Goal: Task Accomplishment & Management: Manage account settings

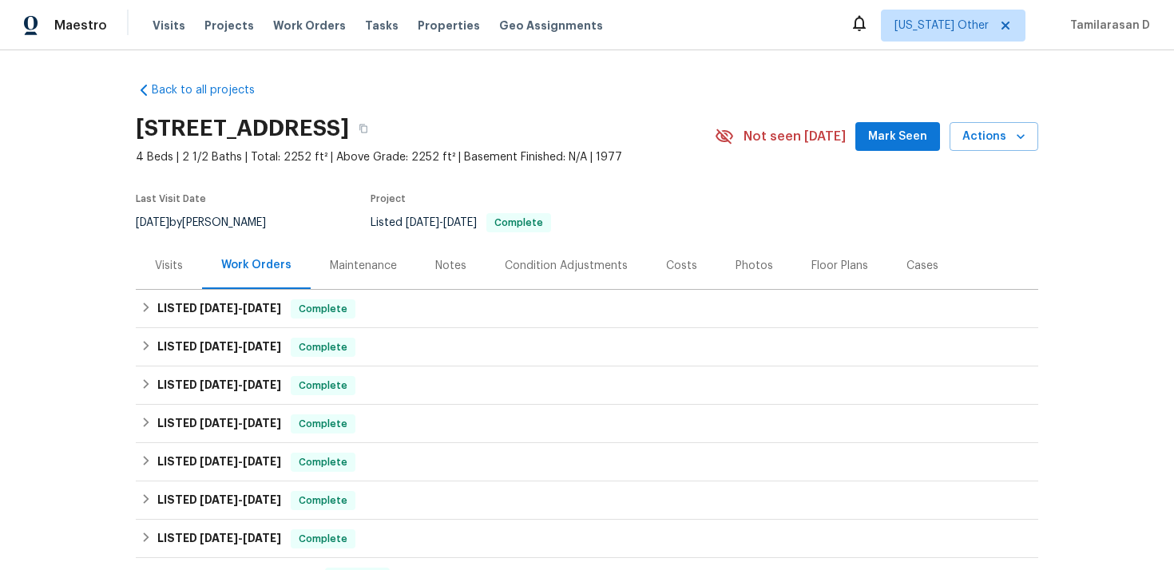
scroll to position [309, 0]
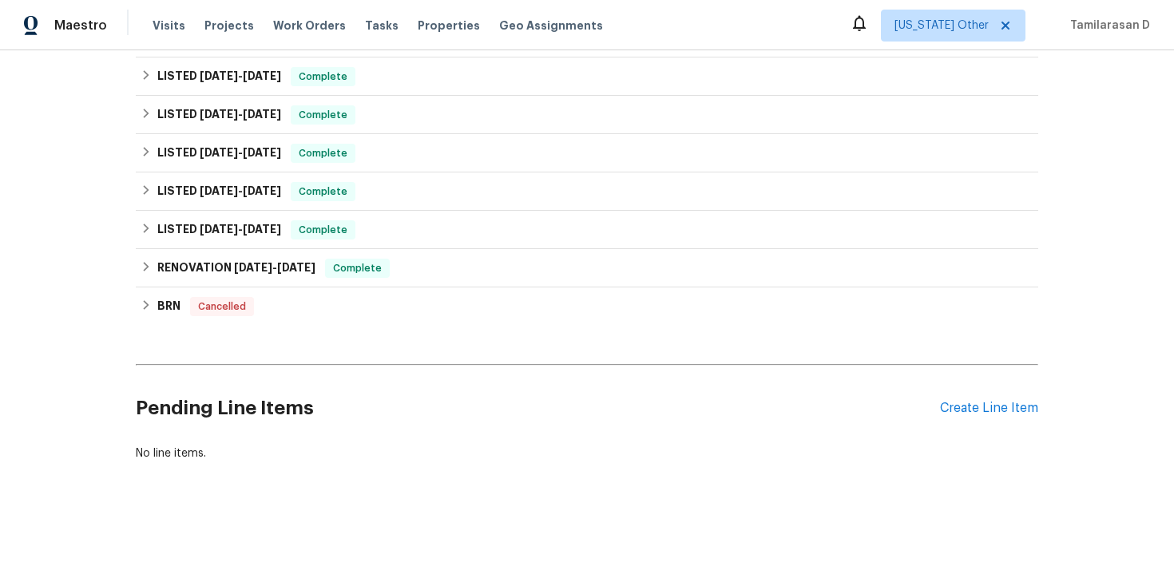
click at [999, 418] on div "Pending Line Items Create Line Item" at bounding box center [587, 408] width 902 height 74
click at [992, 402] on div "Create Line Item" at bounding box center [989, 408] width 98 height 15
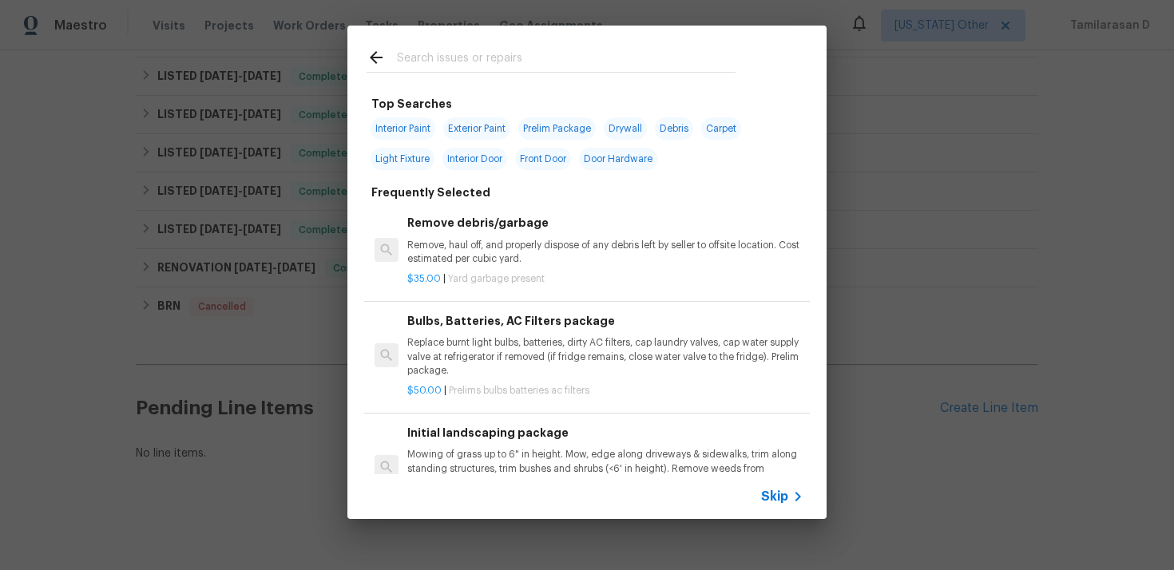
click at [766, 491] on span "Skip" at bounding box center [774, 497] width 27 height 16
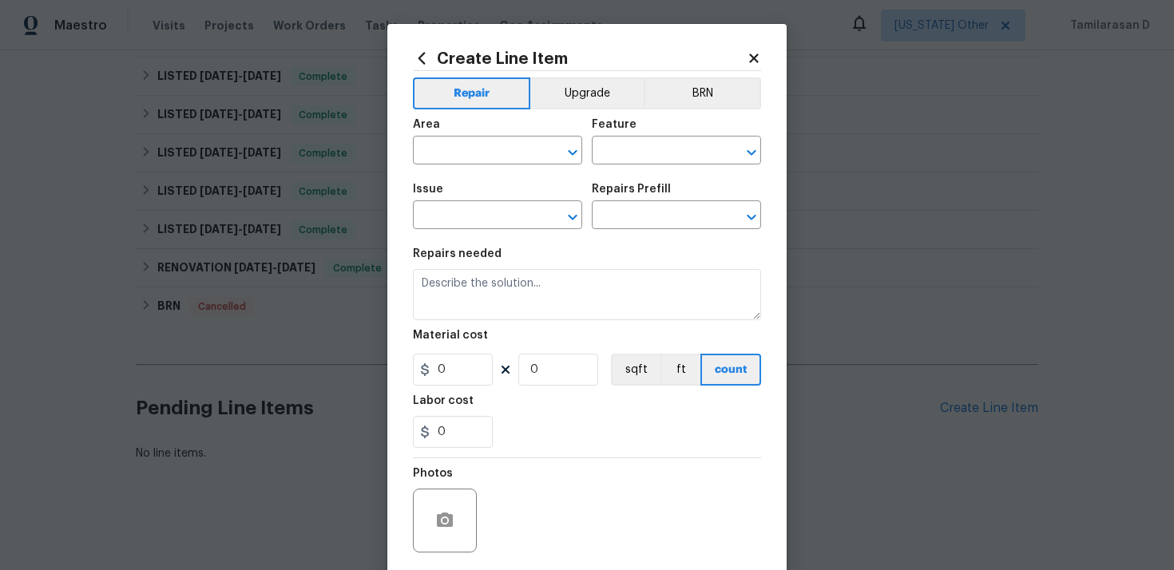
click at [463, 137] on div "Area" at bounding box center [497, 129] width 169 height 21
click at [479, 149] on input "text" at bounding box center [475, 152] width 125 height 25
click at [455, 192] on li "Utilities" at bounding box center [497, 188] width 169 height 26
type input "Utilities"
click at [647, 131] on div "Feature" at bounding box center [676, 129] width 169 height 21
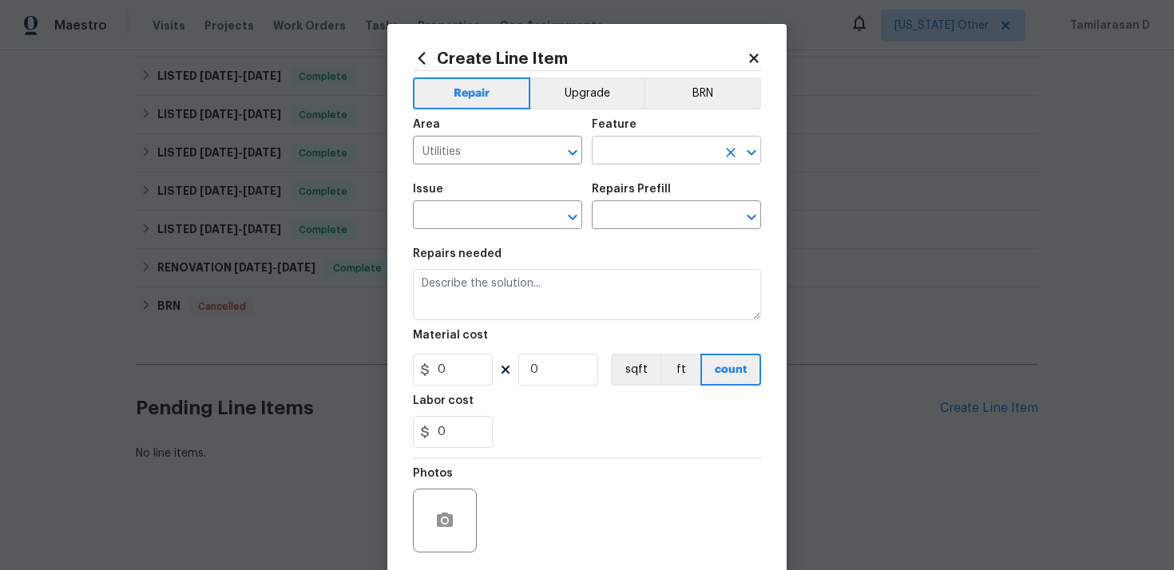
click at [635, 152] on input "text" at bounding box center [654, 152] width 125 height 25
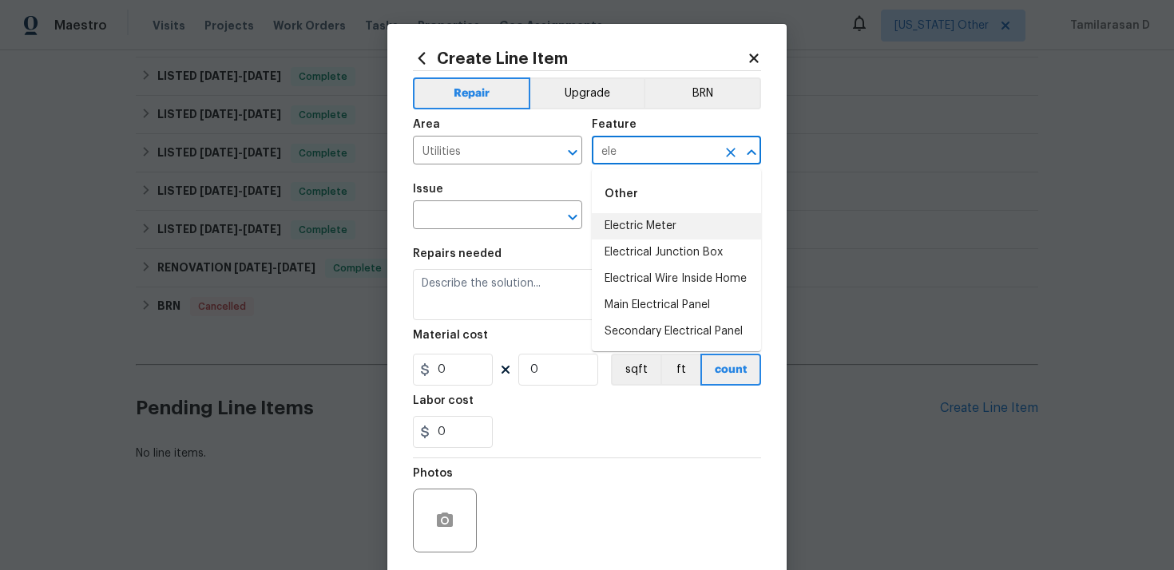
click at [661, 237] on li "Electric Meter" at bounding box center [676, 226] width 169 height 26
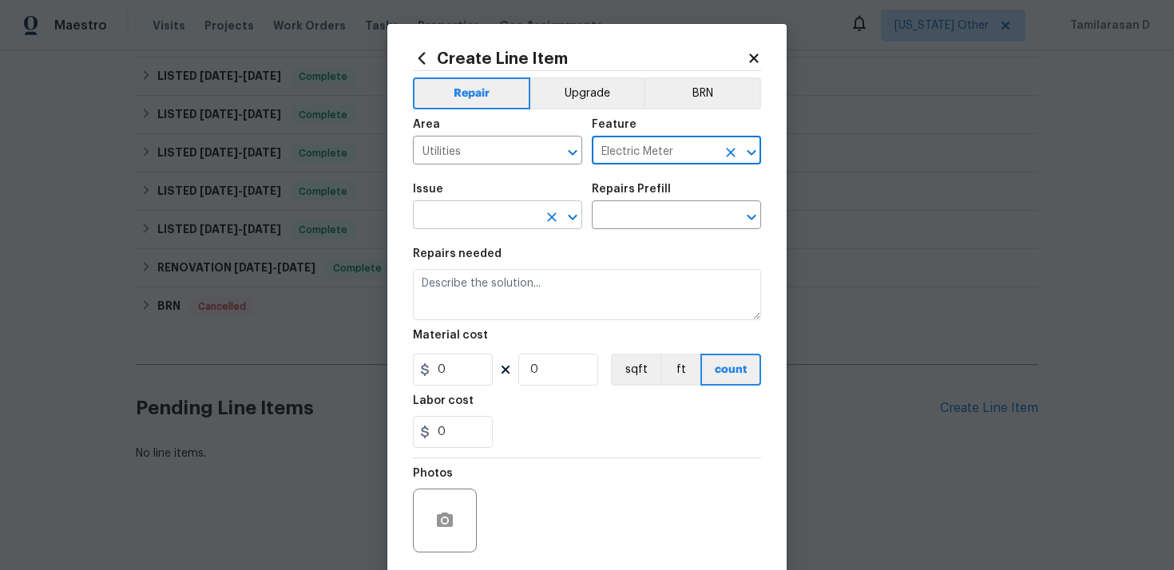
type input "Electric Meter"
click at [505, 207] on input "text" at bounding box center [475, 216] width 125 height 25
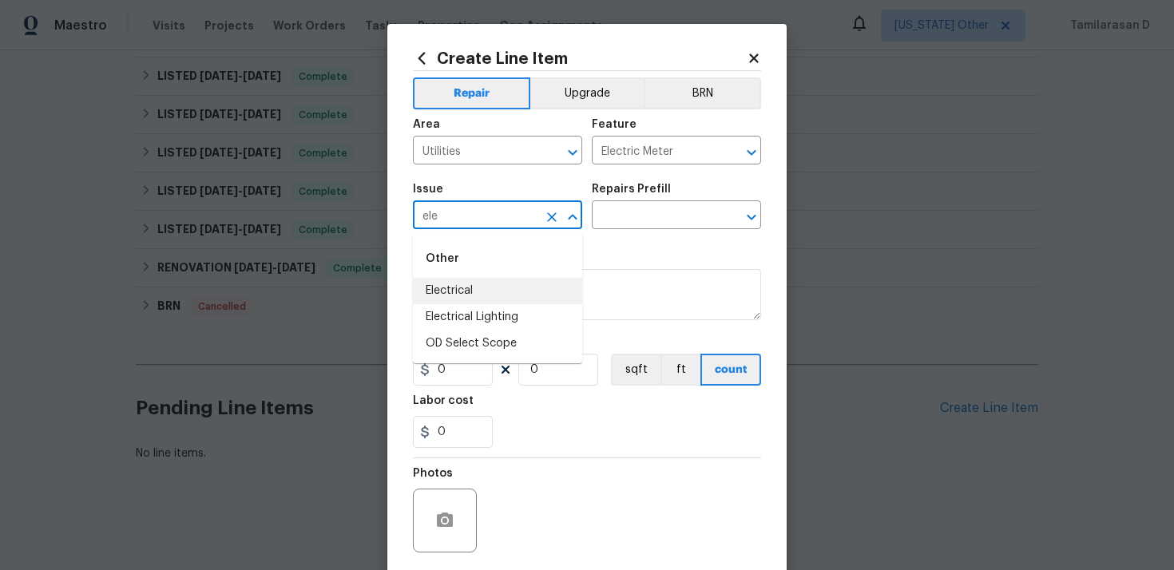
click at [465, 289] on li "Electrical" at bounding box center [497, 291] width 169 height 26
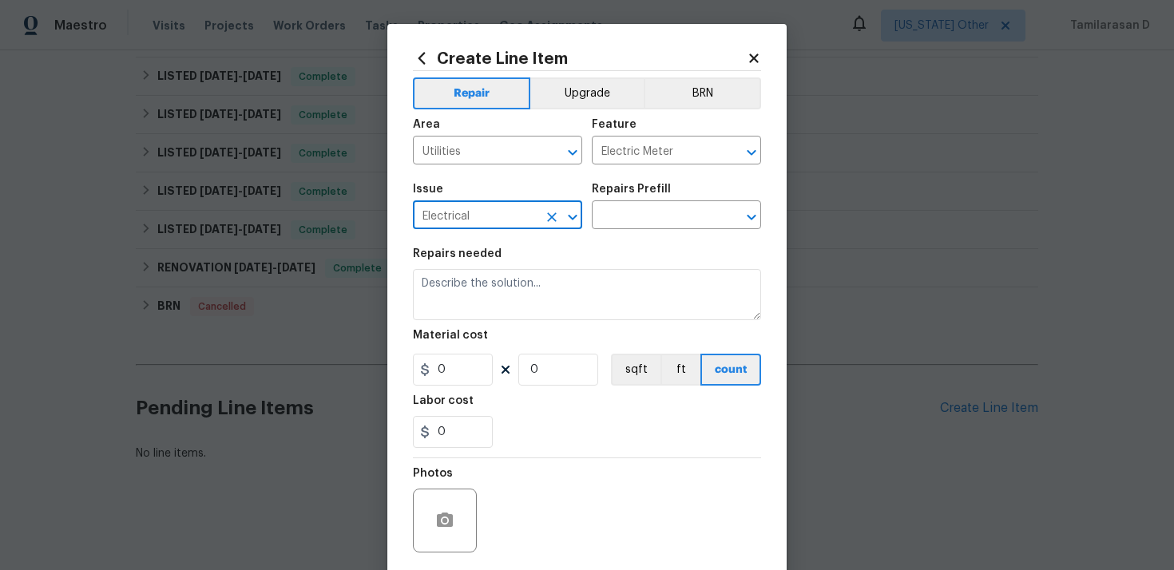
type input "Electrical"
click at [620, 232] on div "Issue Electrical ​ Repairs Prefill ​" at bounding box center [587, 206] width 348 height 65
click at [623, 223] on input "text" at bounding box center [654, 216] width 125 height 25
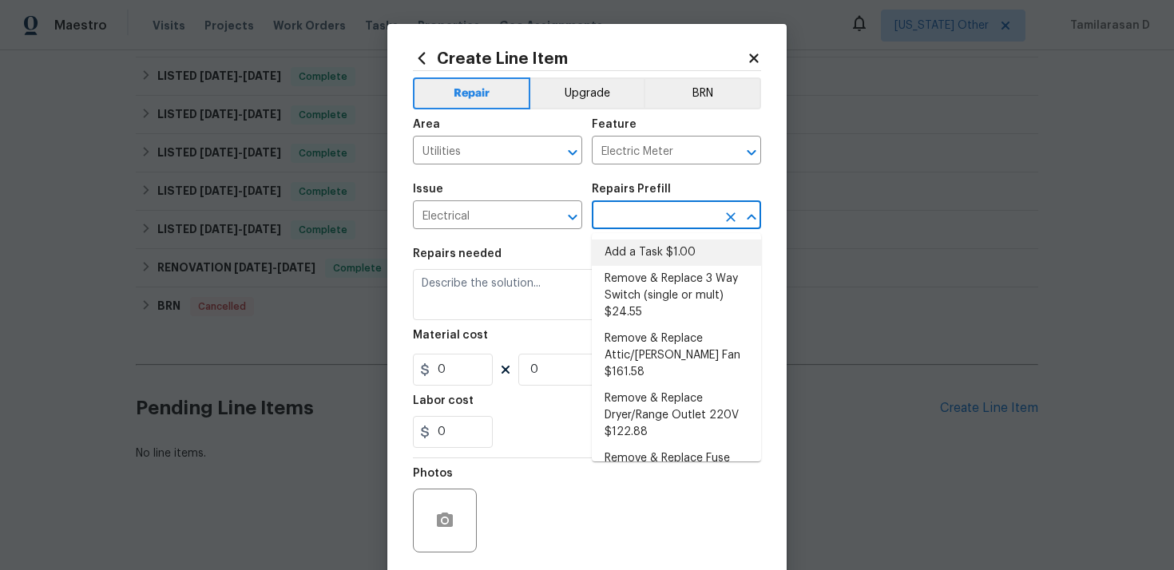
click at [625, 245] on li "Add a Task $1.00" at bounding box center [676, 253] width 169 height 26
type input "Add a Task $1.00"
type textarea "HPM to detail"
type input "1"
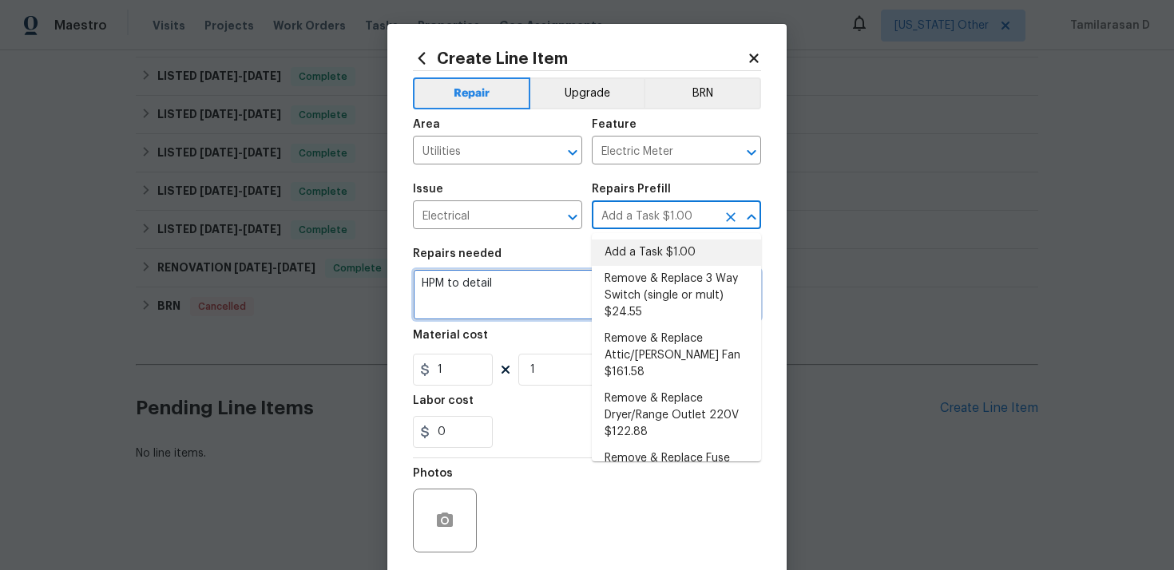
click at [450, 286] on textarea "HPM to detail" at bounding box center [587, 294] width 348 height 51
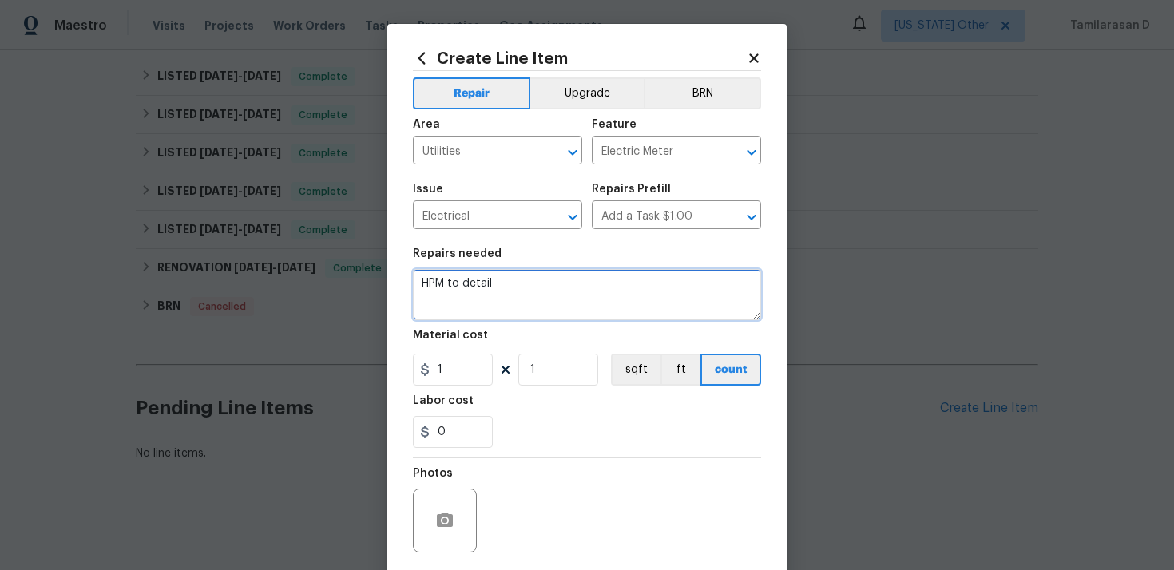
click at [450, 286] on textarea "HPM to detail" at bounding box center [587, 294] width 348 height 51
paste textarea "Feedback received that the home’s electric bill has spiked unusually high. Plea…"
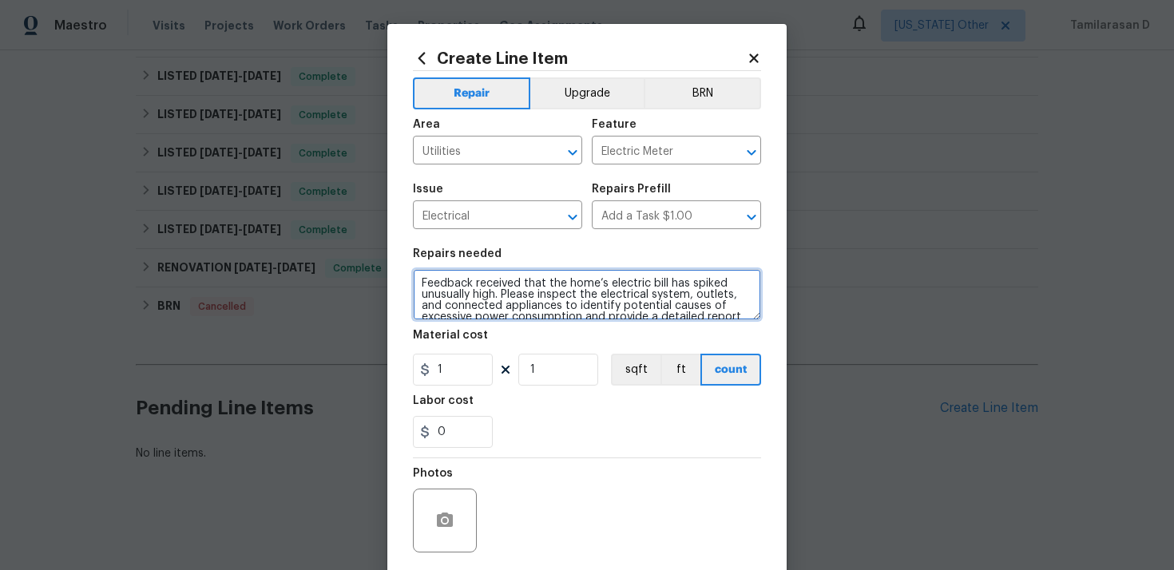
scroll to position [14, 0]
type textarea "Feedback received that the home’s electric bill has spiked unusually high. Plea…"
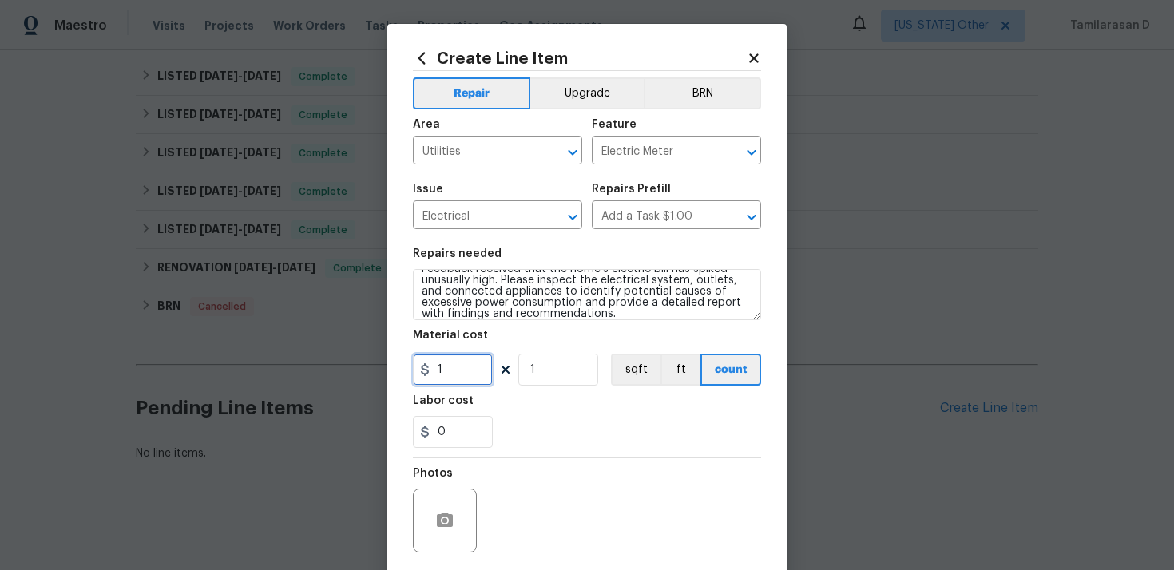
click at [460, 355] on input "1" at bounding box center [453, 370] width 80 height 32
type input "75"
click at [504, 454] on section "Repairs needed Feedback received that the home’s electric bill has spiked unusu…" at bounding box center [587, 348] width 348 height 219
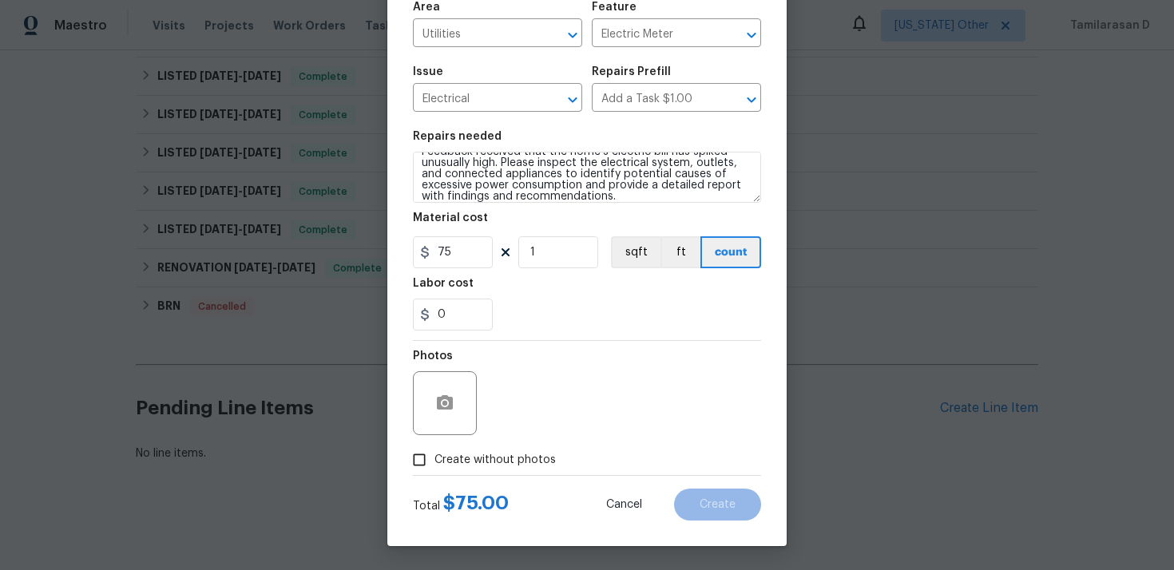
click at [425, 442] on div "Photos" at bounding box center [446, 393] width 67 height 104
click at [425, 453] on input "Create without photos" at bounding box center [419, 460] width 30 height 30
checkbox input "true"
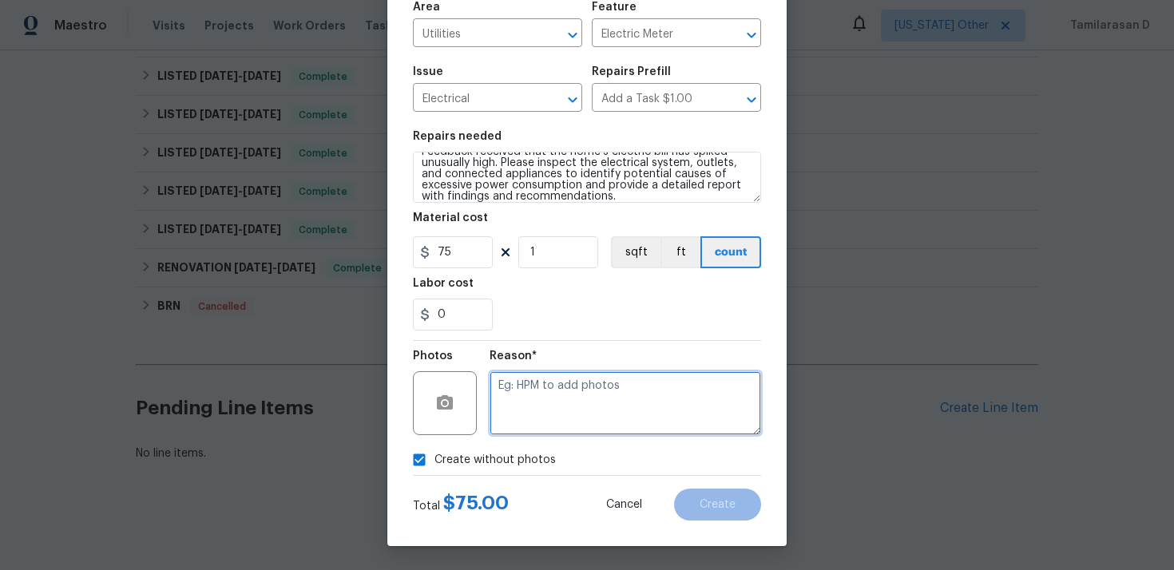
click at [546, 386] on textarea at bounding box center [624, 403] width 271 height 64
type textarea "N/A"
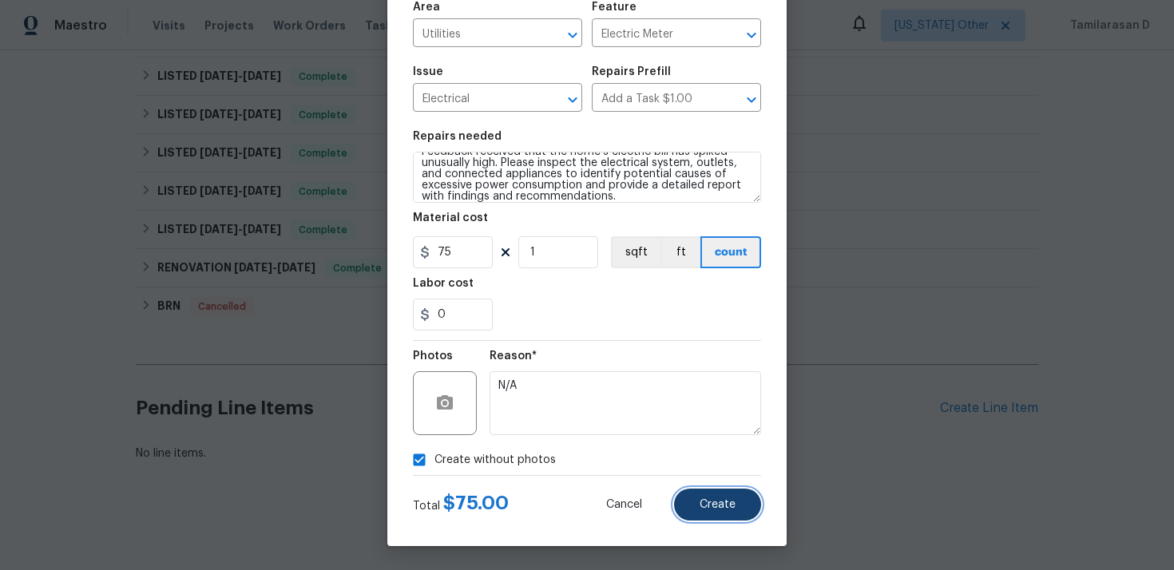
click at [715, 502] on span "Create" at bounding box center [717, 505] width 36 height 12
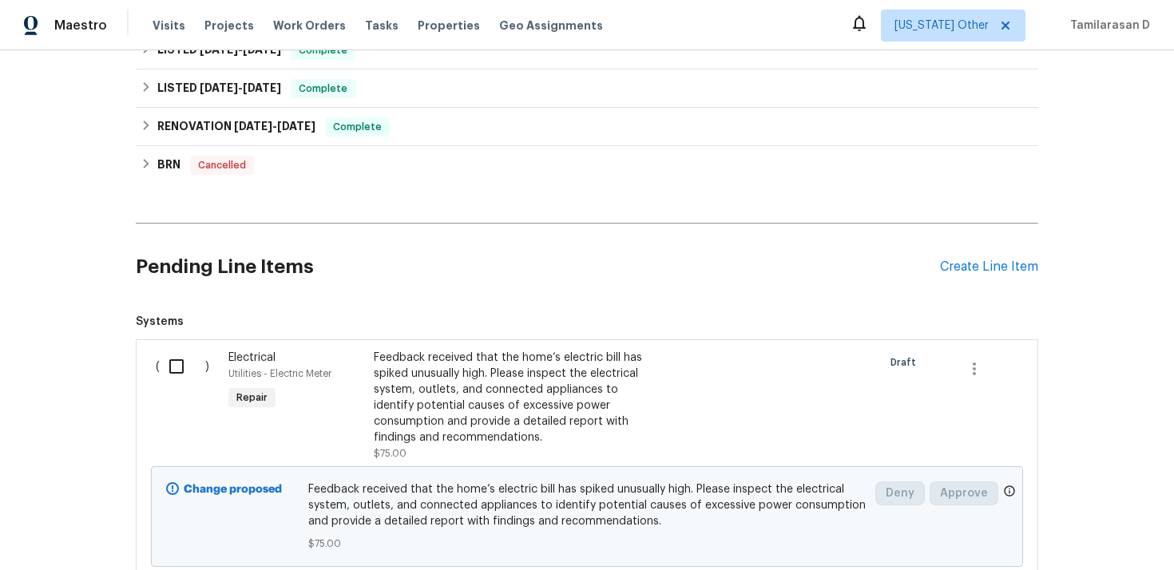
scroll to position [463, 0]
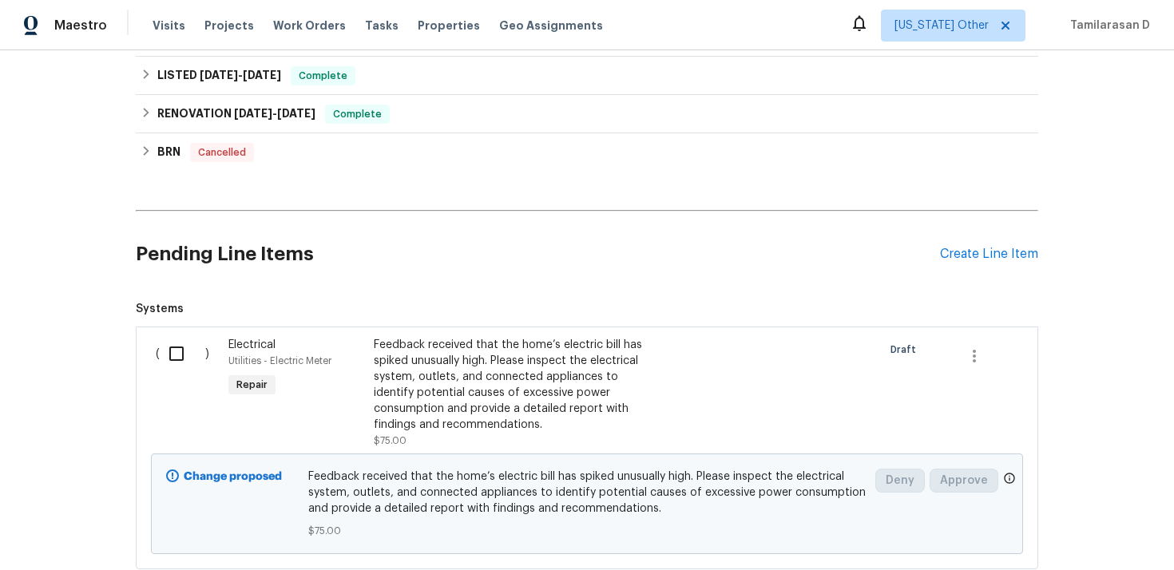
click at [182, 350] on input "checkbox" at bounding box center [183, 354] width 46 height 34
checkbox input "true"
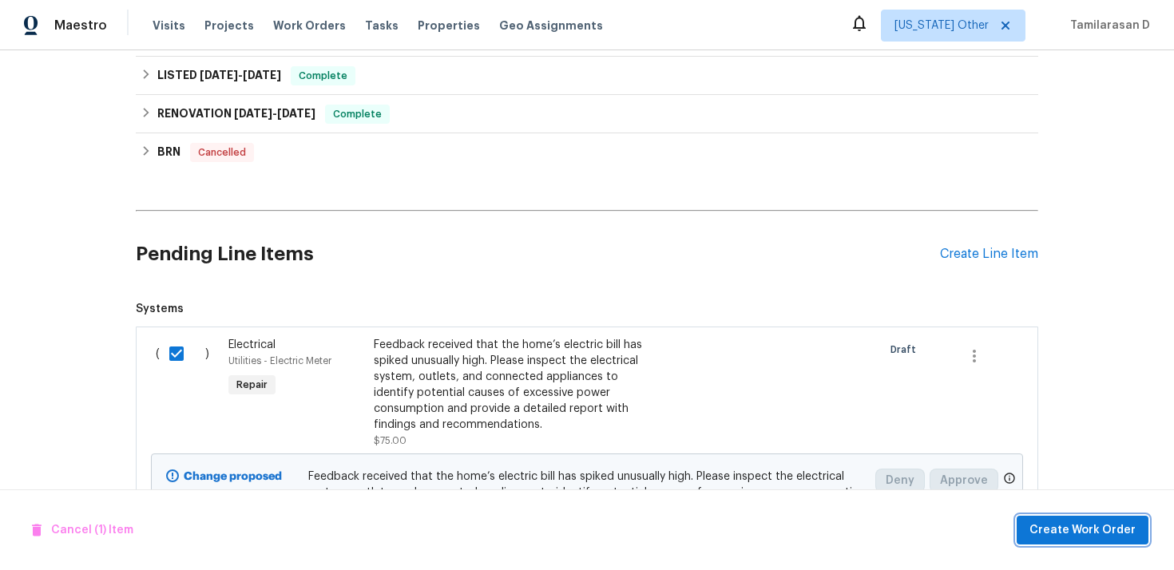
click at [1083, 540] on button "Create Work Order" at bounding box center [1082, 531] width 132 height 30
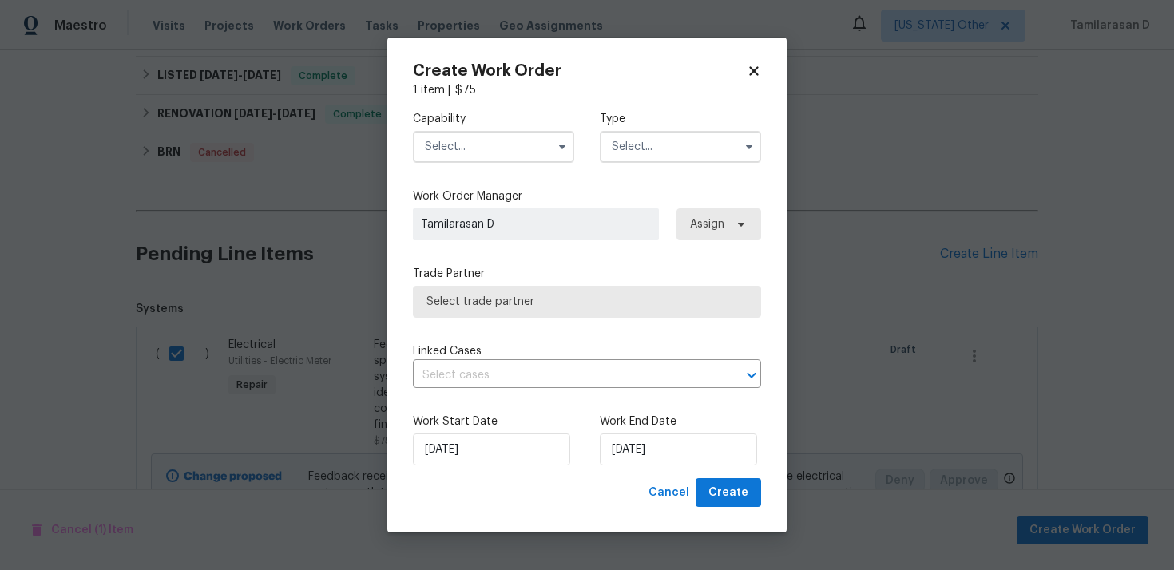
click at [690, 147] on input "text" at bounding box center [680, 147] width 161 height 32
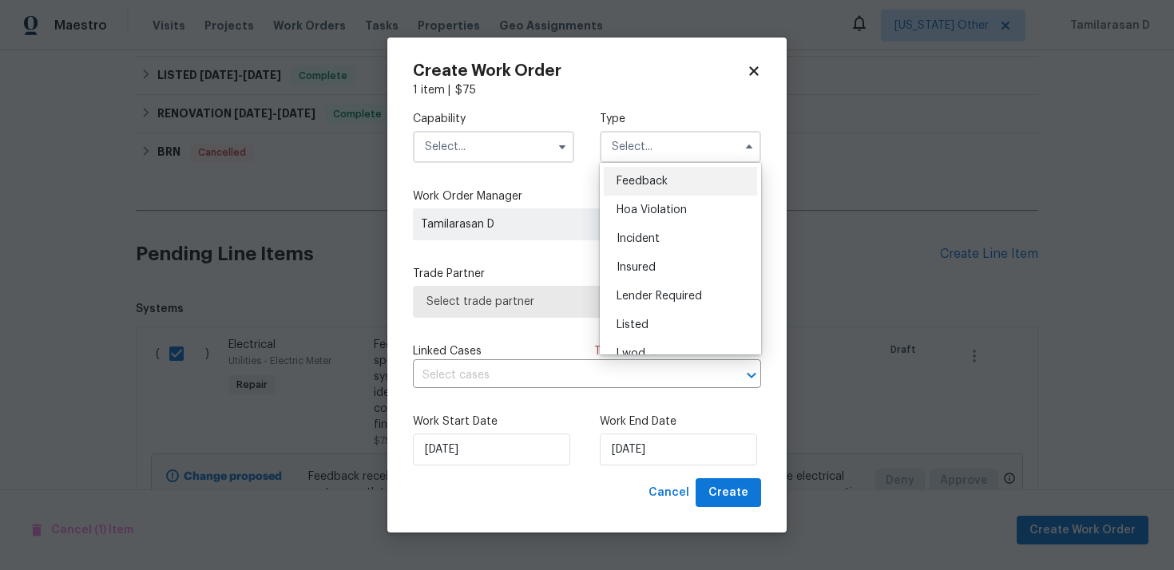
click at [639, 172] on div "Feedback" at bounding box center [680, 181] width 153 height 29
type input "Feedback"
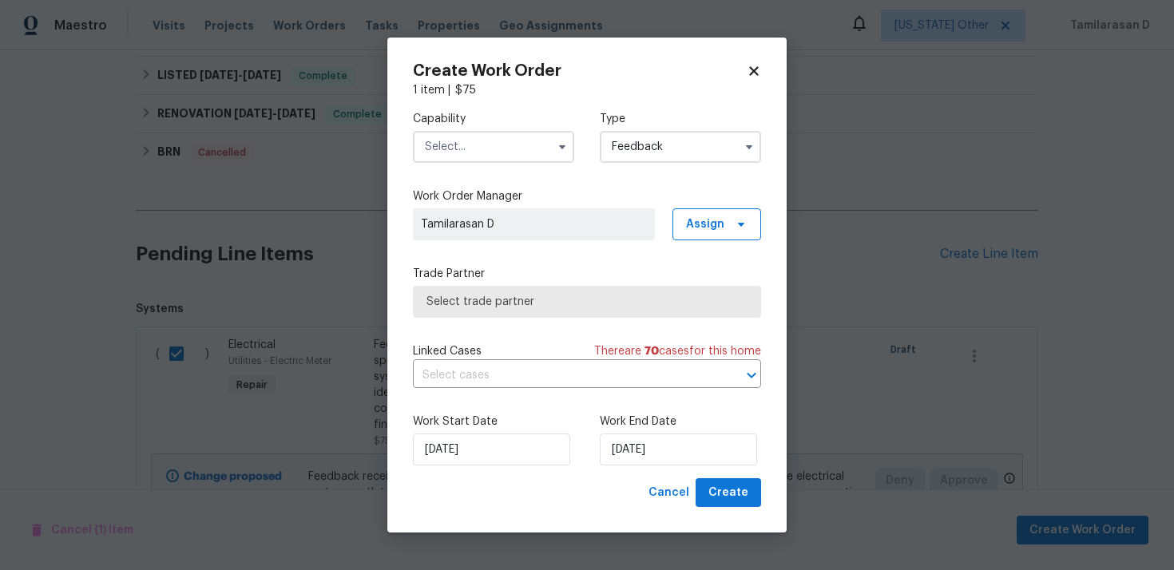
click at [512, 147] on input "text" at bounding box center [493, 147] width 161 height 32
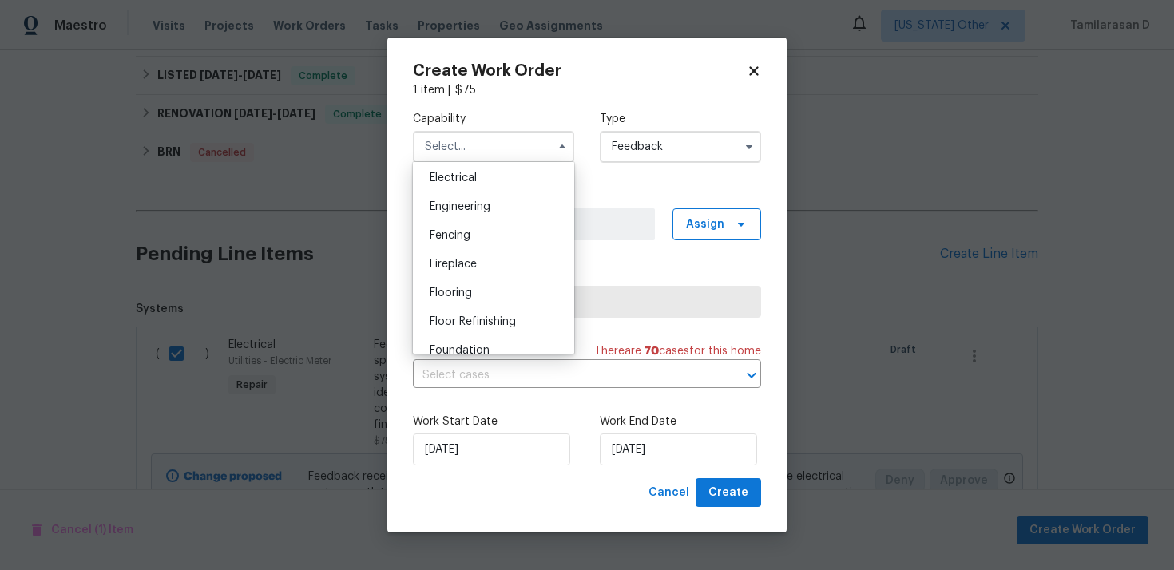
scroll to position [505, 0]
click at [444, 186] on div "Electrical" at bounding box center [493, 179] width 153 height 29
type input "Electrical"
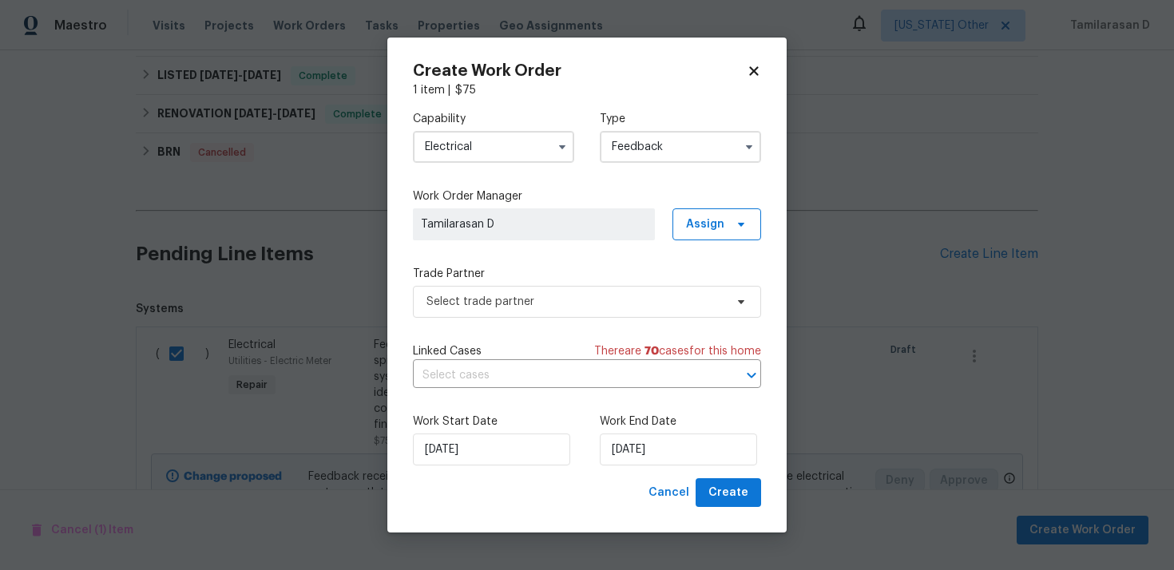
click at [473, 282] on div "Trade Partner Select trade partner" at bounding box center [587, 292] width 348 height 52
click at [479, 292] on span "Select trade partner" at bounding box center [587, 302] width 348 height 32
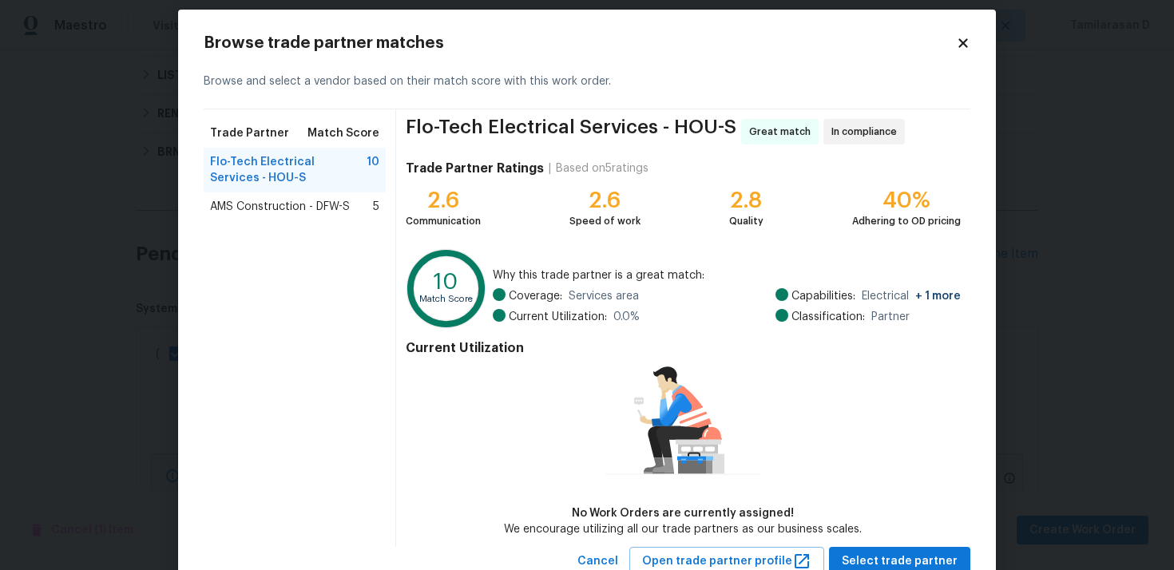
scroll to position [69, 0]
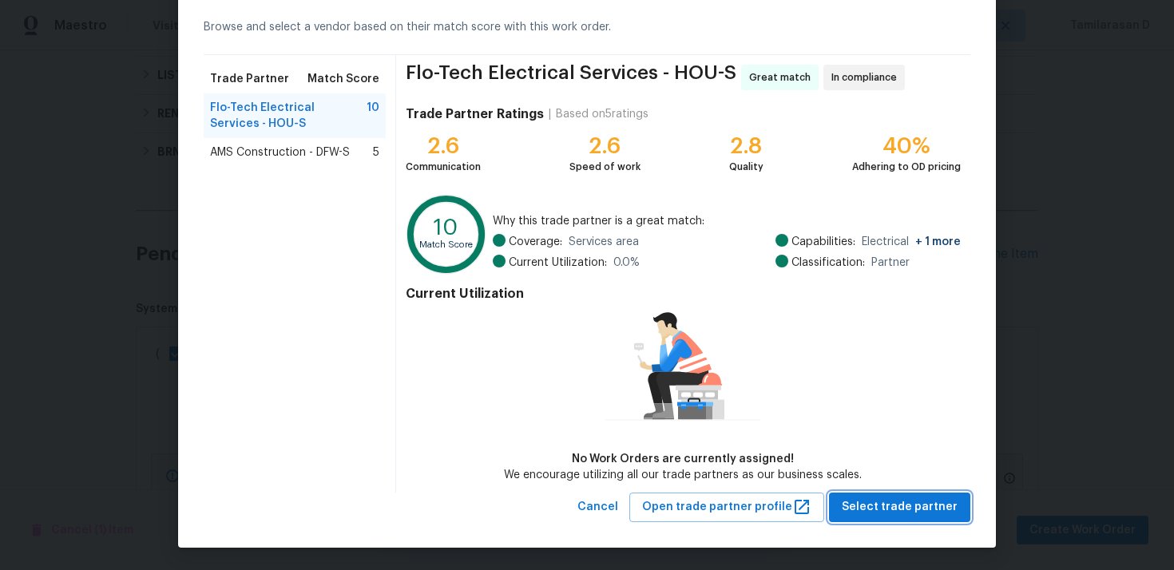
click at [919, 502] on span "Select trade partner" at bounding box center [899, 507] width 116 height 20
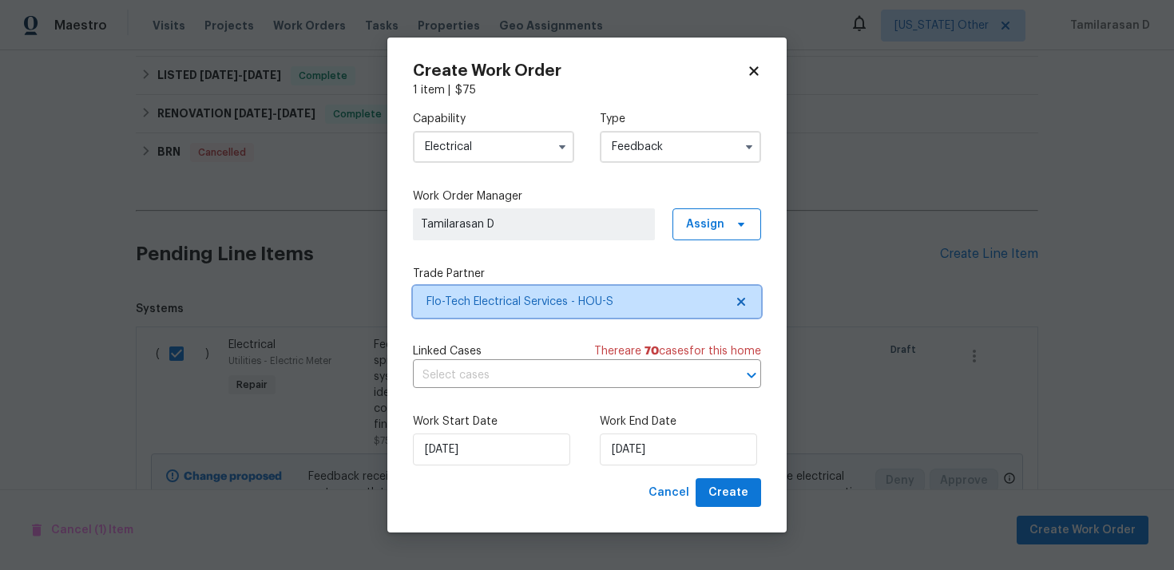
scroll to position [0, 0]
click at [675, 429] on label "Work End Date" at bounding box center [680, 422] width 161 height 16
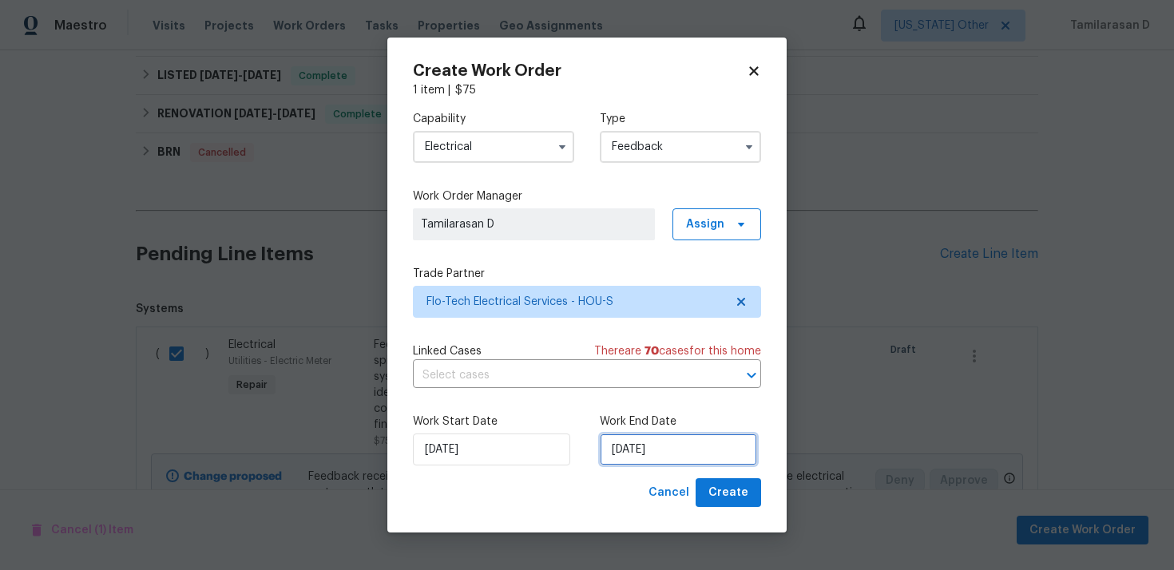
click at [655, 450] on input "08/10/2025" at bounding box center [678, 449] width 157 height 32
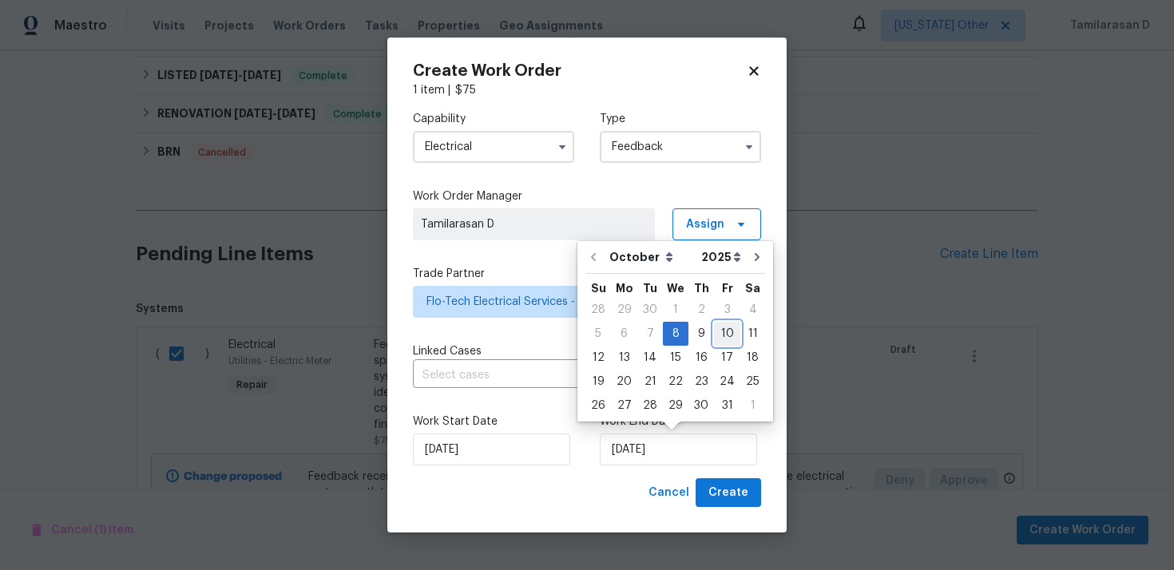
click at [728, 331] on div "10" at bounding box center [727, 334] width 26 height 22
type input "[DATE]"
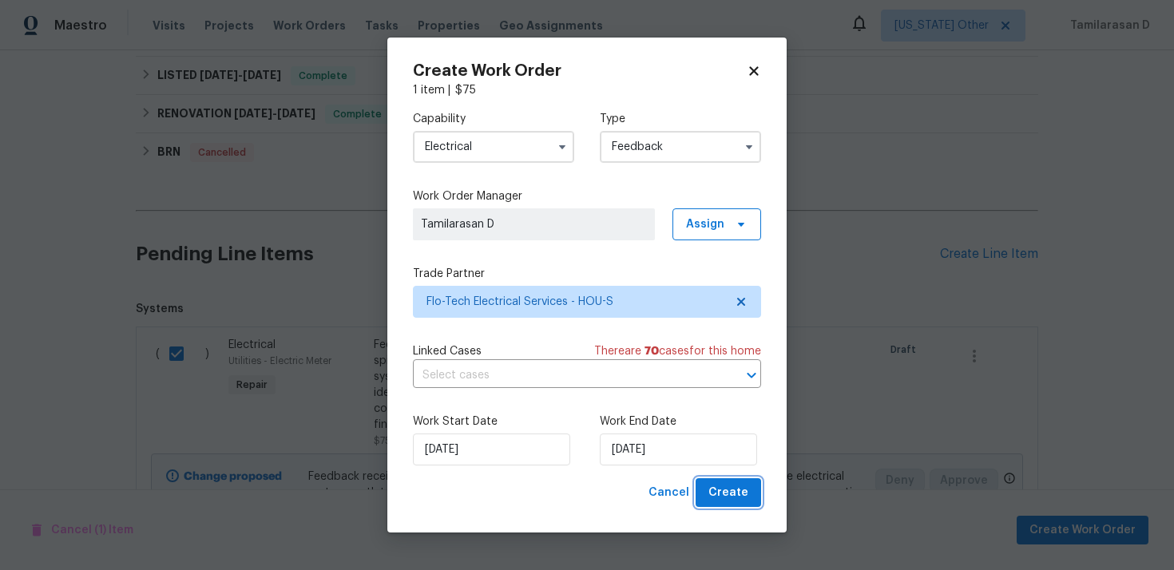
click at [745, 488] on span "Create" at bounding box center [728, 493] width 40 height 20
checkbox input "false"
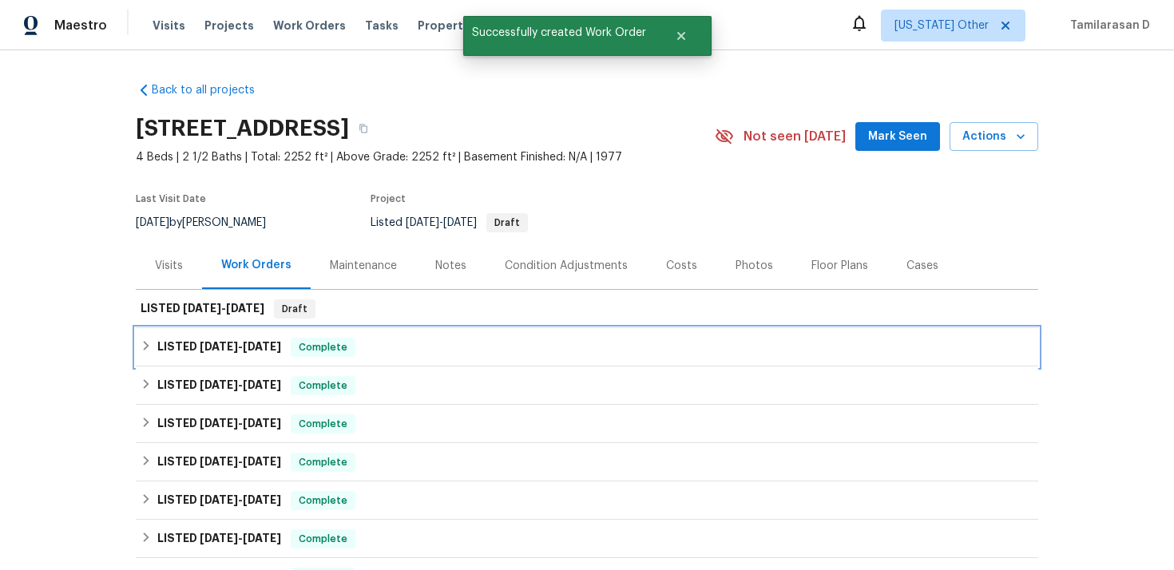
click at [158, 341] on h6 "LISTED 9/10/25 - 9/12/25" at bounding box center [219, 347] width 124 height 19
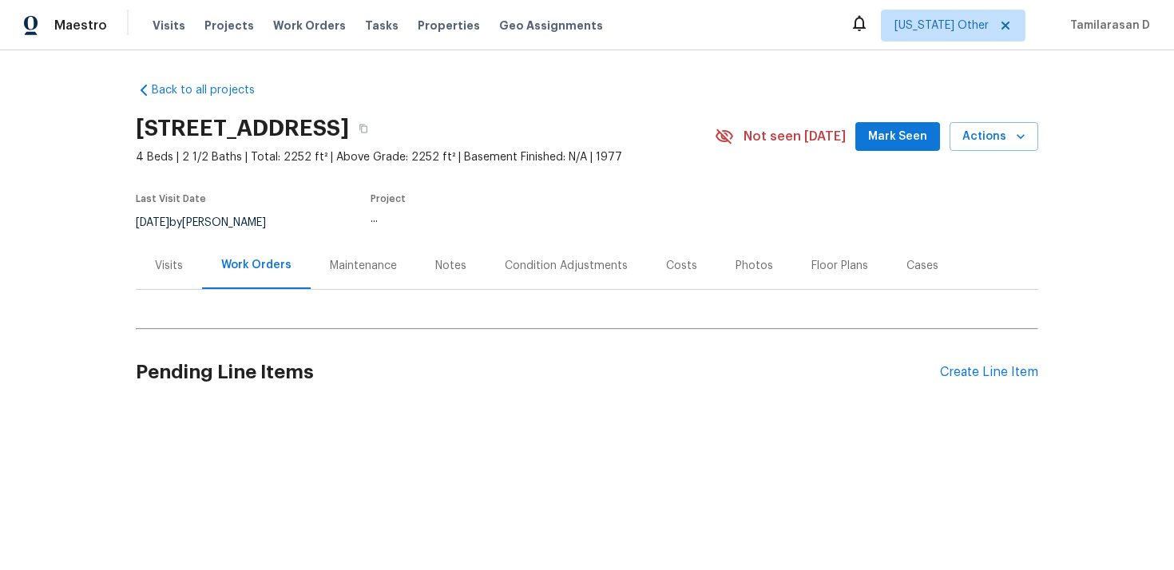
click at [154, 256] on div "Visits" at bounding box center [169, 265] width 66 height 47
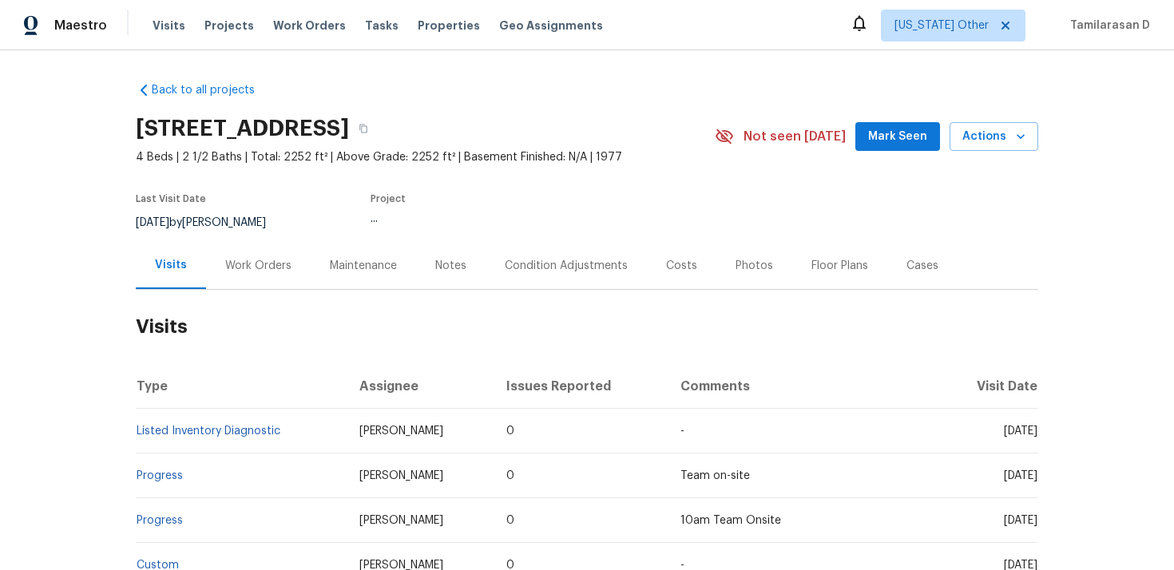
click at [248, 258] on div "Work Orders" at bounding box center [258, 266] width 66 height 16
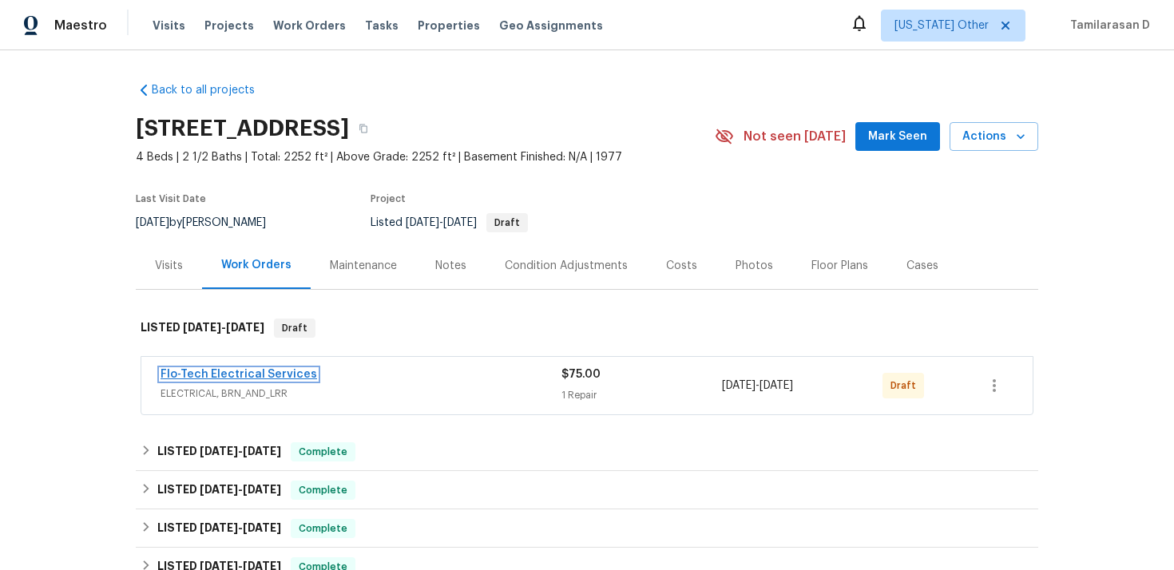
click at [218, 371] on link "Flo-Tech Electrical Services" at bounding box center [238, 374] width 156 height 11
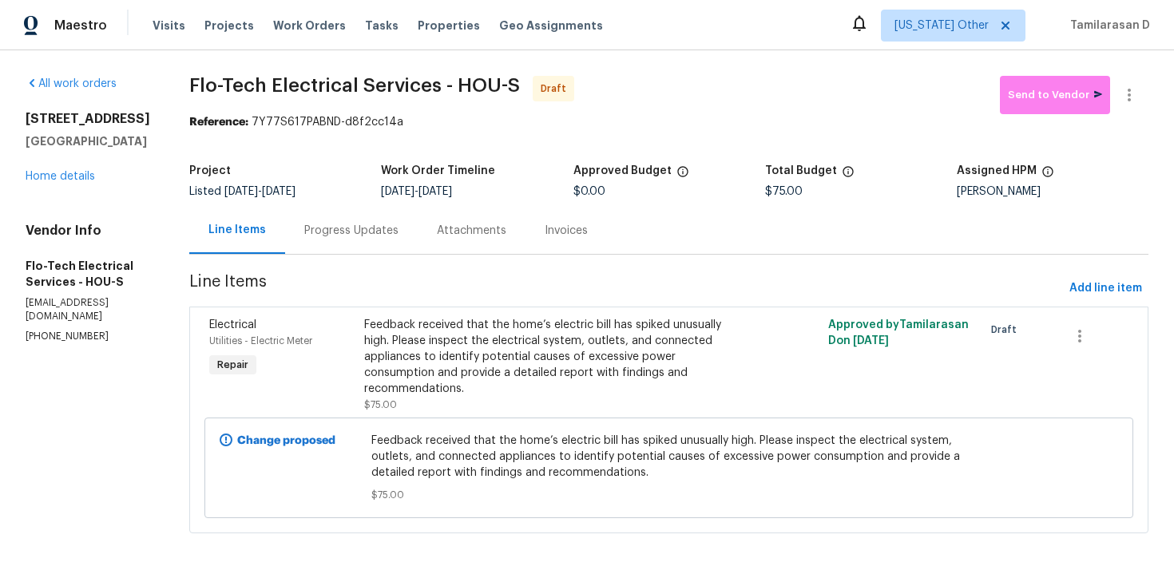
click at [319, 241] on div "Progress Updates" at bounding box center [351, 230] width 133 height 47
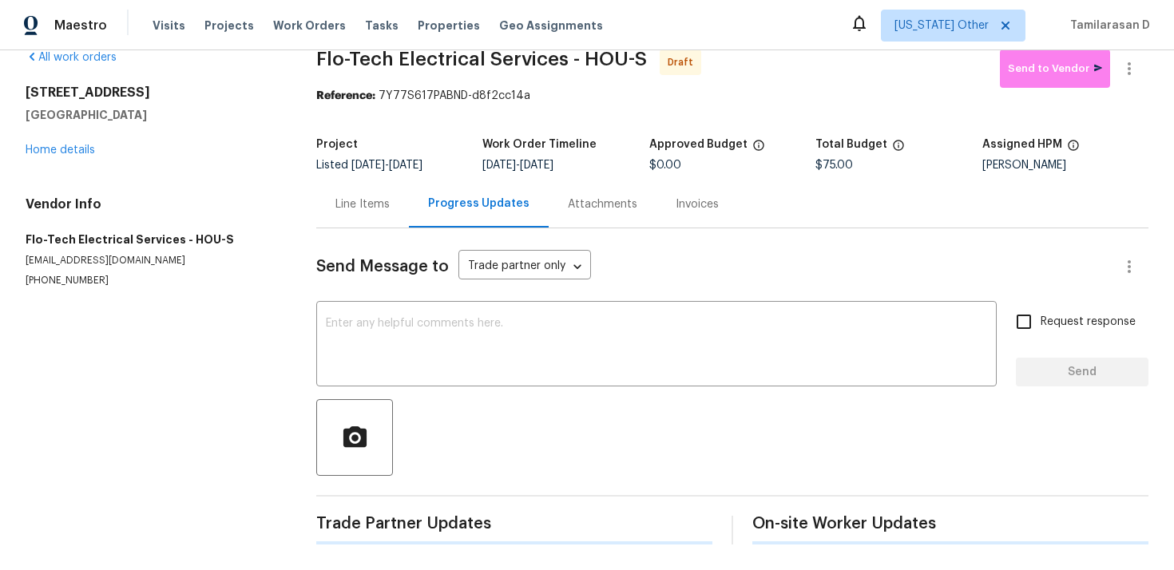
scroll to position [23, 0]
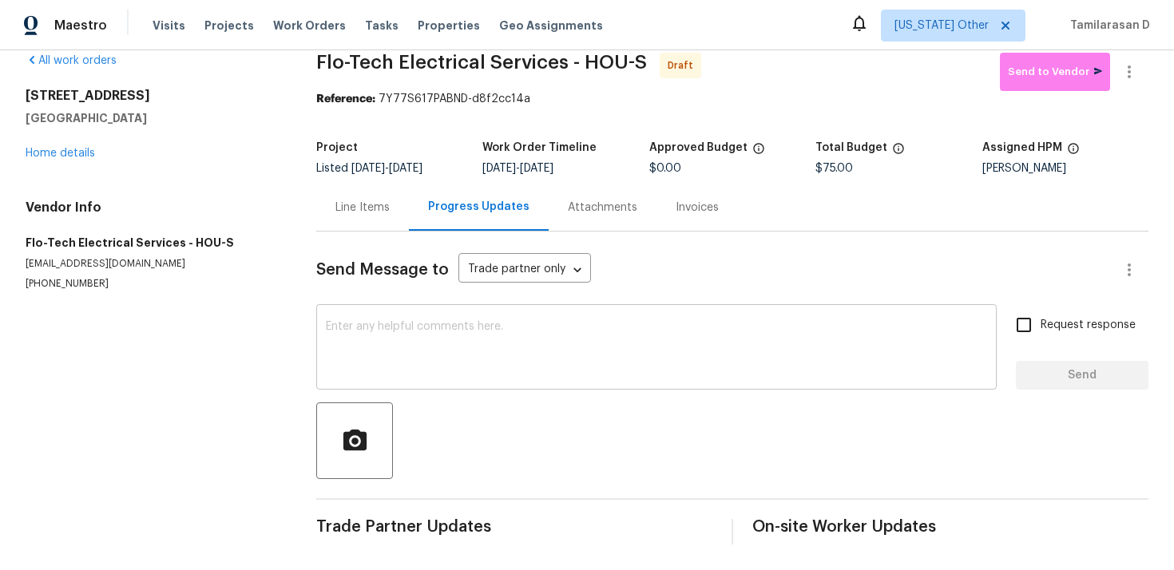
click at [411, 360] on textarea at bounding box center [656, 349] width 661 height 56
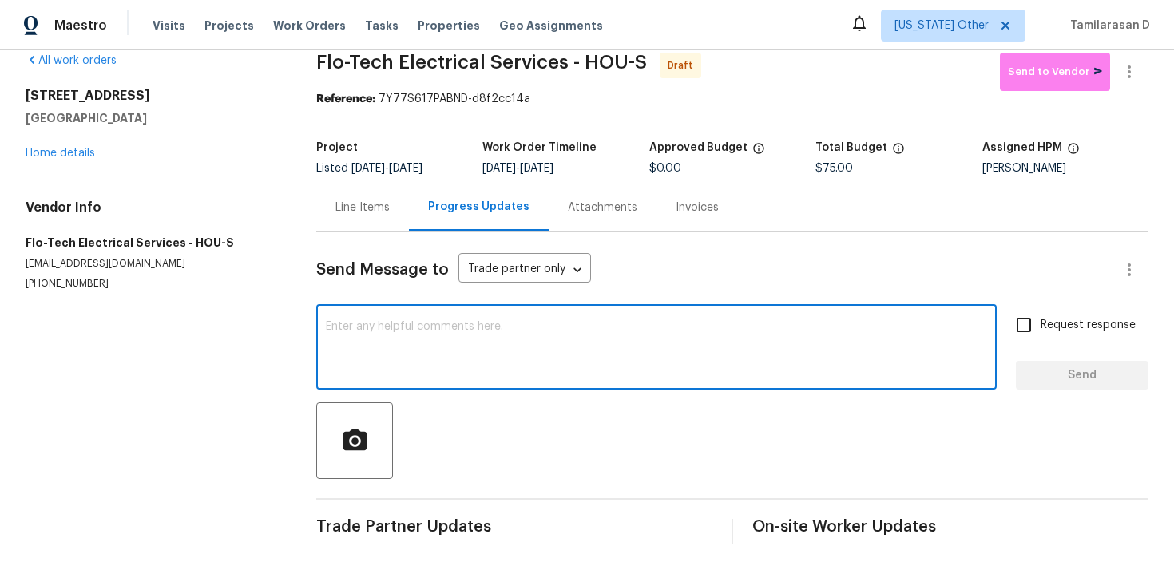
paste textarea "Hey, this is Tamil from Opendoor. I’m confirming you received the WO for the pr…"
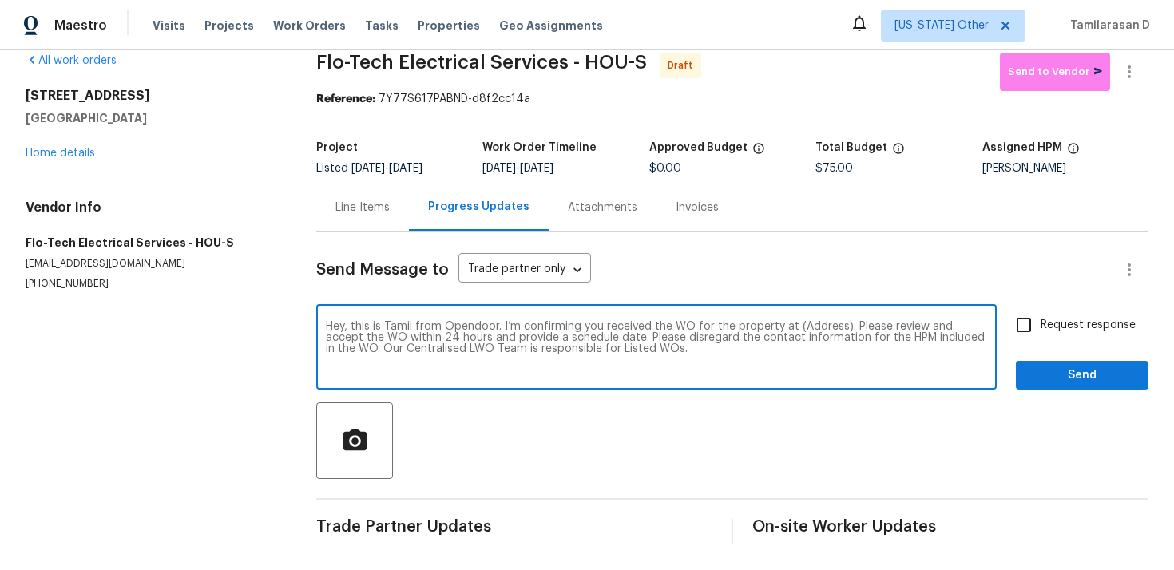
click at [810, 326] on textarea "Hey, this is Tamil from Opendoor. I’m confirming you received the WO for the pr…" at bounding box center [656, 349] width 661 height 56
paste textarea "[STREET_ADDRESS]"
type textarea "Hey, this is Tamil from Opendoor. I’m confirming you received the WO for the pr…"
click at [1051, 325] on span "Request response" at bounding box center [1087, 325] width 95 height 17
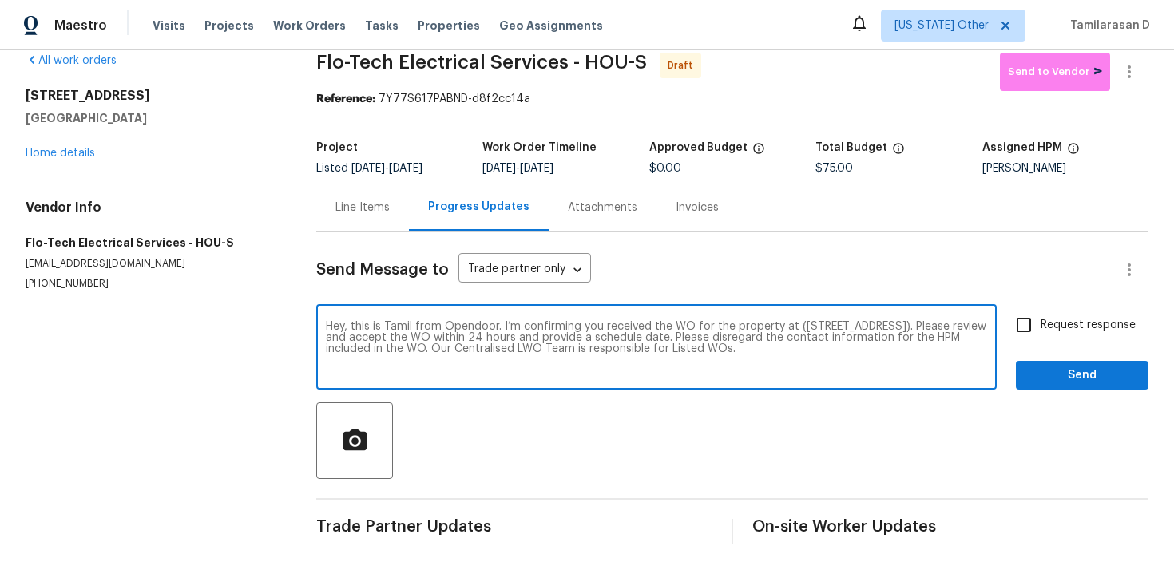
click at [1040, 325] on input "Request response" at bounding box center [1024, 325] width 34 height 34
checkbox input "true"
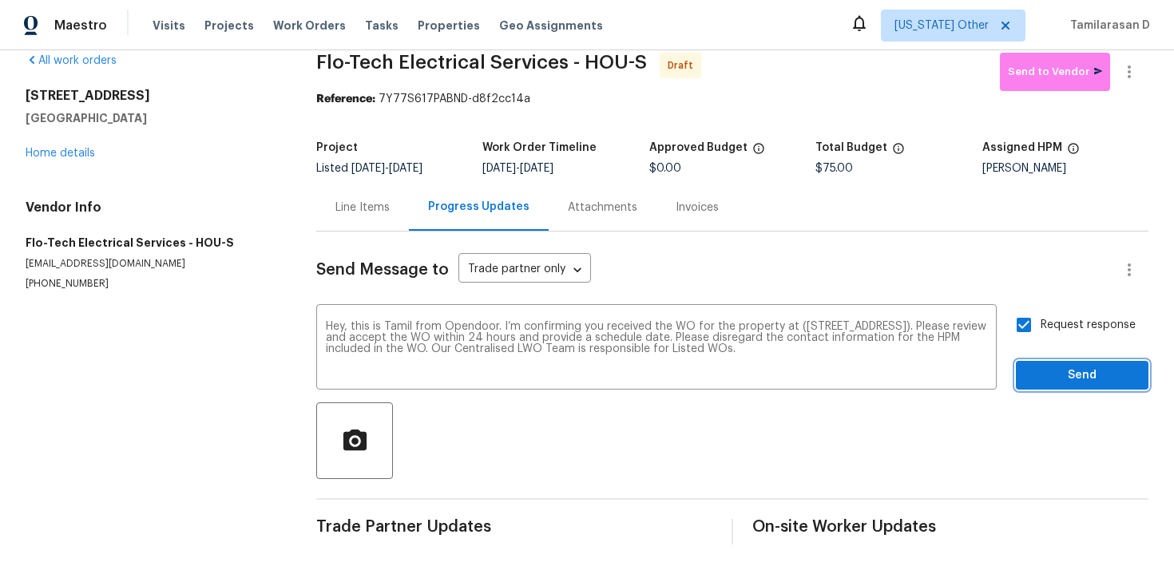
click at [1087, 379] on span "Send" at bounding box center [1081, 376] width 107 height 20
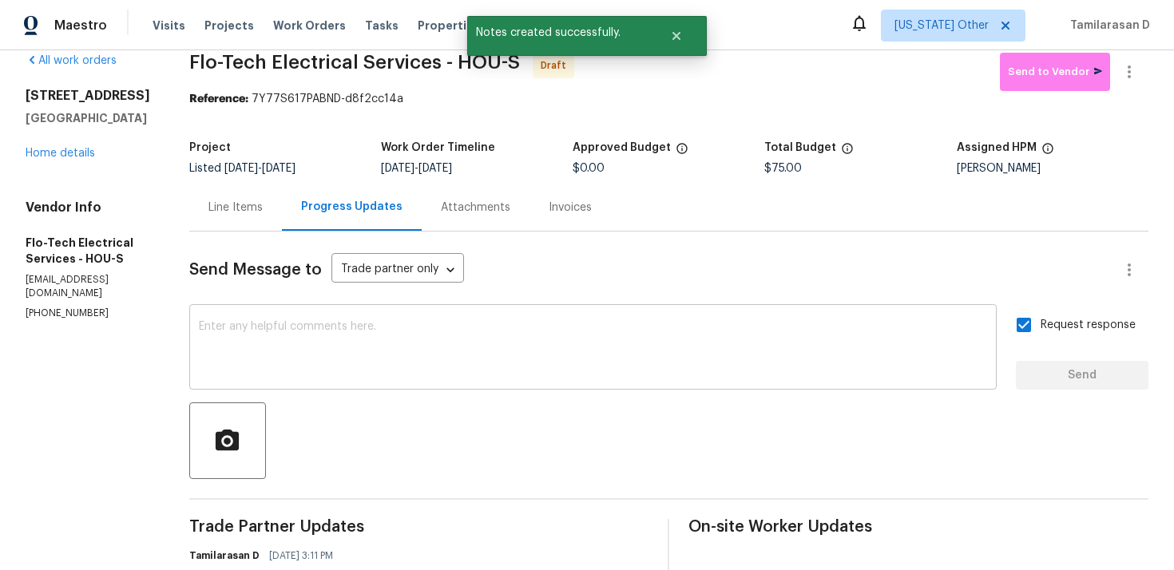
click at [334, 355] on textarea at bounding box center [593, 349] width 788 height 56
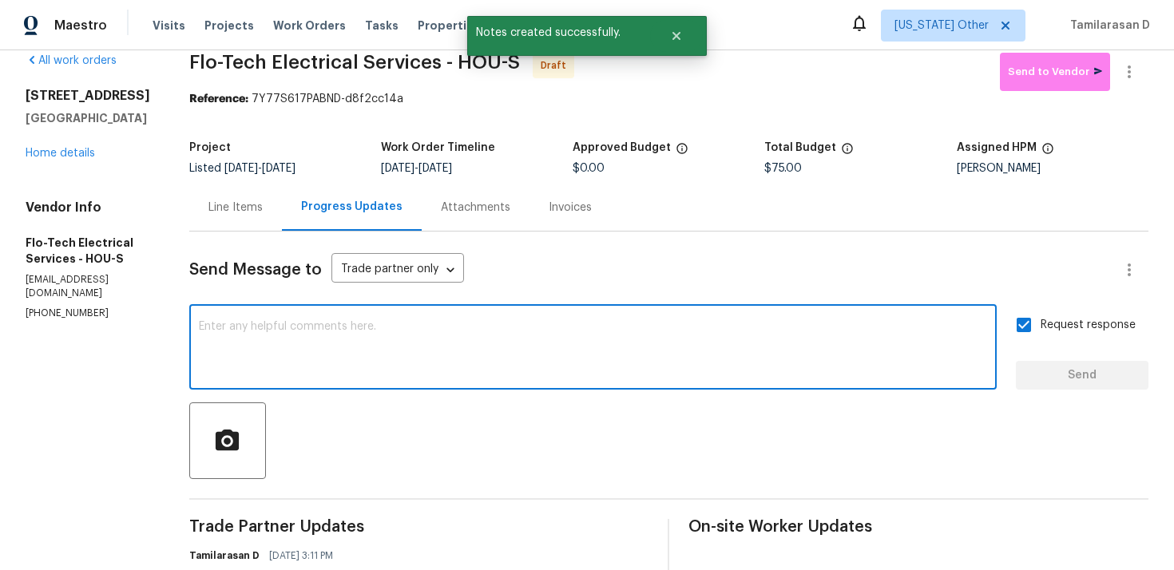
paste textarea "Attention All Work Orders must include before-photos (both close-up and wide-an…"
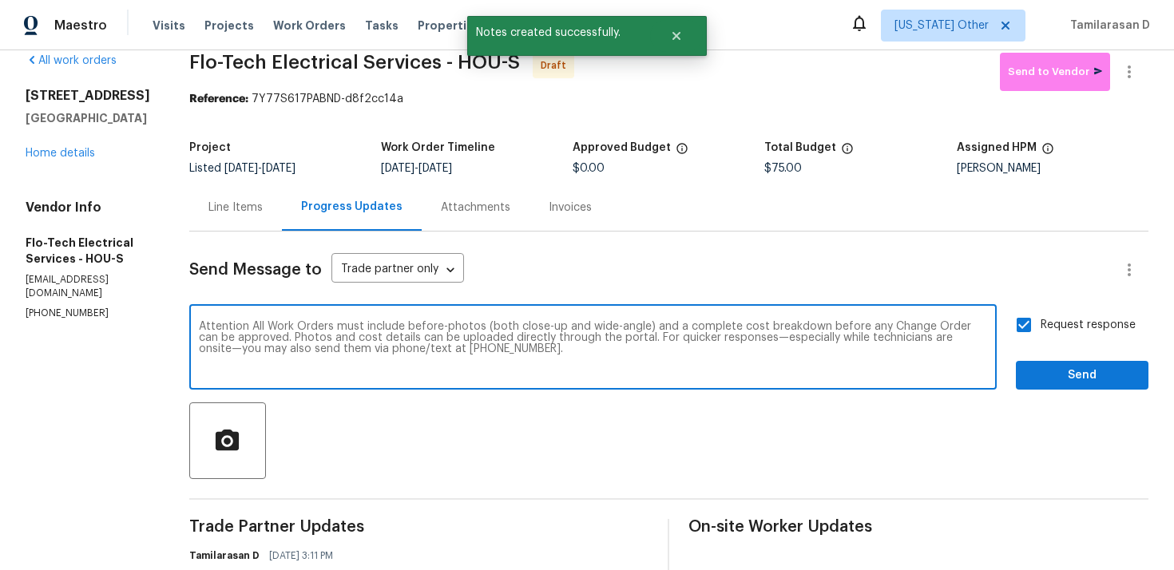
type textarea "Attention All Work Orders must include before-photos (both close-up and wide-an…"
click at [1052, 393] on div "Send Message to Trade partner only Trade partner only ​ Attention All Work Orde…" at bounding box center [668, 443] width 959 height 423
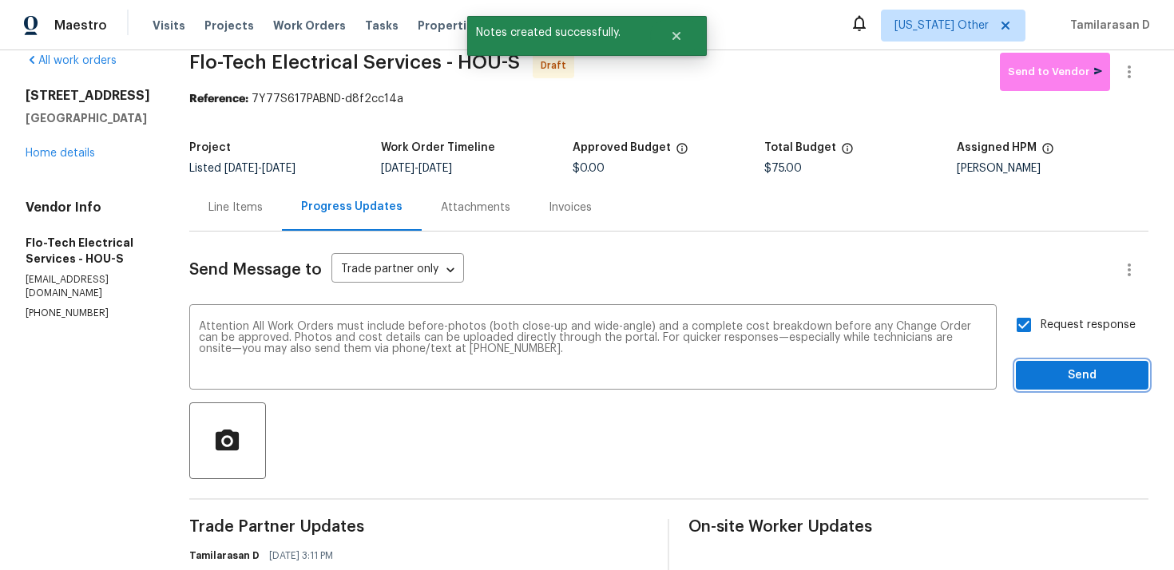
click at [1052, 378] on span "Send" at bounding box center [1081, 376] width 107 height 20
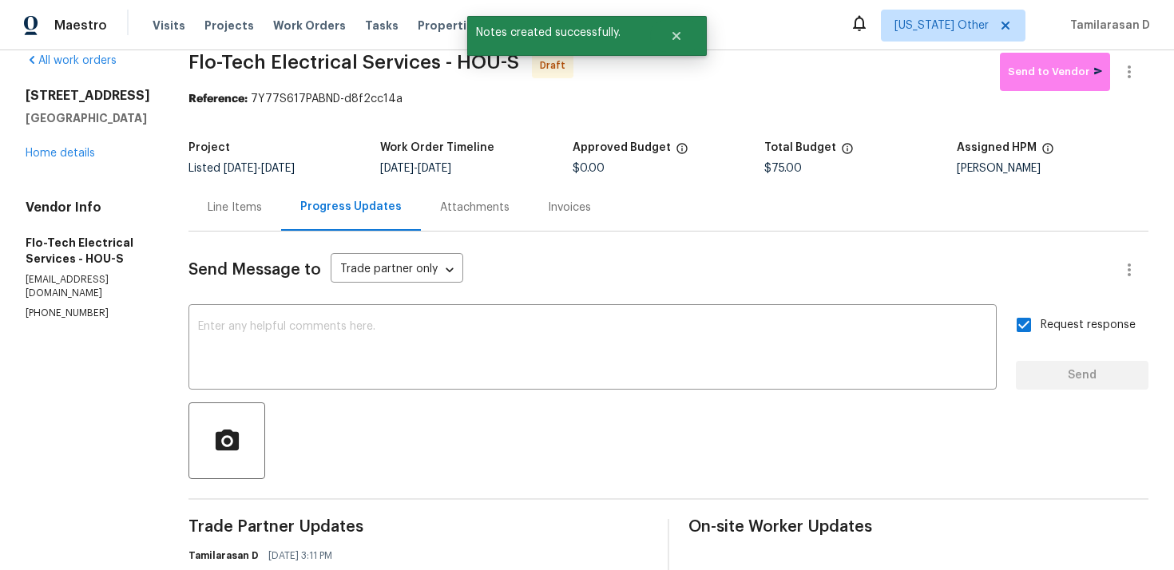
scroll to position [0, 0]
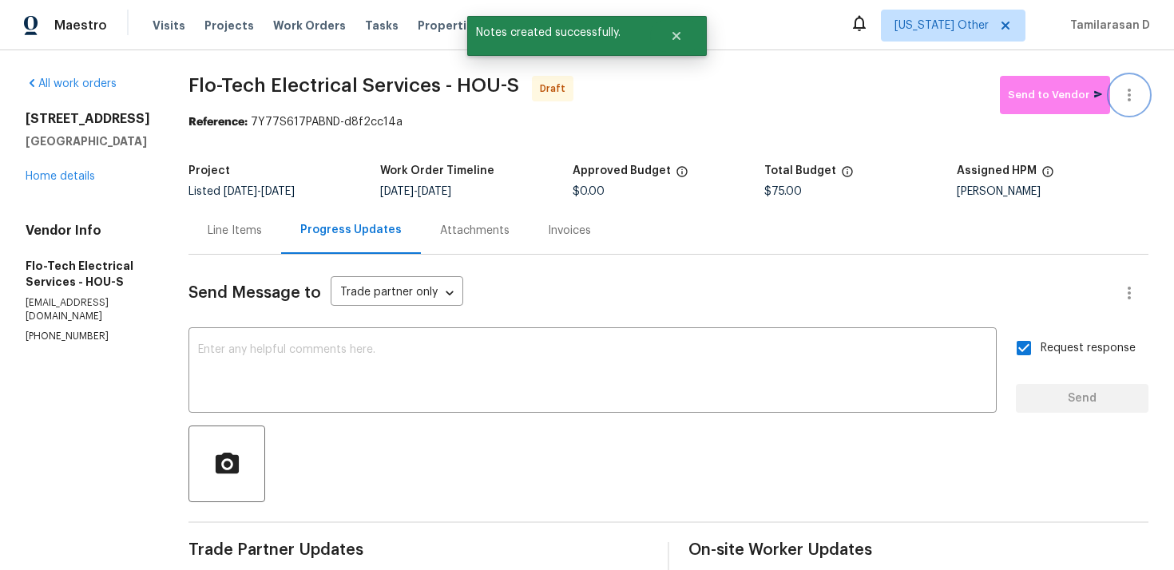
click at [1130, 90] on icon "button" at bounding box center [1128, 95] width 3 height 13
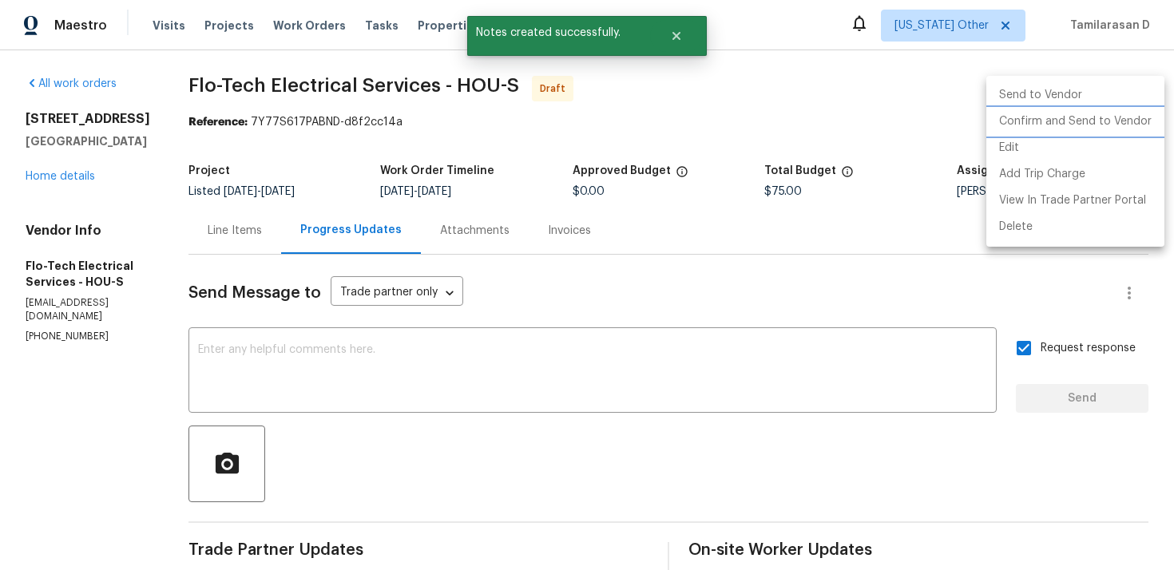
click at [1031, 129] on li "Confirm and Send to Vendor" at bounding box center [1075, 122] width 178 height 26
click at [841, 101] on div at bounding box center [587, 285] width 1174 height 570
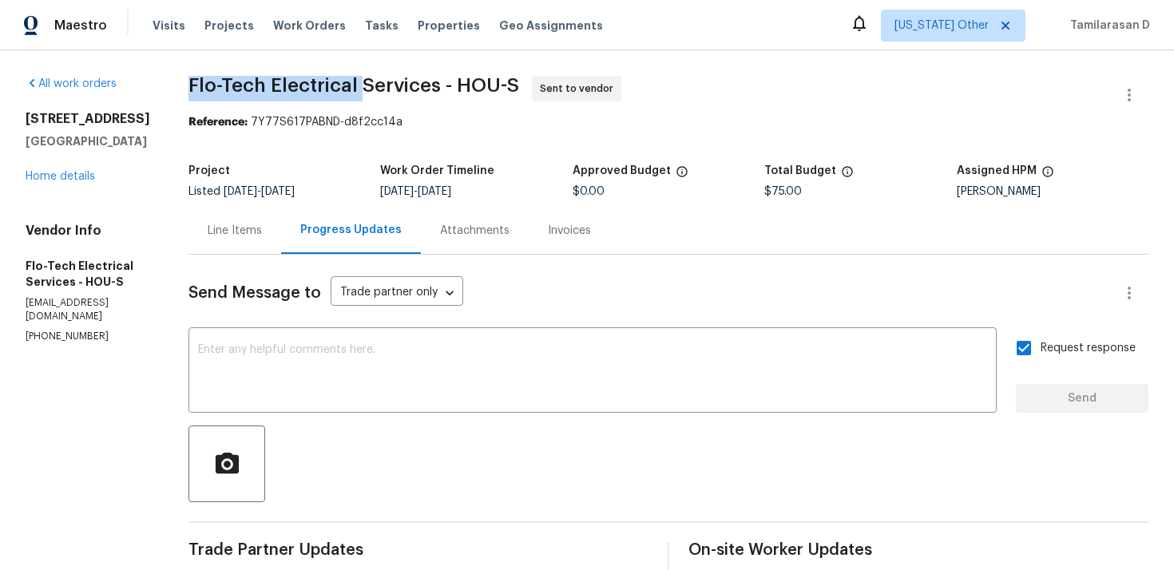
drag, startPoint x: 184, startPoint y: 85, endPoint x: 355, endPoint y: 85, distance: 170.8
click at [355, 85] on span "Flo-Tech Electrical Services - HOU-S" at bounding box center [353, 85] width 331 height 19
copy span "Flo-Tech Electrical"
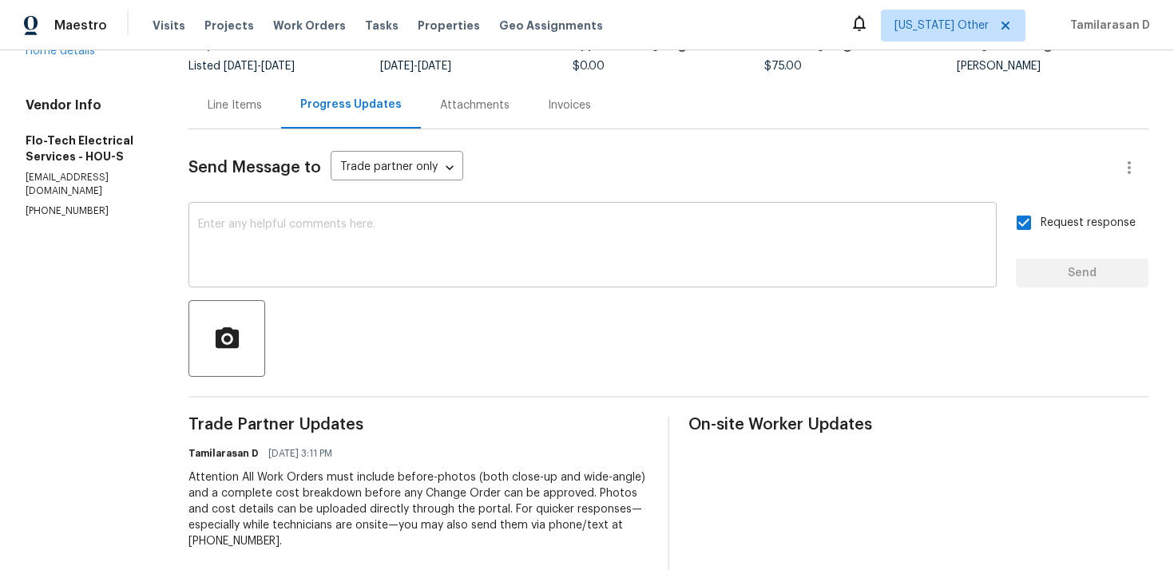
scroll to position [259, 0]
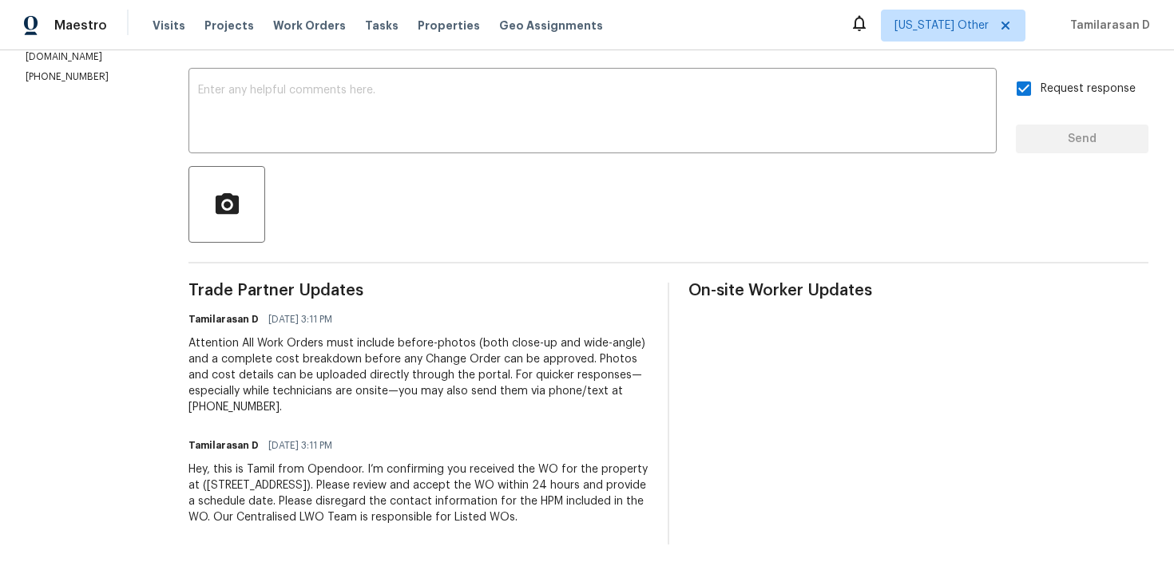
click at [392, 339] on div "Attention All Work Orders must include before-photos (both close-up and wide-an…" at bounding box center [418, 375] width 460 height 80
click at [336, 374] on div "Attention All Work Orders must include before-photos (both close-up and wide-an…" at bounding box center [418, 375] width 460 height 80
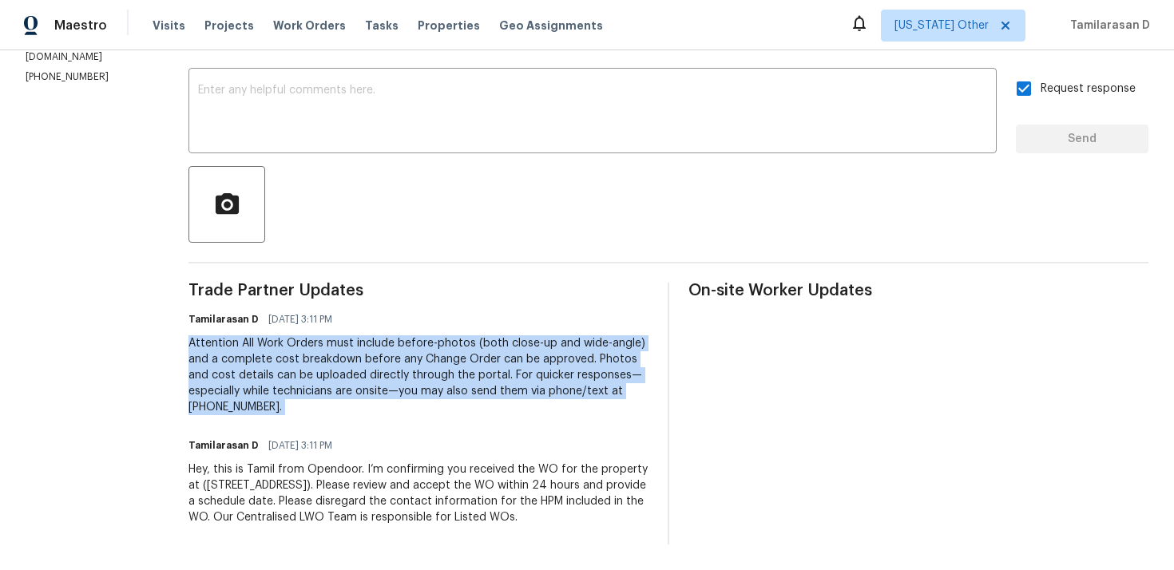
click at [513, 213] on div at bounding box center [668, 204] width 960 height 77
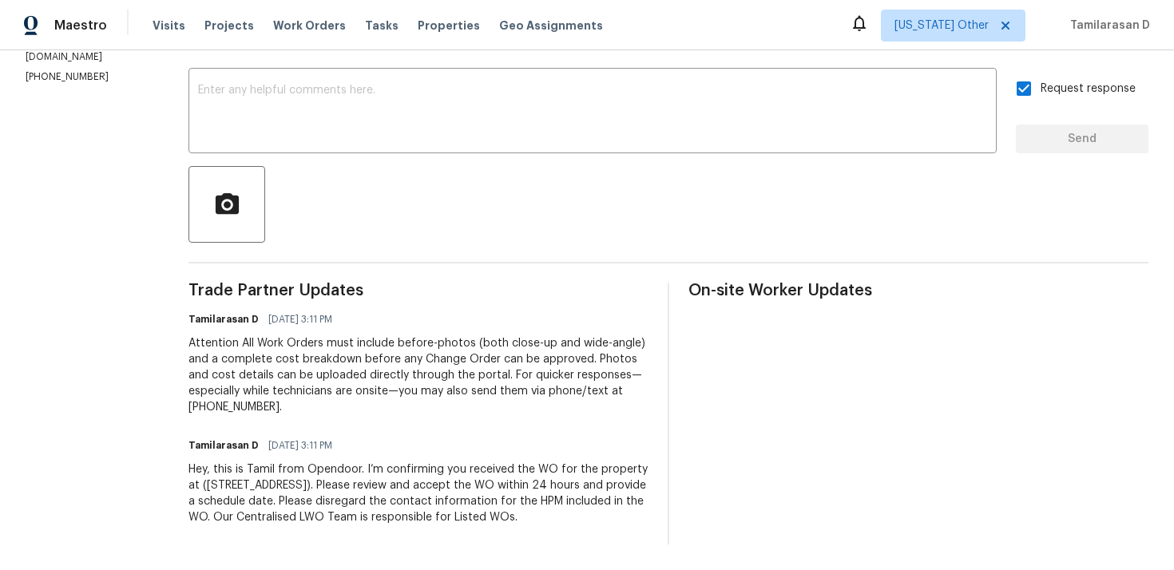
scroll to position [0, 0]
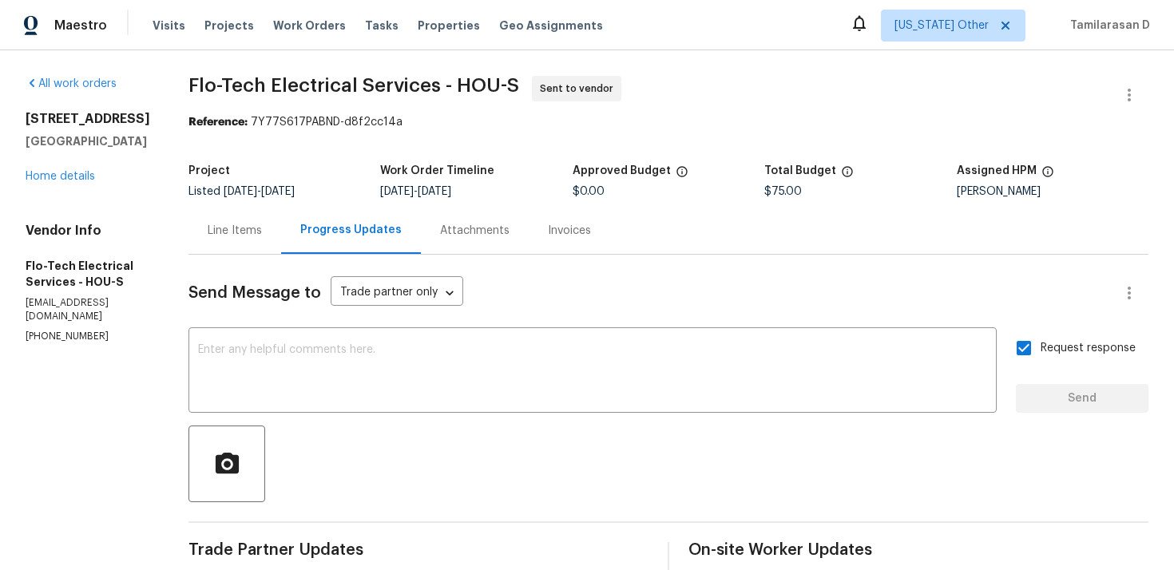
click at [528, 132] on section "Flo-Tech Electrical Services - HOU-S Sent to vendor Reference: 7Y77S617PABND-d8…" at bounding box center [668, 440] width 960 height 728
drag, startPoint x: 183, startPoint y: 85, endPoint x: 356, endPoint y: 85, distance: 173.2
click at [356, 85] on div "All work orders 21415 Park Mount Dr Katy, TX 77450 Home details Vendor Info Flo…" at bounding box center [587, 439] width 1174 height 779
copy span "Flo-Tech Electrical"
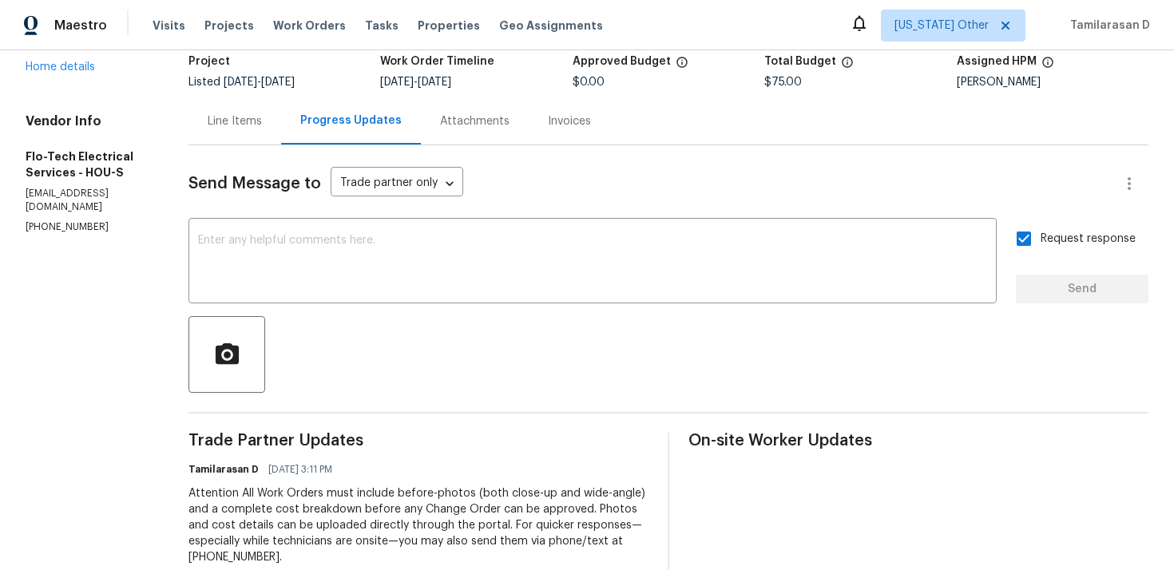
scroll to position [259, 0]
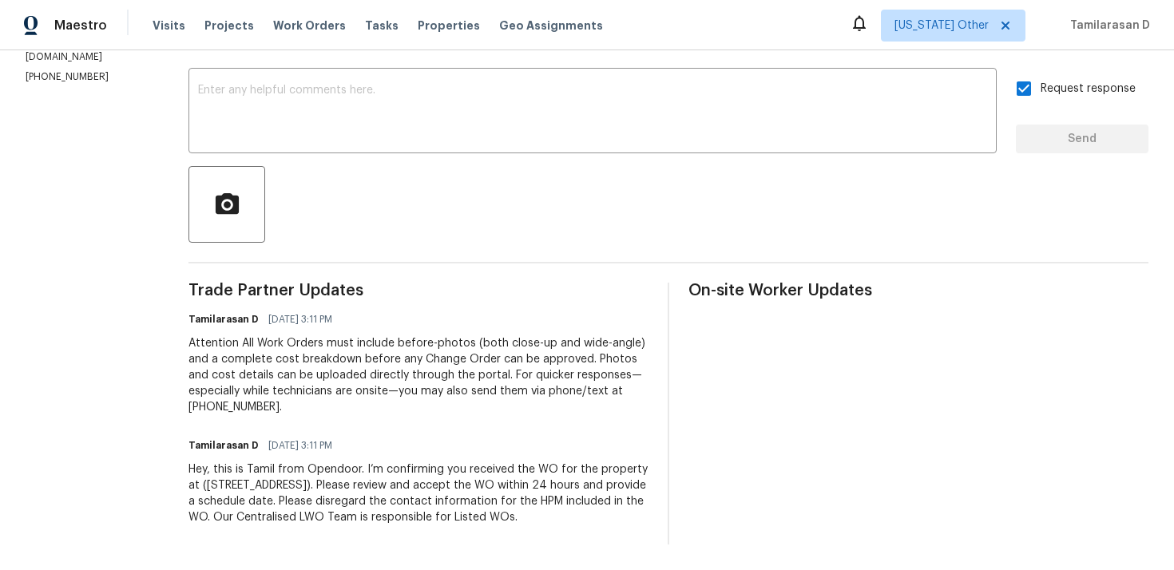
click at [392, 273] on div "Send Message to Trade partner only Trade partner only ​ x ​ Request response Se…" at bounding box center [668, 269] width 960 height 549
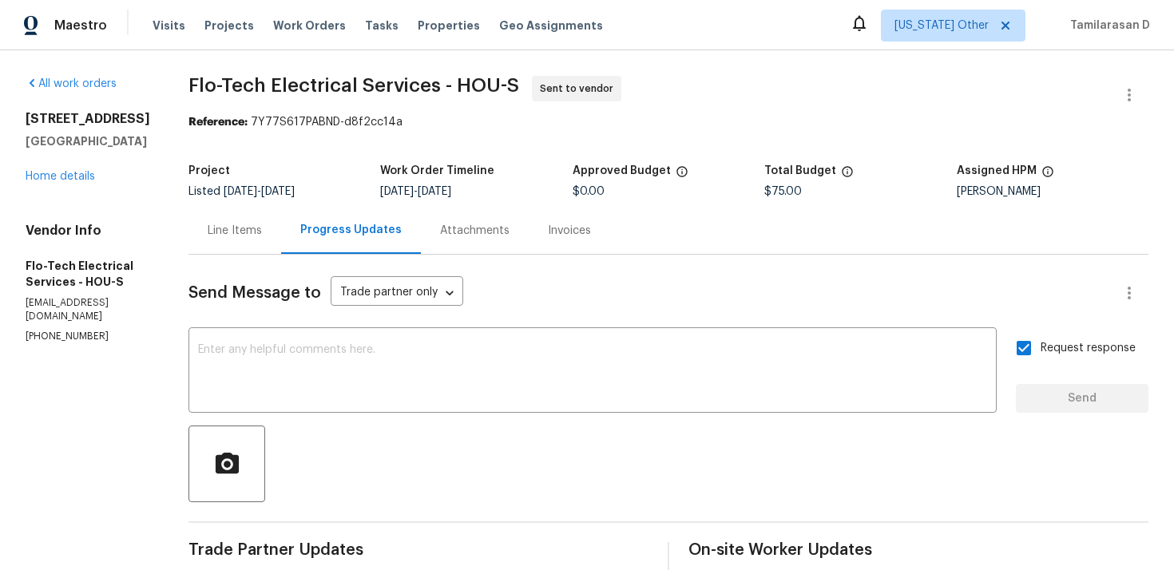
click at [525, 303] on div "Send Message to Trade partner only Trade partner only ​" at bounding box center [648, 293] width 921 height 38
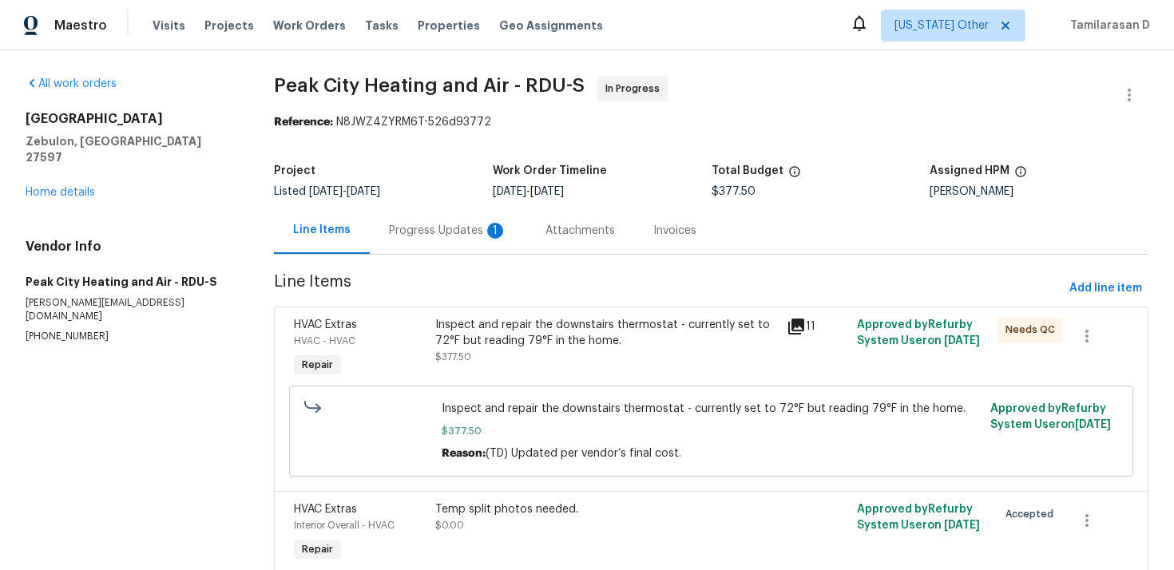
click at [434, 223] on div "Progress Updates 1" at bounding box center [448, 231] width 118 height 16
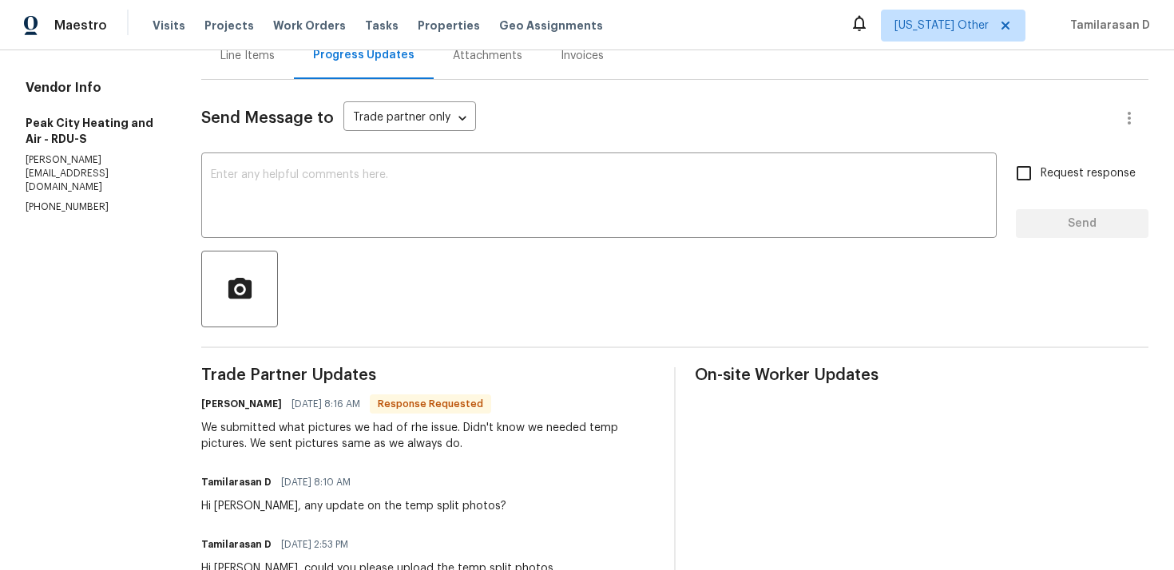
scroll to position [195, 0]
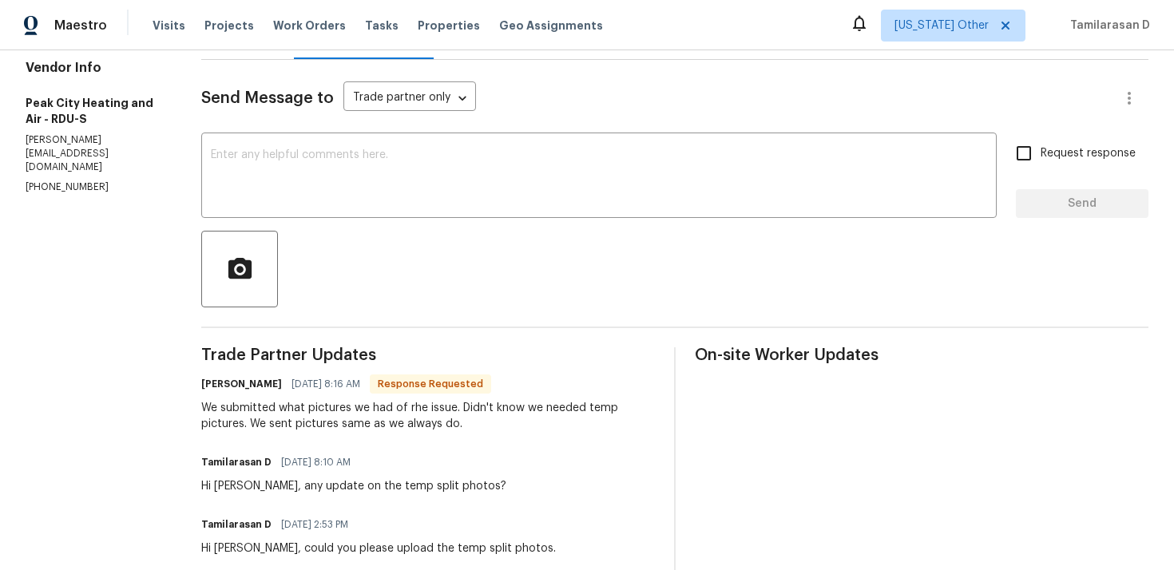
click at [378, 401] on div "We submitted what pictures we had of rhe issue. Didn't know we needed temp pict…" at bounding box center [427, 416] width 453 height 32
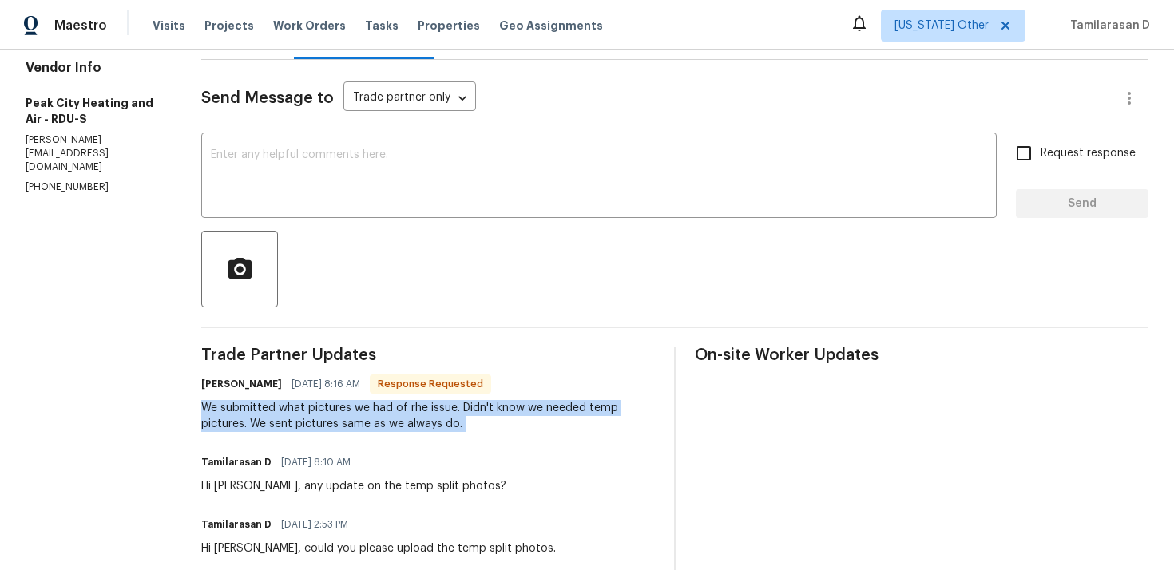
click at [386, 416] on div "We submitted what pictures we had of rhe issue. Didn't know we needed temp pict…" at bounding box center [427, 416] width 453 height 32
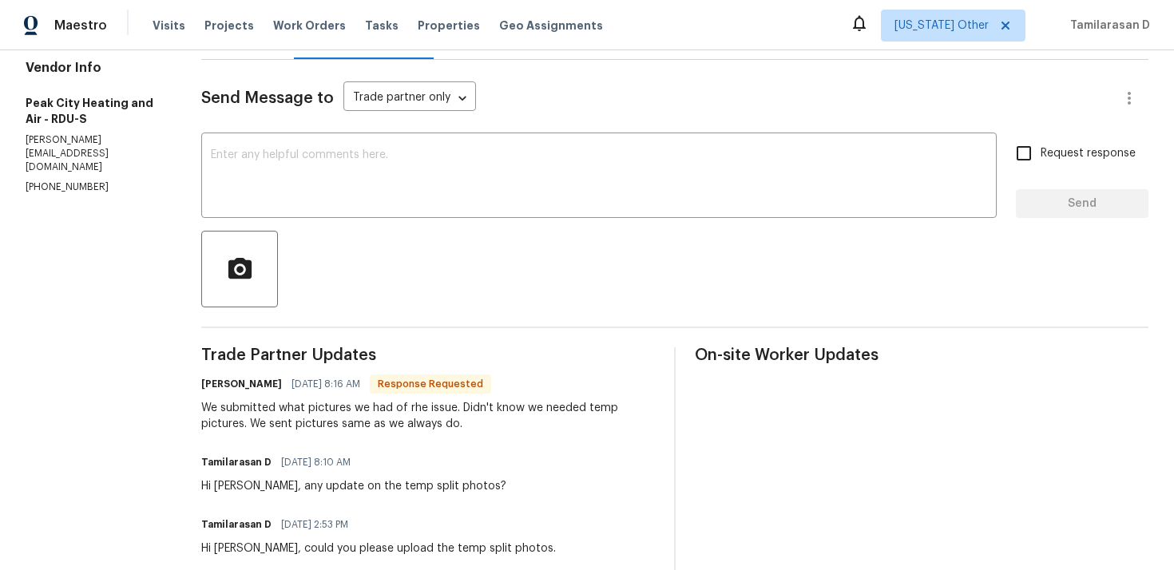
click at [386, 416] on div "We submitted what pictures we had of rhe issue. Didn't know we needed temp pict…" at bounding box center [427, 416] width 453 height 32
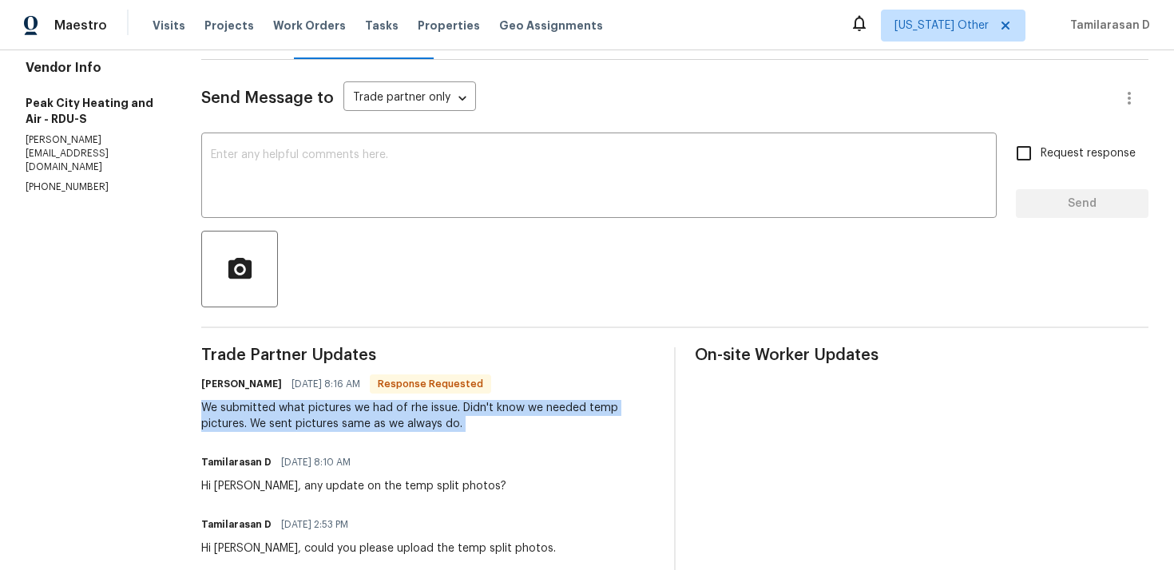
click at [369, 424] on div "We submitted what pictures we had of rhe issue. Didn't know we needed temp pict…" at bounding box center [427, 416] width 453 height 32
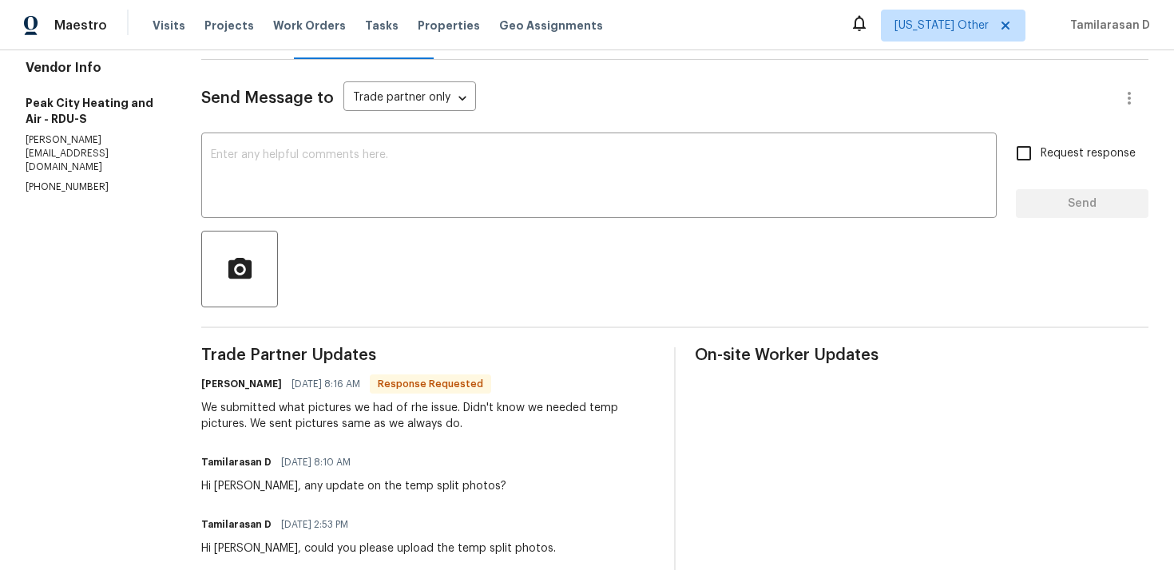
click at [369, 424] on div "We submitted what pictures we had of rhe issue. Didn't know we needed temp pict…" at bounding box center [427, 416] width 453 height 32
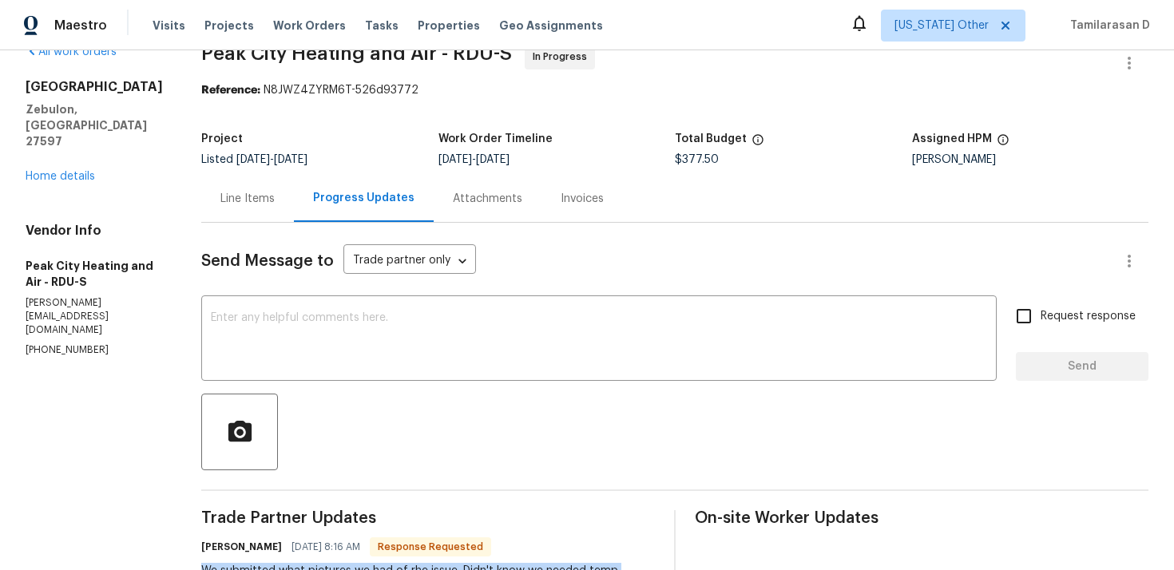
scroll to position [0, 0]
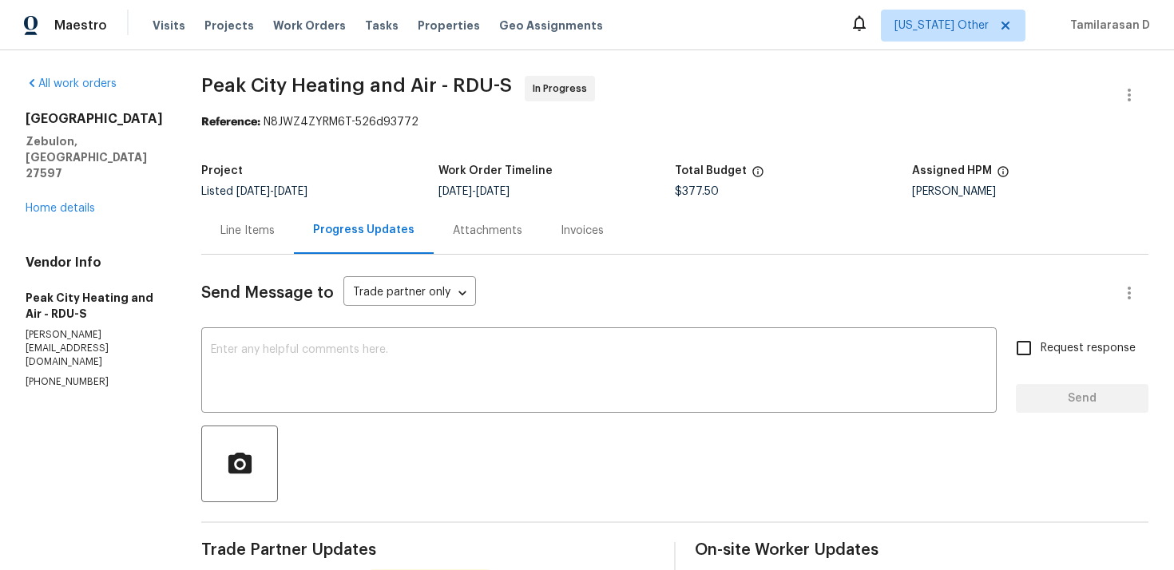
click at [206, 235] on div "Line Items" at bounding box center [247, 230] width 93 height 47
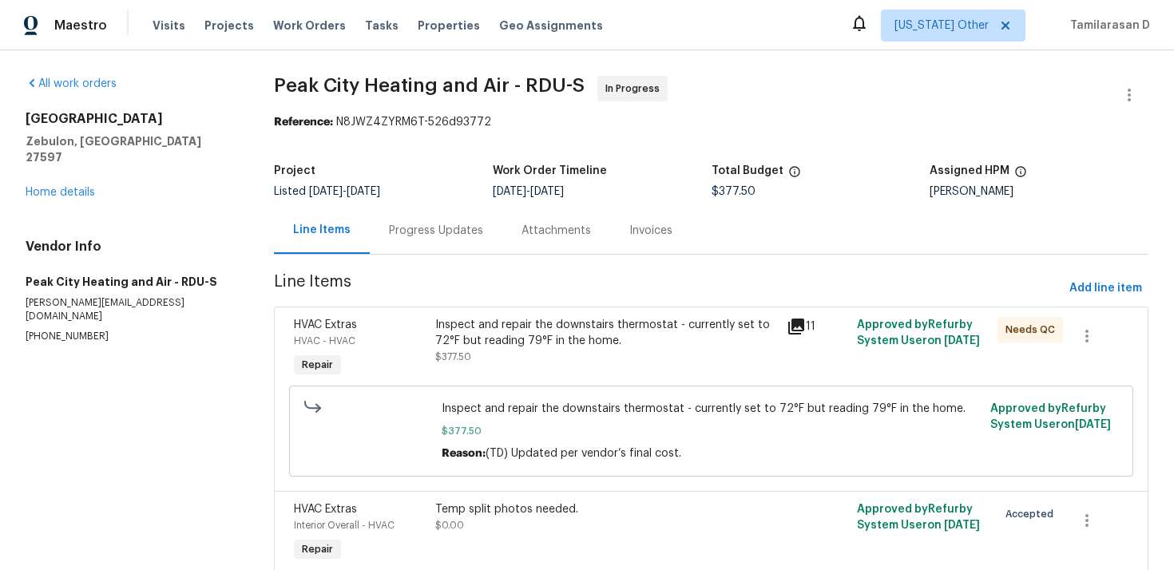
scroll to position [70, 0]
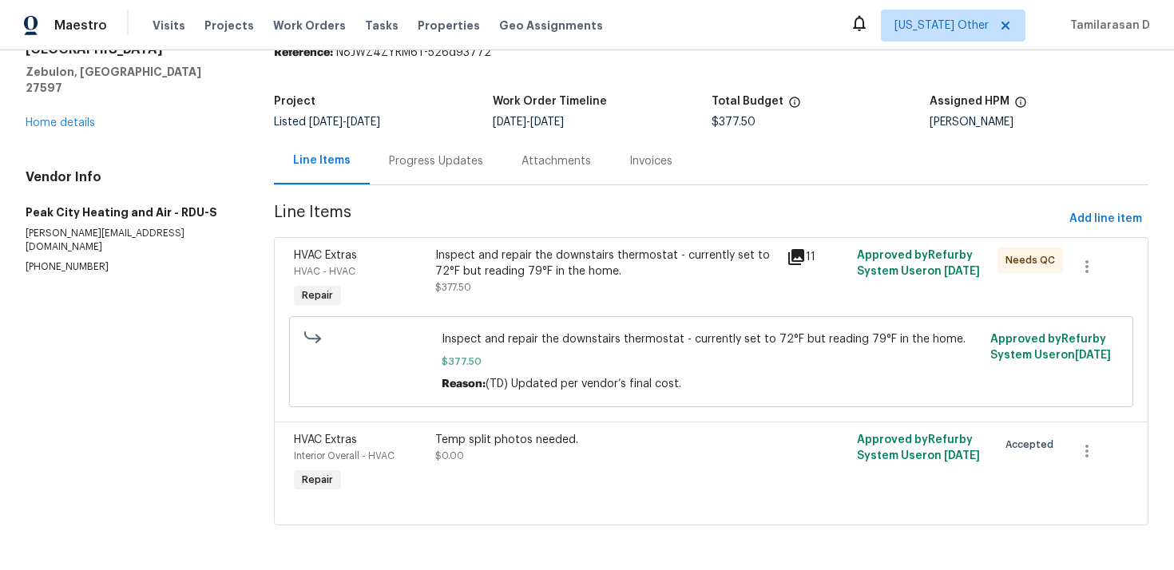
click at [530, 294] on div "Inspect and repair the downstairs thermostat - currently set to 72°F but readin…" at bounding box center [606, 271] width 342 height 48
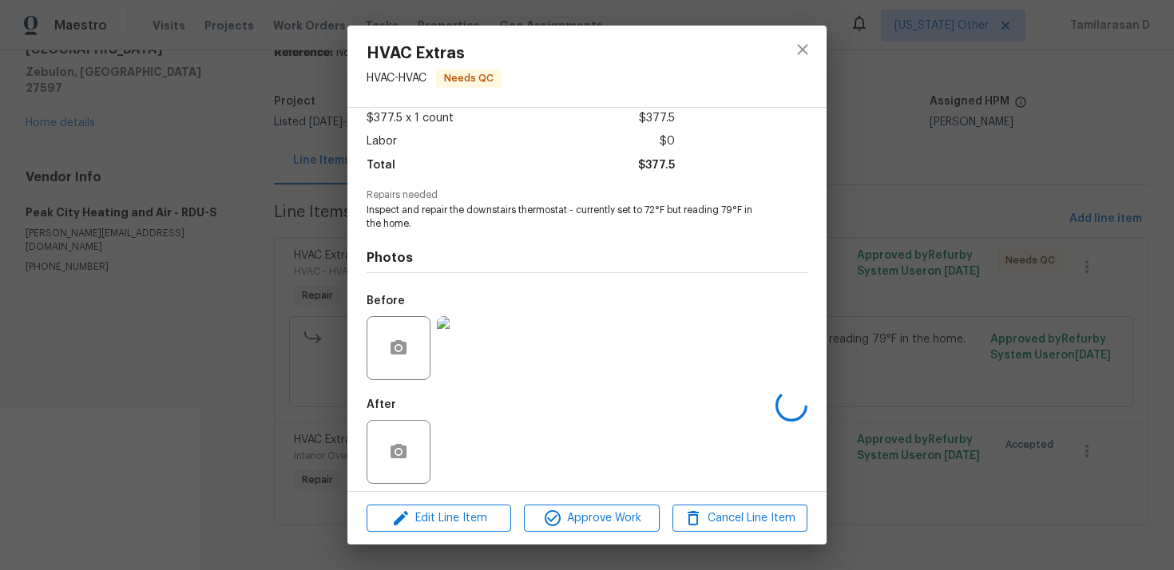
scroll to position [99, 0]
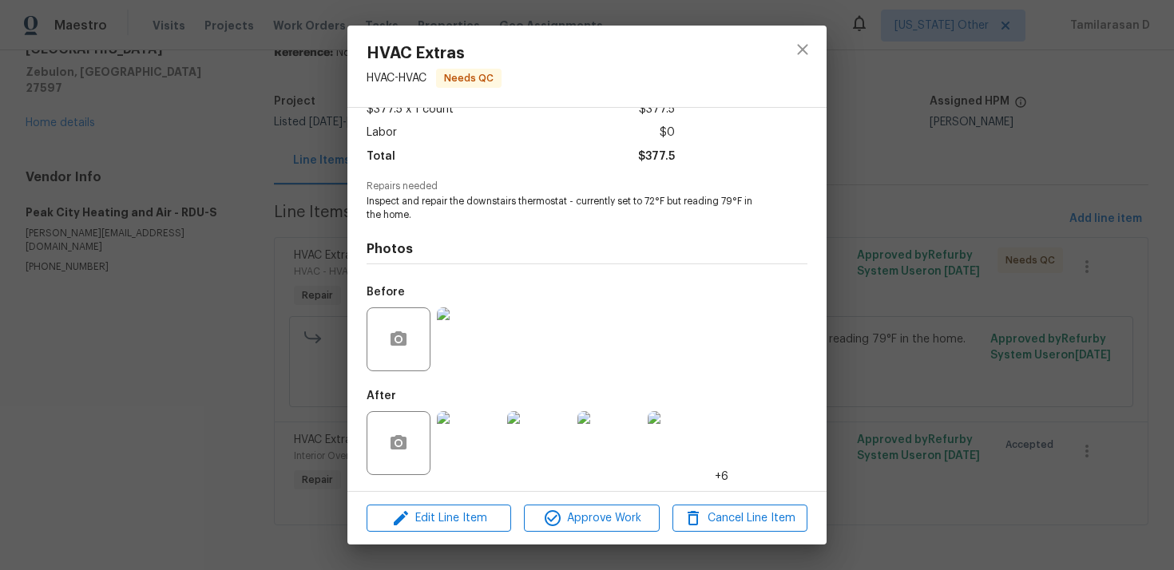
click at [485, 440] on img at bounding box center [469, 443] width 64 height 64
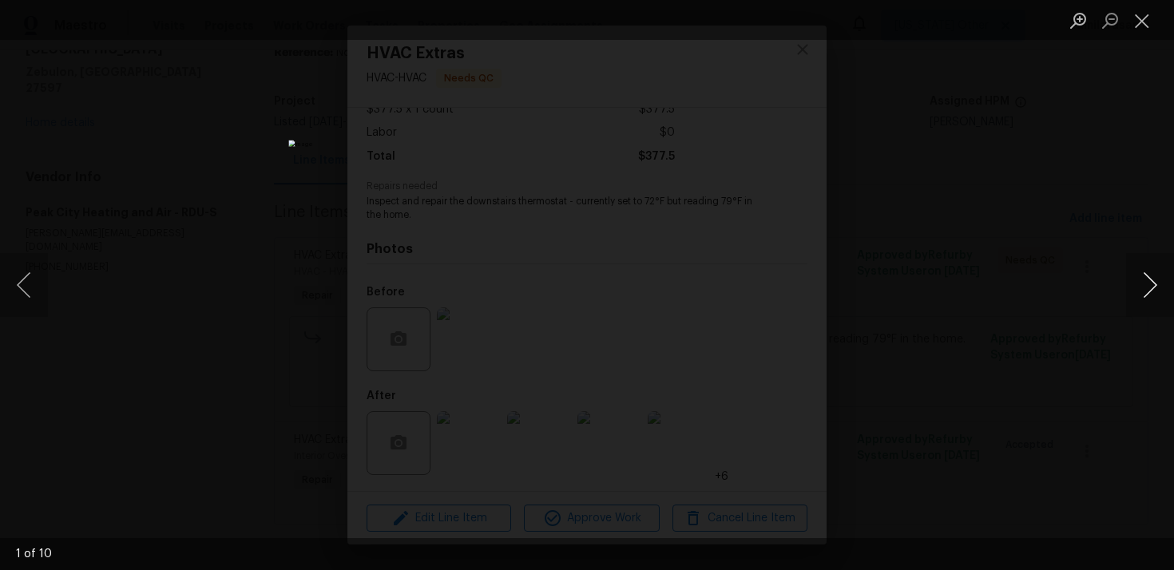
click at [1154, 281] on button "Next image" at bounding box center [1150, 285] width 48 height 64
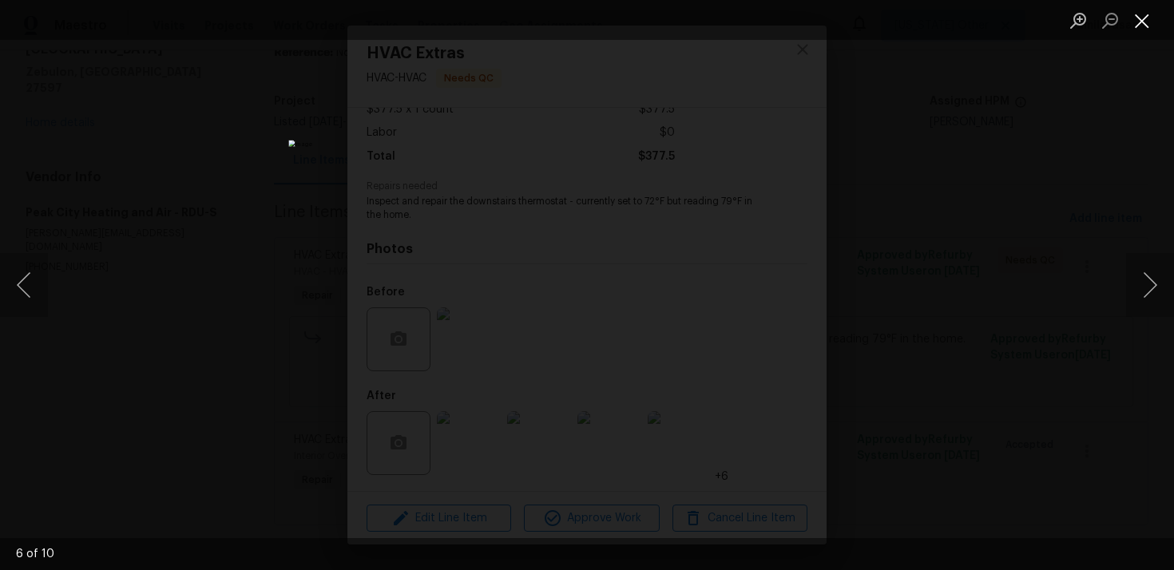
click at [1149, 30] on button "Close lightbox" at bounding box center [1142, 20] width 32 height 28
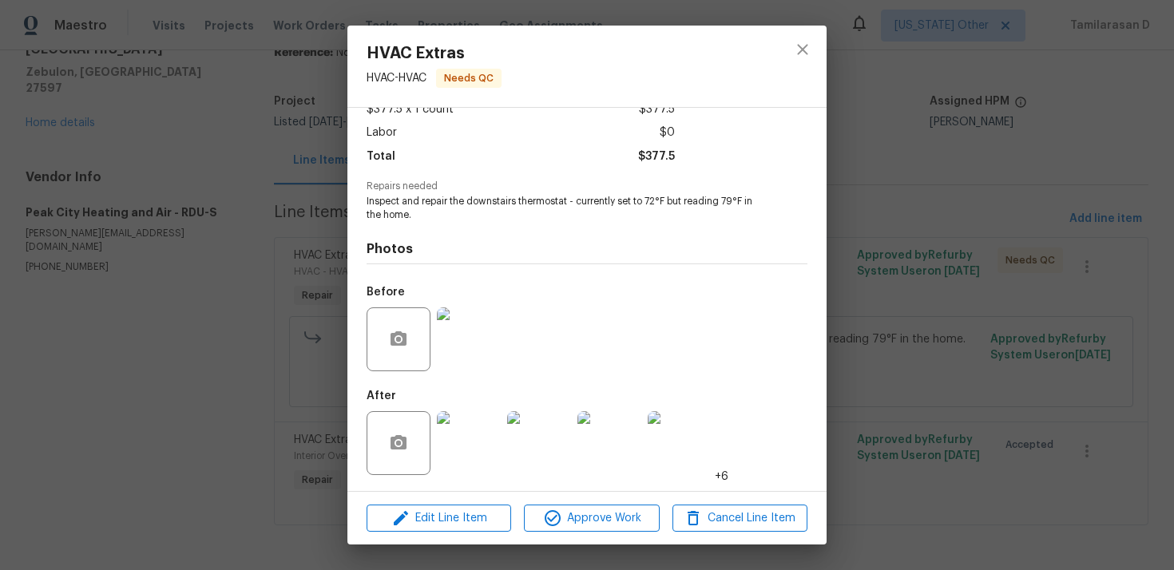
click at [228, 192] on div "HVAC Extras HVAC - HVAC Needs QC Vendor Peak City Heating and Air Account Categ…" at bounding box center [587, 285] width 1174 height 570
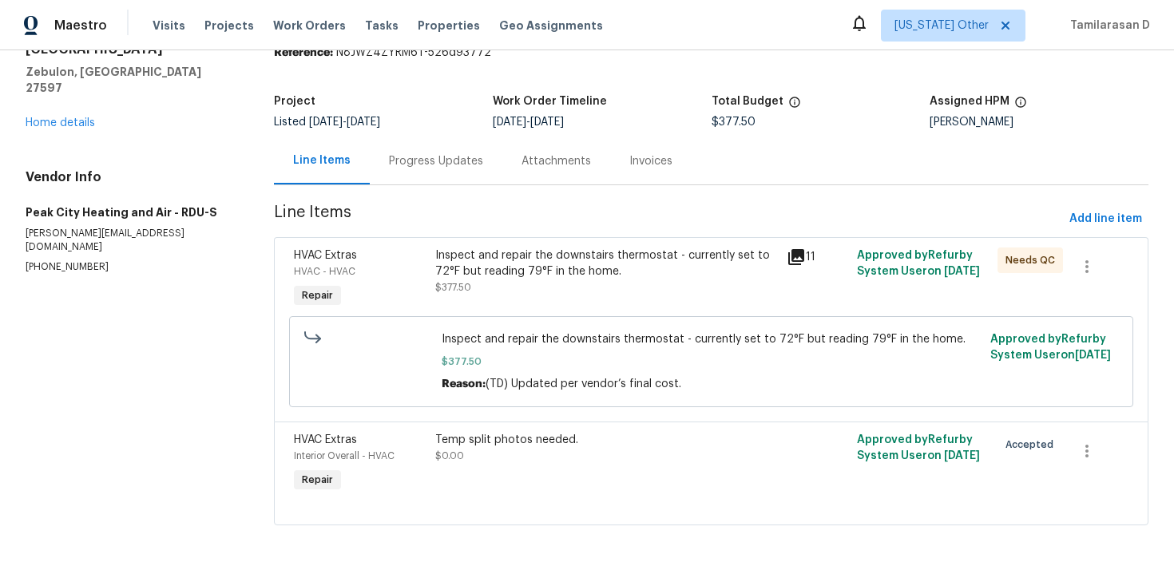
click at [420, 173] on div "Progress Updates" at bounding box center [436, 160] width 133 height 47
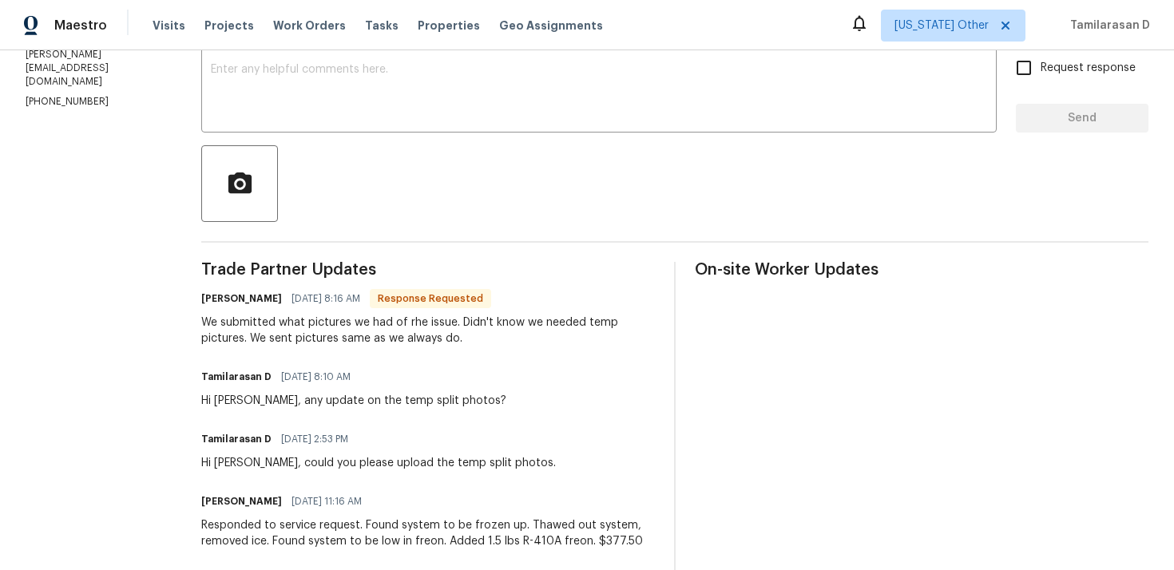
scroll to position [295, 0]
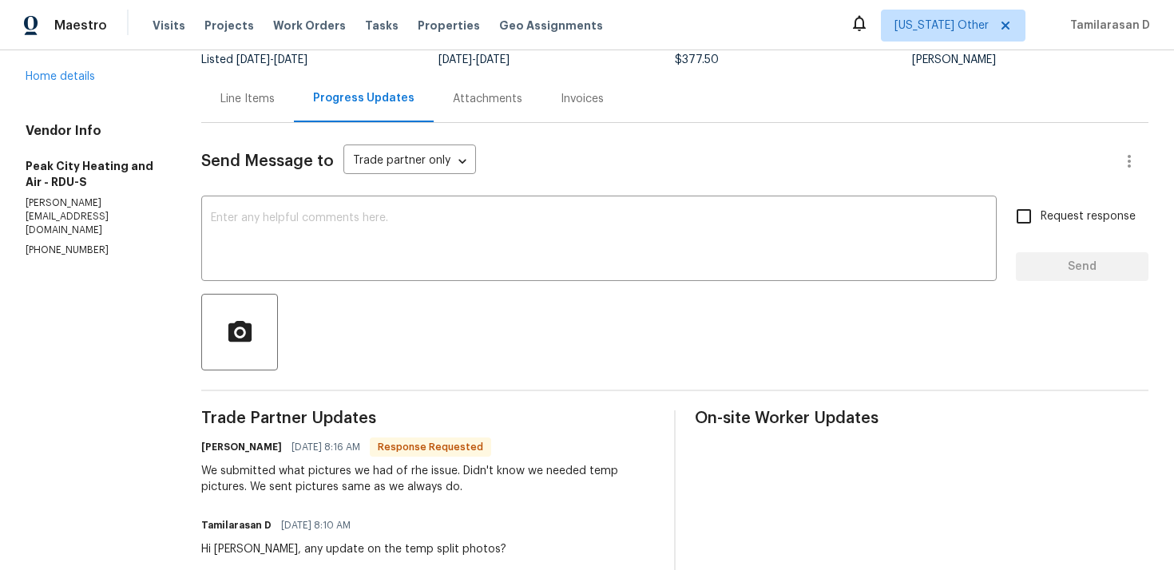
click at [230, 97] on div "Line Items" at bounding box center [247, 99] width 54 height 16
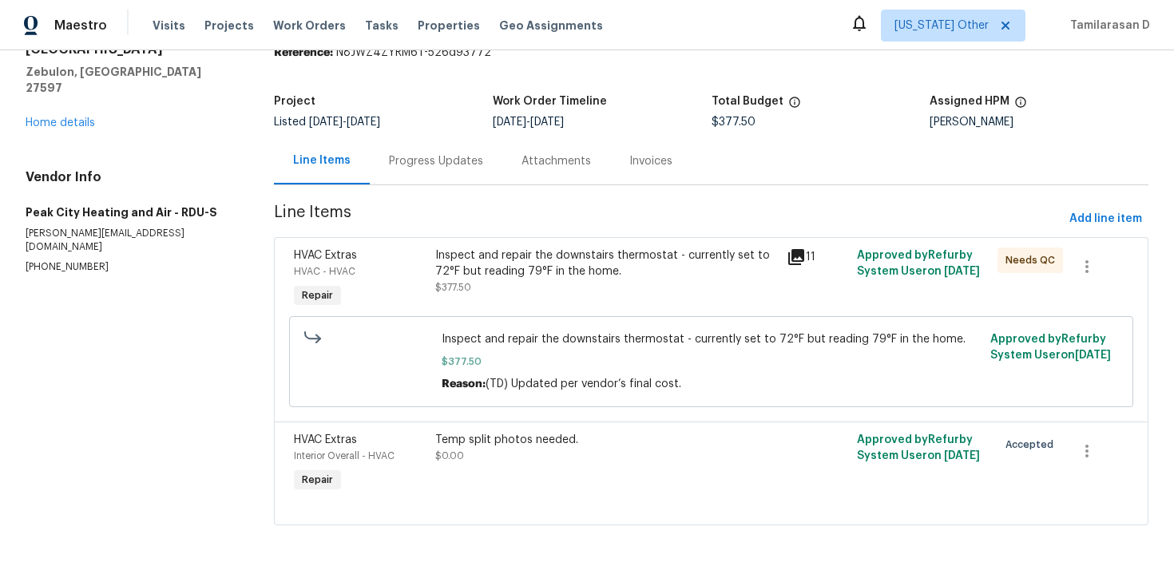
scroll to position [70, 0]
click at [430, 291] on div "Inspect and repair the downstairs thermostat - currently set to 72°F but readin…" at bounding box center [605, 279] width 351 height 73
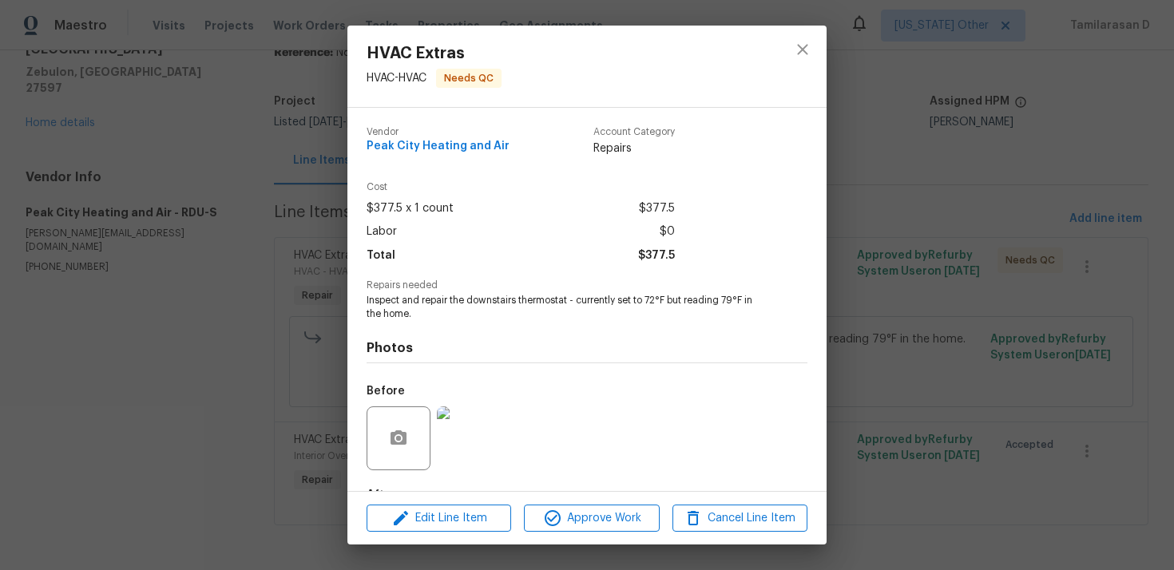
scroll to position [99, 0]
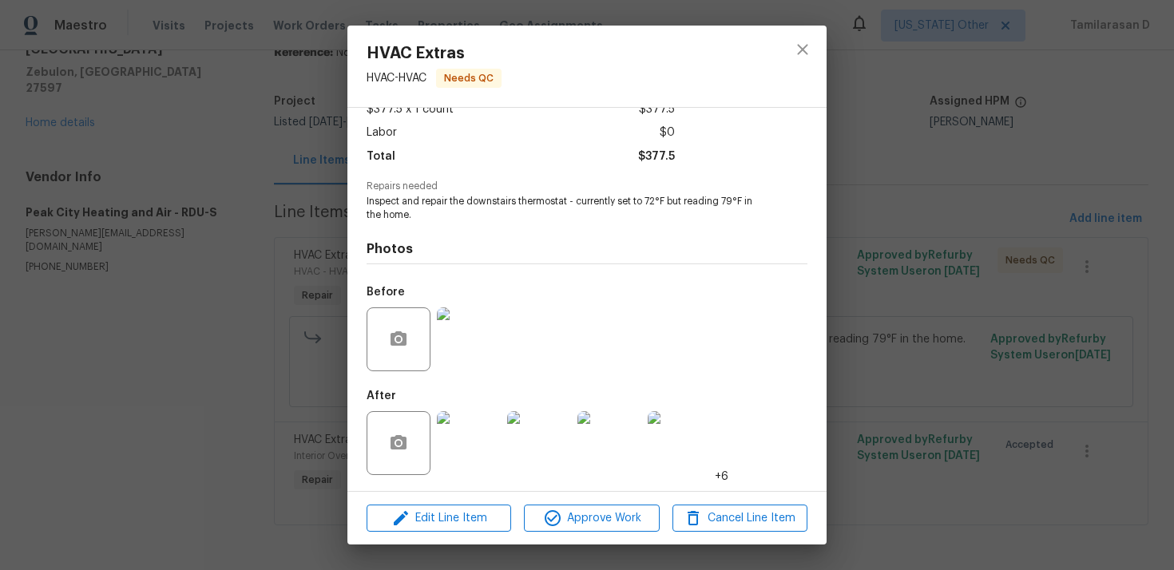
click at [469, 323] on img at bounding box center [469, 339] width 64 height 64
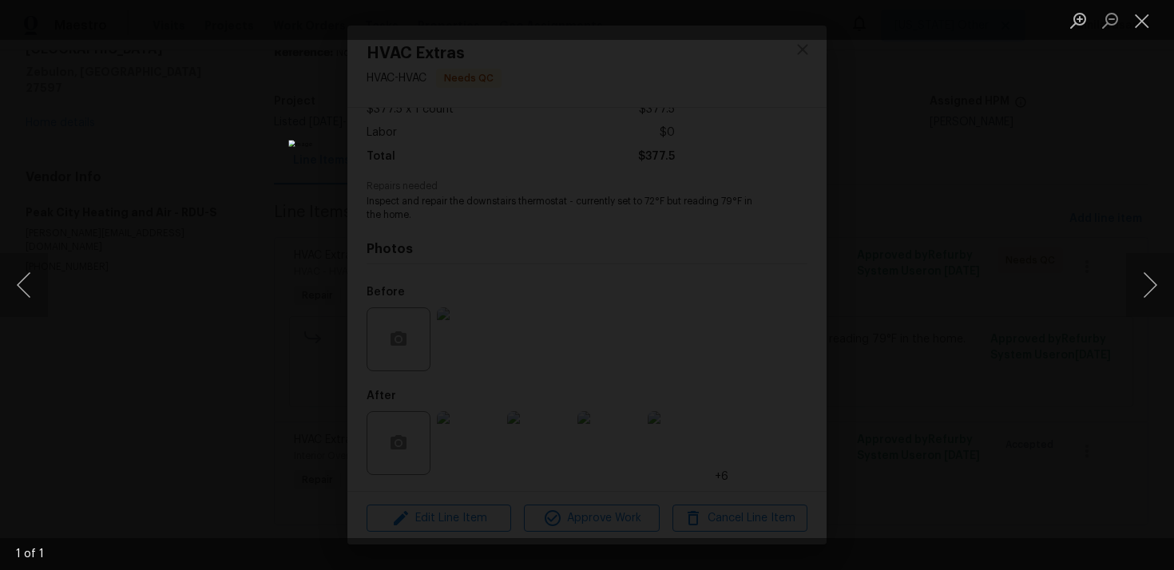
click at [928, 266] on div "Lightbox" at bounding box center [587, 285] width 1174 height 570
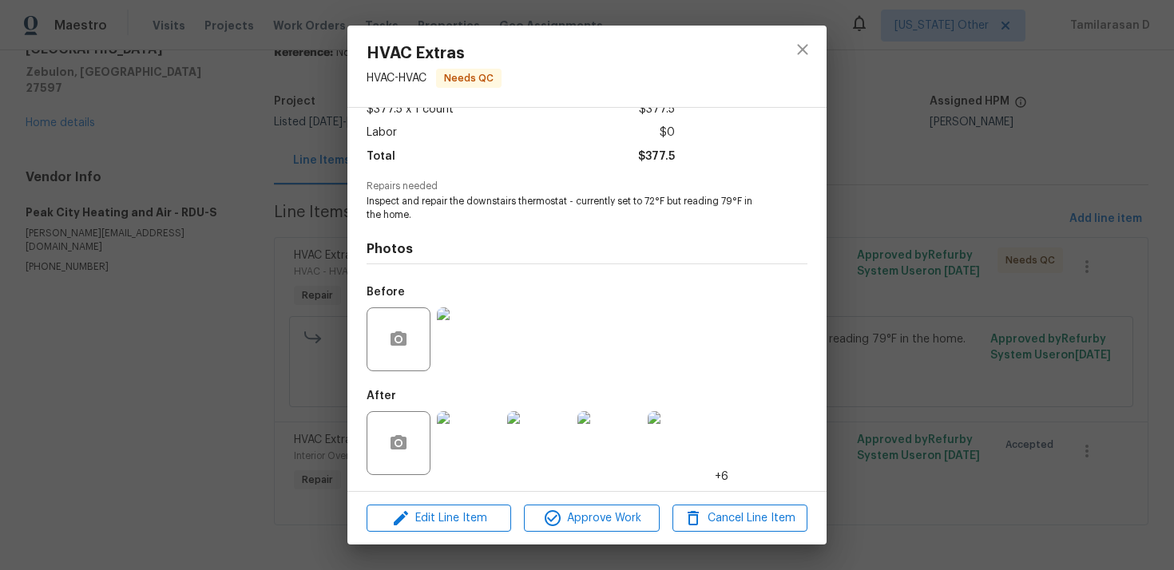
click at [473, 445] on img at bounding box center [469, 443] width 64 height 64
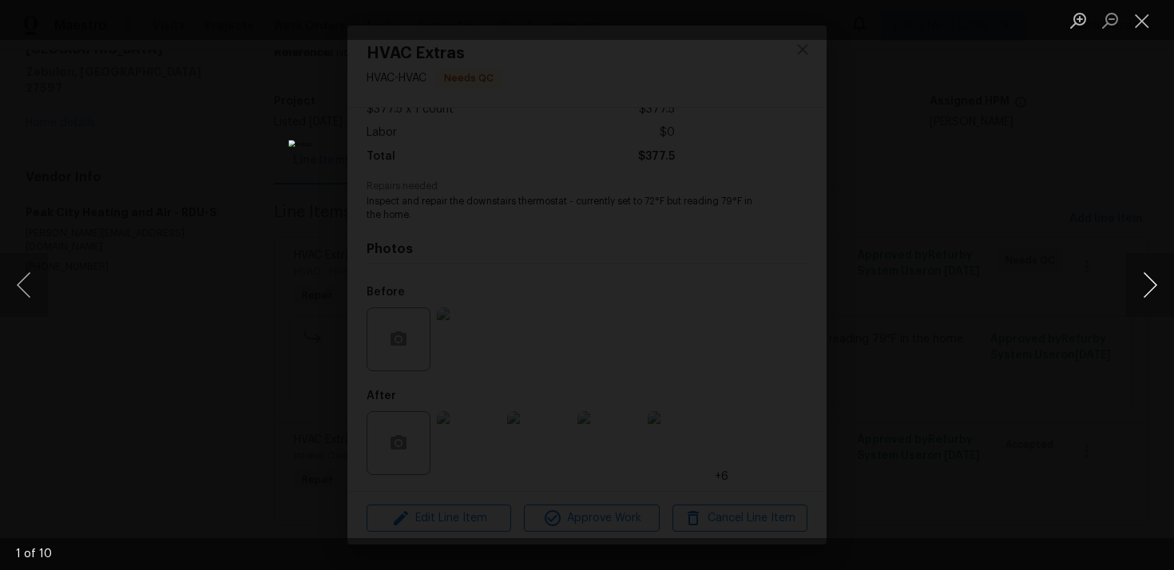
click at [1143, 291] on button "Next image" at bounding box center [1150, 285] width 48 height 64
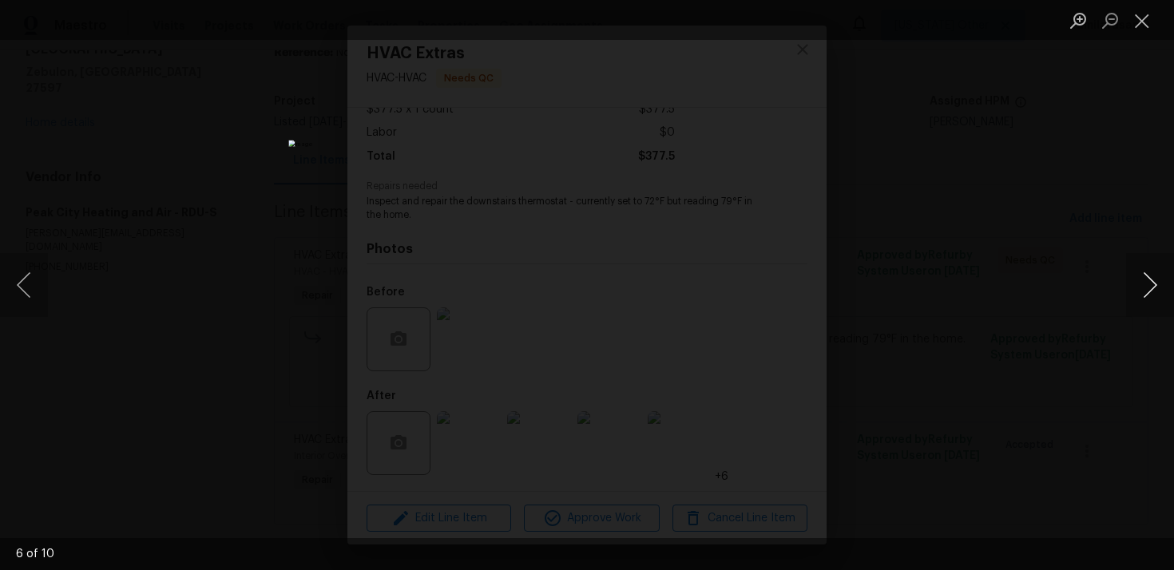
click at [1143, 291] on button "Next image" at bounding box center [1150, 285] width 48 height 64
click at [1143, 14] on button "Close lightbox" at bounding box center [1142, 20] width 32 height 28
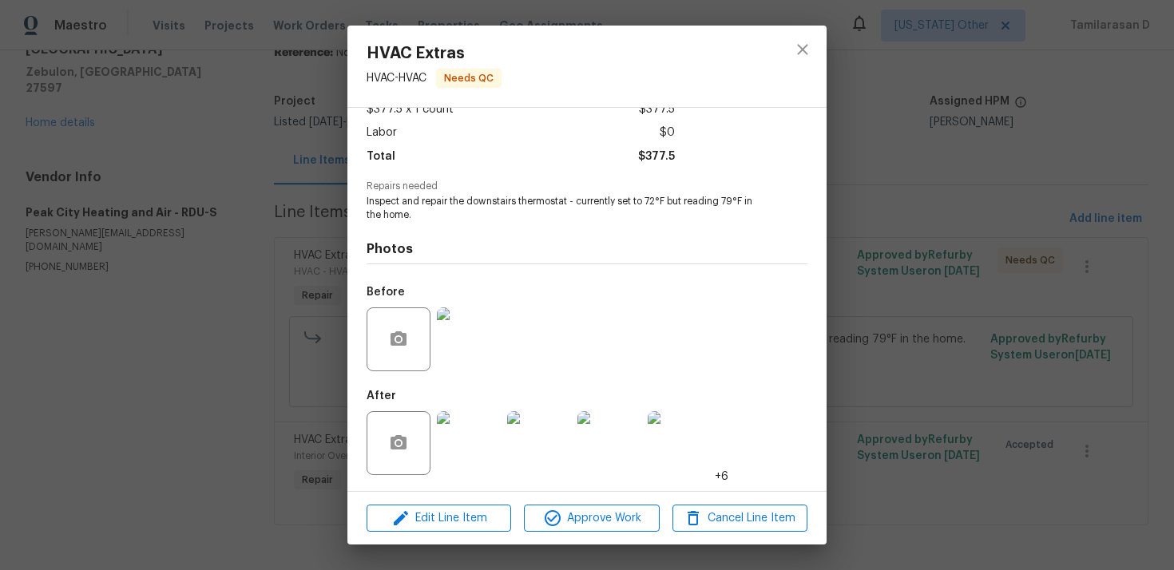
click at [279, 141] on div "HVAC Extras HVAC - HVAC Needs QC Vendor Peak City Heating and Air Account Categ…" at bounding box center [587, 285] width 1174 height 570
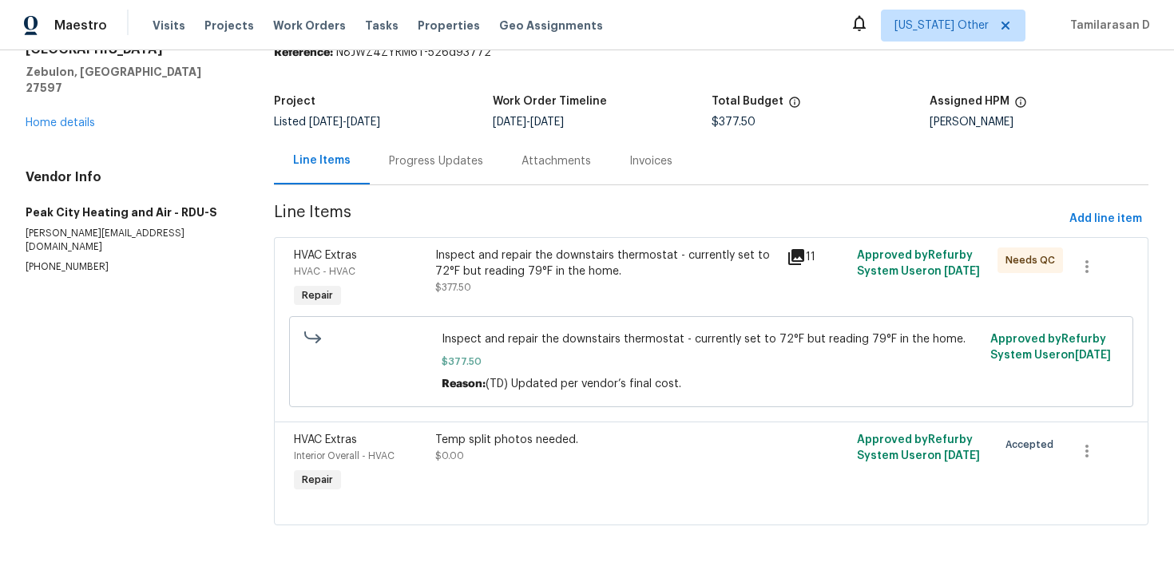
click at [454, 169] on div "Progress Updates" at bounding box center [436, 160] width 133 height 47
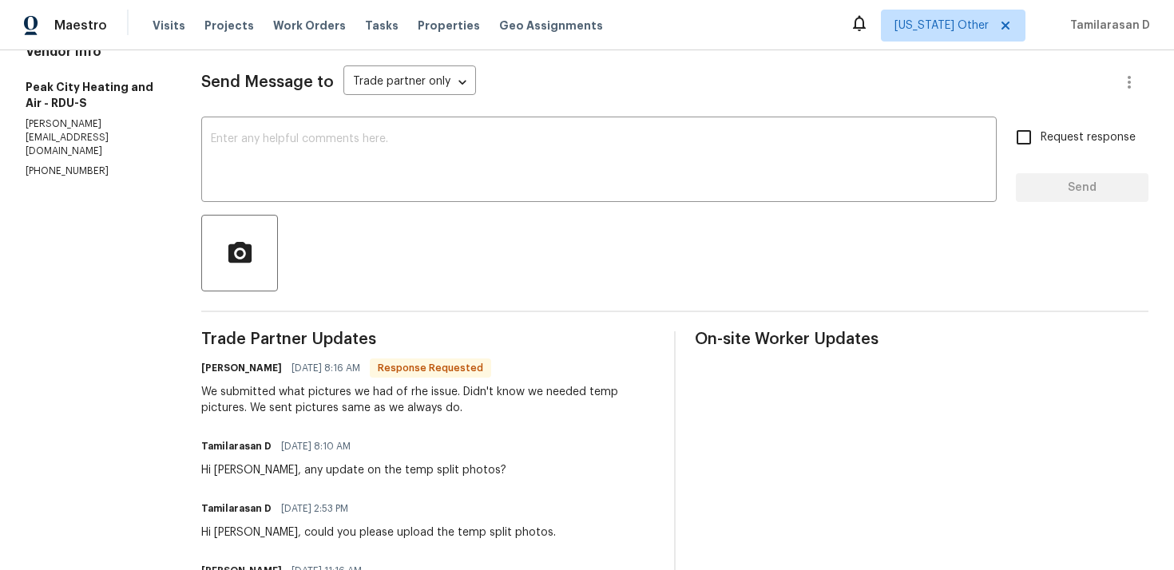
scroll to position [225, 0]
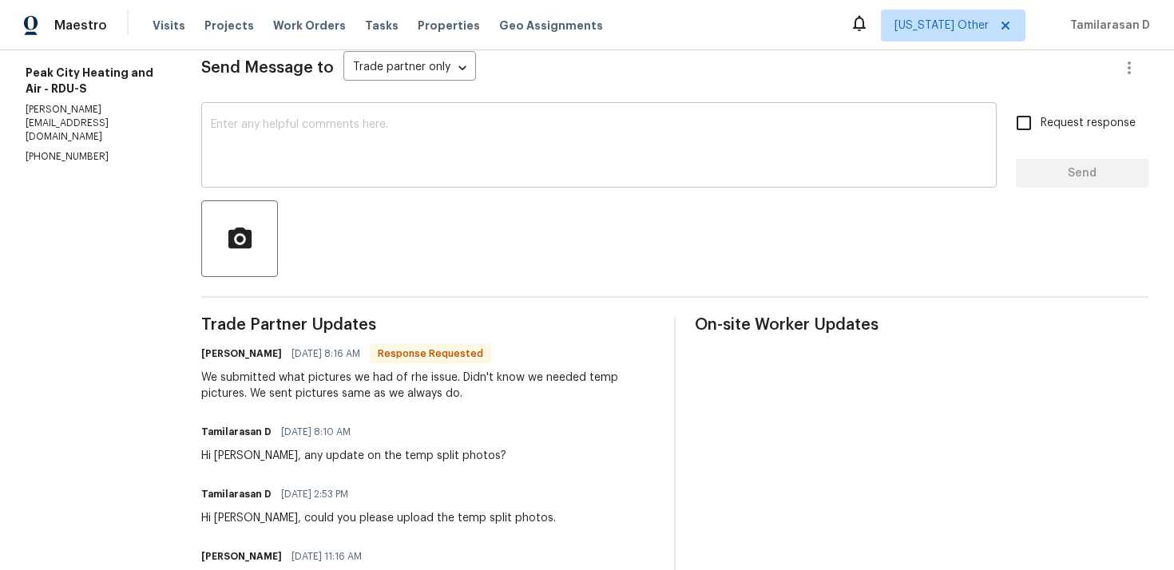
click at [256, 164] on textarea at bounding box center [599, 147] width 776 height 56
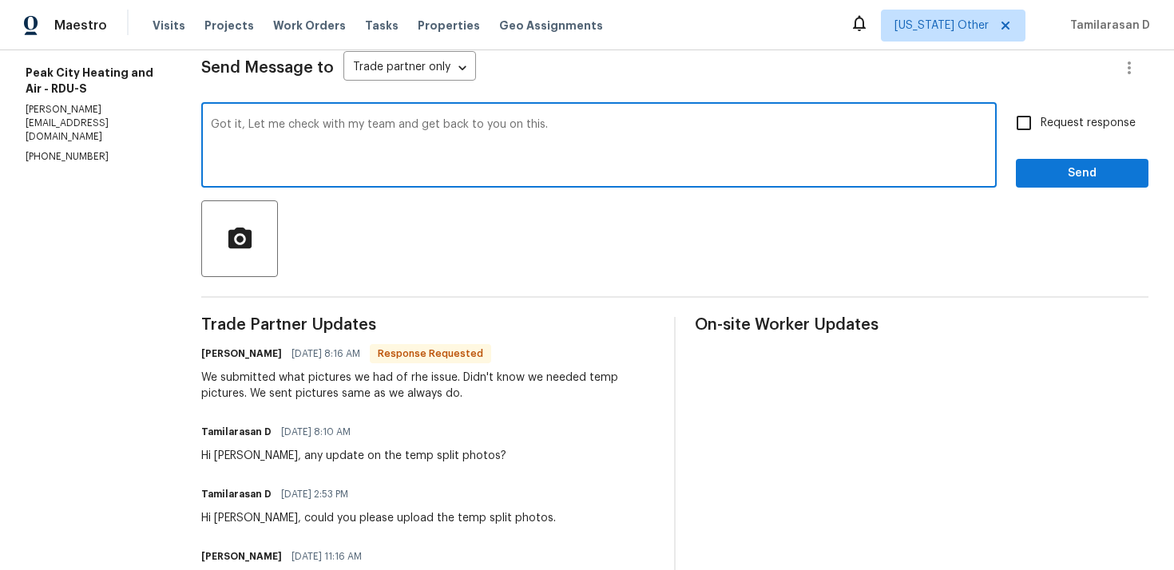
type textarea "Got it, Let me check with my team and get back to you on this."
click at [1063, 172] on span "Send" at bounding box center [1081, 174] width 107 height 20
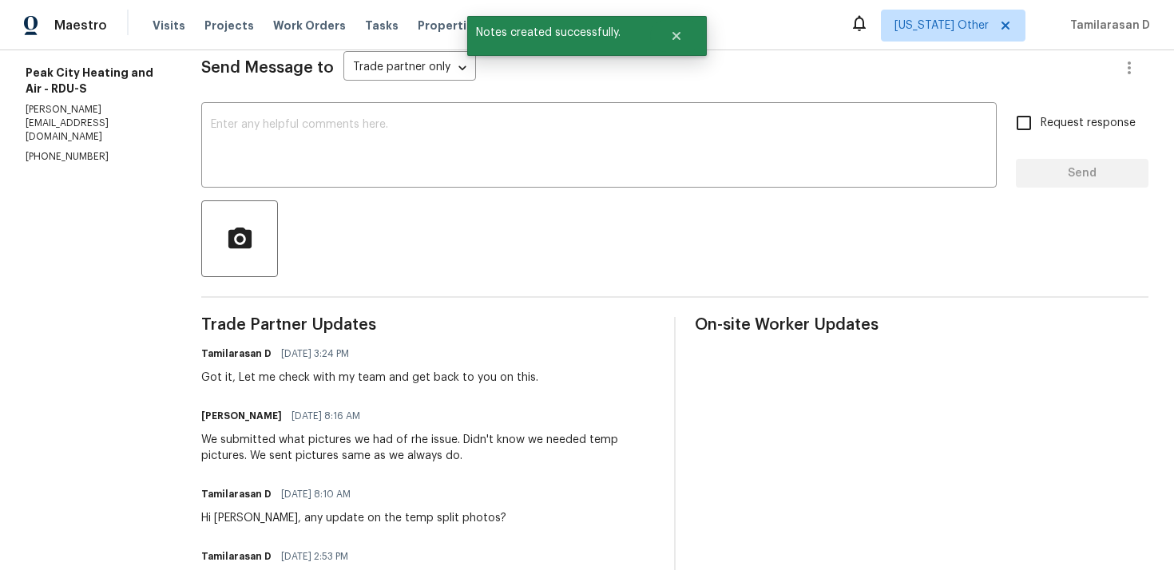
scroll to position [0, 0]
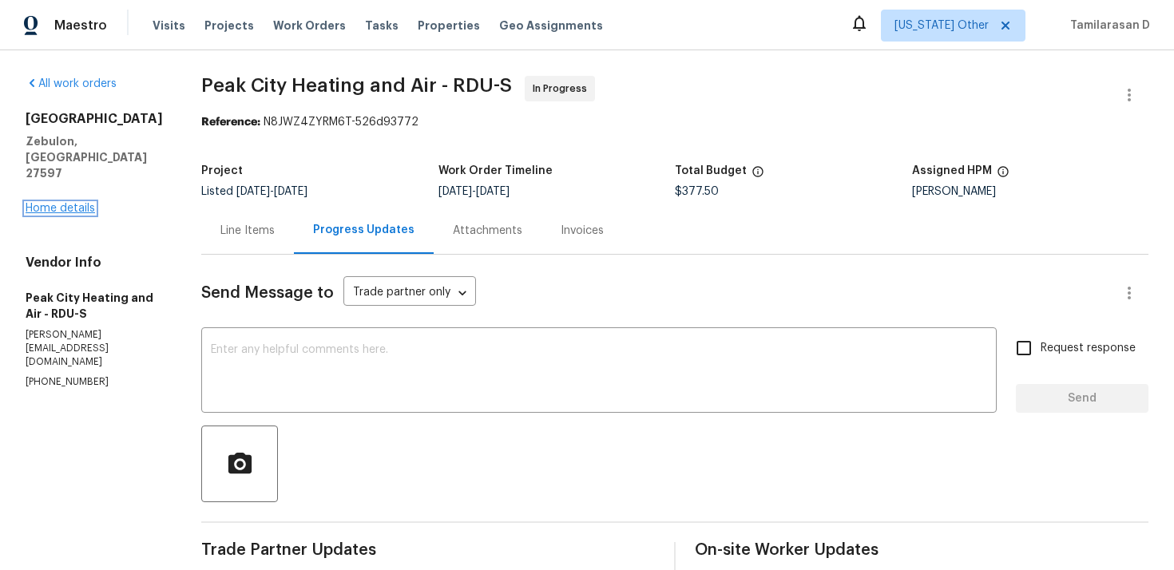
click at [73, 203] on link "Home details" at bounding box center [60, 208] width 69 height 11
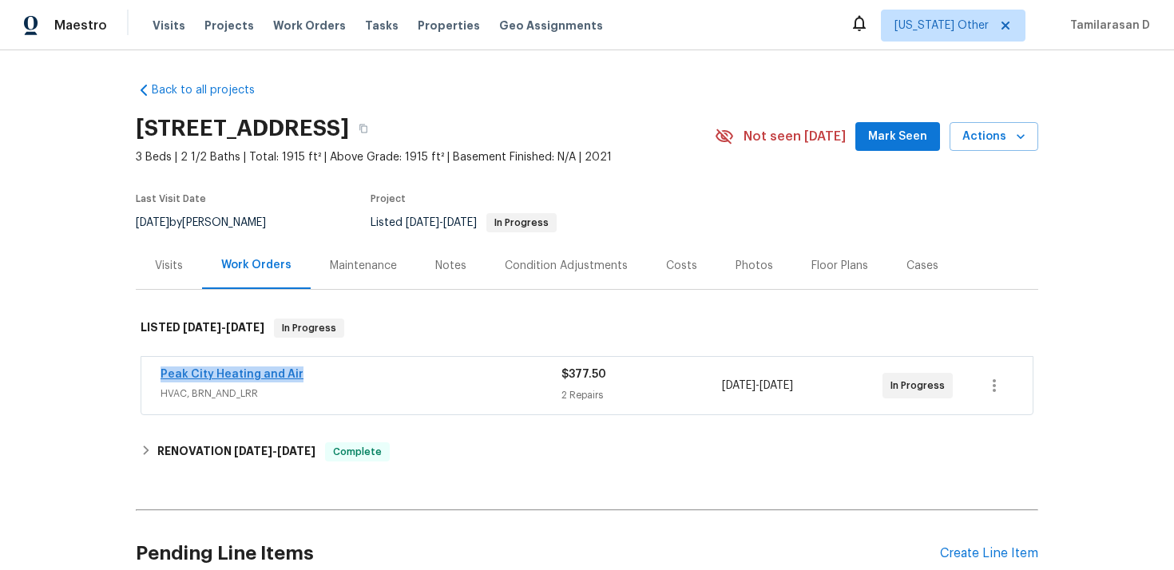
drag, startPoint x: 301, startPoint y: 374, endPoint x: 160, endPoint y: 372, distance: 140.5
click at [160, 372] on div "Peak City Heating and Air" at bounding box center [360, 375] width 401 height 19
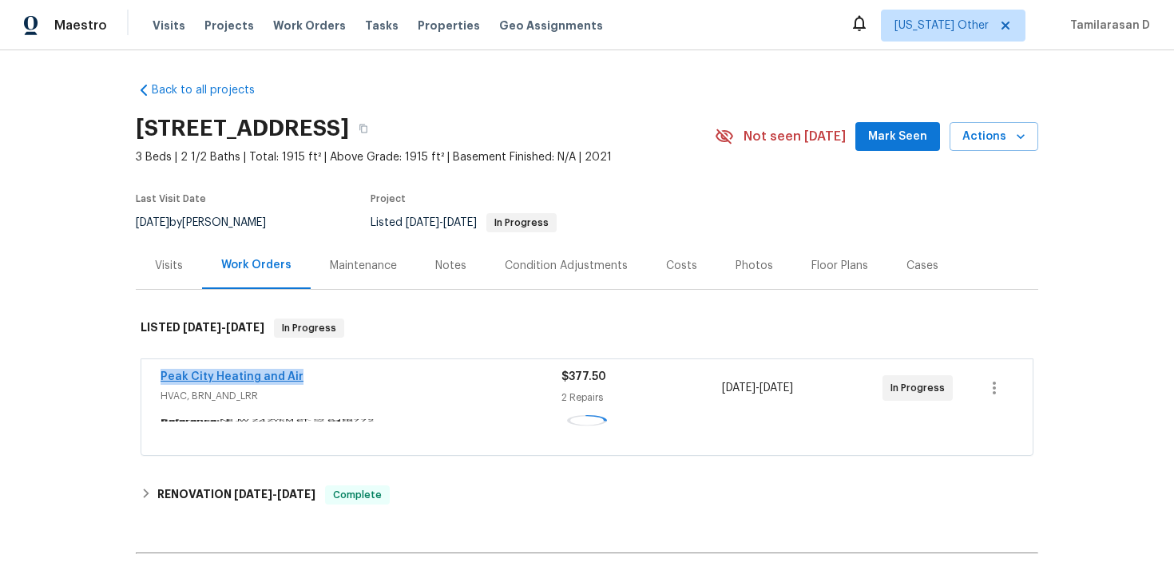
copy link "Peak City Heating and Air"
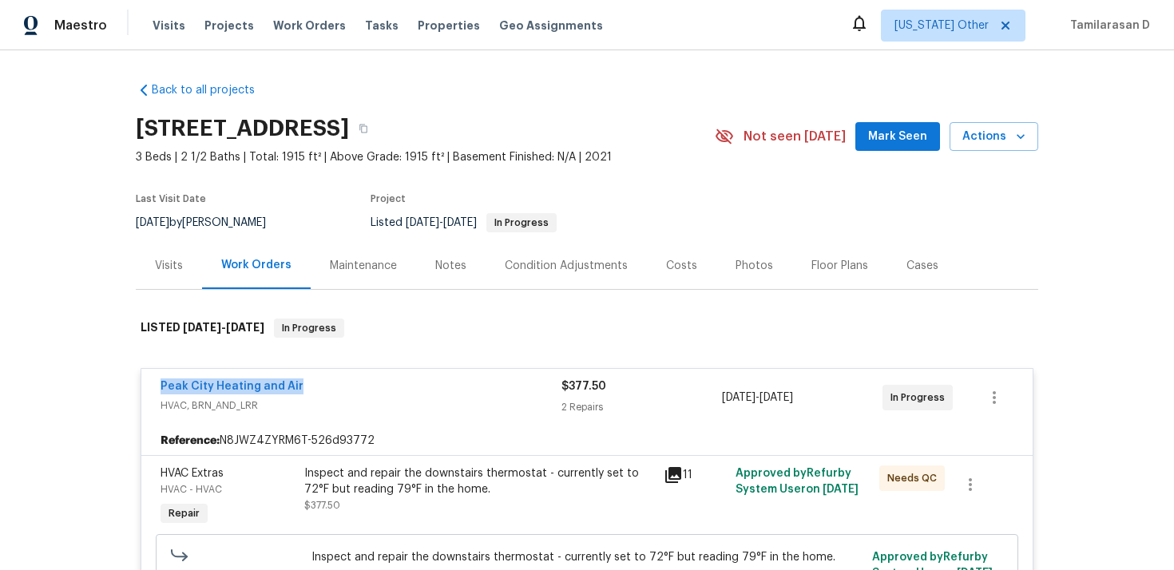
click at [232, 394] on div "Peak City Heating and Air" at bounding box center [360, 387] width 401 height 19
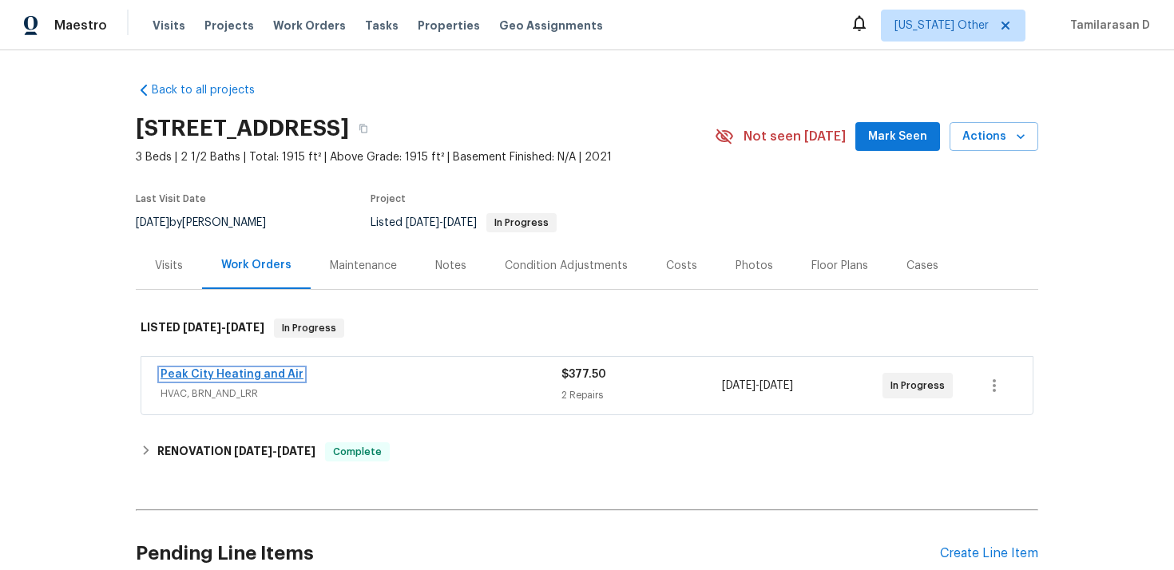
click at [231, 375] on link "Peak City Heating and Air" at bounding box center [231, 374] width 143 height 11
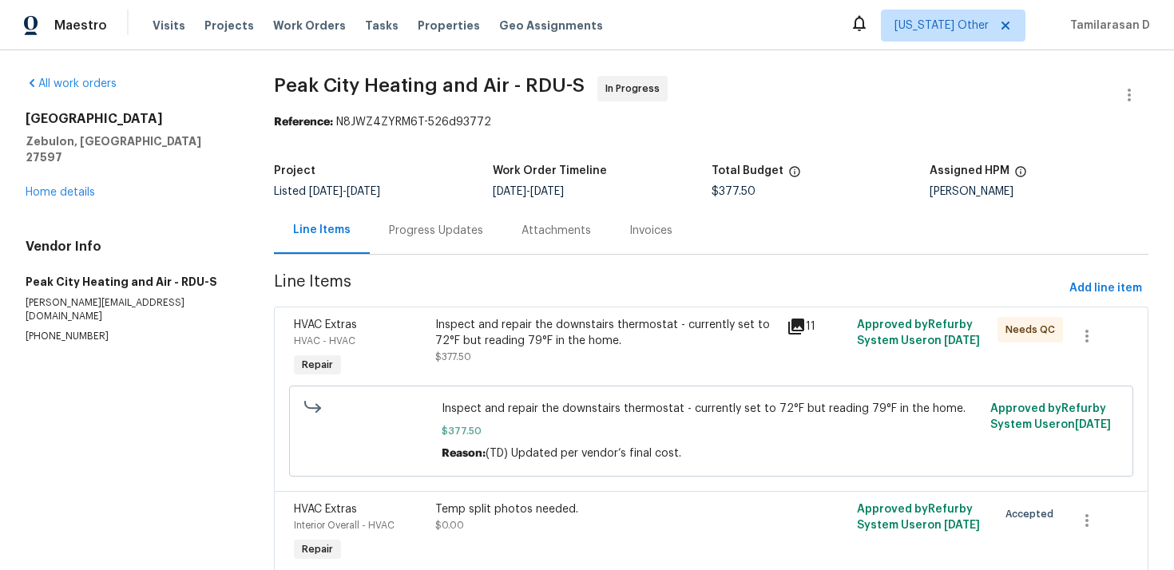
click at [449, 360] on span "$377.50" at bounding box center [453, 357] width 36 height 10
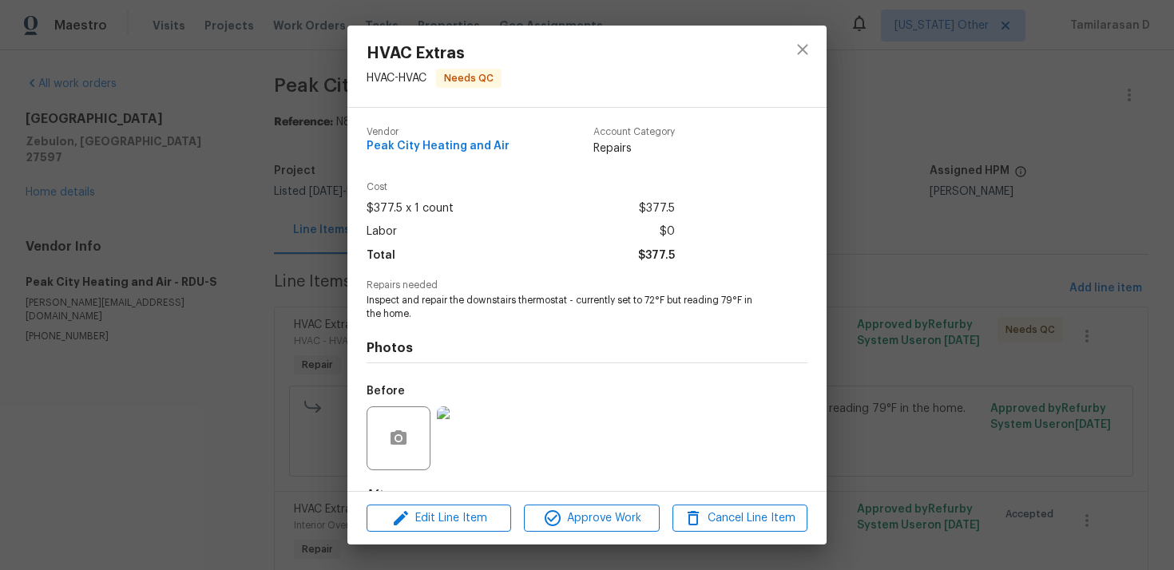
click at [440, 313] on span "Inspect and repair the downstairs thermostat - currently set to 72°F but readin…" at bounding box center [564, 307] width 397 height 27
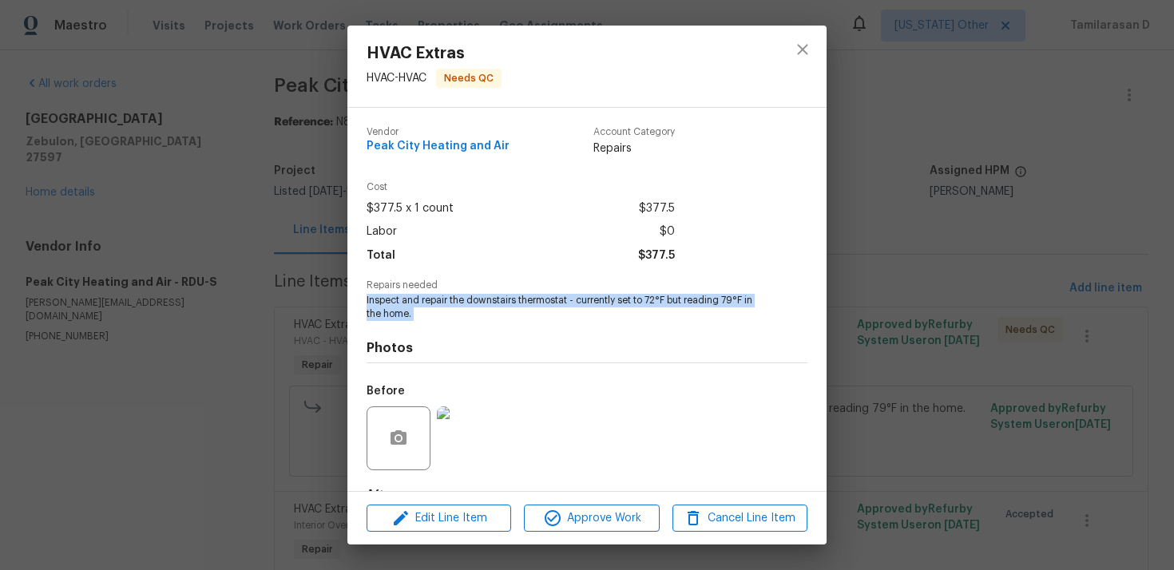
copy span "Inspect and repair the downstairs thermostat - currently set to 72°F but readin…"
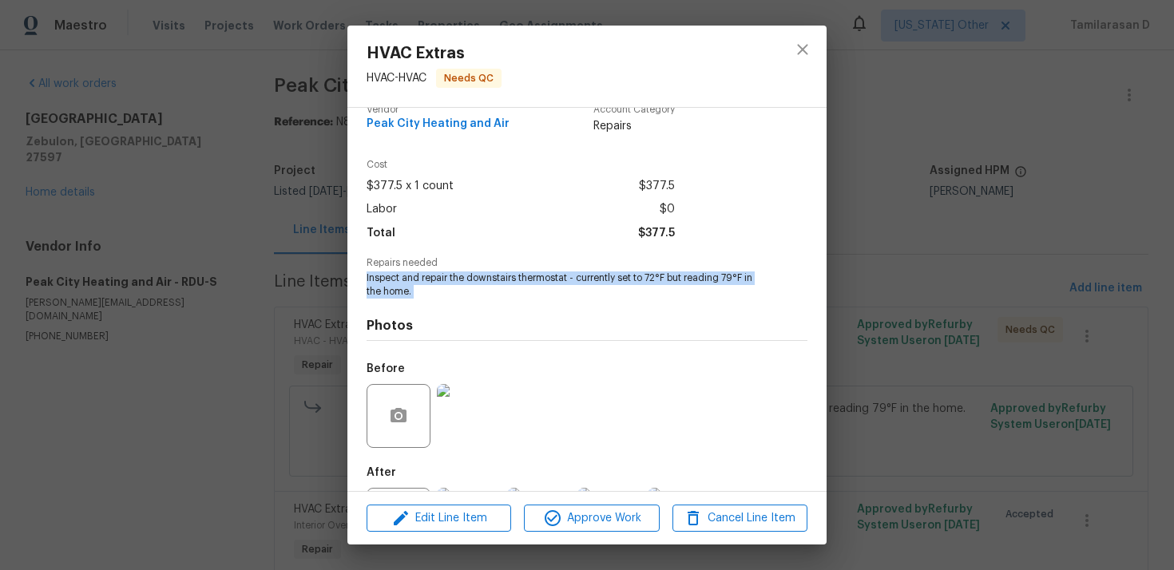
scroll to position [49, 0]
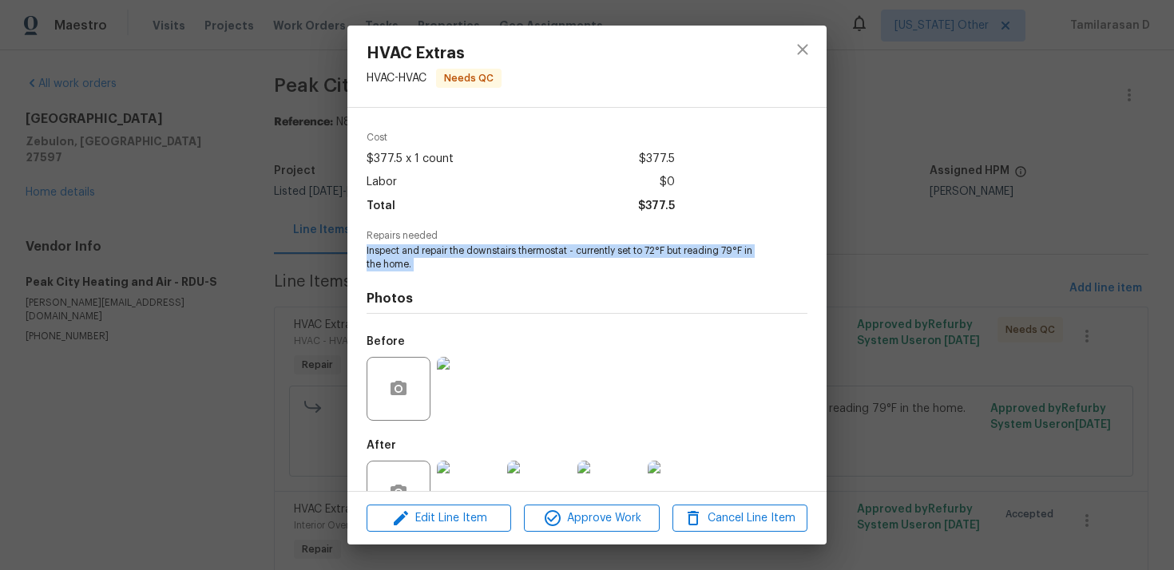
click at [280, 234] on div "HVAC Extras HVAC - HVAC Needs QC Vendor Peak City Heating and Air Account Categ…" at bounding box center [587, 285] width 1174 height 570
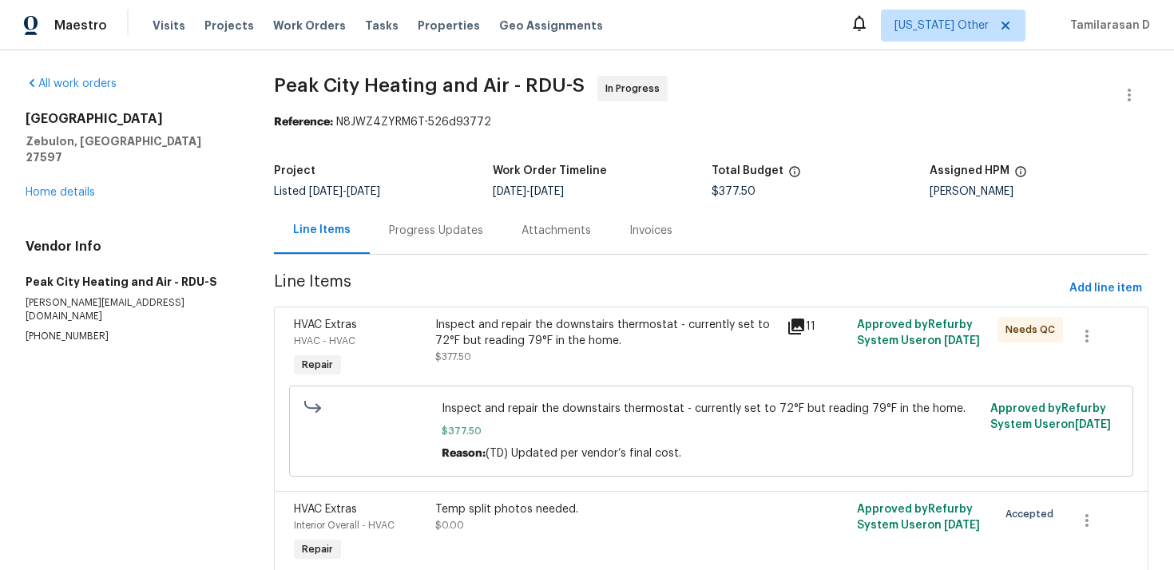
click at [411, 223] on div "Progress Updates" at bounding box center [436, 231] width 94 height 16
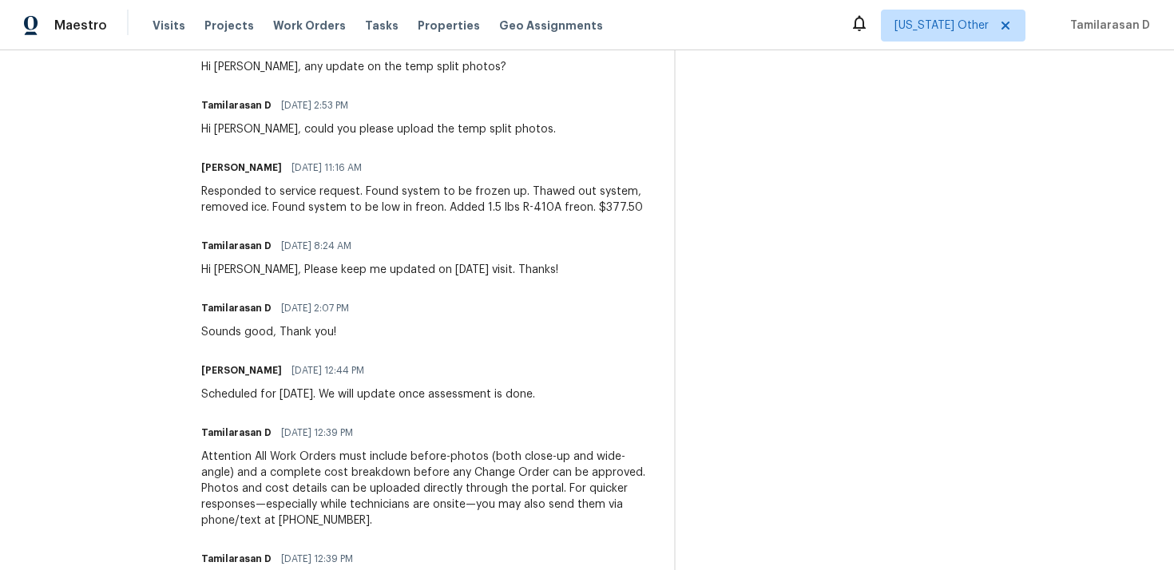
scroll to position [790, 0]
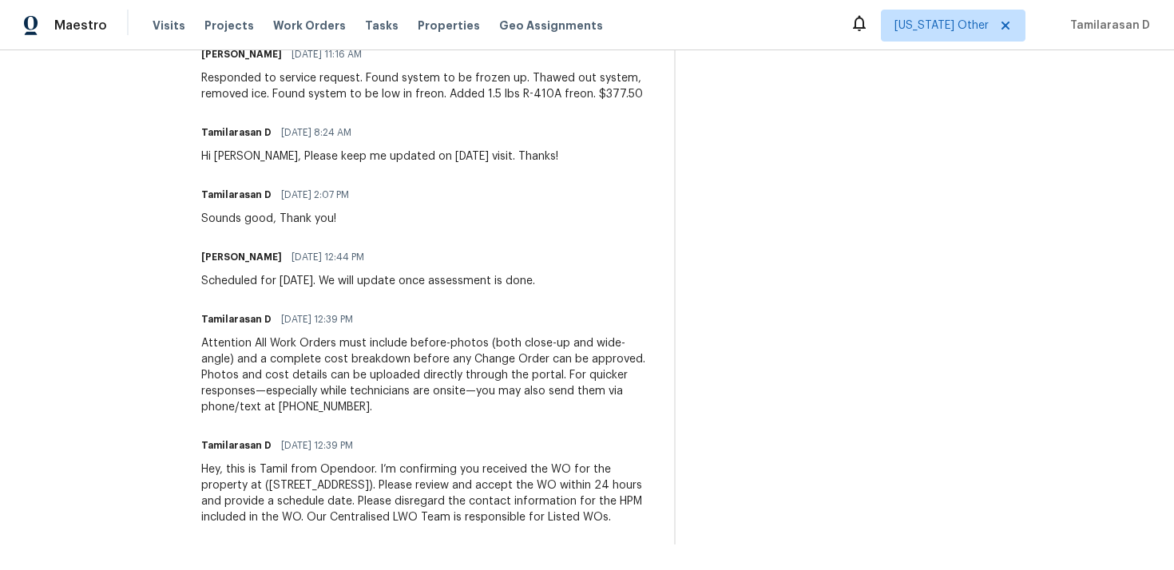
click at [275, 97] on div "Responded to service request. Found system to be frozen up. Thawed out system, …" at bounding box center [427, 86] width 453 height 32
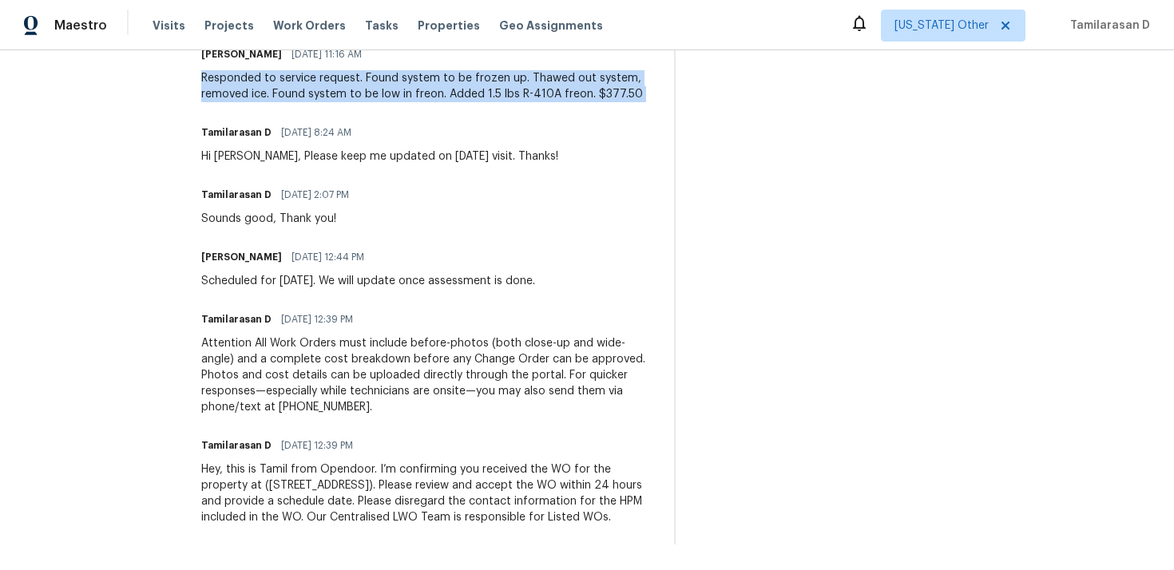
copy div "Responded to service request. Found system to be frozen up. Thawed out system, …"
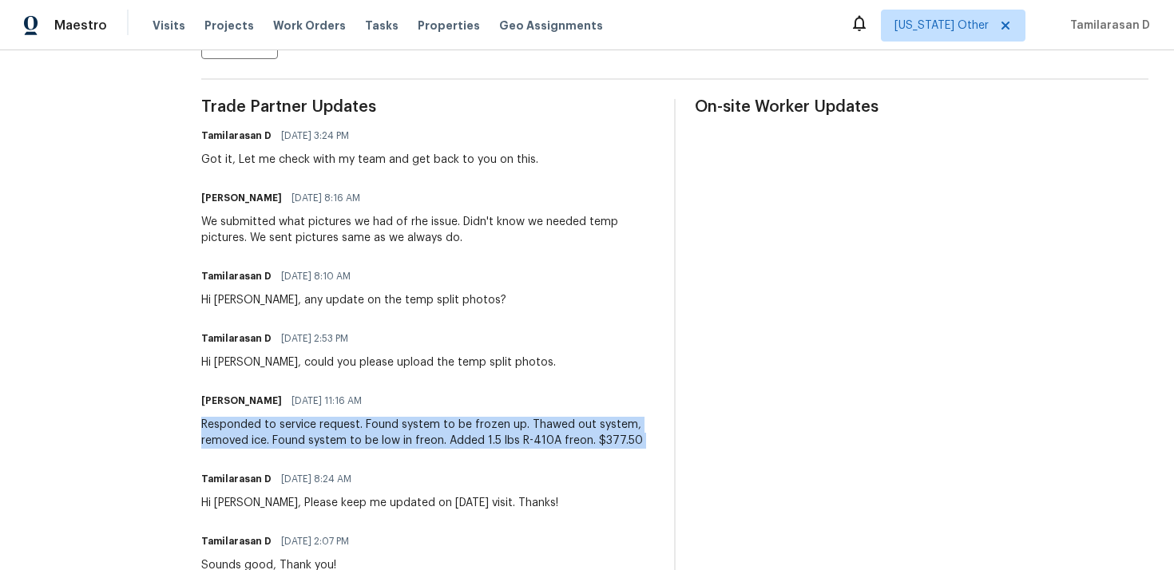
scroll to position [340, 0]
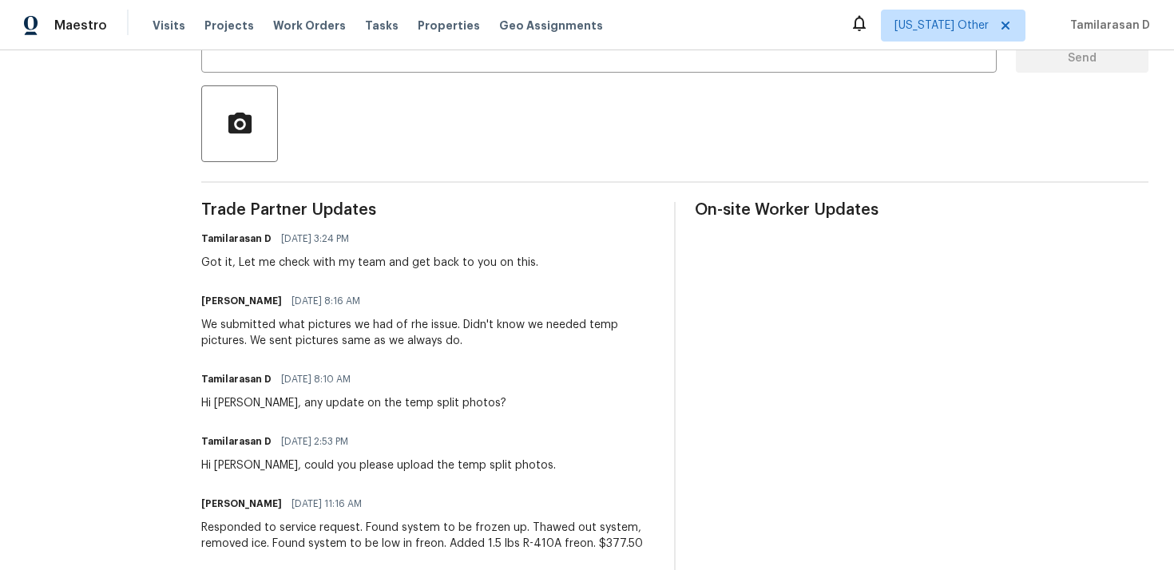
click at [295, 336] on div "We submitted what pictures we had of rhe issue. Didn't know we needed temp pict…" at bounding box center [427, 333] width 453 height 32
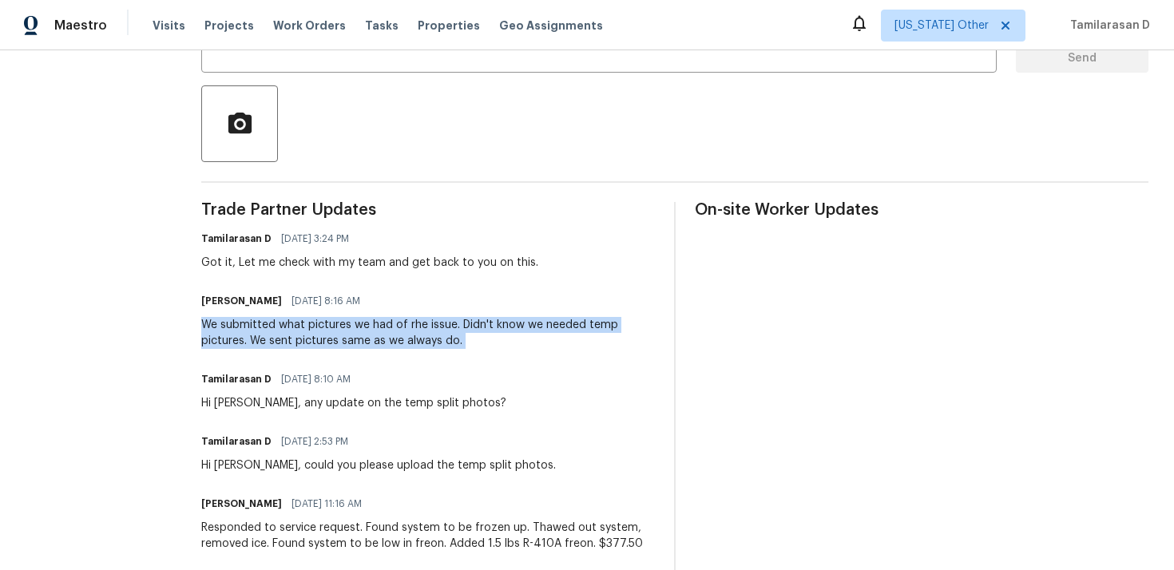
scroll to position [350, 0]
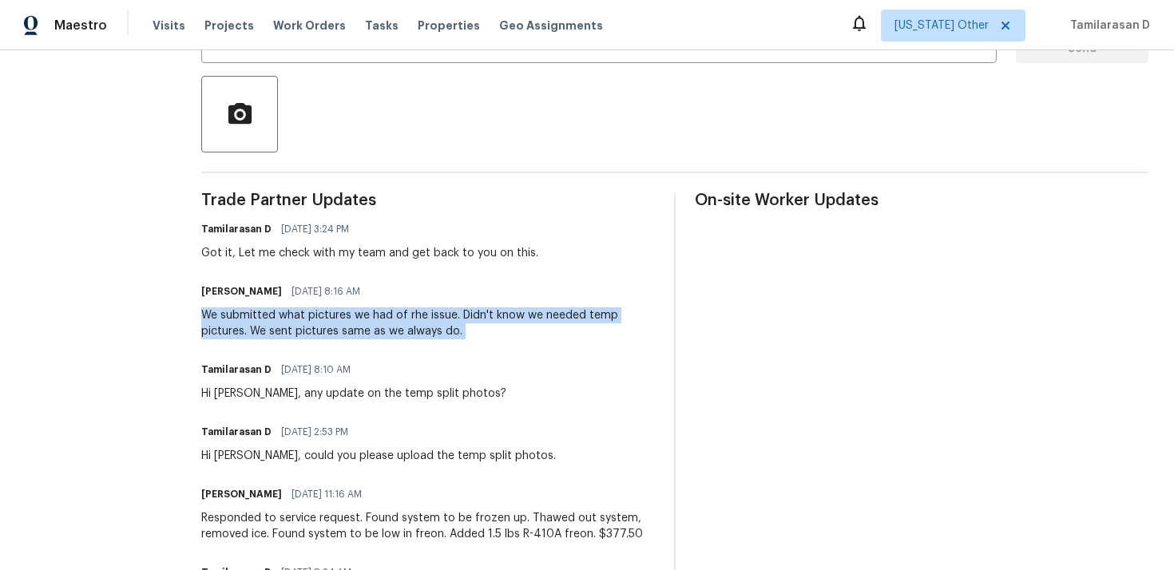
click at [298, 326] on div "We submitted what pictures we had of rhe issue. Didn't know we needed temp pict…" at bounding box center [427, 323] width 453 height 32
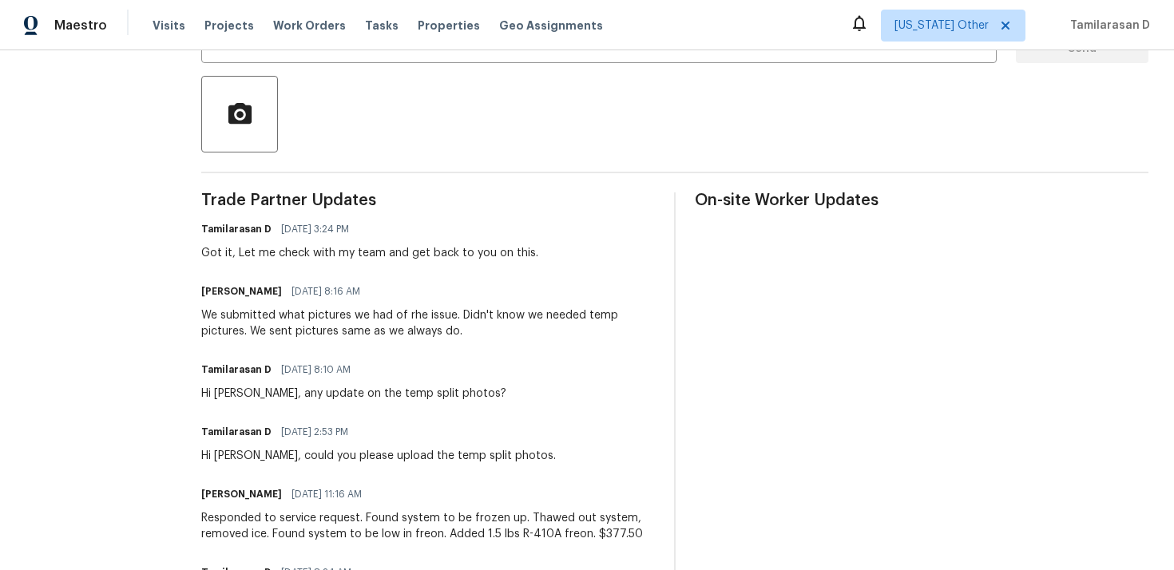
click at [298, 326] on div "We submitted what pictures we had of rhe issue. Didn't know we needed temp pict…" at bounding box center [427, 323] width 453 height 32
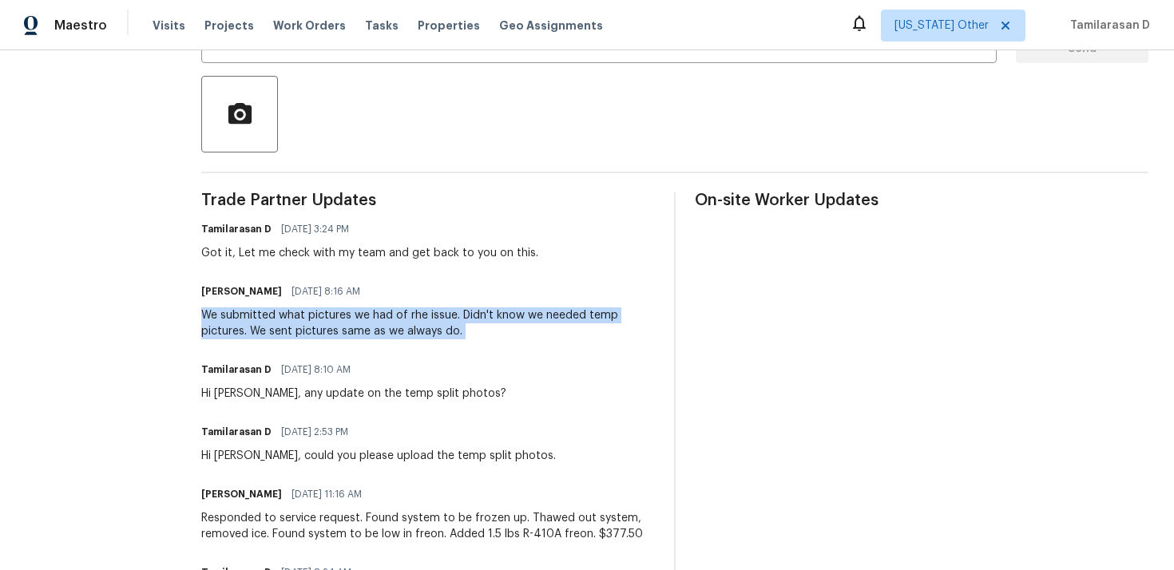
click at [271, 331] on div "We submitted what pictures we had of rhe issue. Didn't know we needed temp pict…" at bounding box center [427, 323] width 453 height 32
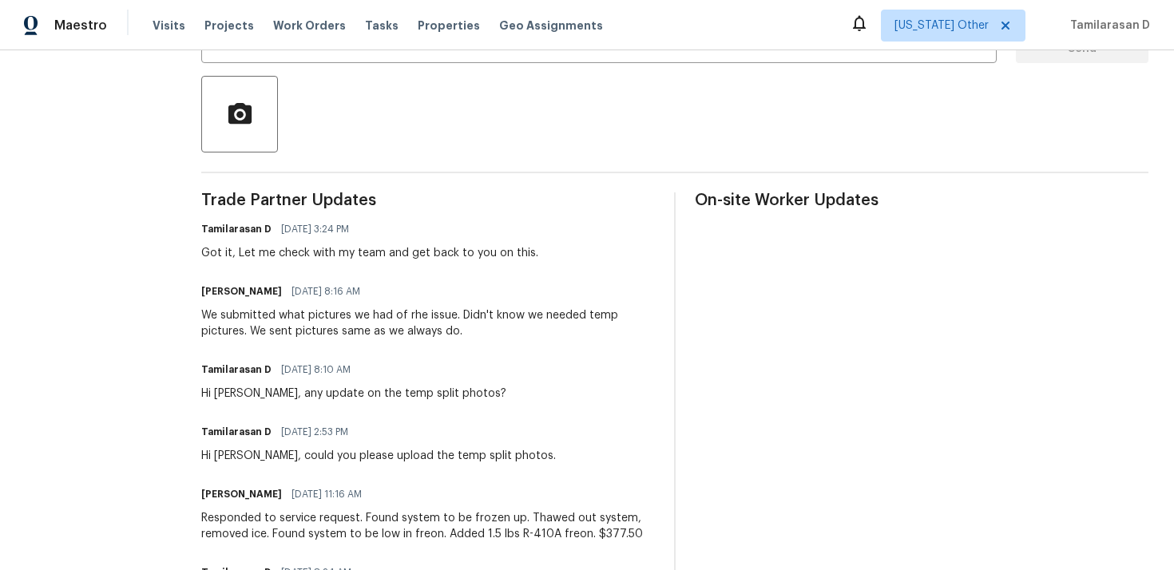
click at [271, 331] on div "We submitted what pictures we had of rhe issue. Didn't know we needed temp pict…" at bounding box center [427, 323] width 453 height 32
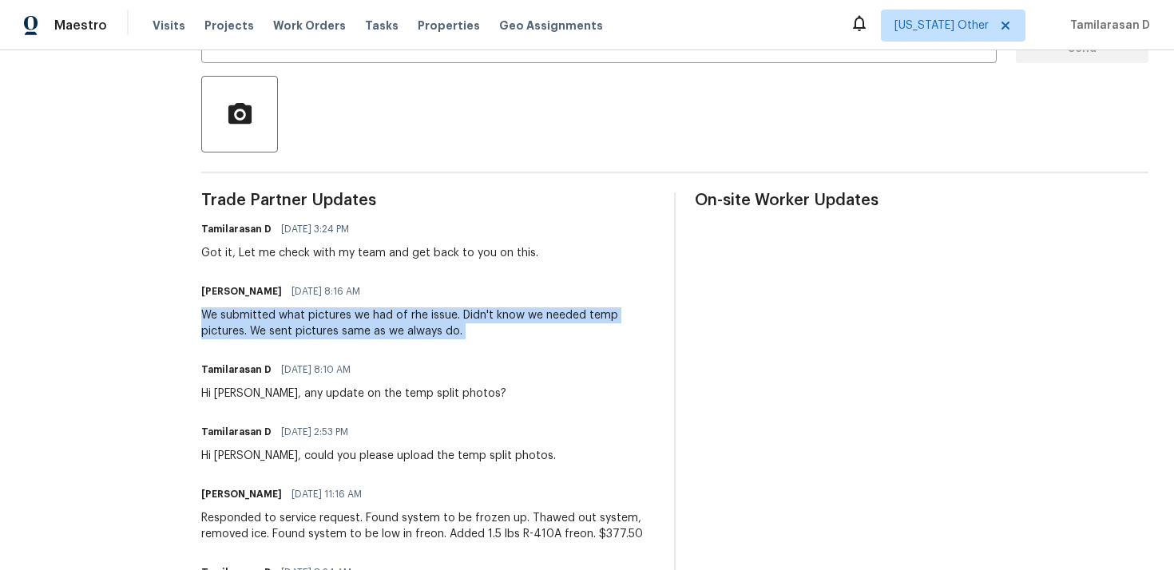
click at [241, 317] on div "We submitted what pictures we had of rhe issue. Didn't know we needed temp pict…" at bounding box center [427, 323] width 453 height 32
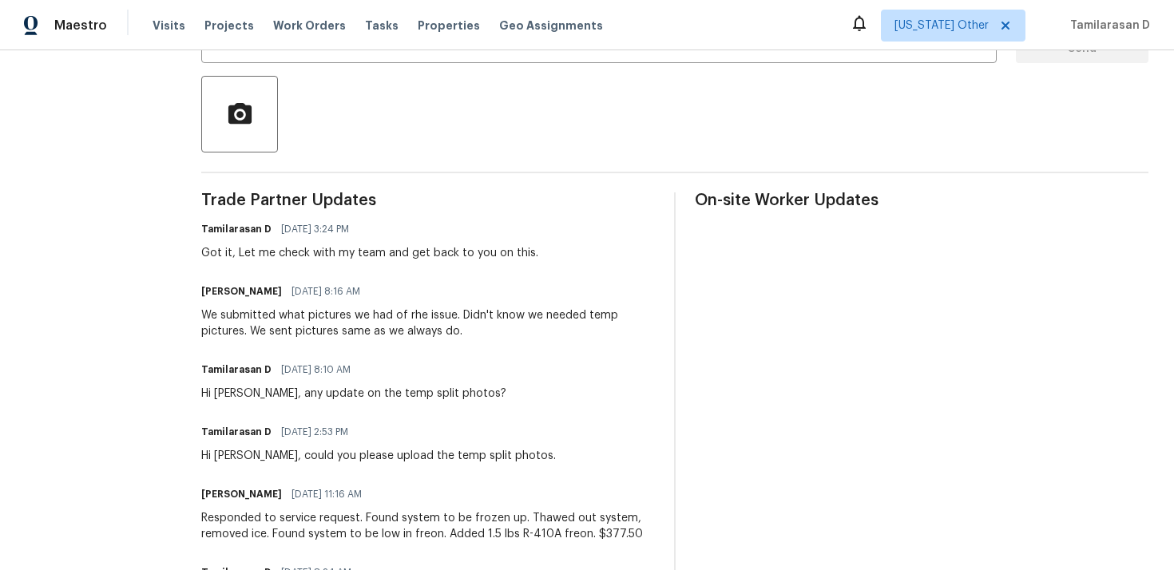
click at [241, 317] on div "We submitted what pictures we had of rhe issue. Didn't know we needed temp pict…" at bounding box center [427, 323] width 453 height 32
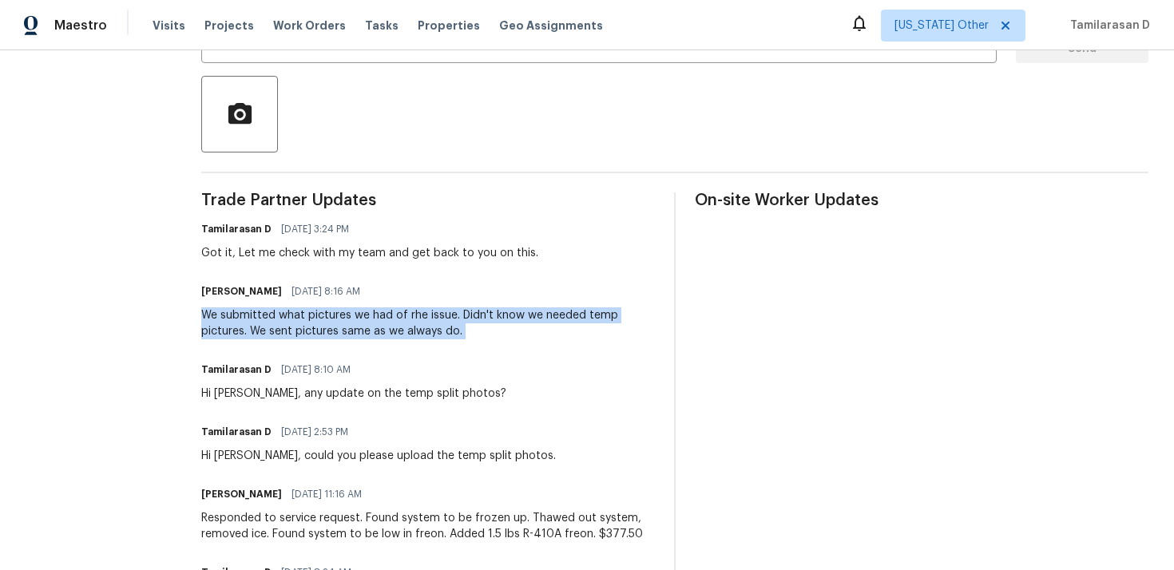
click at [226, 315] on div "We submitted what pictures we had of rhe issue. Didn't know we needed temp pict…" at bounding box center [427, 323] width 453 height 32
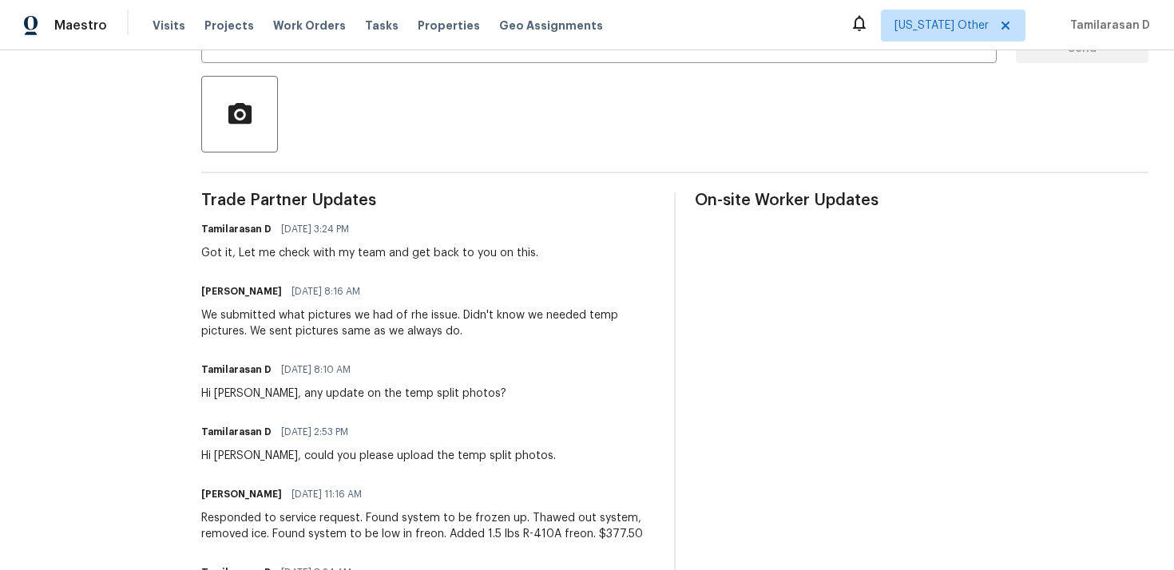
click at [226, 315] on div "We submitted what pictures we had of rhe issue. Didn't know we needed temp pict…" at bounding box center [427, 323] width 453 height 32
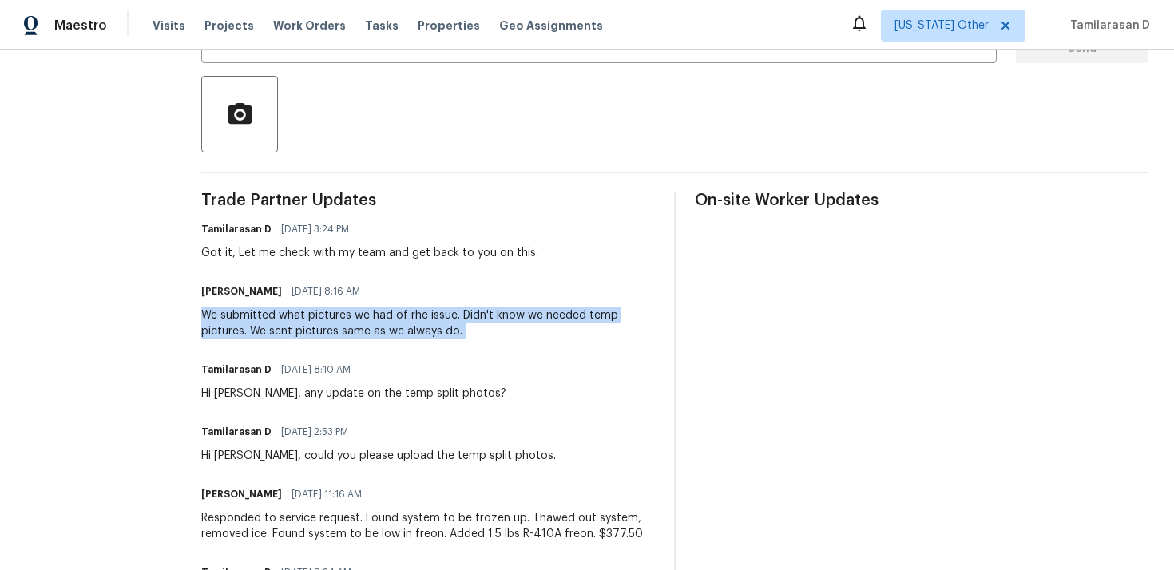
click at [243, 325] on div "We submitted what pictures we had of rhe issue. Didn't know we needed temp pict…" at bounding box center [427, 323] width 453 height 32
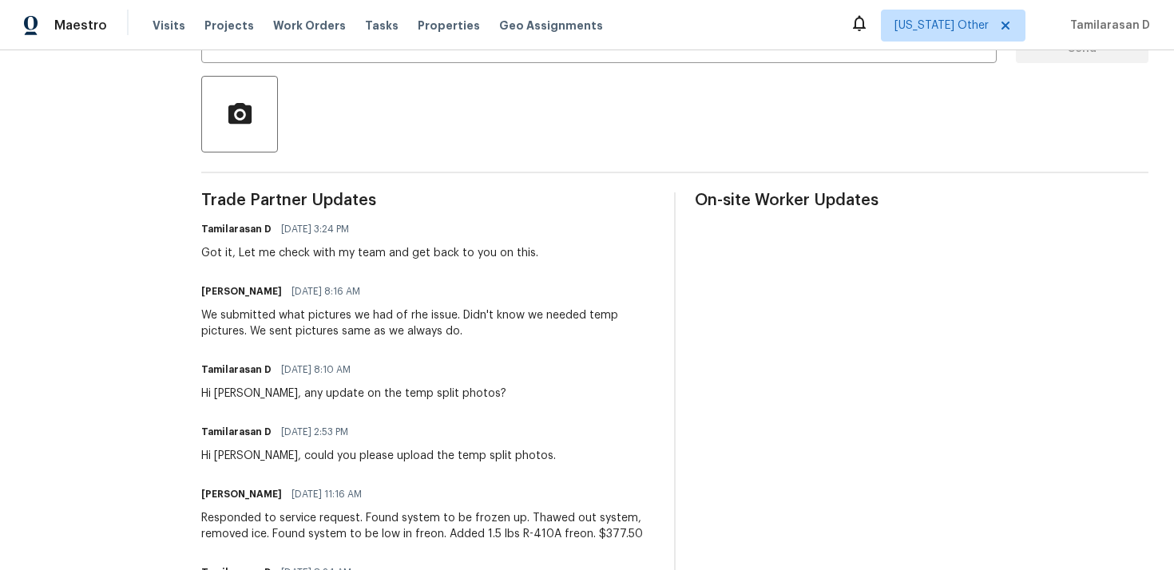
click at [243, 325] on div "We submitted what pictures we had of rhe issue. Didn't know we needed temp pict…" at bounding box center [427, 323] width 453 height 32
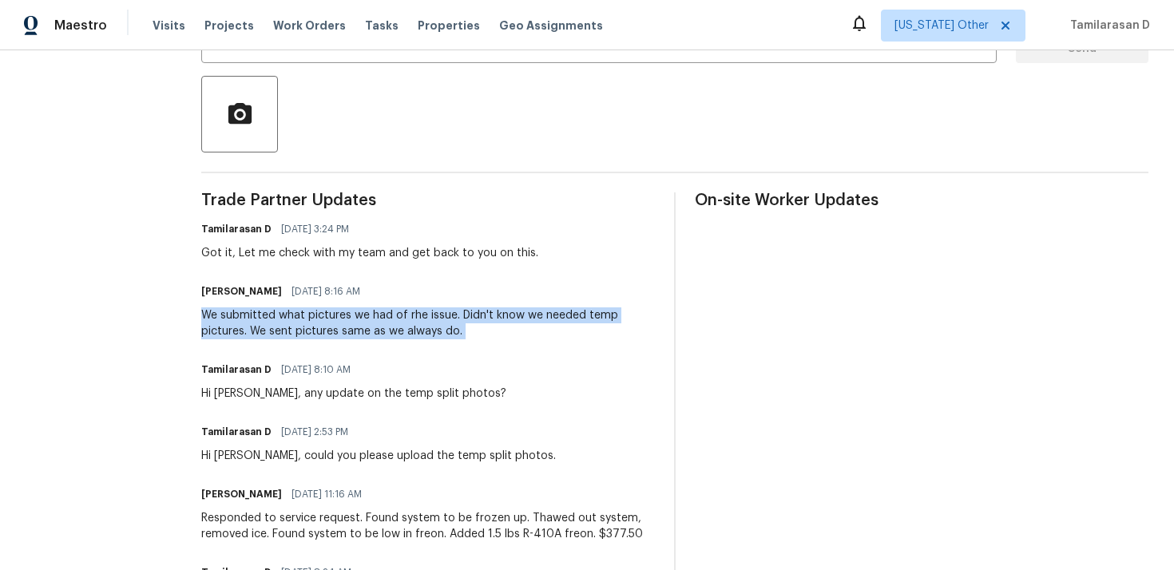
click at [292, 327] on div "We submitted what pictures we had of rhe issue. Didn't know we needed temp pict…" at bounding box center [427, 323] width 453 height 32
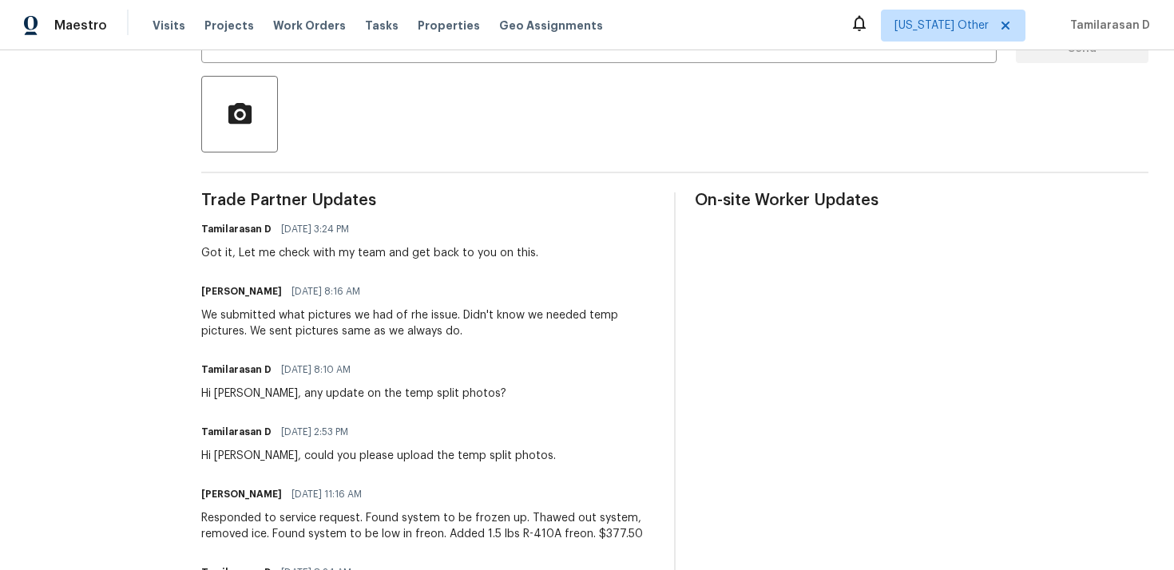
click at [225, 327] on div "We submitted what pictures we had of rhe issue. Didn't know we needed temp pict…" at bounding box center [427, 323] width 453 height 32
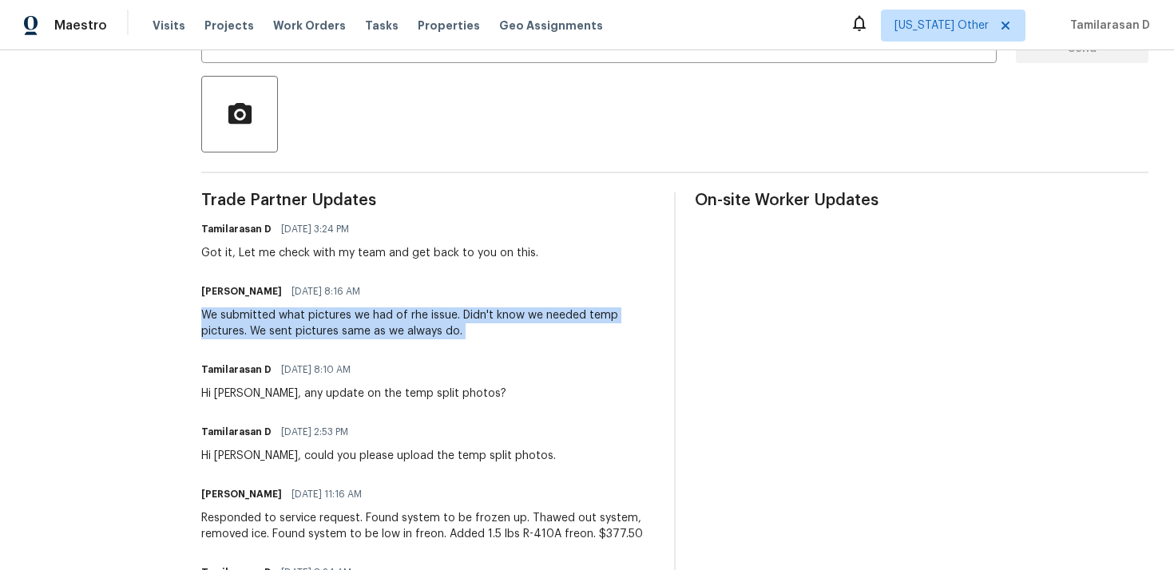
copy div "We submitted what pictures we had of rhe issue. Didn't know we needed temp pict…"
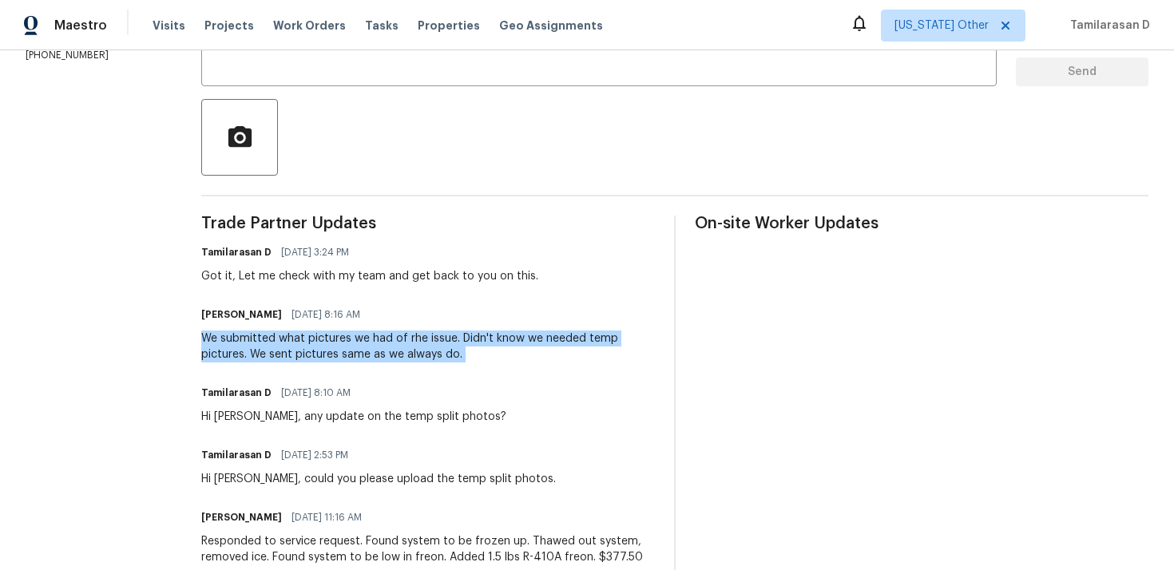
scroll to position [314, 0]
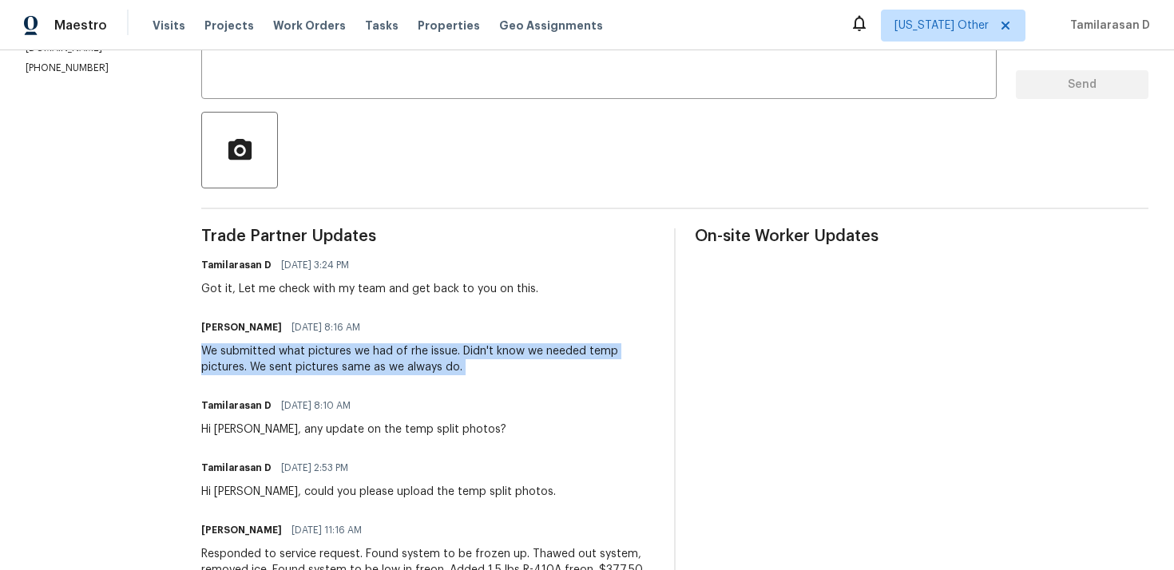
click at [245, 353] on div "We submitted what pictures we had of rhe issue. Didn't know we needed temp pict…" at bounding box center [427, 359] width 453 height 32
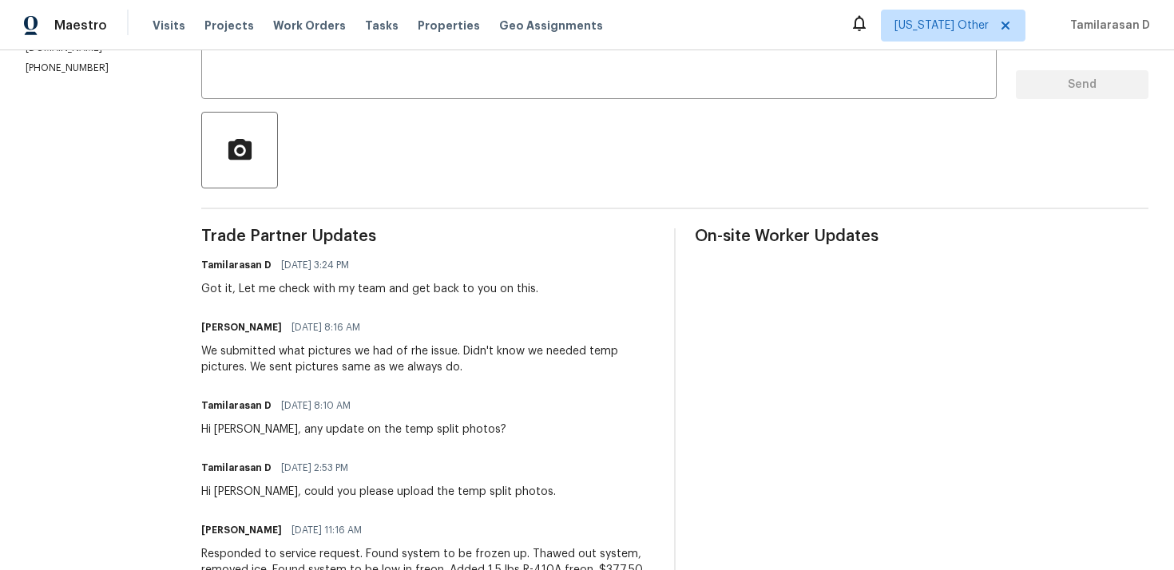
click at [245, 353] on div "We submitted what pictures we had of rhe issue. Didn't know we needed temp pict…" at bounding box center [427, 359] width 453 height 32
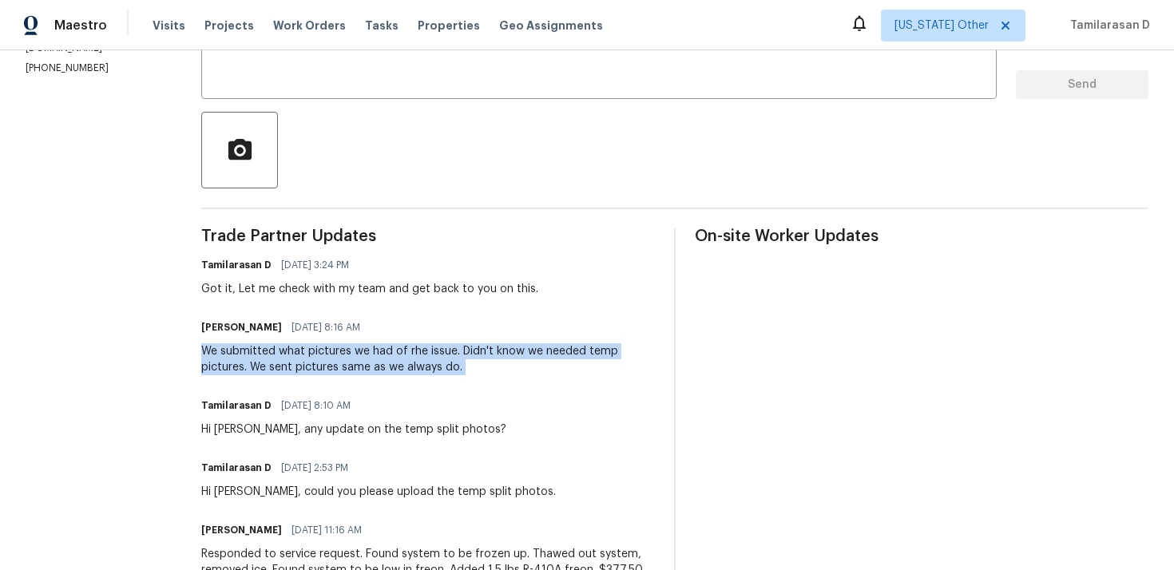
scroll to position [0, 0]
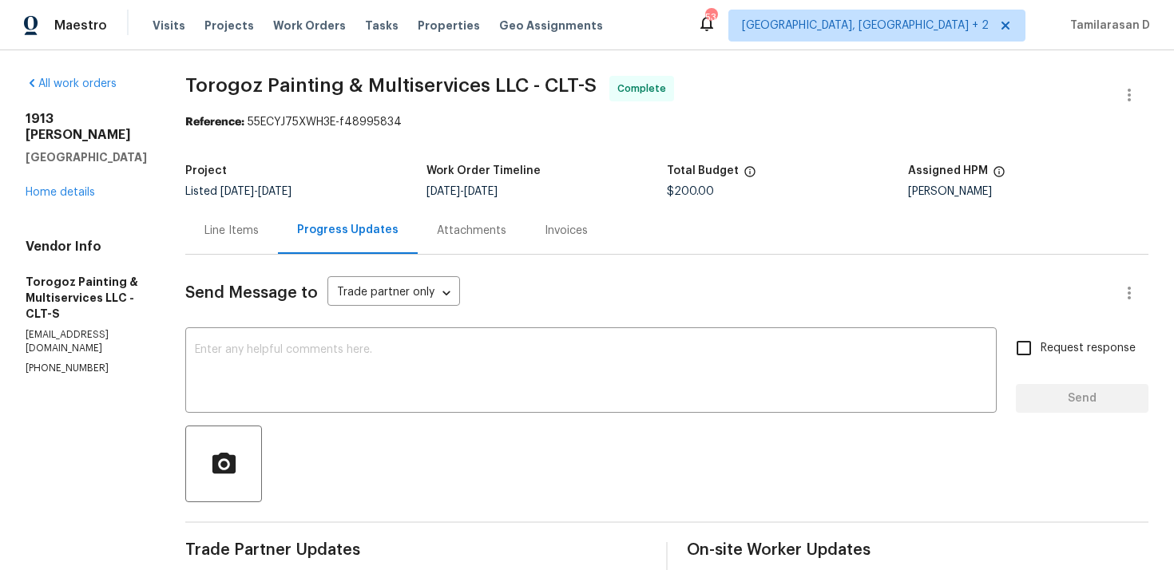
click at [271, 216] on div "Line Items" at bounding box center [231, 230] width 93 height 47
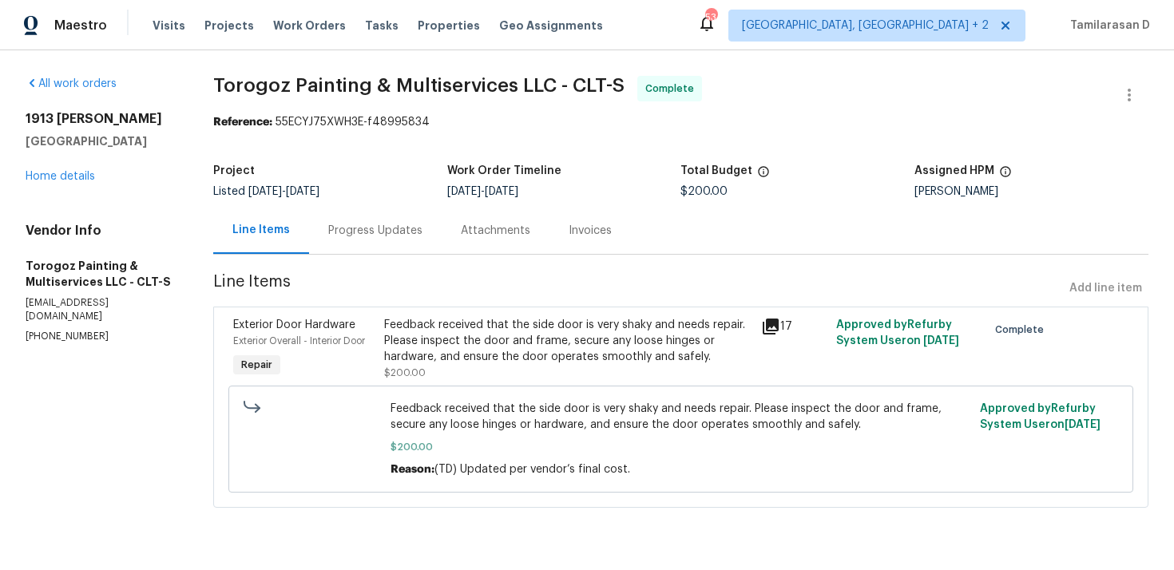
click at [495, 344] on div "Feedback received that the side door is very shaky and needs repair. Please ins…" at bounding box center [567, 341] width 367 height 48
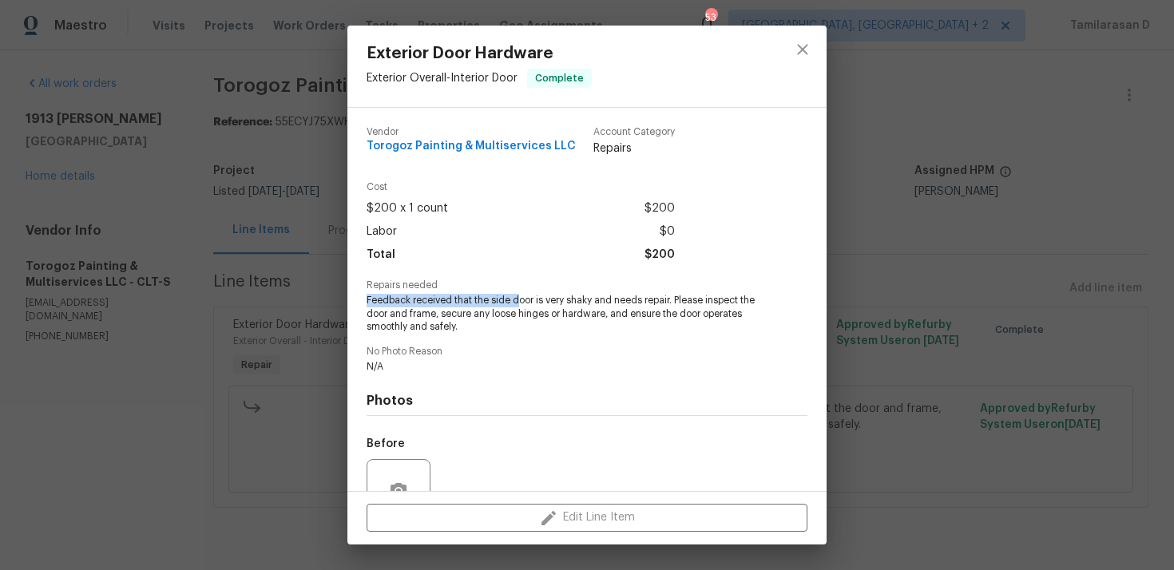
drag, startPoint x: 366, startPoint y: 302, endPoint x: 515, endPoint y: 300, distance: 148.5
click at [515, 300] on span "Feedback received that the side door is very shaky and needs repair. Please ins…" at bounding box center [564, 314] width 397 height 40
click at [498, 341] on div "Vendor Torogoz Painting & Multiservices LLC Account Category Repairs Cost $200 …" at bounding box center [586, 375] width 441 height 522
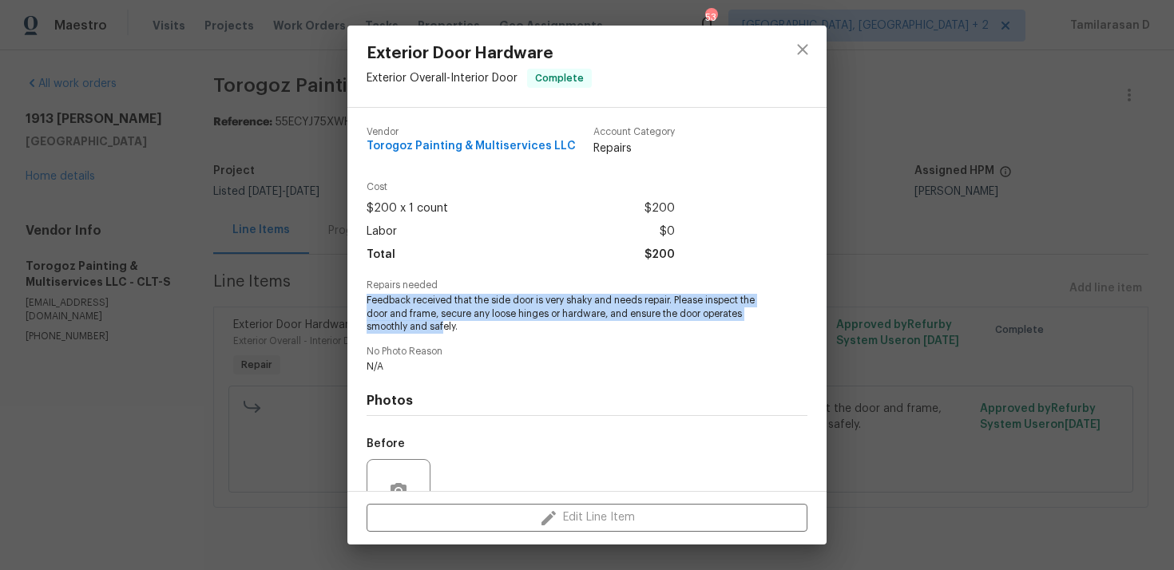
drag, startPoint x: 366, startPoint y: 298, endPoint x: 435, endPoint y: 320, distance: 72.2
click at [437, 321] on span "Feedback received that the side door is very shaky and needs repair. Please ins…" at bounding box center [564, 314] width 397 height 40
click at [315, 256] on div "Exterior Door Hardware Exterior Overall - Interior Door Complete Vendor Torogoz…" at bounding box center [587, 285] width 1174 height 570
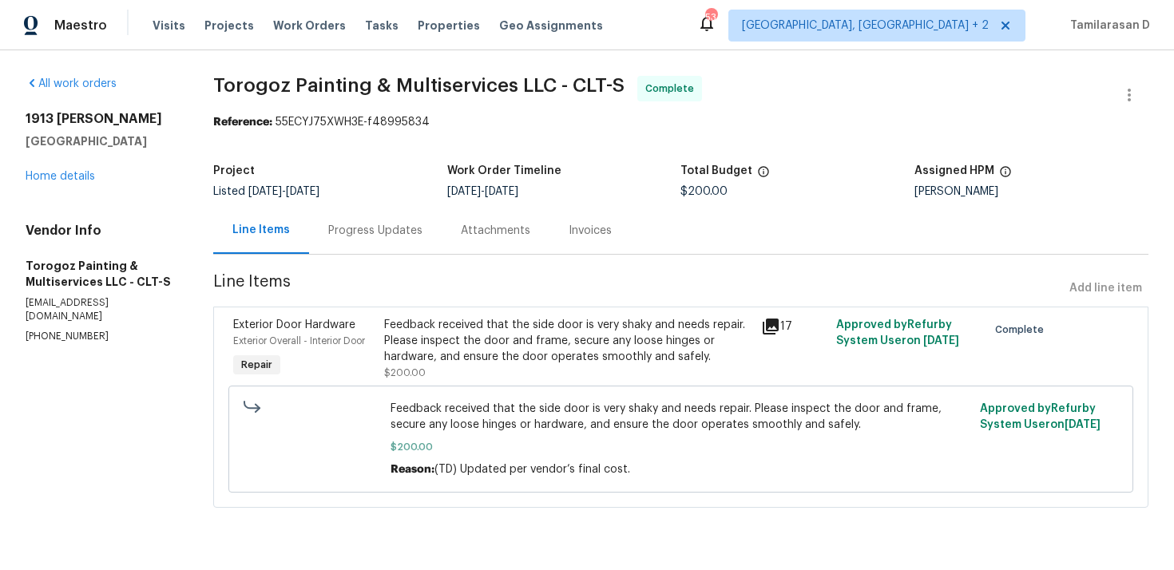
click at [359, 230] on div "Progress Updates" at bounding box center [375, 231] width 94 height 16
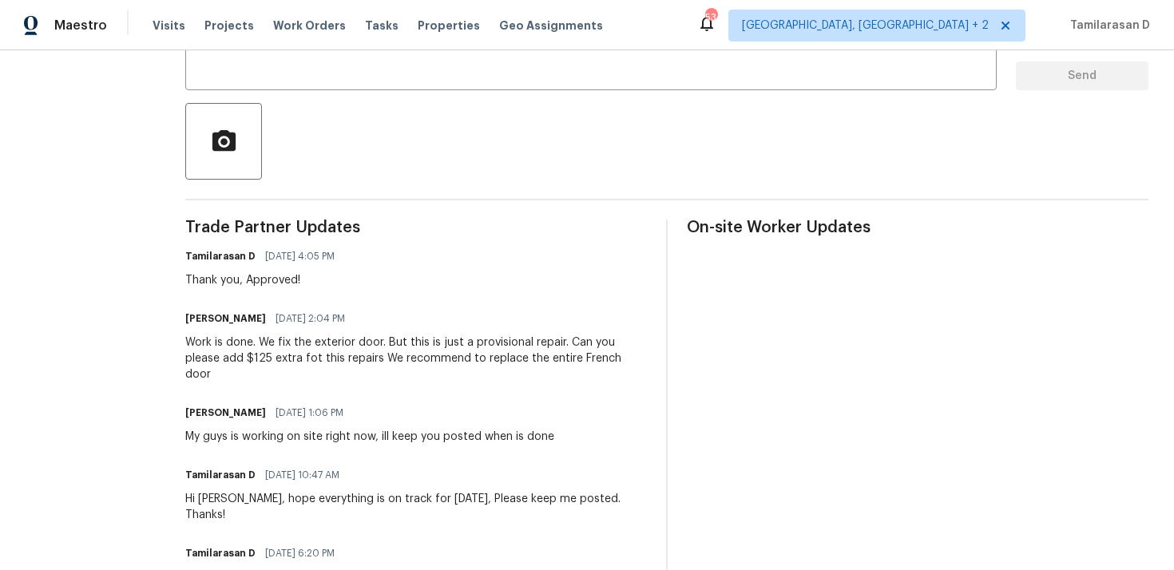
click at [310, 350] on div "Work is done. We fix the exterior door. But this is just a provisional repair. …" at bounding box center [415, 359] width 461 height 48
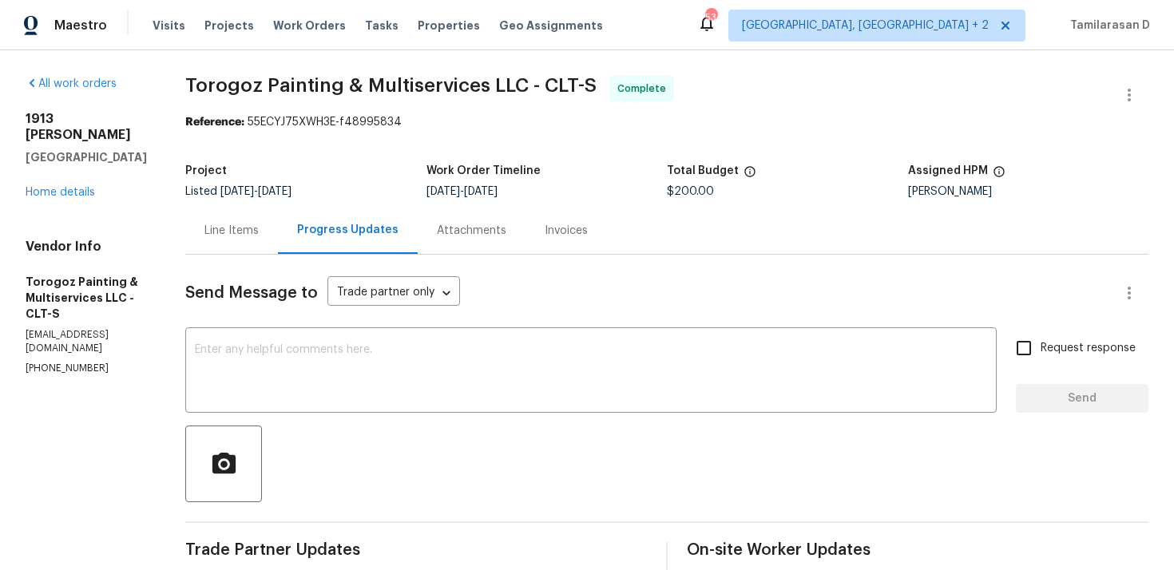
click at [259, 235] on div "Line Items" at bounding box center [231, 231] width 54 height 16
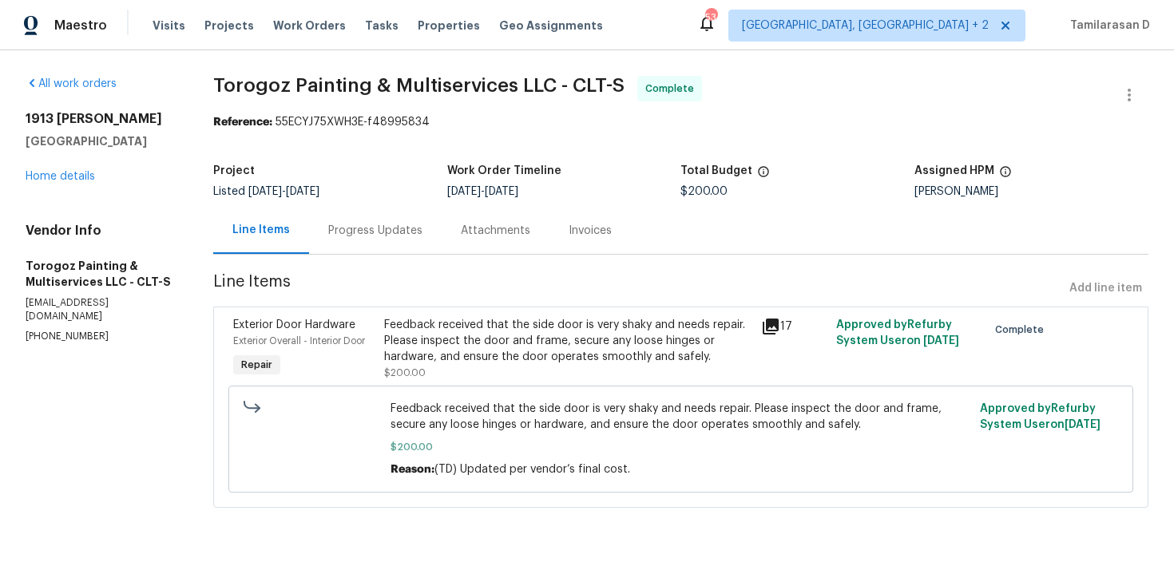
click at [407, 327] on div "Feedback received that the side door is very shaky and needs repair. Please ins…" at bounding box center [567, 341] width 367 height 48
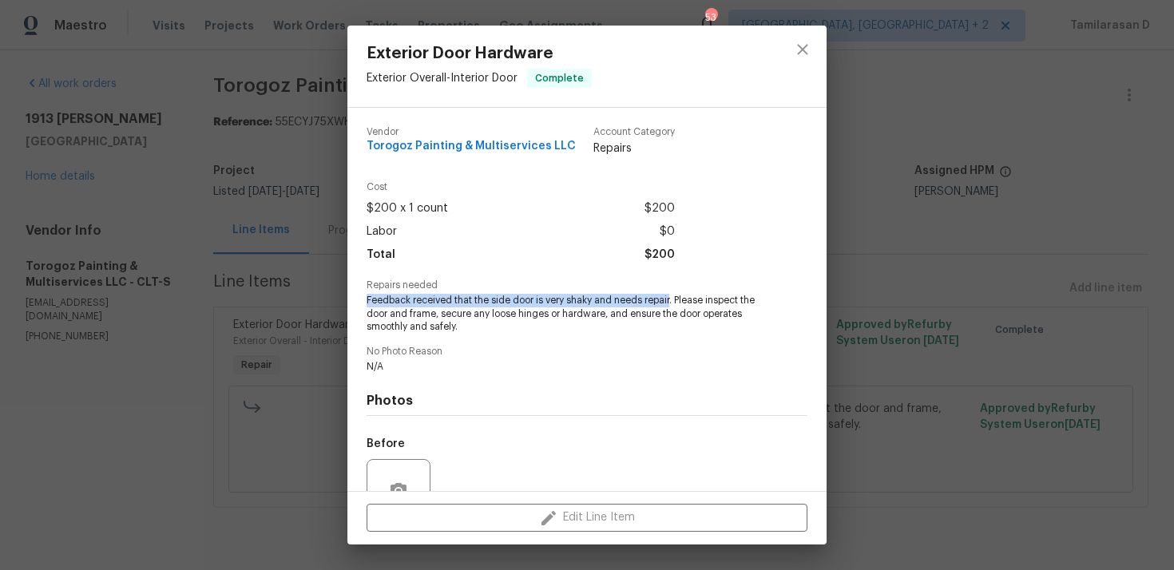
drag, startPoint x: 366, startPoint y: 300, endPoint x: 671, endPoint y: 299, distance: 305.0
click at [671, 299] on span "Feedback received that the side door is very shaky and needs repair. Please ins…" at bounding box center [564, 314] width 397 height 40
copy span "Feedback received that the side door is very shaky and needs repair"
click at [143, 299] on div "Exterior Door Hardware Exterior Overall - Interior Door Complete Vendor Torogoz…" at bounding box center [587, 285] width 1174 height 570
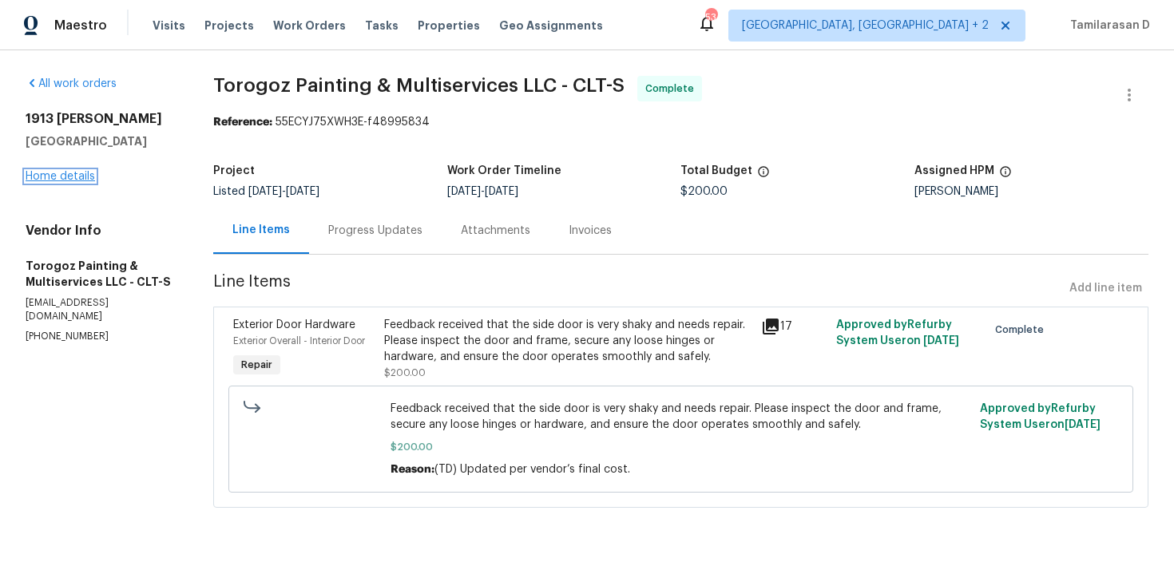
click at [49, 174] on link "Home details" at bounding box center [60, 176] width 69 height 11
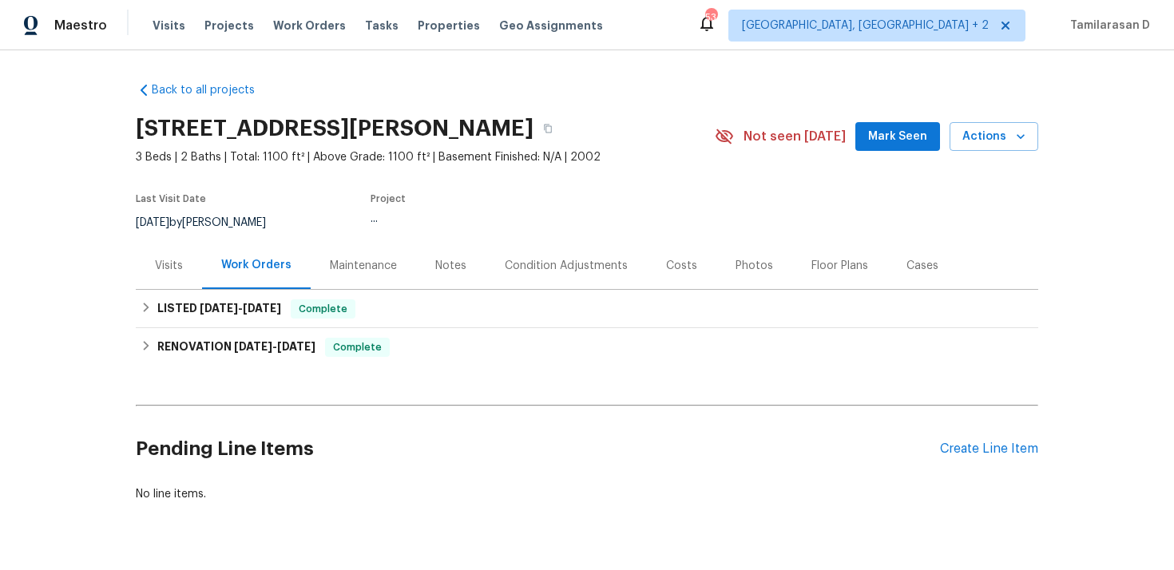
click at [974, 438] on div "Pending Line Items Create Line Item" at bounding box center [587, 449] width 902 height 74
click at [964, 449] on div "Create Line Item" at bounding box center [989, 448] width 98 height 15
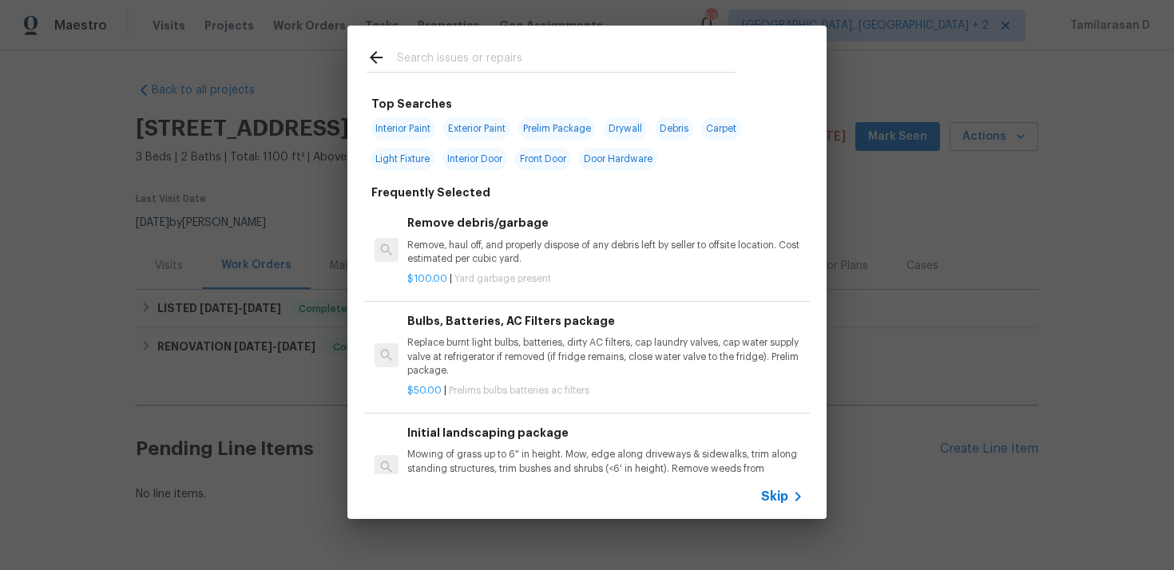
click at [777, 504] on span "Skip" at bounding box center [774, 497] width 27 height 16
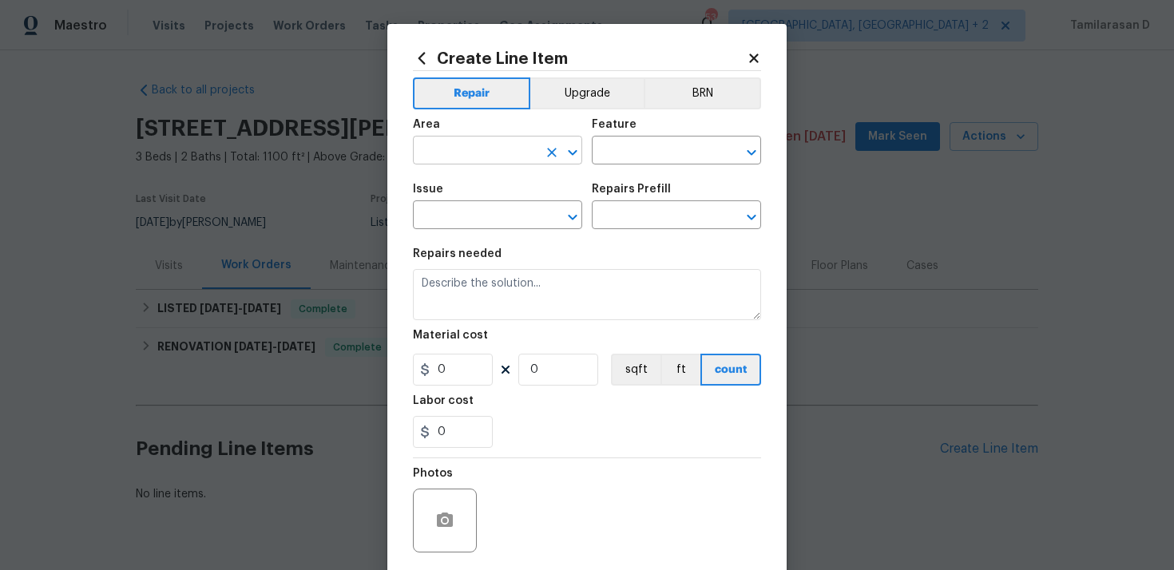
click at [485, 156] on input "text" at bounding box center [475, 152] width 125 height 25
click at [516, 208] on li "Interior Overall" at bounding box center [497, 214] width 169 height 26
type input "Interior Overall"
click at [612, 143] on input "text" at bounding box center [654, 152] width 125 height 25
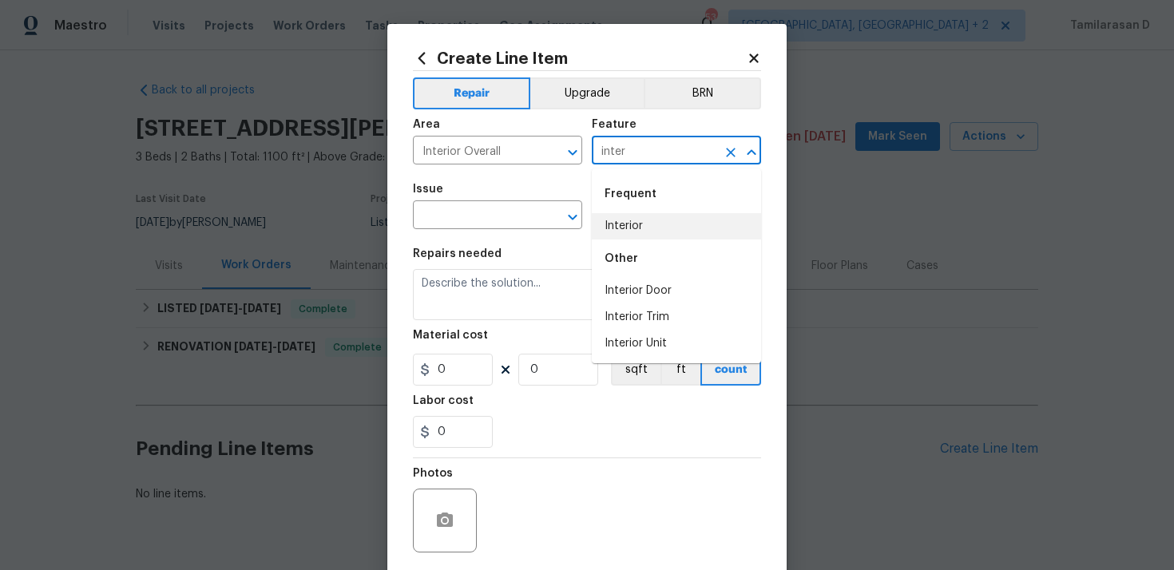
click at [625, 233] on li "Interior" at bounding box center [676, 226] width 169 height 26
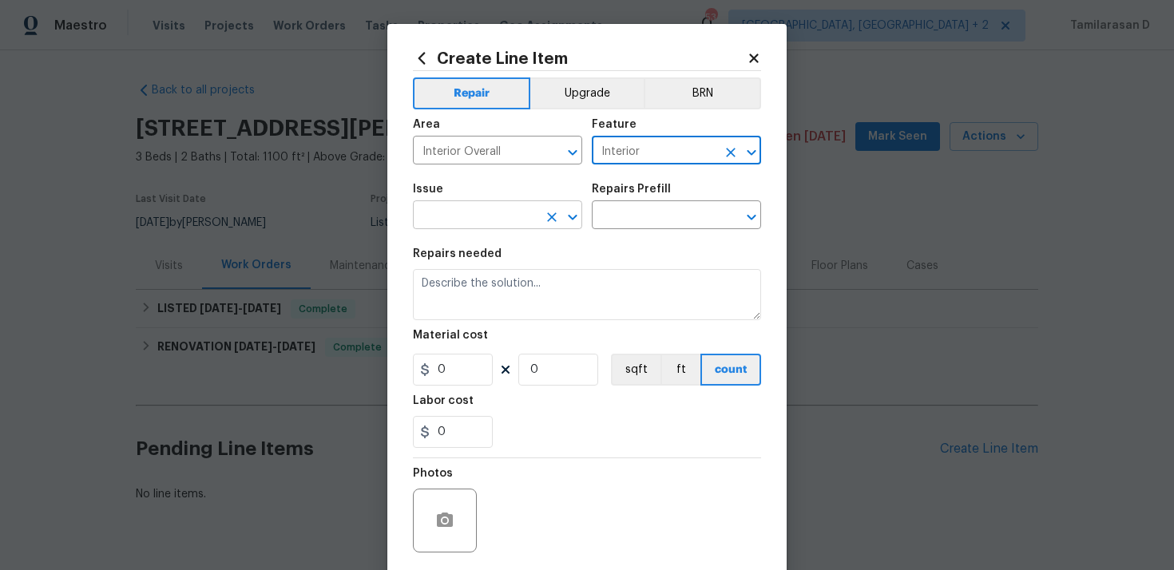
type input "Interior"
click at [493, 216] on input "text" at bounding box center [475, 216] width 125 height 25
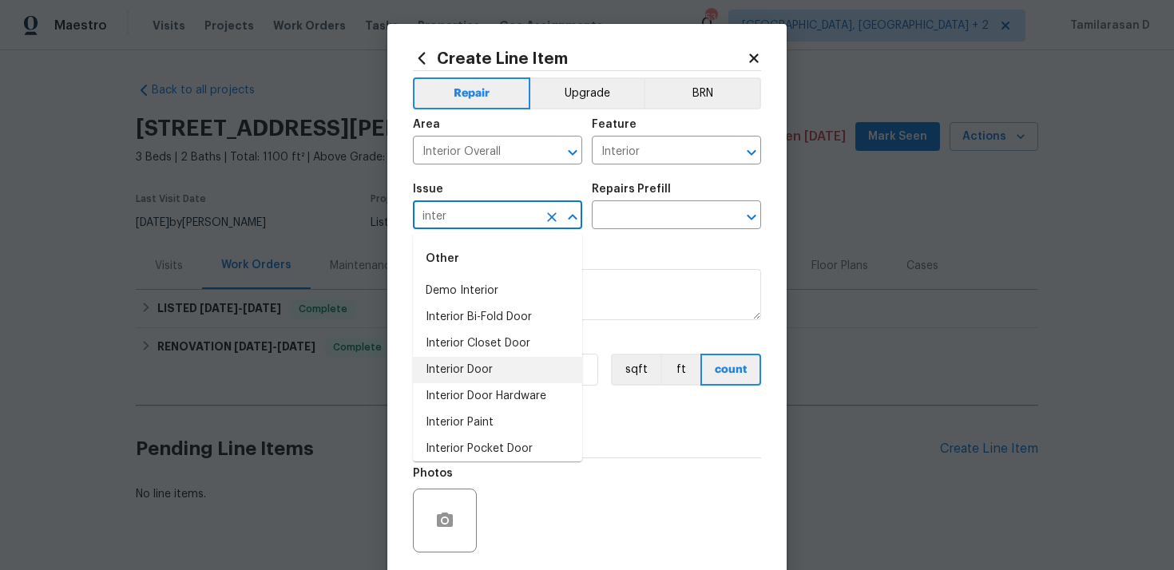
click at [480, 361] on li "Interior Door" at bounding box center [497, 370] width 169 height 26
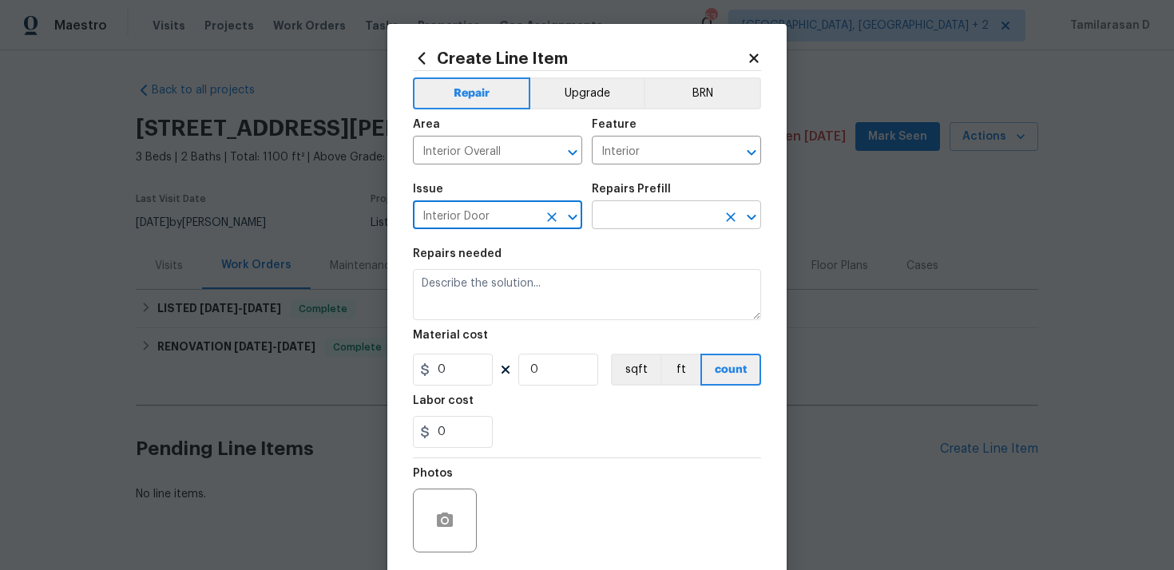
type input "Interior Door"
click at [608, 216] on input "text" at bounding box center [654, 216] width 125 height 25
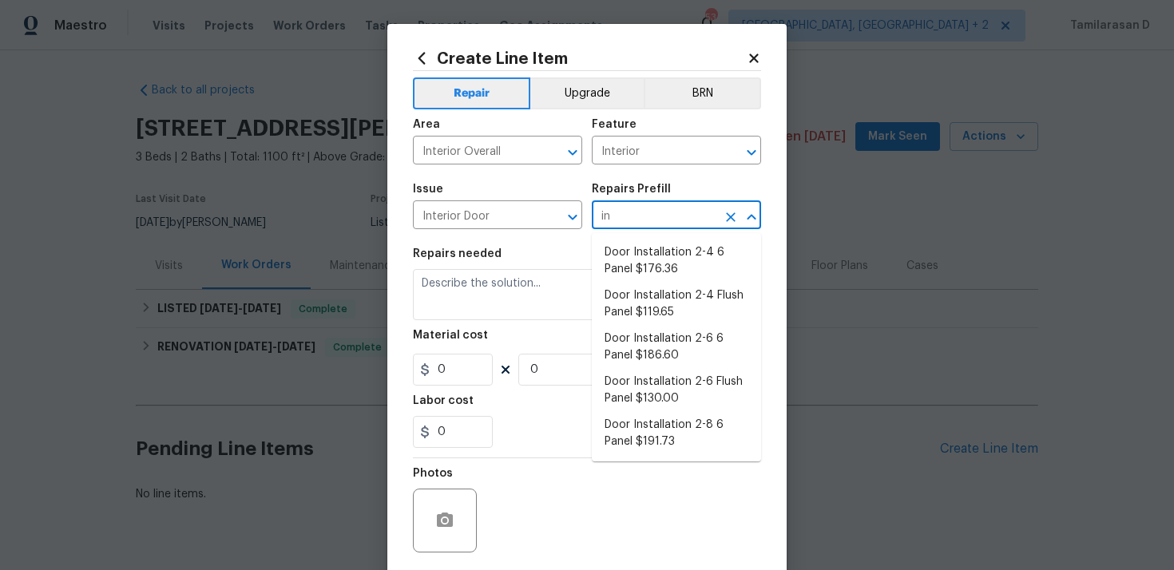
type input "i"
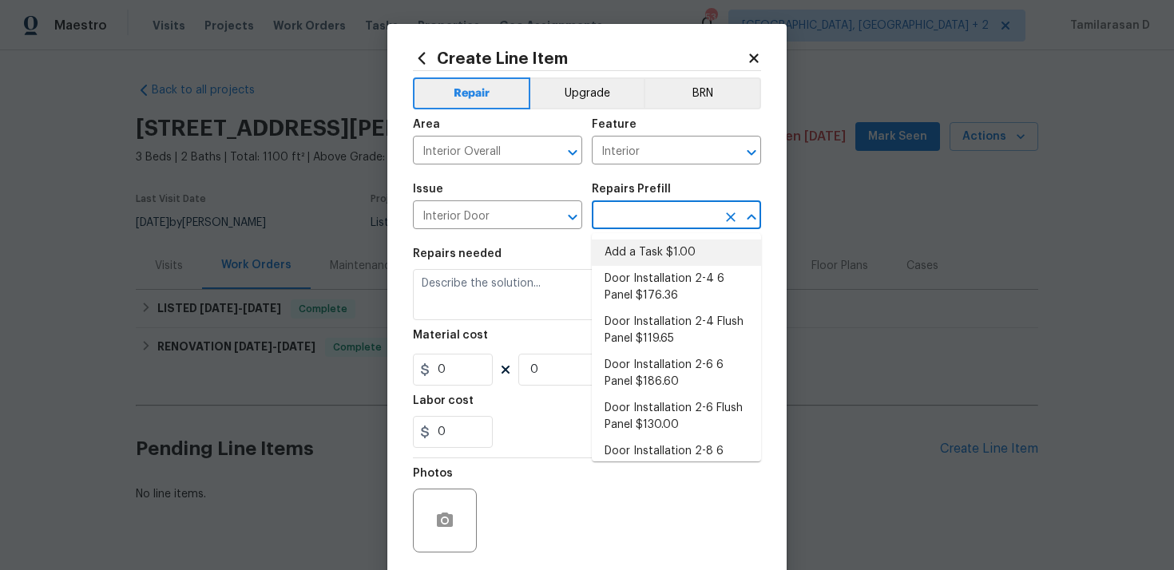
click at [637, 261] on li "Add a Task $1.00" at bounding box center [676, 253] width 169 height 26
type input "Interior Door"
type input "Add a Task $1.00"
type textarea "HPM to detail"
type input "1"
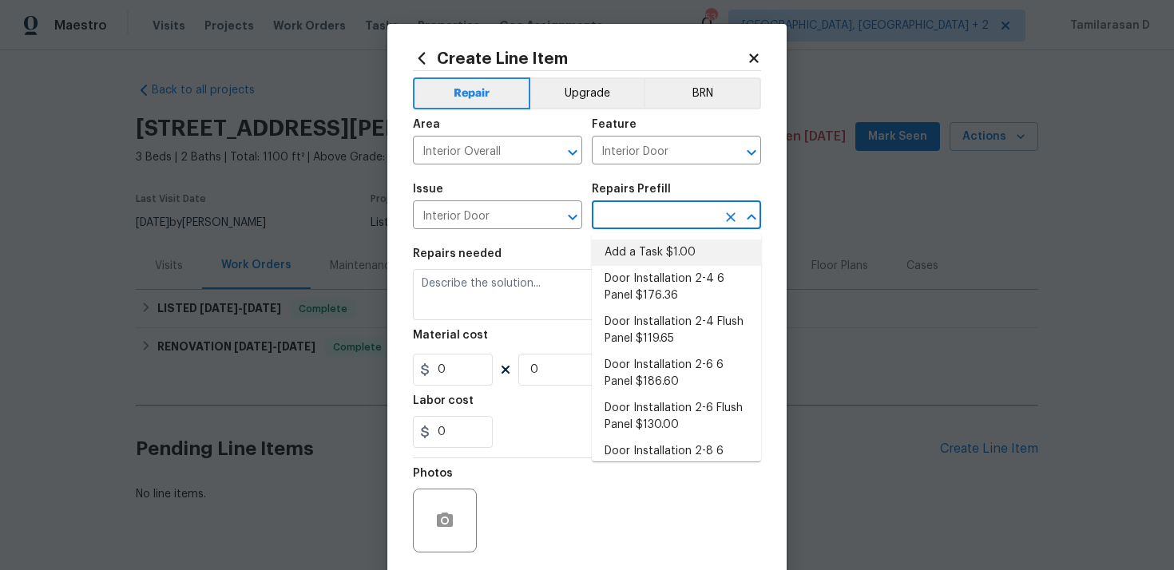
type input "1"
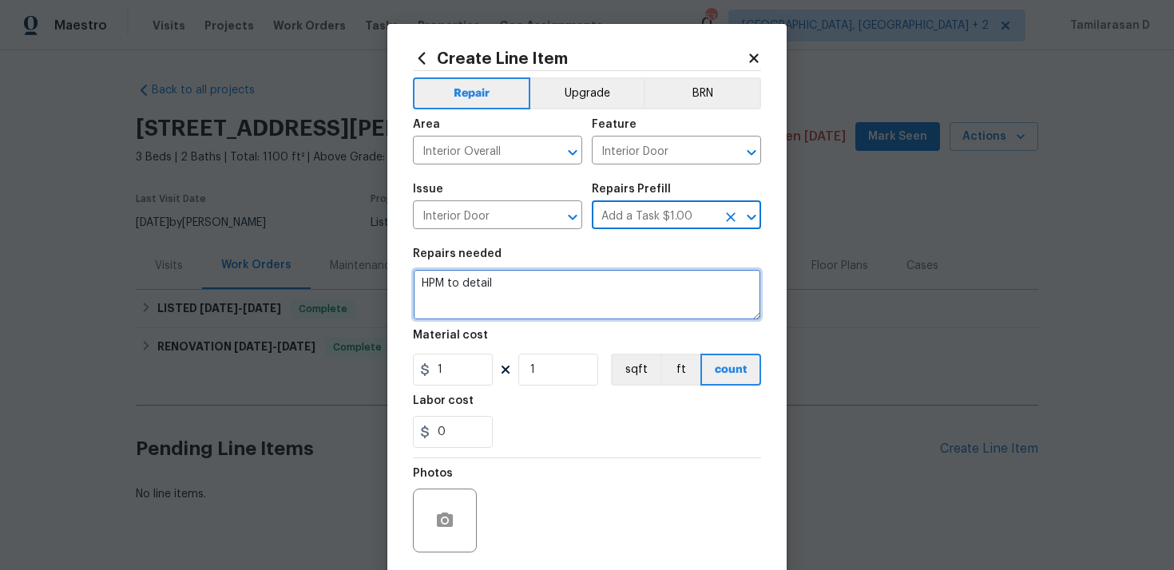
click at [492, 295] on textarea "HPM to detail" at bounding box center [587, 294] width 348 height 51
paste textarea "Feedback received that the side door is very shaky and needs repair"
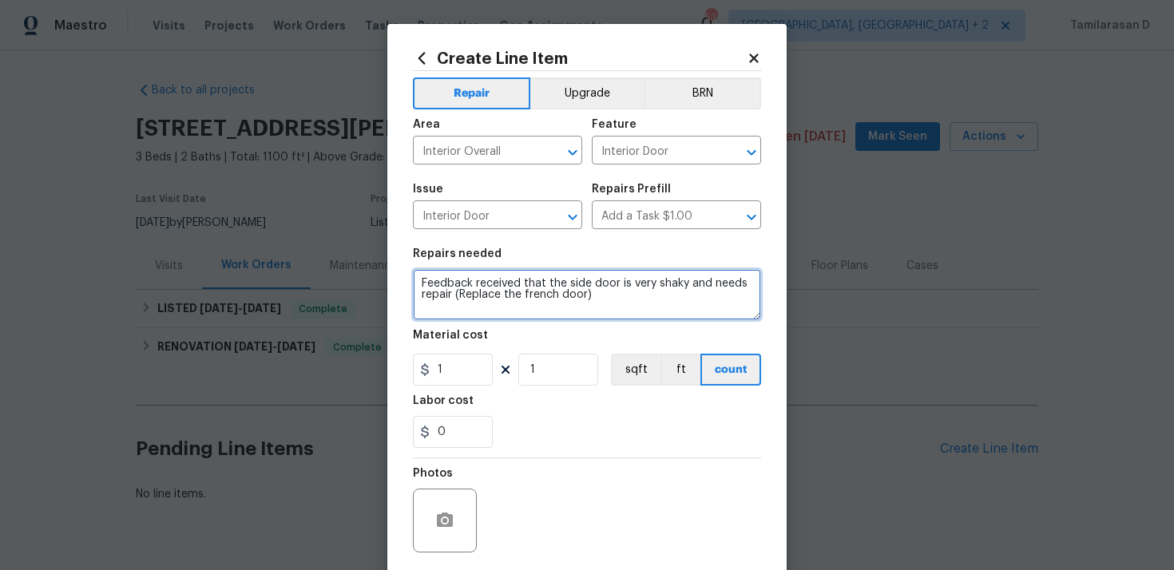
click at [457, 292] on textarea "Feedback received that the side door is very shaky and needs repair (Replace th…" at bounding box center [587, 294] width 348 height 51
click at [598, 295] on textarea "Feedback received that the side door is very shaky and needs repair (Replace th…" at bounding box center [587, 294] width 348 height 51
click at [480, 297] on textarea "Feedback received that the side door is very shaky and needs repair (Replace th…" at bounding box center [587, 294] width 348 height 51
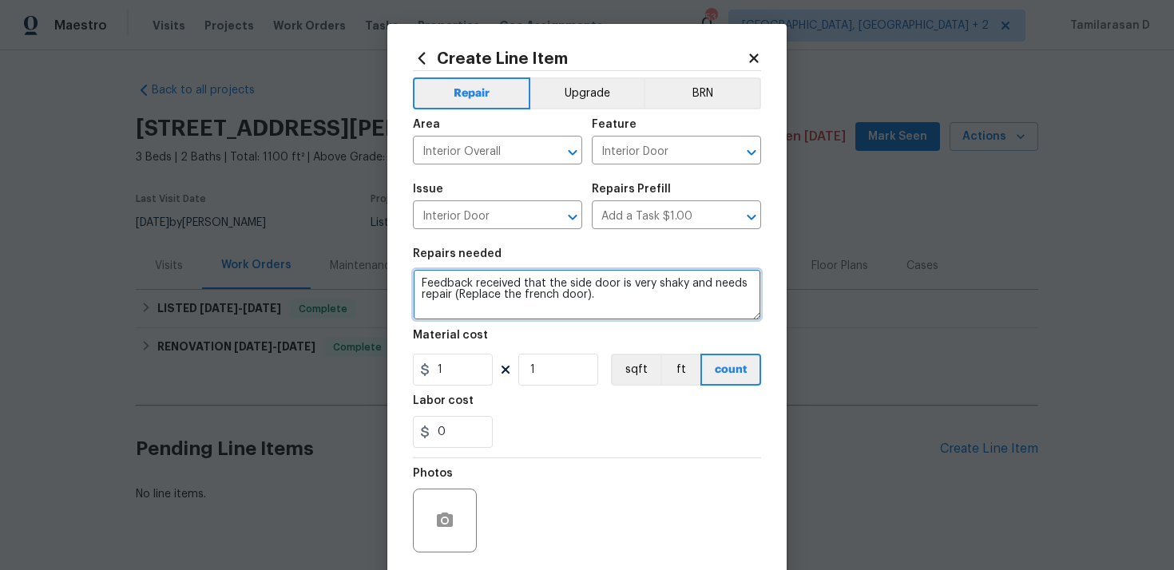
click at [480, 297] on textarea "Feedback received that the side door is very shaky and needs repair (Replace th…" at bounding box center [587, 294] width 348 height 51
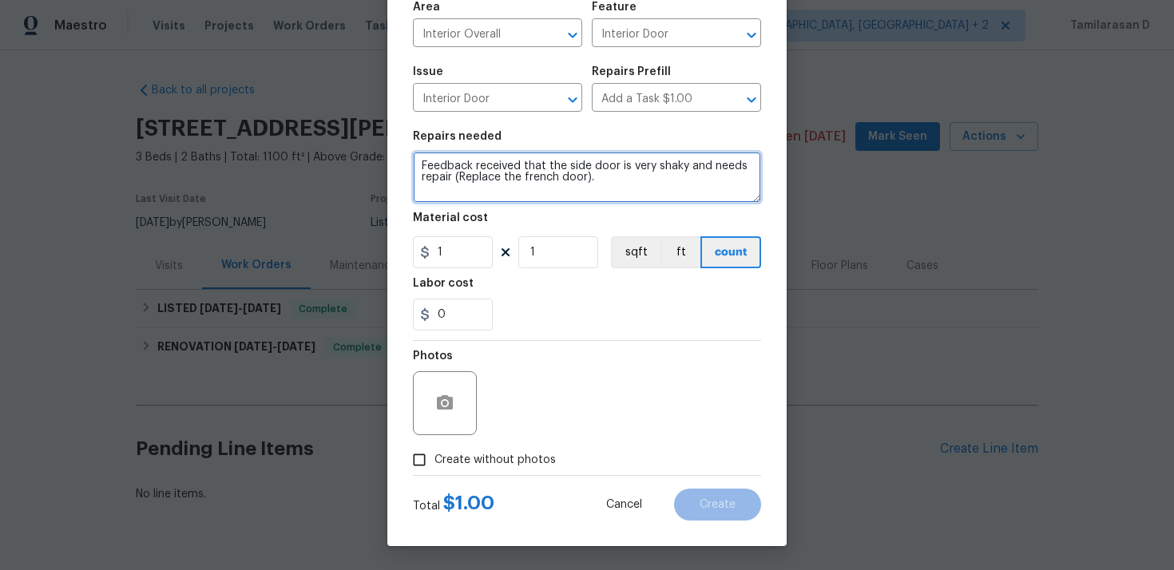
type textarea "Feedback received that the side door is very shaky and needs repair (Replace th…"
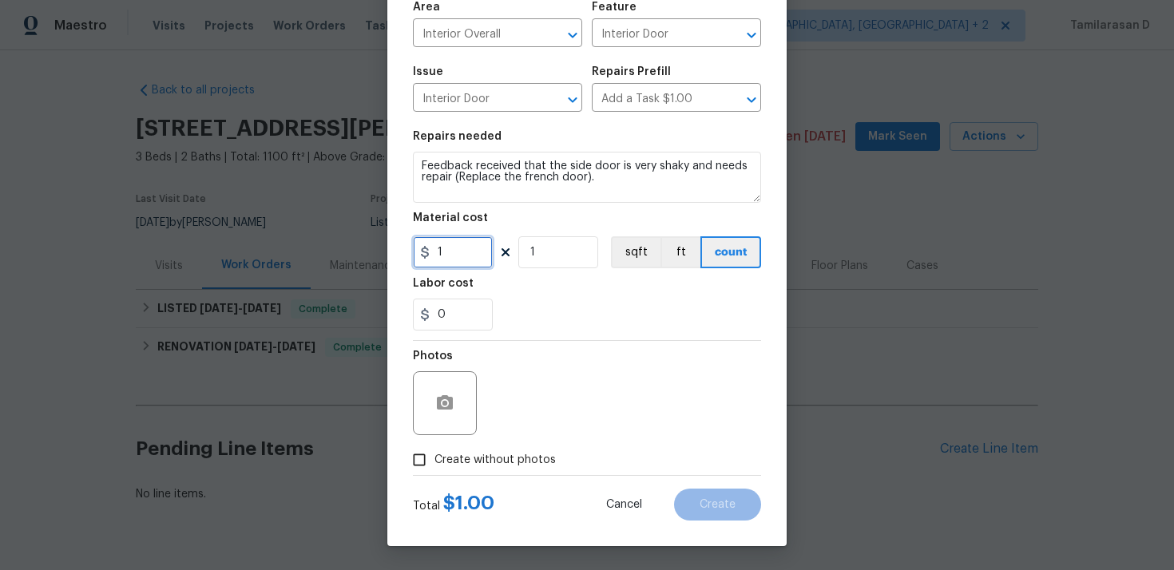
click at [453, 258] on input "1" at bounding box center [453, 252] width 80 height 32
type input "75"
click at [539, 326] on div "0" at bounding box center [587, 315] width 348 height 32
click at [423, 457] on input "Create without photos" at bounding box center [419, 460] width 30 height 30
checkbox input "true"
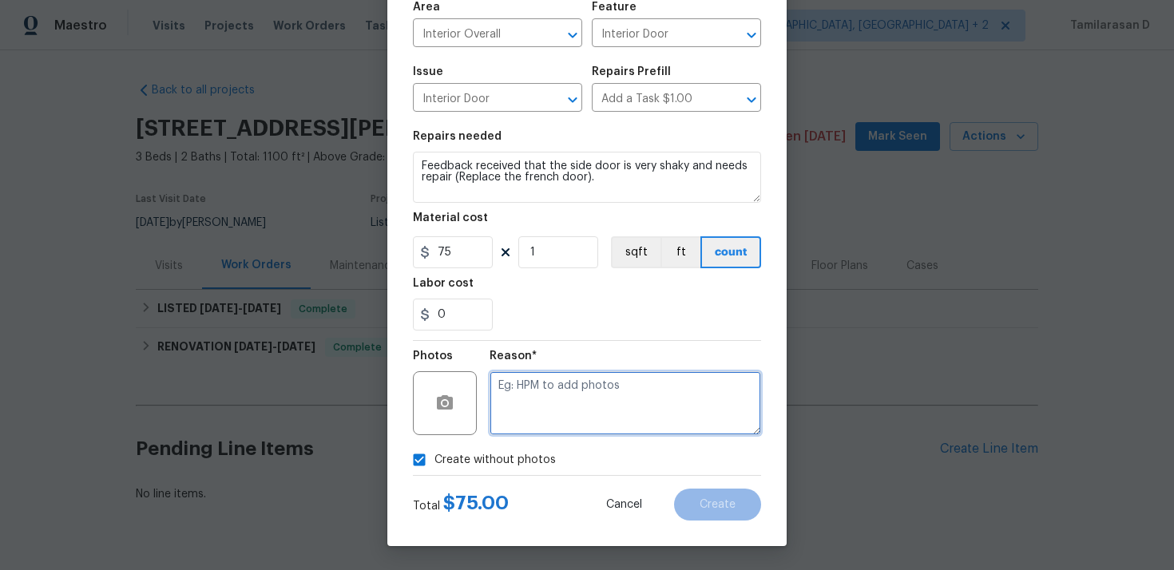
click at [523, 385] on textarea at bounding box center [624, 403] width 271 height 64
type textarea "N/A"
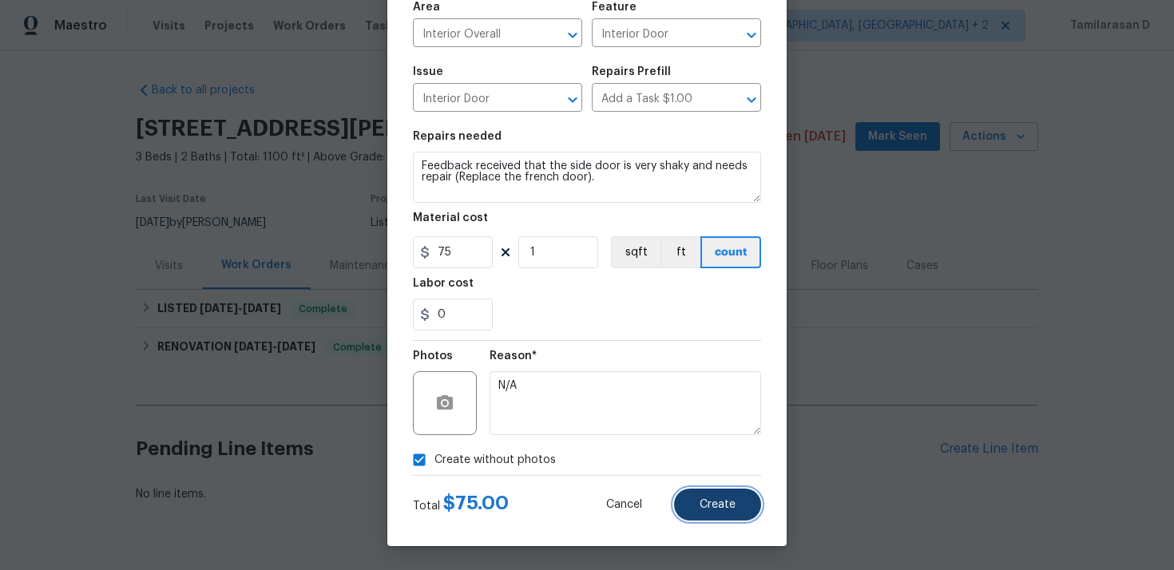
click at [703, 513] on button "Create" at bounding box center [717, 505] width 87 height 32
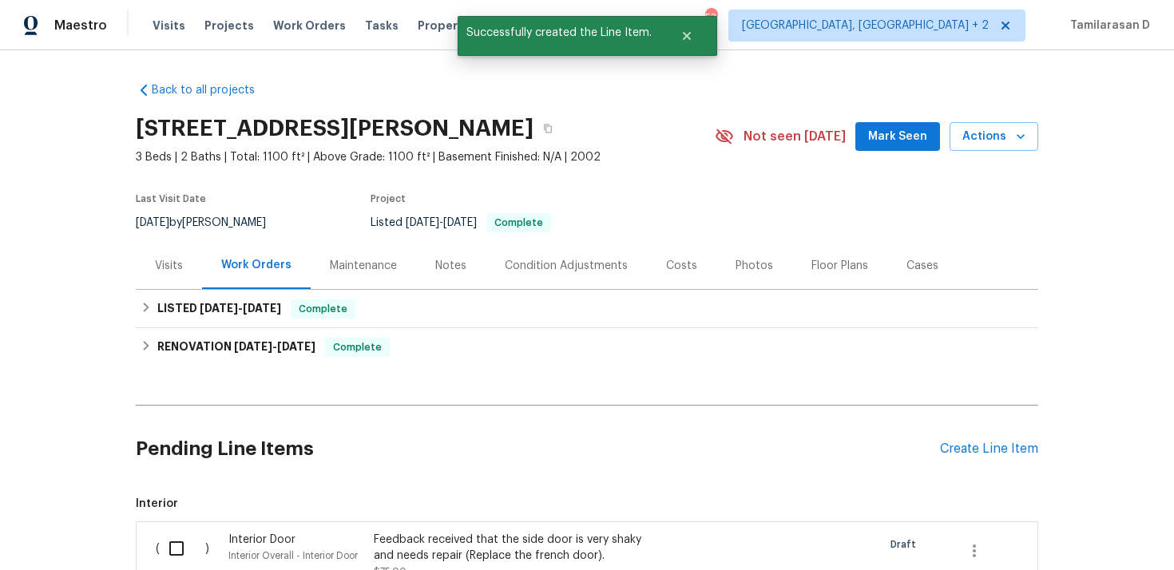
scroll to position [129, 0]
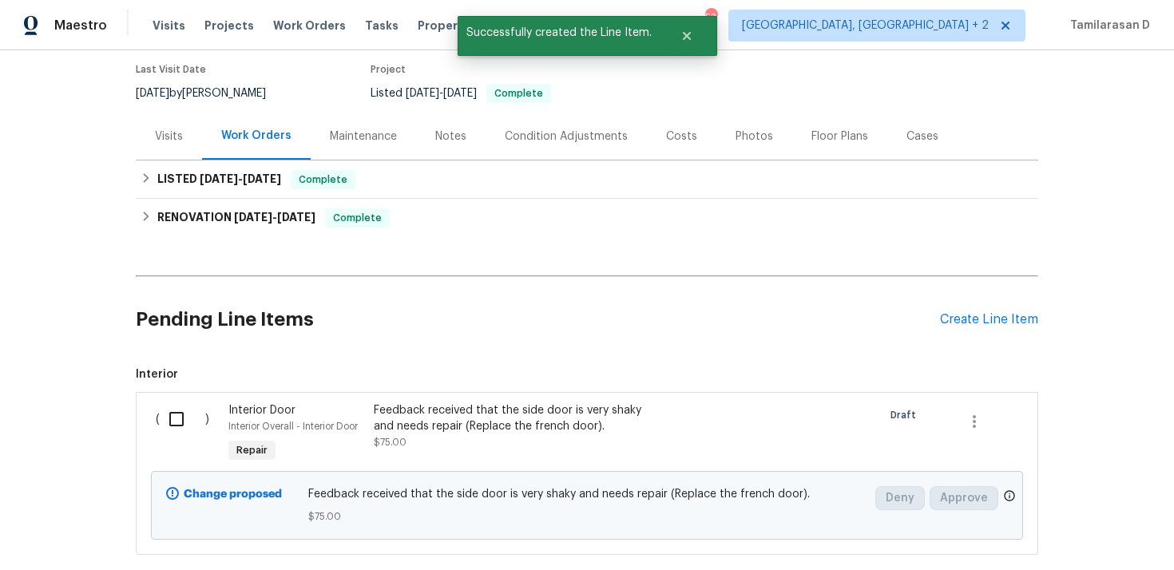
click at [166, 414] on input "checkbox" at bounding box center [183, 419] width 46 height 34
checkbox input "true"
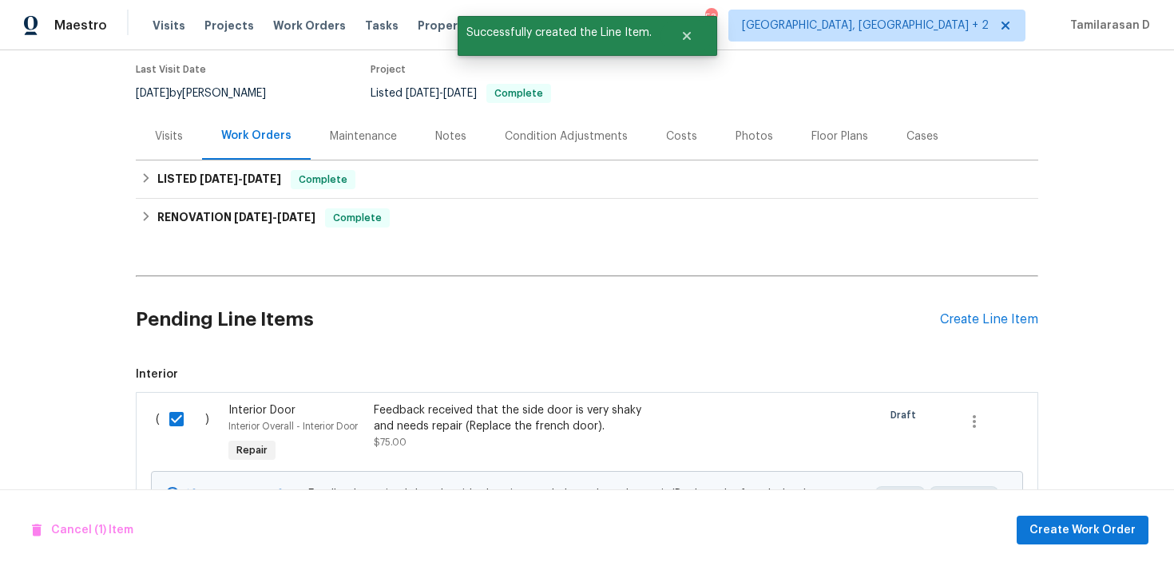
scroll to position [223, 0]
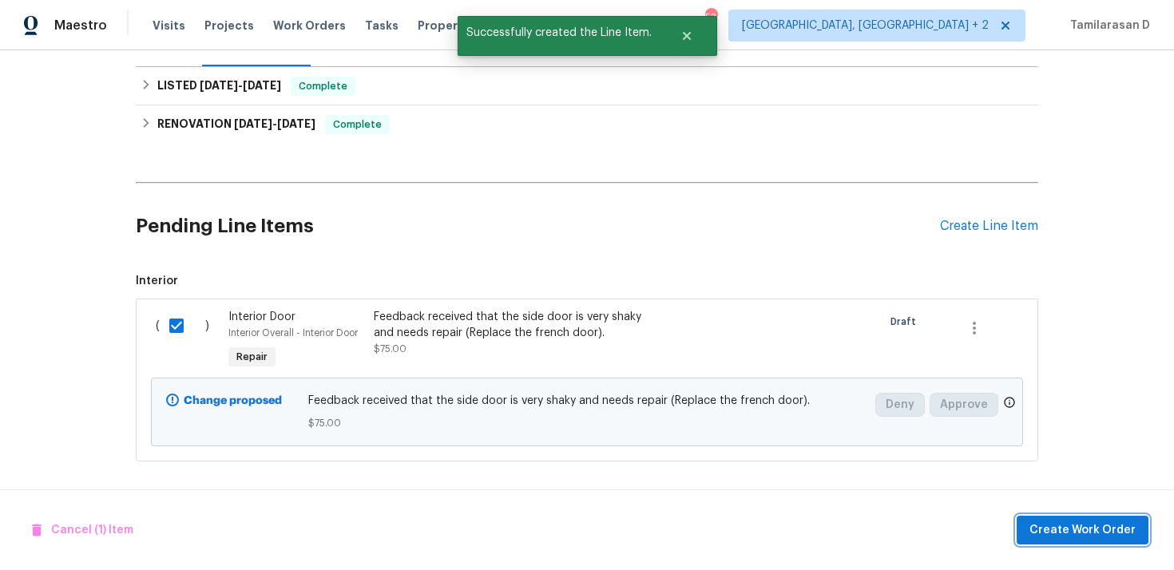
click at [1095, 523] on span "Create Work Order" at bounding box center [1082, 531] width 106 height 20
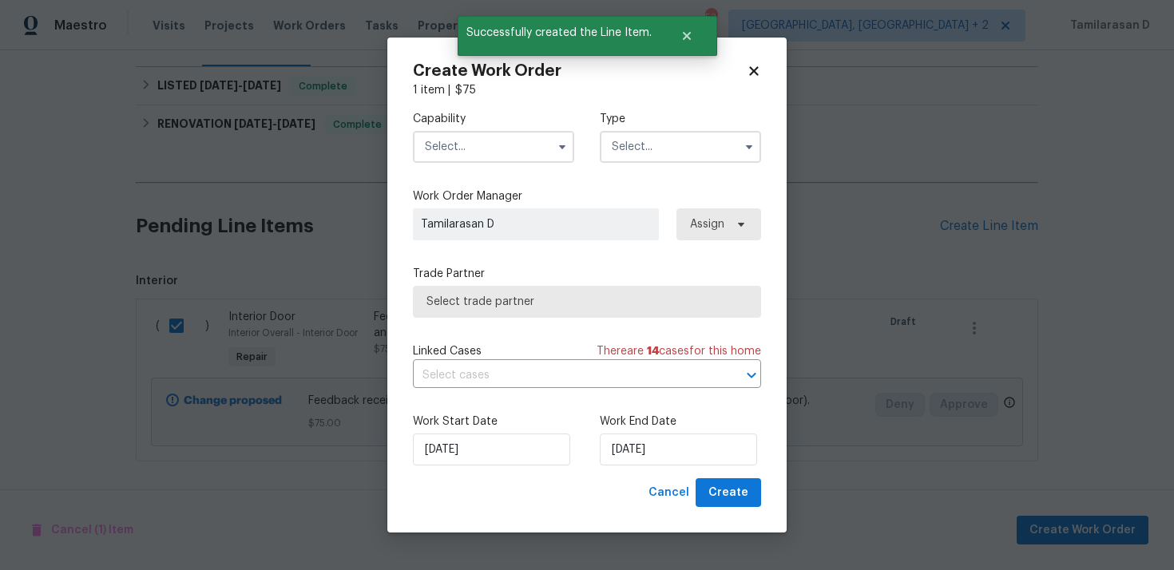
click at [624, 131] on input "text" at bounding box center [680, 147] width 161 height 32
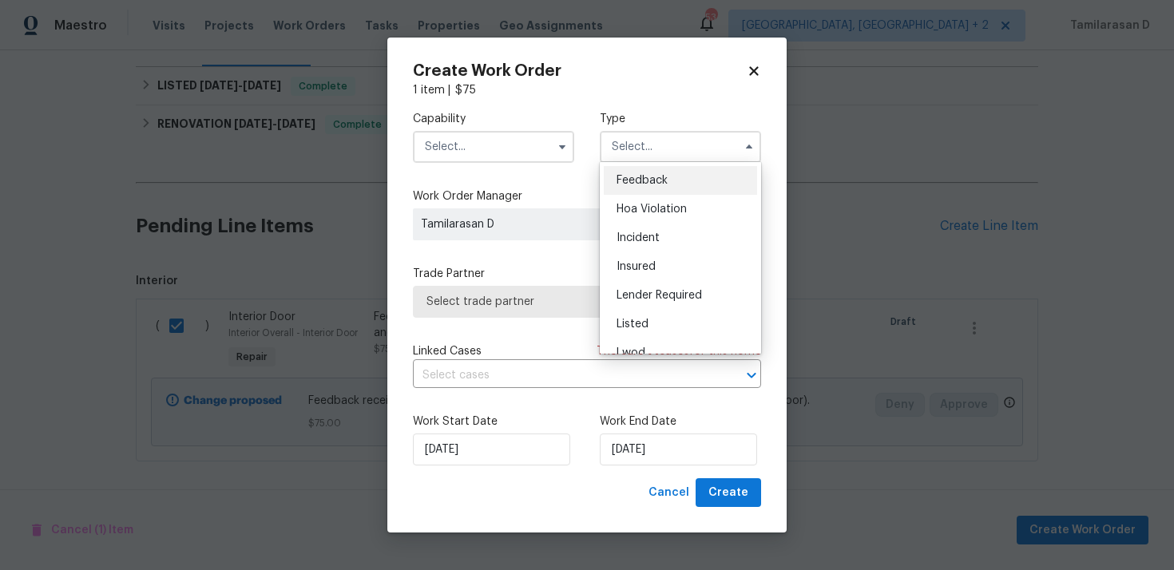
click at [637, 168] on div "Feedback" at bounding box center [680, 180] width 153 height 29
type input "Feedback"
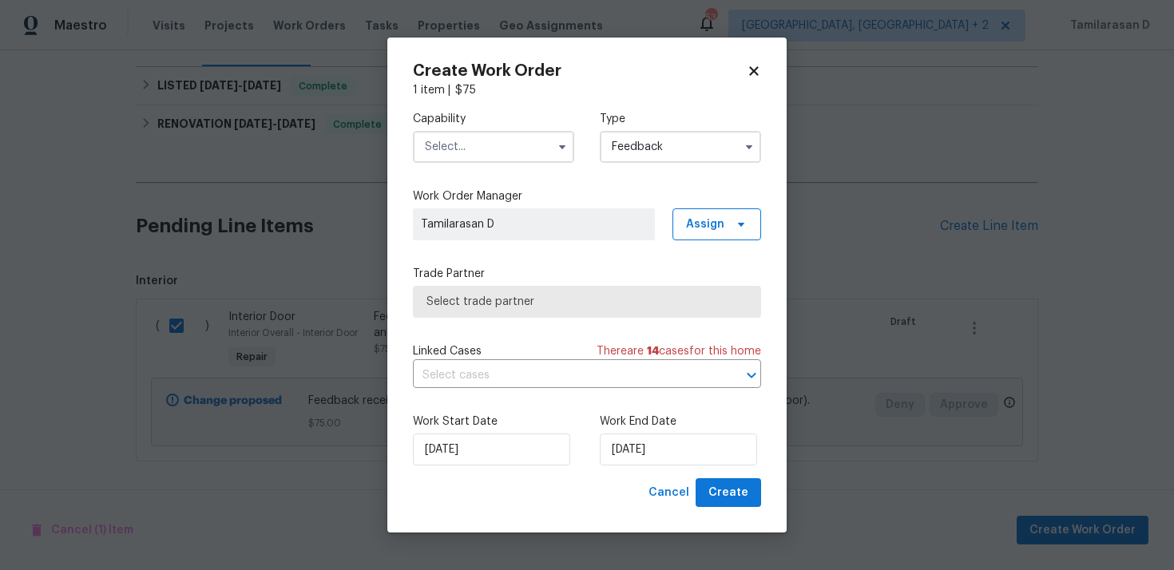
click at [509, 132] on input "text" at bounding box center [493, 147] width 161 height 32
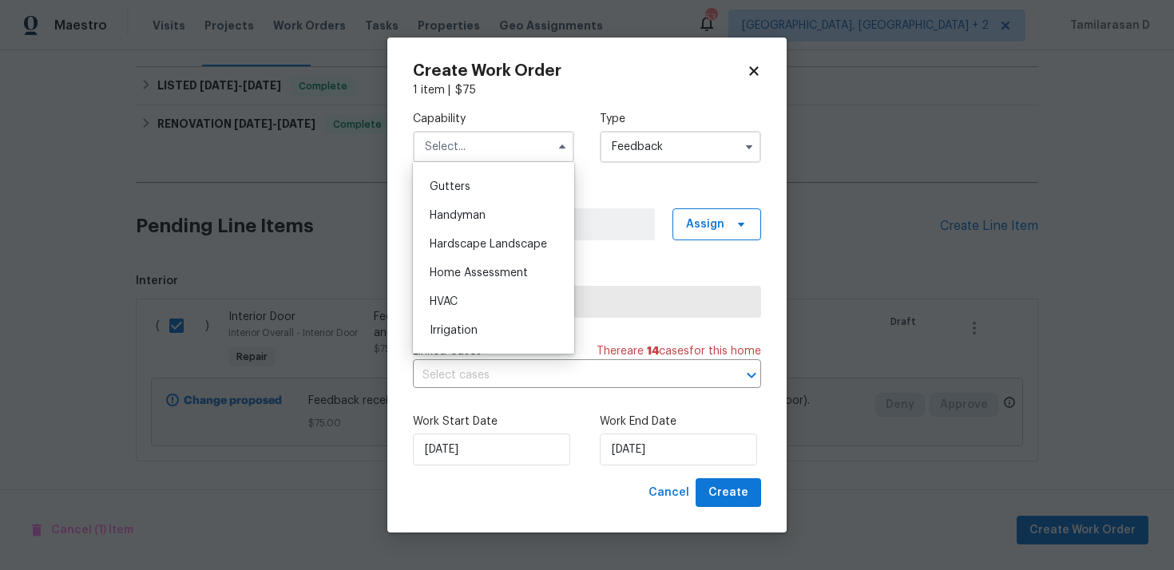
scroll to position [817, 0]
click at [469, 253] on div "Handyman" at bounding box center [493, 242] width 153 height 29
type input "Handyman"
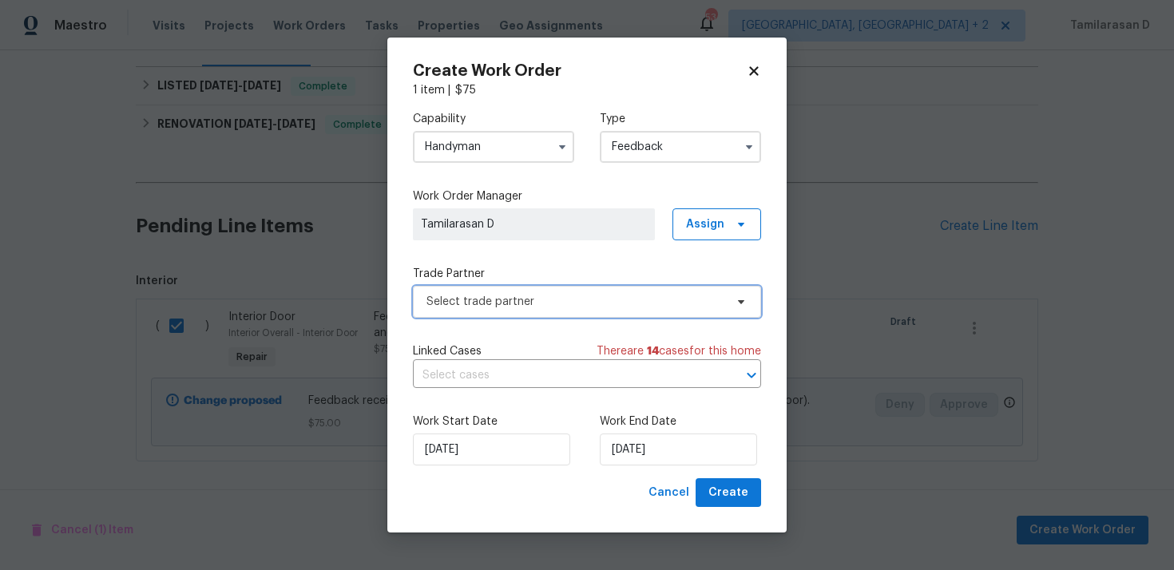
click at [489, 311] on span "Select trade partner" at bounding box center [587, 302] width 348 height 32
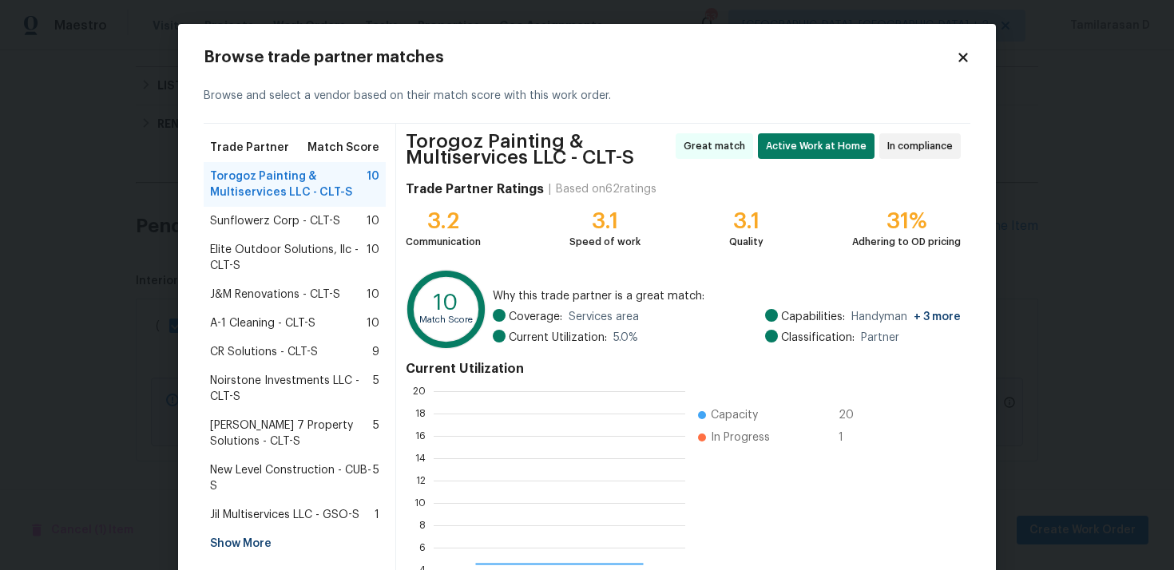
scroll to position [224, 251]
click at [271, 165] on div "Torogoz Painting & Multiservices LLC - CLT-S 10" at bounding box center [295, 184] width 182 height 45
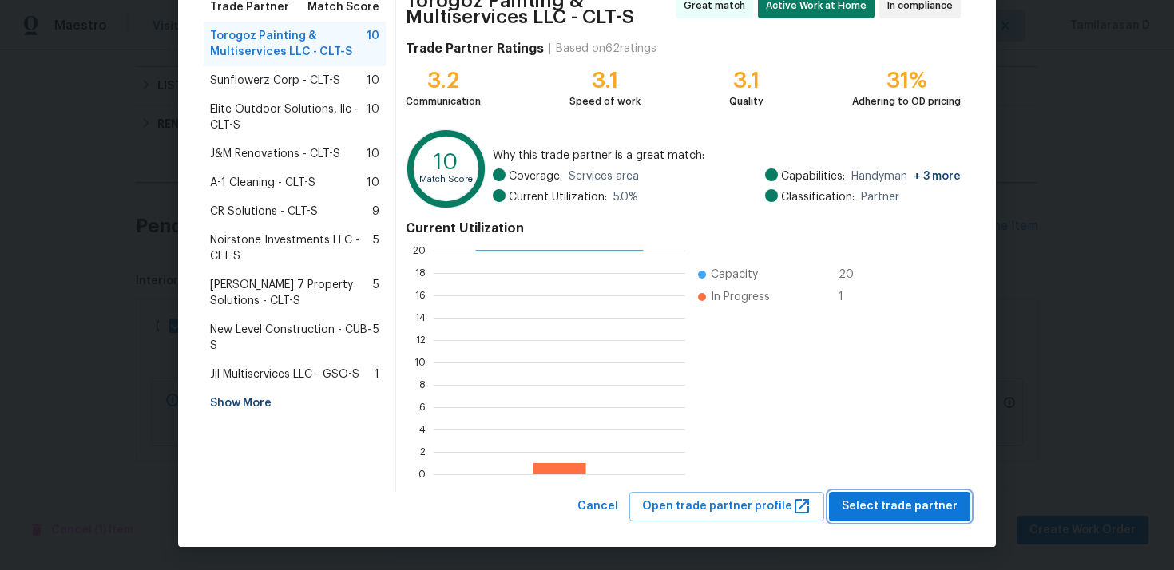
click at [901, 492] on button "Select trade partner" at bounding box center [899, 507] width 141 height 30
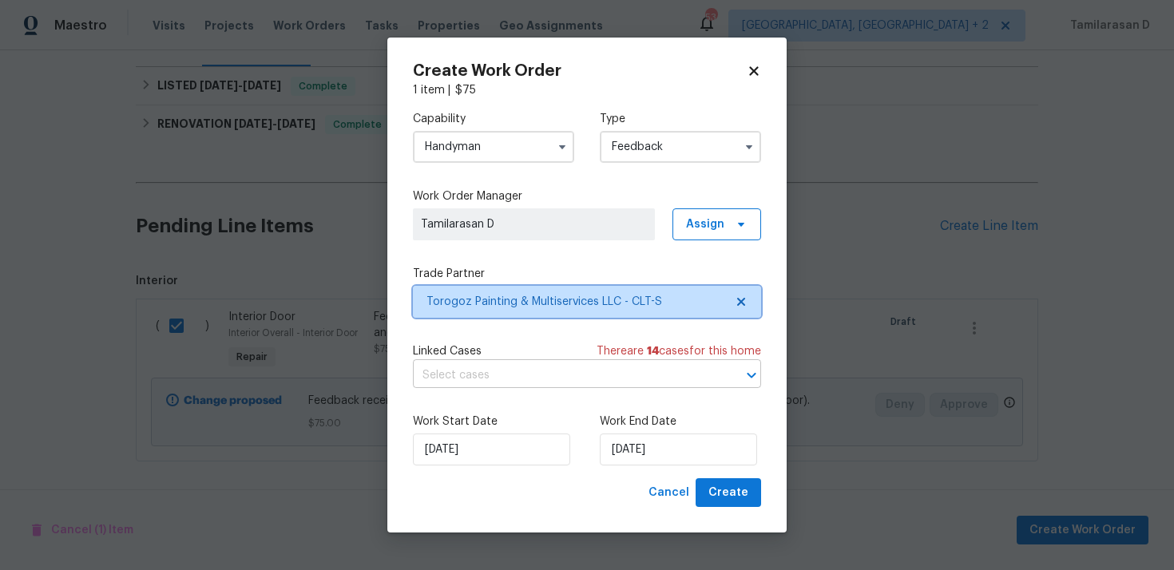
scroll to position [0, 0]
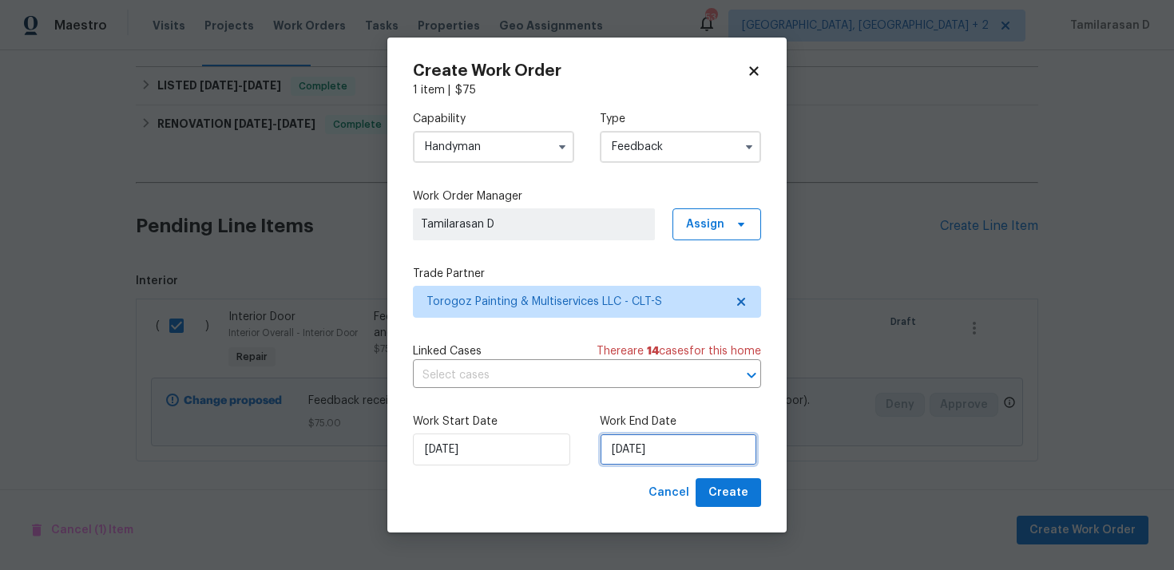
click at [657, 463] on input "08/10/2025" at bounding box center [678, 449] width 157 height 32
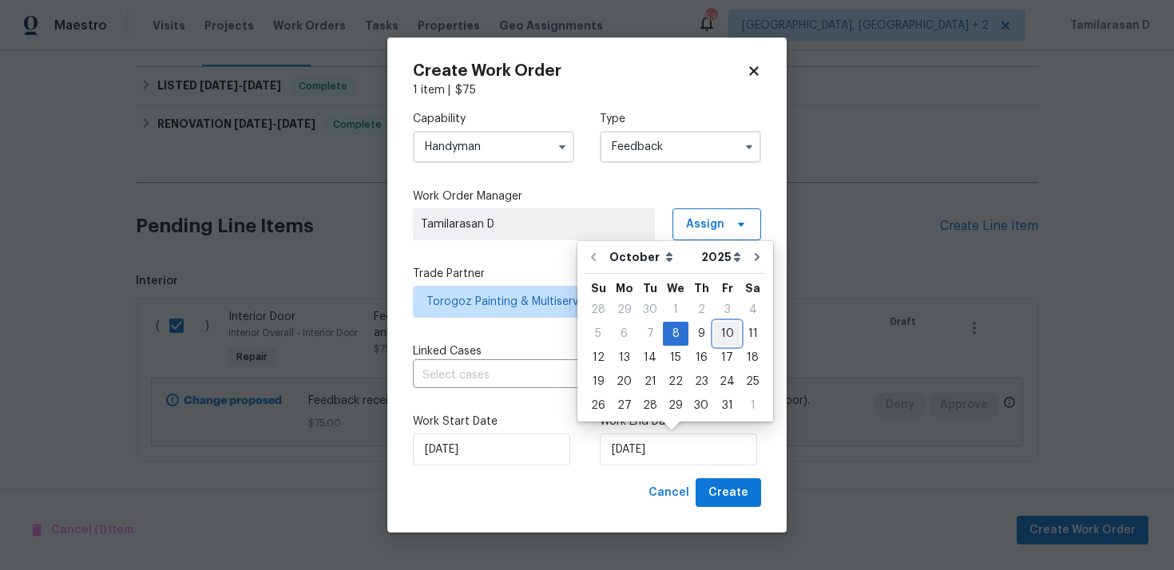
click at [715, 328] on div "10" at bounding box center [727, 334] width 26 height 22
type input "10/10/2025"
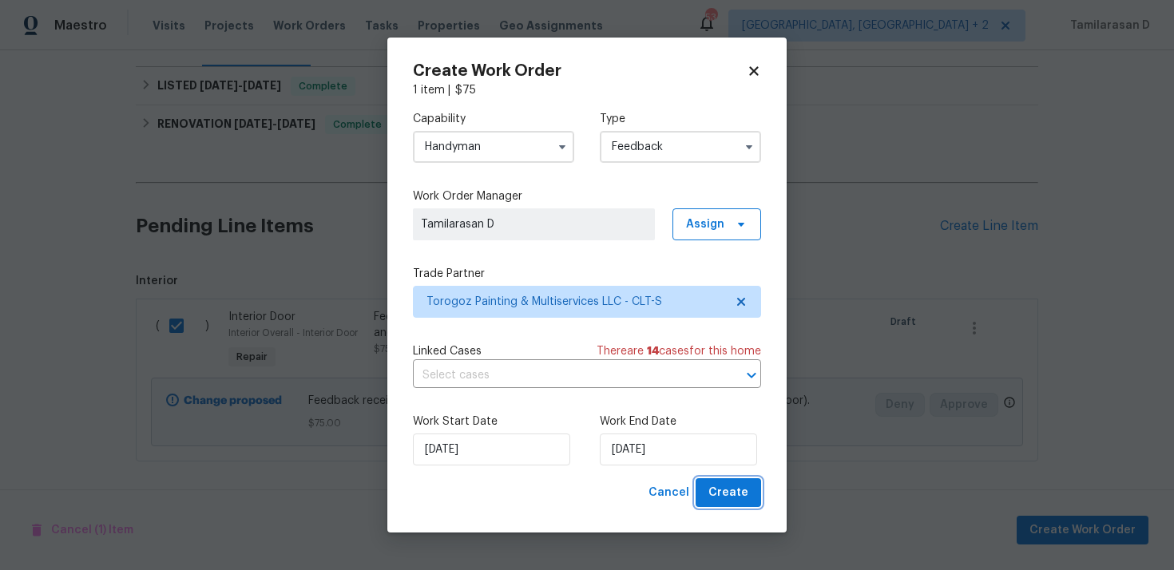
click at [732, 483] on span "Create" at bounding box center [728, 493] width 40 height 20
checkbox input "false"
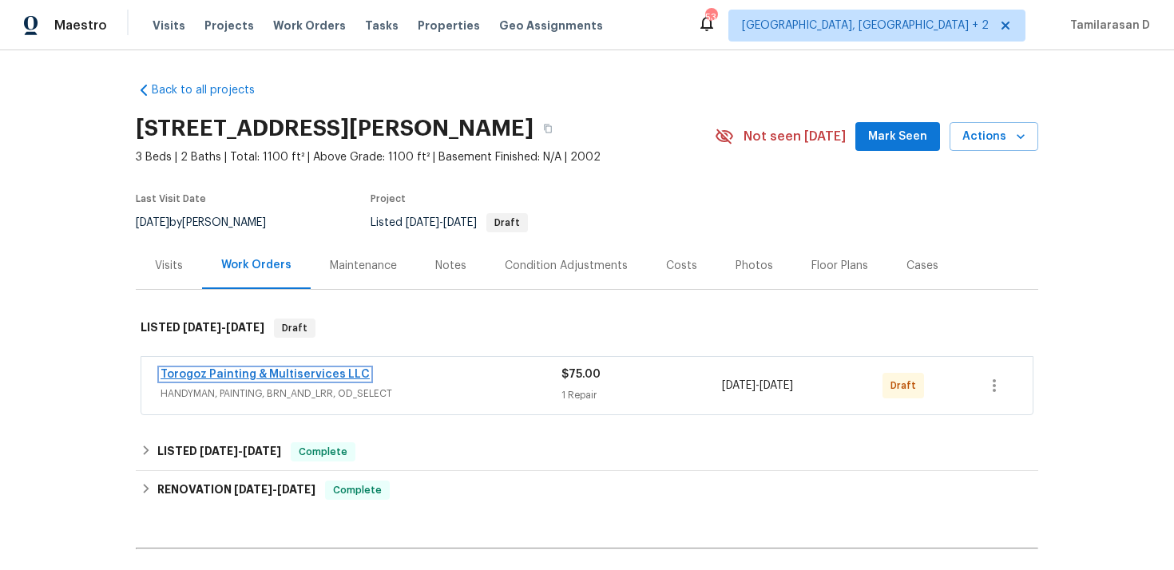
click at [176, 369] on link "Torogoz Painting & Multiservices LLC" at bounding box center [264, 374] width 209 height 11
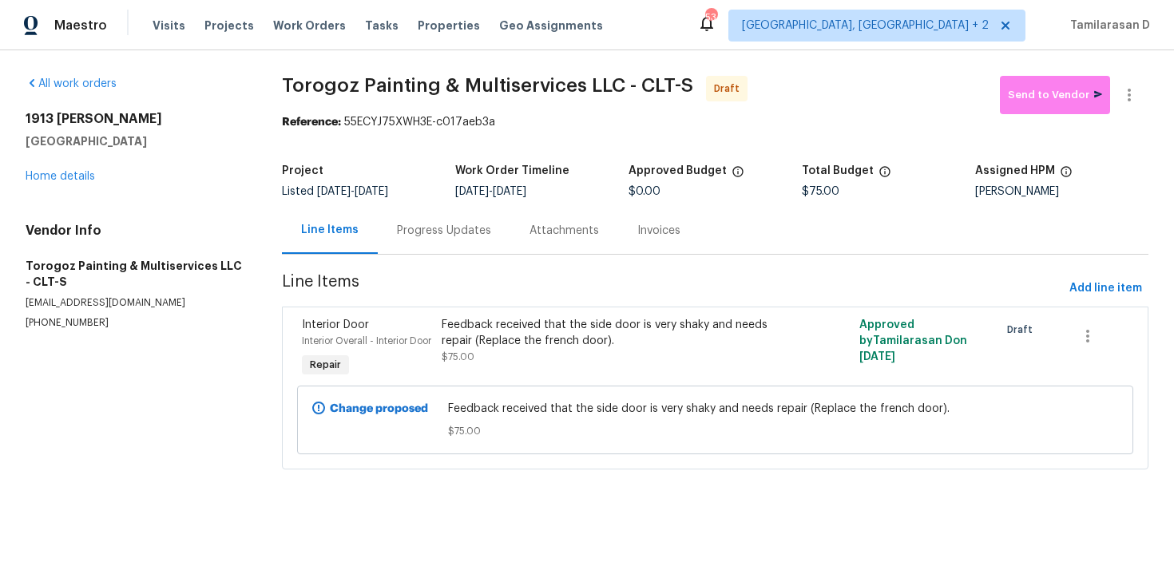
click at [433, 232] on div "Progress Updates" at bounding box center [444, 231] width 94 height 16
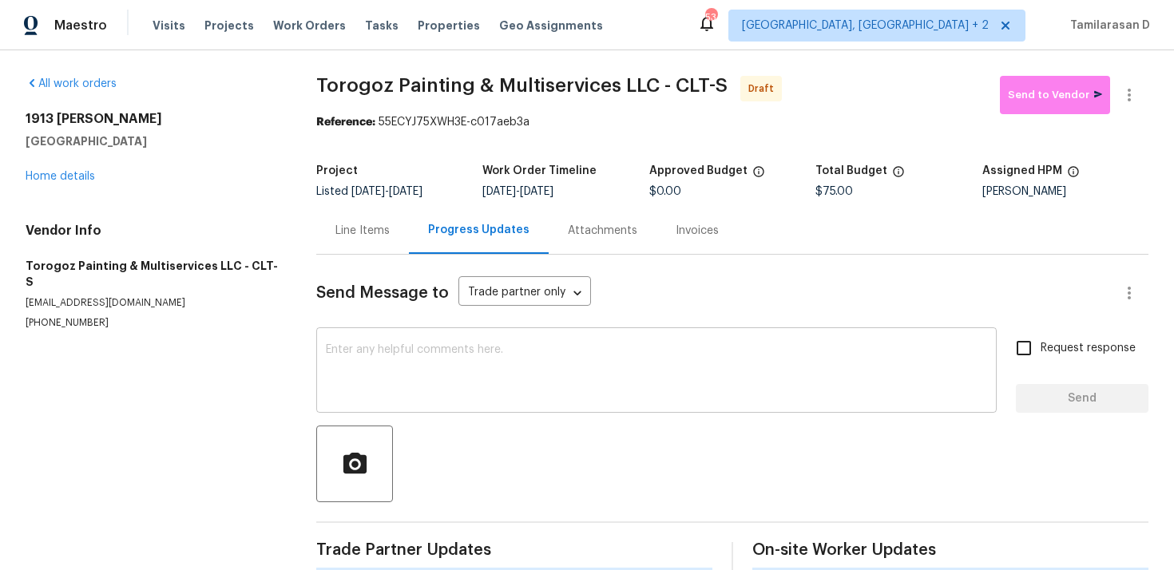
click at [391, 369] on textarea at bounding box center [656, 372] width 661 height 56
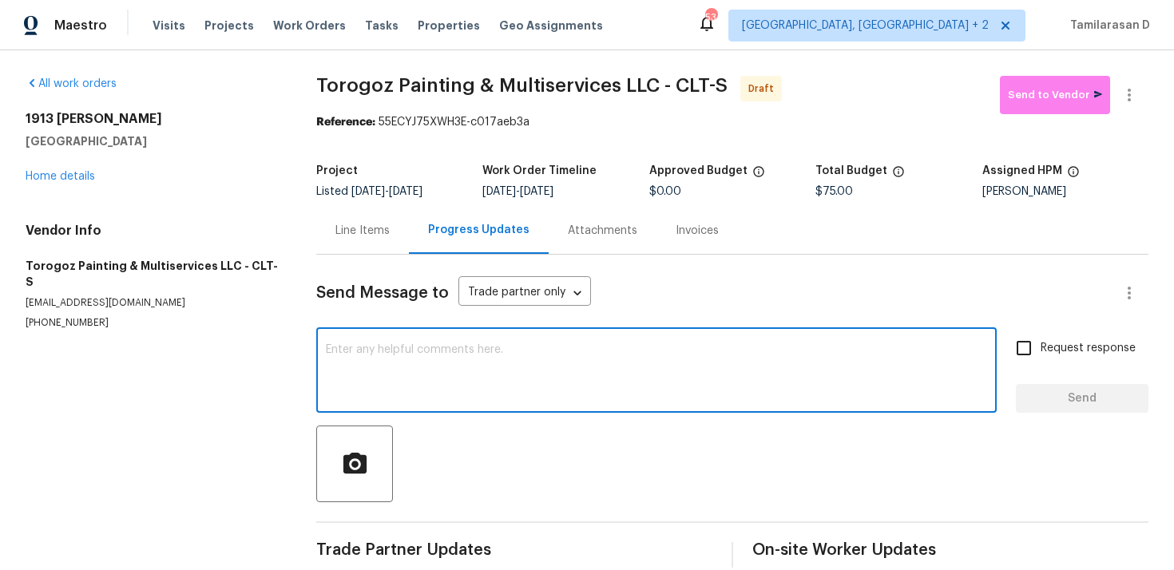
paste textarea "Hey, this is Tamil from Opendoor. I’m confirming you received the WO for the pr…"
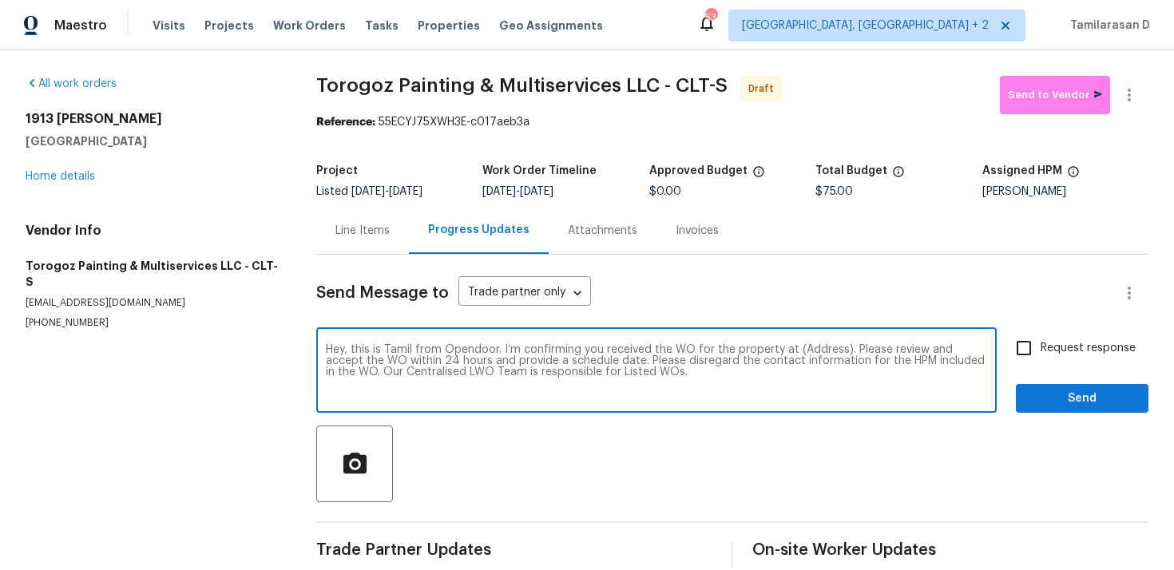
click at [816, 350] on textarea "Hey, this is Tamil from Opendoor. I’m confirming you received the WO for the pr…" at bounding box center [656, 372] width 661 height 56
paste textarea "[STREET_ADDRESS][PERSON_NAME]"
type textarea "Hey, this is Tamil from Opendoor. I’m confirming you received the WO for the pr…"
click at [1018, 350] on input "Request response" at bounding box center [1024, 348] width 34 height 34
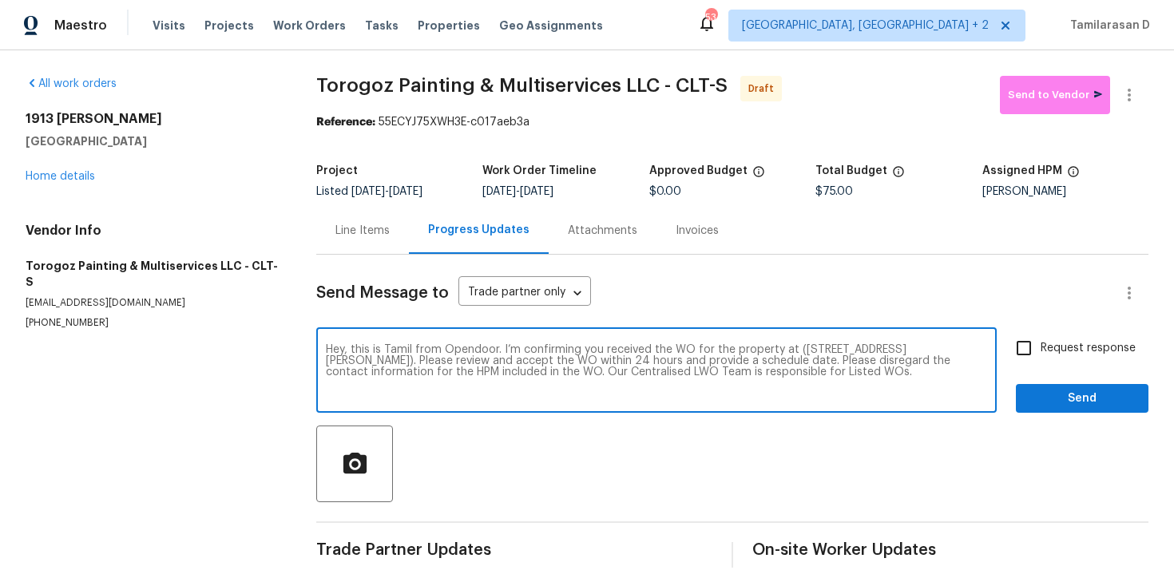
checkbox input "true"
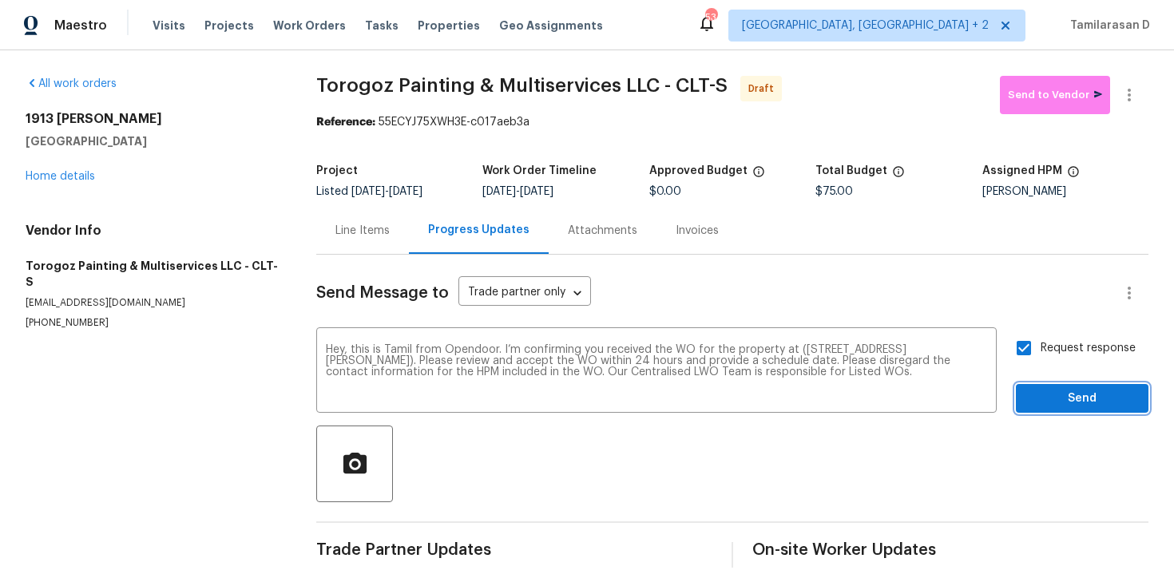
click at [1070, 394] on span "Send" at bounding box center [1081, 399] width 107 height 20
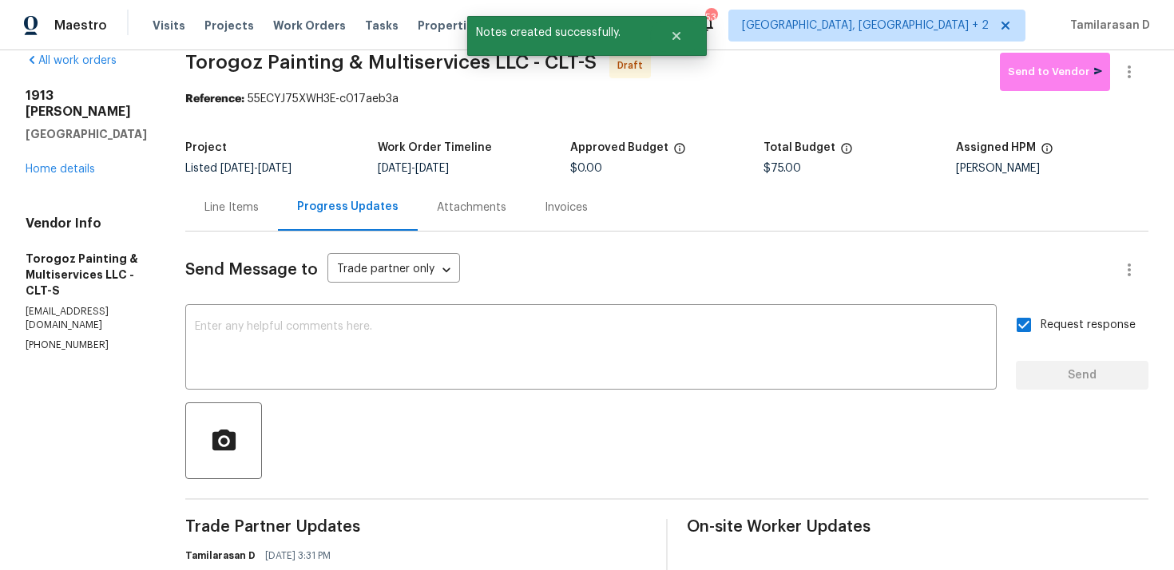
scroll to position [26, 0]
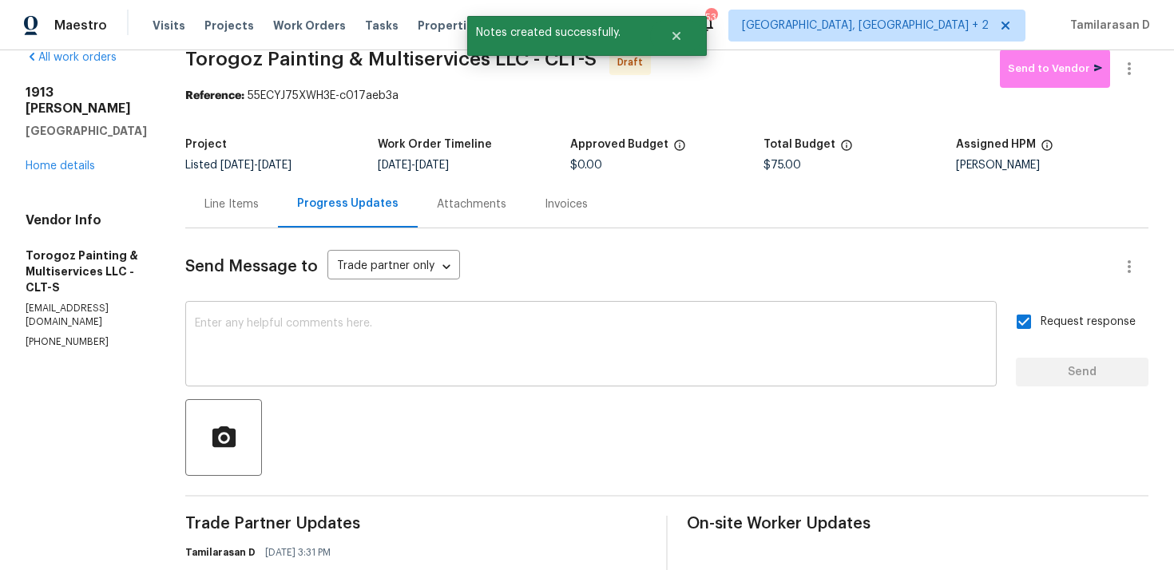
click at [336, 334] on textarea at bounding box center [591, 346] width 792 height 56
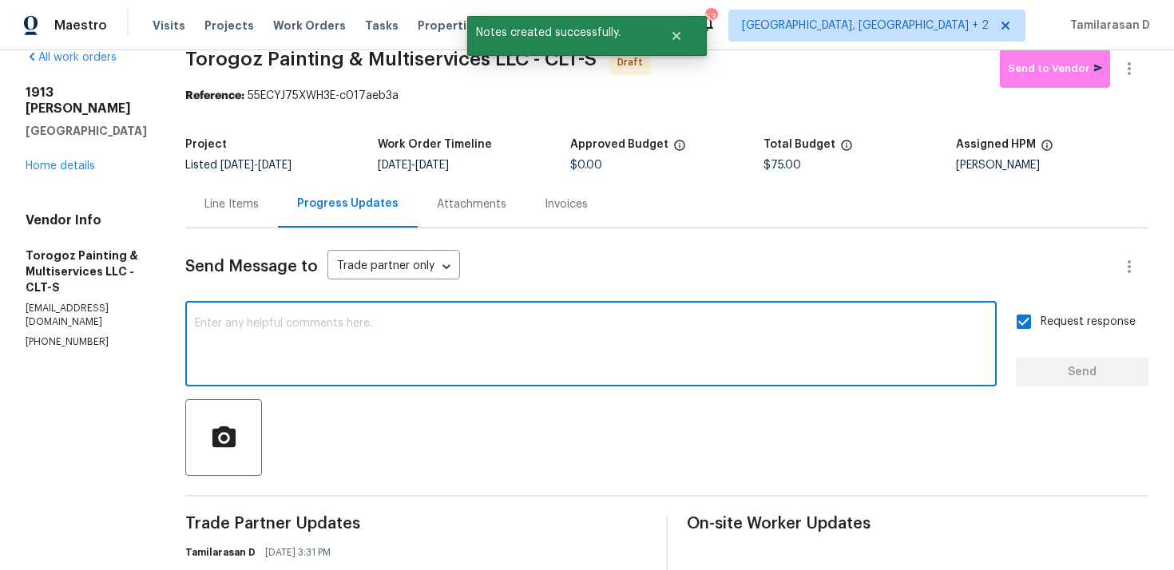
paste textarea "Attention All Work Orders must include before-photos (both close-up and wide-an…"
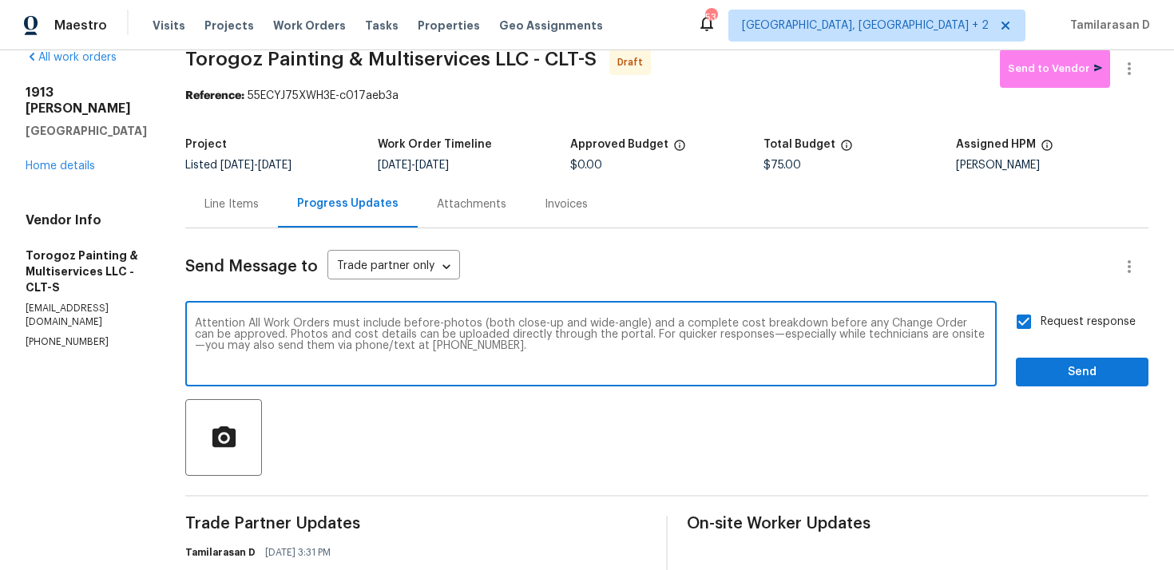
type textarea "Attention All Work Orders must include before-photos (both close-up and wide-an…"
click at [1039, 372] on span "Send" at bounding box center [1081, 372] width 107 height 20
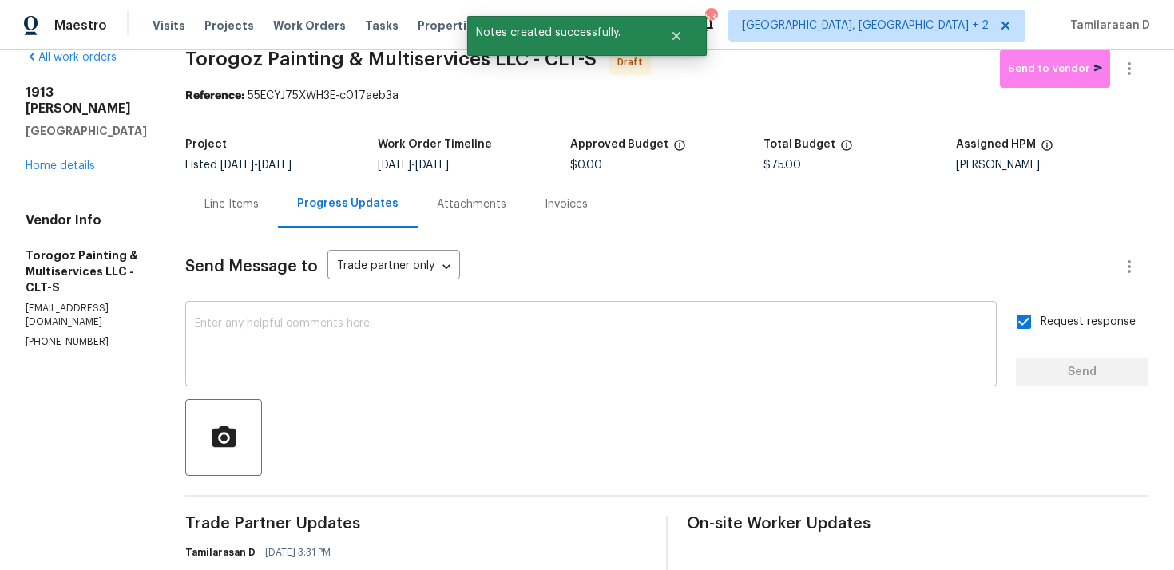
click at [397, 307] on div "x ​" at bounding box center [590, 345] width 811 height 81
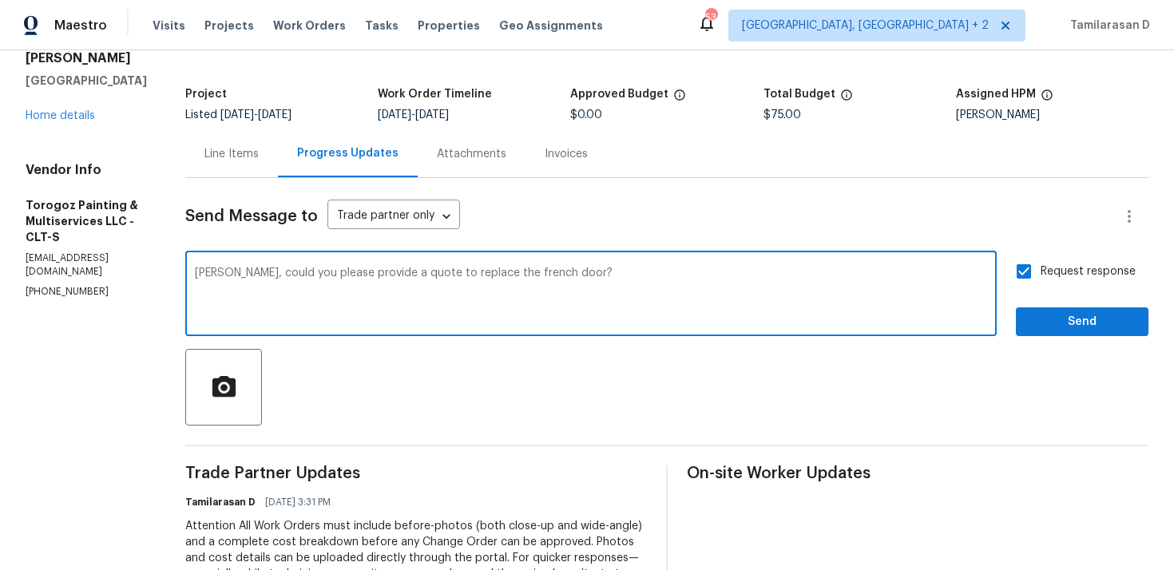
scroll to position [129, 0]
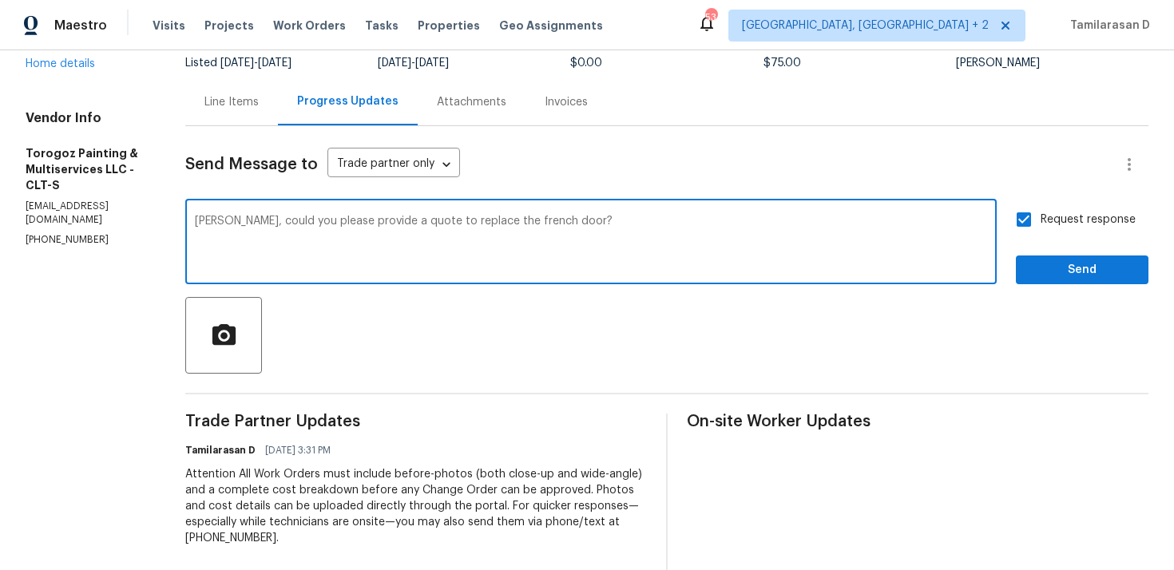
type textarea "[PERSON_NAME], could you please provide a quote to replace the french door?"
click at [1078, 263] on span "Send" at bounding box center [1081, 270] width 107 height 20
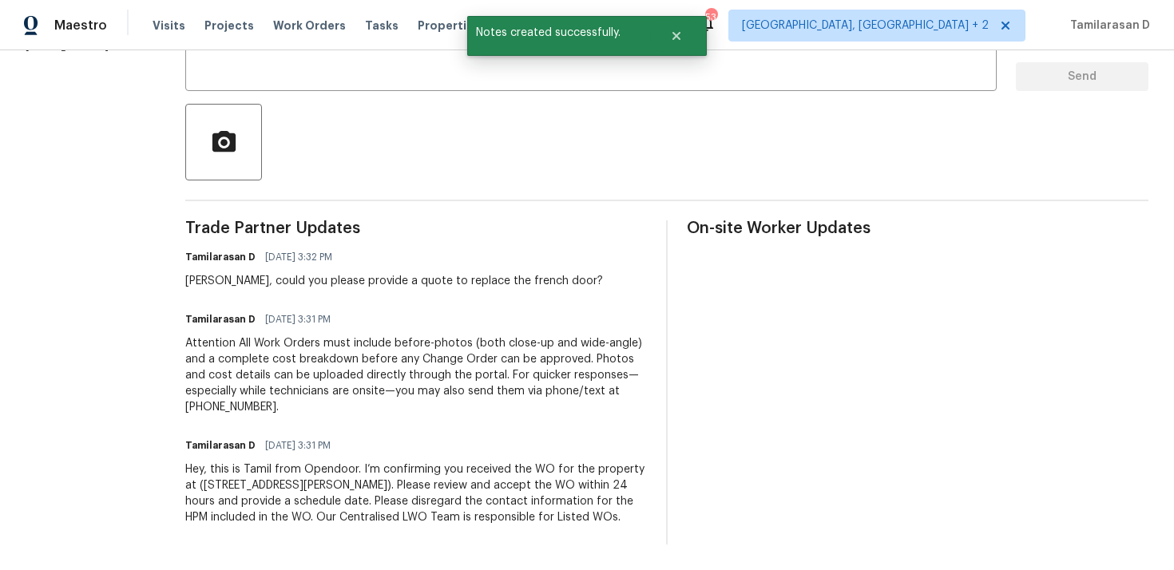
scroll to position [0, 0]
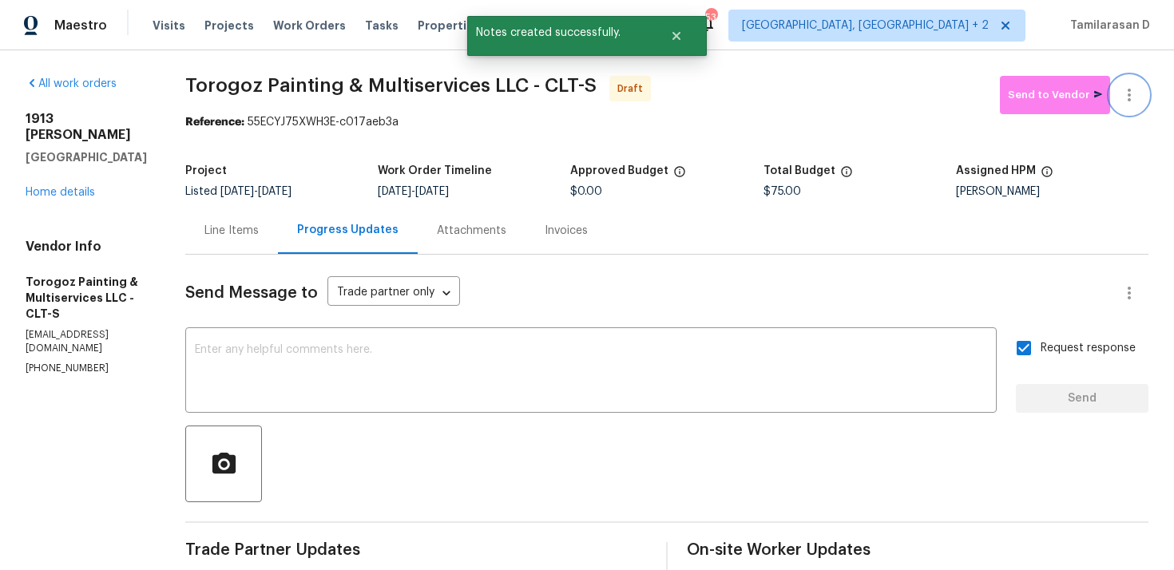
click at [1130, 85] on icon "button" at bounding box center [1128, 94] width 19 height 19
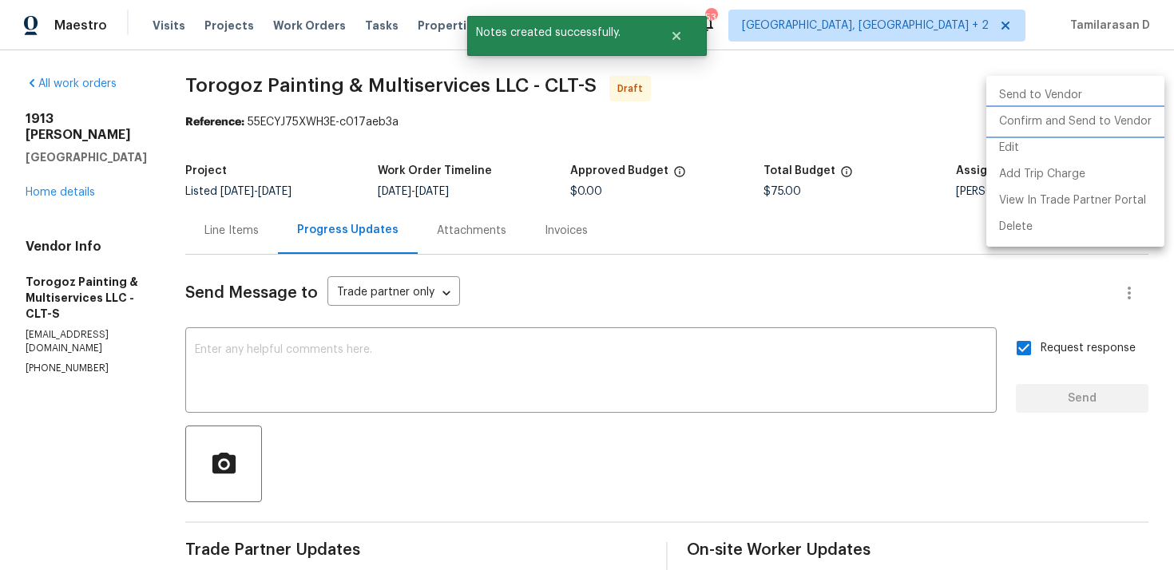
click at [1022, 119] on li "Confirm and Send to Vendor" at bounding box center [1075, 122] width 178 height 26
click at [674, 108] on div at bounding box center [587, 285] width 1174 height 570
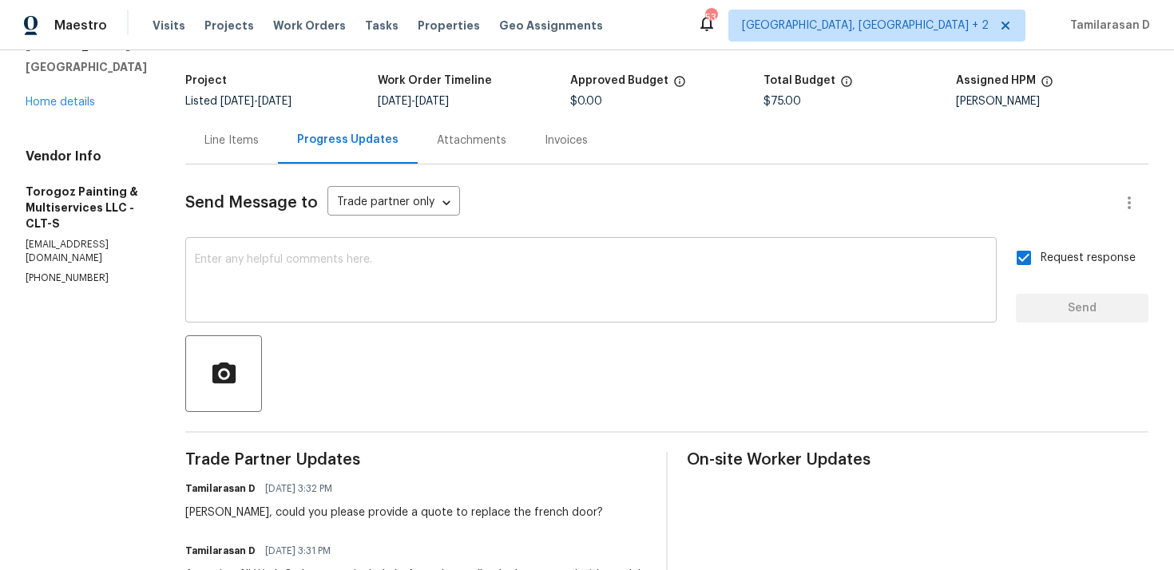
scroll to position [45, 0]
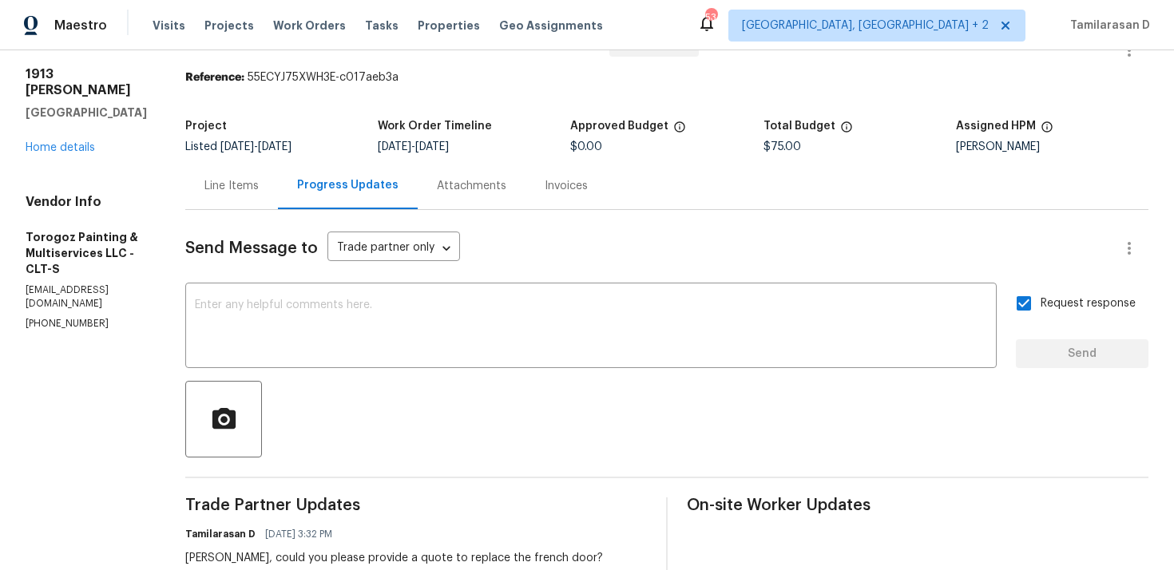
click at [275, 201] on div "Line Items" at bounding box center [231, 185] width 93 height 47
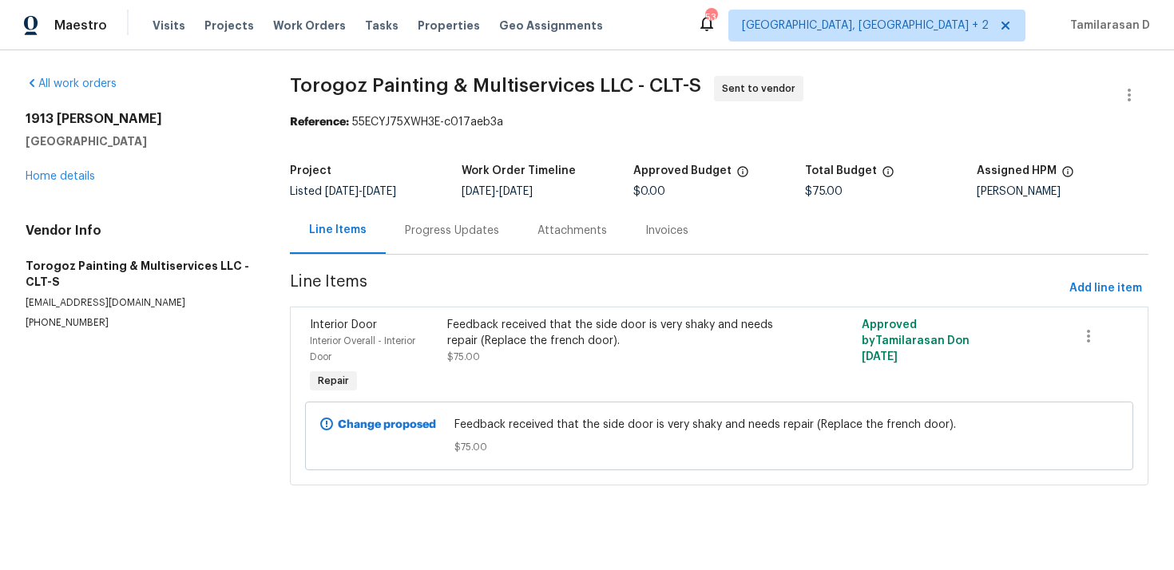
click at [473, 243] on div "Progress Updates" at bounding box center [452, 230] width 133 height 47
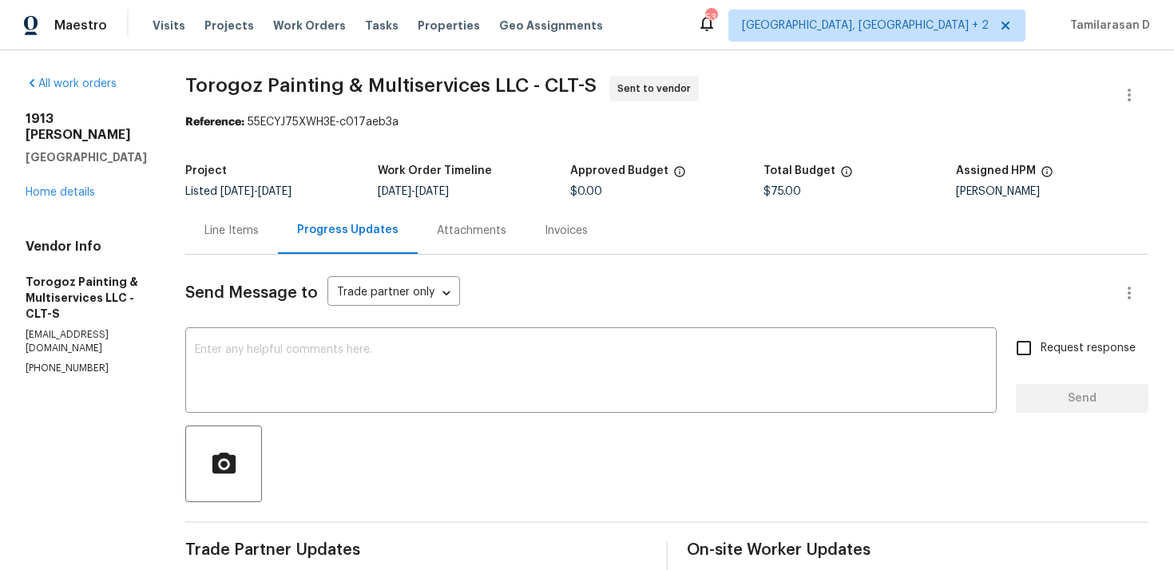
click at [349, 156] on div "Project Listed [DATE] - [DATE] Work Order Timeline [DATE] - [DATE] Approved Bud…" at bounding box center [666, 181] width 963 height 51
click at [319, 144] on section "Torogoz Painting & Multiservices LLC - CLT-S Sent to vendor Reference: 55ECYJ75…" at bounding box center [666, 471] width 963 height 790
click at [326, 139] on section "Torogoz Painting & Multiservices LLC - CLT-S Sent to vendor Reference: 55ECYJ75…" at bounding box center [666, 471] width 963 height 790
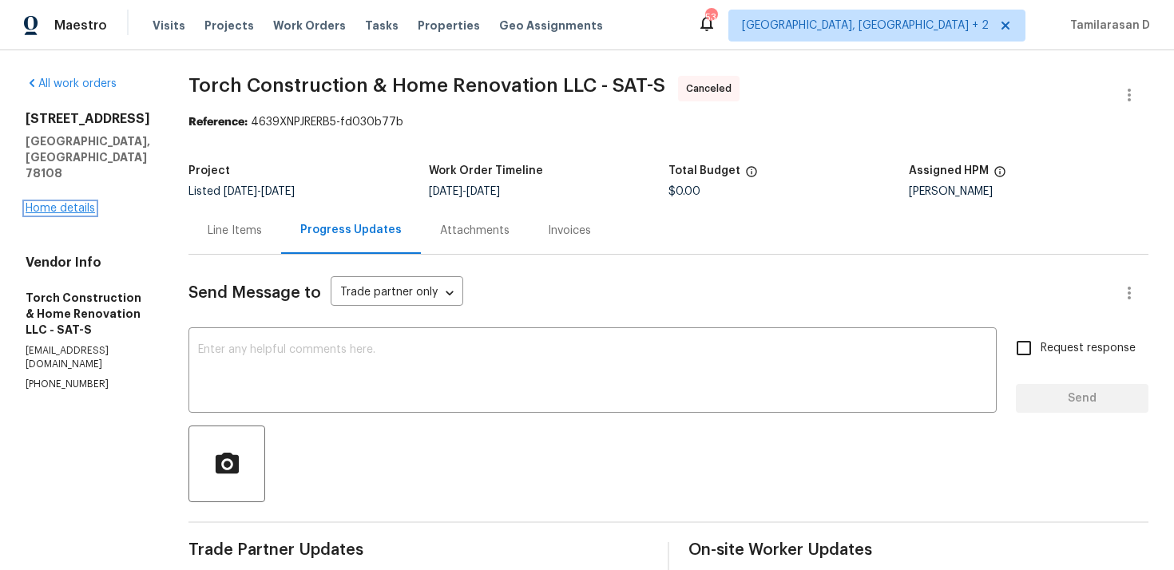
click at [61, 203] on link "Home details" at bounding box center [60, 208] width 69 height 11
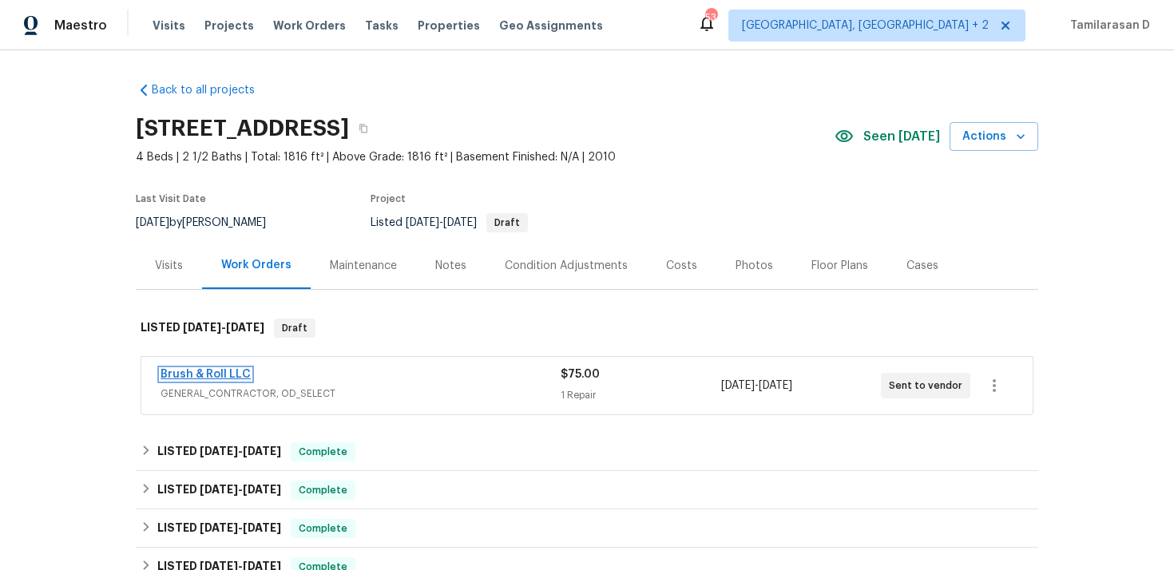
click at [217, 375] on link "Brush & Roll LLC" at bounding box center [205, 374] width 90 height 11
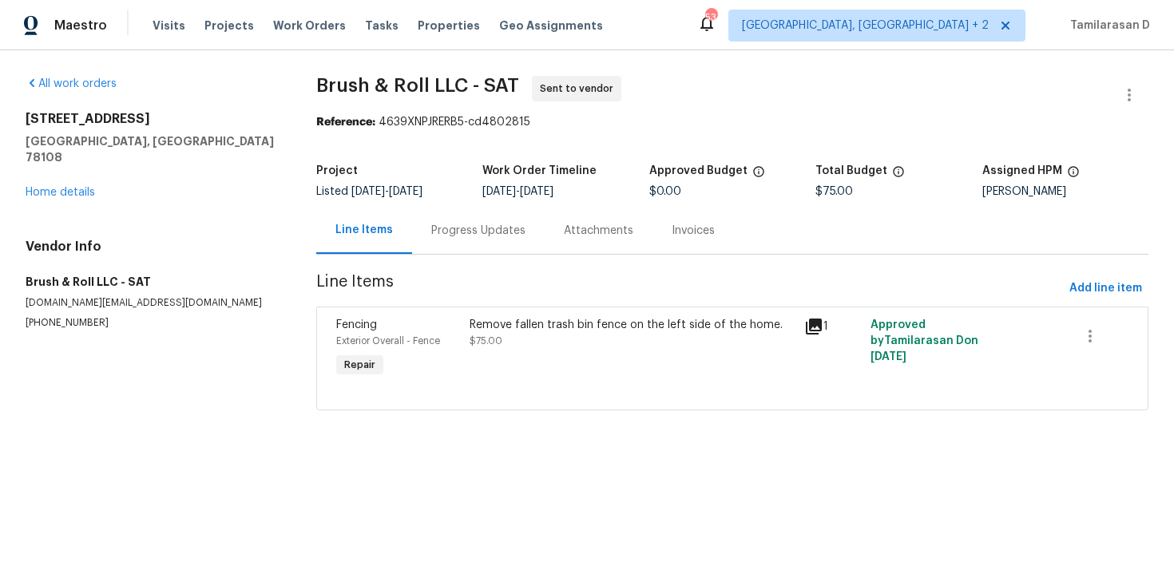
click at [425, 242] on div "Progress Updates" at bounding box center [478, 230] width 133 height 47
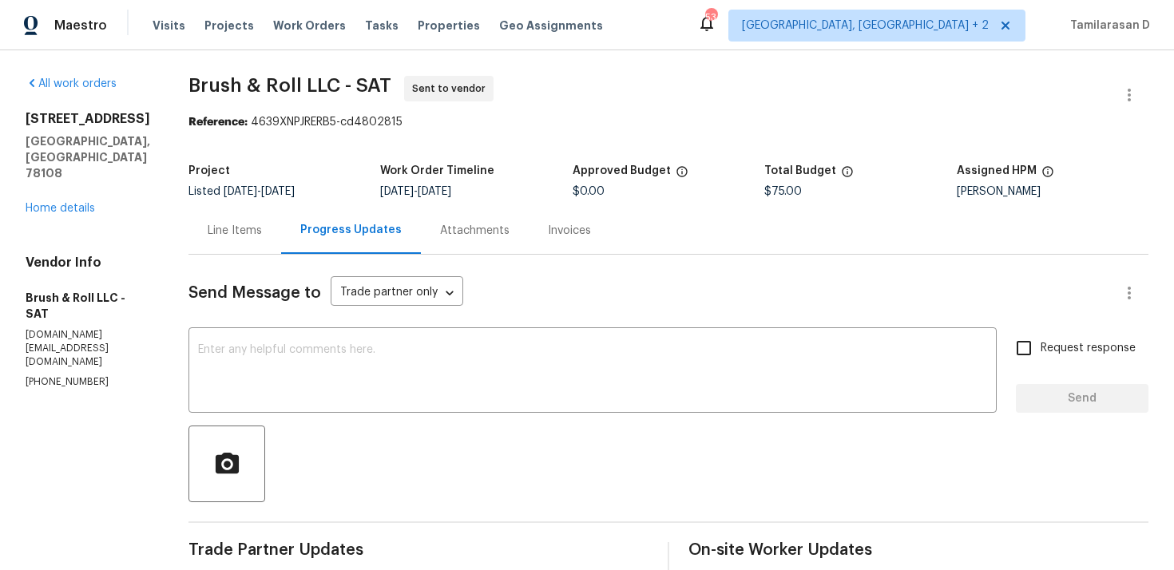
click at [226, 232] on div "Line Items" at bounding box center [235, 231] width 54 height 16
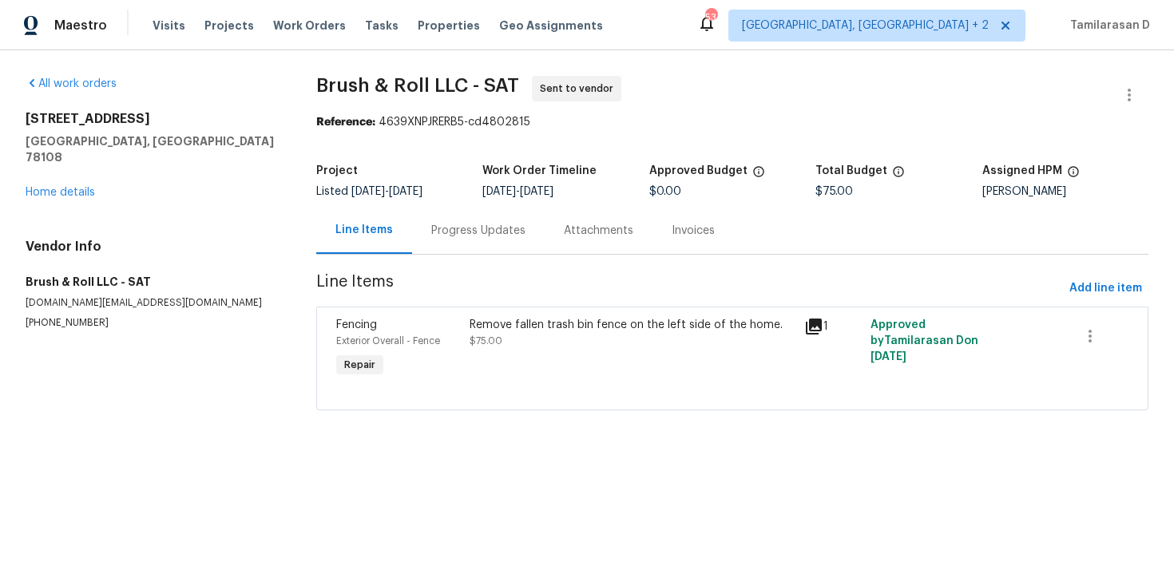
click at [447, 247] on div "Progress Updates" at bounding box center [478, 230] width 133 height 47
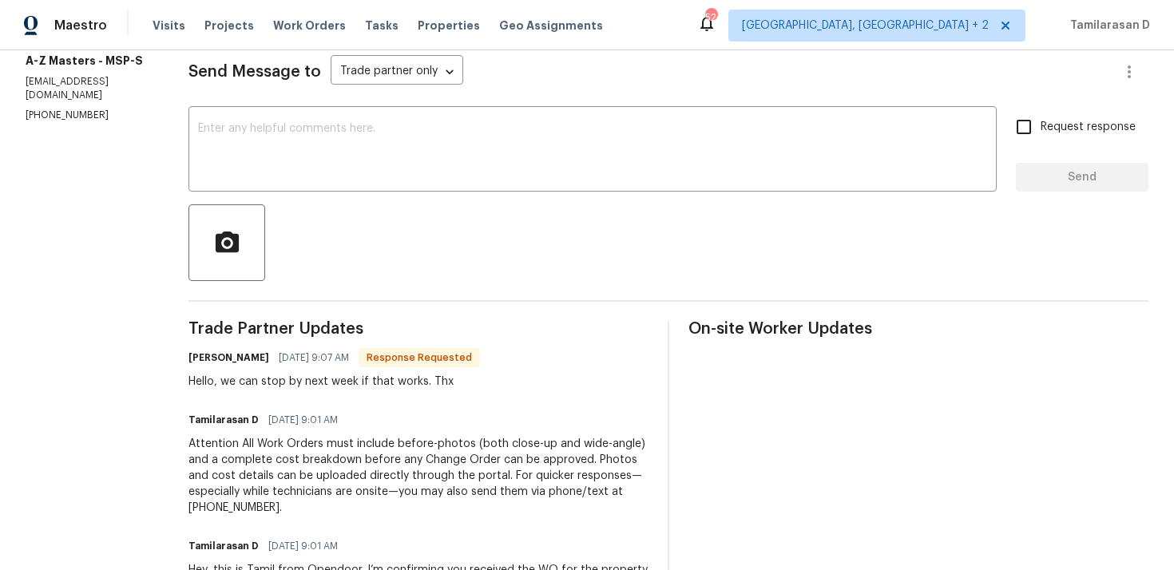
scroll to position [224, 0]
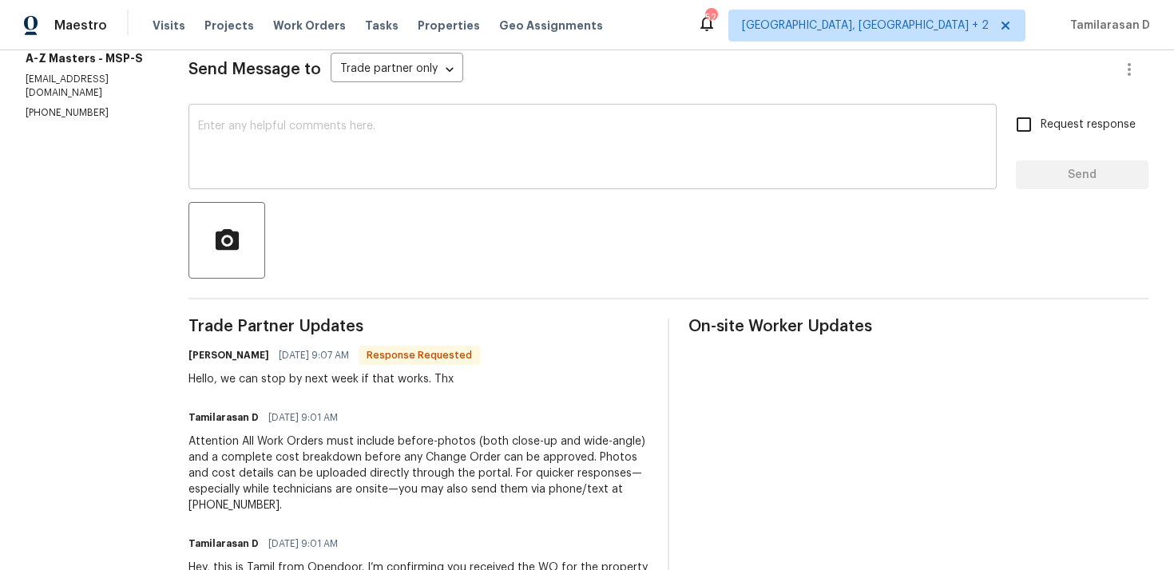
click at [250, 152] on textarea at bounding box center [592, 149] width 789 height 56
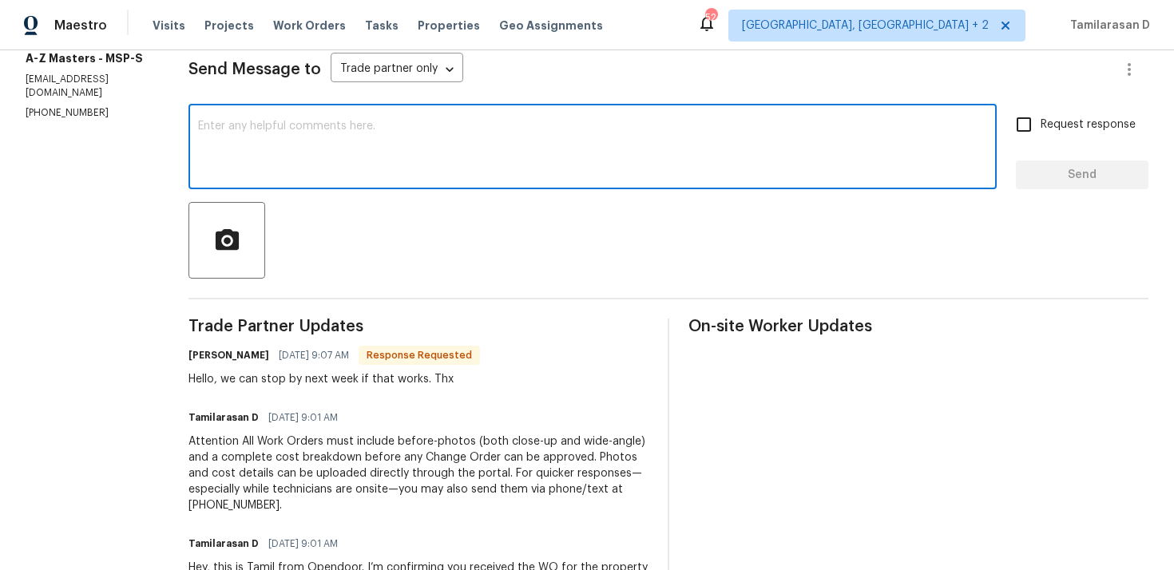
scroll to position [0, 0]
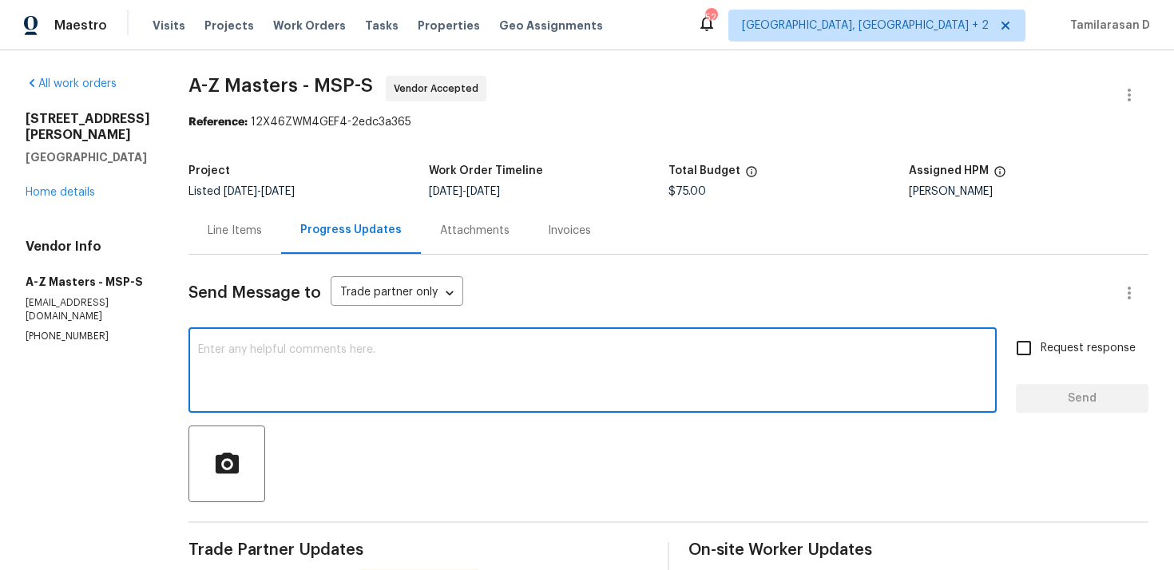
click at [243, 207] on div "Line Items" at bounding box center [234, 230] width 93 height 47
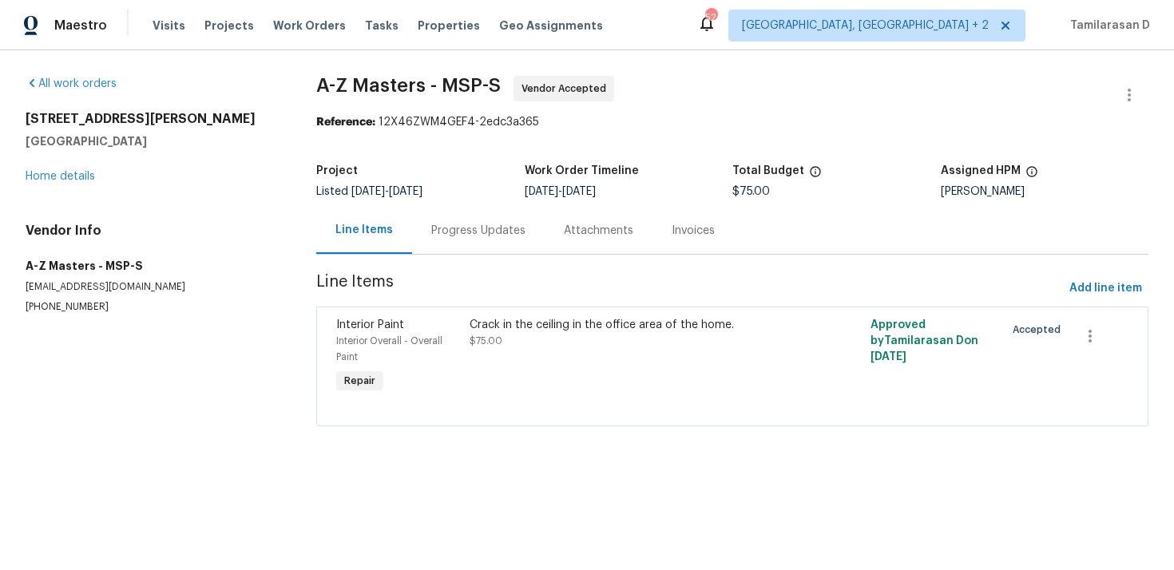
click at [453, 251] on div "Progress Updates" at bounding box center [478, 230] width 133 height 47
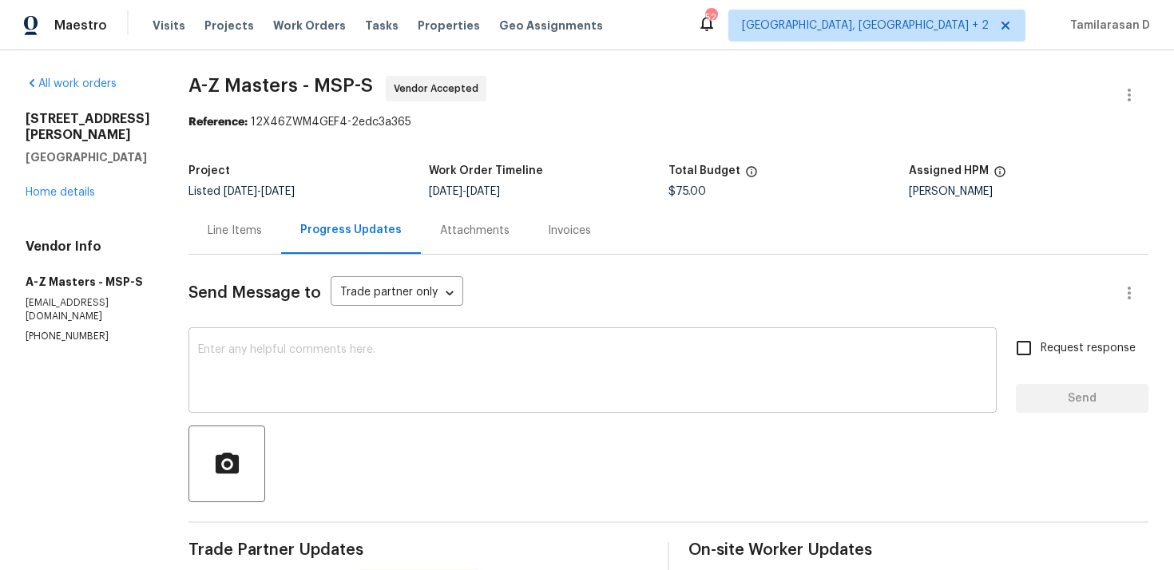
scroll to position [129, 0]
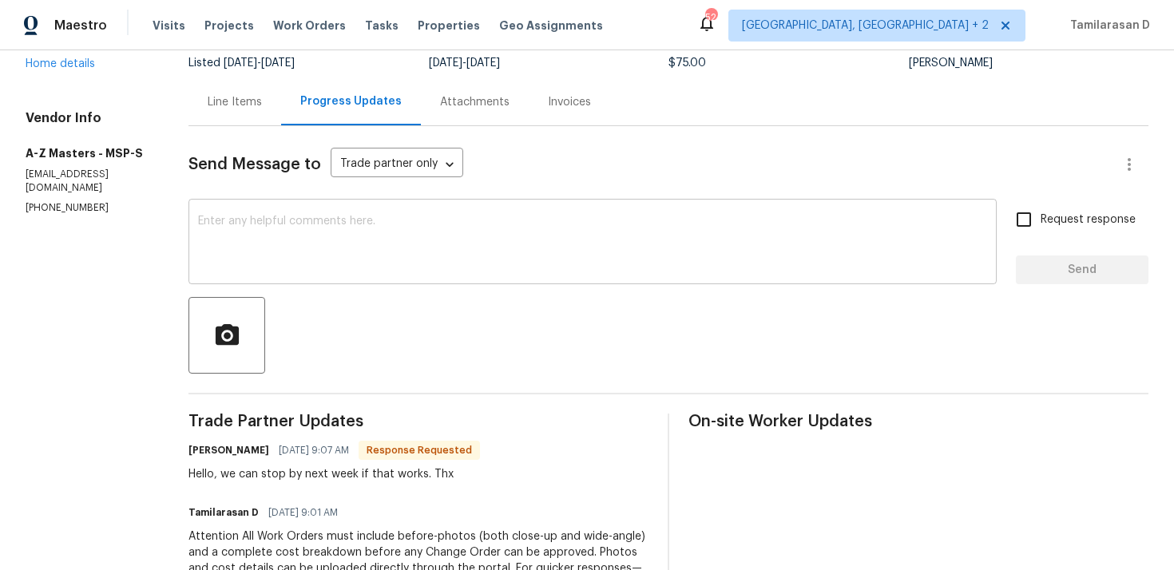
click at [301, 274] on div "x ​" at bounding box center [592, 243] width 808 height 81
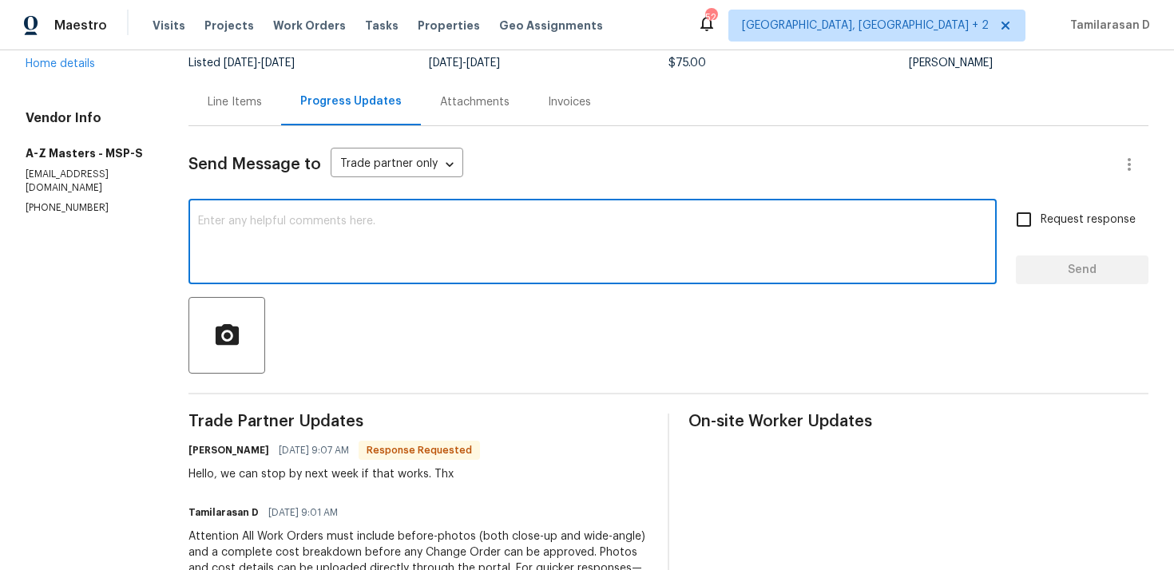
scroll to position [0, 0]
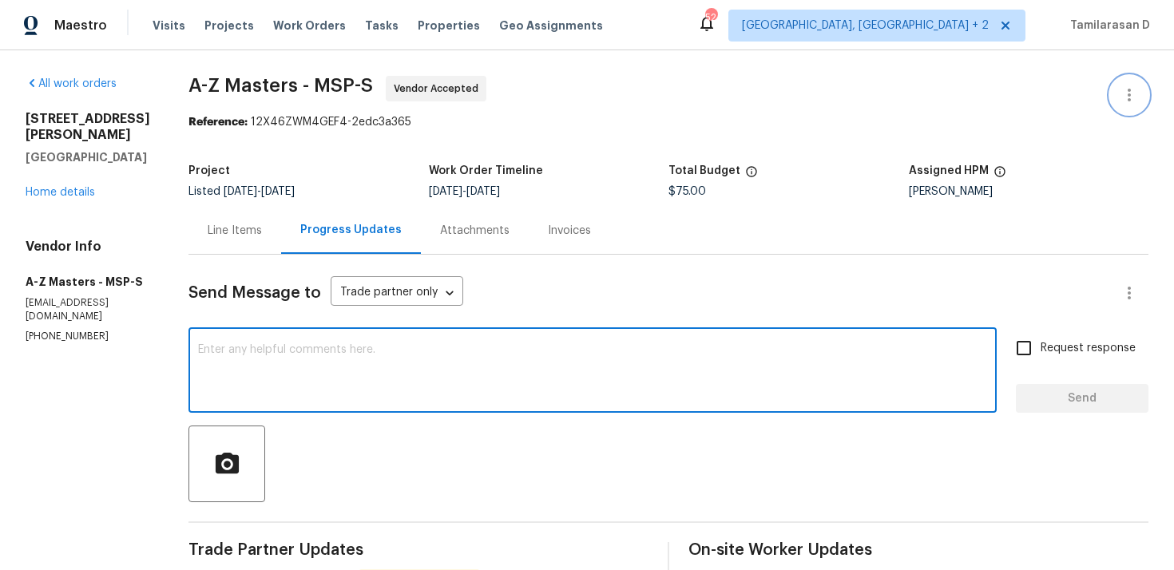
click at [1134, 84] on button "button" at bounding box center [1129, 95] width 38 height 38
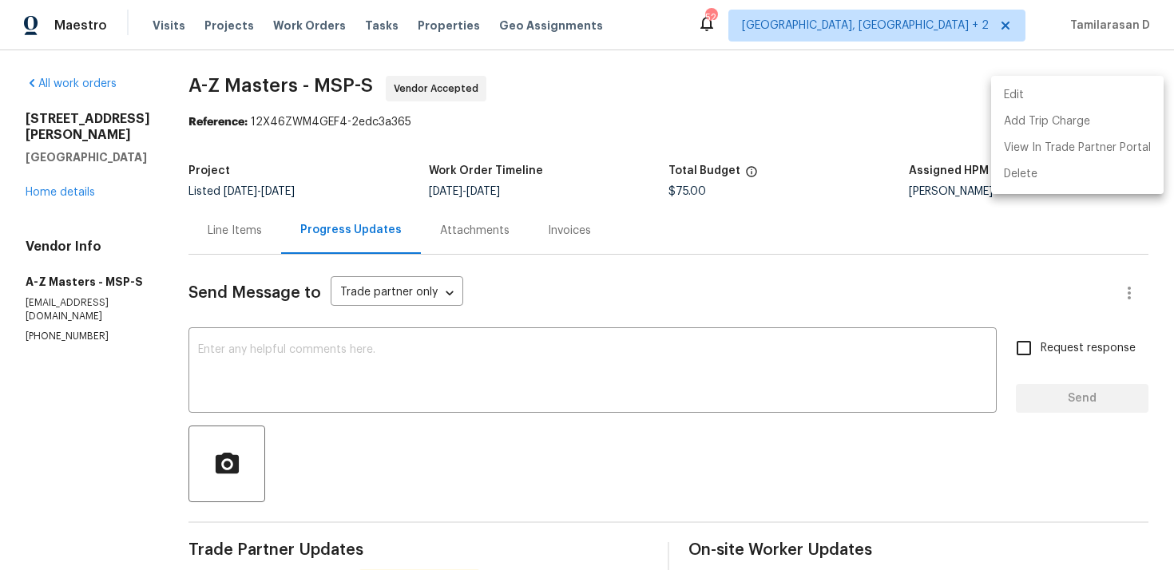
click at [1002, 94] on li "Edit" at bounding box center [1077, 95] width 172 height 26
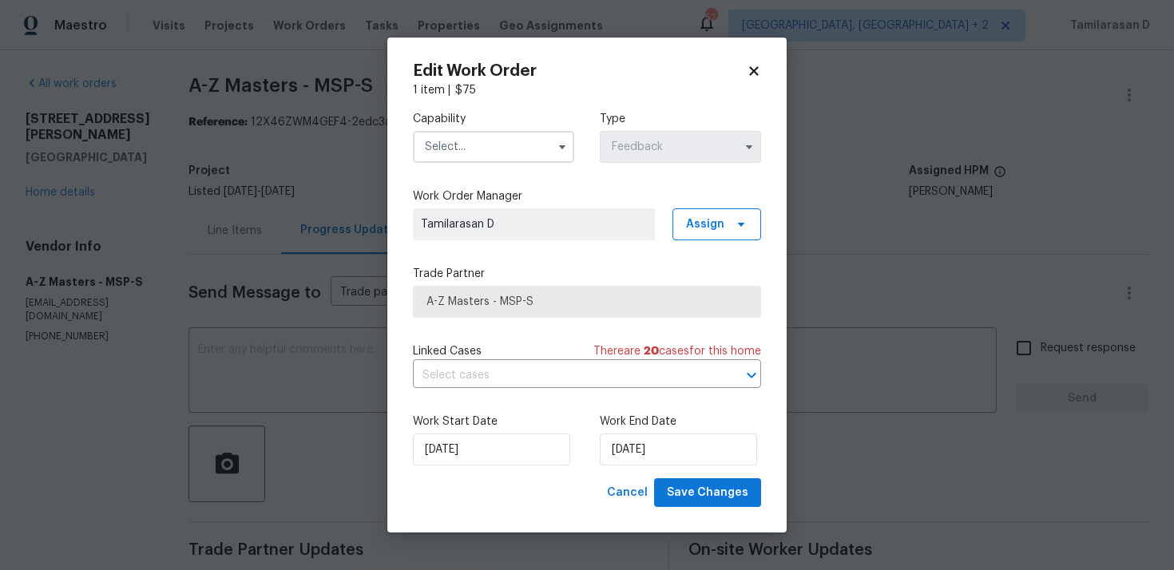
click at [489, 148] on input "text" at bounding box center [493, 147] width 161 height 32
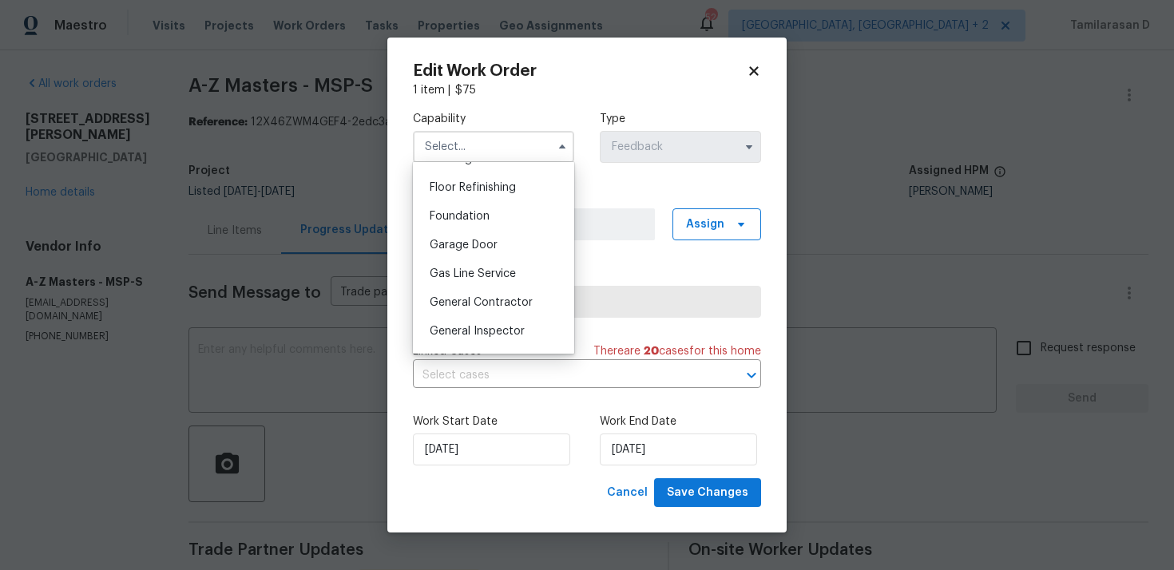
scroll to position [659, 0]
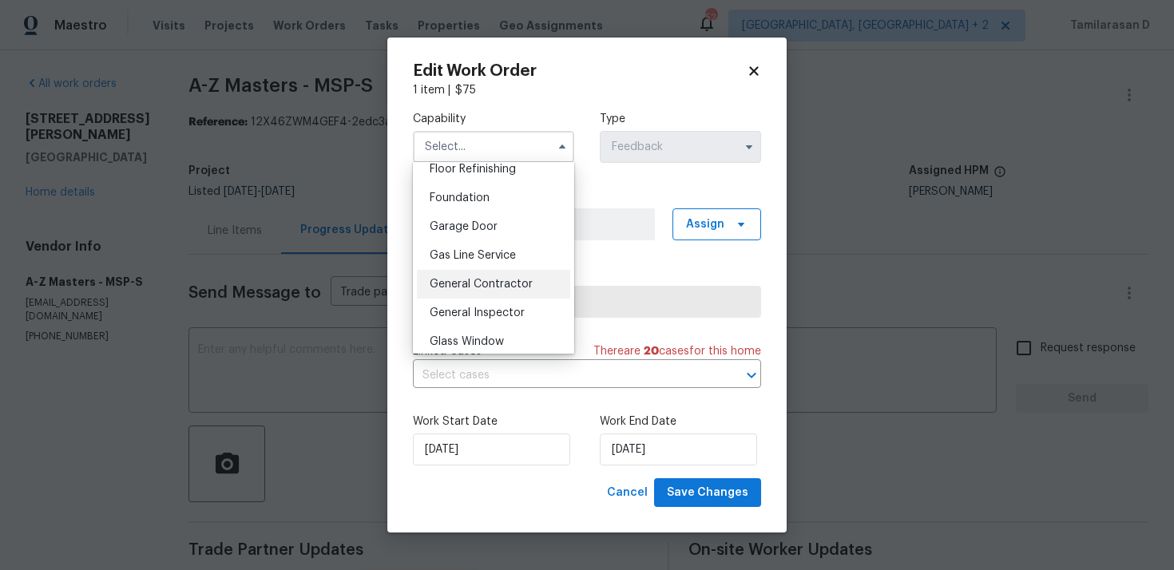
click at [449, 283] on span "General Contractor" at bounding box center [481, 284] width 103 height 11
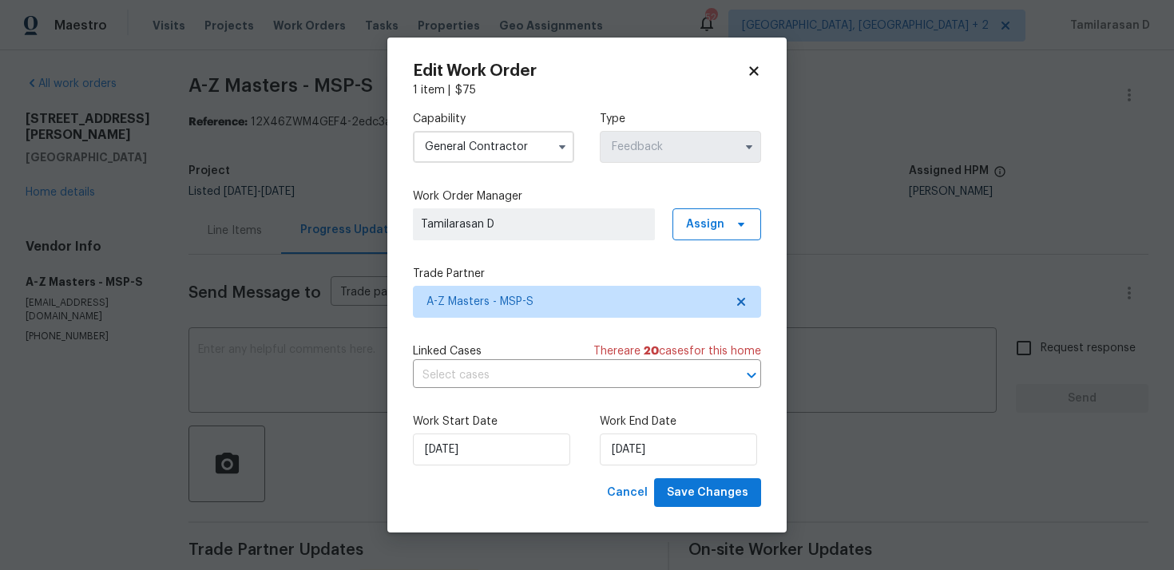
click at [506, 319] on div "Capability General Contractor Agent Appliance Bathtub Resurfacing BRN And Lrr B…" at bounding box center [587, 288] width 348 height 380
click at [506, 308] on span "A-Z Masters - MSP-S" at bounding box center [575, 302] width 298 height 16
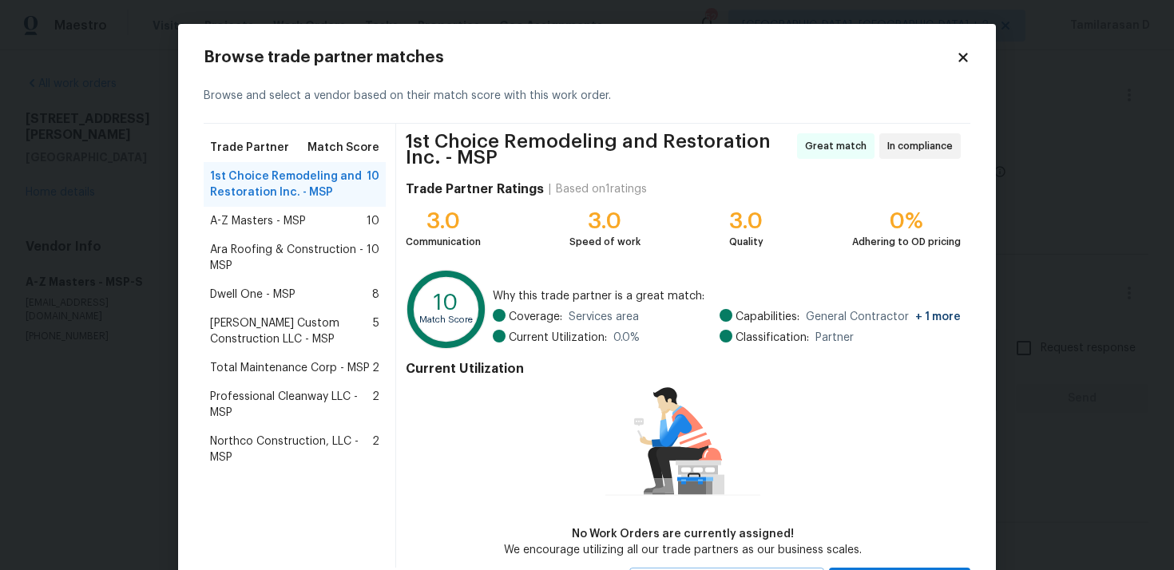
click at [297, 259] on span "Ara Roofing & Construction - MSP" at bounding box center [288, 258] width 156 height 32
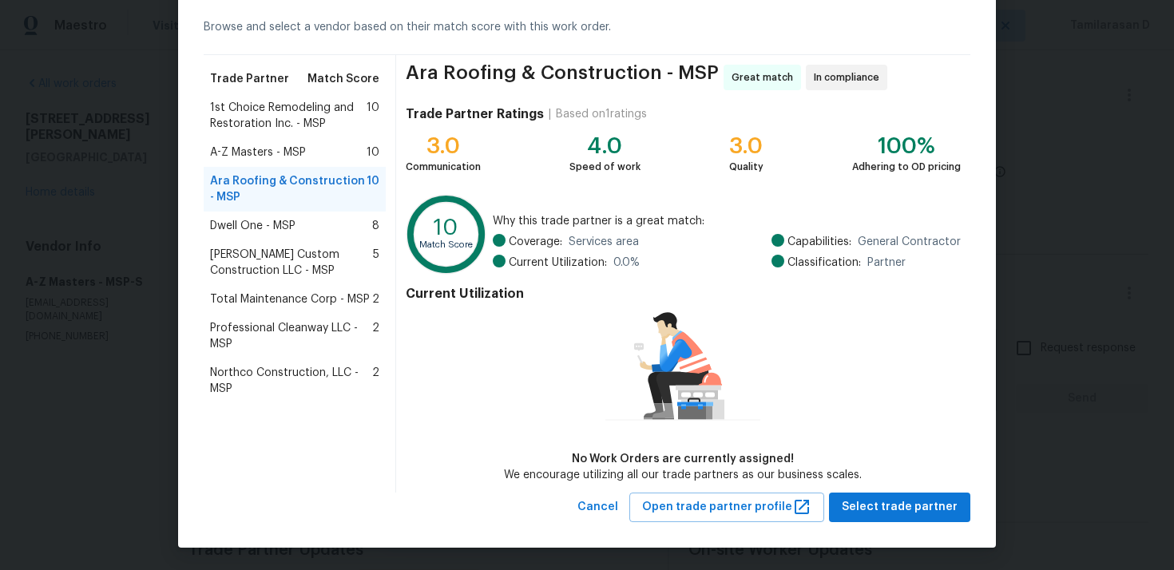
scroll to position [0, 0]
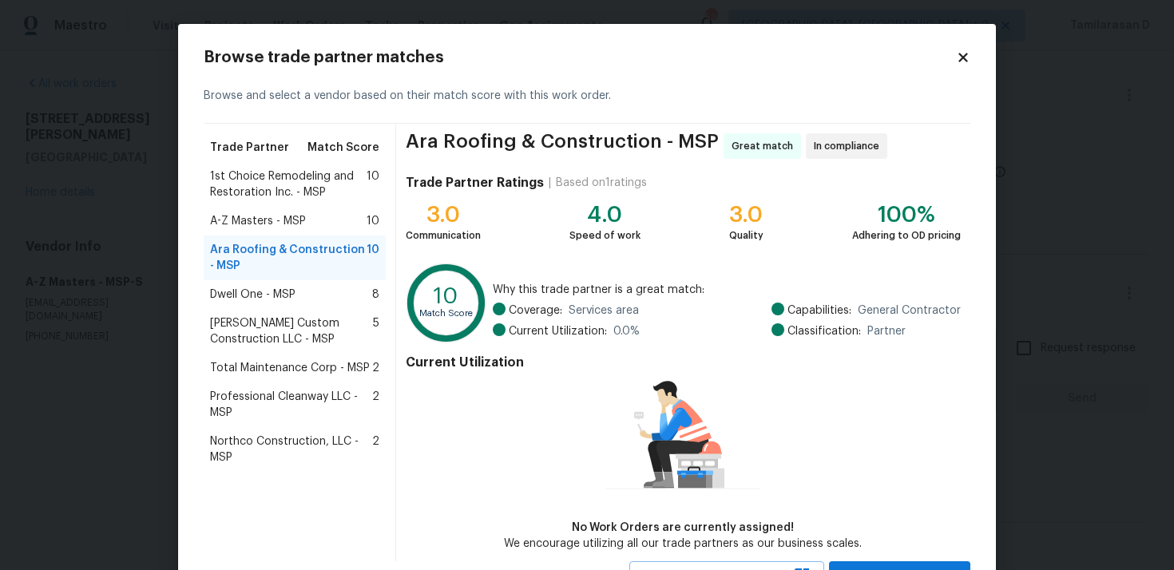
click at [267, 204] on div "1st Choice Remodeling and Restoration Inc. - MSP 10" at bounding box center [295, 184] width 182 height 45
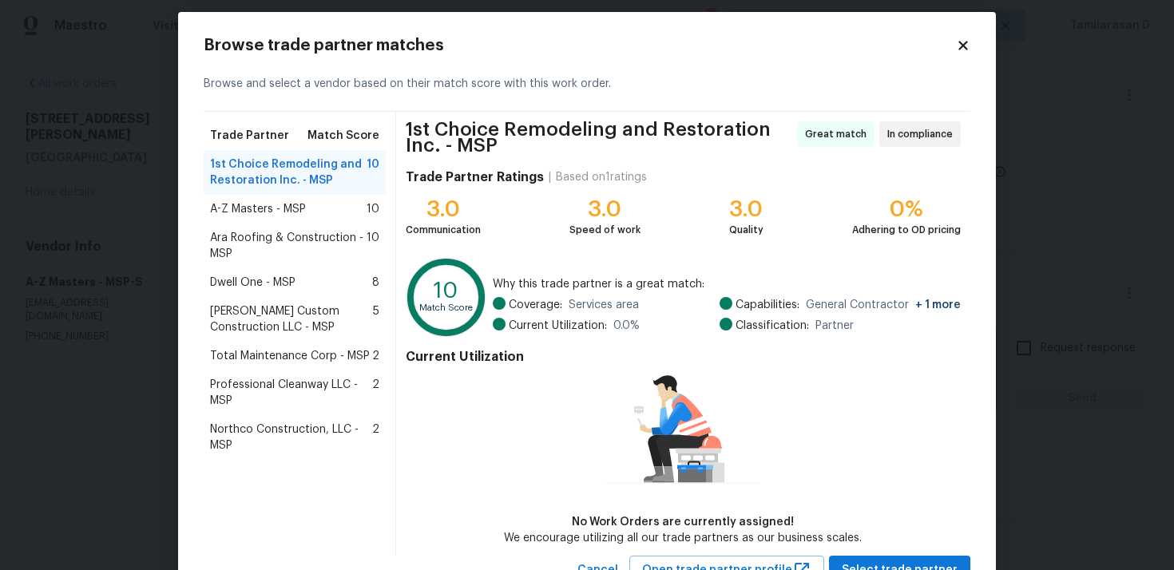
scroll to position [17, 0]
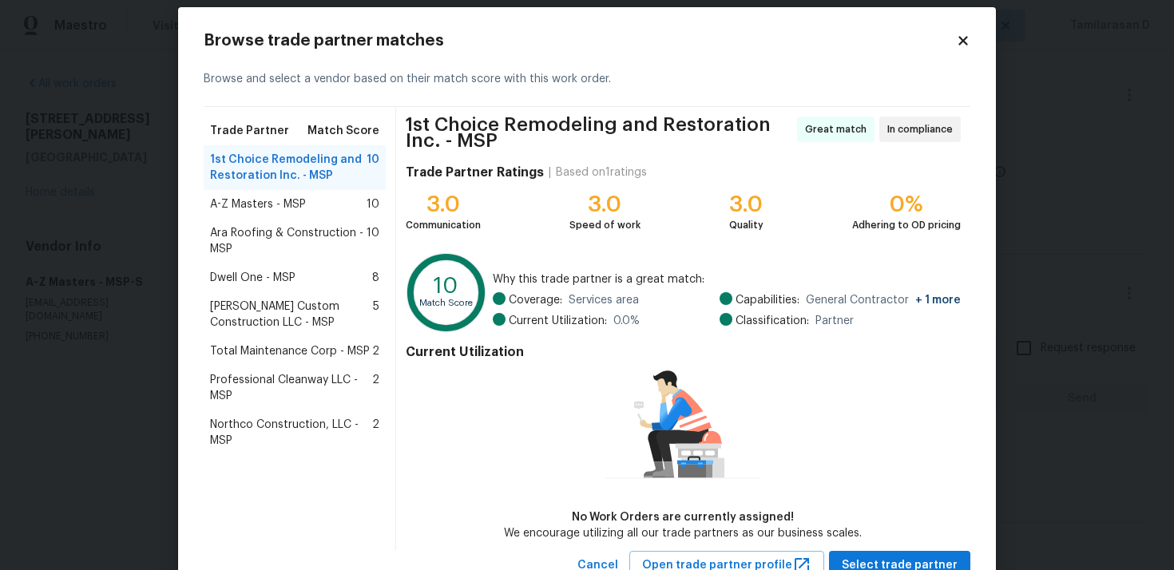
click at [960, 41] on icon at bounding box center [963, 41] width 14 height 14
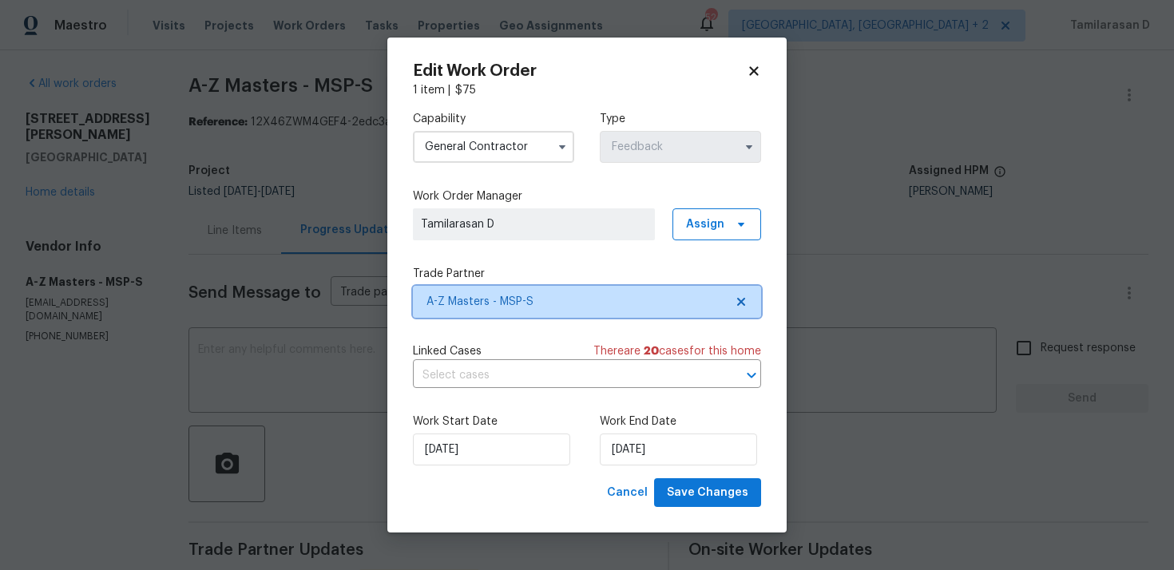
scroll to position [0, 0]
click at [481, 145] on input "General Contractor" at bounding box center [493, 147] width 161 height 32
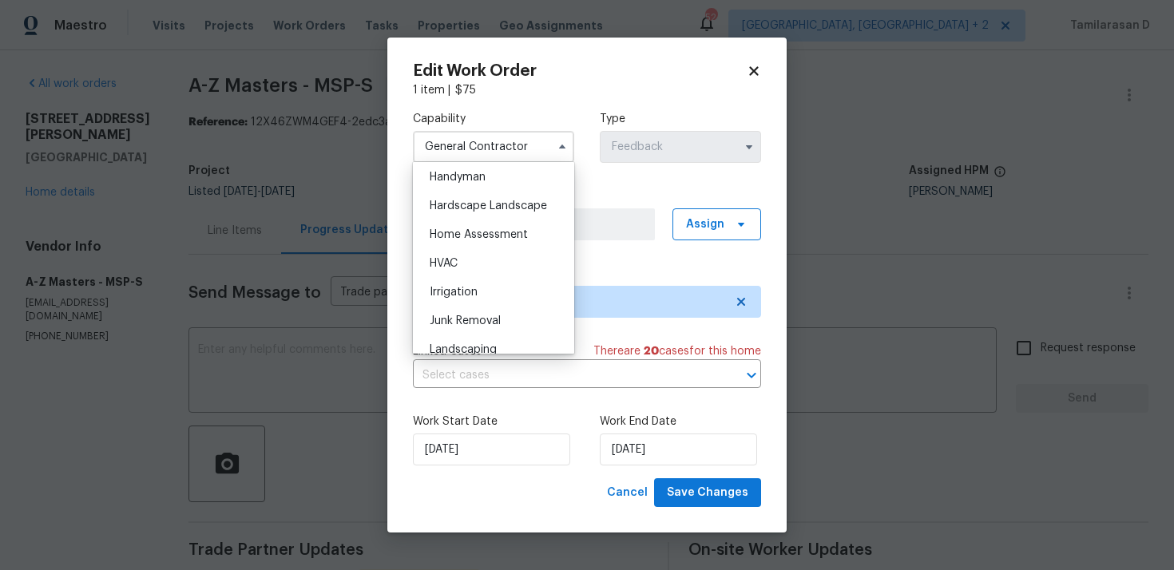
scroll to position [869, 0]
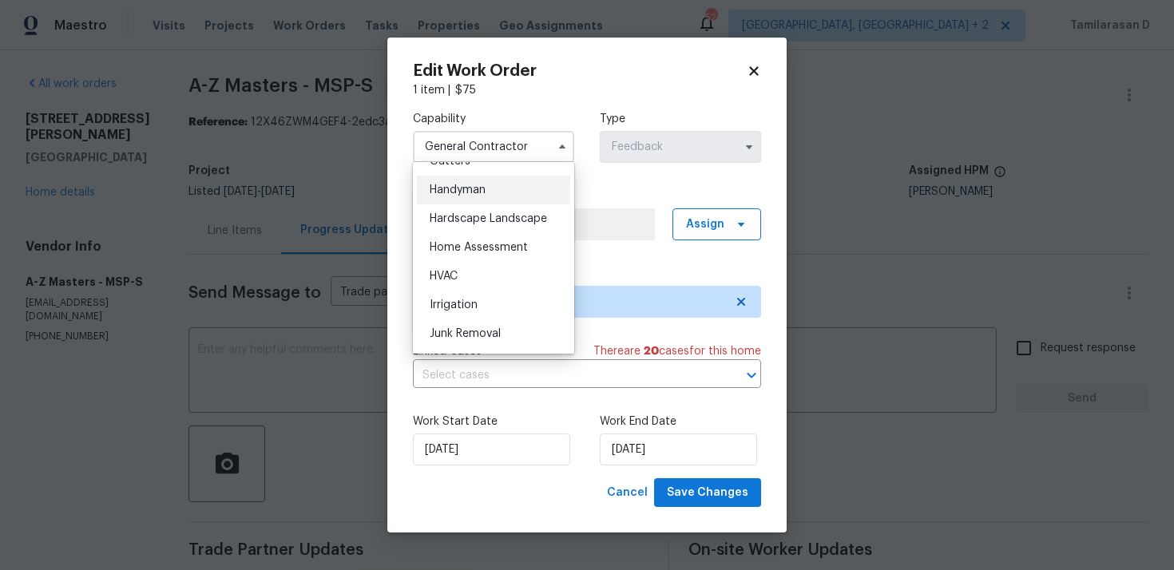
click at [450, 194] on span "Handyman" at bounding box center [458, 189] width 56 height 11
type input "Handyman"
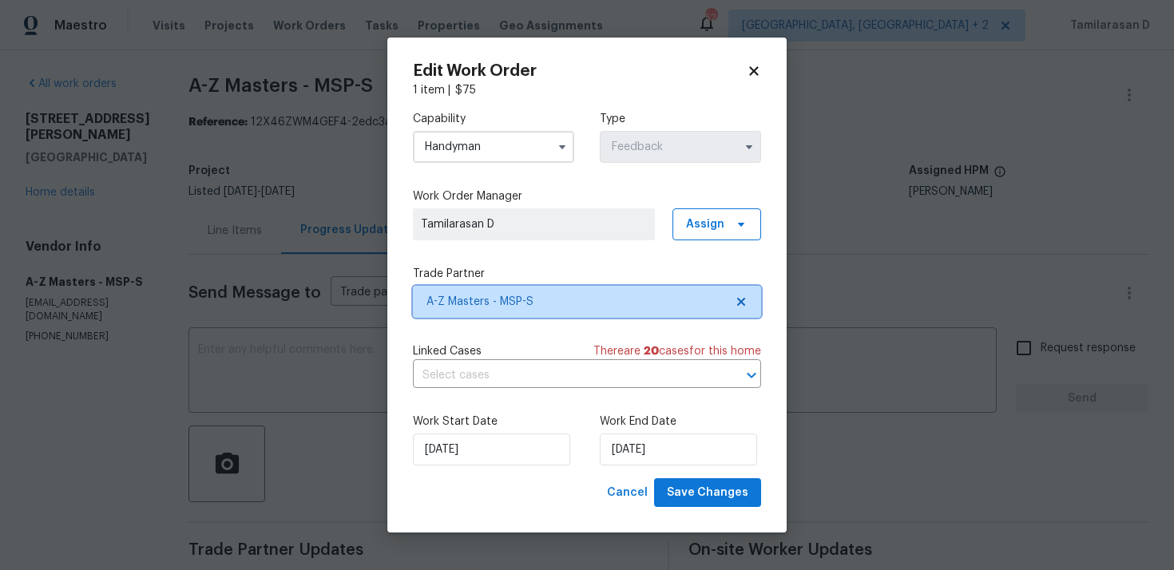
click at [490, 295] on span "A-Z Masters - MSP-S" at bounding box center [575, 302] width 298 height 16
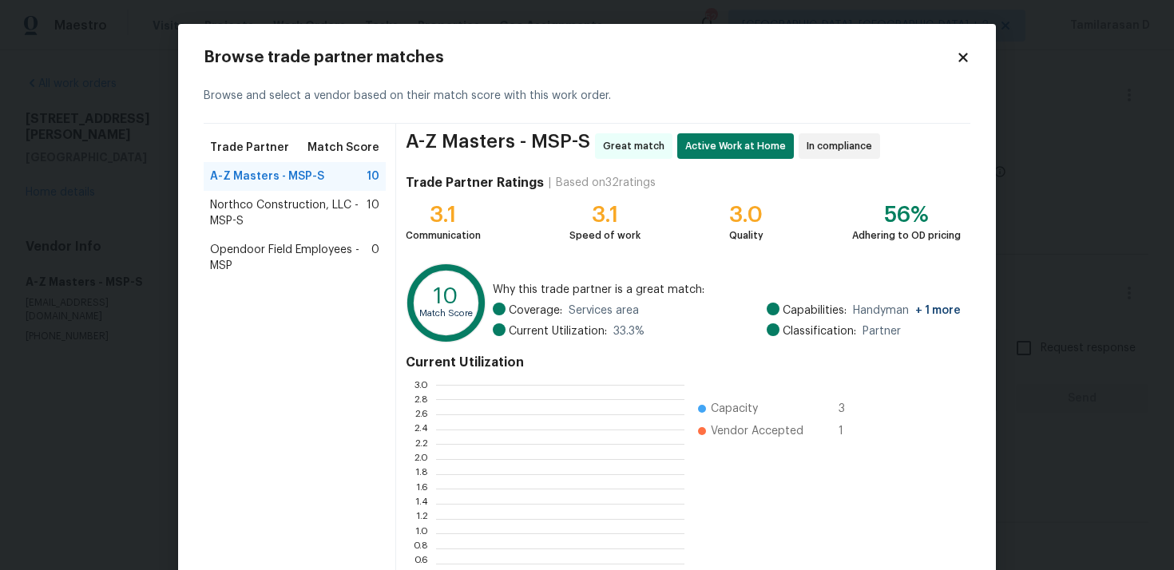
scroll to position [224, 248]
click at [252, 219] on span "Northco Construction, LLC - MSP-S" at bounding box center [288, 213] width 156 height 32
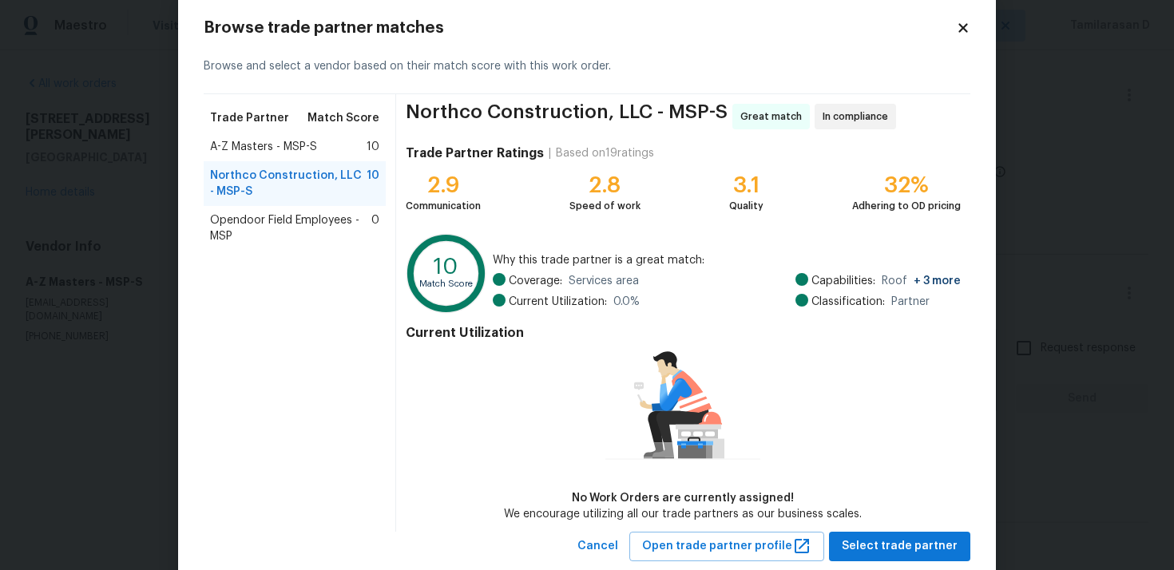
scroll to position [69, 0]
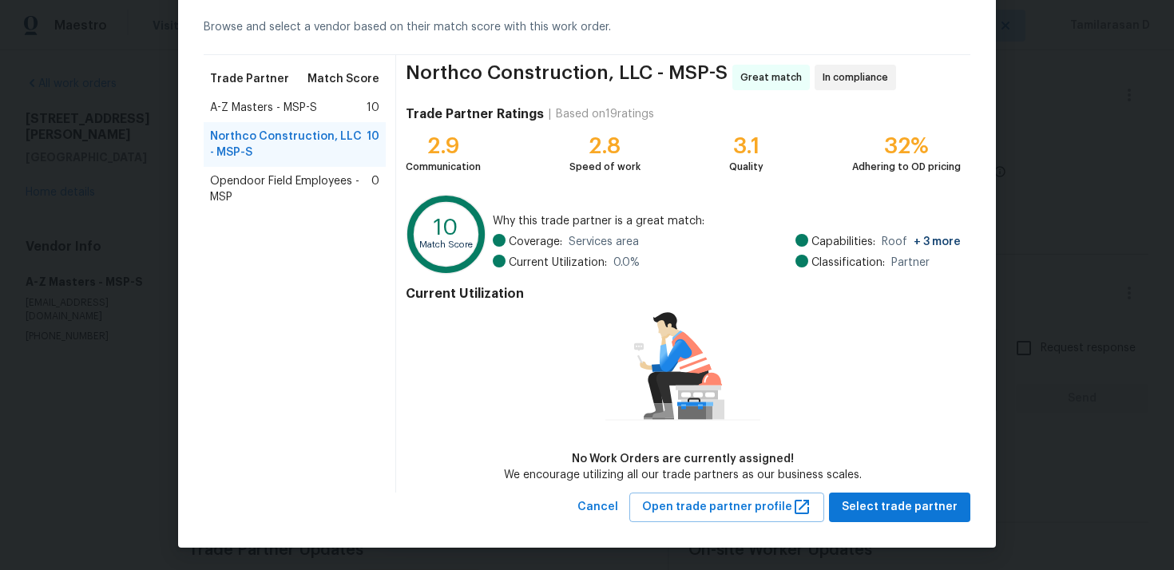
click at [254, 188] on span "Opendoor Field Employees - MSP" at bounding box center [290, 189] width 161 height 32
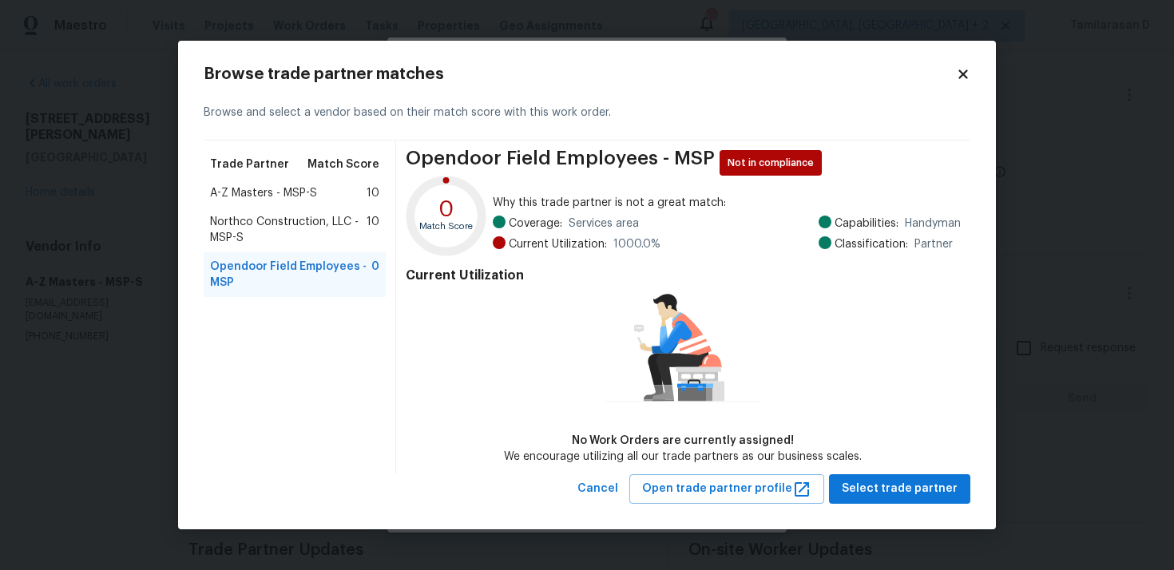
click at [249, 220] on span "Northco Construction, LLC - MSP-S" at bounding box center [288, 230] width 156 height 32
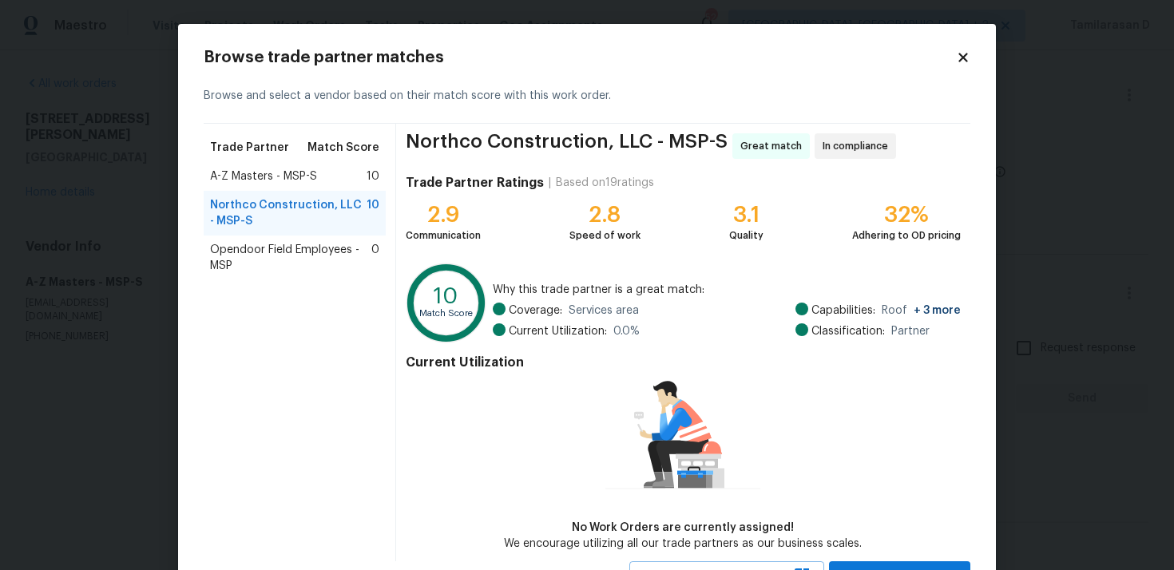
scroll to position [69, 0]
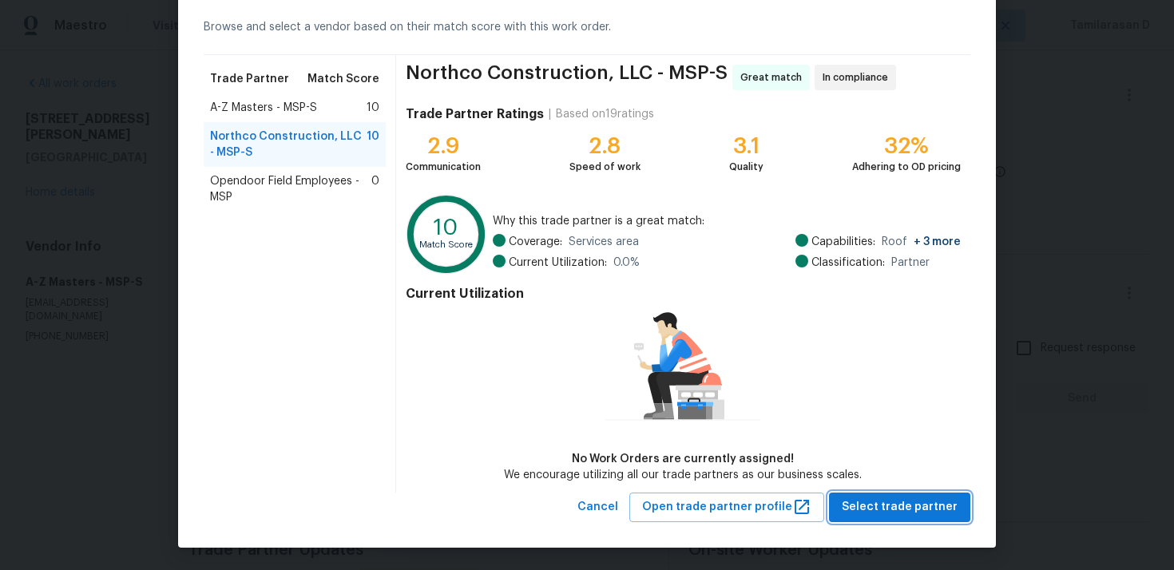
click at [887, 502] on span "Select trade partner" at bounding box center [899, 507] width 116 height 20
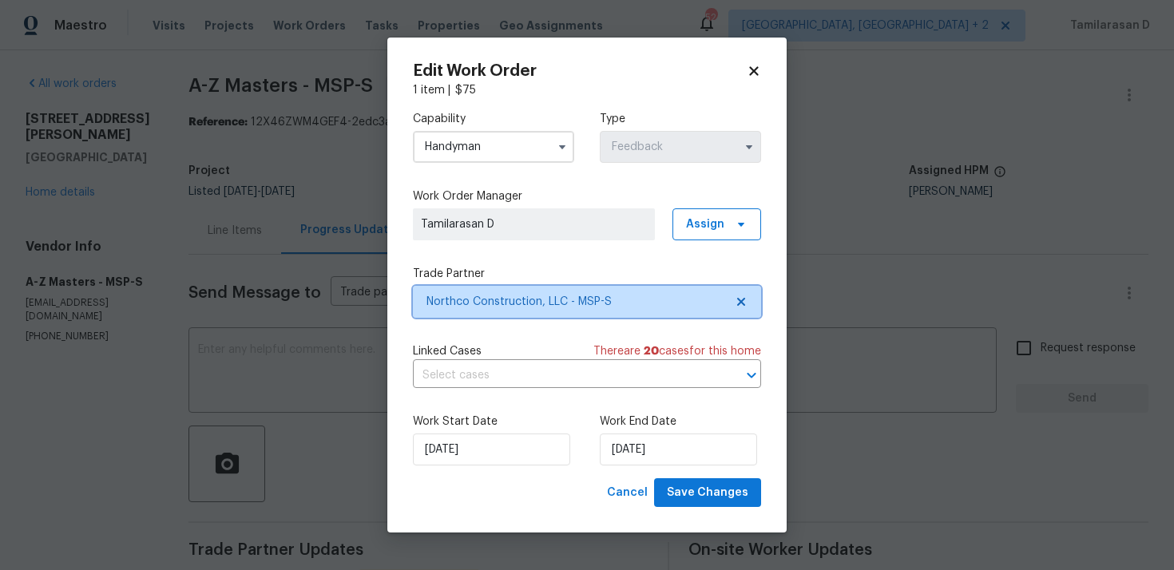
scroll to position [0, 0]
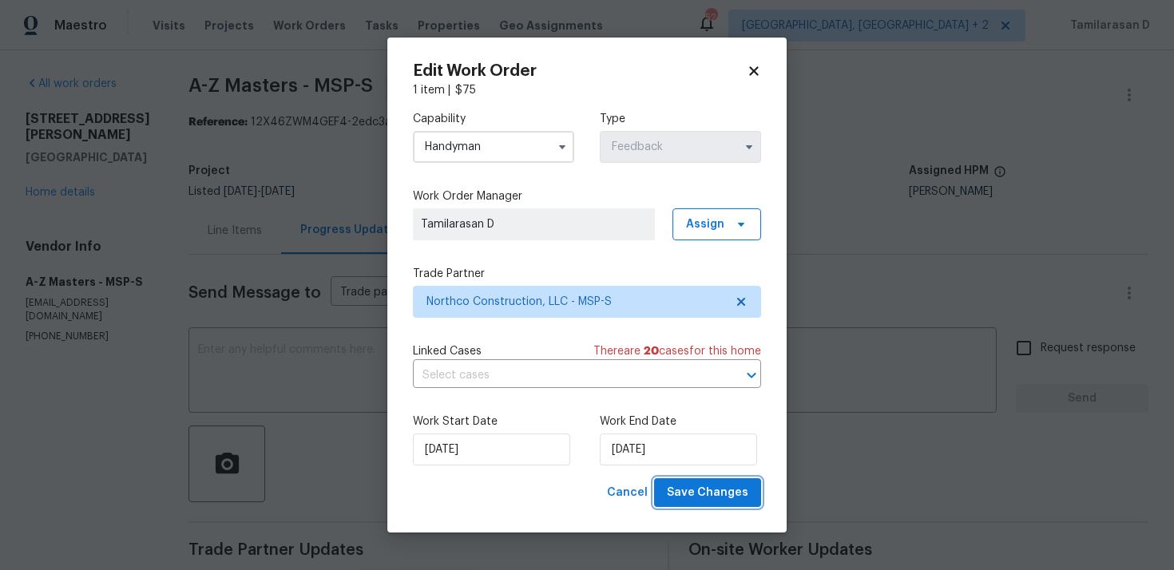
click at [706, 492] on span "Save Changes" at bounding box center [707, 493] width 81 height 20
click at [324, 388] on body "Maestro Visits Projects Work Orders Tasks Properties Geo Assignments 52 Albuque…" at bounding box center [587, 285] width 1174 height 570
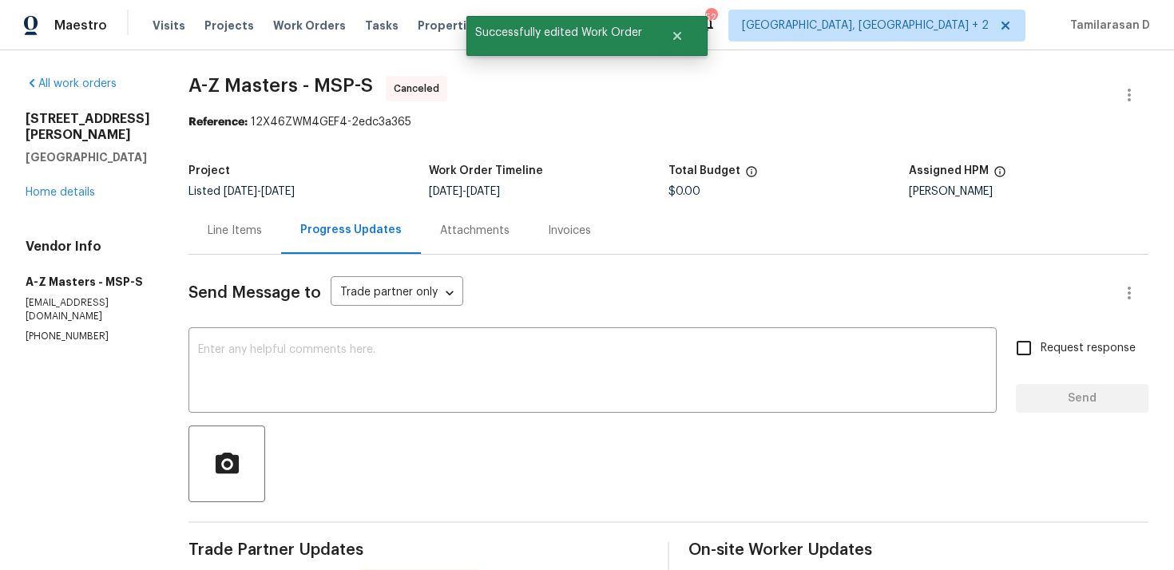
click at [324, 388] on textarea at bounding box center [592, 372] width 789 height 56
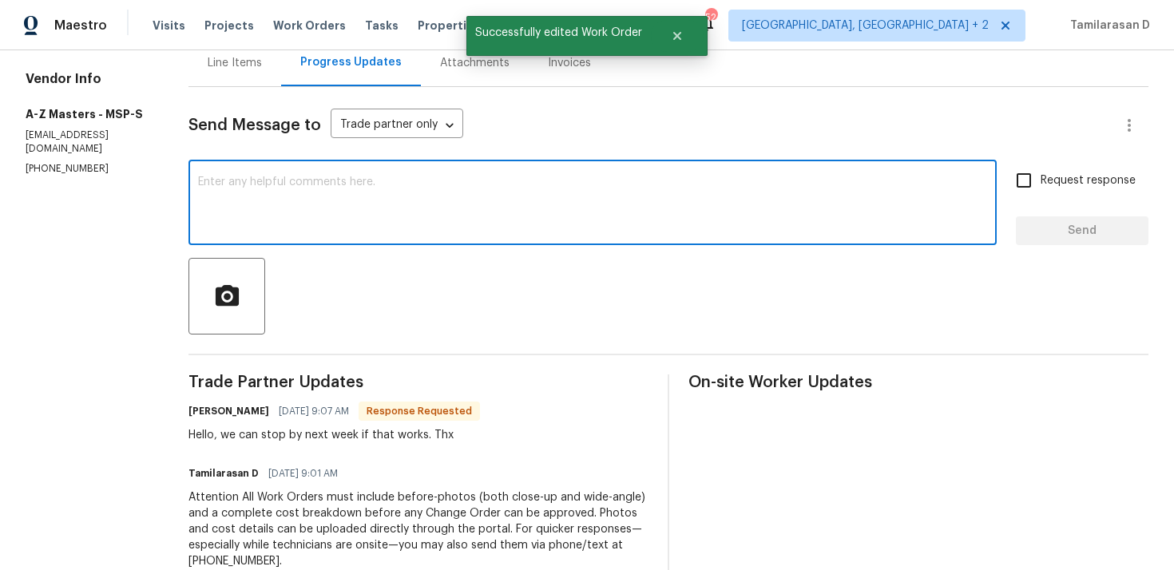
scroll to position [216, 0]
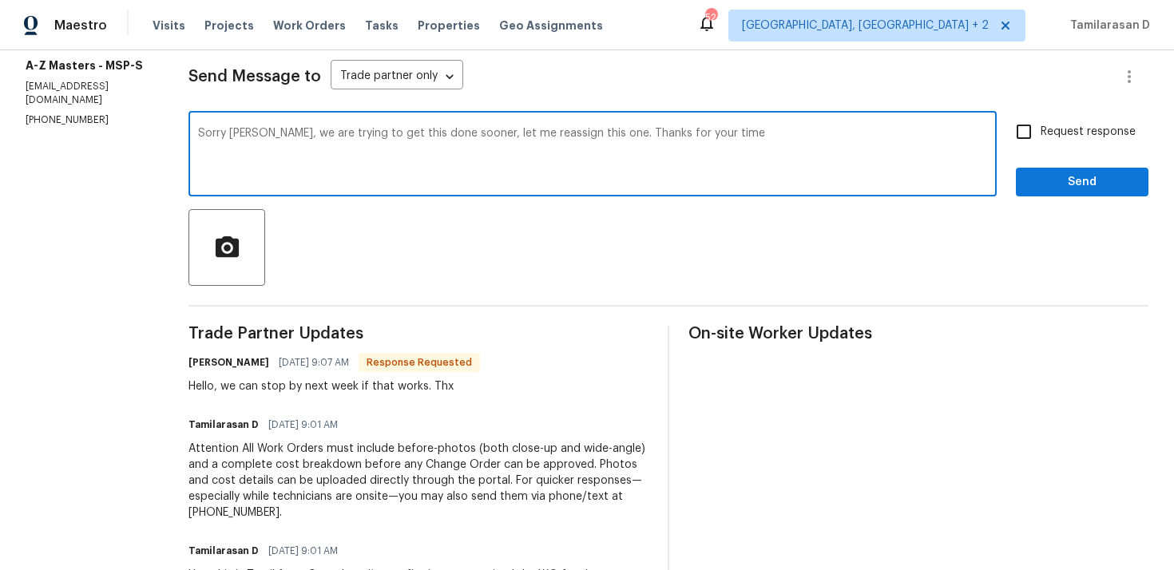
click at [630, 136] on textarea "Sorry Bahruz, we are trying to get this done sooner, let me reassign this one. …" at bounding box center [592, 156] width 789 height 56
click at [757, 129] on textarea "Sorry Bahruz, we are trying to get this done sooner, let me reassign this one. …" at bounding box center [592, 156] width 789 height 56
click at [509, 140] on textarea "Sorry Bahruz, we are trying to get this done sooner, let me reassign this one. …" at bounding box center [592, 156] width 789 height 56
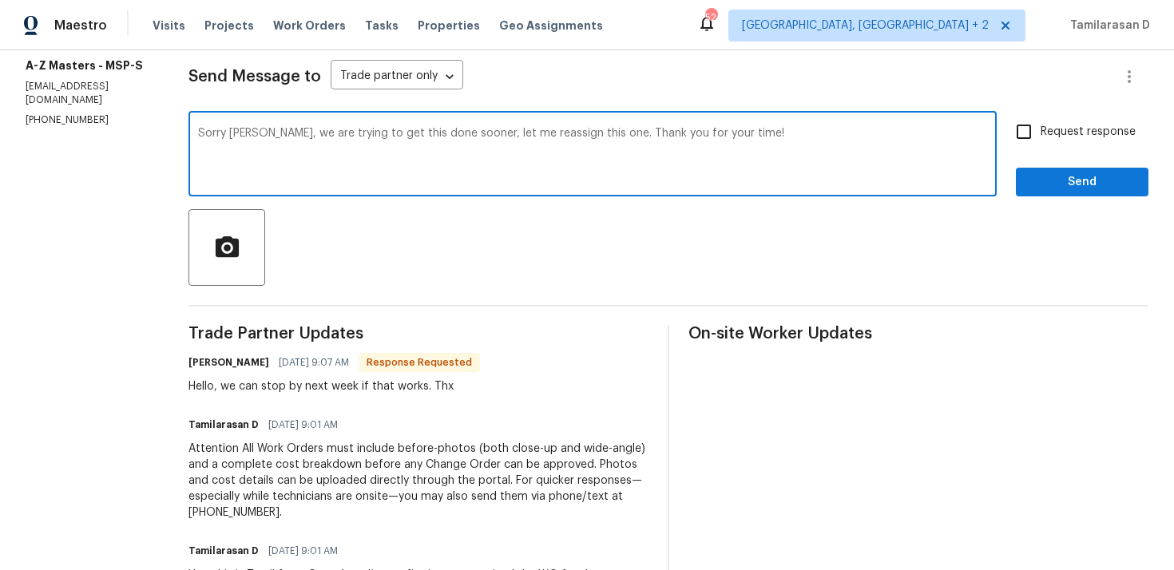
click at [350, 179] on textarea "Sorry Bahruz, we are trying to get this done sooner, let me reassign this one. …" at bounding box center [592, 156] width 789 height 56
click at [296, 143] on textarea "Sorry Bahruz, we are trying to get this done sooner, let me reassign this one. …" at bounding box center [592, 156] width 789 height 56
paste textarea "Hey Bahruz, we’re trying to get this wrapped up sooner, so I’ll go ahead and re…"
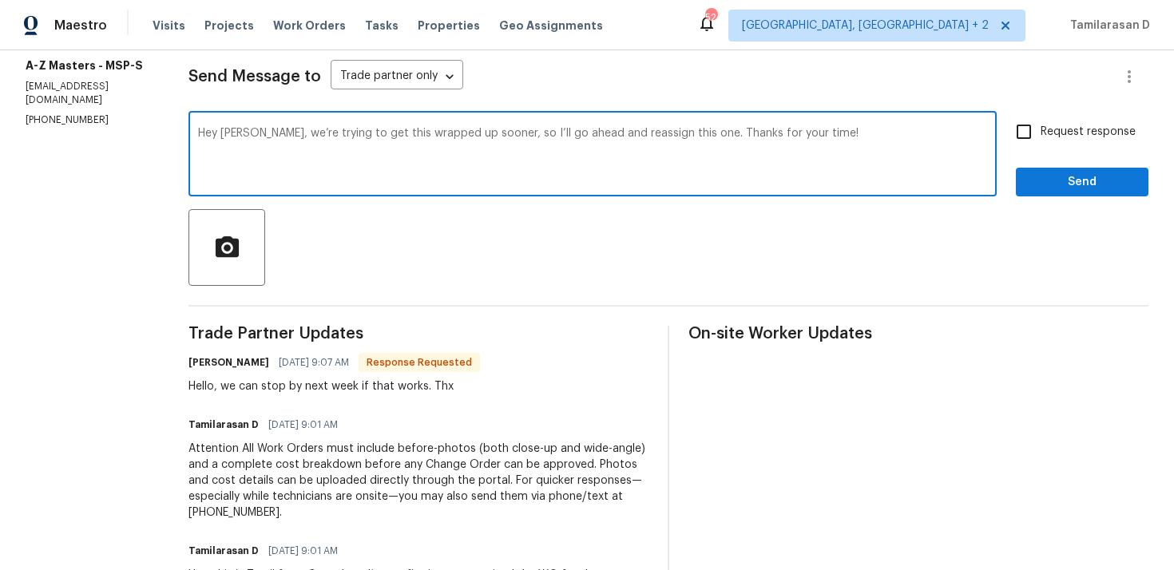
click at [326, 147] on textarea "Hey Bahruz, we’re trying to get this wrapped up sooner, so I’ll go ahead and re…" at bounding box center [592, 156] width 789 height 56
type textarea "Hey Bahruz, we’re trying to get this wrapped up sooner, so I’ll go ahead and re…"
click at [1049, 171] on button "Send" at bounding box center [1081, 183] width 133 height 30
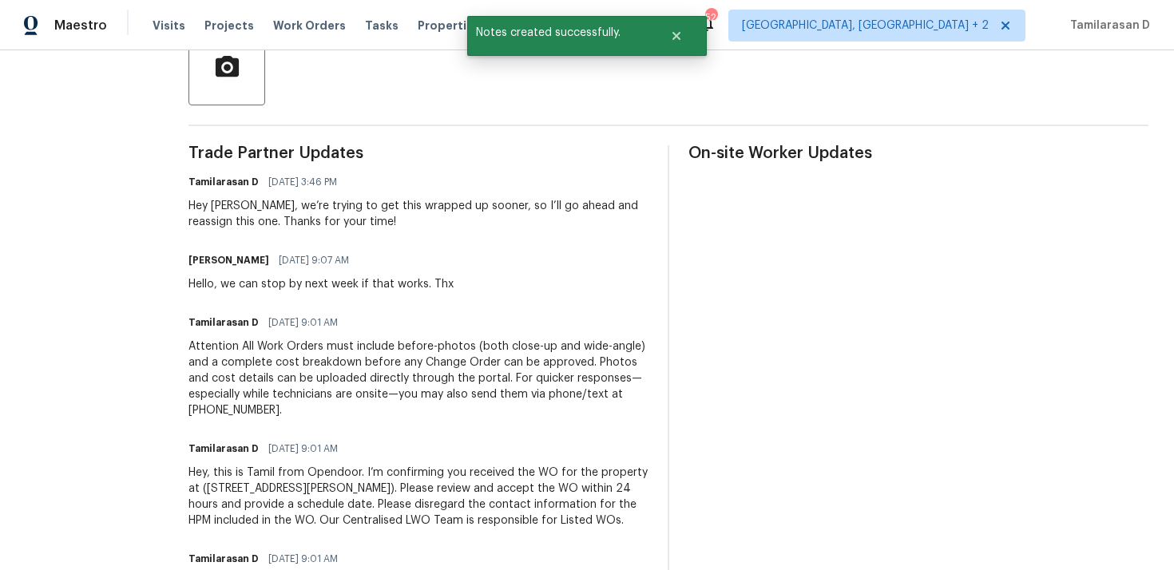
scroll to position [510, 0]
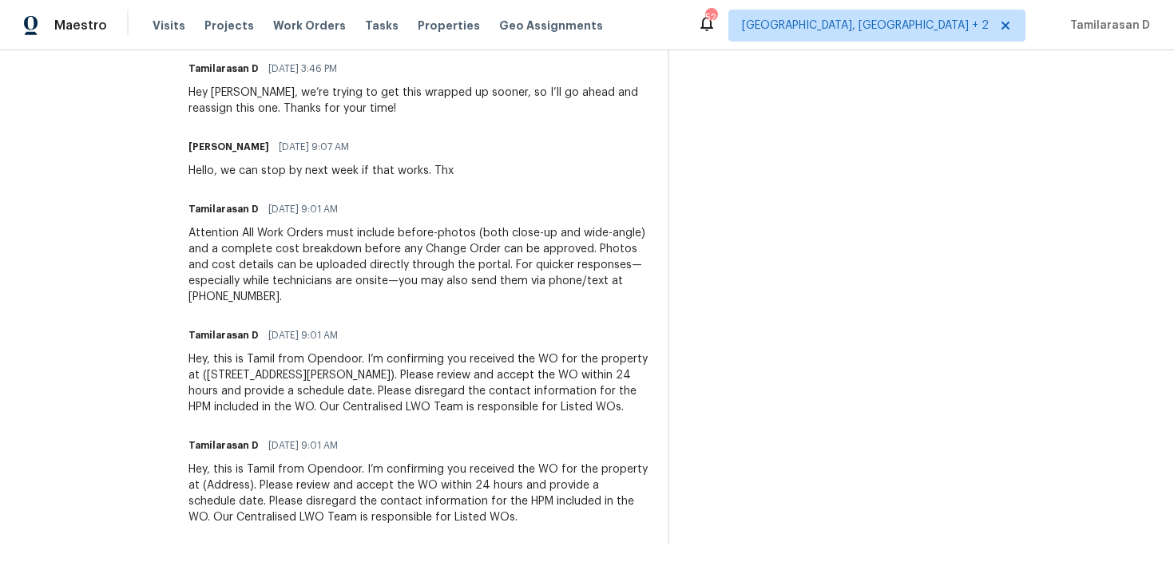
click at [254, 374] on div "Hey, this is Tamil from Opendoor. I’m confirming you received the WO for the pr…" at bounding box center [418, 383] width 460 height 64
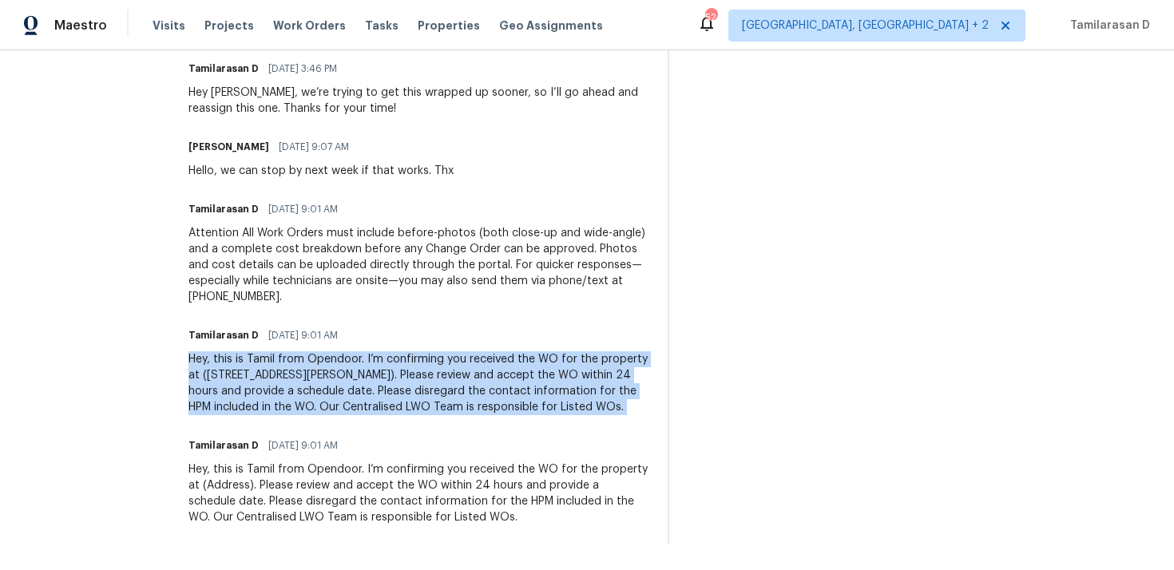
copy div "Hey, this is Tamil from Opendoor. I’m confirming you received the WO for the pr…"
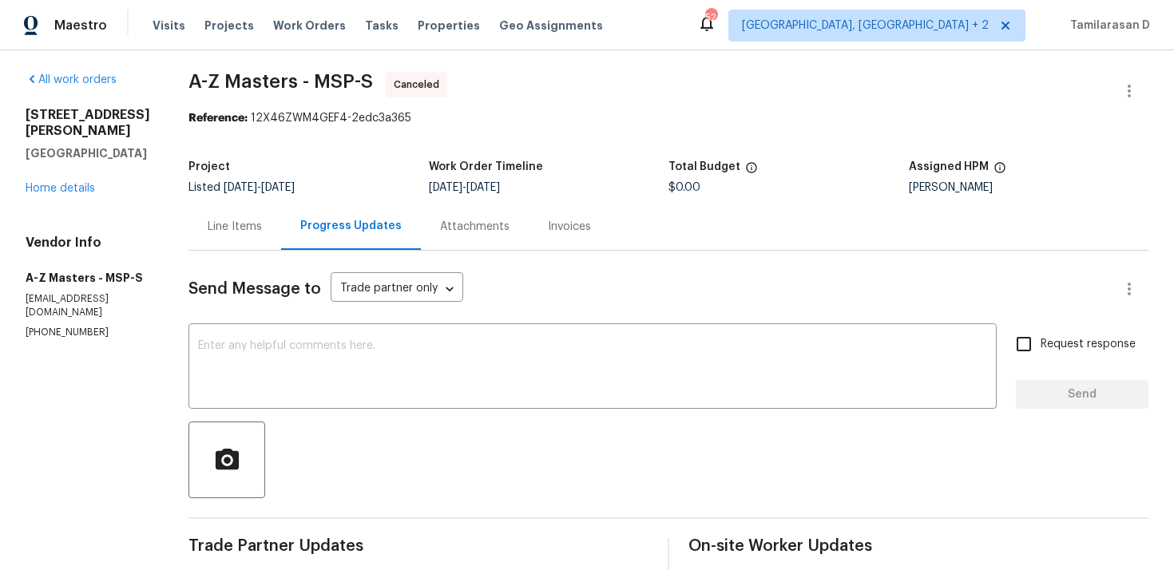
click at [71, 164] on div "7040 Winfield Rd Rockford, MN 55373 Home details" at bounding box center [88, 151] width 125 height 89
click at [69, 183] on link "Home details" at bounding box center [60, 188] width 69 height 11
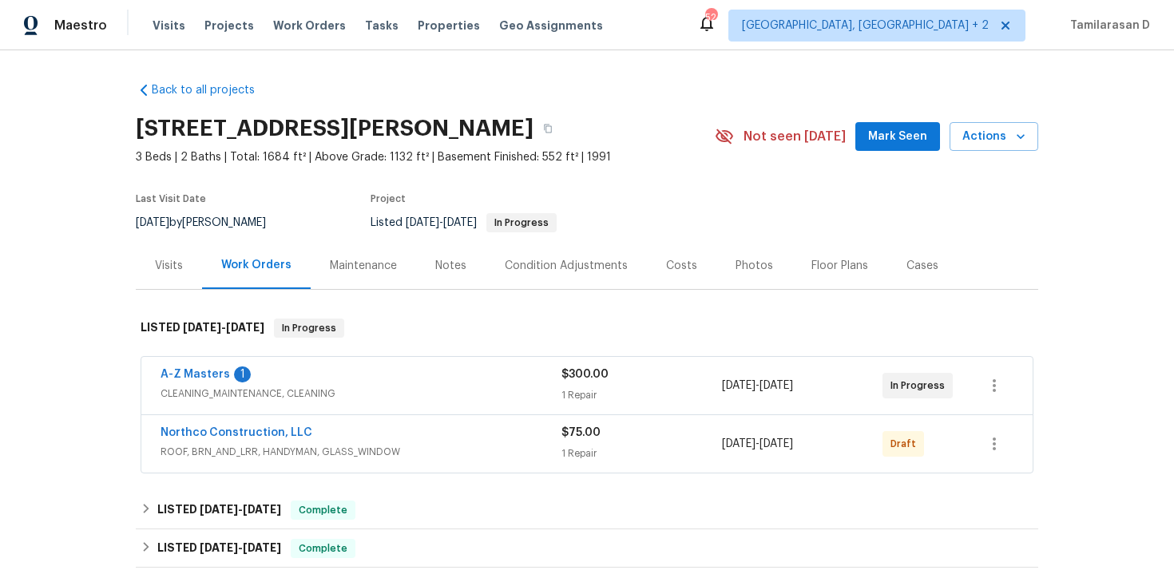
click at [321, 371] on div "A-Z Masters 1" at bounding box center [360, 375] width 401 height 19
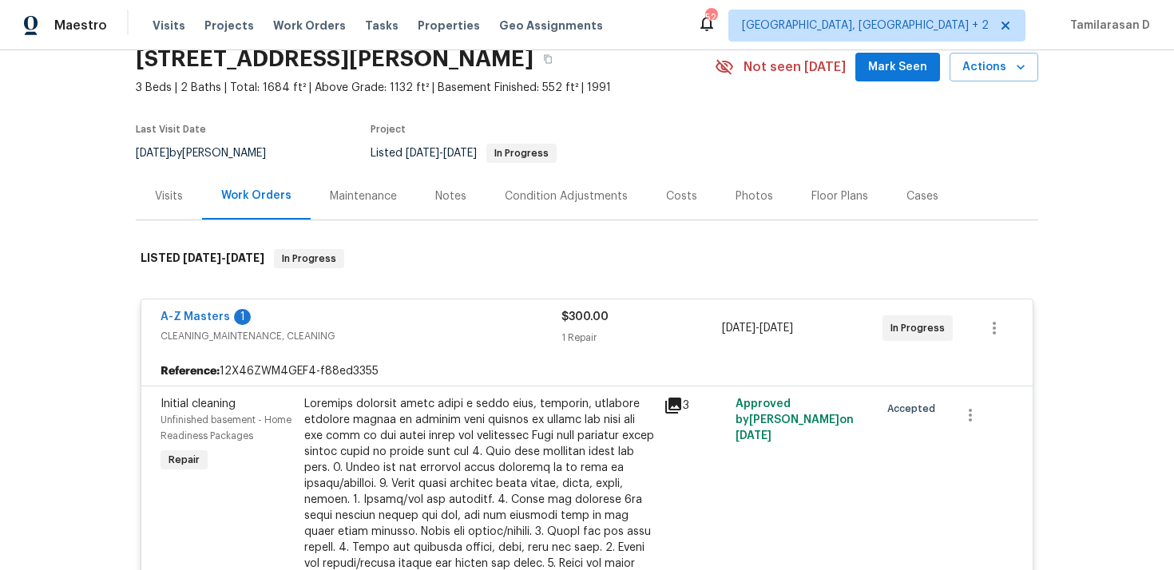
scroll to position [108, 0]
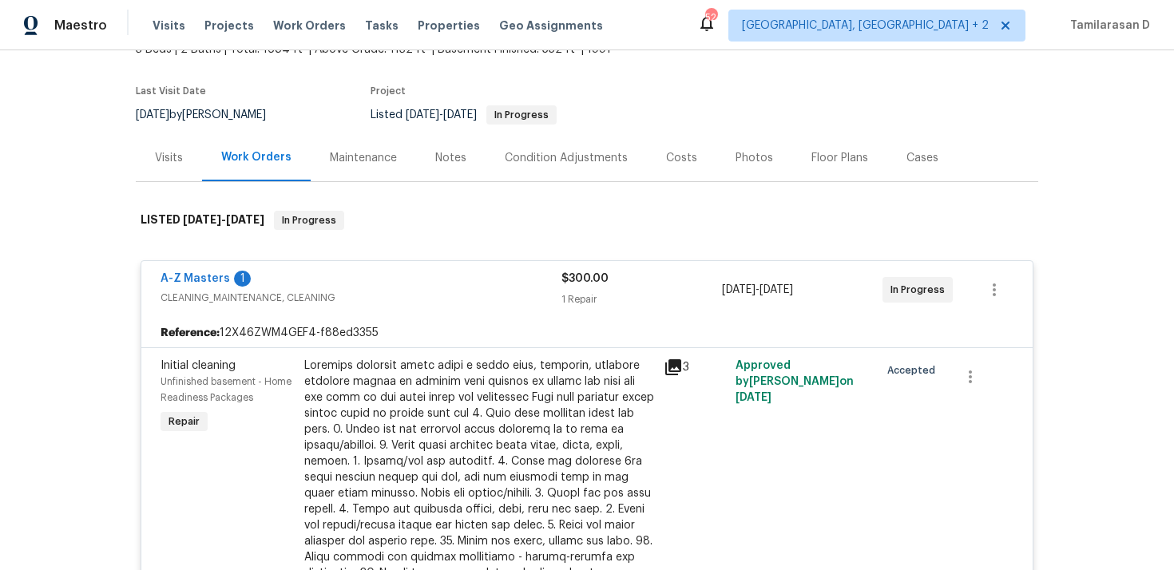
click at [338, 277] on div "A-Z Masters 1" at bounding box center [360, 280] width 401 height 19
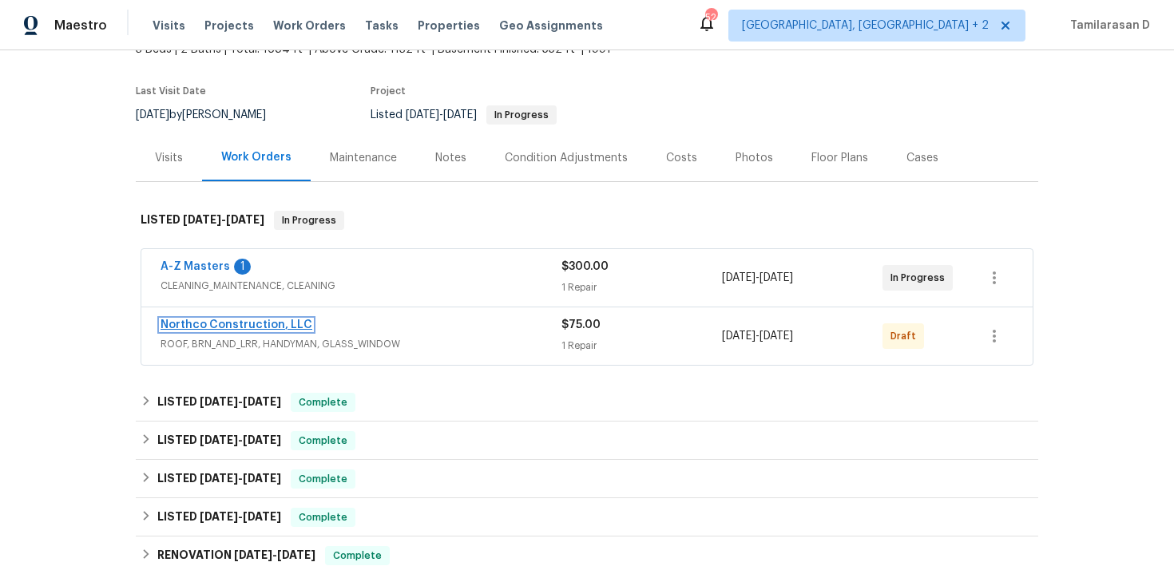
click at [232, 326] on link "Northco Construction, LLC" at bounding box center [236, 324] width 152 height 11
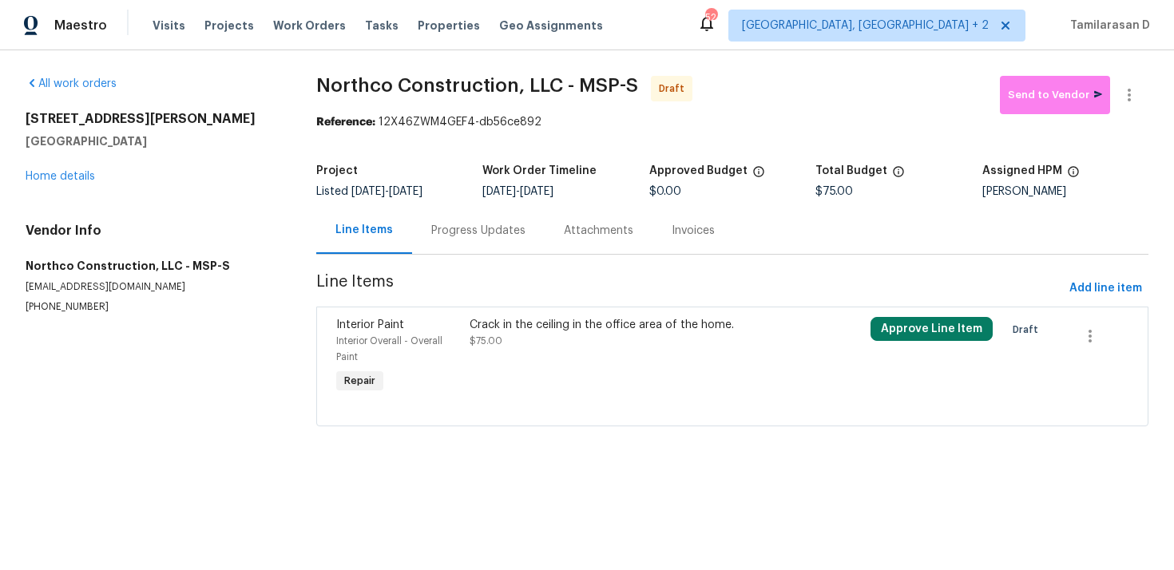
click at [420, 228] on div "Progress Updates" at bounding box center [478, 230] width 133 height 47
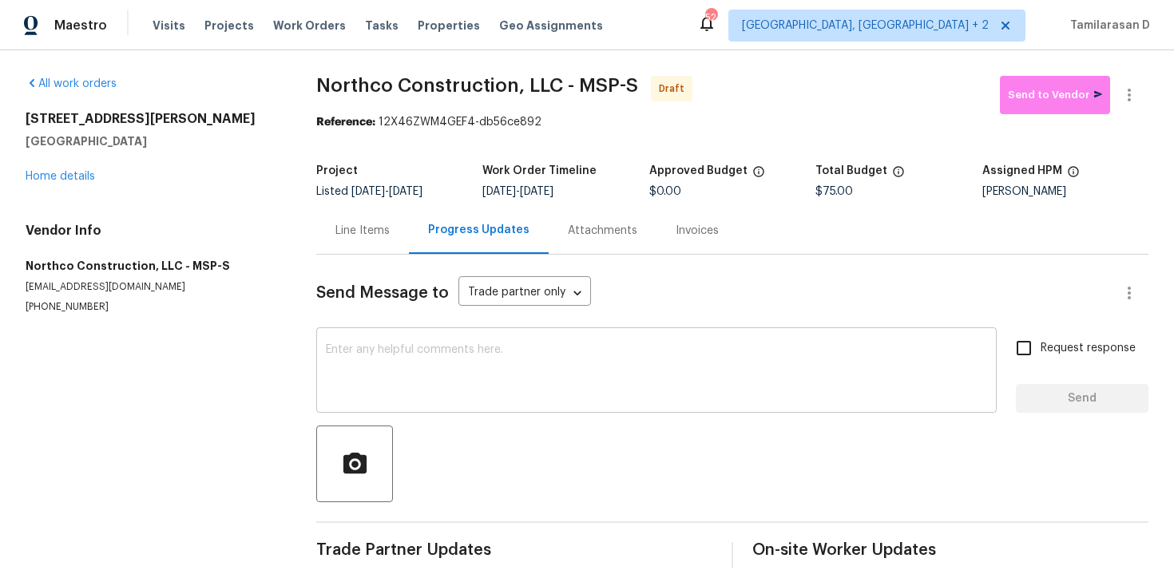
click at [338, 370] on textarea at bounding box center [656, 372] width 661 height 56
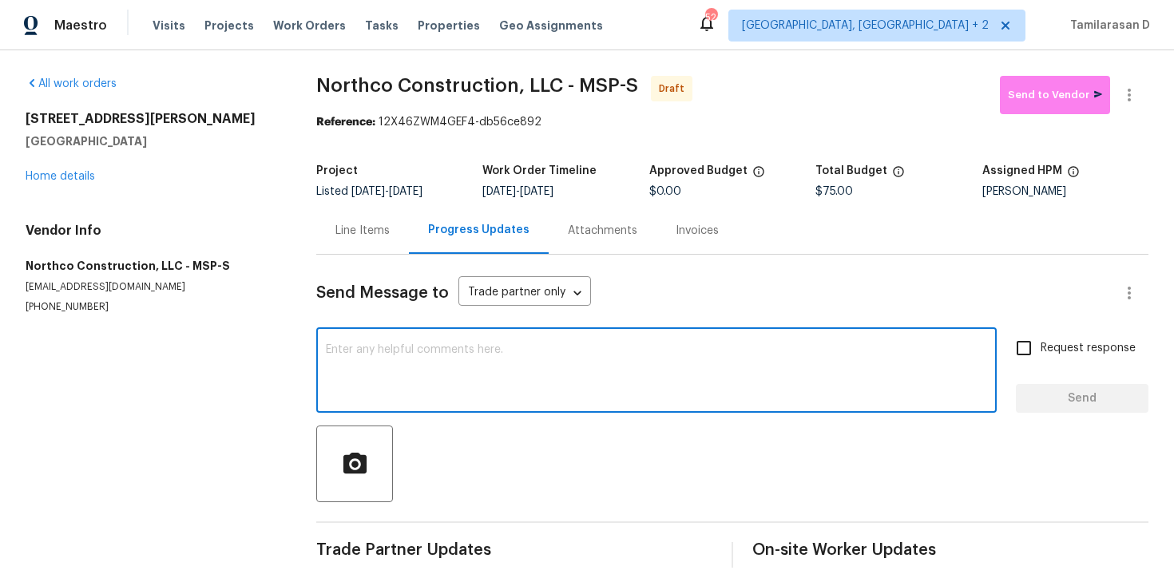
paste textarea "Hey, this is Tamil from Opendoor. I’m confirming you received the WO for the pr…"
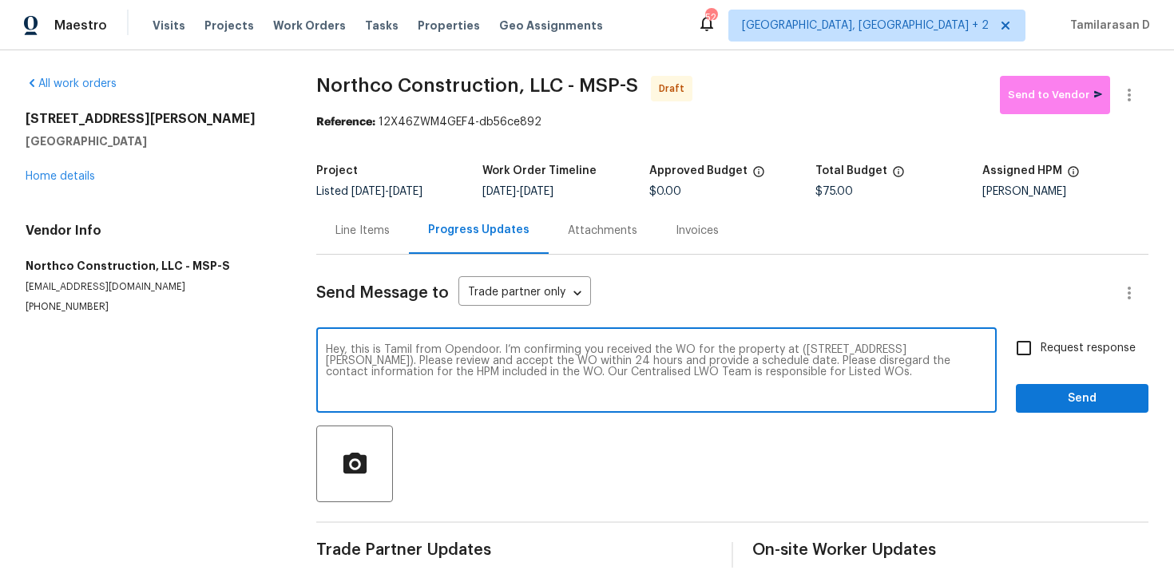
scroll to position [23, 0]
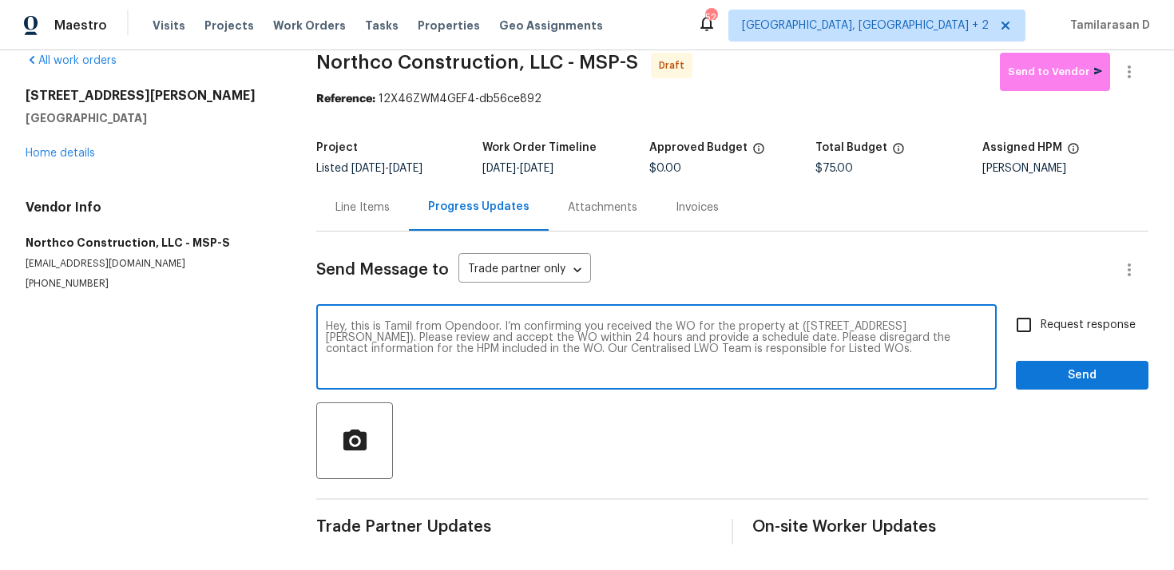
type textarea "Hey, this is Tamil from Opendoor. I’m confirming you received the WO for the pr…"
click at [1026, 306] on div "Send Message to Trade partner only Trade partner only ​ Hey, this is Tamil from…" at bounding box center [732, 388] width 832 height 313
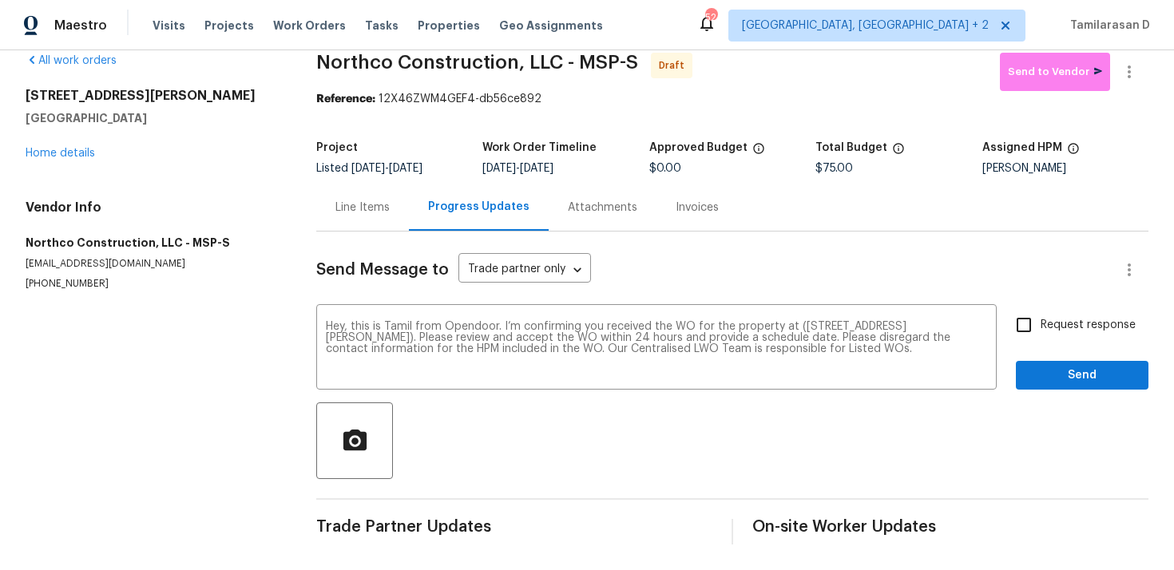
click at [1027, 319] on input "Request response" at bounding box center [1024, 325] width 34 height 34
checkbox input "true"
click at [1071, 366] on span "Send" at bounding box center [1081, 376] width 107 height 20
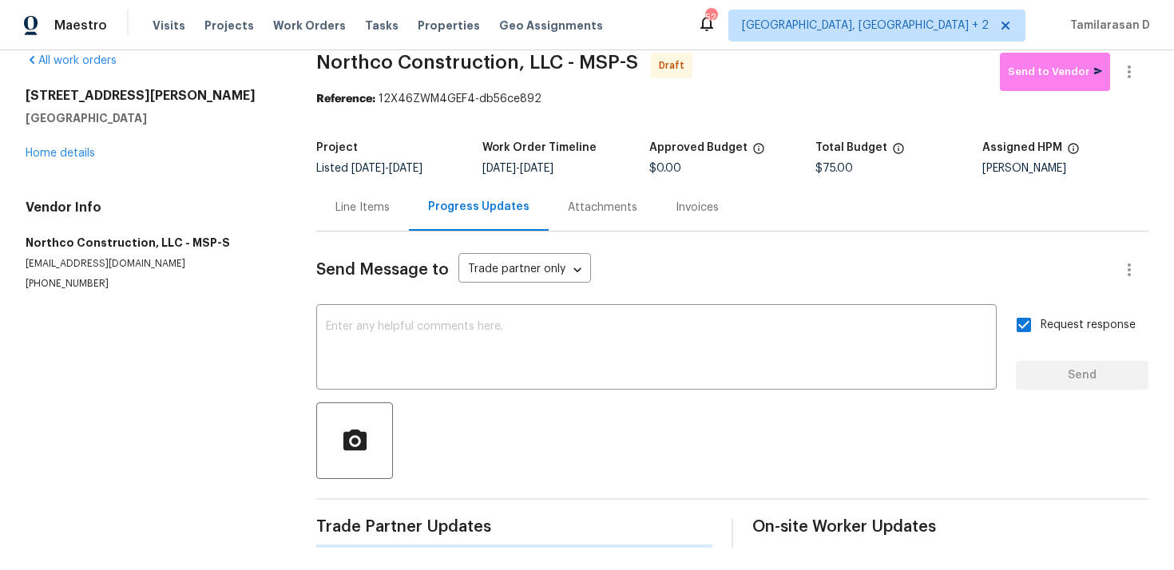
scroll to position [133, 0]
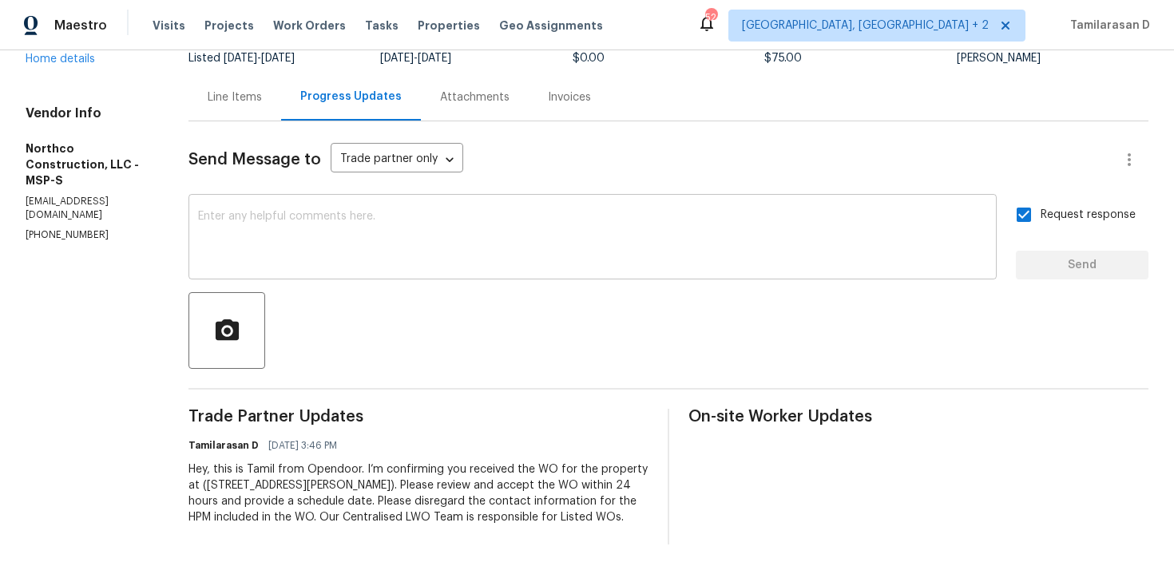
click at [267, 262] on textarea at bounding box center [592, 239] width 789 height 56
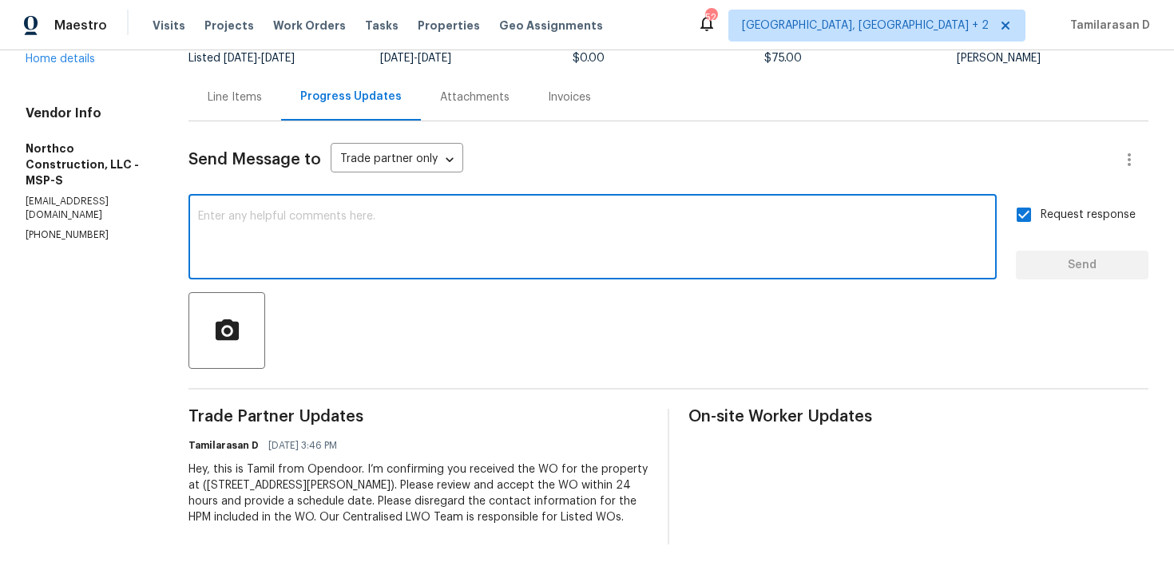
paste textarea "Attention All Work Orders must include before-photos (both close-up and wide-an…"
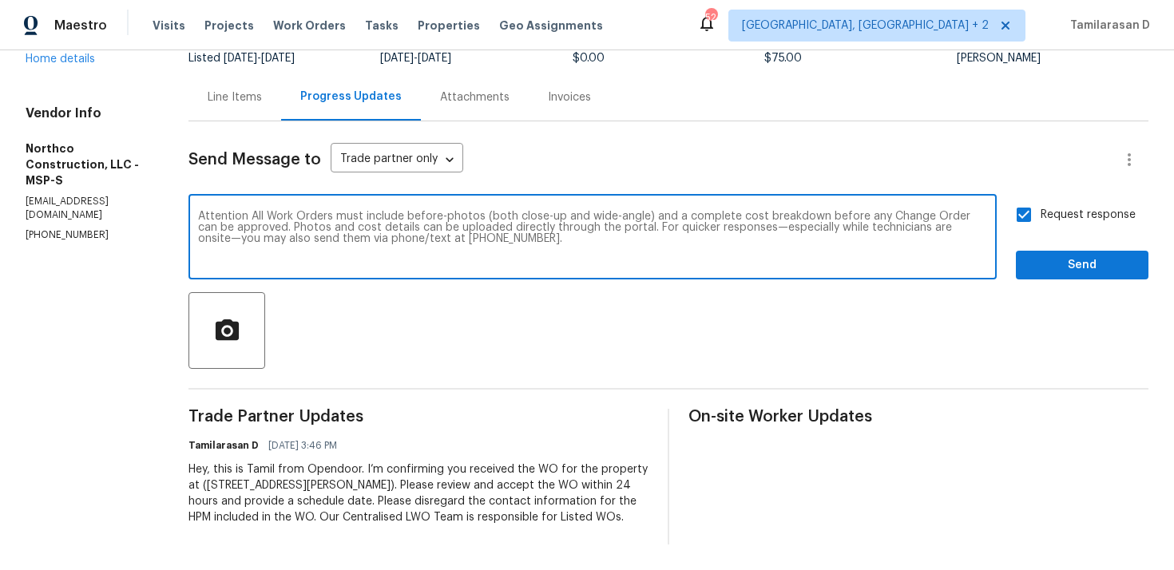
type textarea "Attention All Work Orders must include before-photos (both close-up and wide-an…"
click at [1059, 266] on span "Send" at bounding box center [1081, 265] width 107 height 20
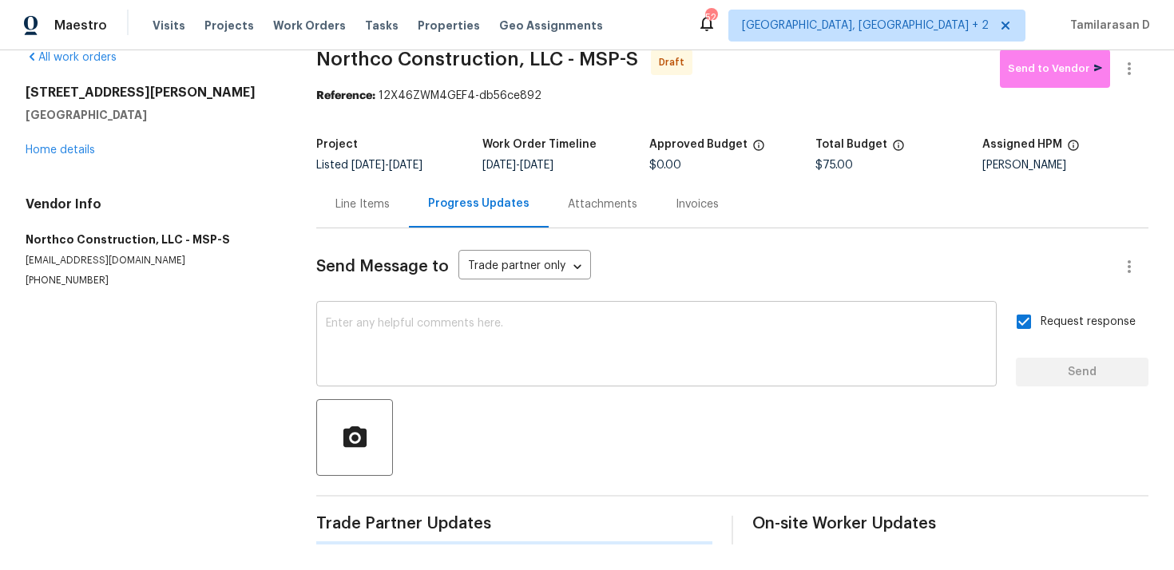
scroll to position [0, 0]
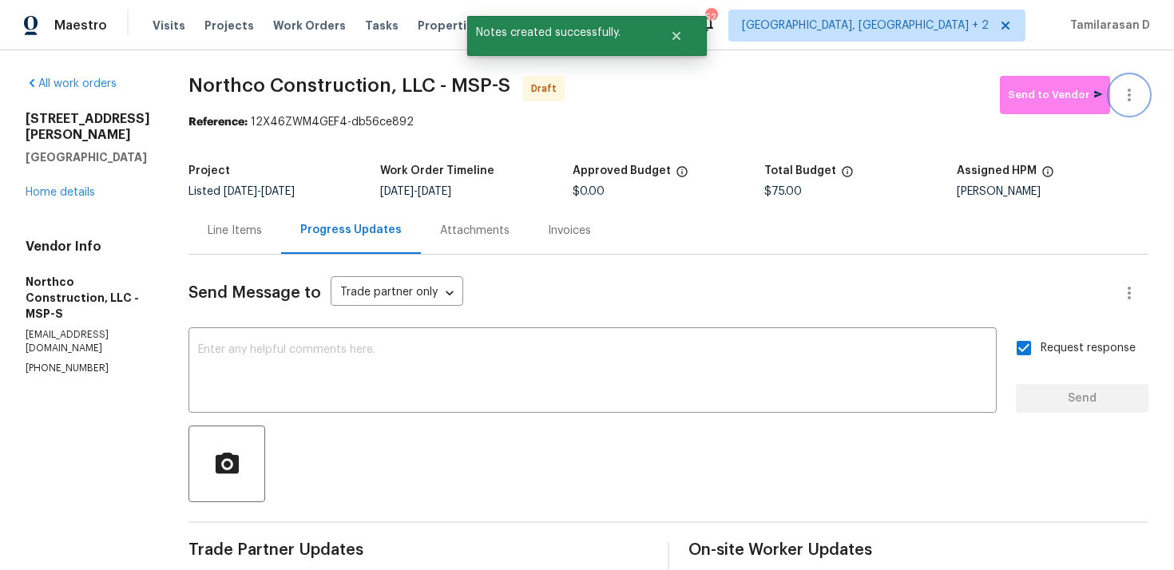
click at [1130, 91] on icon "button" at bounding box center [1128, 94] width 19 height 19
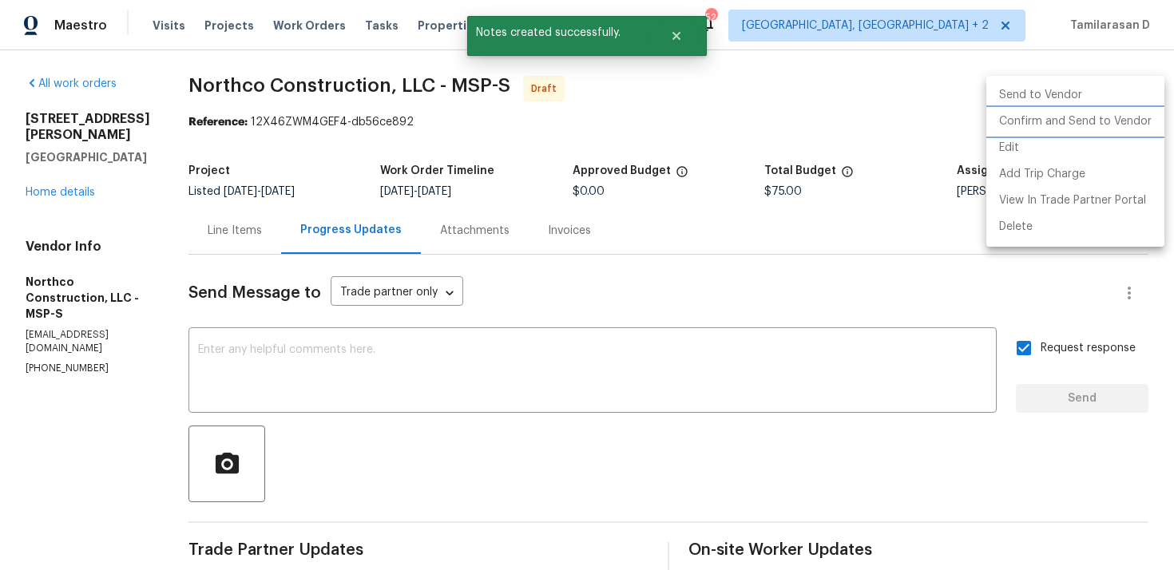
click at [1042, 129] on li "Confirm and Send to Vendor" at bounding box center [1075, 122] width 178 height 26
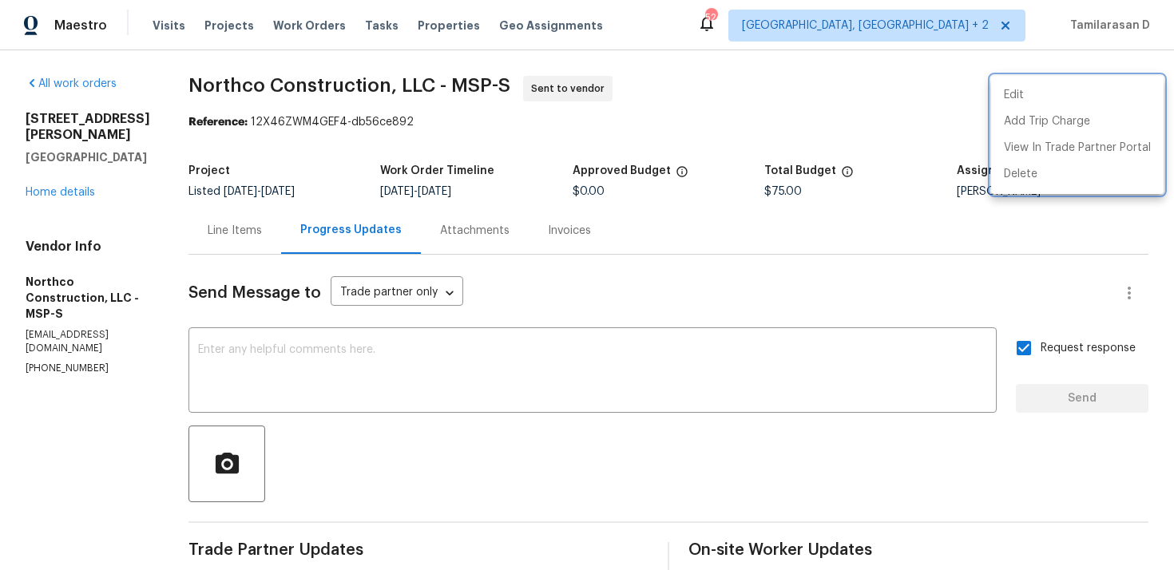
drag, startPoint x: 184, startPoint y: 83, endPoint x: 264, endPoint y: 83, distance: 80.6
click at [264, 83] on div at bounding box center [587, 285] width 1174 height 570
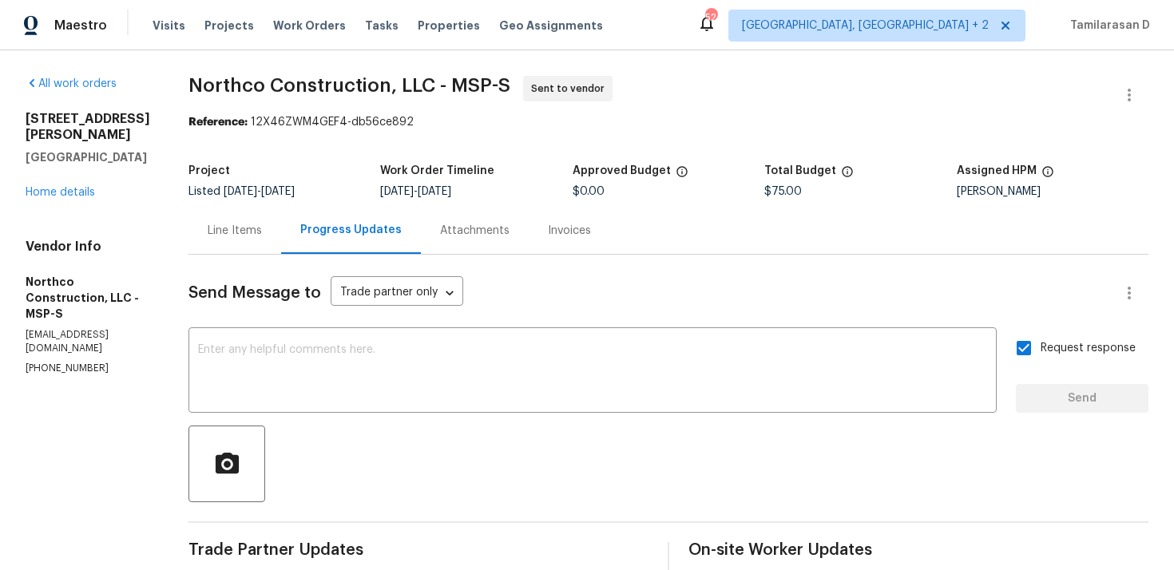
click at [255, 84] on span "Northco Construction, LLC - MSP-S" at bounding box center [349, 85] width 322 height 19
drag, startPoint x: 181, startPoint y: 86, endPoint x: 381, endPoint y: 89, distance: 199.6
click at [381, 89] on div "All work orders 7040 Winfield Rd Rockford, MN 55373 Home details Vendor Info No…" at bounding box center [587, 439] width 1174 height 779
copy span "Northco Construction"
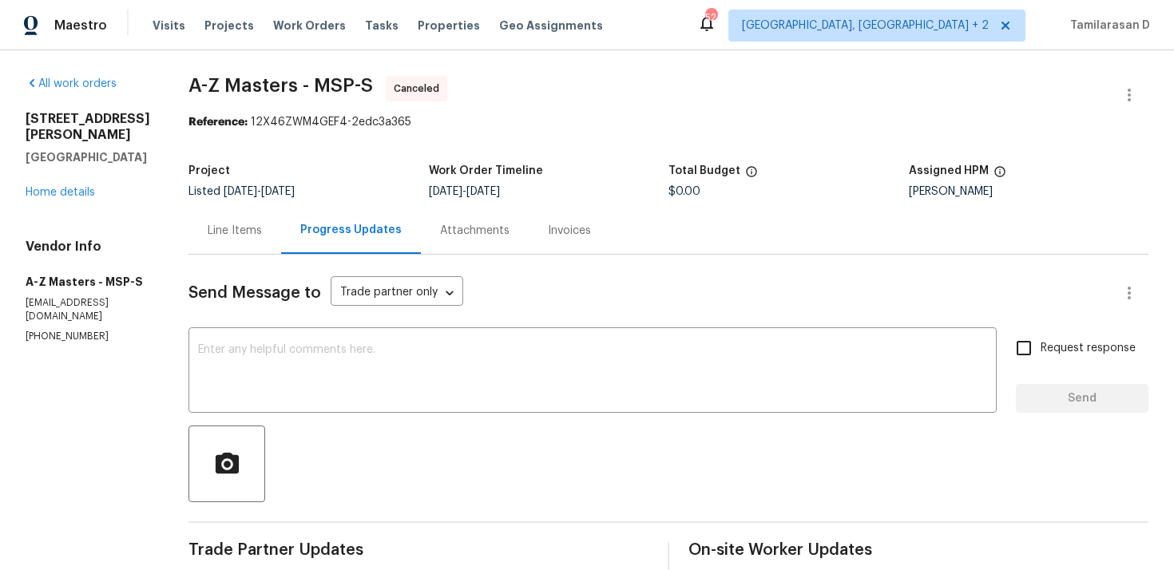
scroll to position [176, 0]
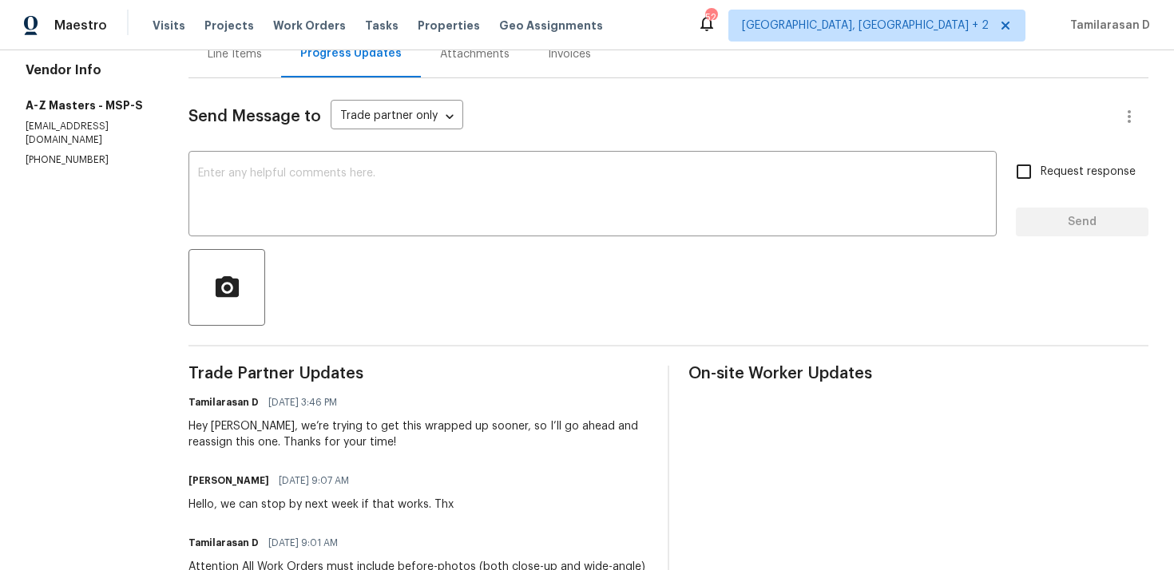
click at [231, 502] on div "Hello, we can stop by next week if that works. Thx" at bounding box center [320, 505] width 265 height 16
copy div "Hello, we can stop by next week if that works. Thx"
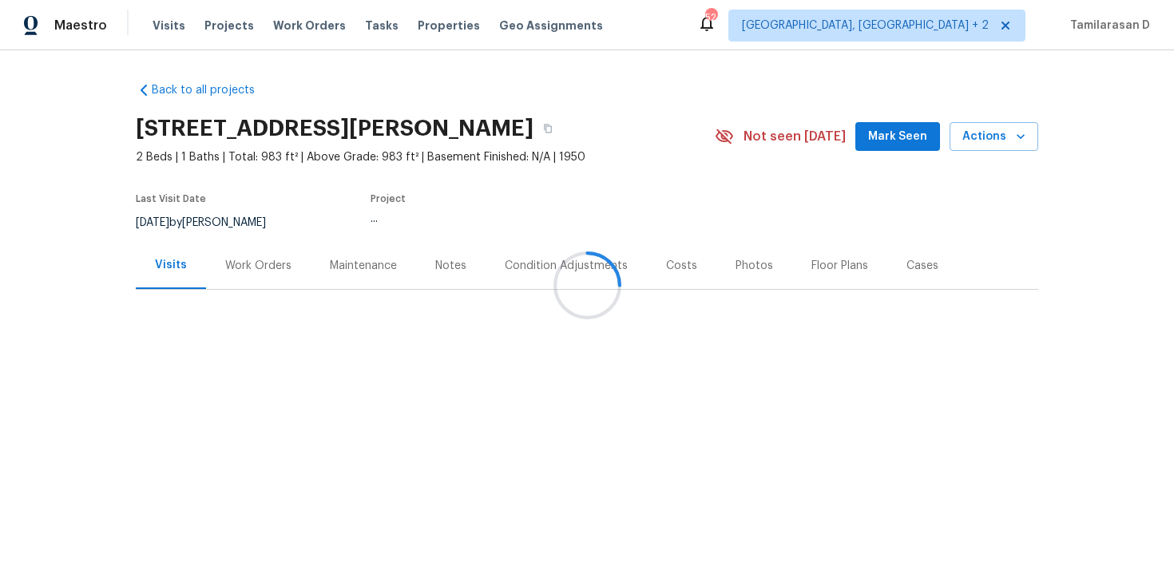
click at [247, 273] on div at bounding box center [587, 285] width 1174 height 570
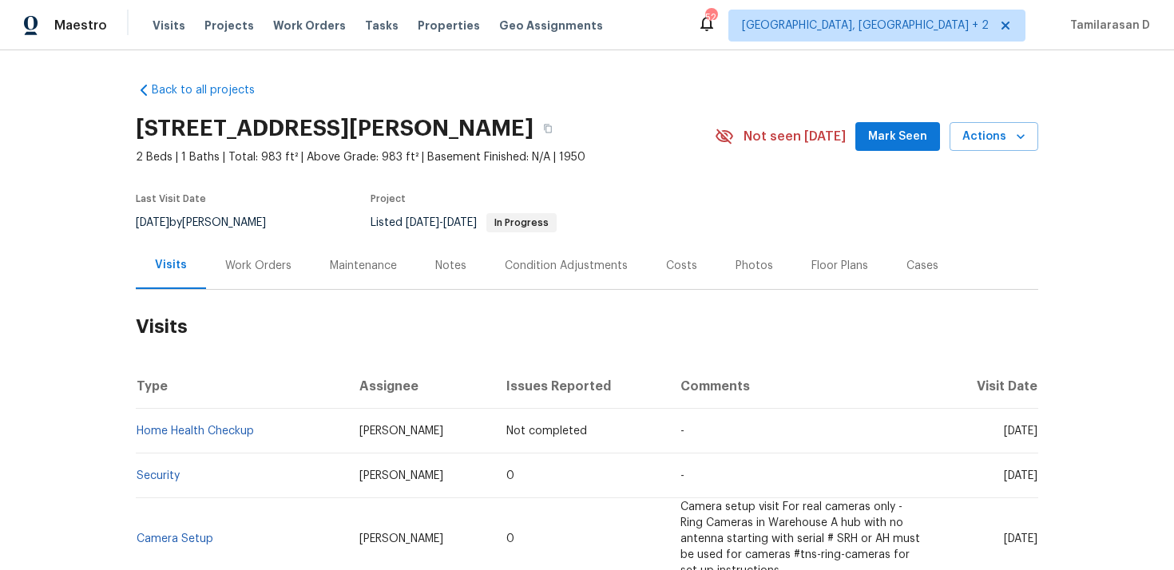
click at [228, 243] on div "Work Orders" at bounding box center [258, 265] width 105 height 47
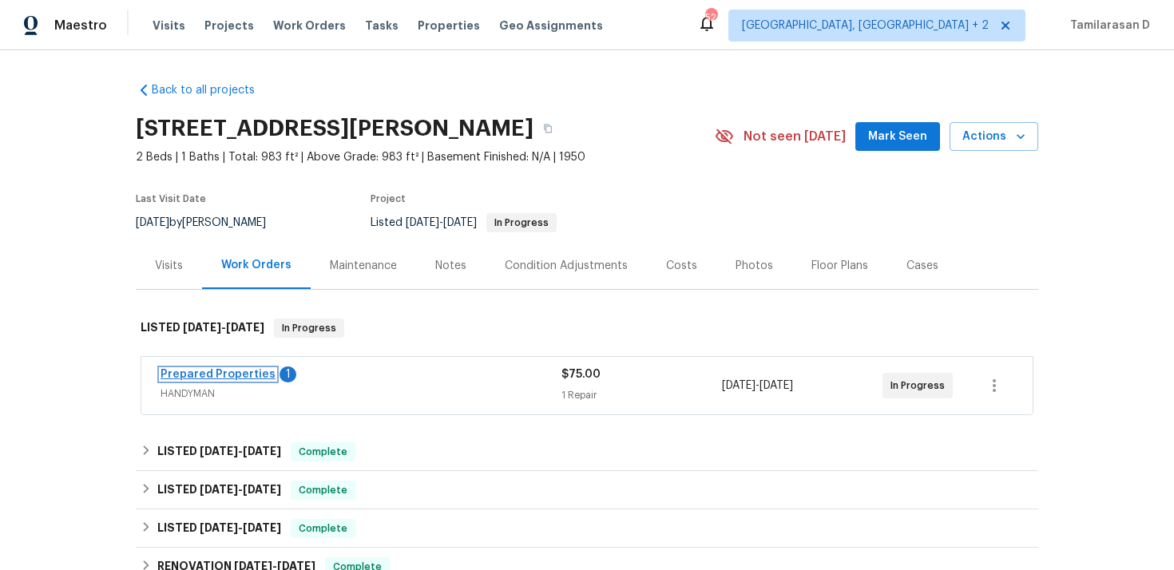
click at [212, 373] on link "Prepared Properties" at bounding box center [217, 374] width 115 height 11
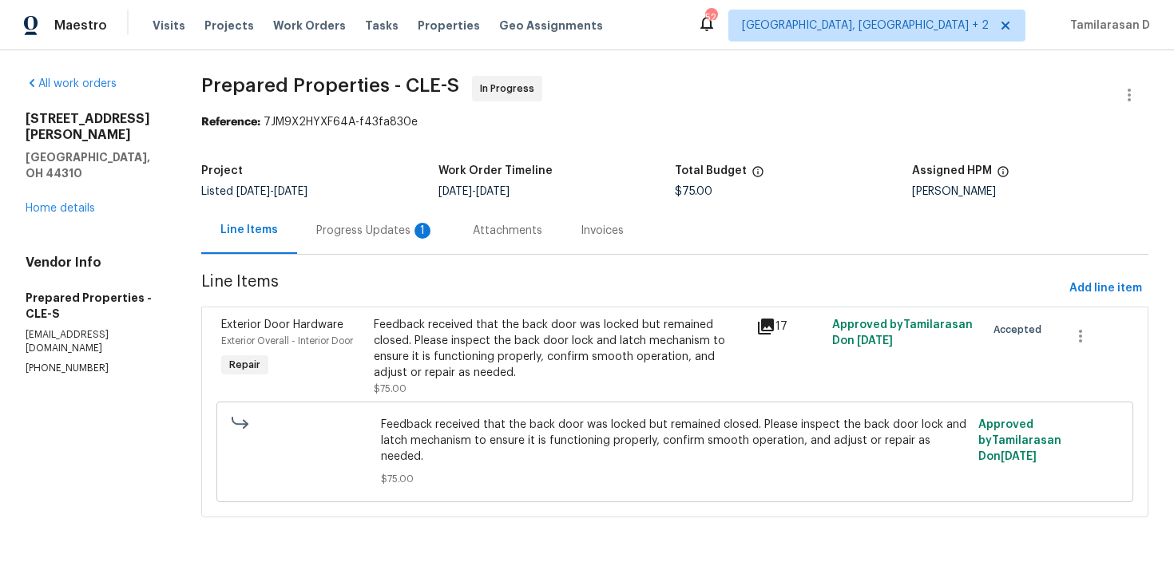
click at [425, 231] on div "Progress Updates 1" at bounding box center [375, 231] width 118 height 16
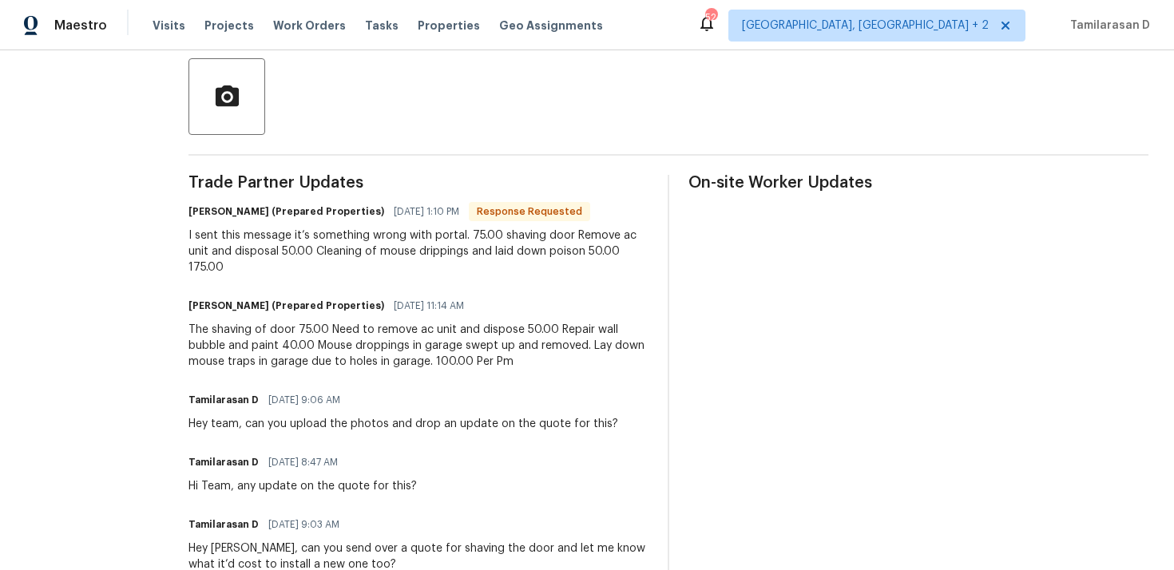
scroll to position [393, 0]
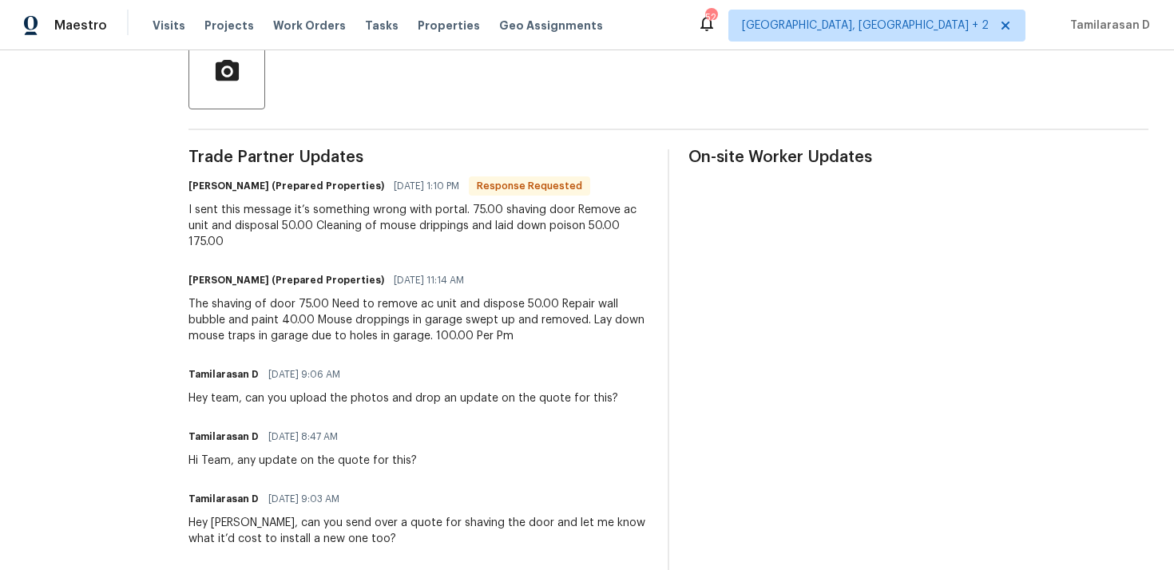
click at [307, 226] on div "I sent this message it’s something wrong with portal. 75.00 shaving door Remove…" at bounding box center [418, 226] width 460 height 48
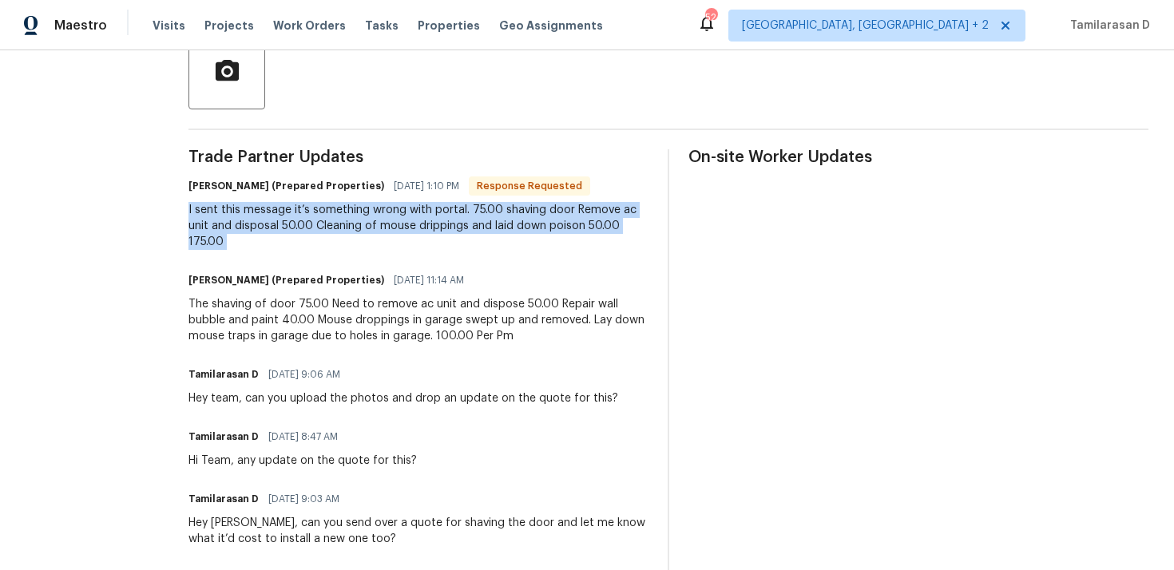
click at [350, 230] on div "I sent this message it’s something wrong with portal. 75.00 shaving door Remove…" at bounding box center [418, 226] width 460 height 48
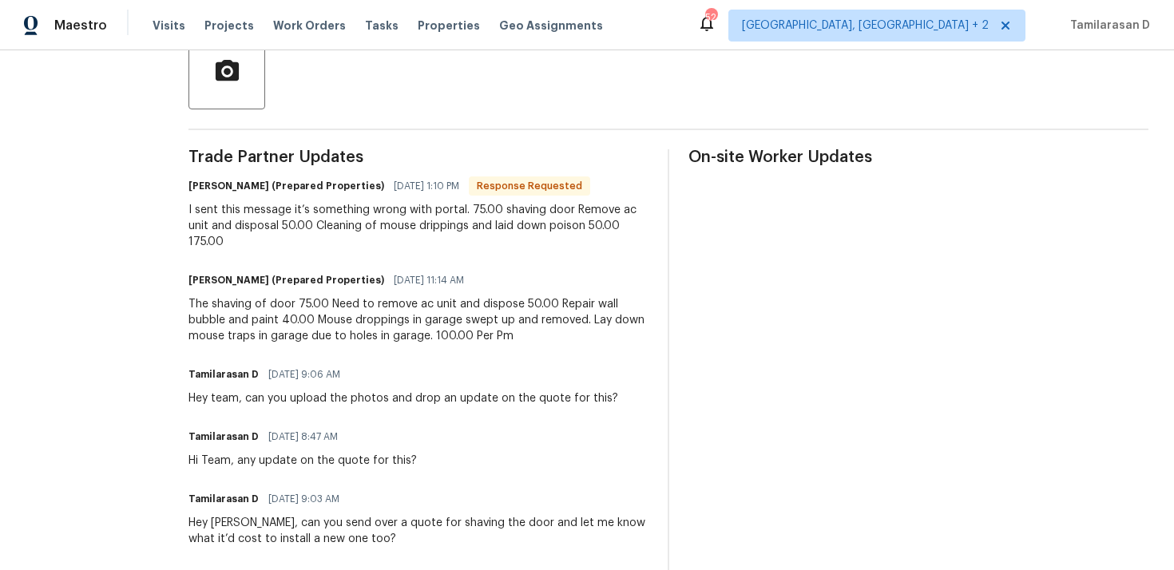
click at [350, 230] on div "I sent this message it’s something wrong with portal. 75.00 shaving door Remove…" at bounding box center [418, 226] width 460 height 48
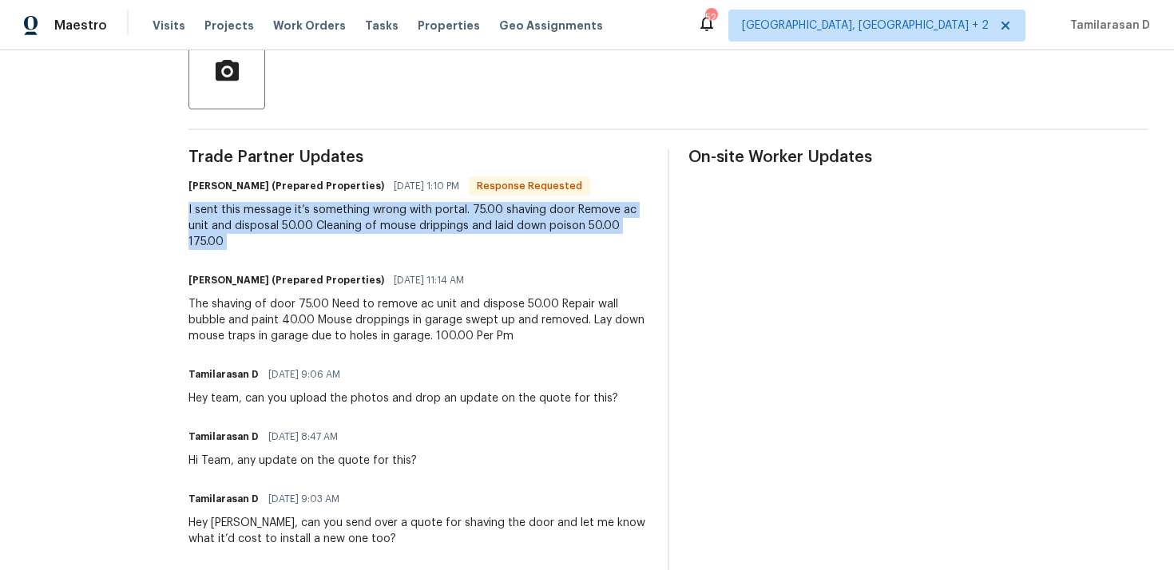
click at [400, 225] on div "I sent this message it’s something wrong with portal. 75.00 shaving door Remove…" at bounding box center [418, 226] width 460 height 48
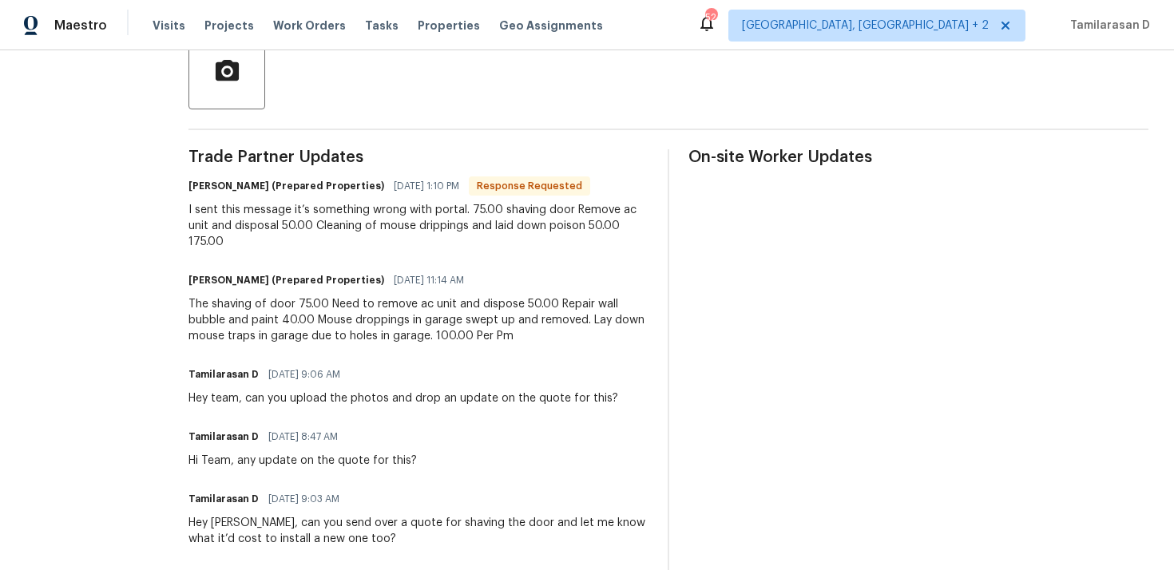
click at [400, 225] on div "I sent this message it’s something wrong with portal. 75.00 shaving door Remove…" at bounding box center [418, 226] width 460 height 48
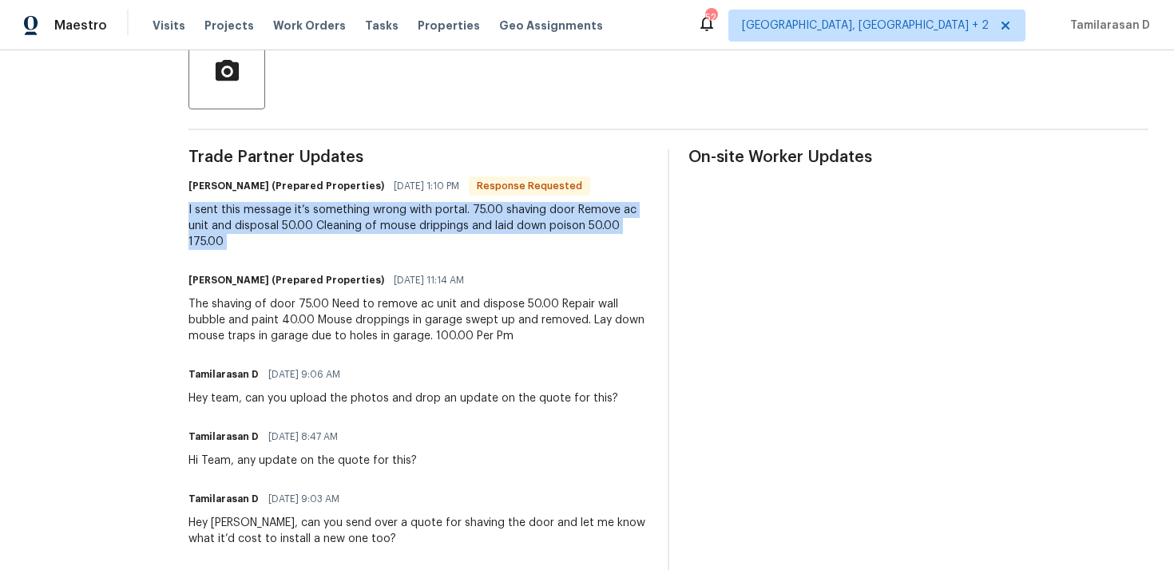
click at [340, 224] on div "I sent this message it’s something wrong with portal. 75.00 shaving door Remove…" at bounding box center [418, 226] width 460 height 48
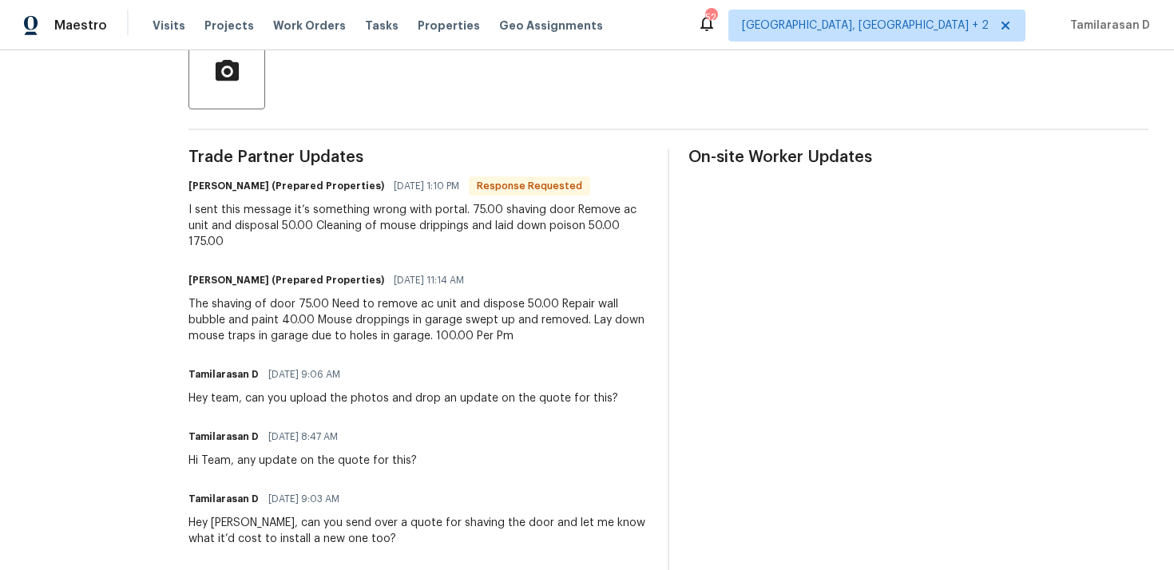
click at [340, 224] on div "I sent this message it’s something wrong with portal. 75.00 shaving door Remove…" at bounding box center [418, 226] width 460 height 48
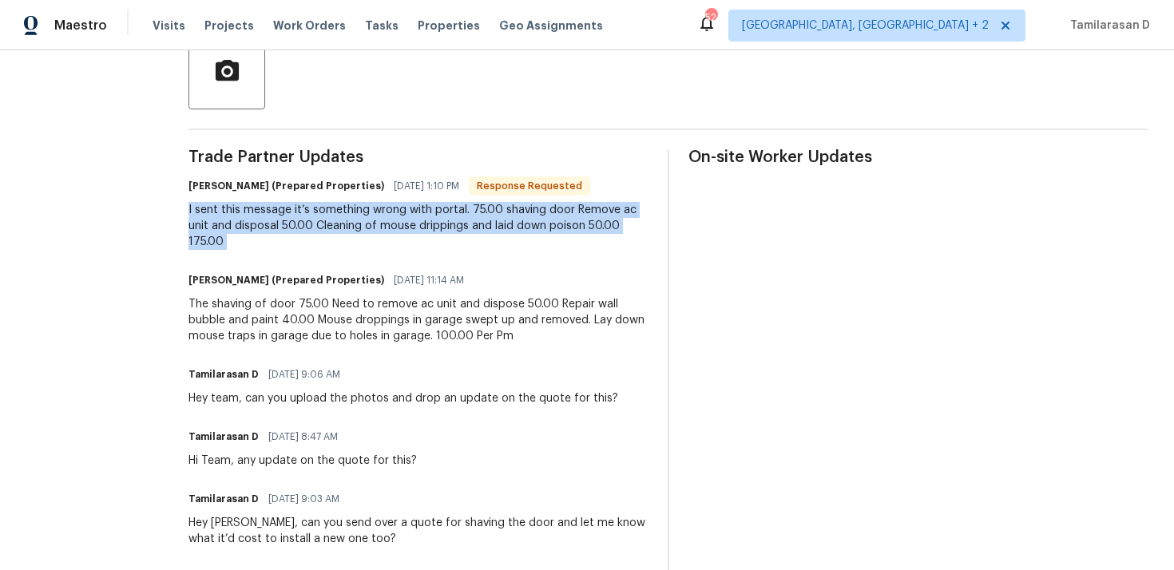
click at [316, 303] on div "The shaving of door 75.00 Need to remove ac unit and dispose 50.00 Repair wall …" at bounding box center [418, 320] width 460 height 48
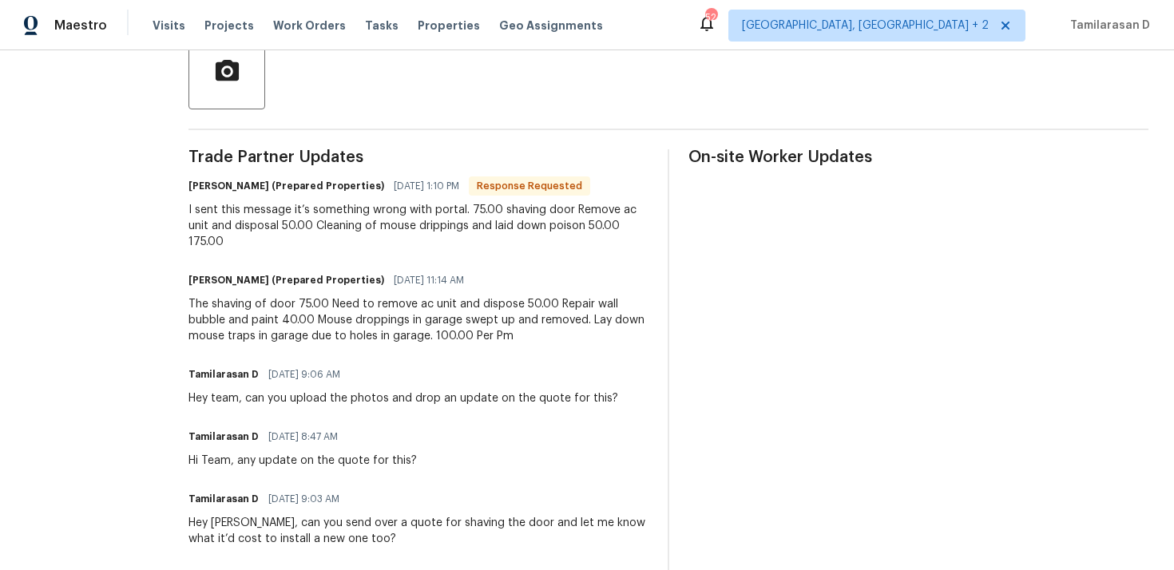
click at [316, 303] on div "The shaving of door 75.00 Need to remove ac unit and dispose 50.00 Repair wall …" at bounding box center [418, 320] width 460 height 48
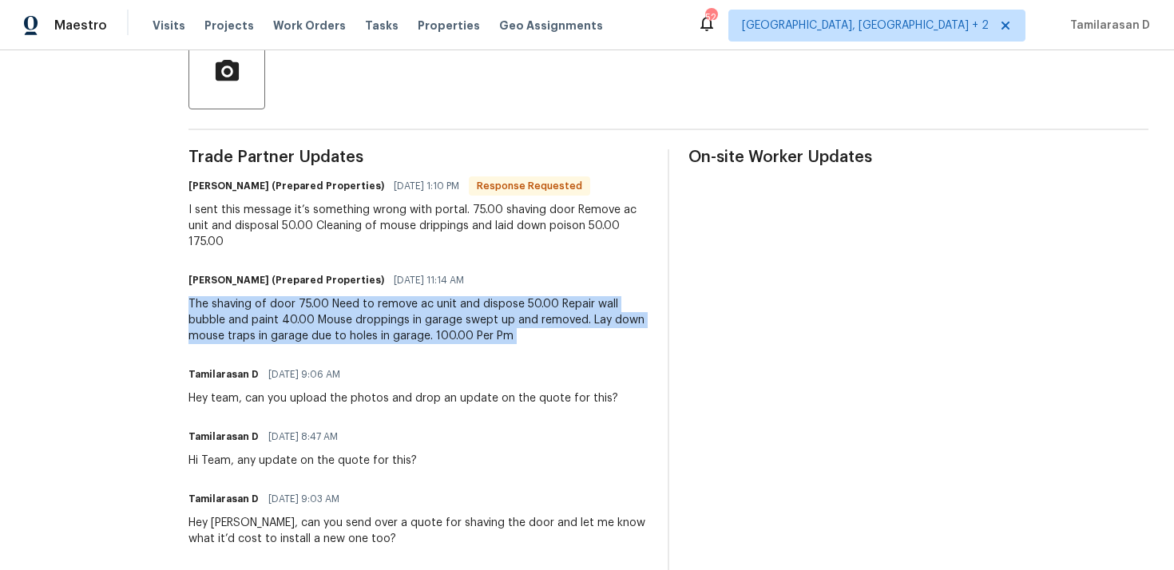
click at [325, 324] on div "The shaving of door 75.00 Need to remove ac unit and dispose 50.00 Repair wall …" at bounding box center [418, 320] width 460 height 48
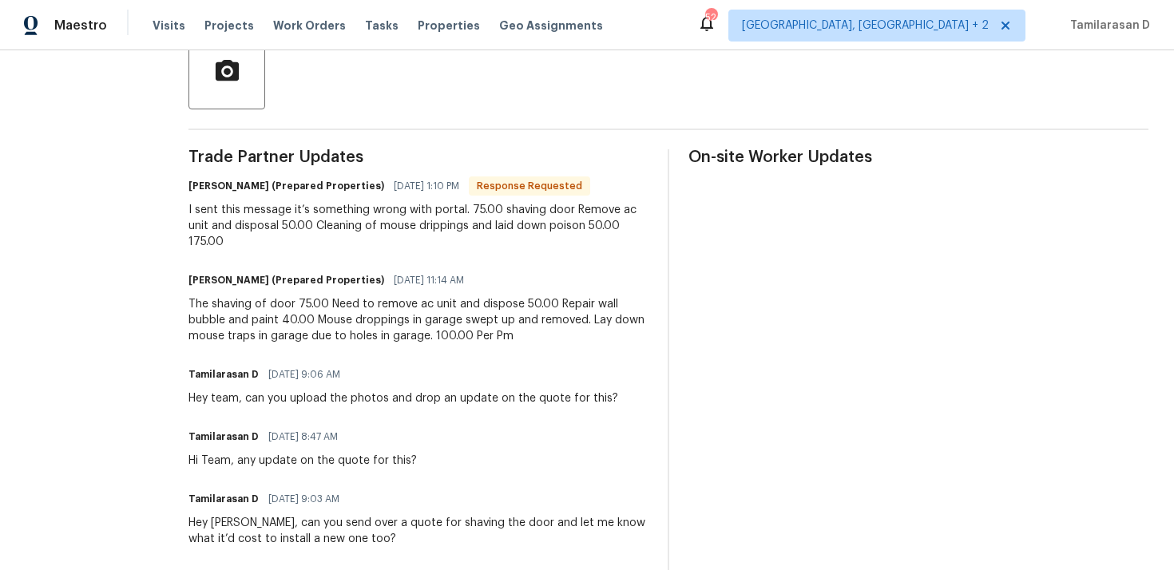
click at [325, 324] on div "The shaving of door 75.00 Need to remove ac unit and dispose 50.00 Repair wall …" at bounding box center [418, 320] width 460 height 48
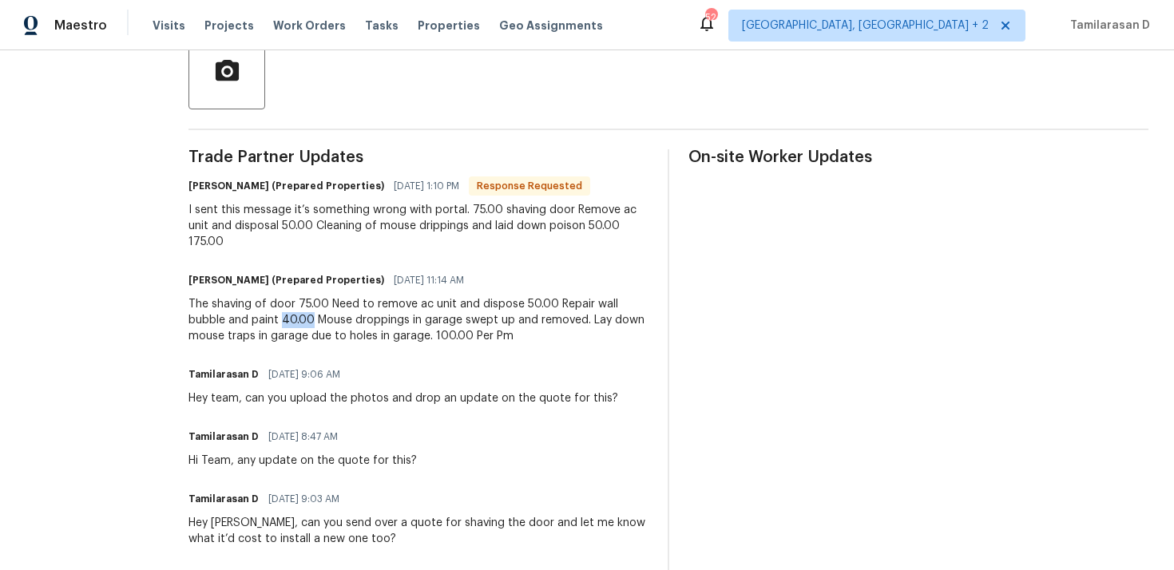
click at [325, 324] on div "The shaving of door 75.00 Need to remove ac unit and dispose 50.00 Repair wall …" at bounding box center [418, 320] width 460 height 48
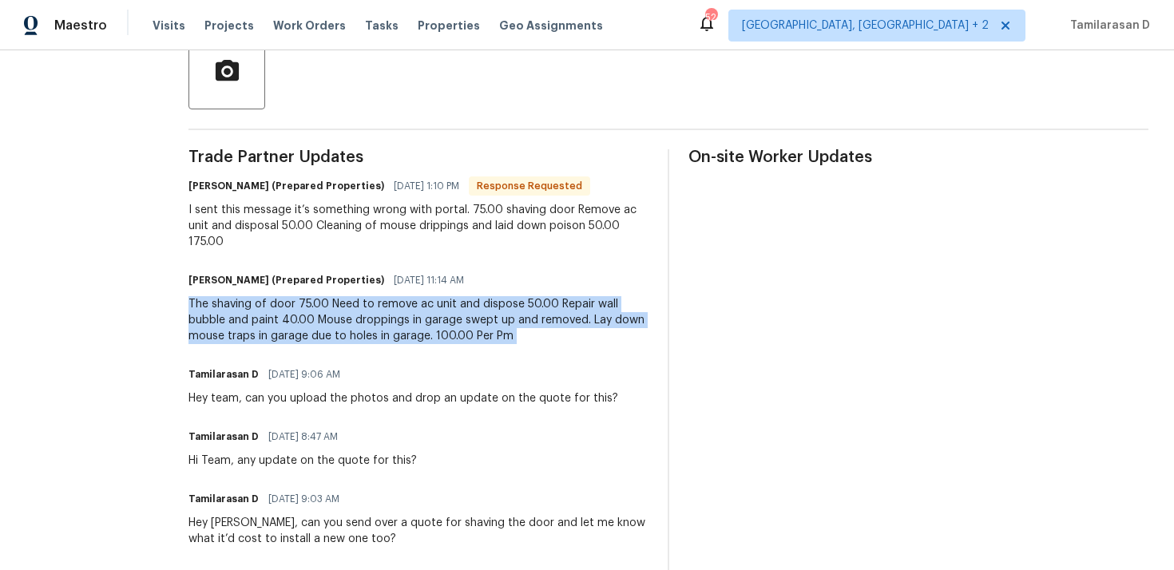
scroll to position [412, 0]
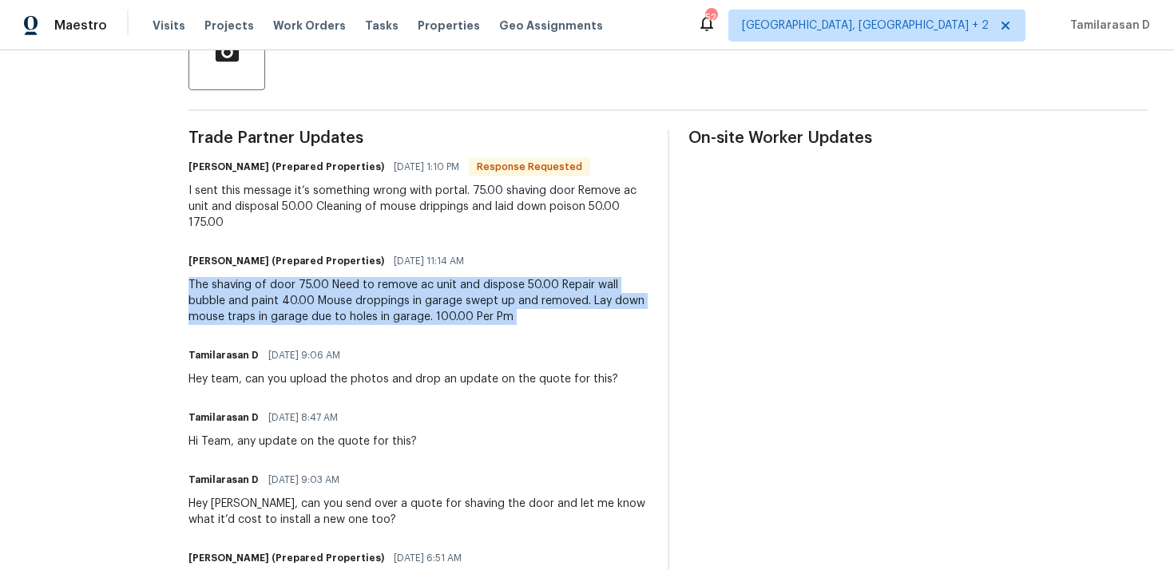
click at [302, 316] on div "The shaving of door 75.00 Need to remove ac unit and dispose 50.00 Repair wall …" at bounding box center [418, 301] width 460 height 48
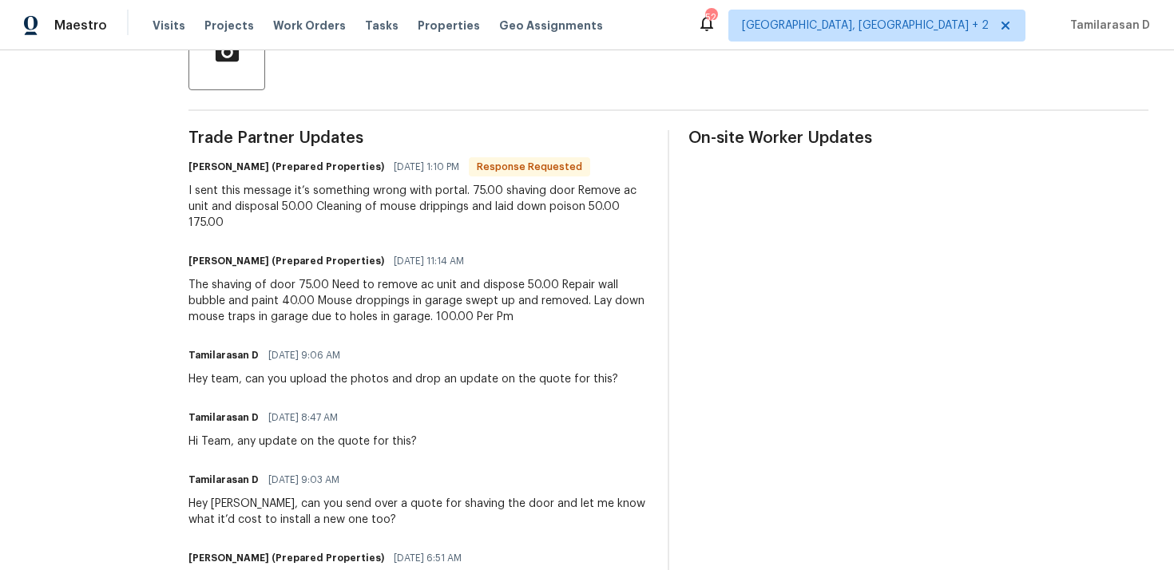
click at [302, 316] on div "The shaving of door 75.00 Need to remove ac unit and dispose 50.00 Repair wall …" at bounding box center [418, 301] width 460 height 48
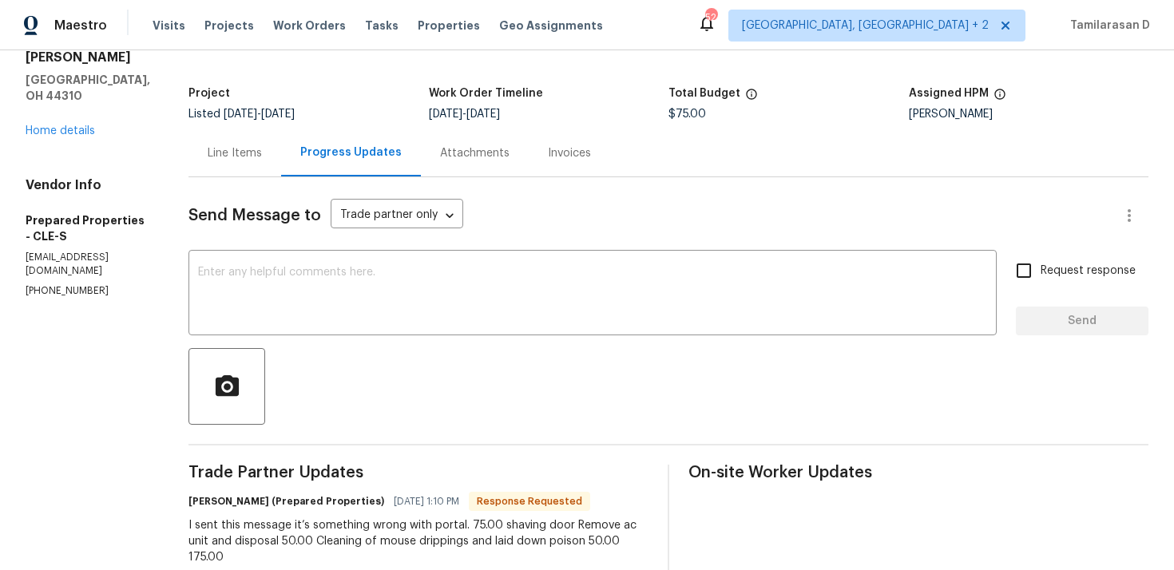
scroll to position [0, 0]
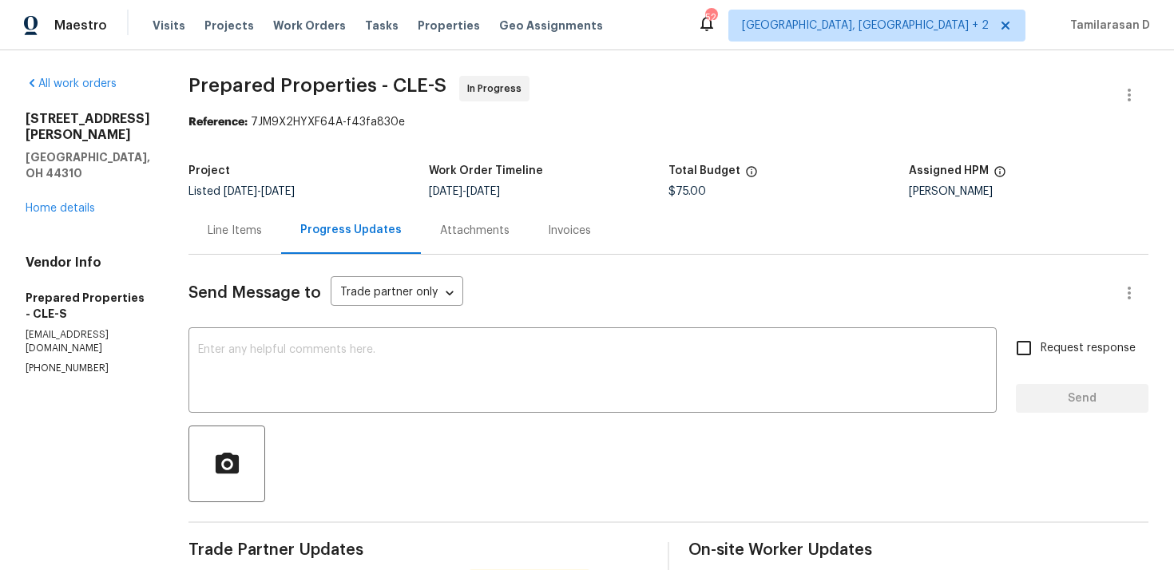
click at [262, 232] on div "Line Items" at bounding box center [235, 231] width 54 height 16
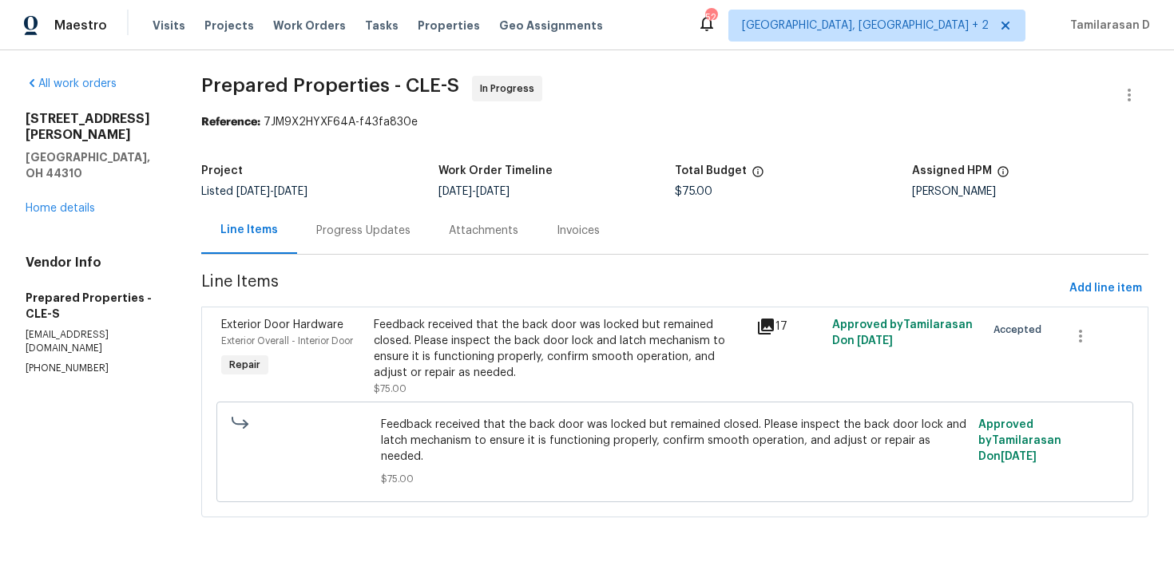
click at [328, 215] on div "Progress Updates" at bounding box center [363, 230] width 133 height 47
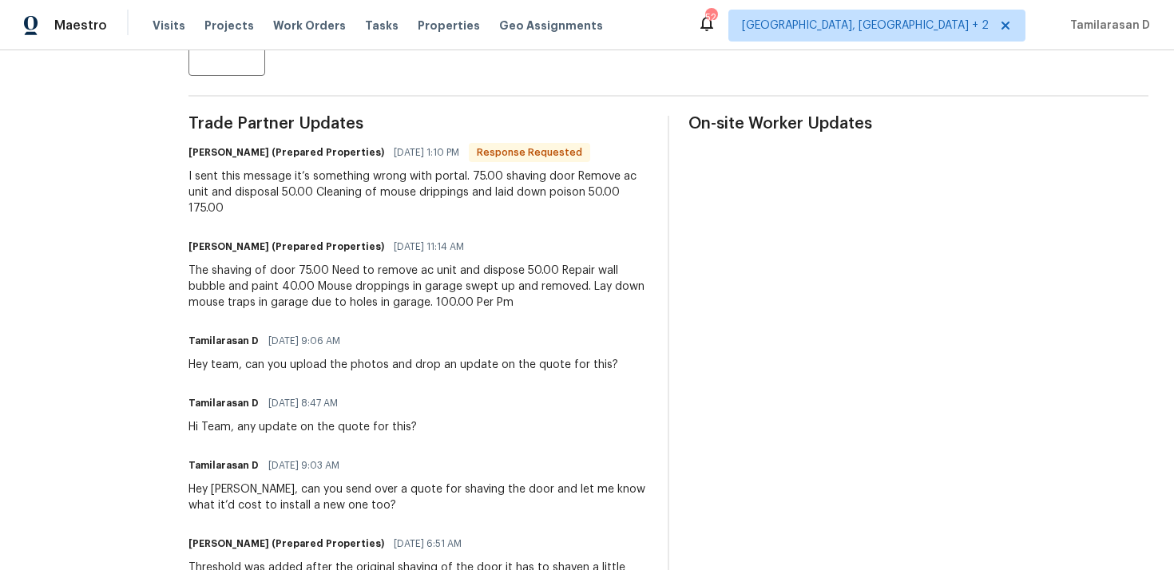
scroll to position [427, 0]
click at [416, 300] on div "The shaving of door 75.00 Need to remove ac unit and dispose 50.00 Repair wall …" at bounding box center [418, 286] width 460 height 48
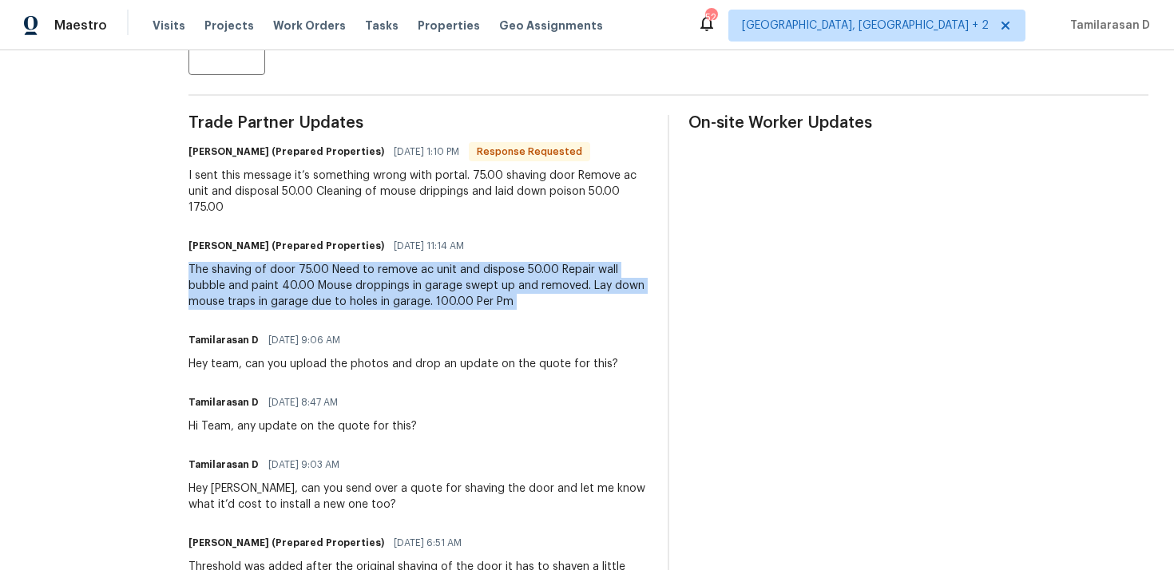
click at [509, 275] on div "The shaving of door 75.00 Need to remove ac unit and dispose 50.00 Repair wall …" at bounding box center [418, 286] width 460 height 48
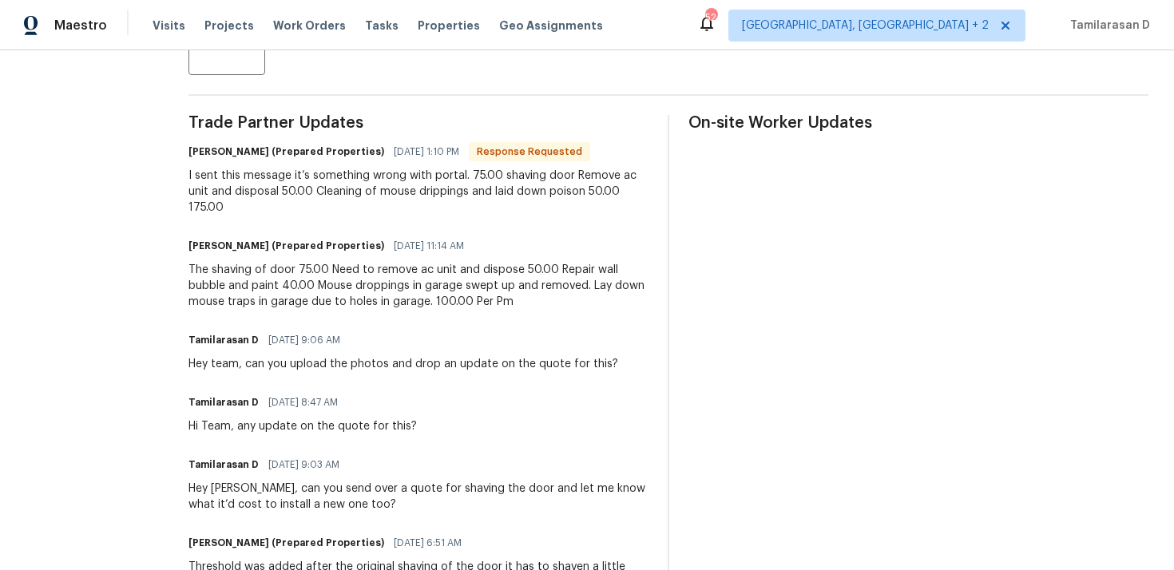
click at [509, 275] on div "The shaving of door 75.00 Need to remove ac unit and dispose 50.00 Repair wall …" at bounding box center [418, 286] width 460 height 48
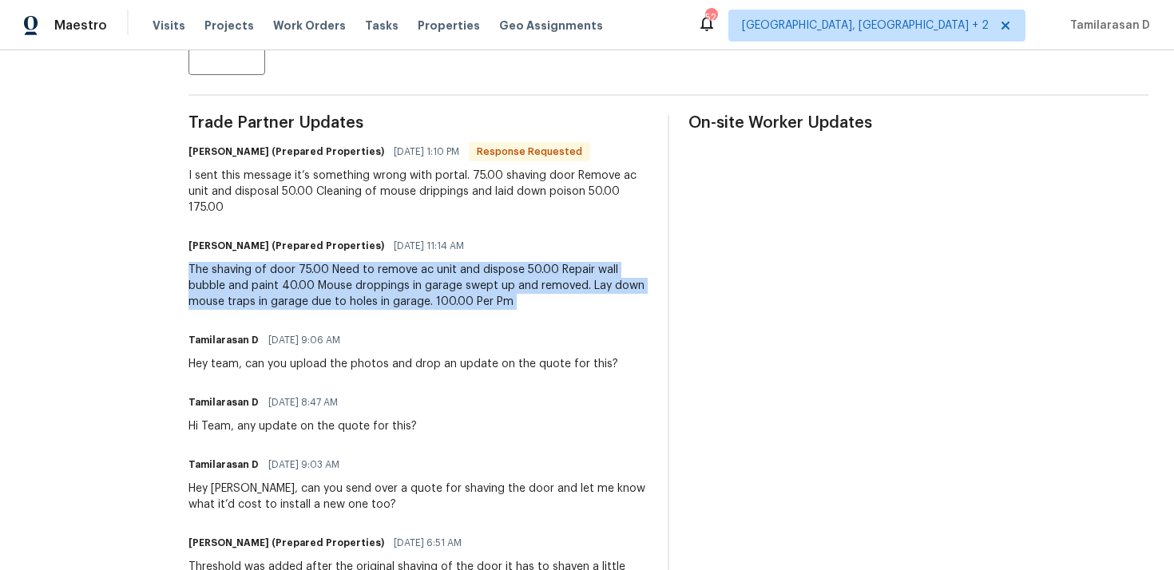
click at [473, 292] on div "The shaving of door 75.00 Need to remove ac unit and dispose 50.00 Repair wall …" at bounding box center [418, 286] width 460 height 48
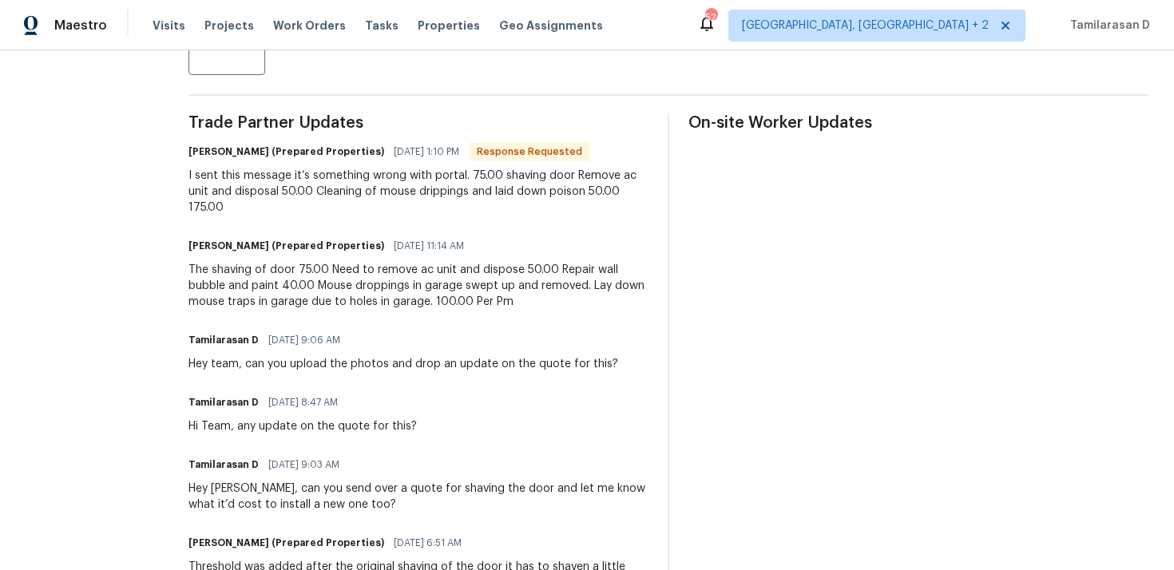
click at [473, 292] on div "The shaving of door 75.00 Need to remove ac unit and dispose 50.00 Repair wall …" at bounding box center [418, 286] width 460 height 48
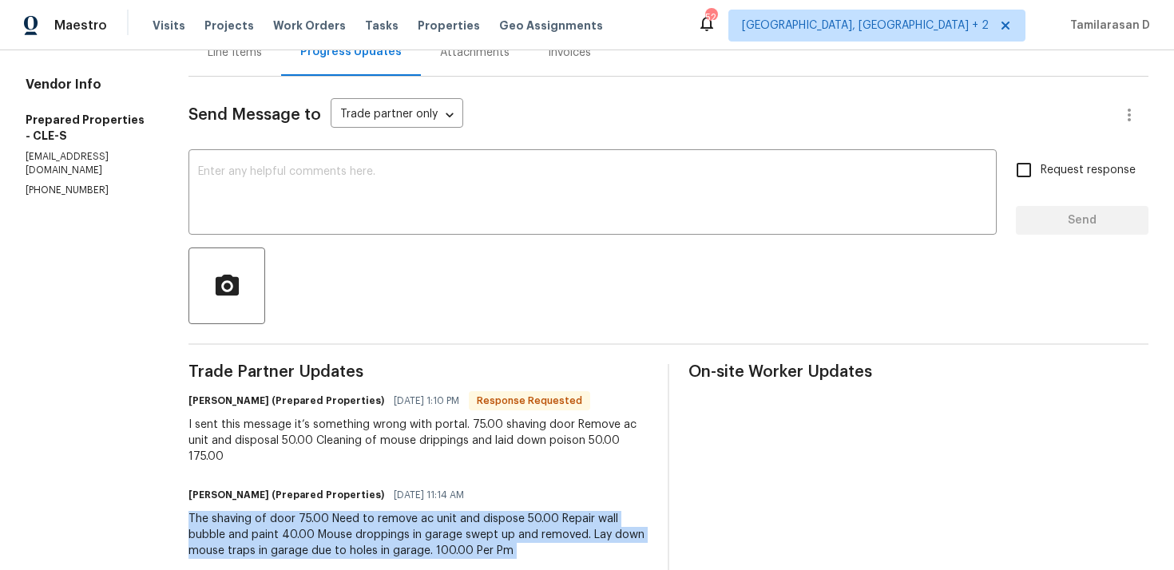
scroll to position [251, 0]
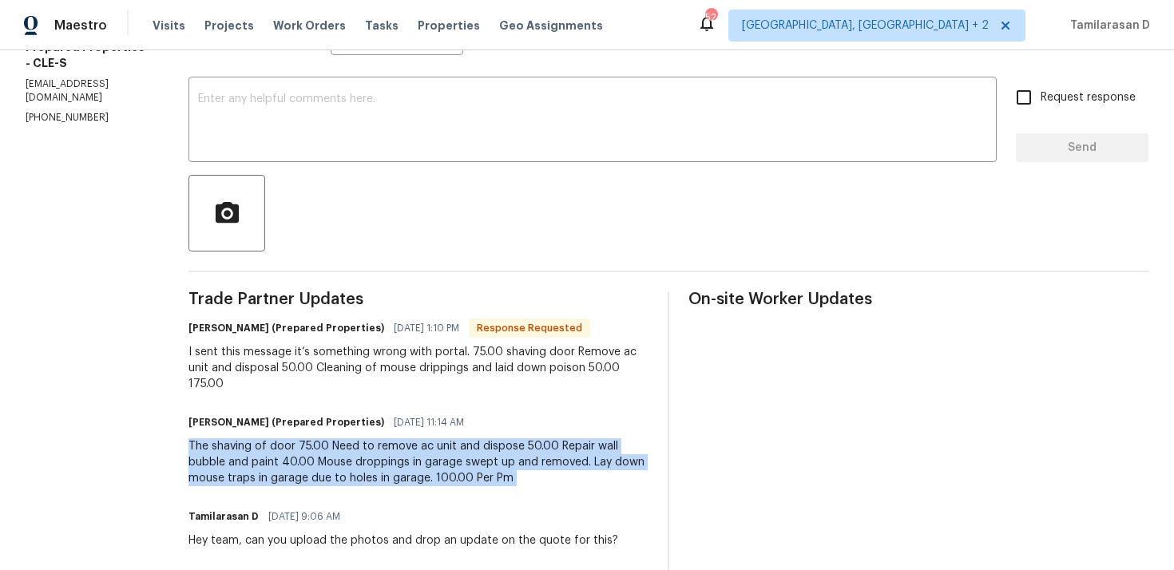
click at [351, 481] on div "The shaving of door 75.00 Need to remove ac unit and dispose 50.00 Repair wall …" at bounding box center [418, 462] width 460 height 48
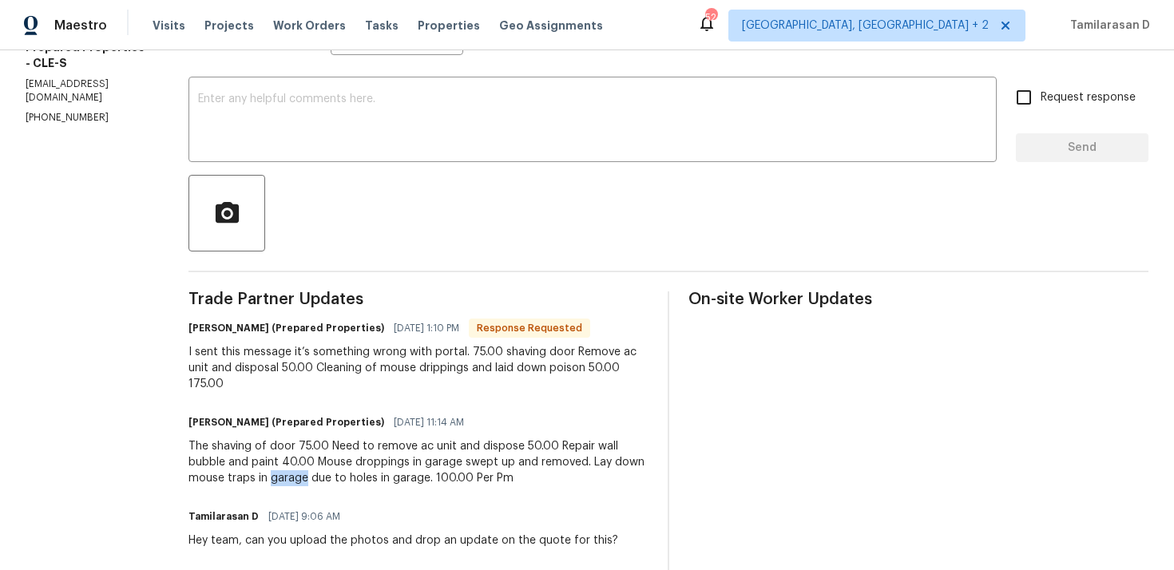
click at [351, 481] on div "The shaving of door 75.00 Need to remove ac unit and dispose 50.00 Repair wall …" at bounding box center [418, 462] width 460 height 48
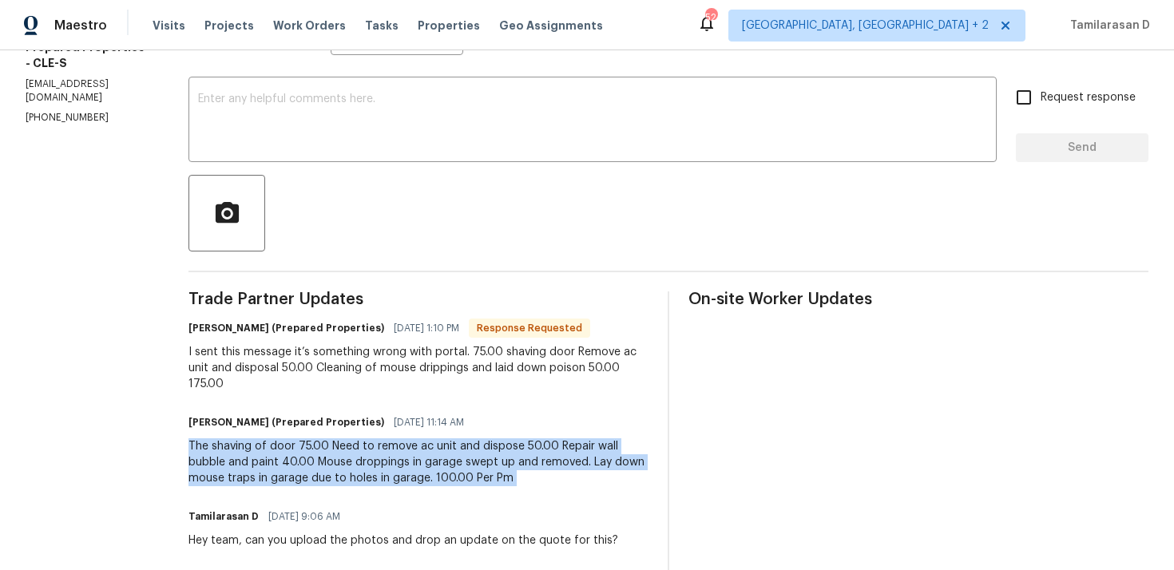
click at [351, 481] on div "The shaving of door 75.00 Need to remove ac unit and dispose 50.00 Repair wall …" at bounding box center [418, 462] width 460 height 48
click at [319, 362] on div "I sent this message it’s something wrong with portal. 75.00 shaving door Remove…" at bounding box center [418, 368] width 460 height 48
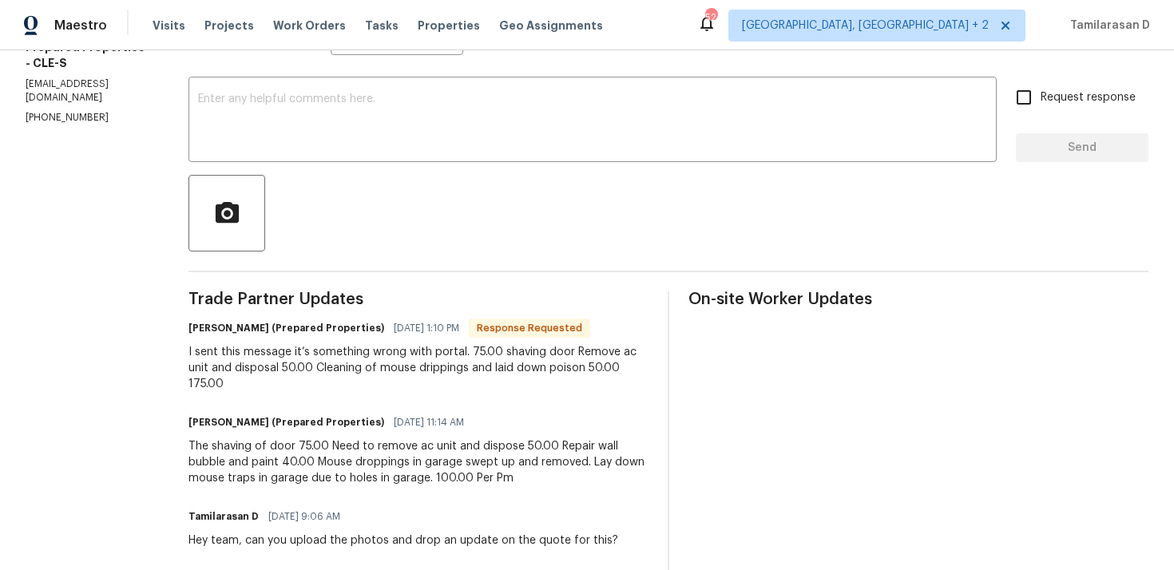
click at [319, 362] on div "I sent this message it’s something wrong with portal. 75.00 shaving door Remove…" at bounding box center [418, 368] width 460 height 48
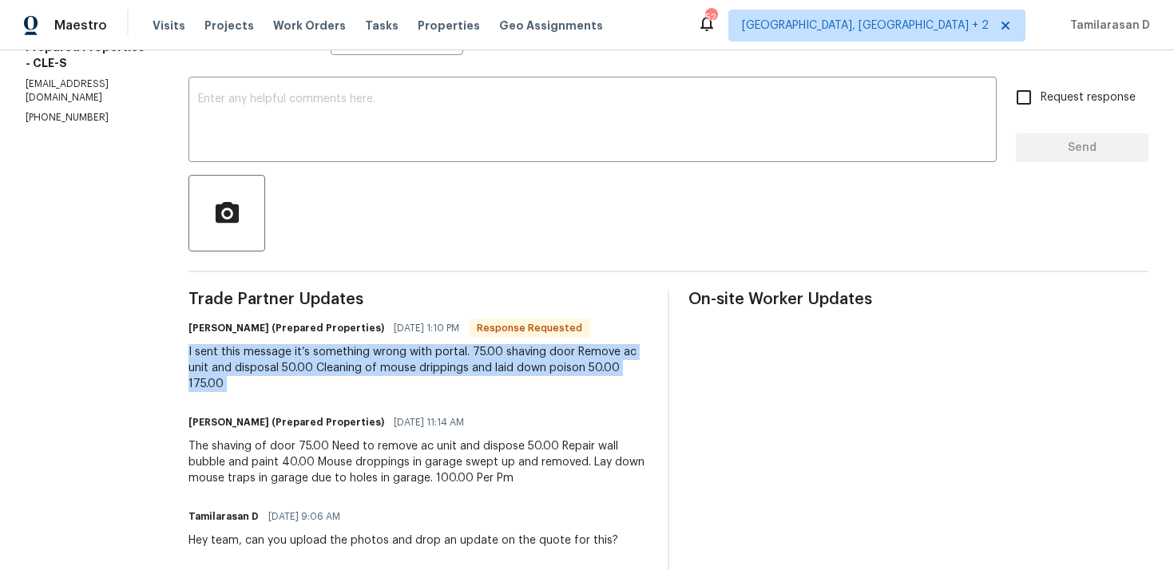
click at [319, 362] on div "I sent this message it’s something wrong with portal. 75.00 shaving door Remove…" at bounding box center [418, 368] width 460 height 48
click at [374, 386] on div "I sent this message it’s something wrong with portal. 75.00 shaving door Remove…" at bounding box center [418, 368] width 460 height 48
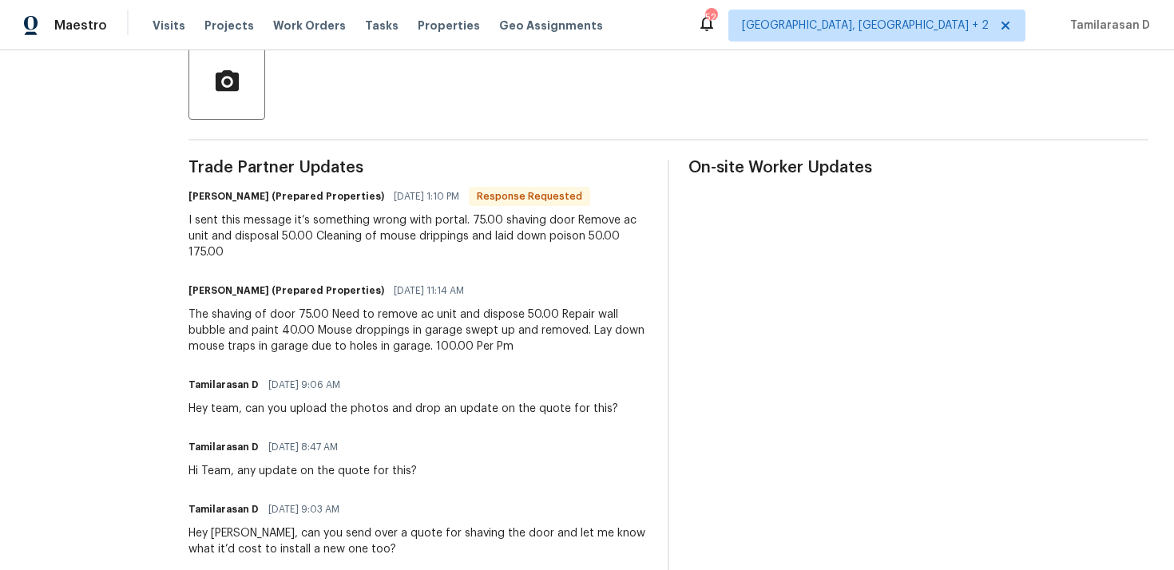
scroll to position [424, 0]
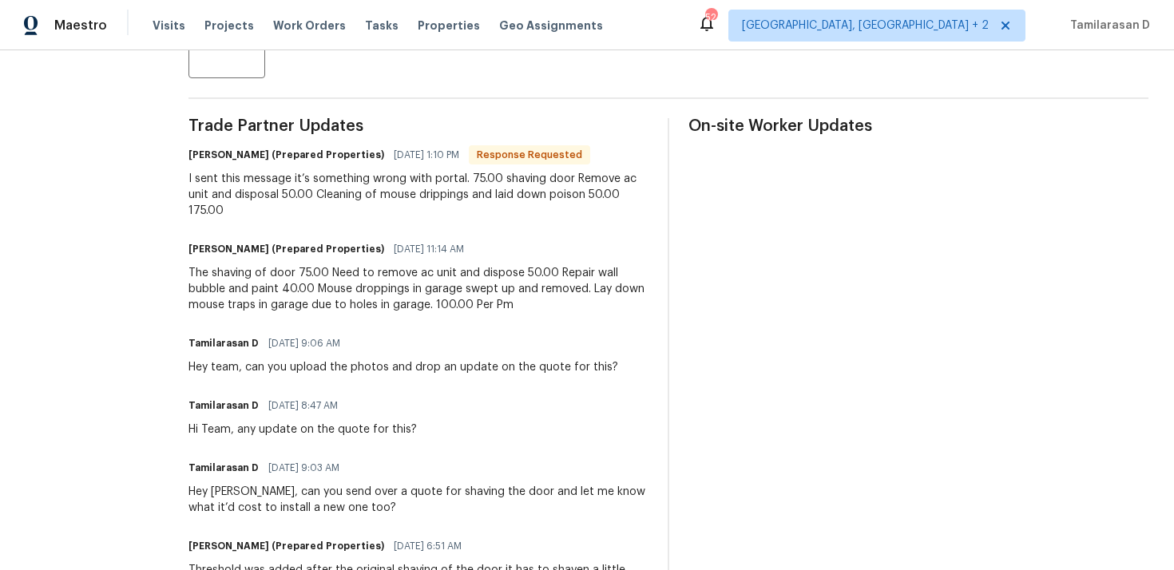
click at [335, 282] on div "The shaving of door 75.00 Need to remove ac unit and dispose 50.00 Repair wall …" at bounding box center [418, 289] width 460 height 48
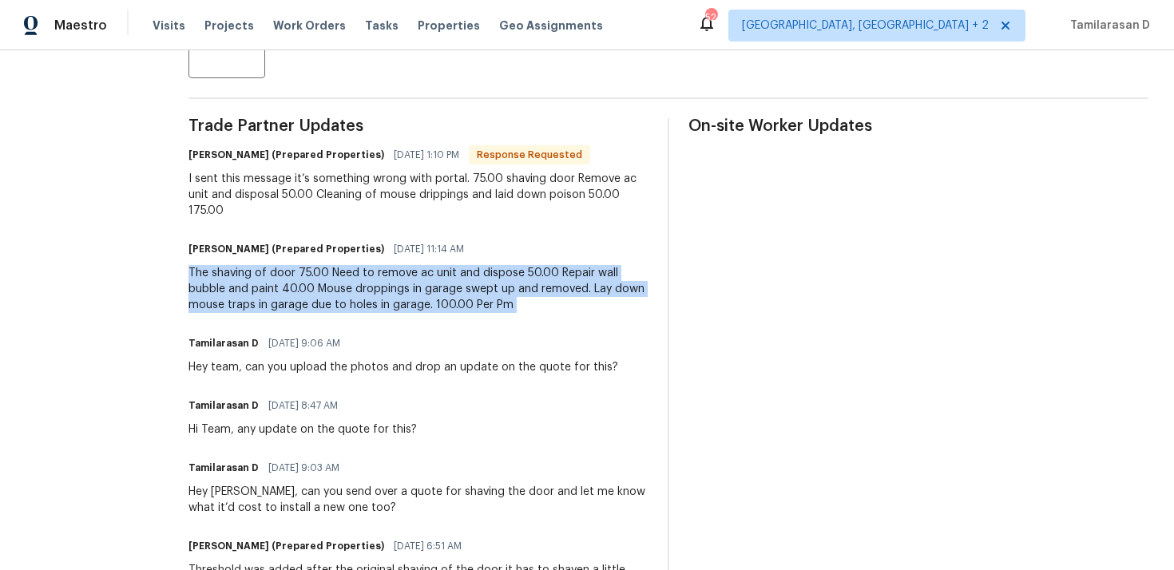
click at [374, 295] on div "The shaving of door 75.00 Need to remove ac unit and dispose 50.00 Repair wall …" at bounding box center [418, 289] width 460 height 48
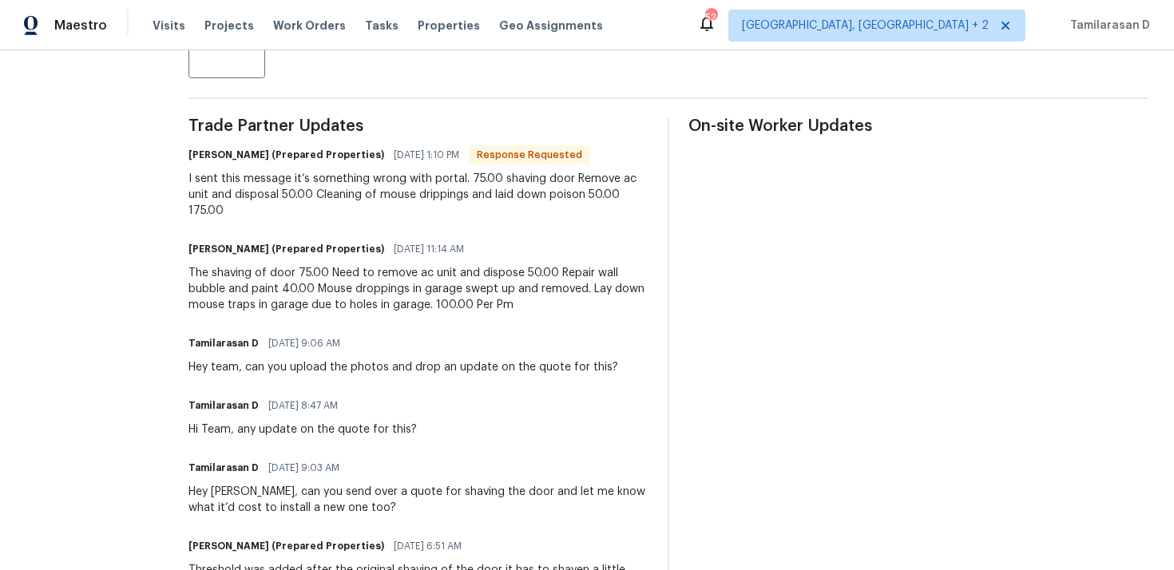
click at [374, 295] on div "The shaving of door 75.00 Need to remove ac unit and dispose 50.00 Repair wall …" at bounding box center [418, 289] width 460 height 48
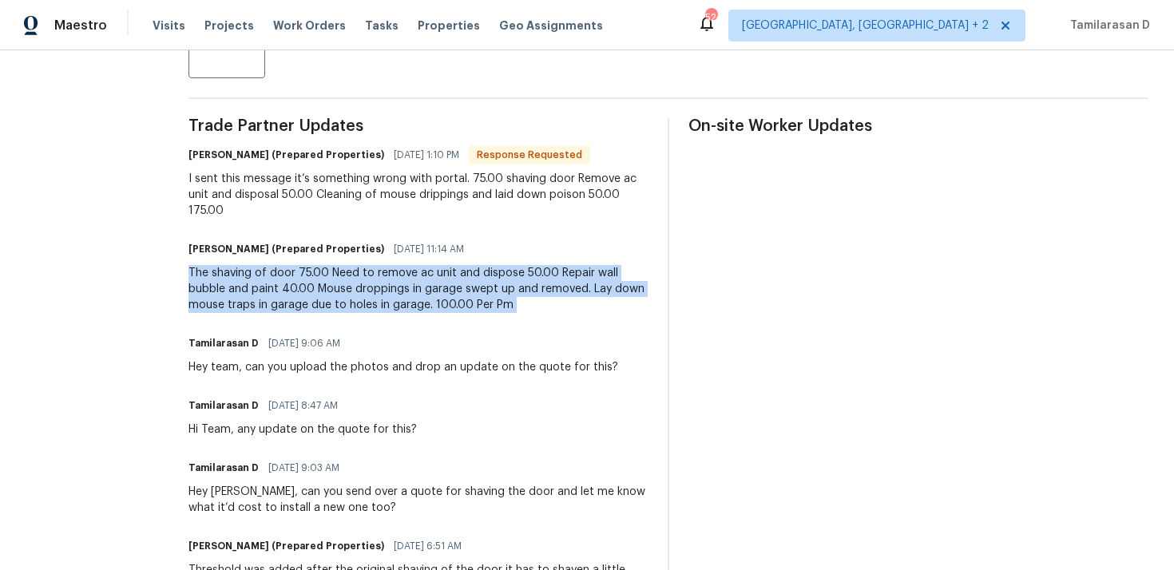
scroll to position [0, 0]
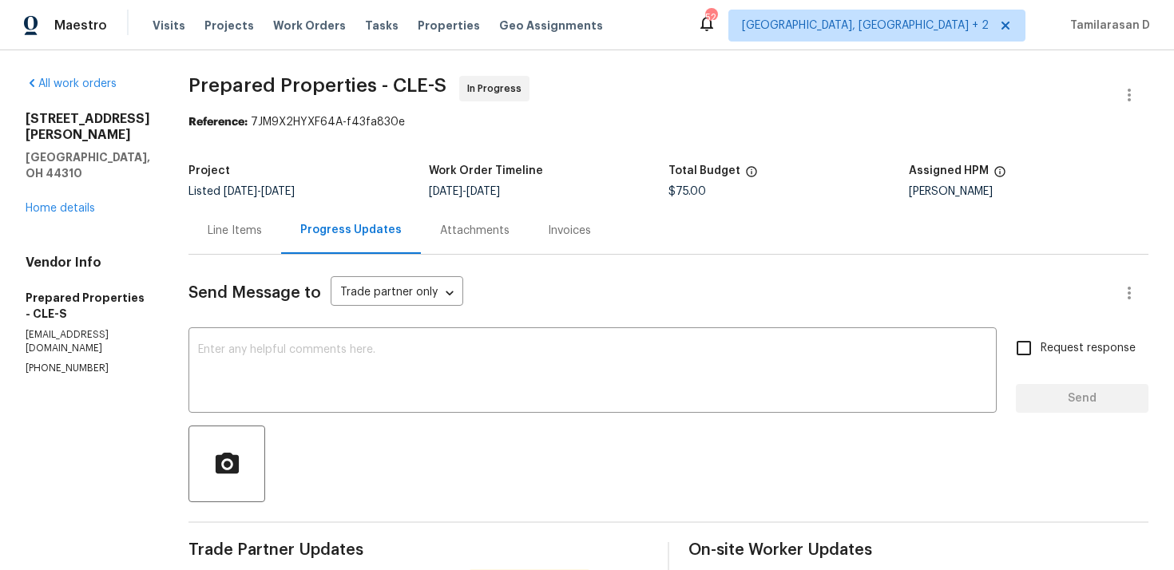
click at [274, 239] on div "Line Items" at bounding box center [234, 230] width 93 height 47
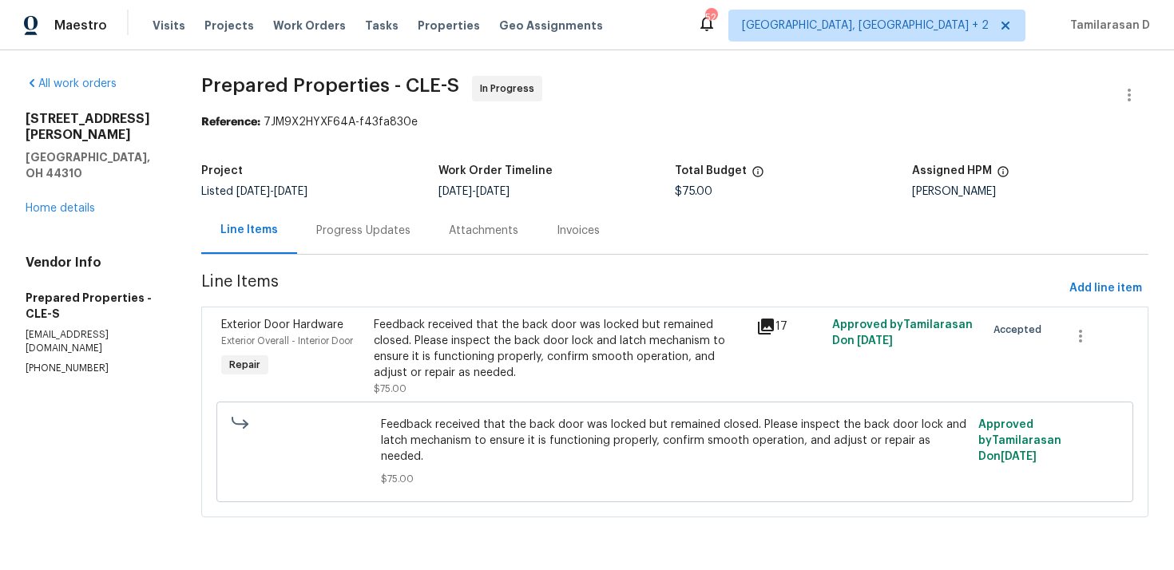
click at [469, 361] on div "Feedback received that the back door was locked but remained closed. Please ins…" at bounding box center [560, 349] width 372 height 64
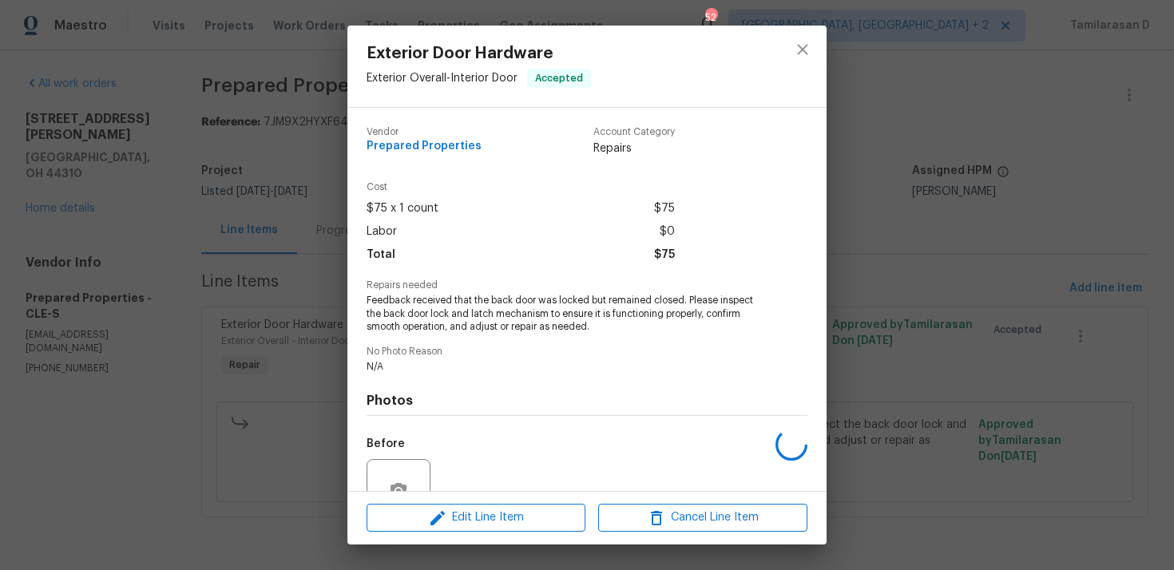
scroll to position [152, 0]
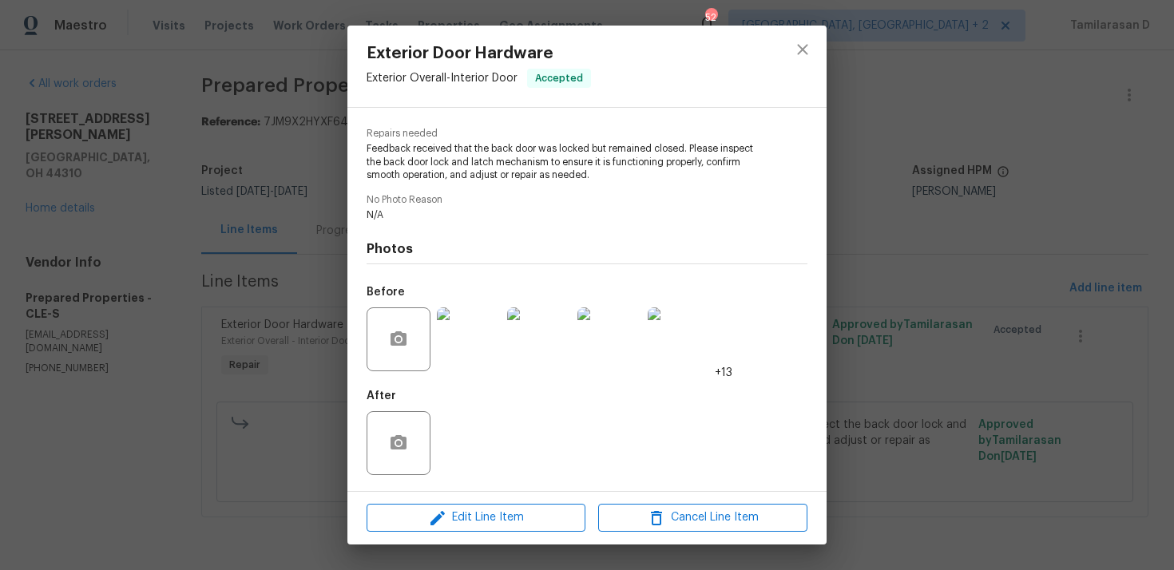
click at [283, 352] on div "Exterior Door Hardware Exterior Overall - Interior Door Accepted Vendor Prepare…" at bounding box center [587, 285] width 1174 height 570
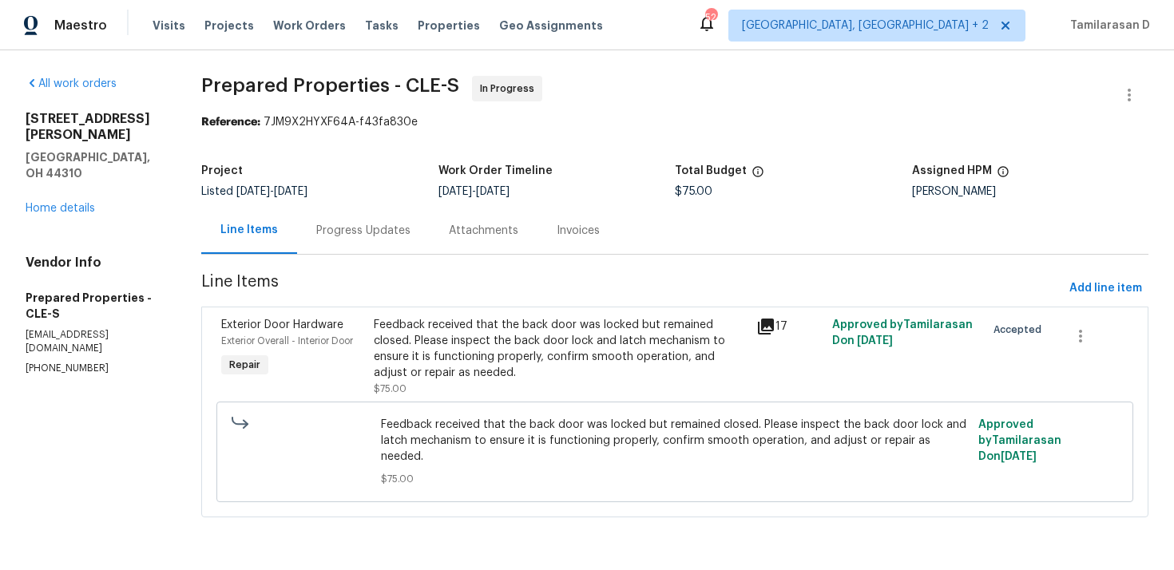
click at [368, 237] on div "Progress Updates" at bounding box center [363, 231] width 94 height 16
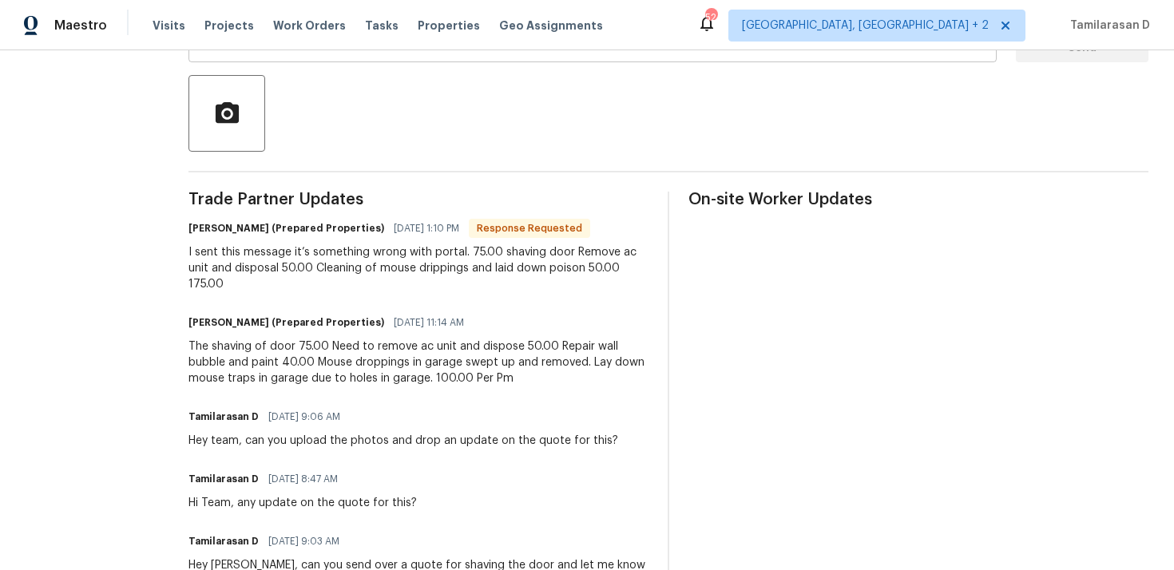
scroll to position [358, 0]
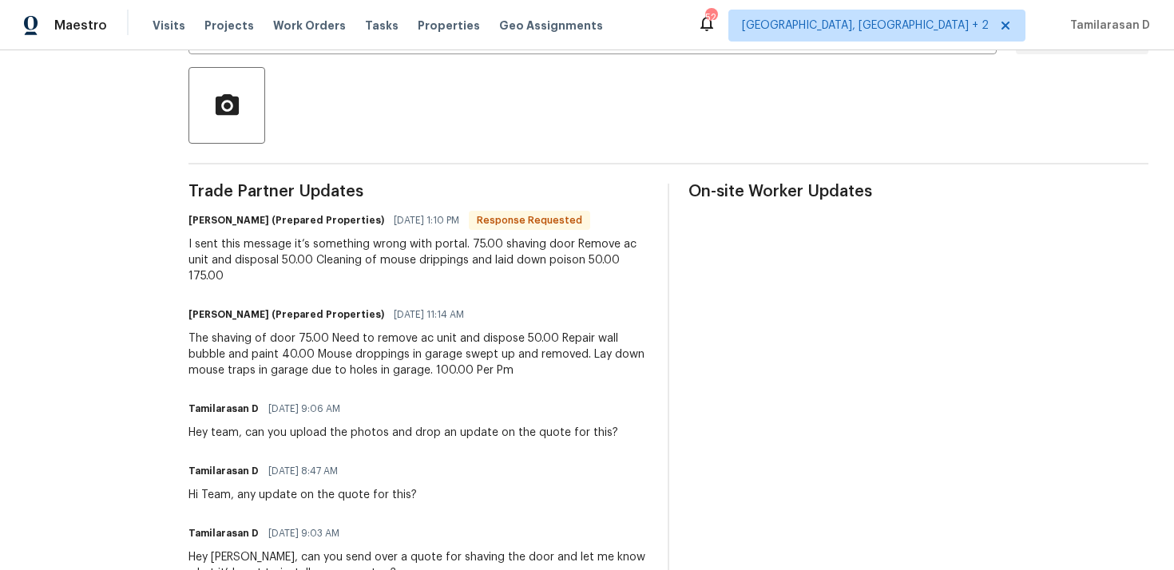
click at [362, 265] on div "I sent this message it’s something wrong with portal. 75.00 shaving door Remove…" at bounding box center [418, 260] width 460 height 48
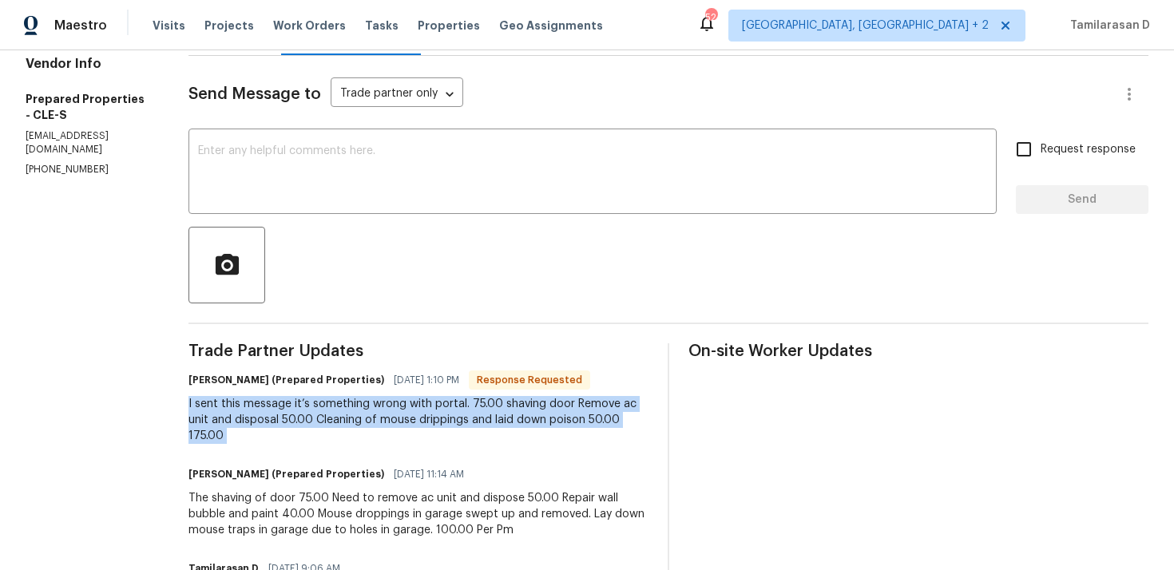
scroll to position [287, 0]
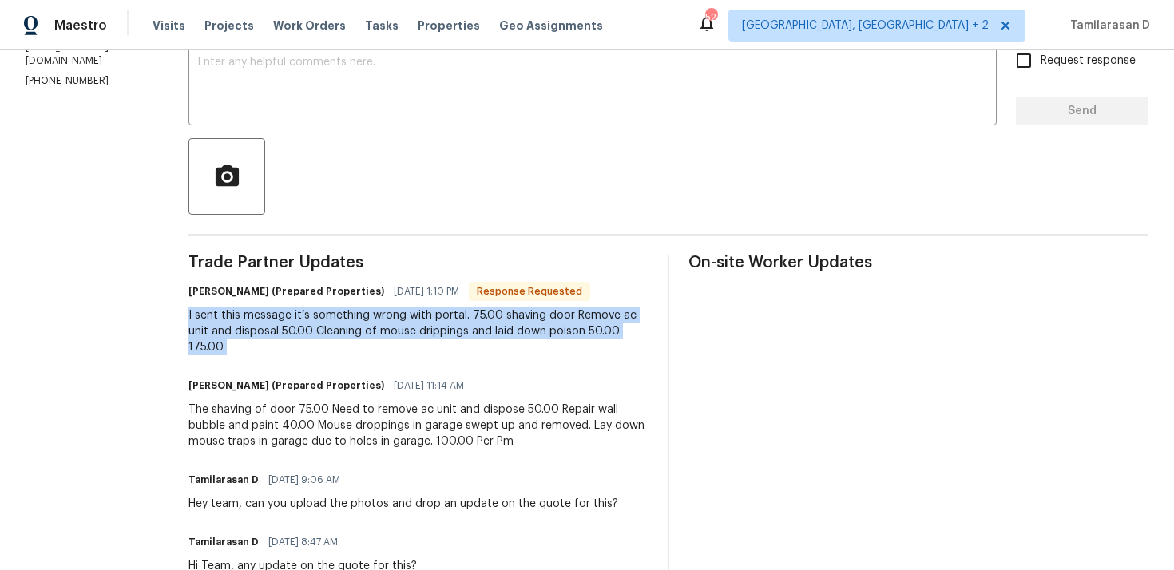
click at [518, 443] on div "The shaving of door 75.00 Need to remove ac unit and dispose 50.00 Repair wall …" at bounding box center [418, 426] width 460 height 48
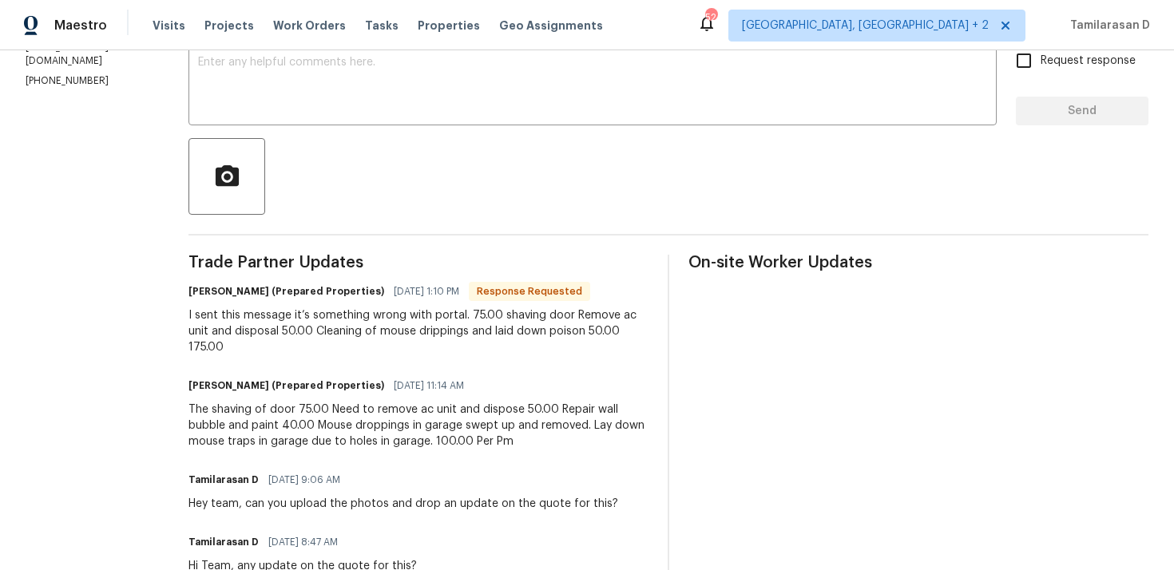
click at [518, 443] on div "The shaving of door 75.00 Need to remove ac unit and dispose 50.00 Repair wall …" at bounding box center [418, 426] width 460 height 48
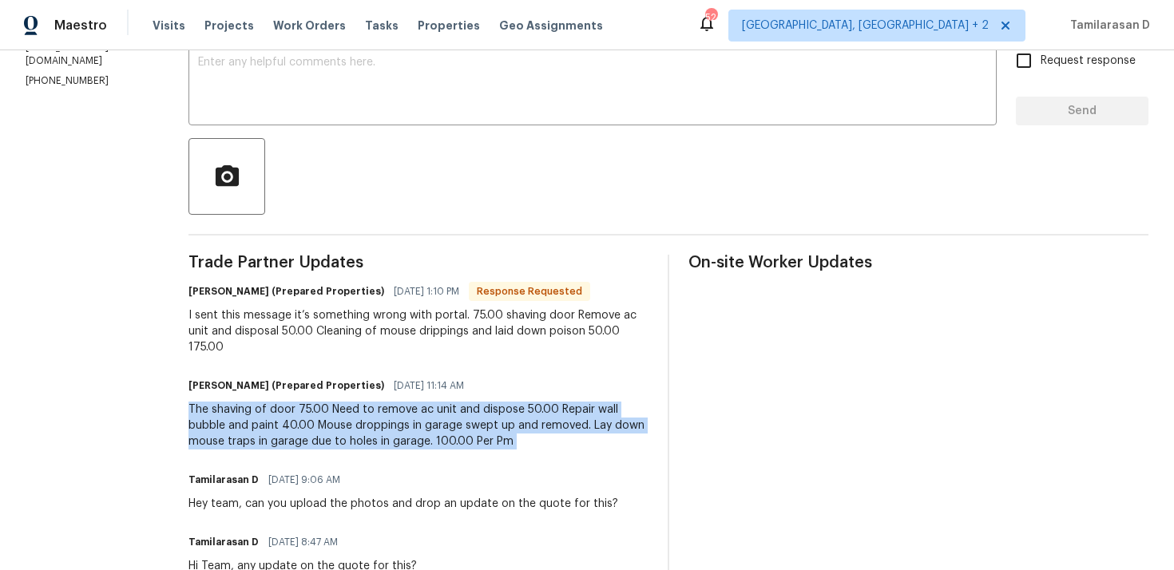
click at [379, 417] on div "The shaving of door 75.00 Need to remove ac unit and dispose 50.00 Repair wall …" at bounding box center [418, 426] width 460 height 48
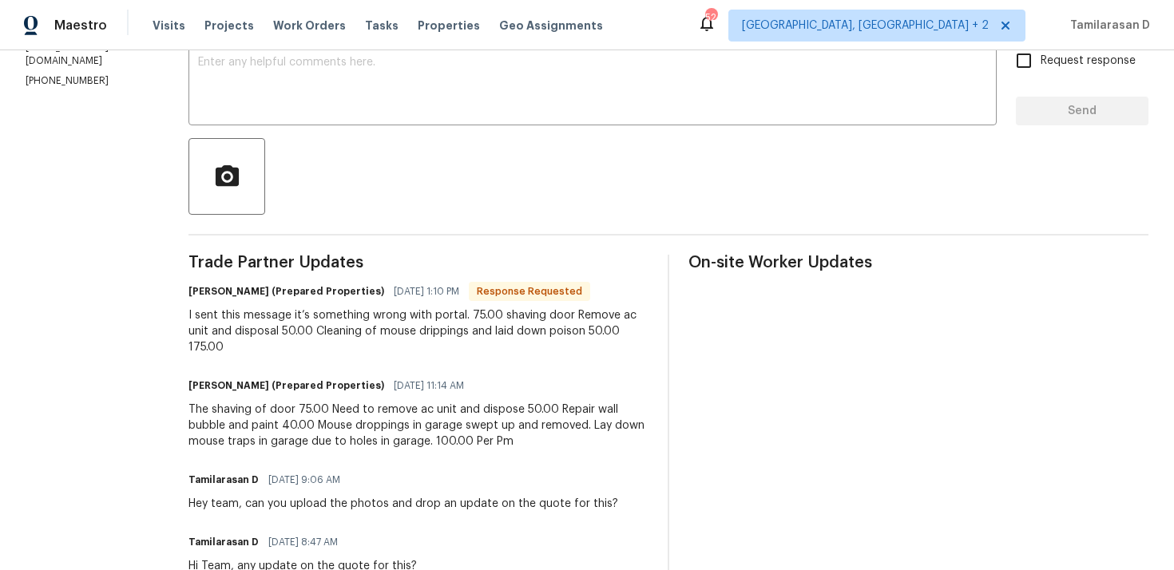
click at [379, 417] on div "The shaving of door 75.00 Need to remove ac unit and dispose 50.00 Repair wall …" at bounding box center [418, 426] width 460 height 48
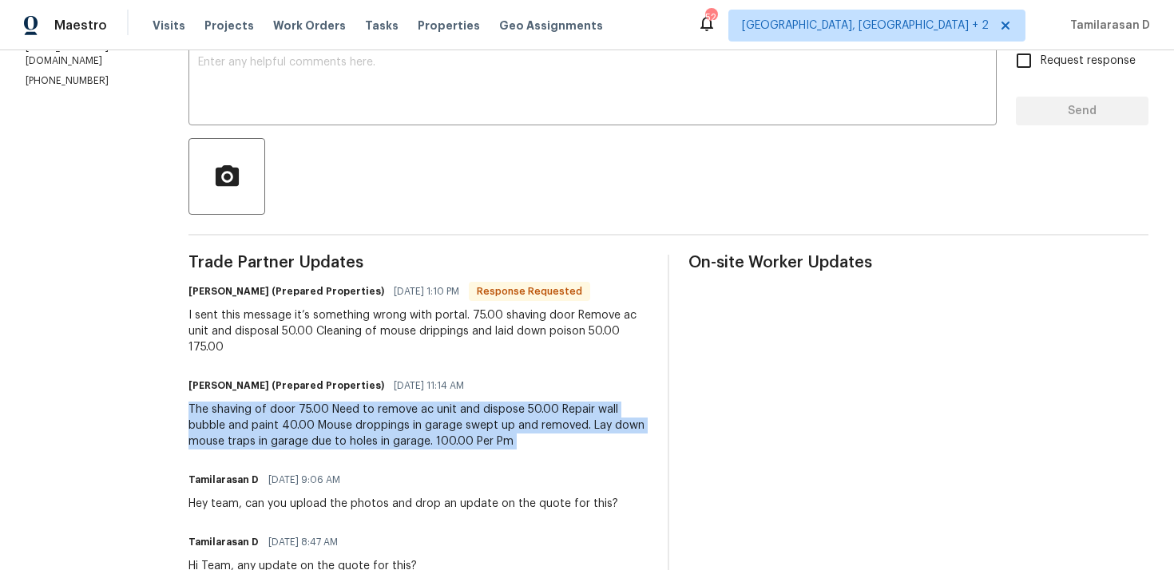
click at [358, 331] on div "I sent this message it’s something wrong with portal. 75.00 shaving door Remove…" at bounding box center [418, 331] width 460 height 48
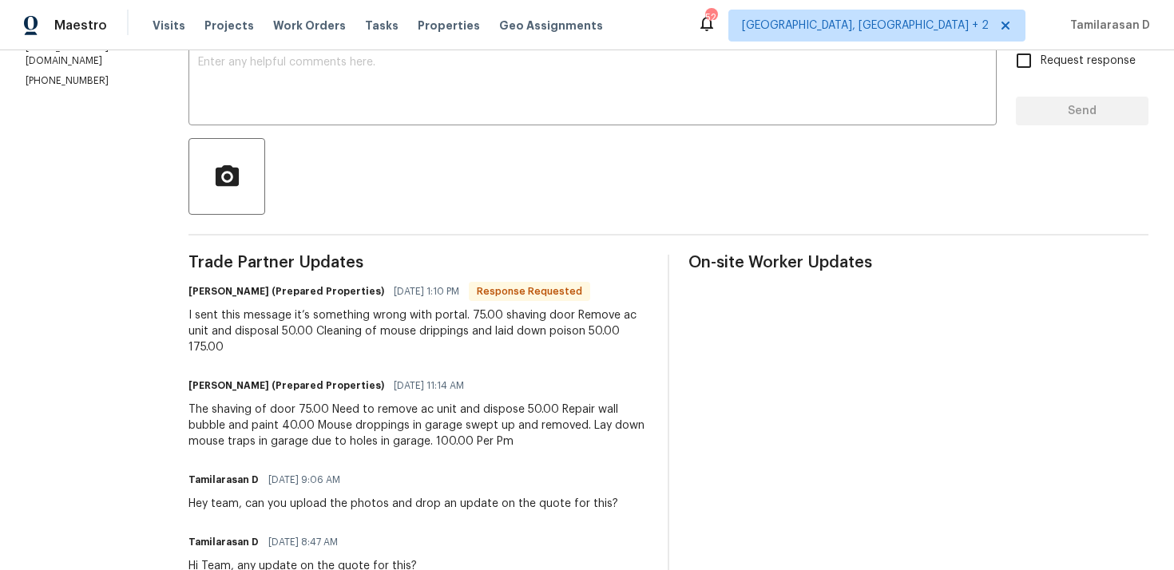
click at [358, 331] on div "I sent this message it’s something wrong with portal. 75.00 shaving door Remove…" at bounding box center [418, 331] width 460 height 48
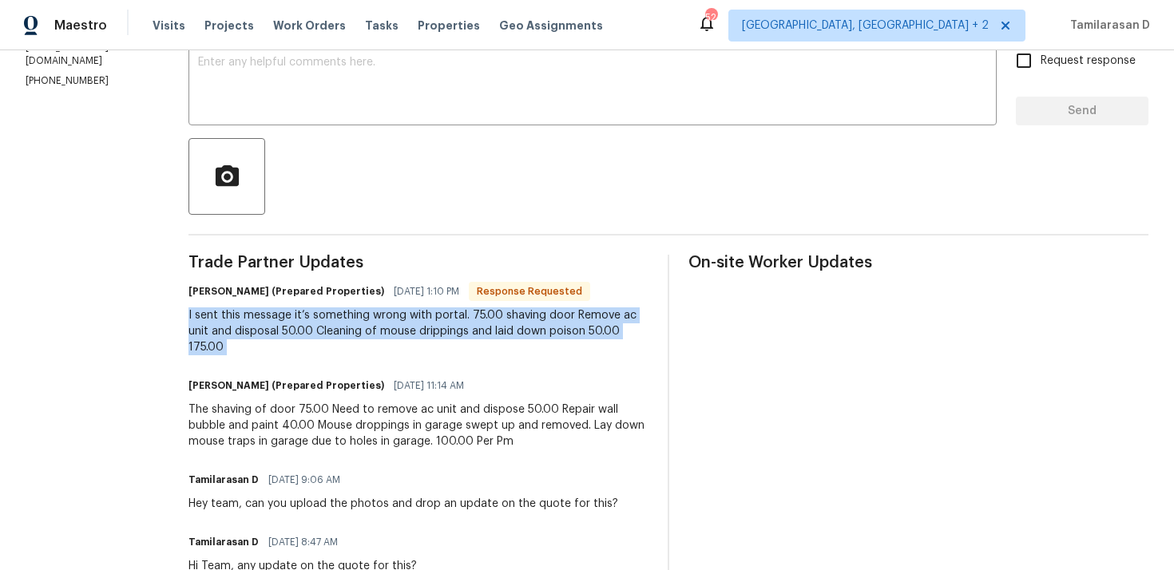
click at [437, 311] on div "I sent this message it’s something wrong with portal. 75.00 shaving door Remove…" at bounding box center [418, 331] width 460 height 48
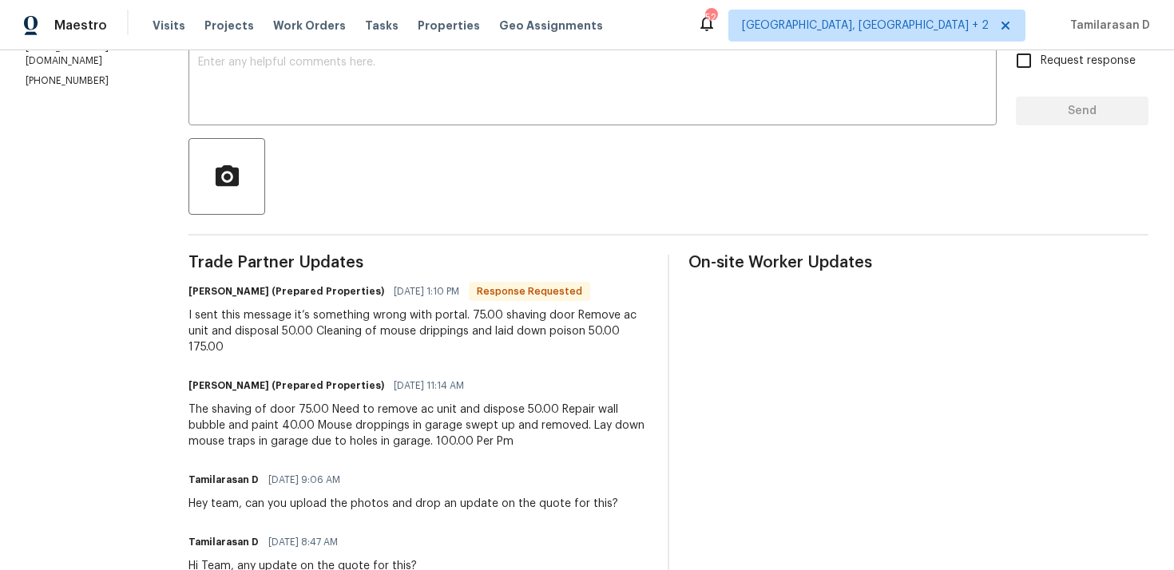
click at [437, 311] on div "I sent this message it’s something wrong with portal. 75.00 shaving door Remove…" at bounding box center [418, 331] width 460 height 48
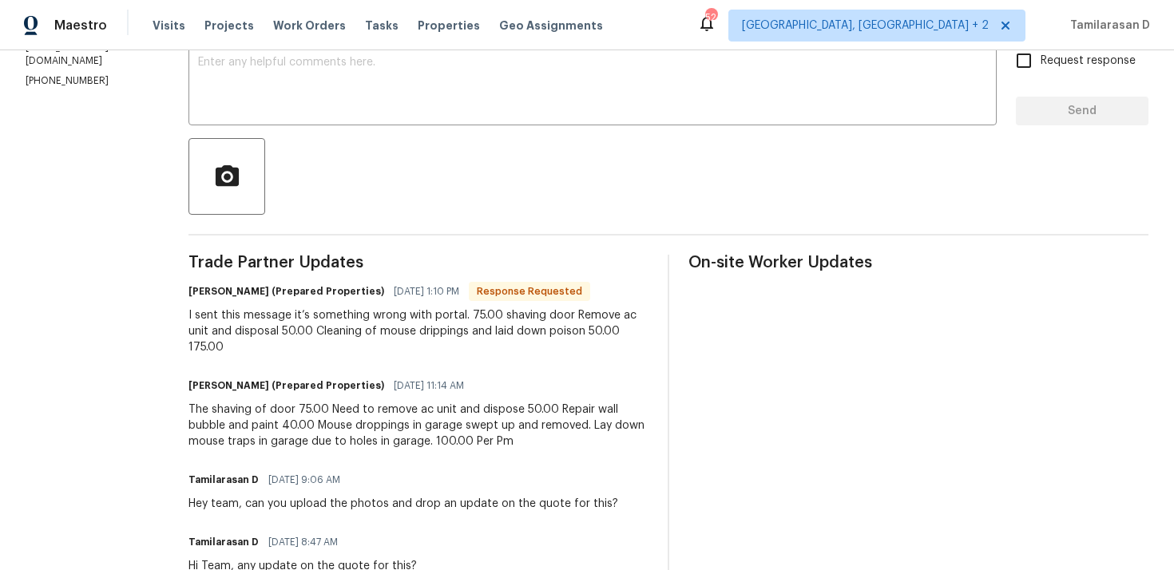
click at [552, 422] on div "The shaving of door 75.00 Need to remove ac unit and dispose 50.00 Repair wall …" at bounding box center [418, 426] width 460 height 48
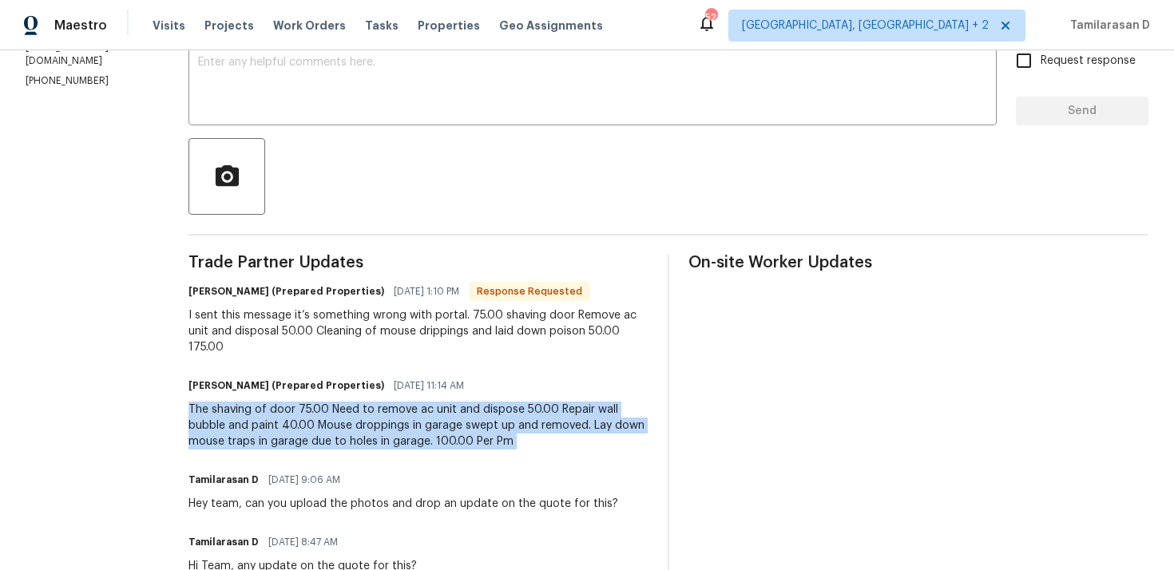
click at [511, 433] on div "The shaving of door 75.00 Need to remove ac unit and dispose 50.00 Repair wall …" at bounding box center [418, 426] width 460 height 48
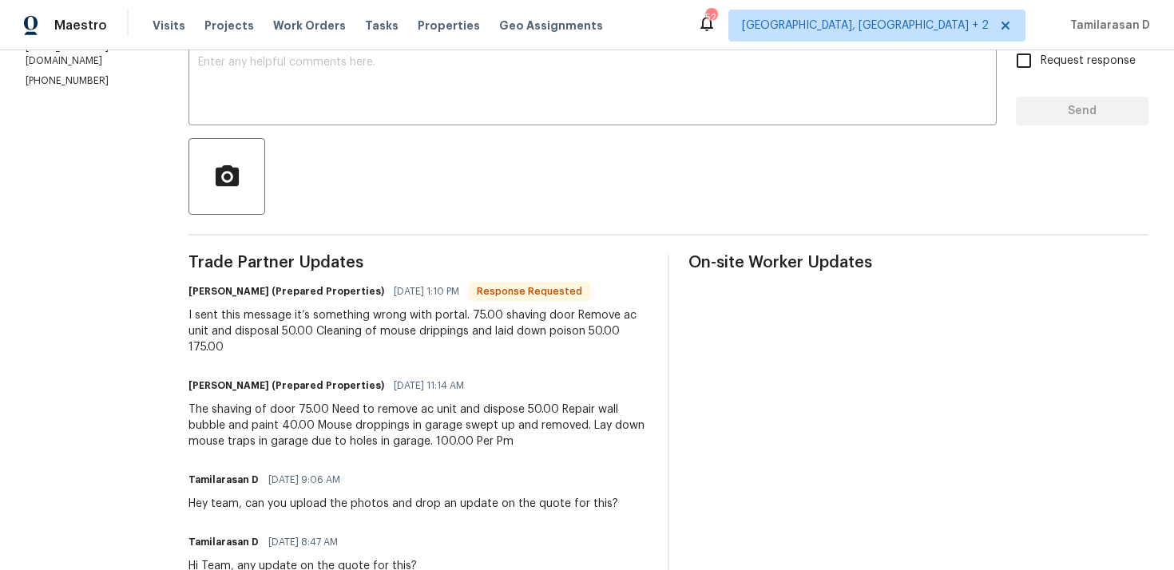
click at [511, 433] on div "The shaving of door 75.00 Need to remove ac unit and dispose 50.00 Repair wall …" at bounding box center [418, 426] width 460 height 48
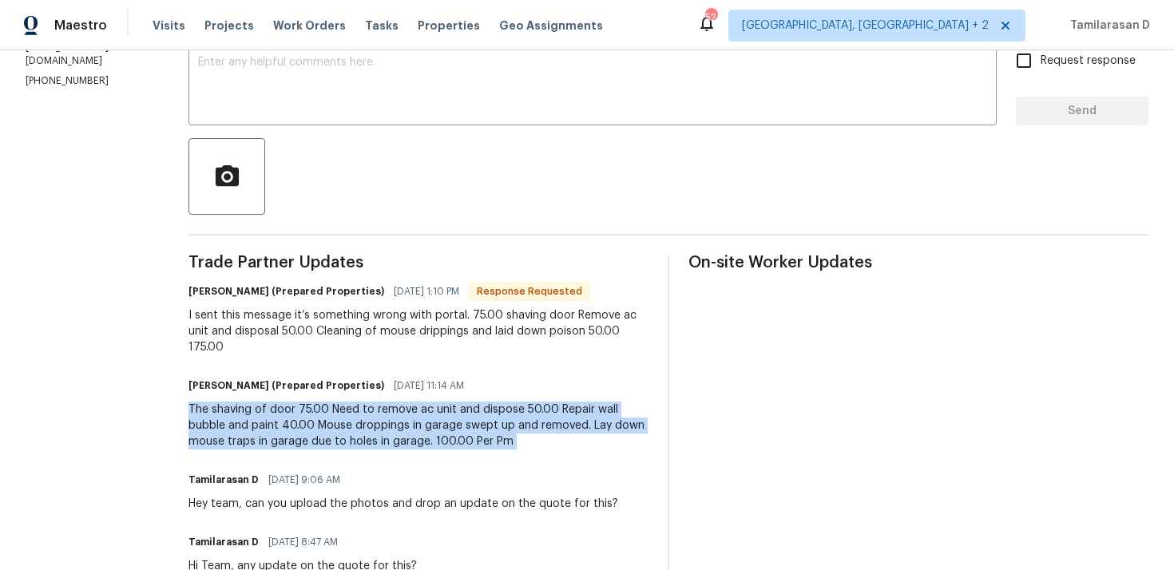
click at [465, 330] on div "I sent this message it’s something wrong with portal. 75.00 shaving door Remove…" at bounding box center [418, 331] width 460 height 48
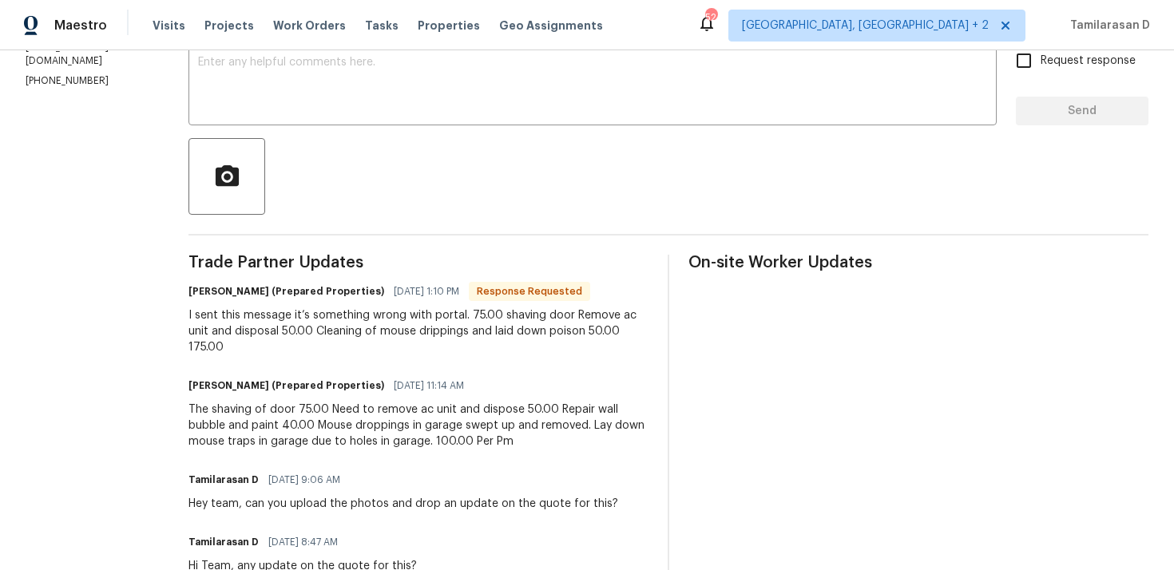
click at [465, 330] on div "I sent this message it’s something wrong with portal. 75.00 shaving door Remove…" at bounding box center [418, 331] width 460 height 48
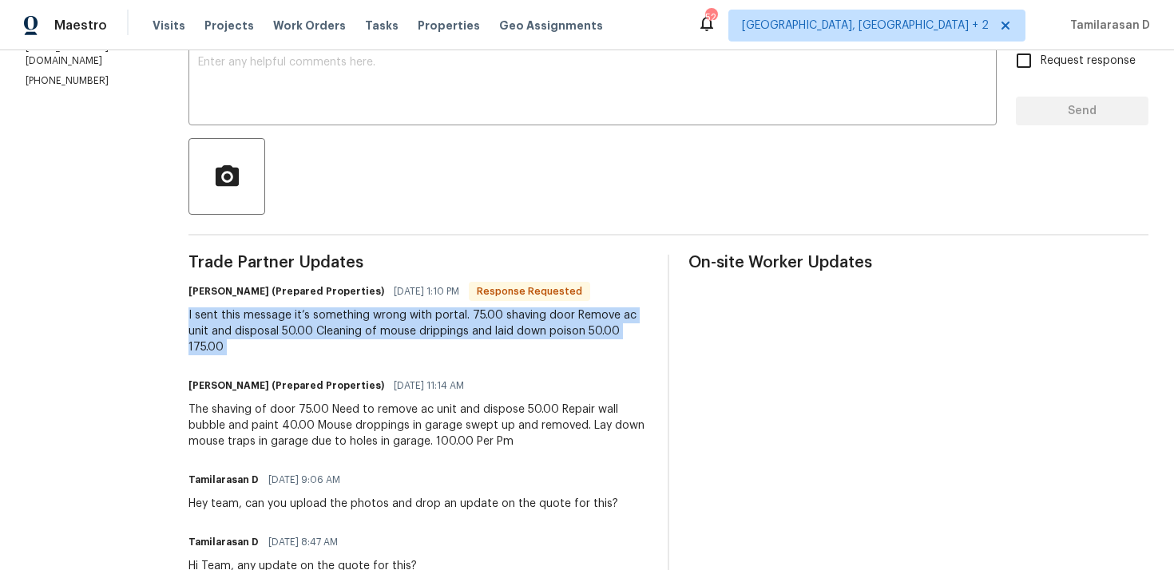
click at [465, 330] on div "I sent this message it’s something wrong with portal. 75.00 shaving door Remove…" at bounding box center [418, 331] width 460 height 48
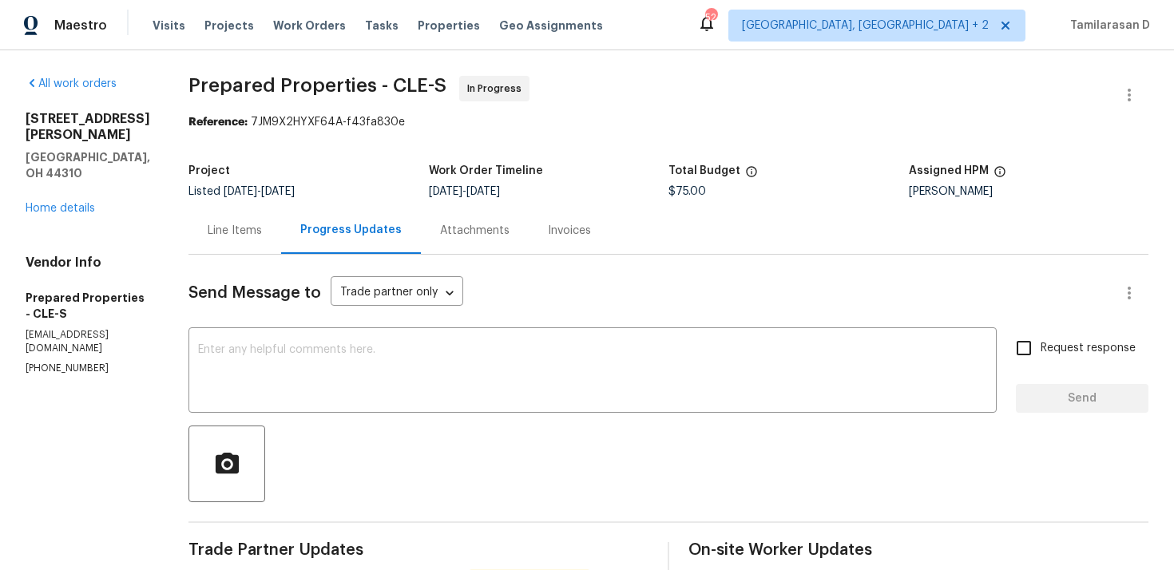
click at [263, 220] on div "Line Items" at bounding box center [234, 230] width 93 height 47
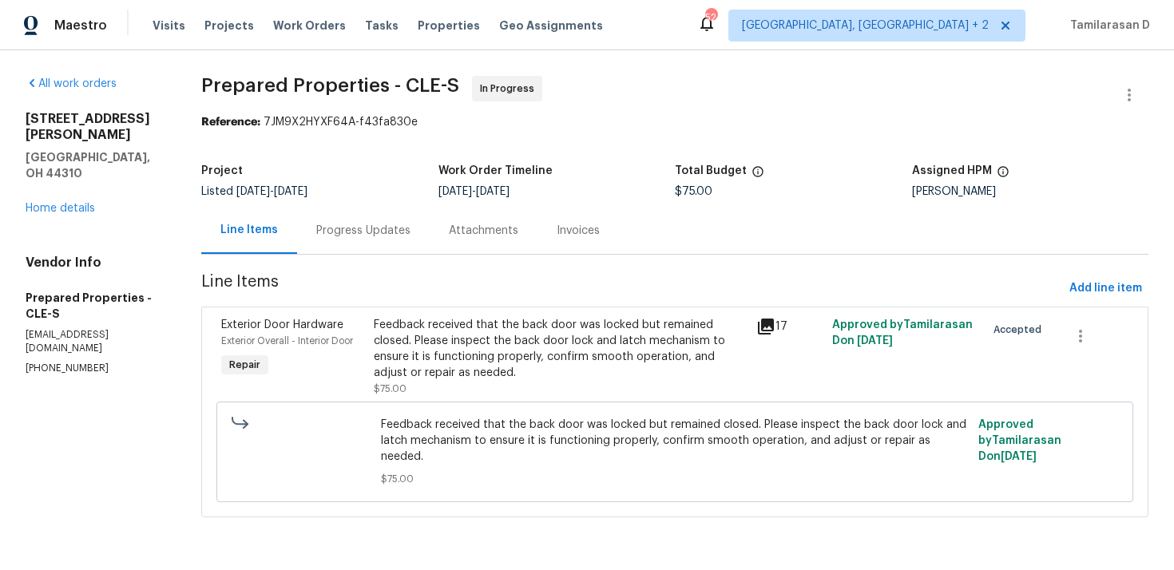
click at [447, 362] on div "Feedback received that the back door was locked but remained closed. Please ins…" at bounding box center [560, 349] width 372 height 64
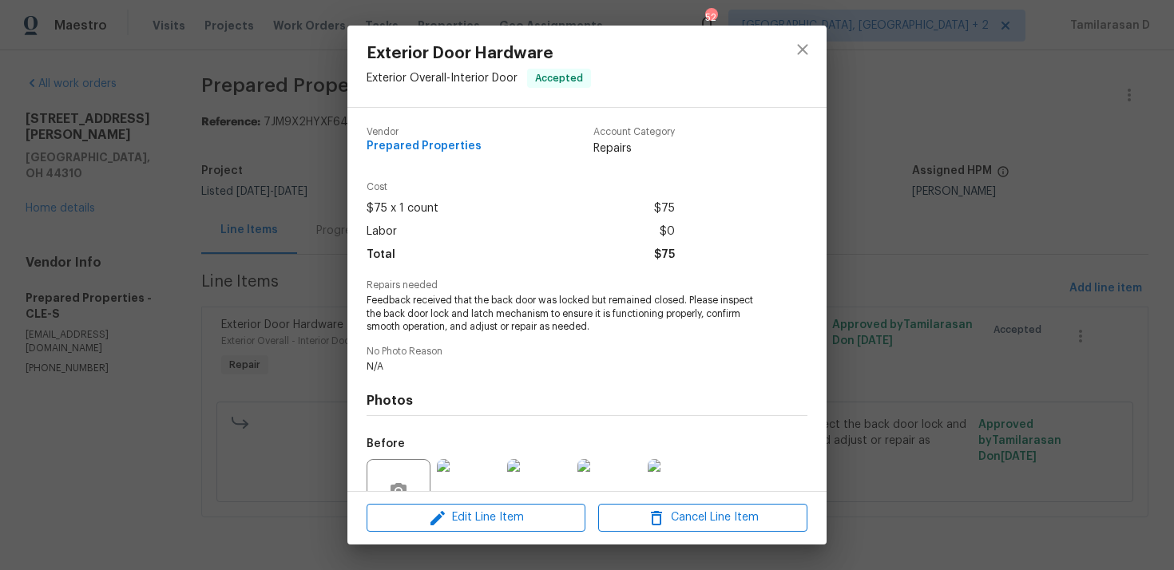
scroll to position [152, 0]
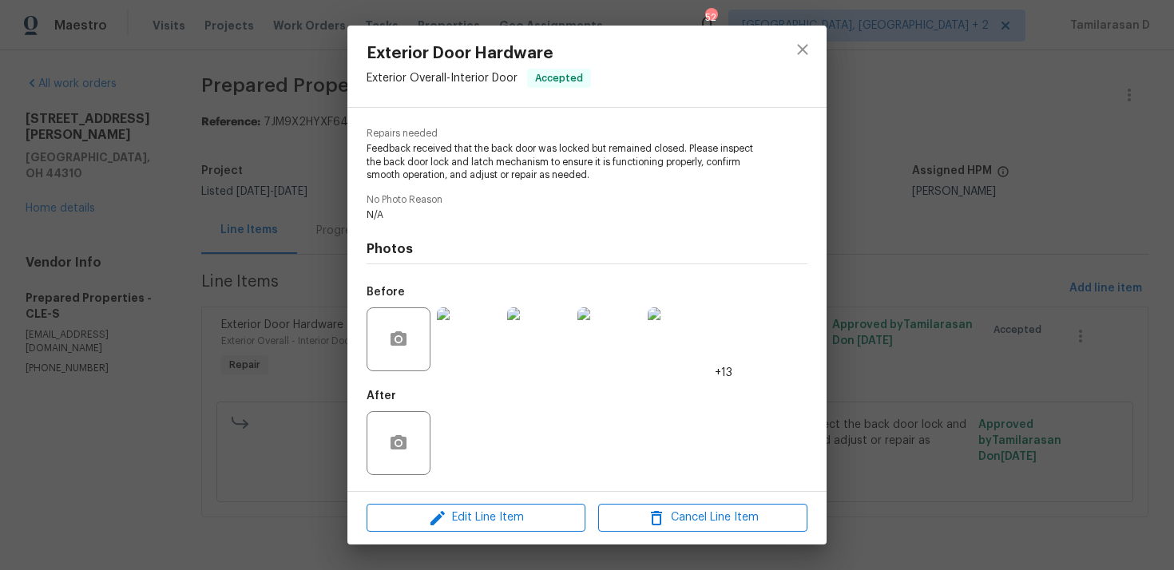
click at [490, 355] on img at bounding box center [469, 339] width 64 height 64
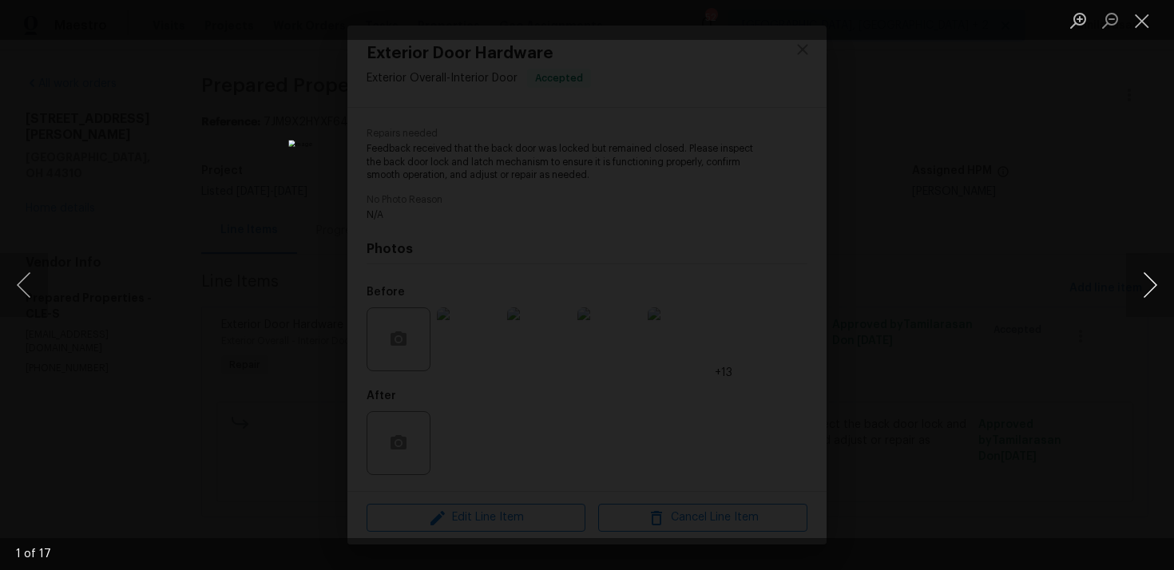
click at [1148, 282] on button "Next image" at bounding box center [1150, 285] width 48 height 64
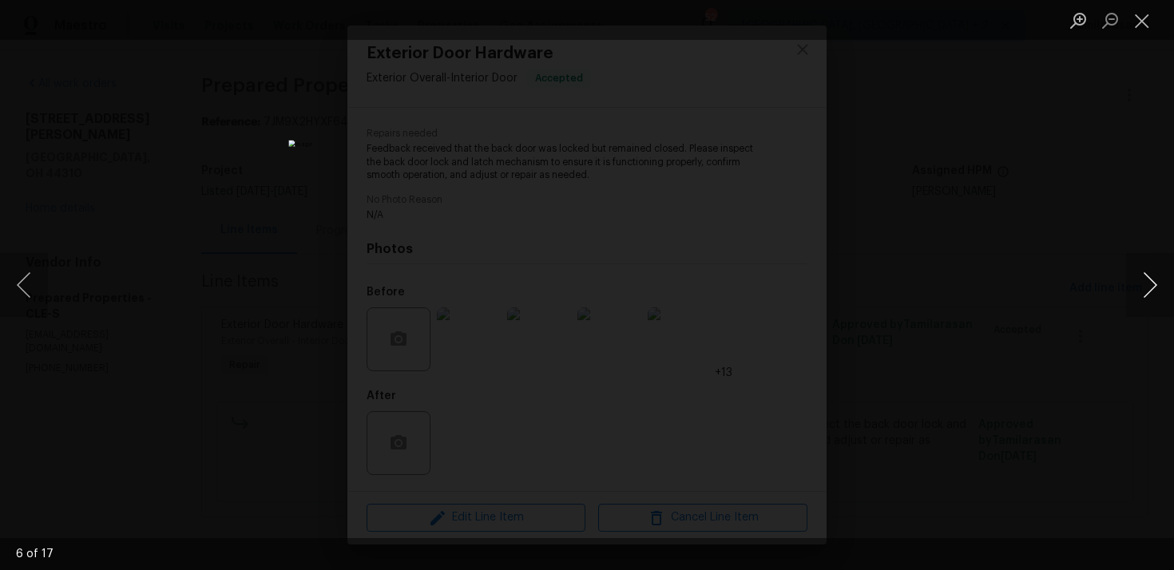
click at [1148, 282] on button "Next image" at bounding box center [1150, 285] width 48 height 64
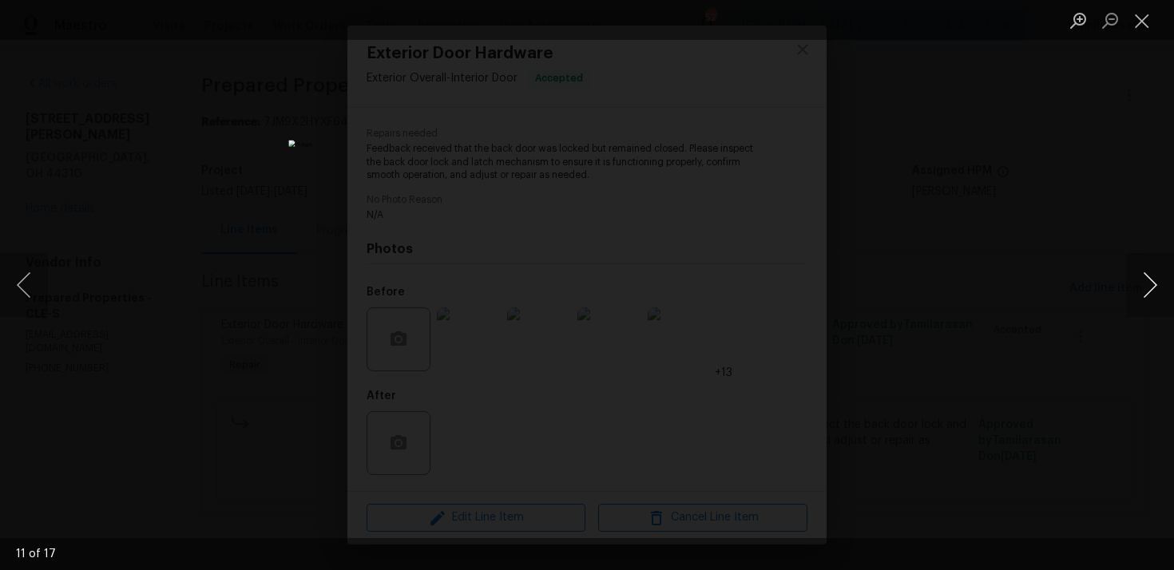
click at [1148, 282] on button "Next image" at bounding box center [1150, 285] width 48 height 64
click at [1148, 278] on button "Next image" at bounding box center [1150, 285] width 48 height 64
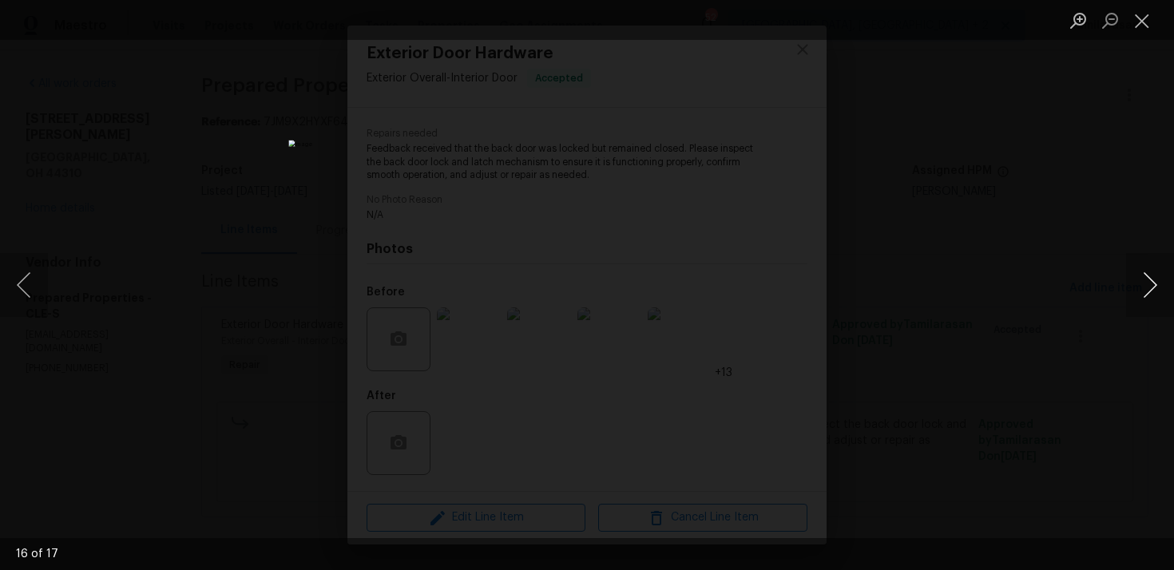
click at [1147, 291] on button "Next image" at bounding box center [1150, 285] width 48 height 64
click at [1160, 300] on button "Next image" at bounding box center [1150, 285] width 48 height 64
click at [1151, 293] on button "Next image" at bounding box center [1150, 285] width 48 height 64
click at [1145, 19] on button "Close lightbox" at bounding box center [1142, 20] width 32 height 28
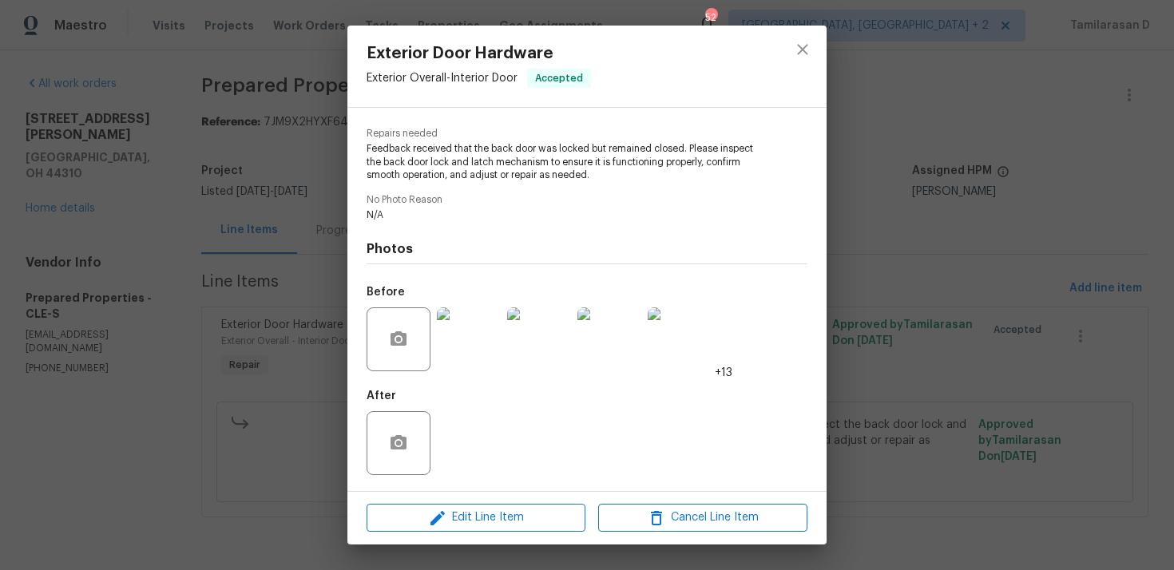
click at [317, 275] on div "Exterior Door Hardware Exterior Overall - Interior Door Accepted Vendor Prepare…" at bounding box center [587, 285] width 1174 height 570
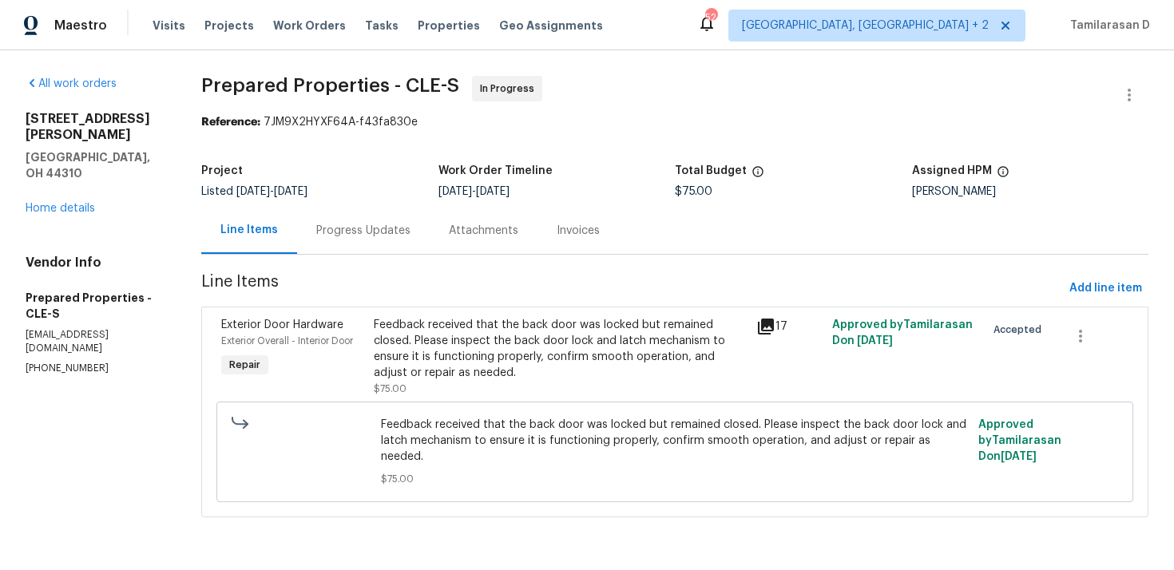
click at [426, 361] on div "Feedback received that the back door was locked but remained closed. Please ins…" at bounding box center [560, 349] width 372 height 64
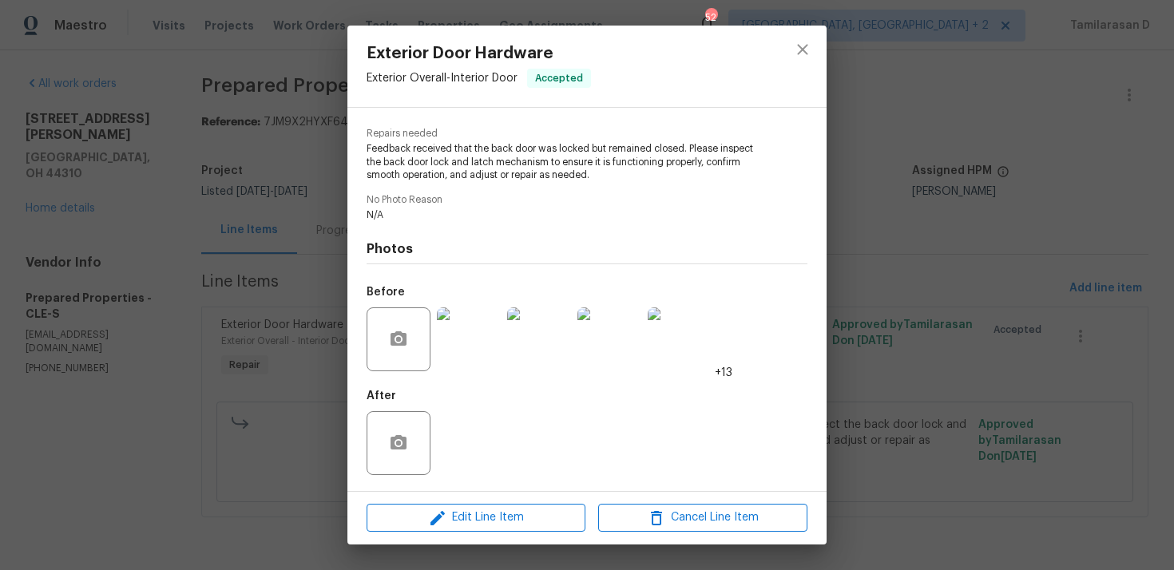
click at [430, 501] on div "Edit Line Item Cancel Line Item" at bounding box center [586, 517] width 479 height 53
click at [436, 518] on icon "button" at bounding box center [437, 518] width 14 height 14
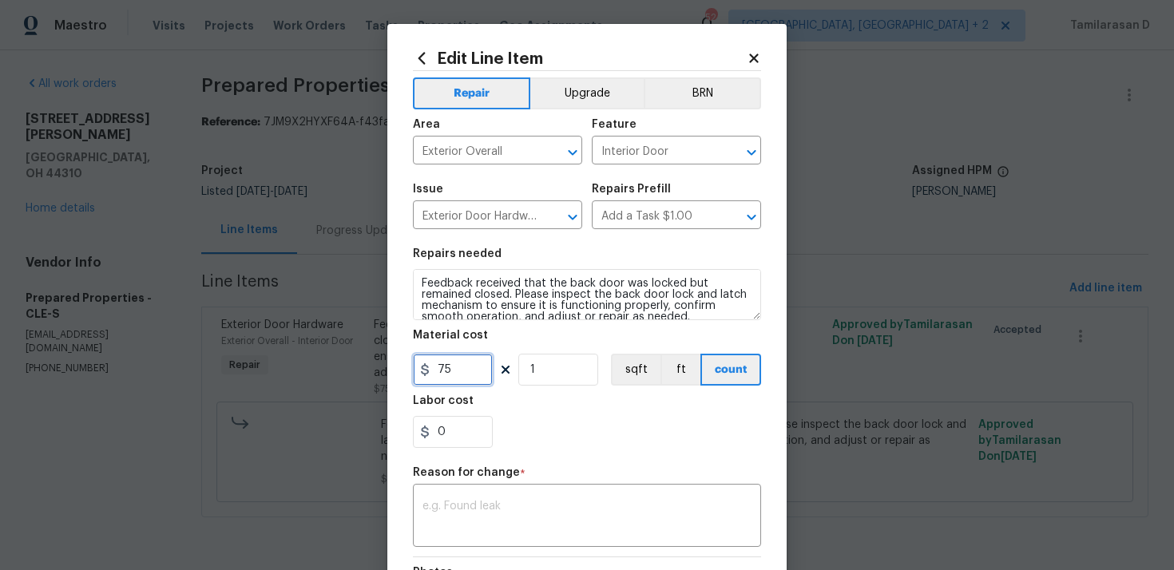
click at [438, 368] on input "75" at bounding box center [453, 370] width 80 height 32
type input "175"
click at [449, 515] on textarea at bounding box center [586, 518] width 329 height 34
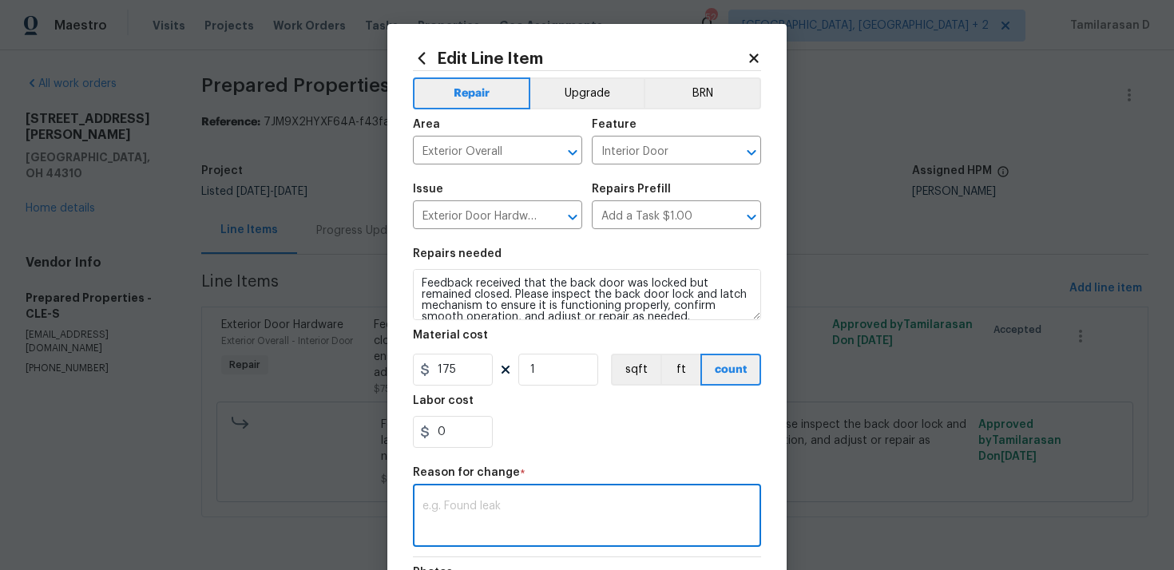
paste textarea "(TD) Updated per vendor’s final cost."
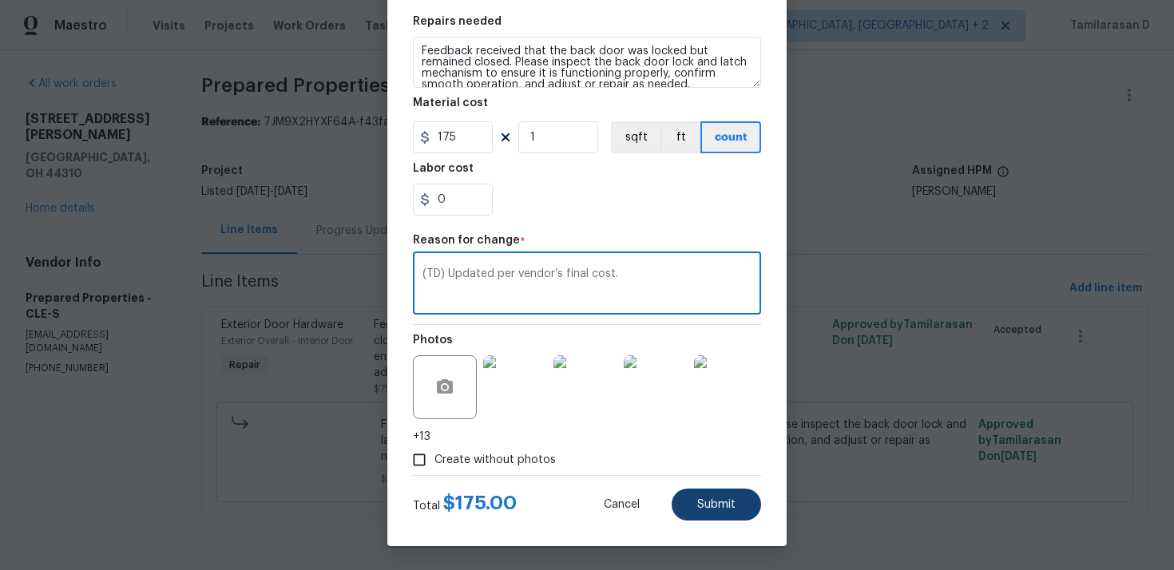
type textarea "(TD) Updated per vendor’s final cost."
click at [726, 490] on button "Submit" at bounding box center [715, 505] width 89 height 32
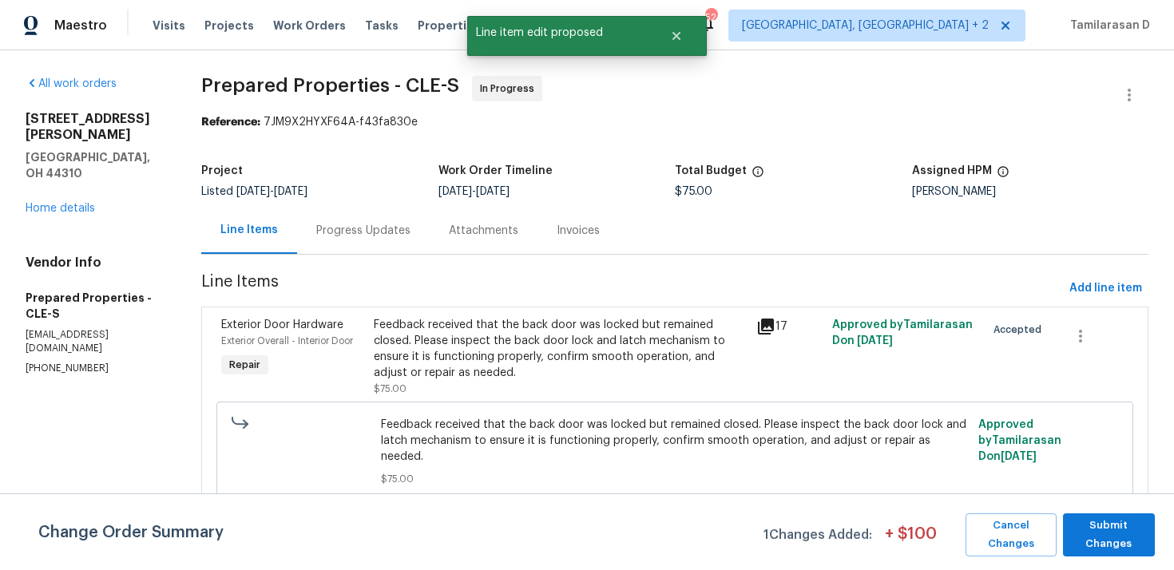
scroll to position [0, 0]
click at [1099, 533] on span "Submit Changes" at bounding box center [1109, 535] width 76 height 37
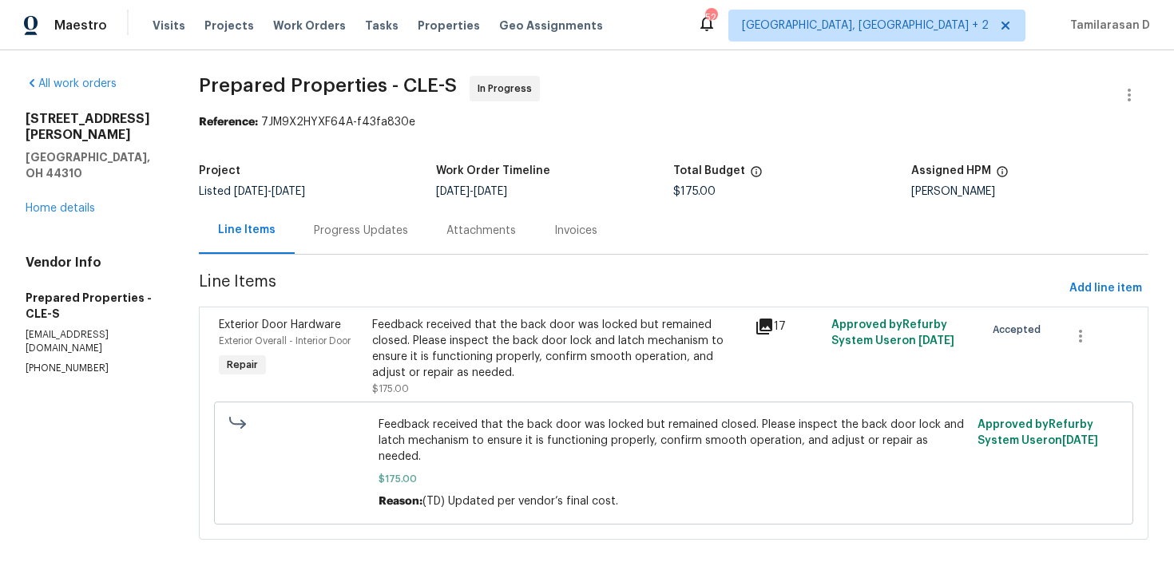
click at [396, 234] on div "Progress Updates" at bounding box center [361, 231] width 94 height 16
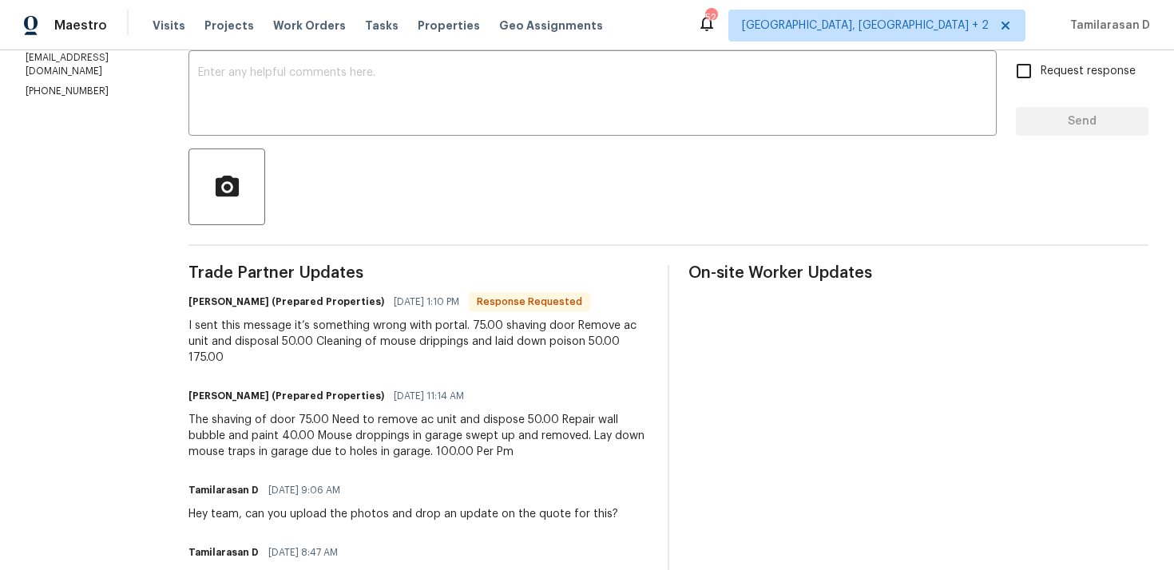
scroll to position [287, 0]
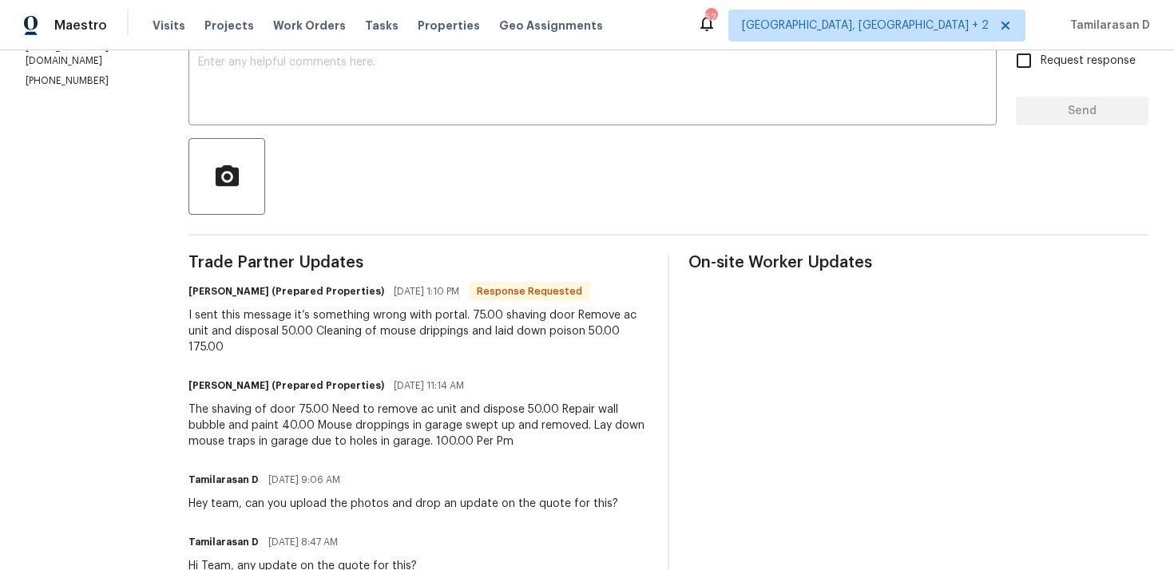
click at [357, 331] on div "I sent this message it’s something wrong with portal. 75.00 shaving door Remove…" at bounding box center [418, 331] width 460 height 48
click at [356, 432] on div "The shaving of door 75.00 Need to remove ac unit and dispose 50.00 Repair wall …" at bounding box center [418, 426] width 460 height 48
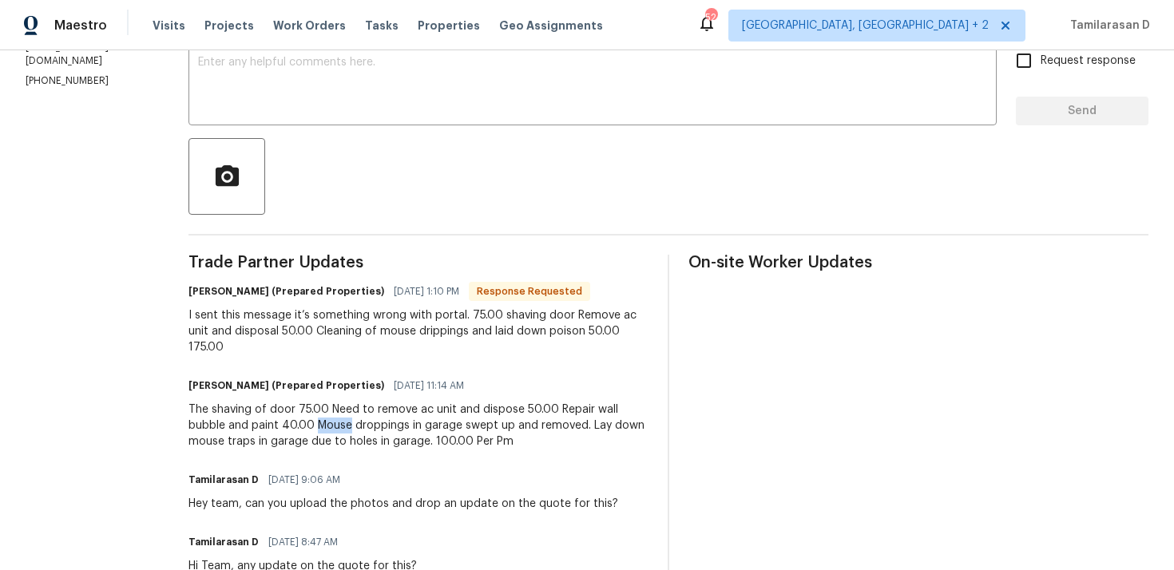
click at [356, 432] on div "The shaving of door 75.00 Need to remove ac unit and dispose 50.00 Repair wall …" at bounding box center [418, 426] width 460 height 48
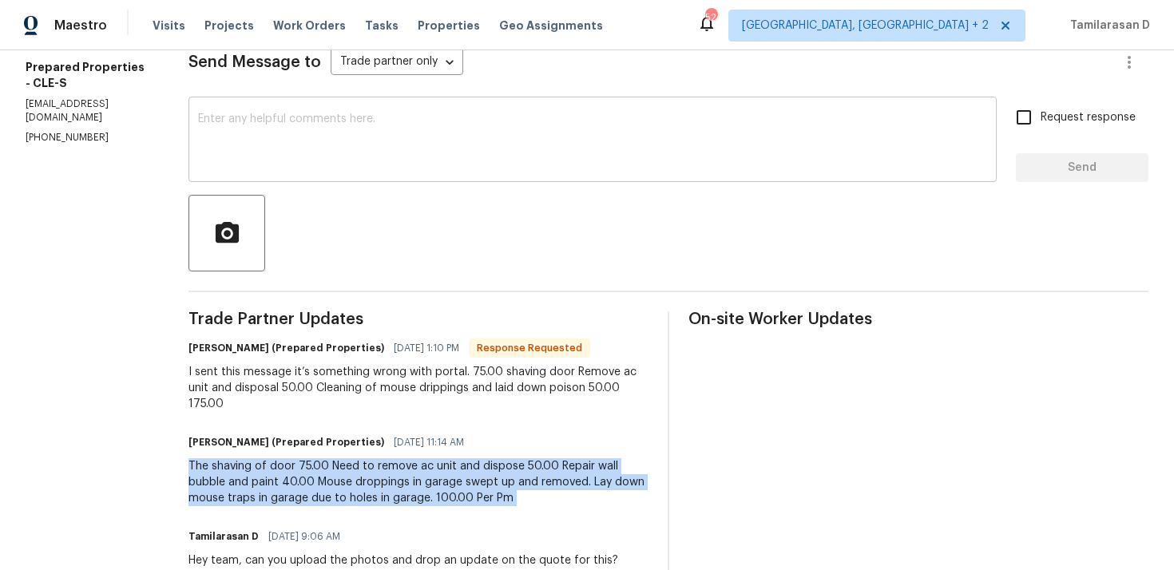
scroll to position [226, 0]
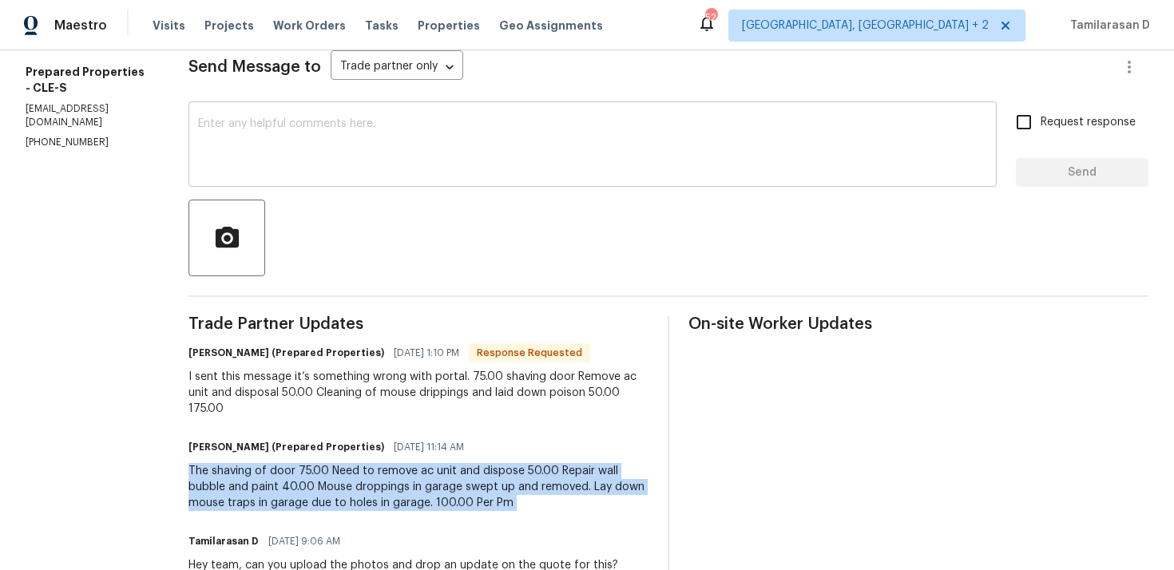
click at [287, 155] on textarea at bounding box center [592, 146] width 789 height 56
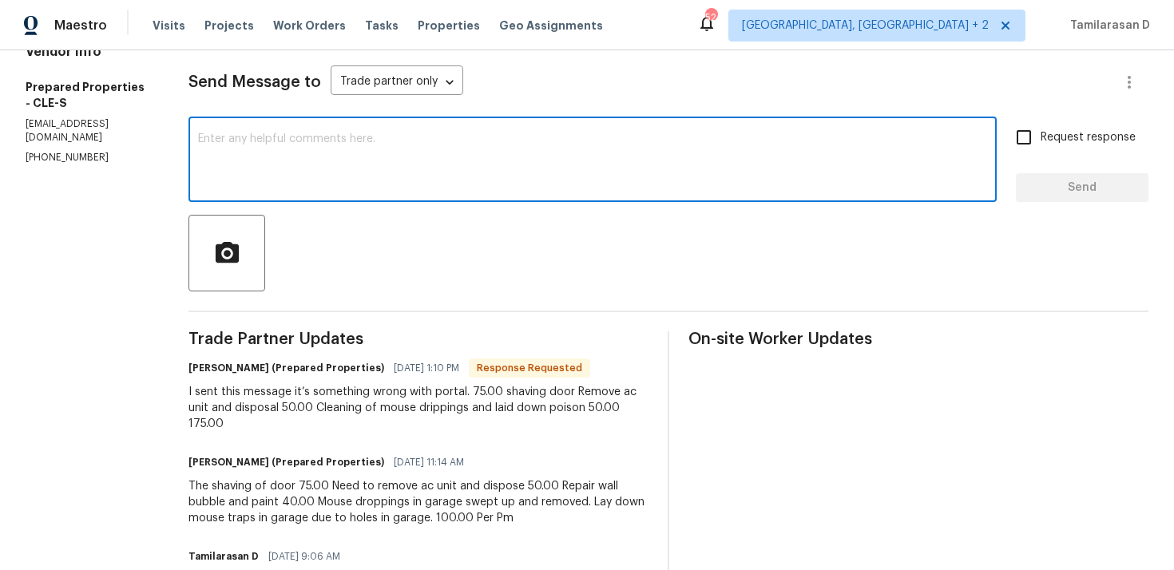
scroll to position [206, 0]
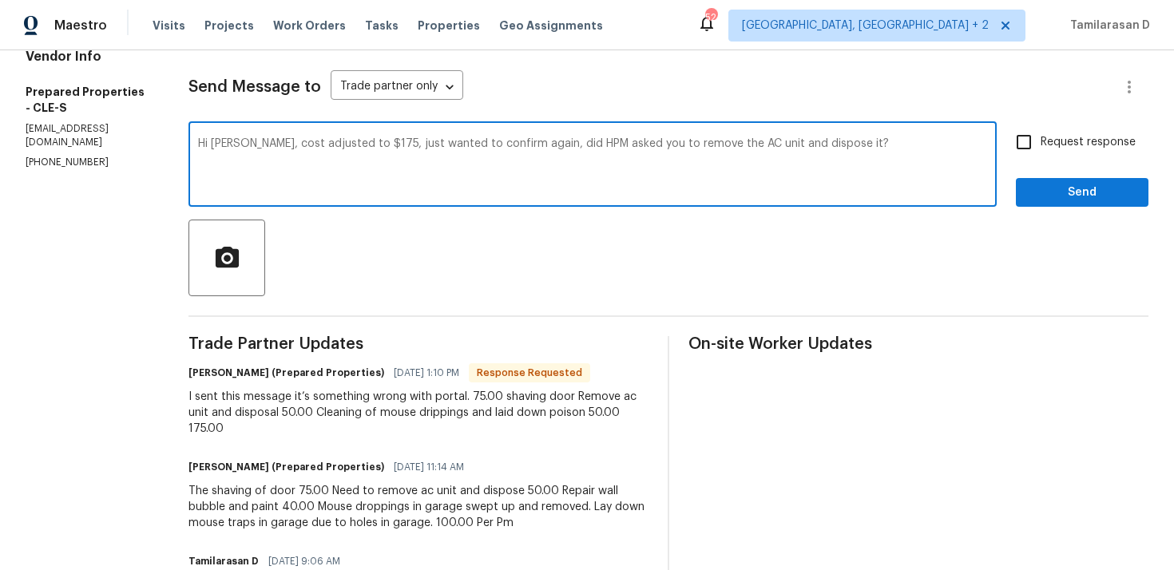
click at [311, 145] on textarea "Hi Staci, cost adjusted to $175, just wanted to confirm again, did HPM asked yo…" at bounding box center [592, 166] width 789 height 56
click at [876, 150] on textarea "Hi Staci, cost adjusted to $175, just wanted to confirm again, did HPM asked yo…" at bounding box center [592, 166] width 789 height 56
click at [592, 166] on textarea "Hi Staci, cost adjusted to $175, just wanted to confirm again, did HPM asked yo…" at bounding box center [592, 166] width 789 height 56
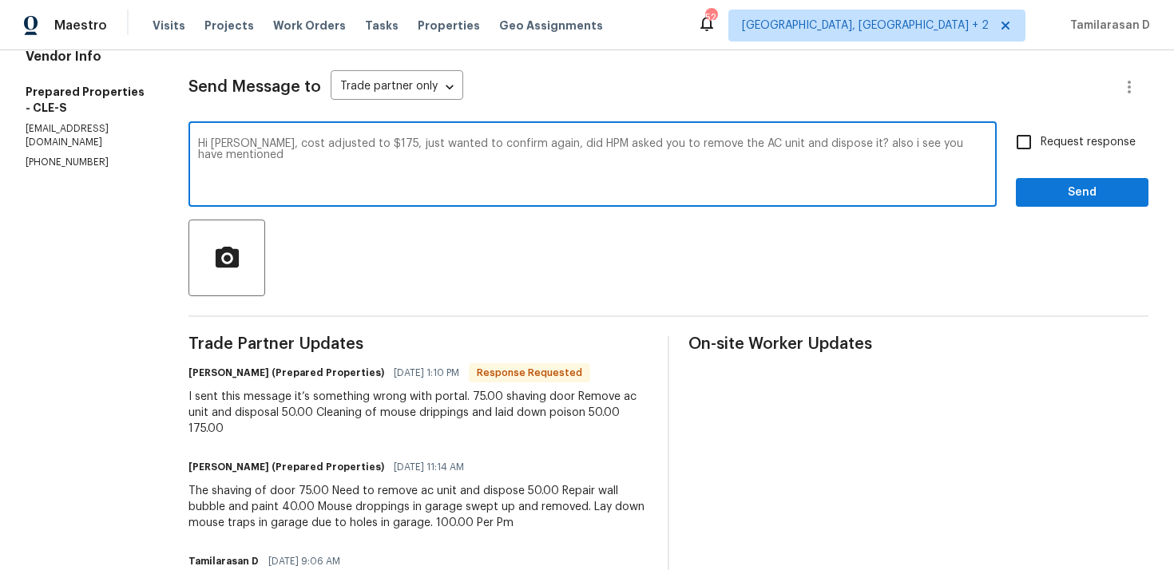
click at [485, 176] on textarea "Hi Staci, cost adjusted to $175, just wanted to confirm again, did HPM asked yo…" at bounding box center [592, 166] width 789 height 56
click at [327, 140] on textarea "Hi Staci, cost adjusted to $175, just wanted to confirm again, did HPM asked yo…" at bounding box center [592, 166] width 789 height 56
paste textarea "ey Staci, cost’s been adjusted to $175. Just wanted to double-check — did HPM a…"
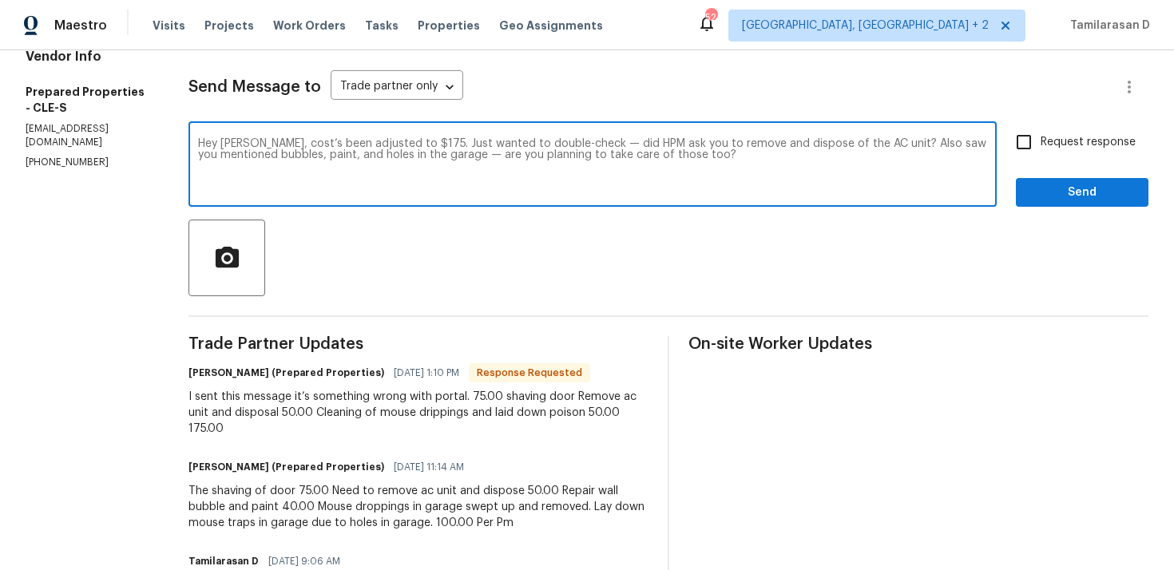
click at [505, 153] on textarea "Hey Staci, cost’s been adjusted to $175. Just wanted to double-check — did HPM …" at bounding box center [592, 166] width 789 height 56
click at [759, 157] on textarea "Hey Staci, cost’s been adjusted to $175. Just wanted to double-check — did HPM …" at bounding box center [592, 166] width 789 height 56
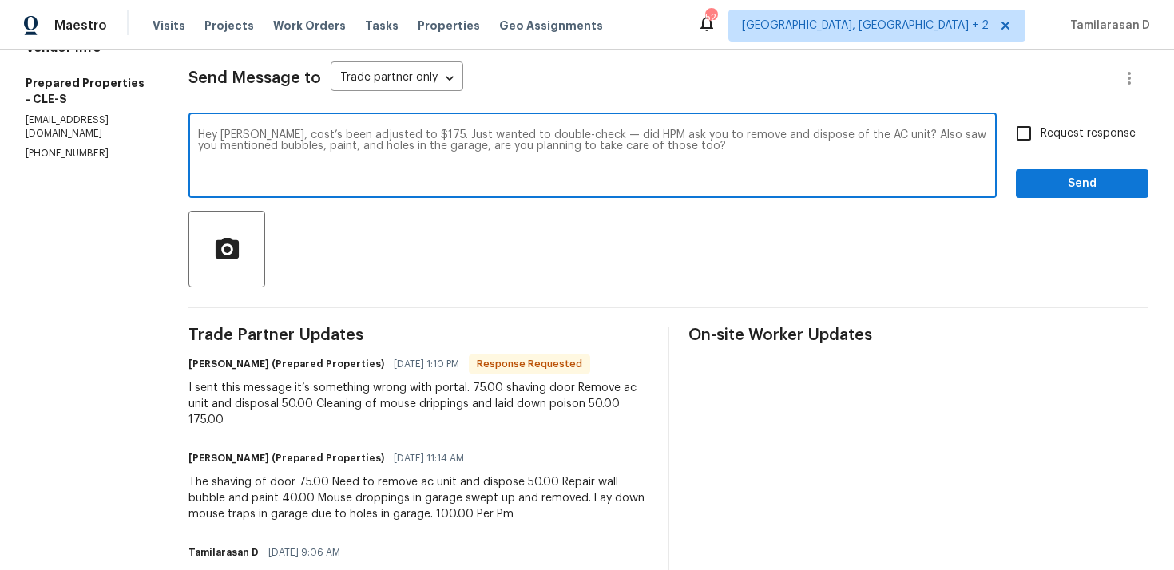
type textarea "Hey Staci, cost’s been adjusted to $175. Just wanted to double-check — did HPM …"
click at [1031, 144] on input "Request response" at bounding box center [1024, 134] width 34 height 34
checkbox input "true"
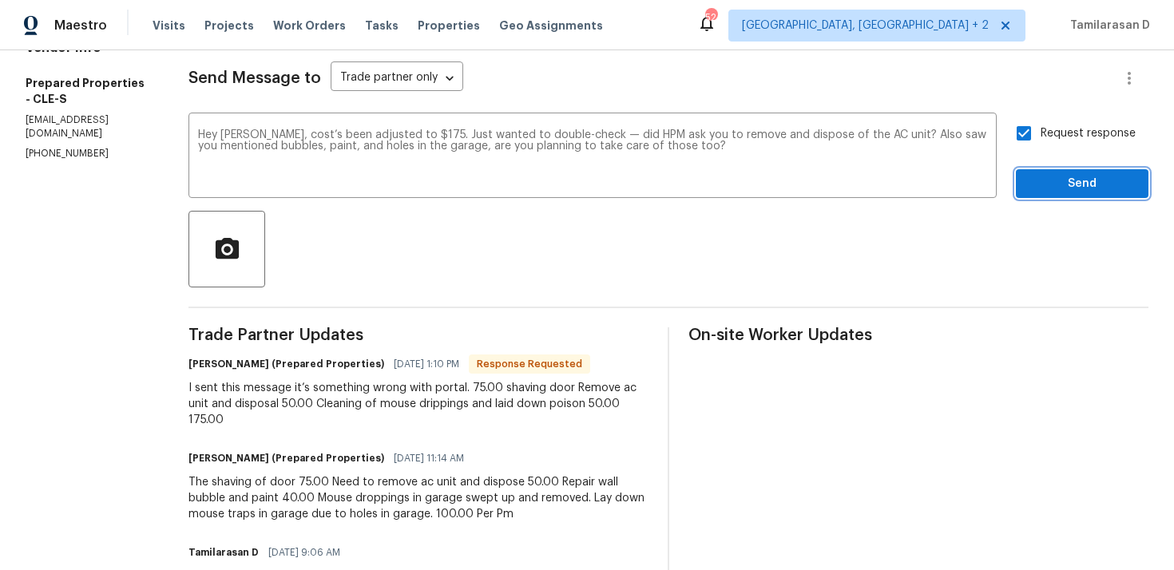
click at [1067, 187] on span "Send" at bounding box center [1081, 184] width 107 height 20
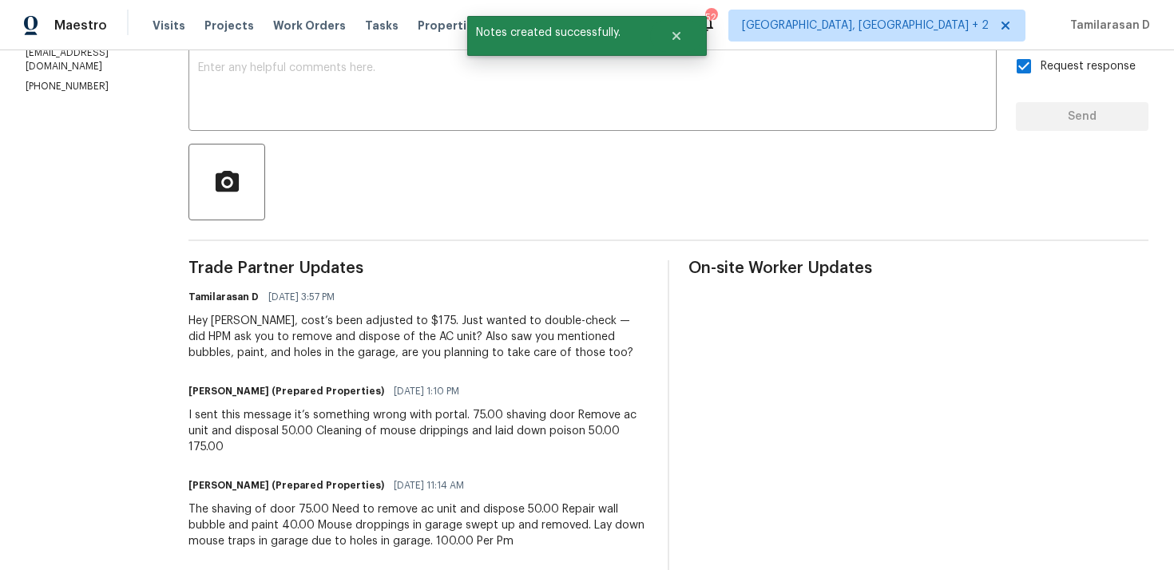
scroll to position [327, 0]
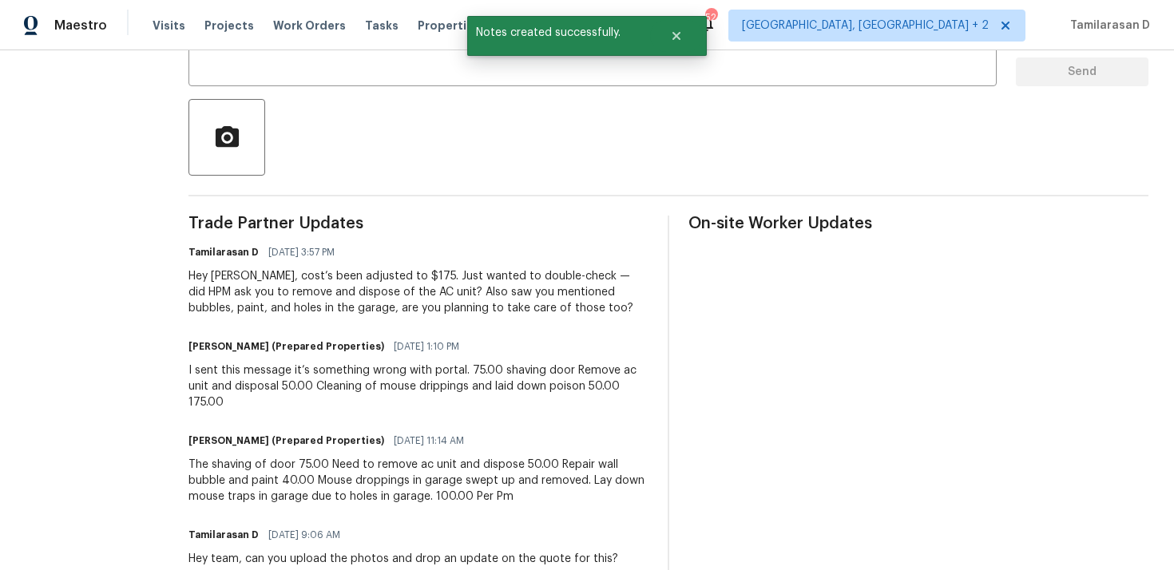
click at [283, 361] on div "Staci Smith (Prepared Properties) 10/08/2025 1:10 PM I sent this message it’s s…" at bounding box center [418, 372] width 460 height 75
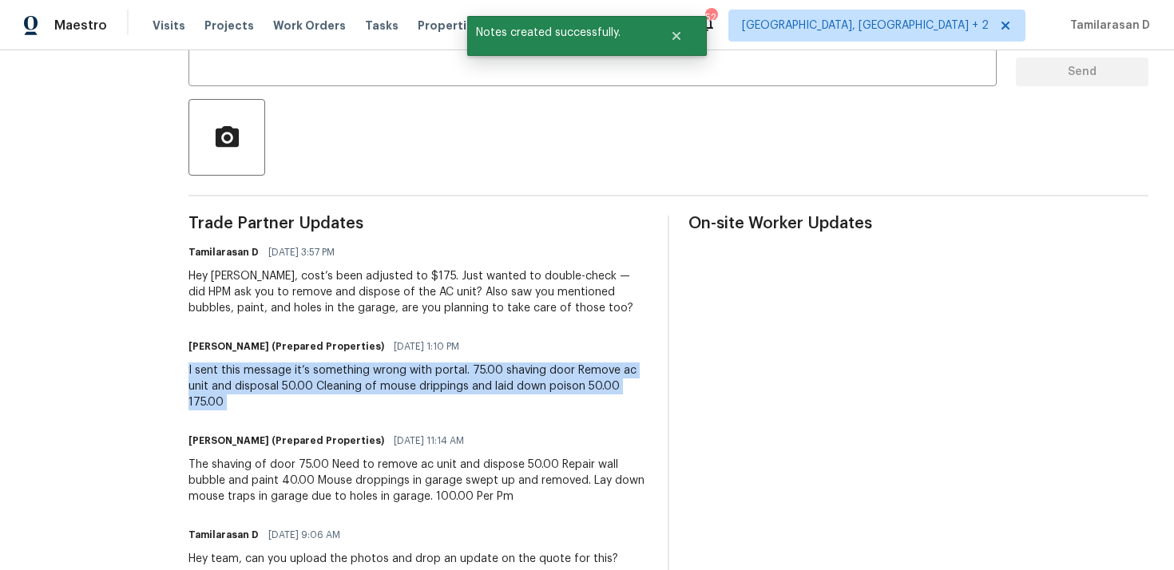
copy div "I sent this message it’s something wrong with portal. 75.00 shaving door Remove…"
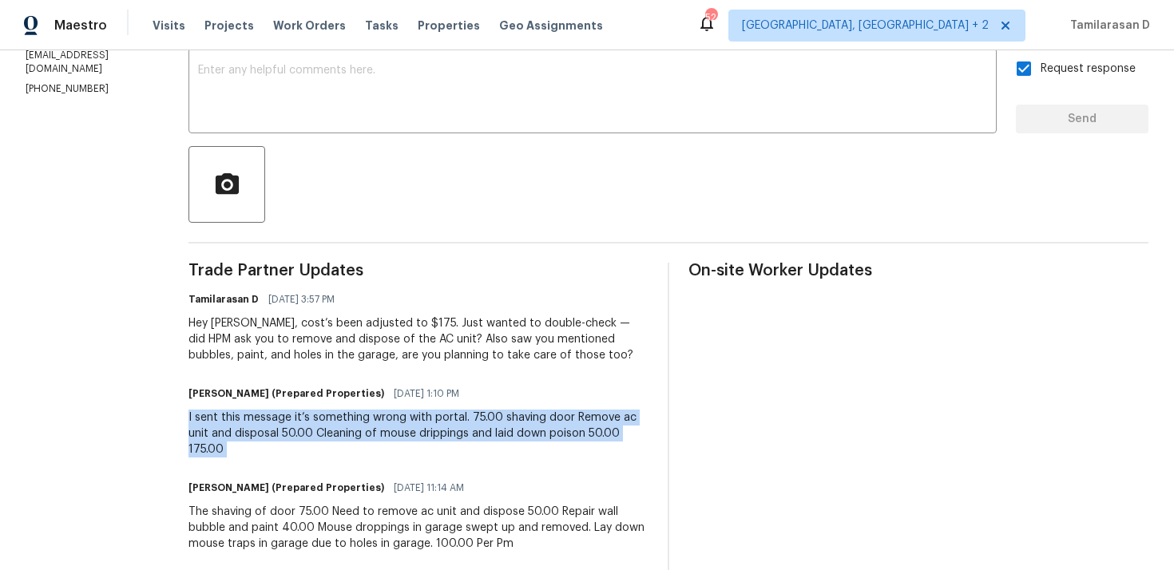
scroll to position [299, 0]
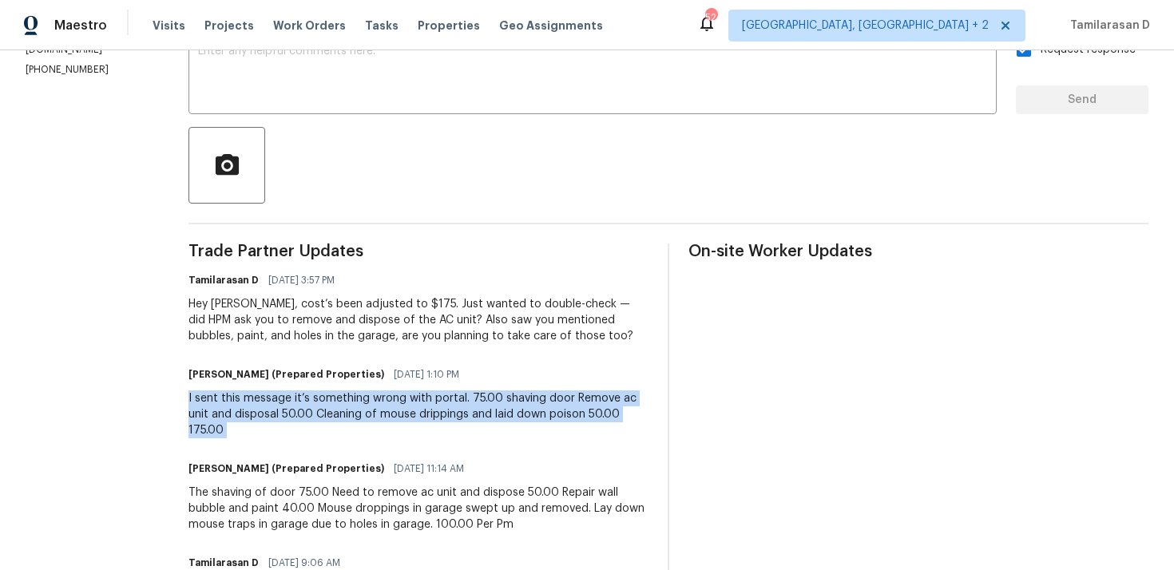
copy div "I sent this message it’s something wrong with portal. 75.00 shaving door Remove…"
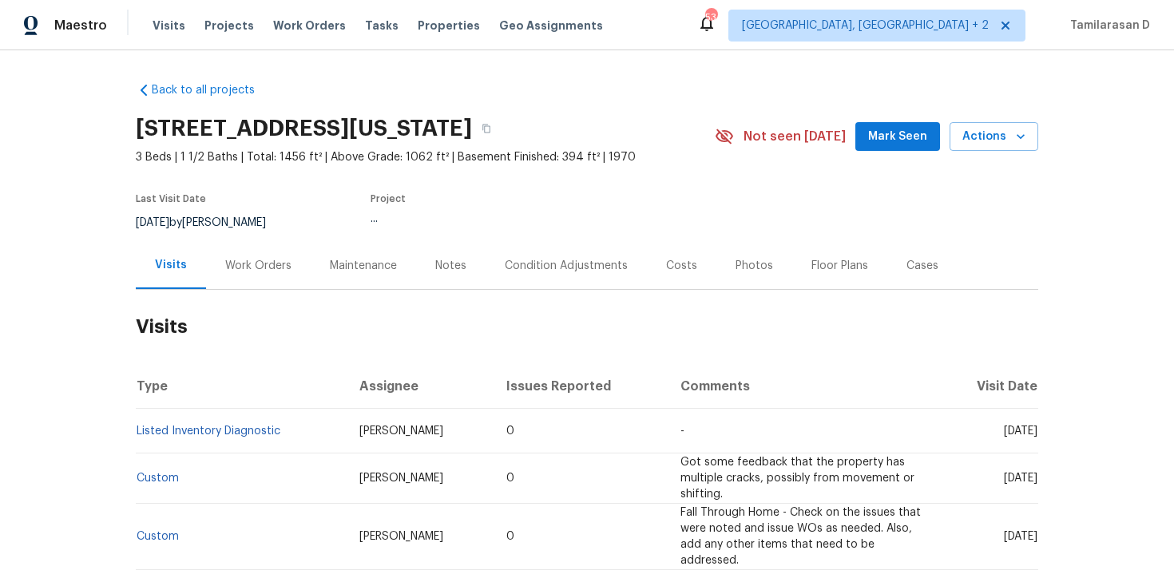
click at [251, 266] on div "Work Orders" at bounding box center [258, 266] width 66 height 16
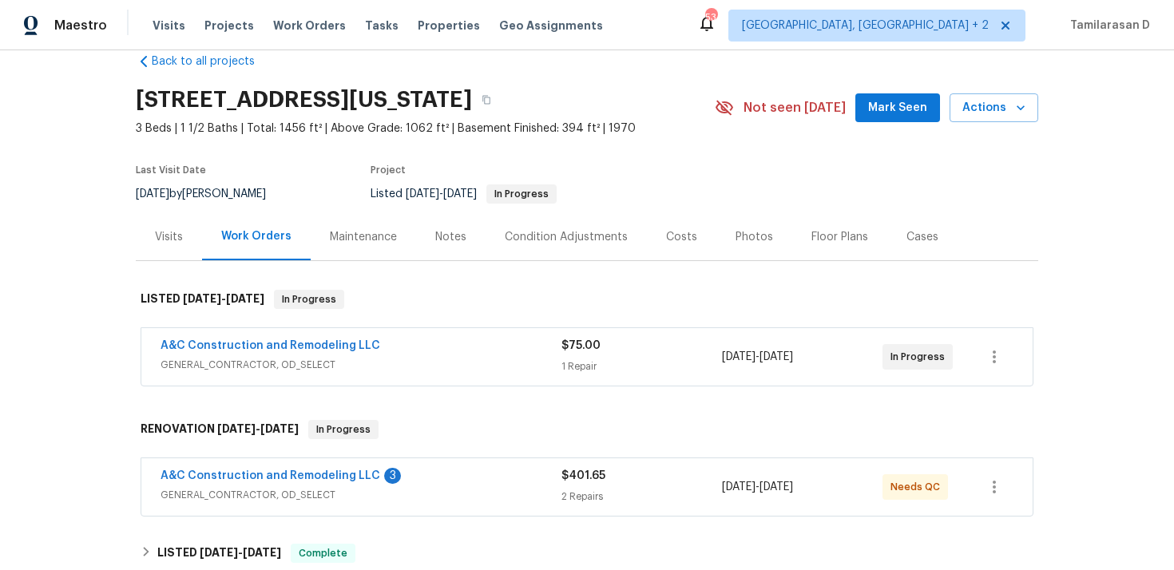
scroll to position [43, 0]
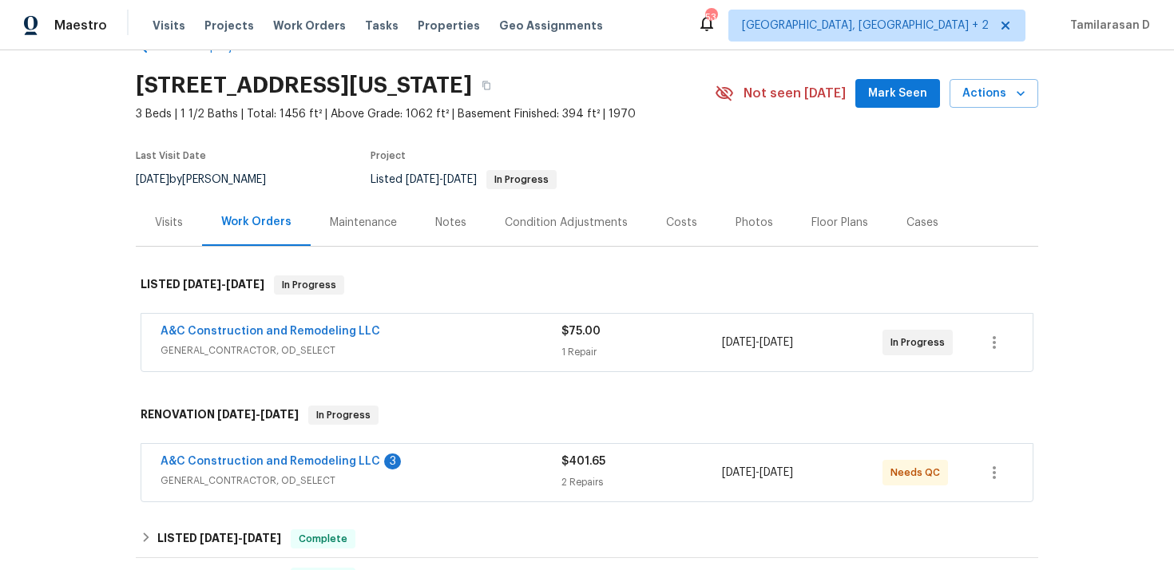
click at [235, 325] on span "A&C Construction and Remodeling LLC" at bounding box center [270, 331] width 220 height 16
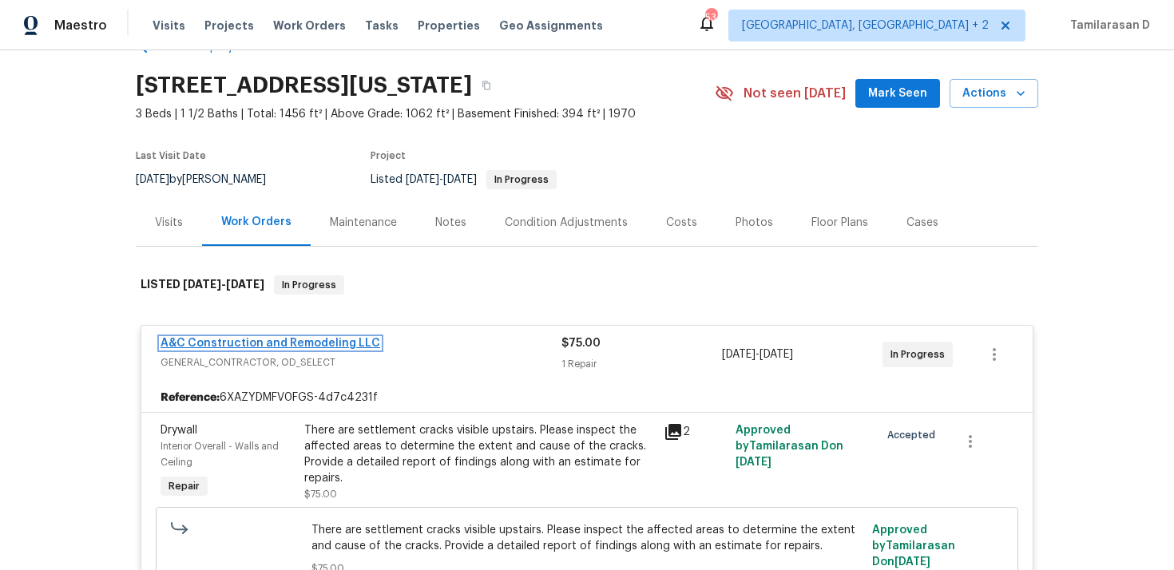
click at [259, 342] on link "A&C Construction and Remodeling LLC" at bounding box center [270, 343] width 220 height 11
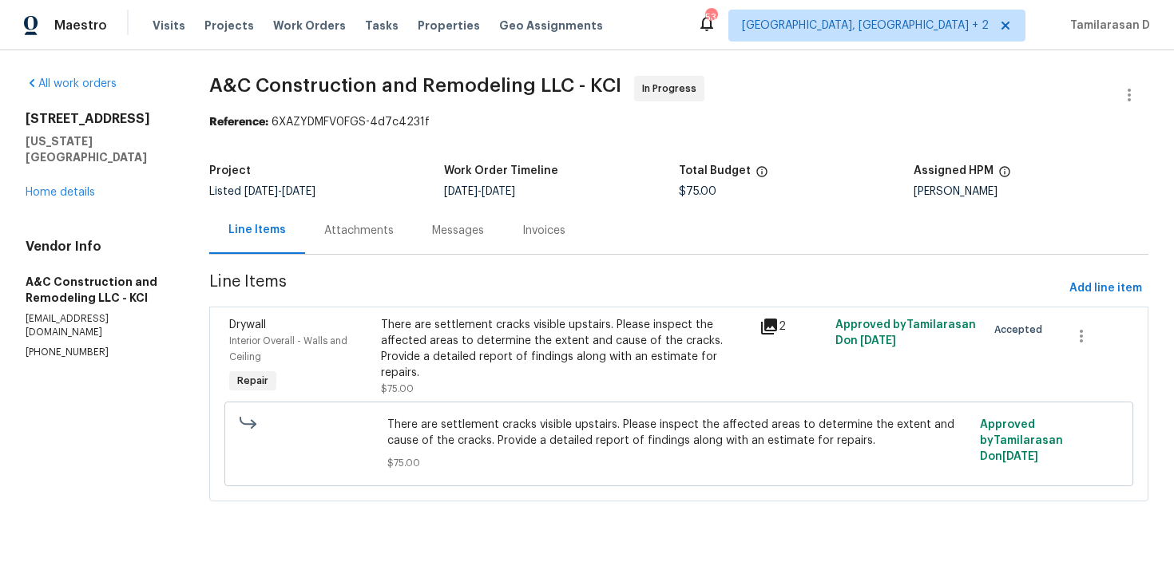
click at [432, 224] on div "Messages" at bounding box center [458, 231] width 52 height 16
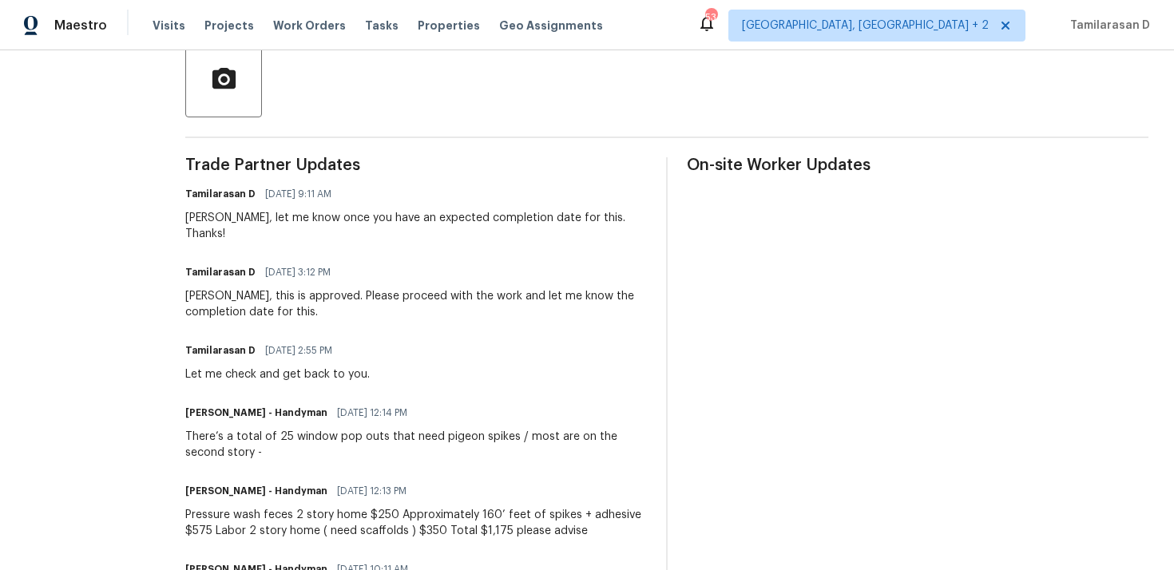
scroll to position [390, 0]
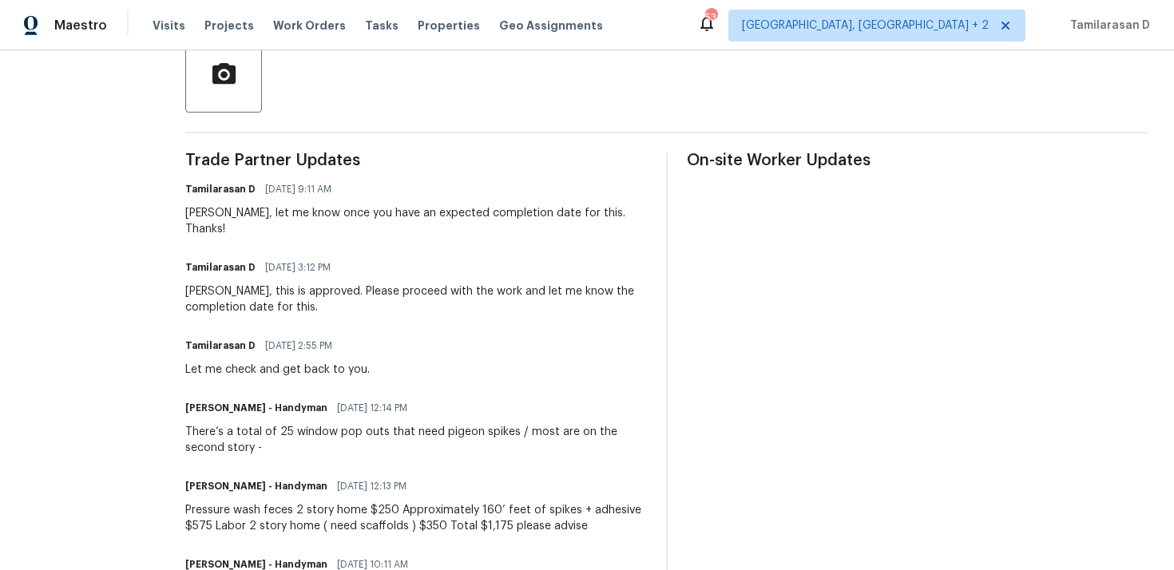
click at [266, 224] on div "Trade Partner Updates Tamilarasan D [DATE] 9:11 AM [PERSON_NAME], let me know o…" at bounding box center [415, 541] width 461 height 778
click at [282, 225] on div "Trade Partner Updates Tamilarasan D 10/08/2025 9:11 AM Joe, let me know once yo…" at bounding box center [415, 541] width 461 height 778
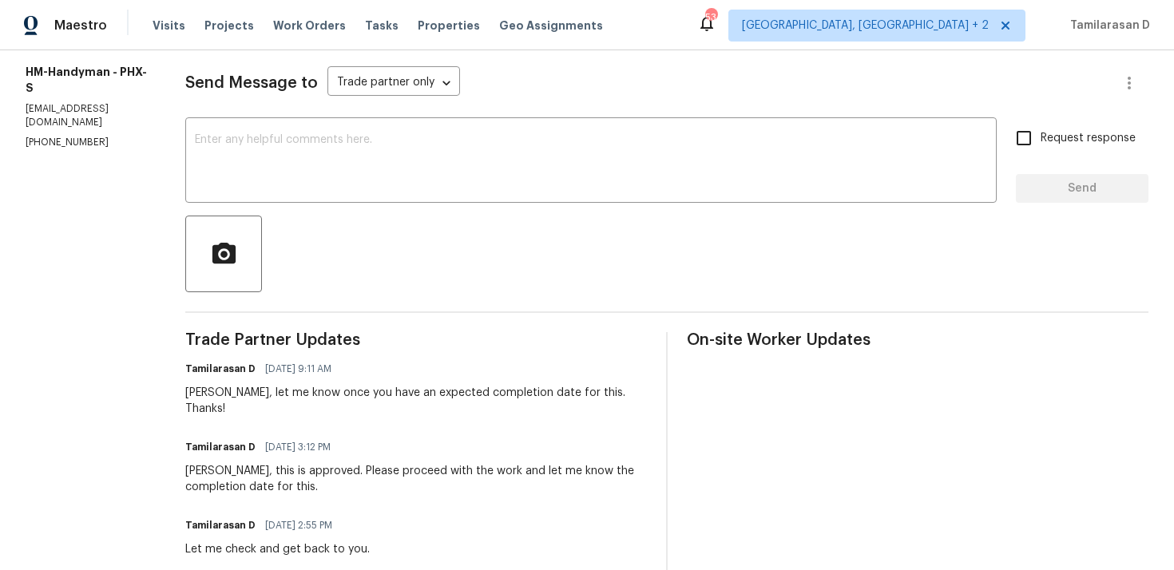
scroll to position [243, 0]
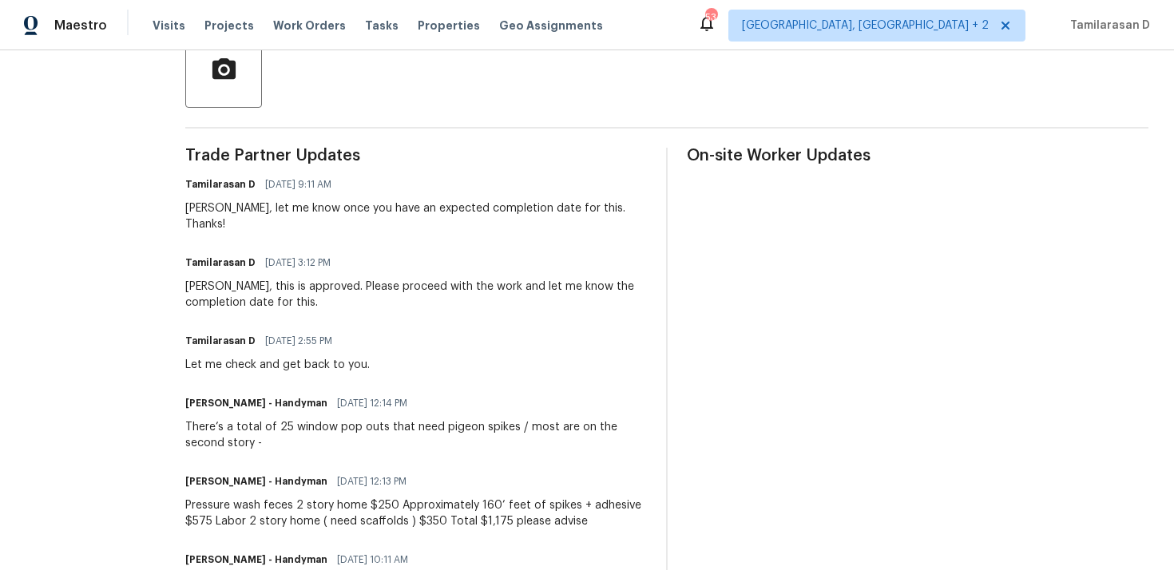
scroll to position [410, 0]
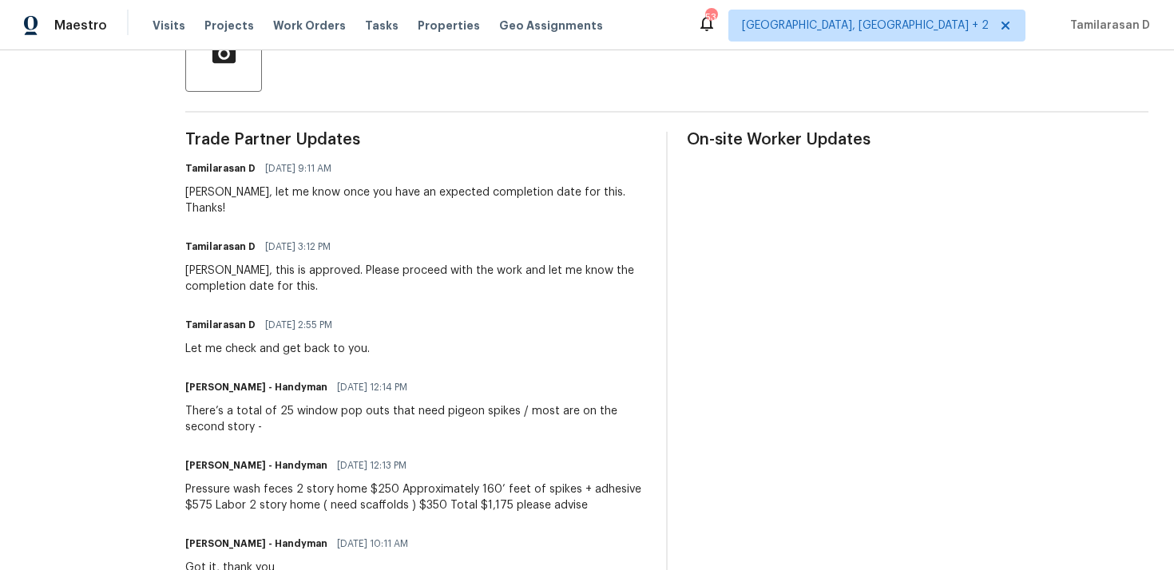
click at [305, 263] on div "Joe, this is approved. Please proceed with the work and let me know the complet…" at bounding box center [415, 279] width 461 height 32
click at [294, 190] on div "Joe, let me know once you have an expected completion date for this. Thanks!" at bounding box center [415, 200] width 461 height 32
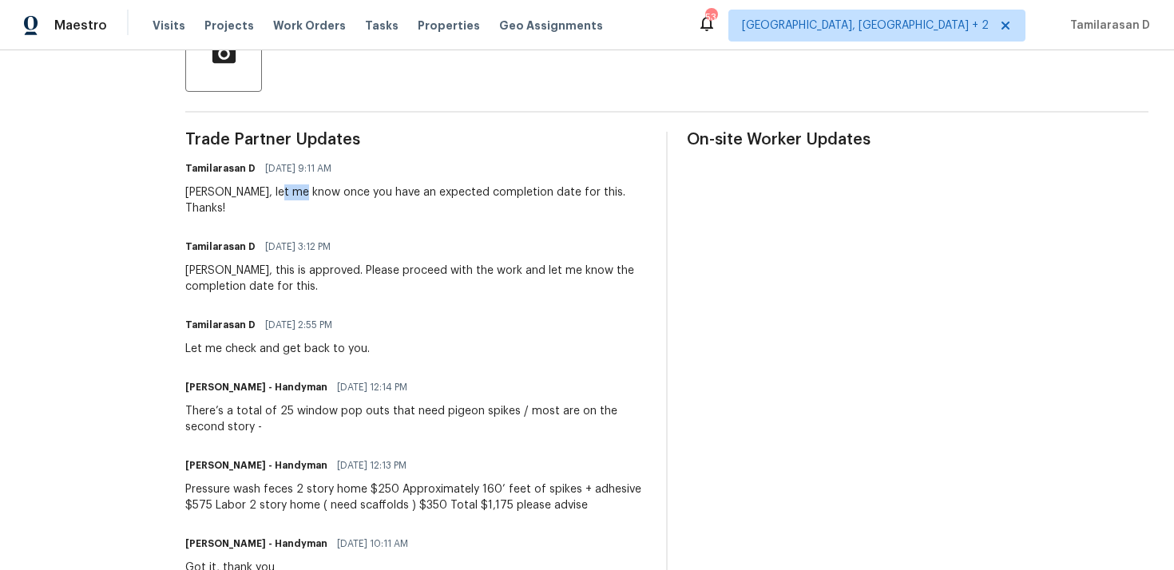
click at [294, 190] on div "Joe, let me know once you have an expected completion date for this. Thanks!" at bounding box center [415, 200] width 461 height 32
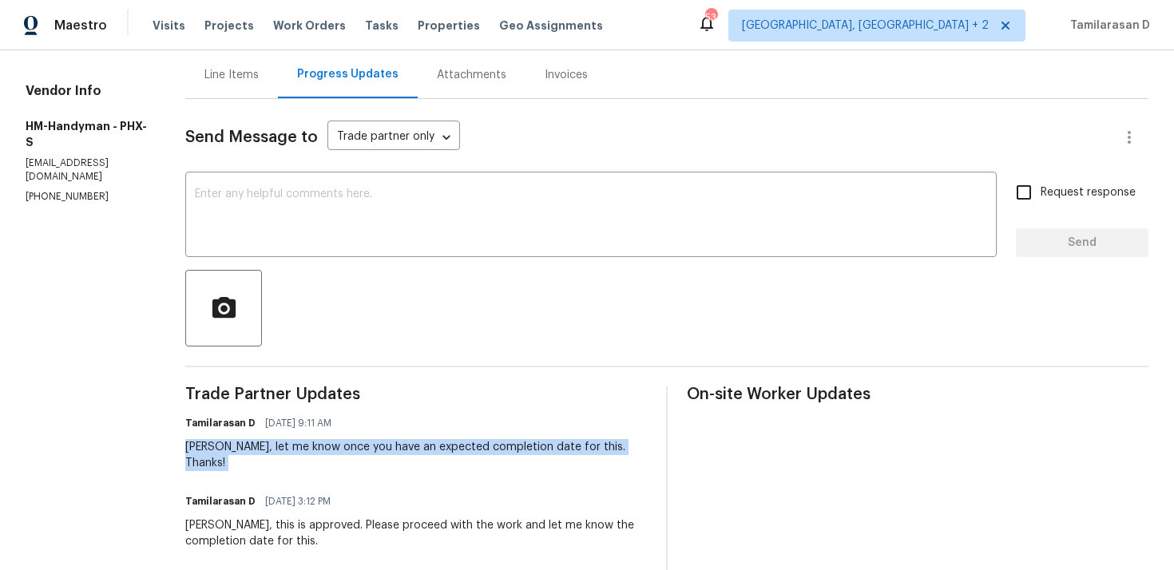
scroll to position [0, 0]
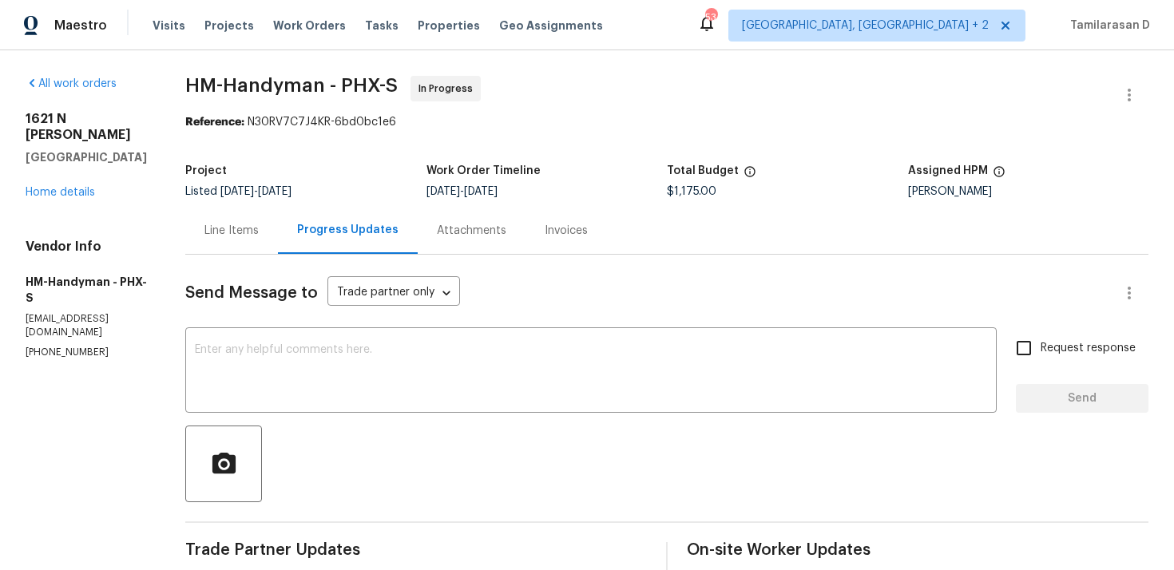
click at [391, 161] on div "Project Listed 10/3/2025 - 10/8/2025 Work Order Timeline 10/6/2025 - 10/8/2025 …" at bounding box center [666, 181] width 963 height 51
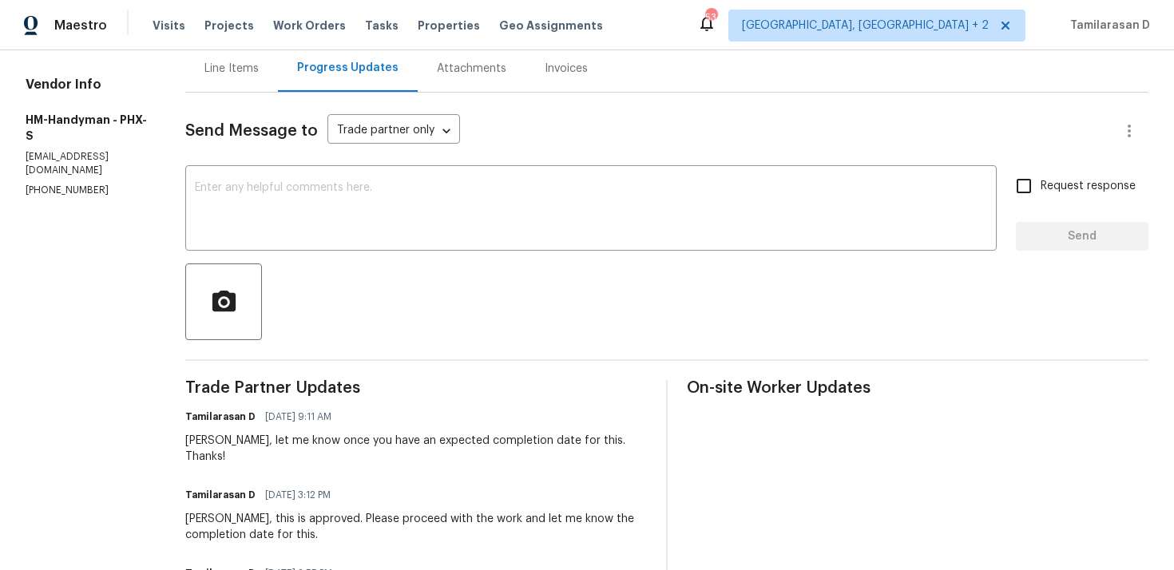
scroll to position [412, 0]
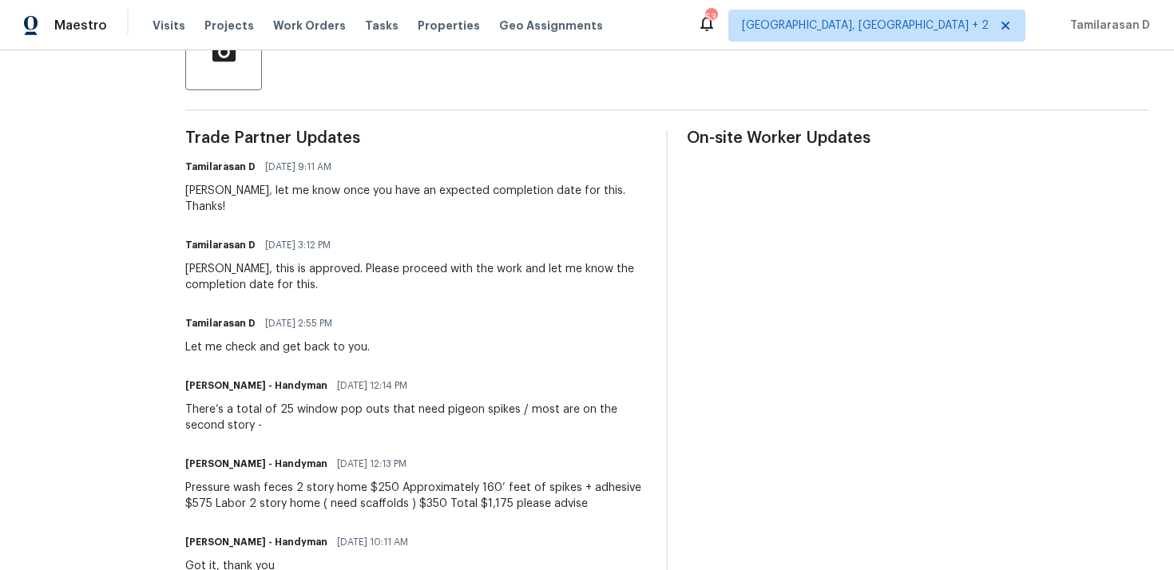
click at [349, 193] on div "Joe, let me know once you have an expected completion date for this. Thanks!" at bounding box center [415, 199] width 461 height 32
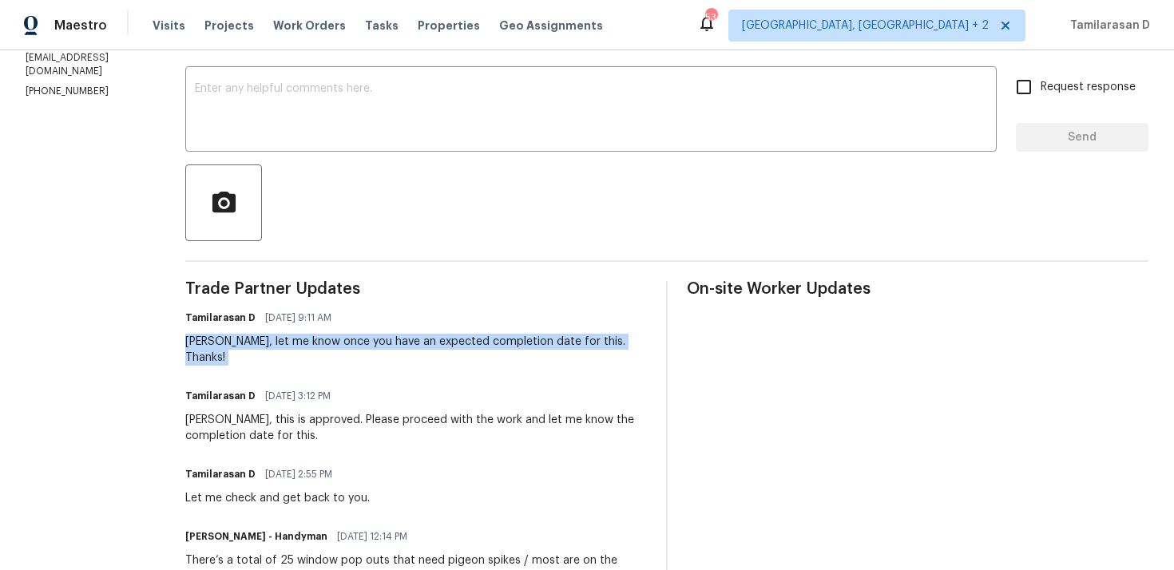
scroll to position [0, 0]
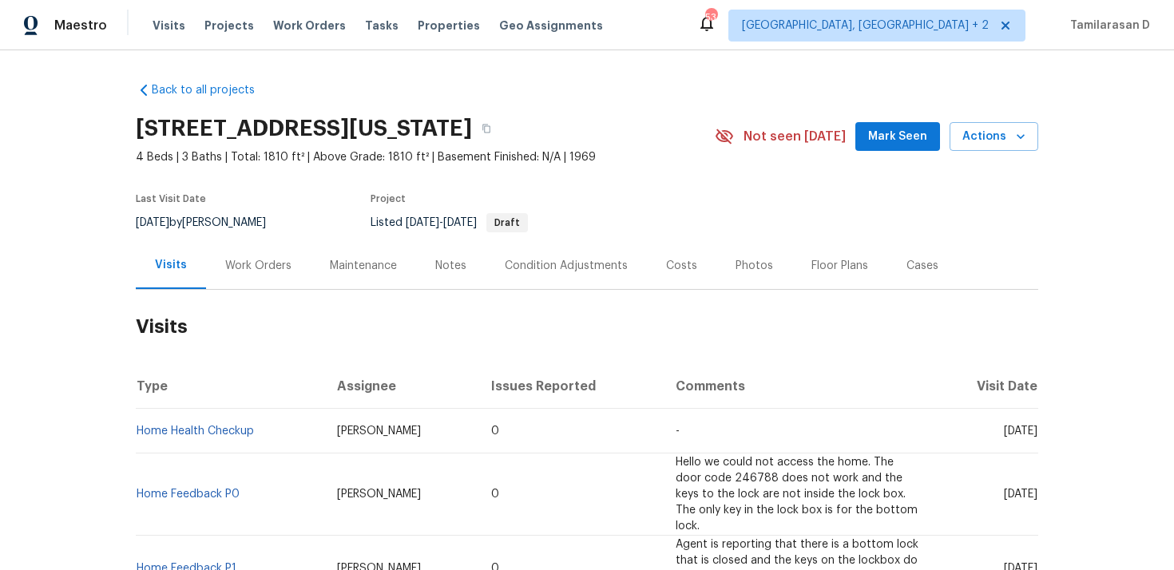
click at [280, 266] on div "Work Orders" at bounding box center [258, 266] width 66 height 16
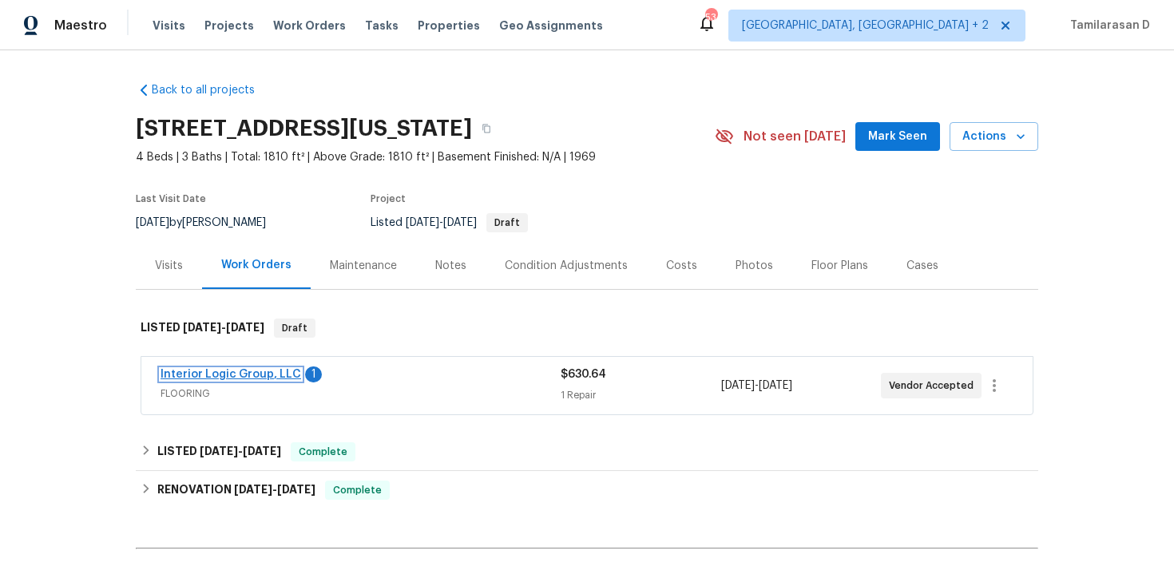
click at [249, 376] on link "Interior Logic Group, LLC" at bounding box center [230, 374] width 141 height 11
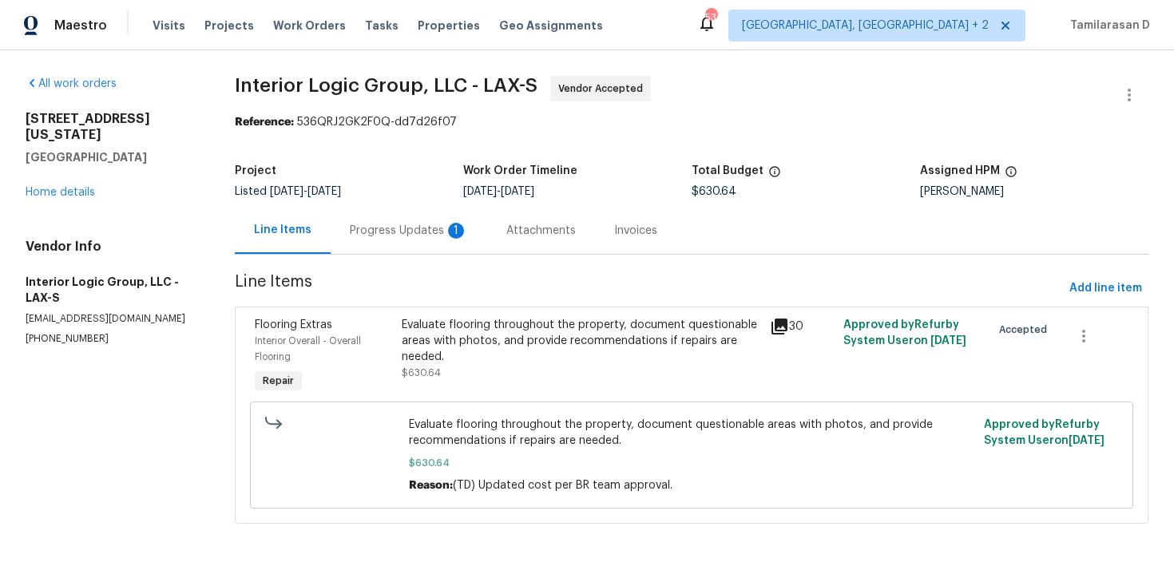
click at [415, 232] on div "Progress Updates 1" at bounding box center [409, 231] width 118 height 16
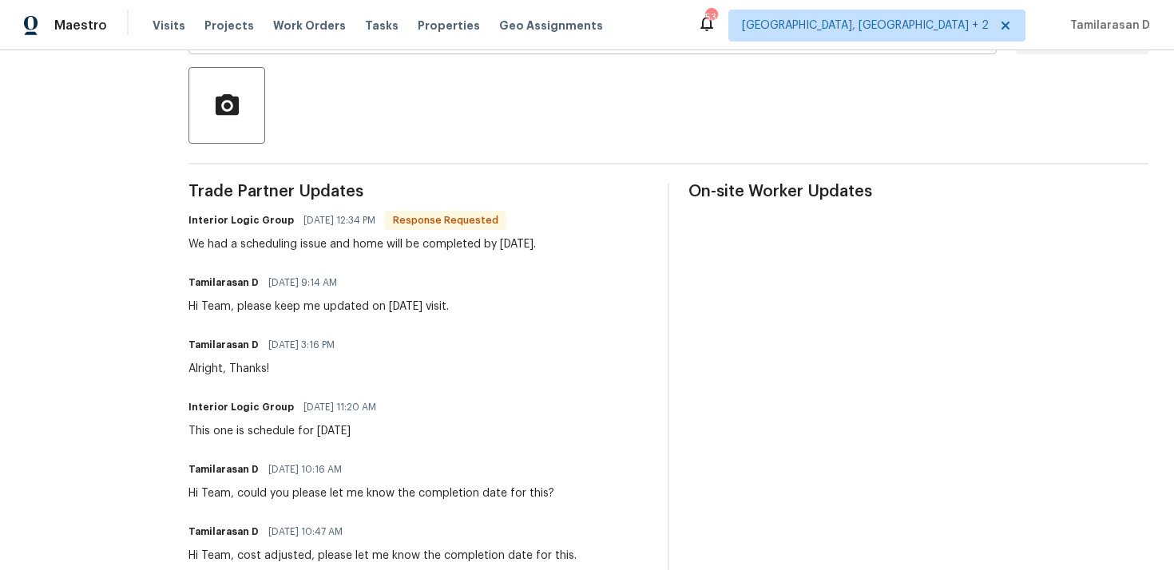
scroll to position [374, 0]
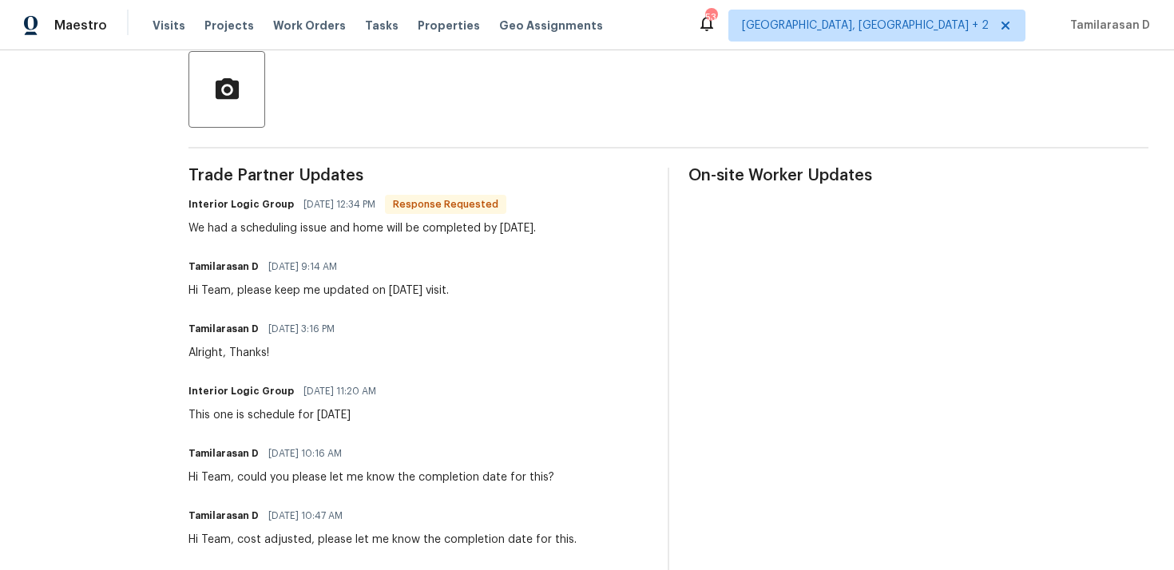
click at [320, 224] on div "We had a scheduling issue and home will be completed by [DATE]." at bounding box center [361, 228] width 347 height 16
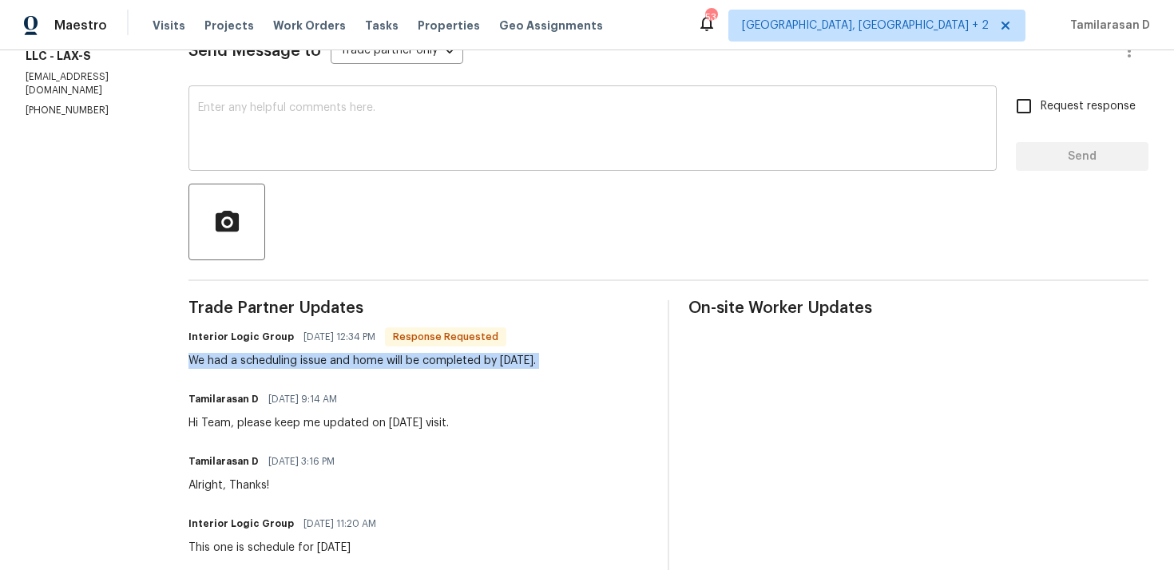
scroll to position [229, 0]
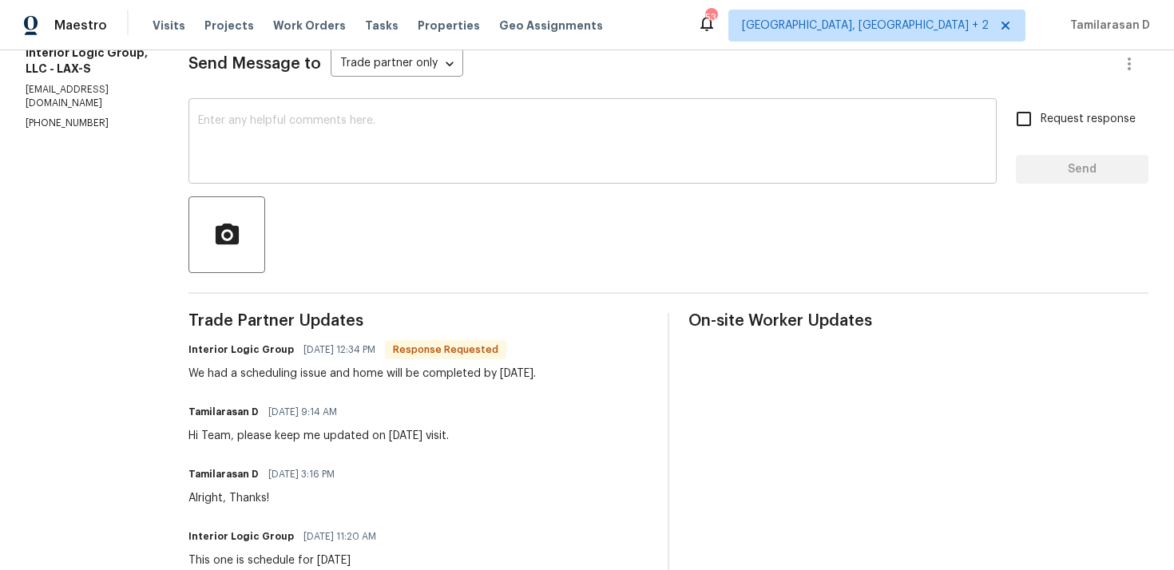
click at [256, 148] on textarea at bounding box center [592, 143] width 789 height 56
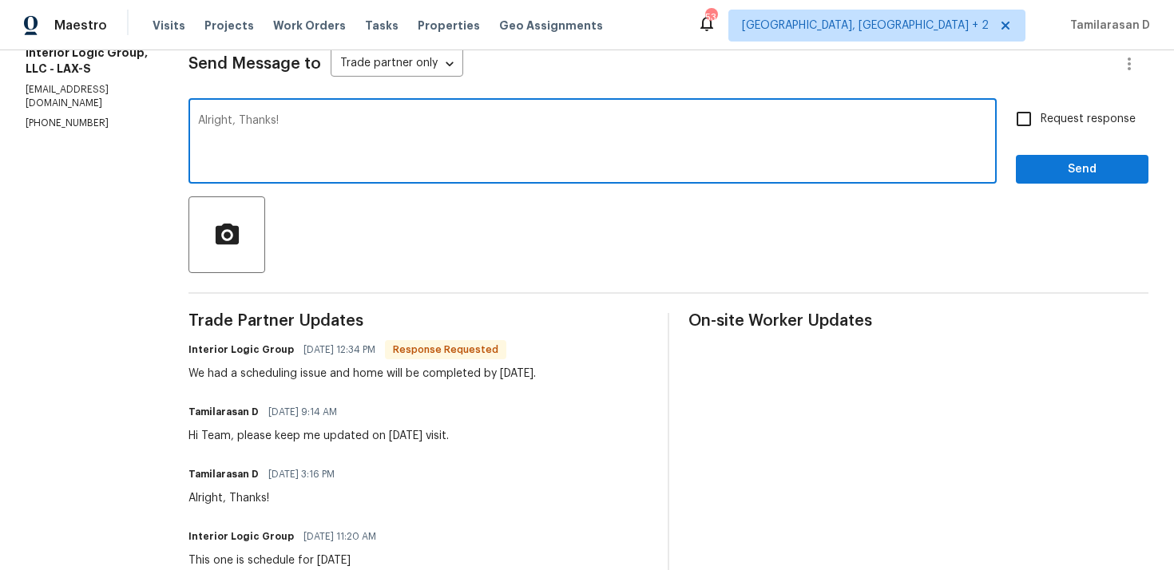
type textarea "Alright, Thanks!"
click at [1085, 181] on button "Send" at bounding box center [1081, 170] width 133 height 30
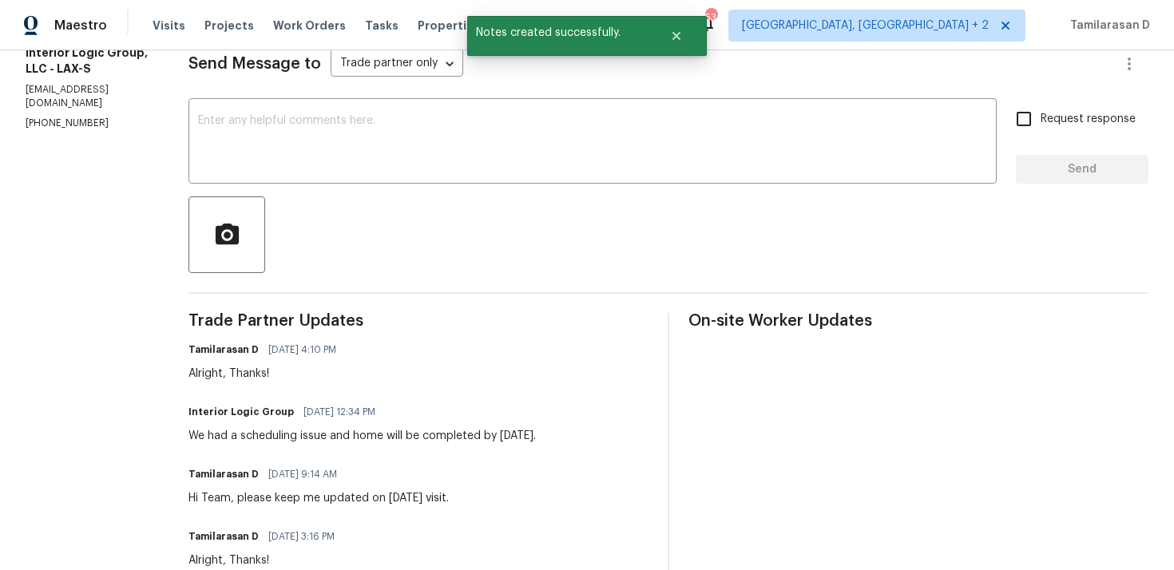
click at [297, 435] on div "We had a scheduling issue and home will be completed by [DATE]." at bounding box center [361, 436] width 347 height 16
copy div "We had a scheduling issue and home will be completed by [DATE]."
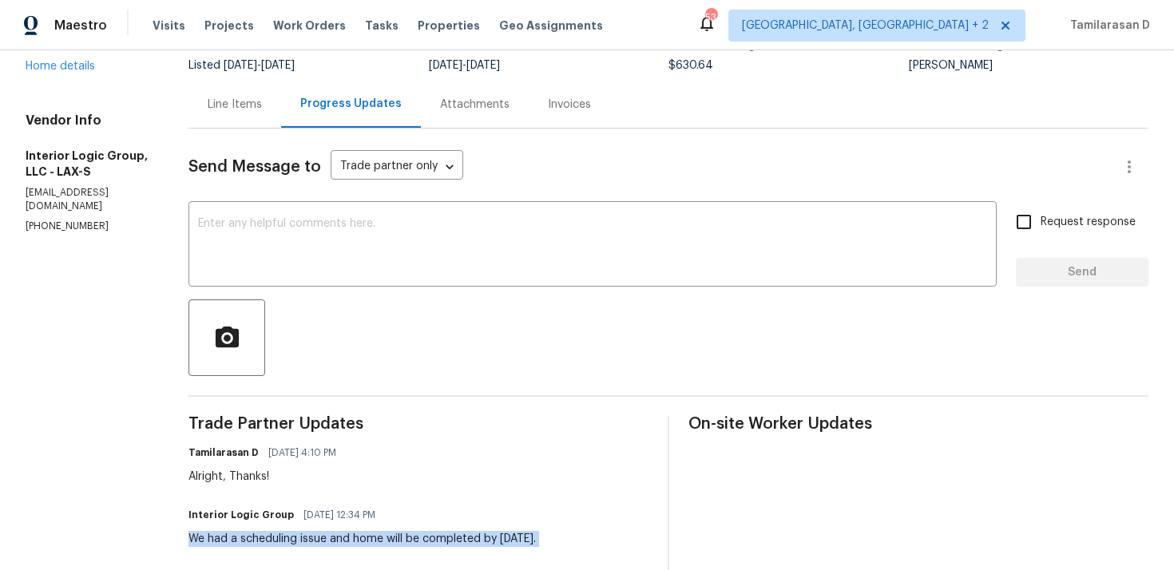
scroll to position [97, 0]
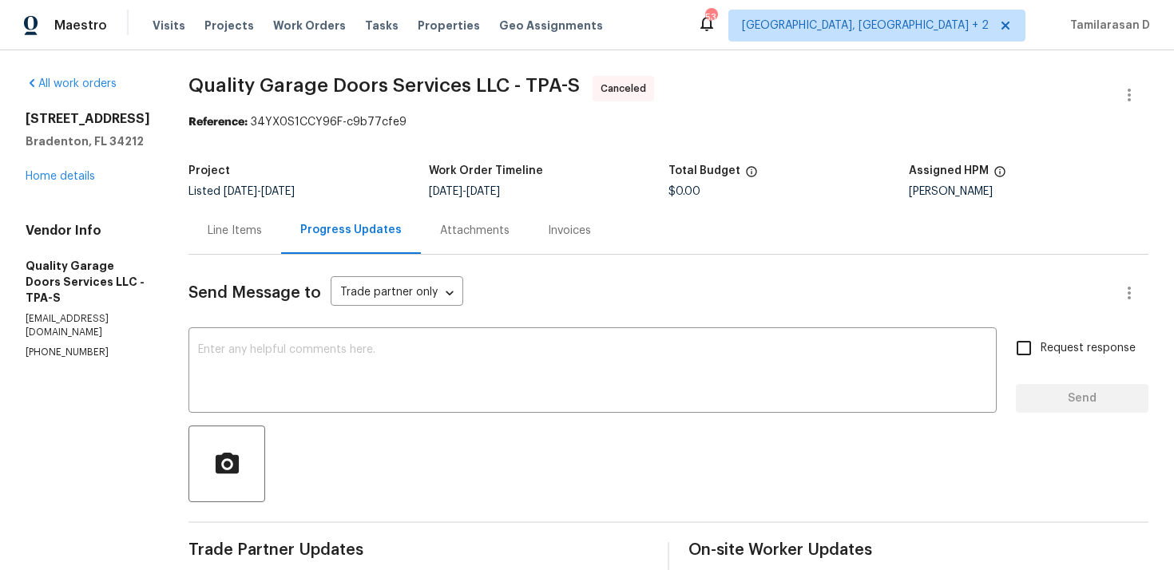
click at [78, 170] on div "[STREET_ADDRESS] Home details" at bounding box center [88, 147] width 125 height 73
click at [60, 180] on link "Home details" at bounding box center [60, 176] width 69 height 11
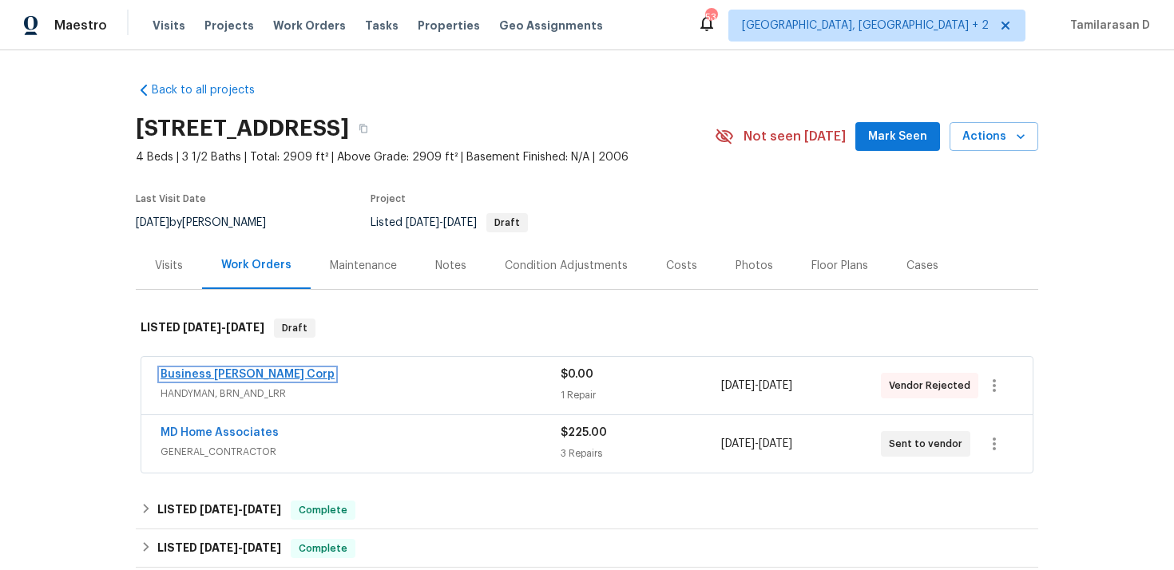
click at [232, 373] on link "Business [PERSON_NAME] Corp" at bounding box center [247, 374] width 174 height 11
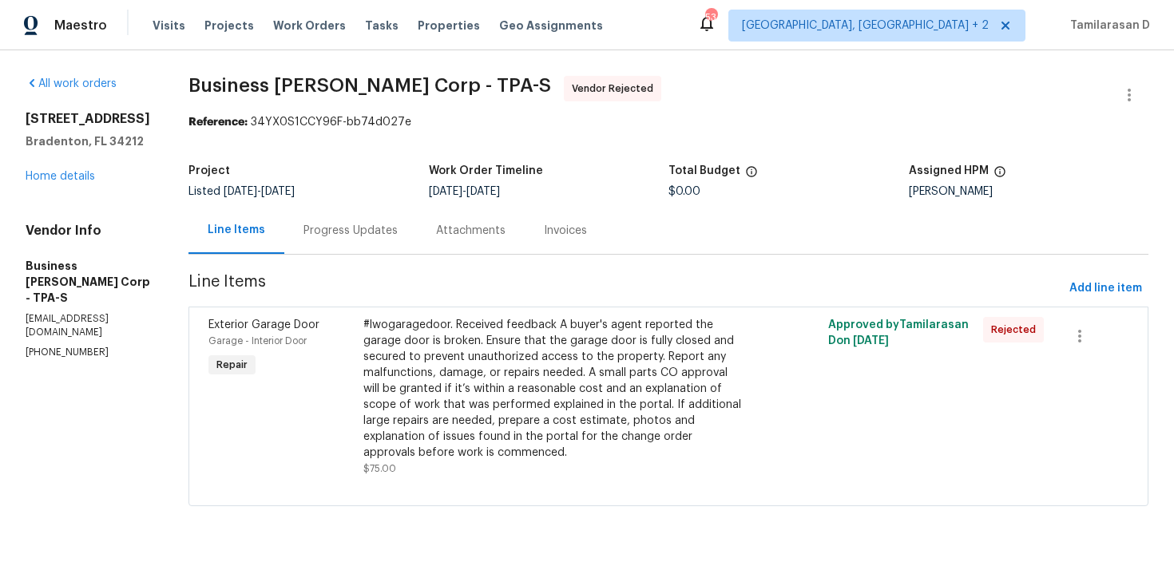
click at [386, 233] on div "Progress Updates" at bounding box center [350, 231] width 94 height 16
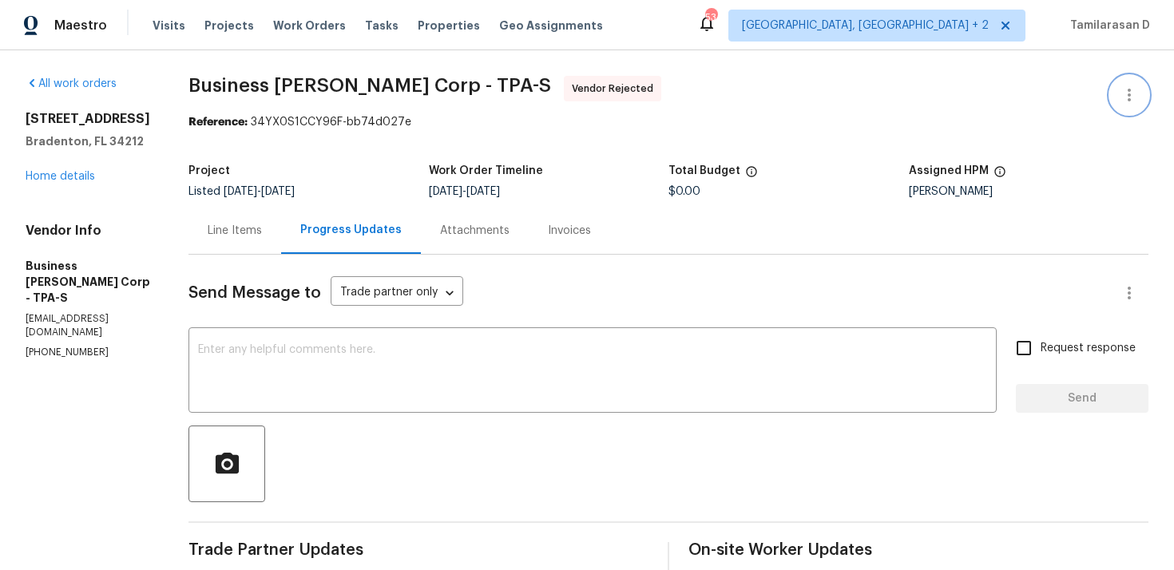
click at [1134, 93] on icon "button" at bounding box center [1128, 94] width 19 height 19
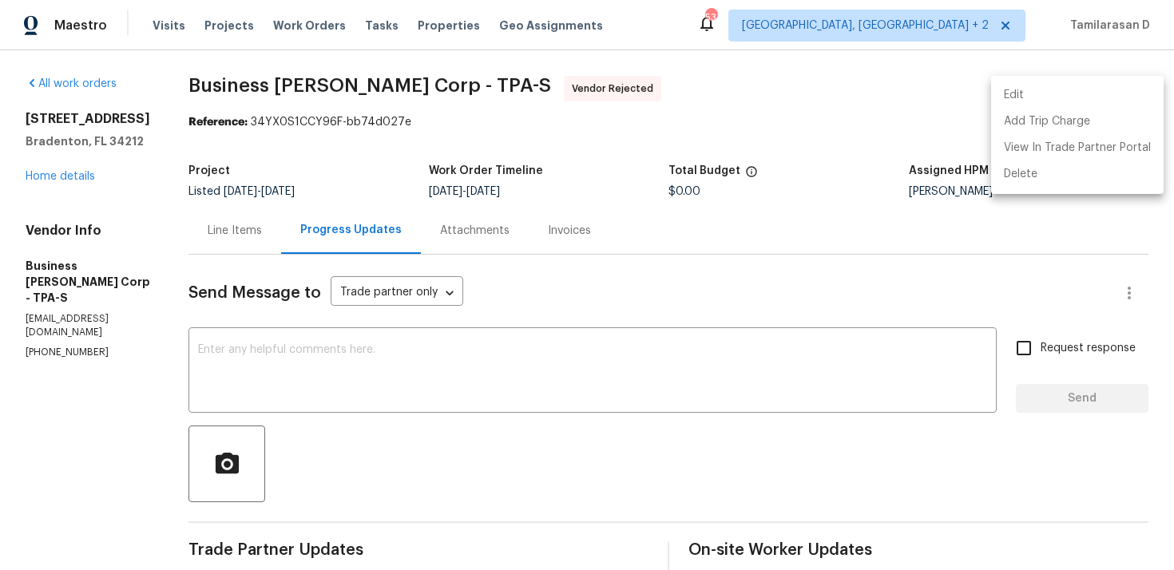
click at [1064, 92] on li "Edit" at bounding box center [1077, 95] width 172 height 26
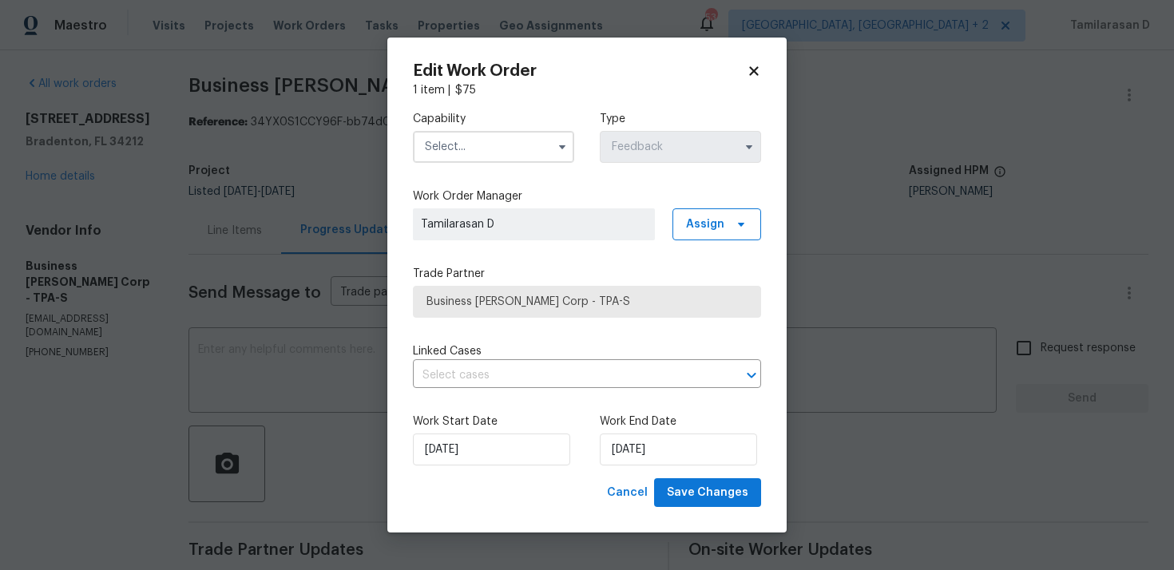
click at [530, 152] on input "text" at bounding box center [493, 147] width 161 height 32
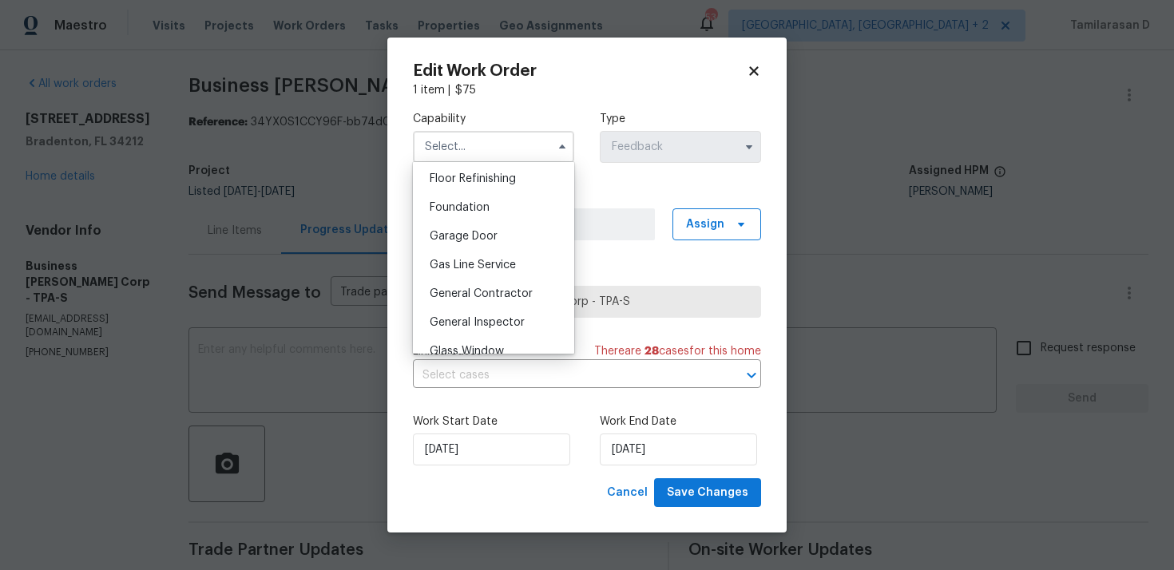
scroll to position [627, 0]
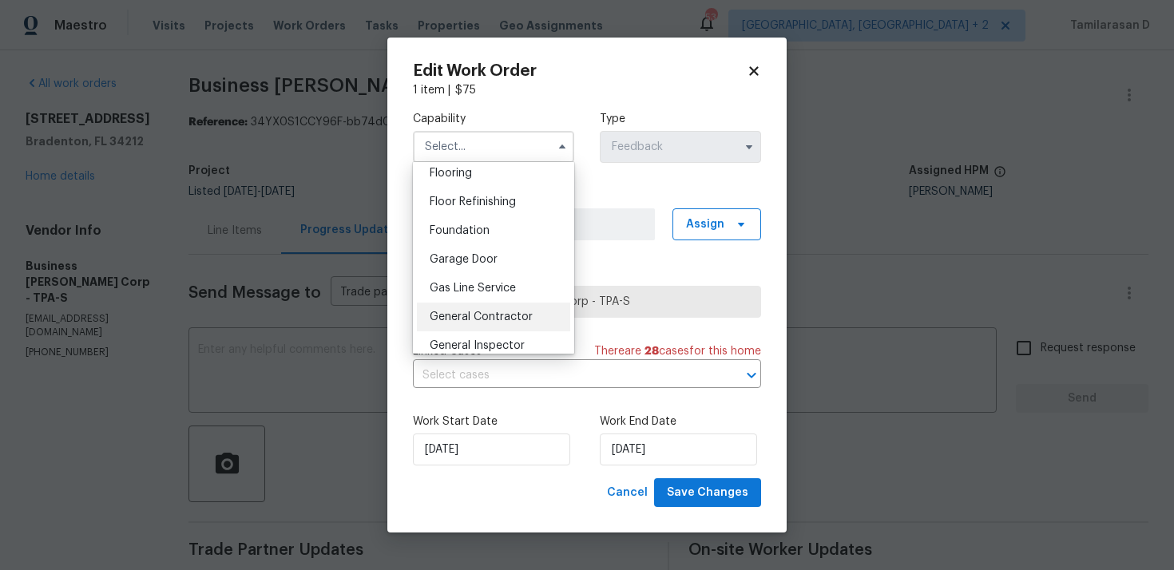
click at [471, 320] on span "General Contractor" at bounding box center [481, 316] width 103 height 11
type input "General Contractor"
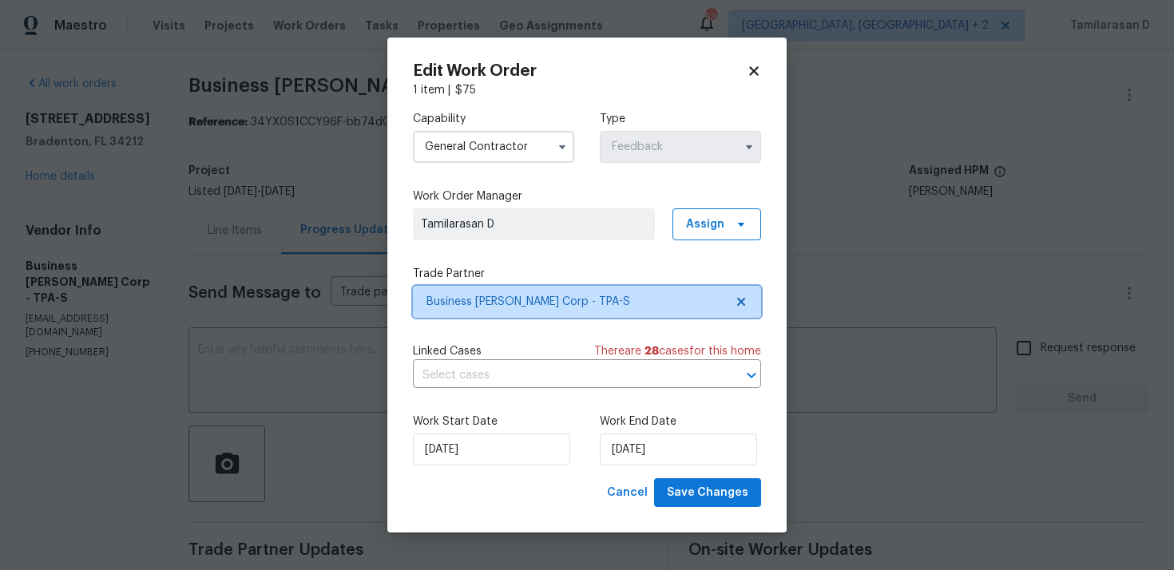
click at [513, 302] on span "Business Morel Corp - TPA-S" at bounding box center [575, 302] width 298 height 16
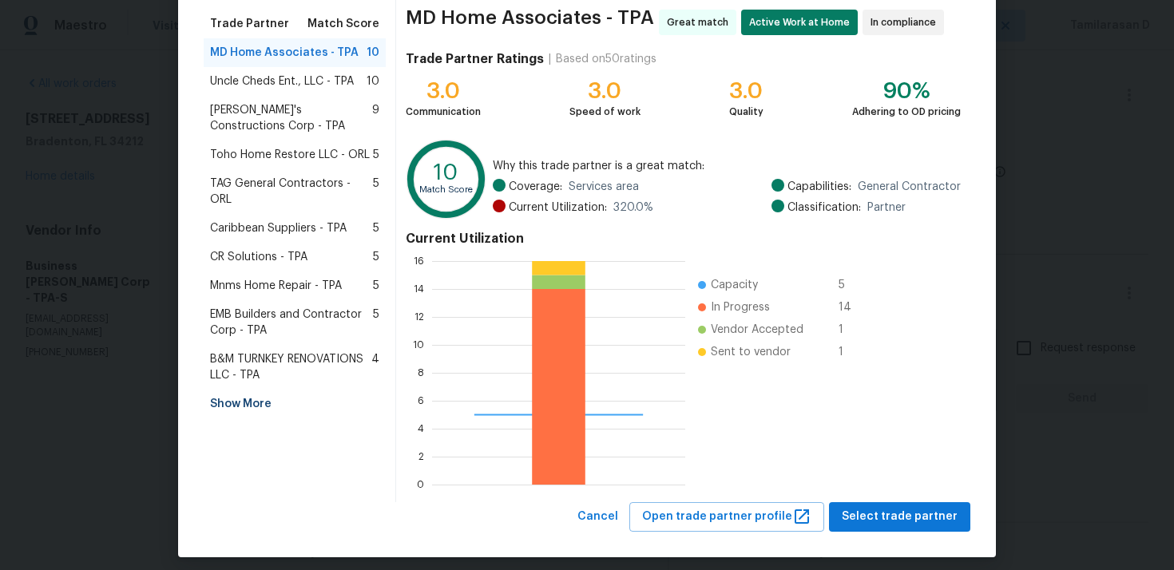
scroll to position [134, 0]
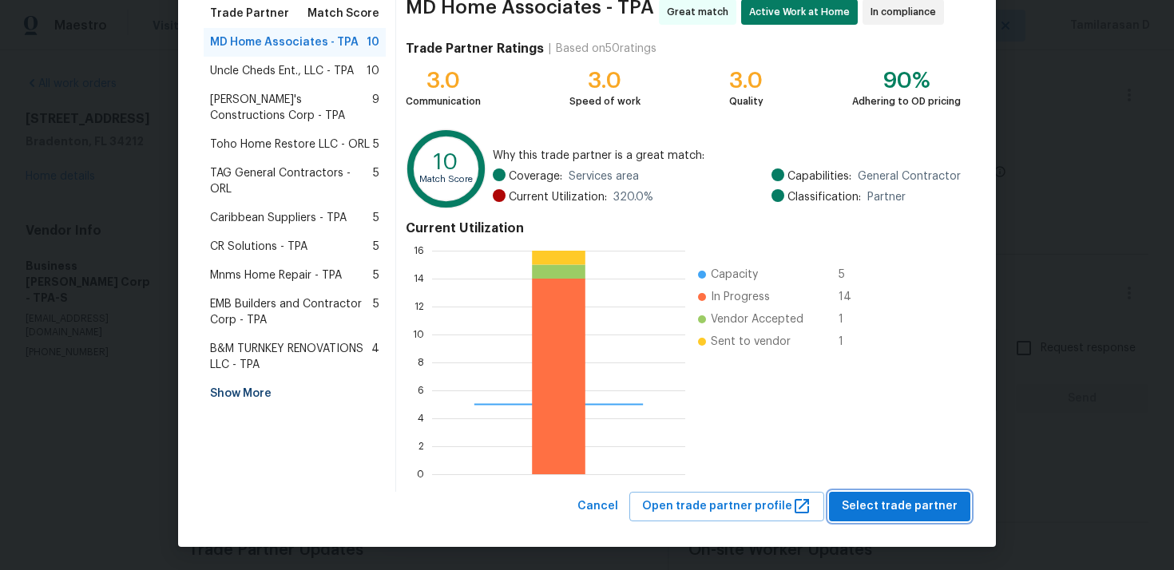
click at [905, 501] on span "Select trade partner" at bounding box center [899, 507] width 116 height 20
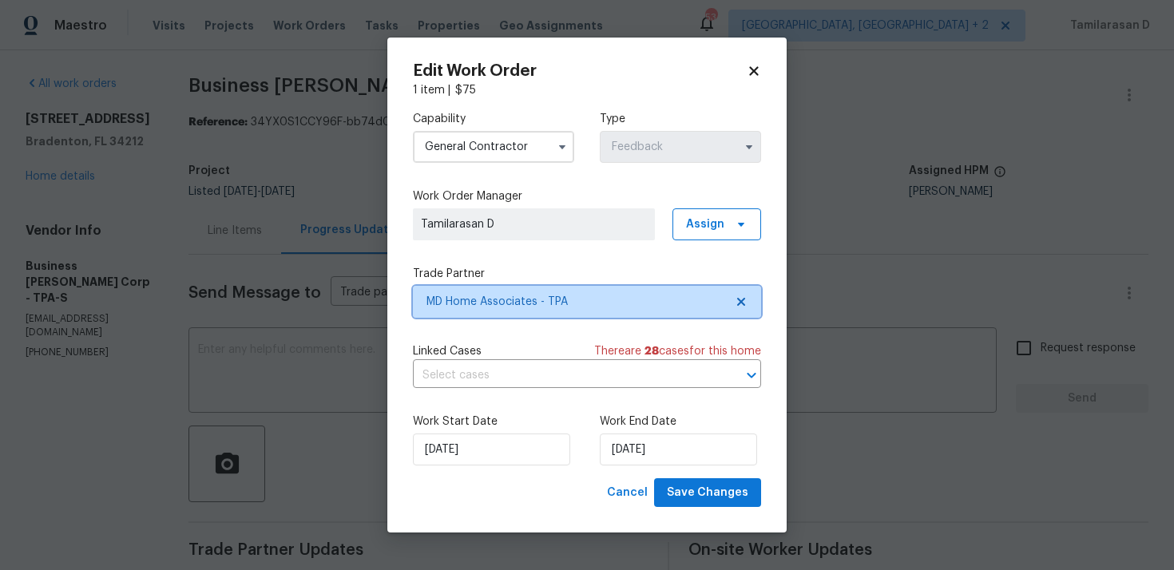
scroll to position [0, 0]
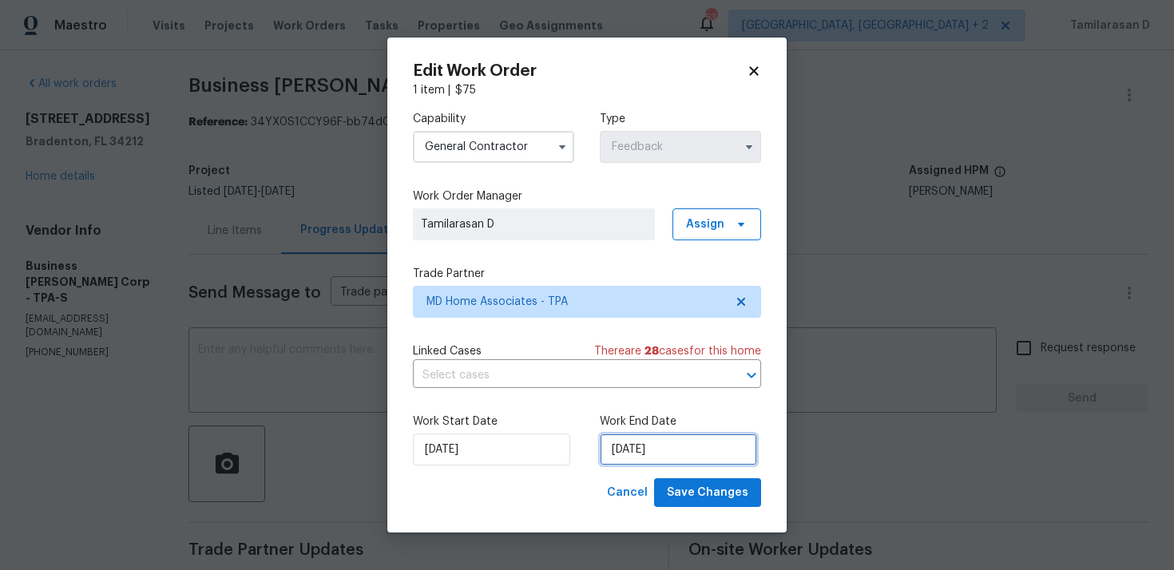
click at [624, 462] on input "09/10/2025" at bounding box center [678, 449] width 157 height 32
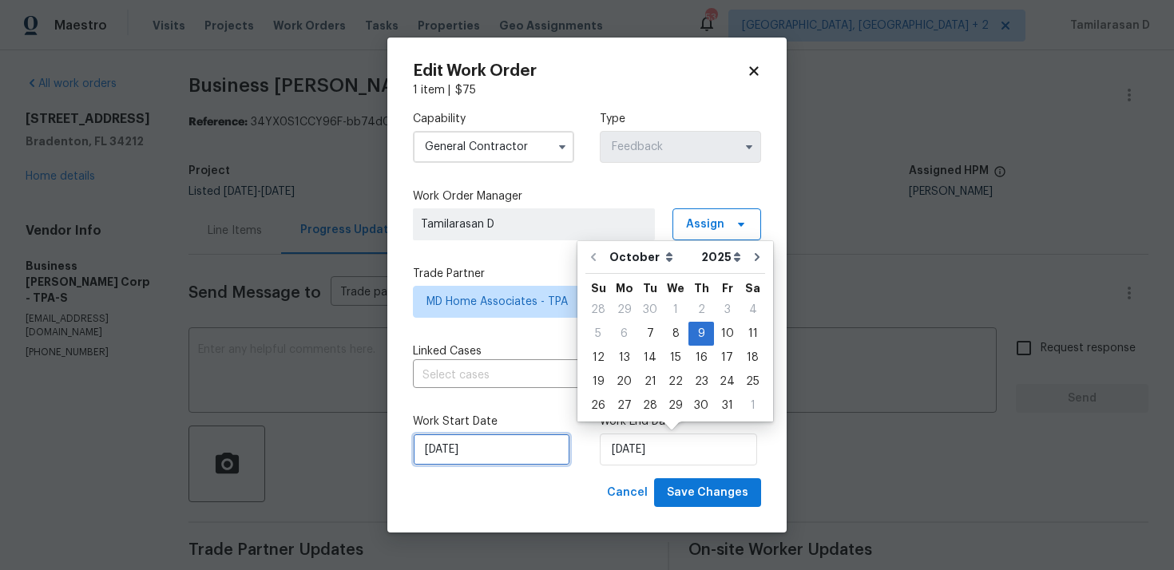
click at [506, 436] on input "07/10/2025" at bounding box center [491, 449] width 157 height 32
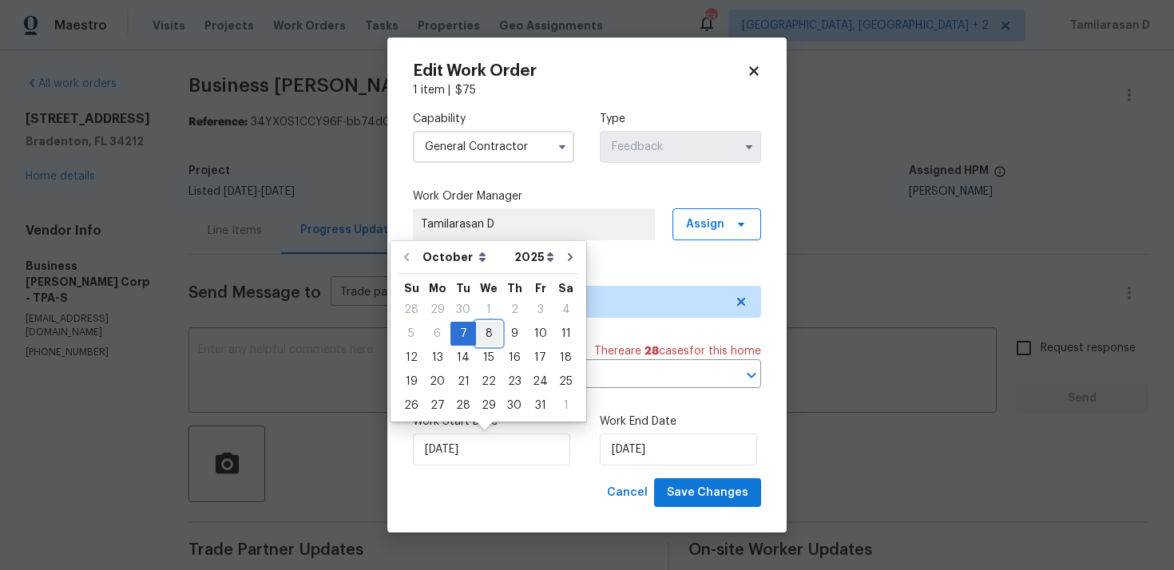
click at [482, 331] on div "8" at bounding box center [489, 334] width 26 height 22
type input "08/10/2025"
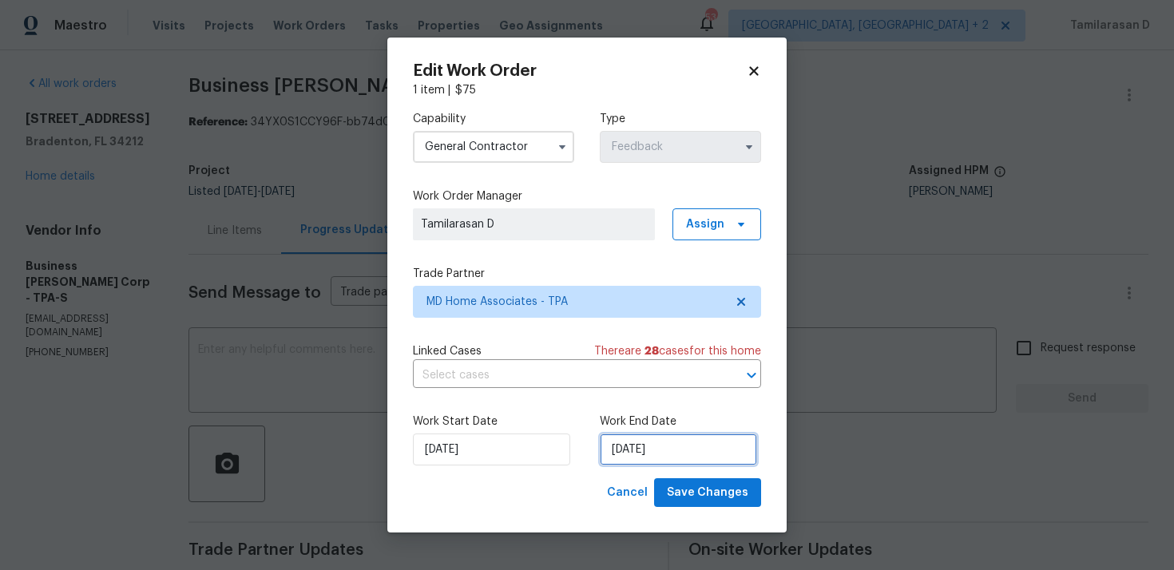
click at [649, 447] on input "09/10/2025" at bounding box center [678, 449] width 157 height 32
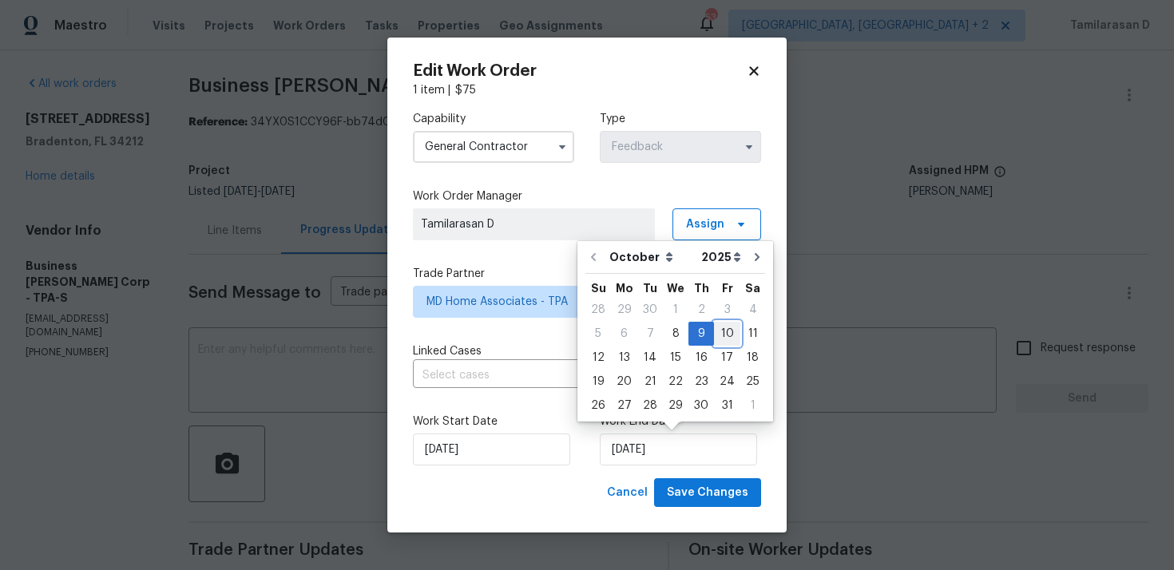
click at [717, 335] on div "10" at bounding box center [727, 334] width 26 height 22
type input "10/10/2025"
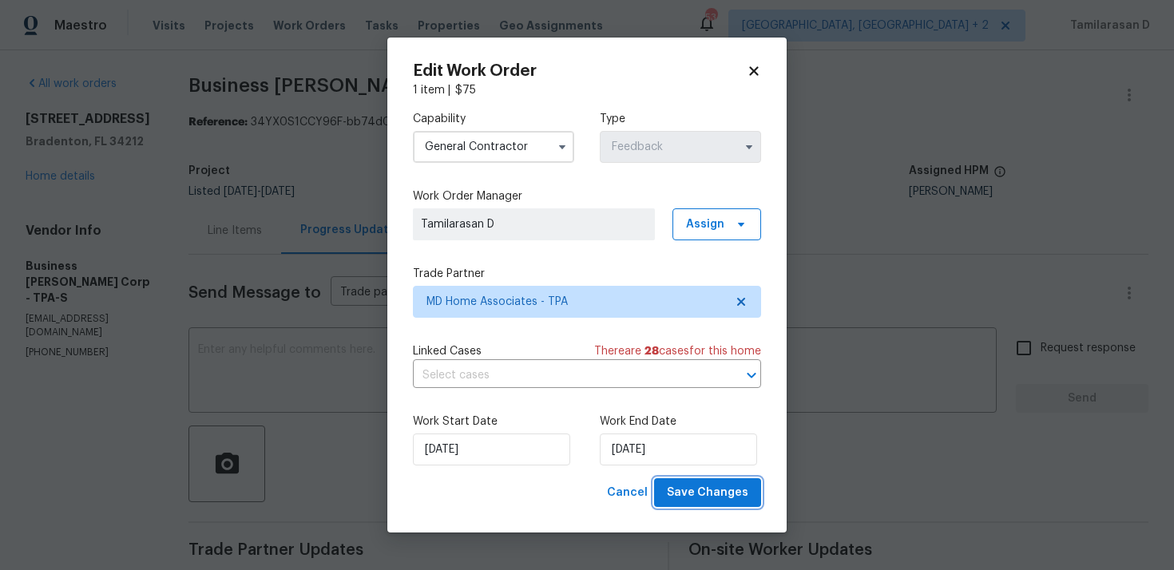
click at [700, 493] on span "Save Changes" at bounding box center [707, 493] width 81 height 20
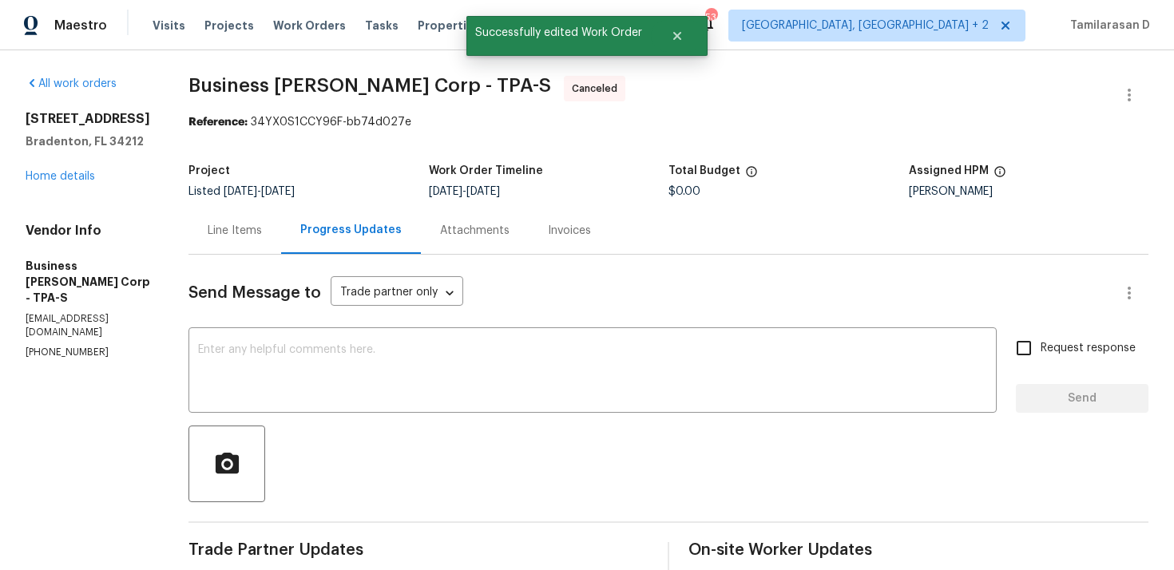
scroll to position [354, 0]
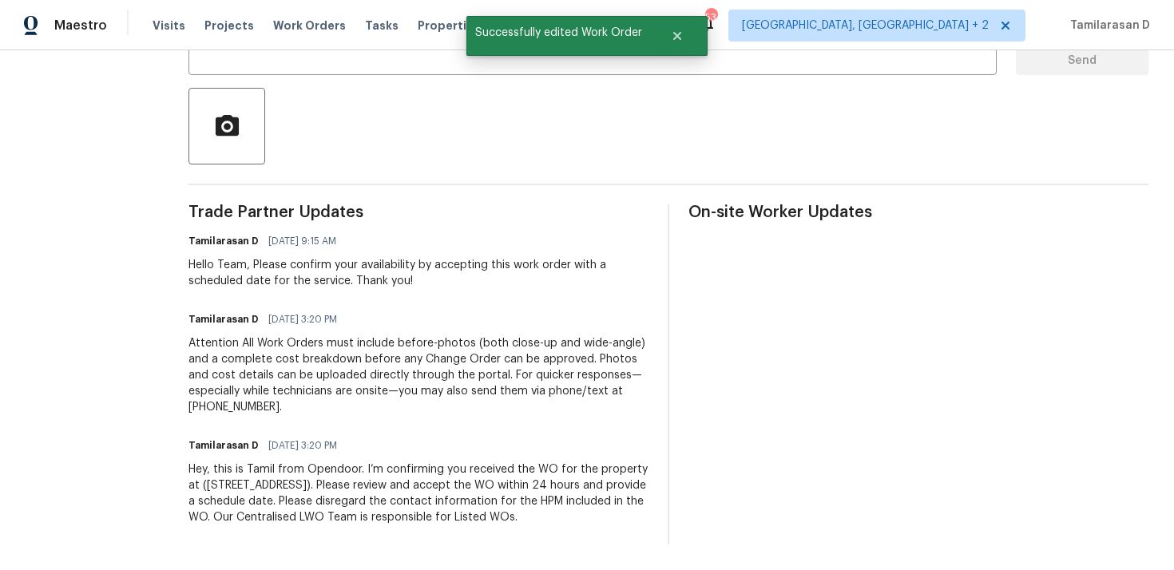
click at [279, 473] on div "Hey, this is Tamil from Opendoor. I’m confirming you received the WO for the pr…" at bounding box center [418, 493] width 460 height 64
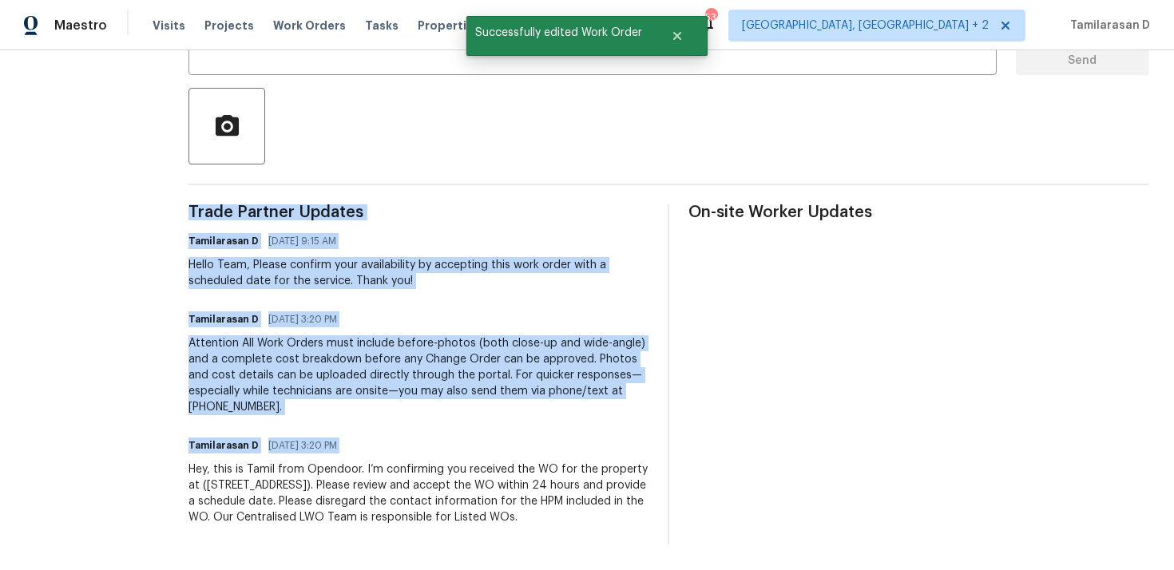
copy div "Trade Partner Updates Tamilarasan D 10/08/2025 9:15 AM Hello Team, Please confi…"
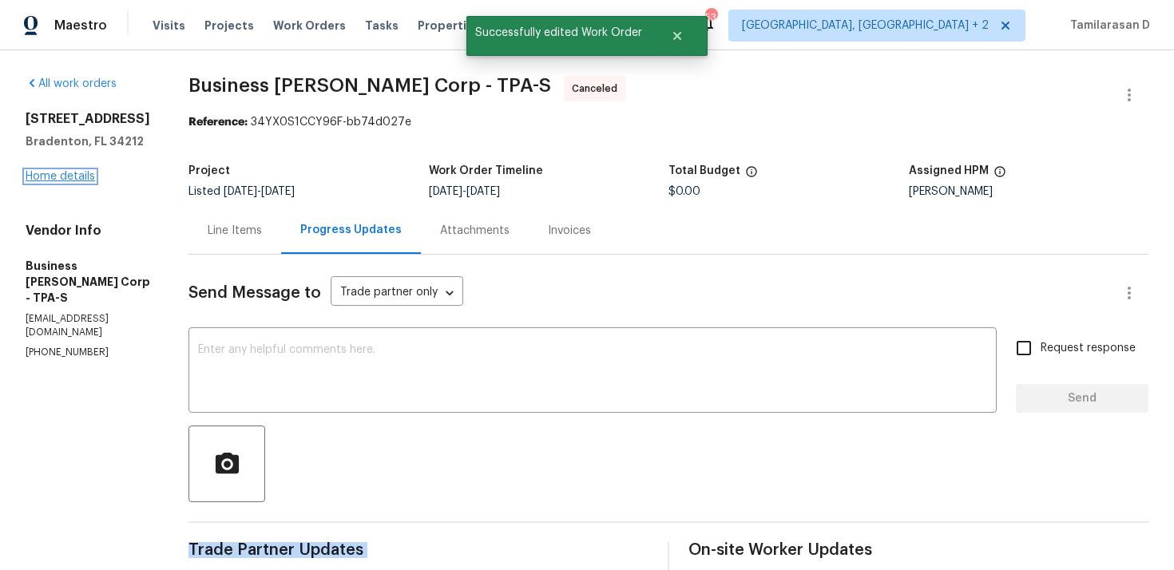
click at [78, 181] on link "Home details" at bounding box center [60, 176] width 69 height 11
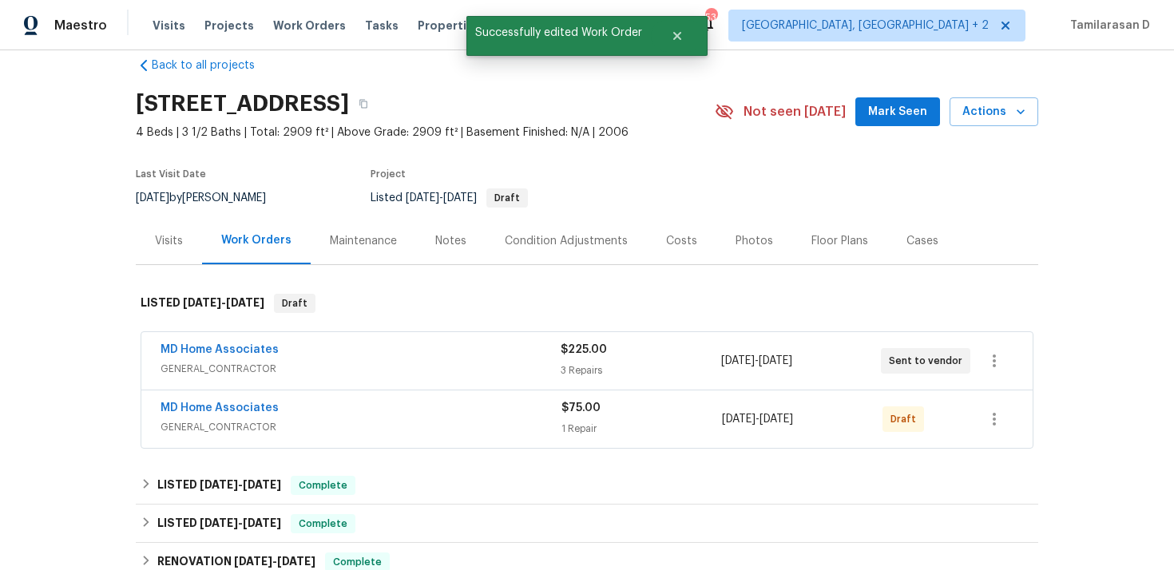
scroll to position [41, 0]
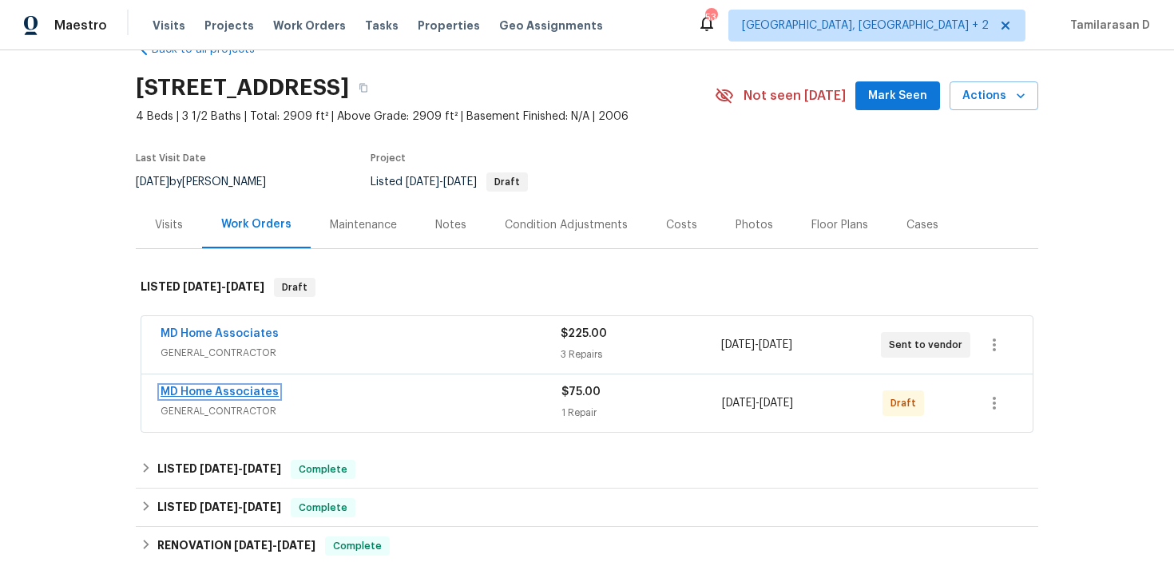
click at [225, 394] on link "MD Home Associates" at bounding box center [219, 391] width 118 height 11
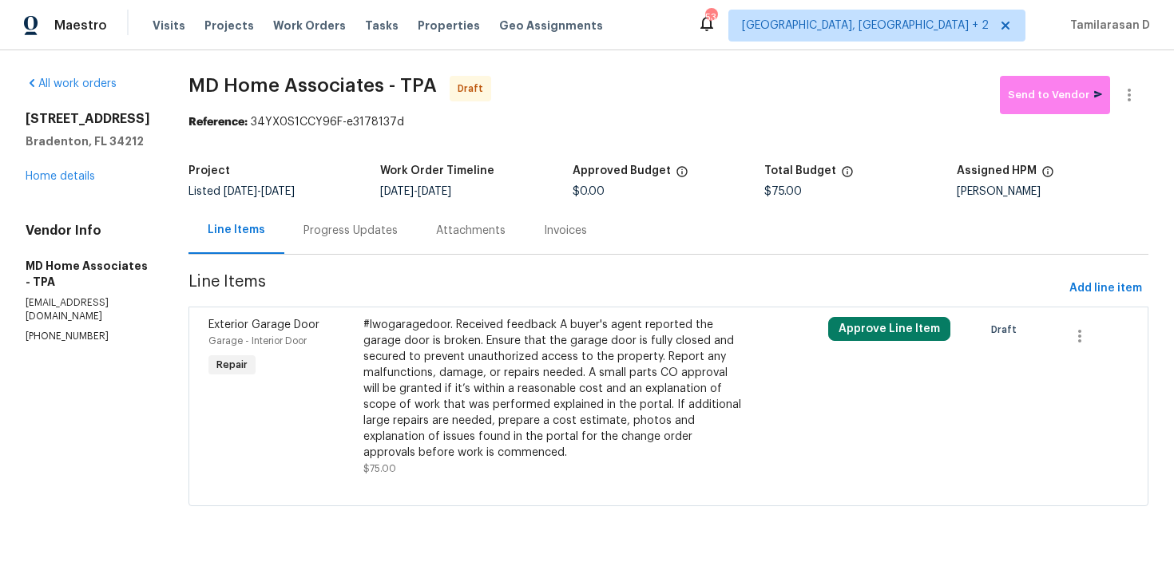
click at [381, 236] on div "Progress Updates" at bounding box center [350, 231] width 94 height 16
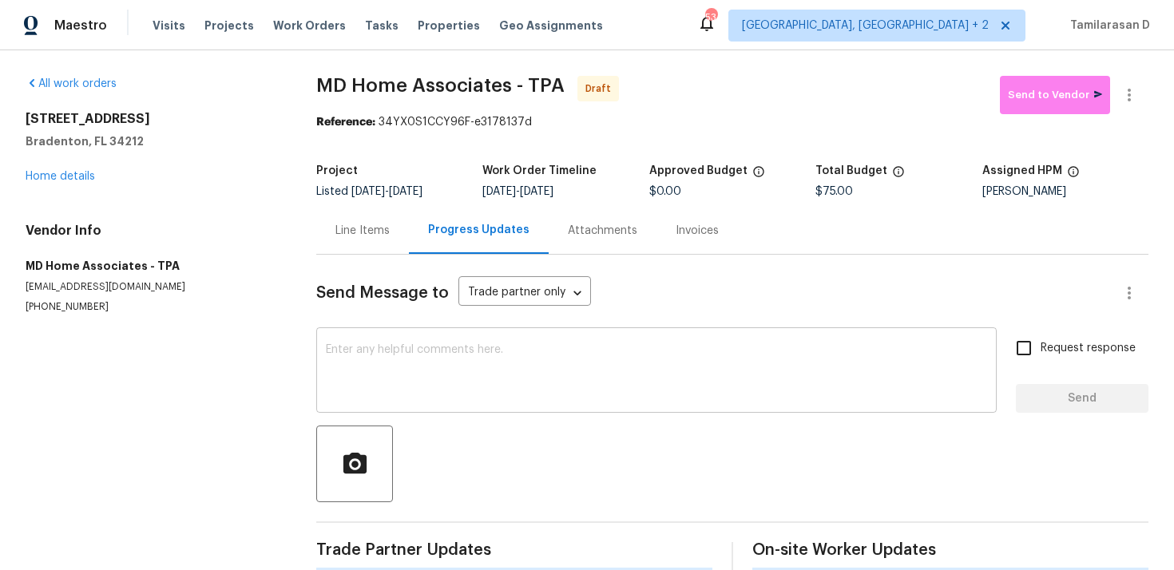
click at [375, 368] on textarea at bounding box center [656, 372] width 661 height 56
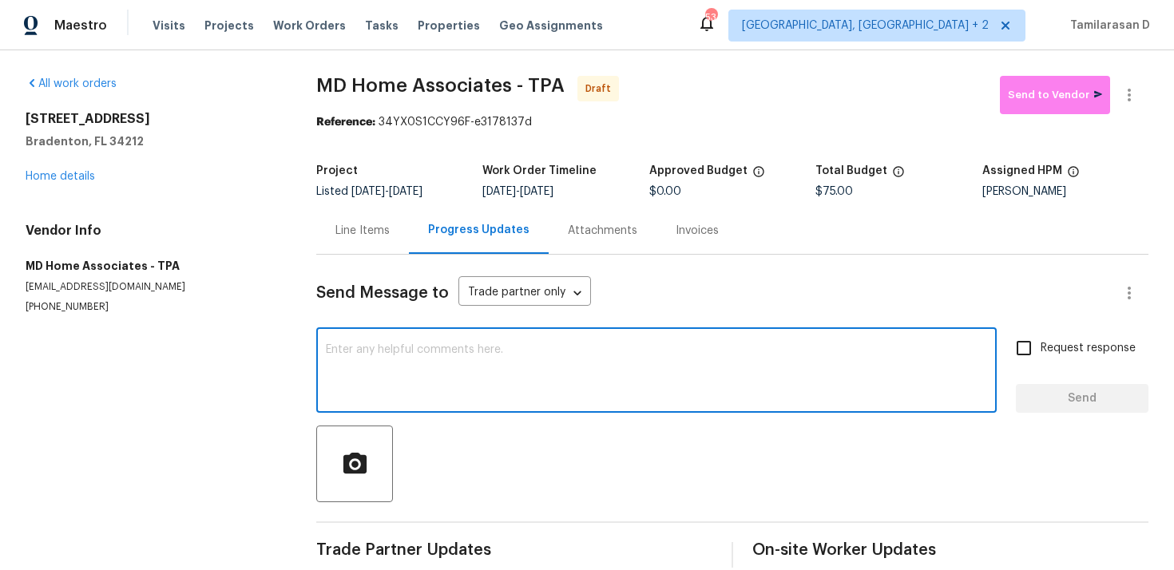
paste textarea "Hey, this is Tamil from Opendoor. I’m confirming you received the WO for the pr…"
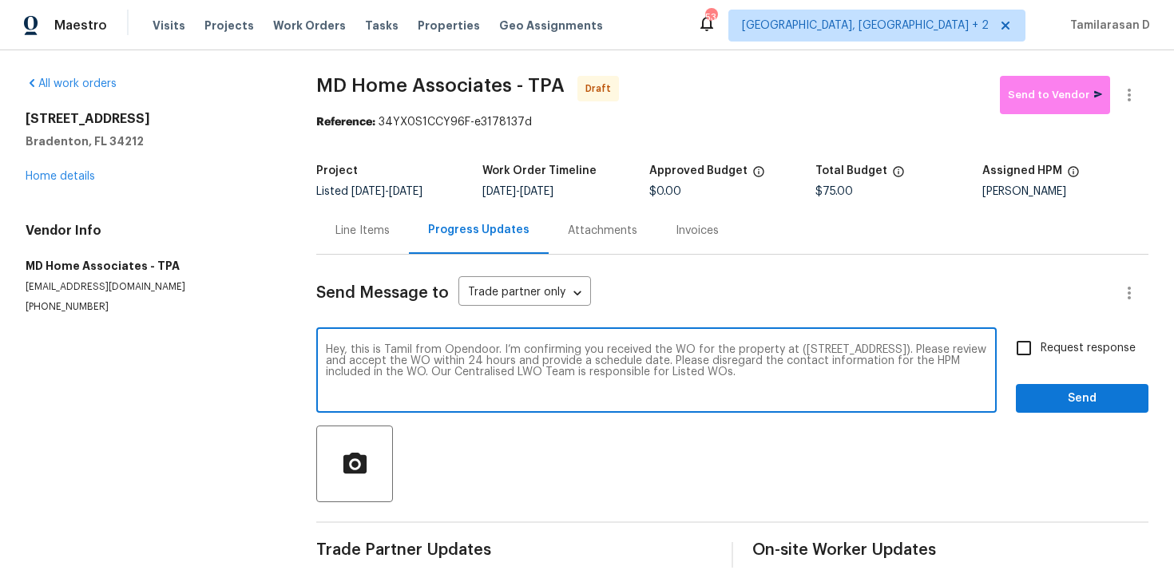
scroll to position [23, 0]
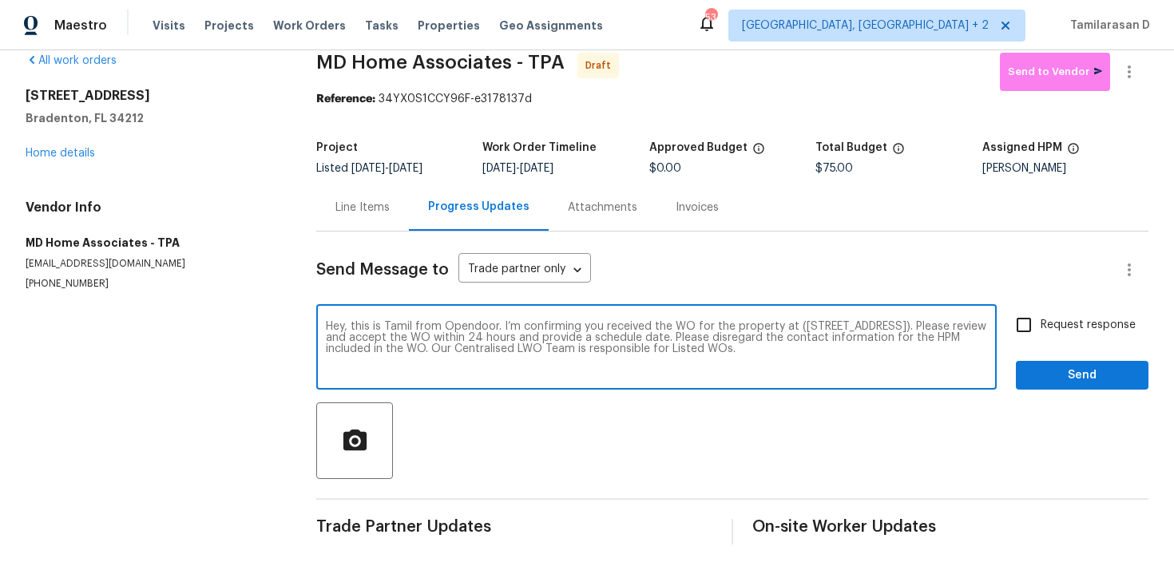
type textarea "Hey, this is Tamil from Opendoor. I’m confirming you received the WO for the pr…"
click at [1035, 311] on input "Request response" at bounding box center [1024, 325] width 34 height 34
checkbox input "true"
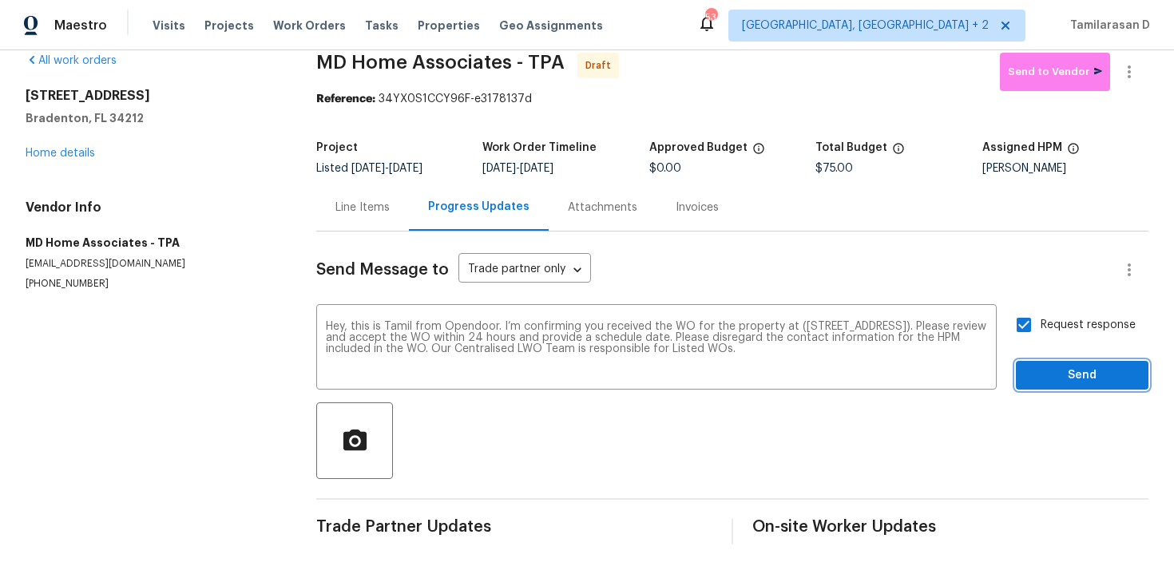
click at [1063, 375] on span "Send" at bounding box center [1081, 376] width 107 height 20
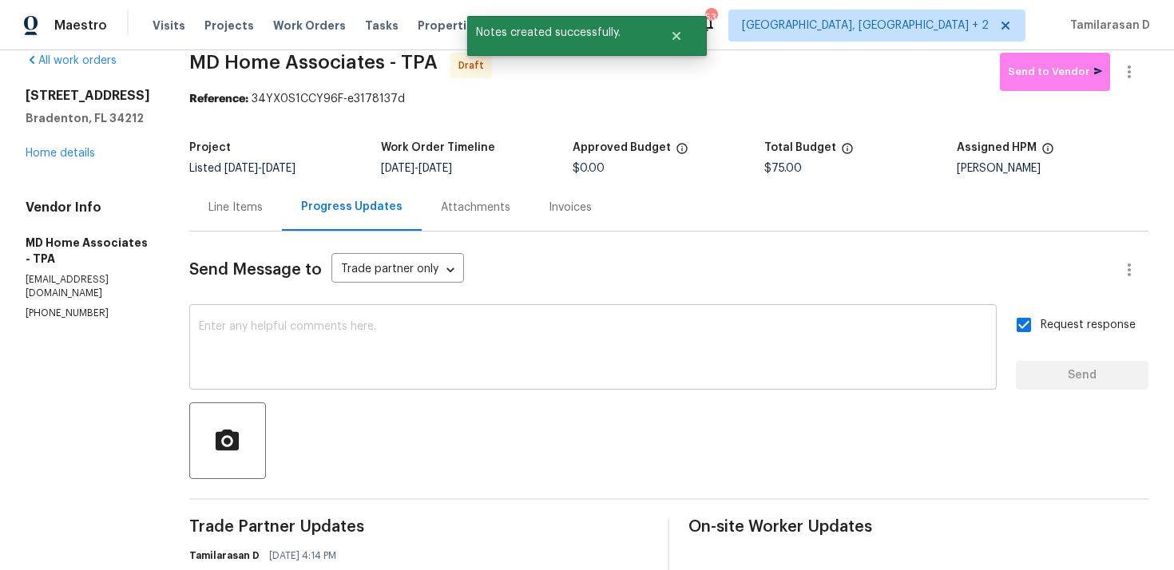
click at [350, 360] on textarea at bounding box center [593, 349] width 788 height 56
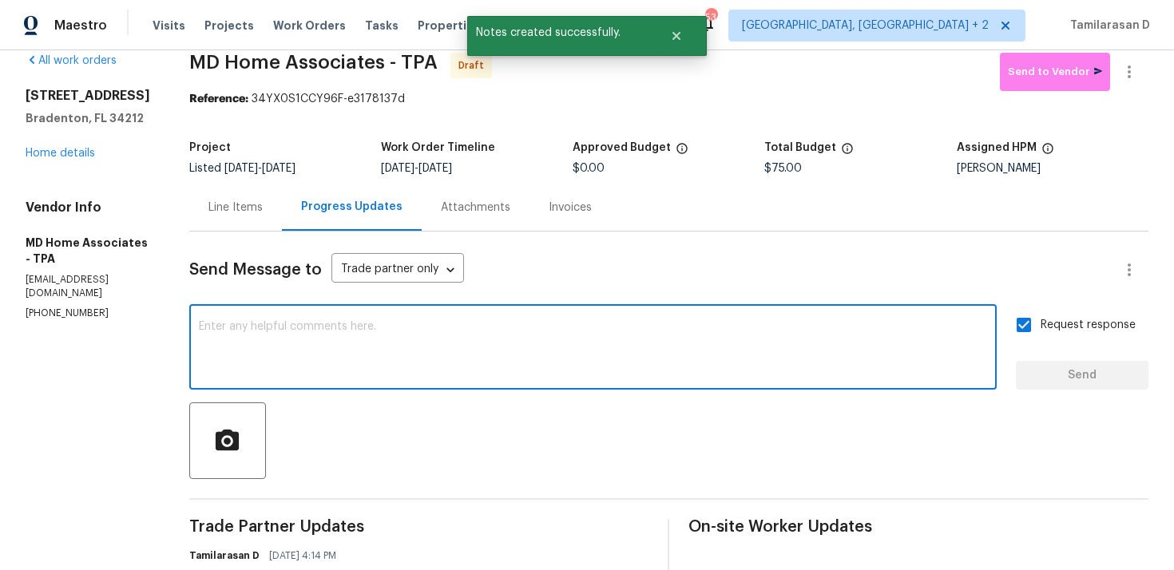
paste textarea "Attention All Work Orders must include before-photos (both close-up and wide-an…"
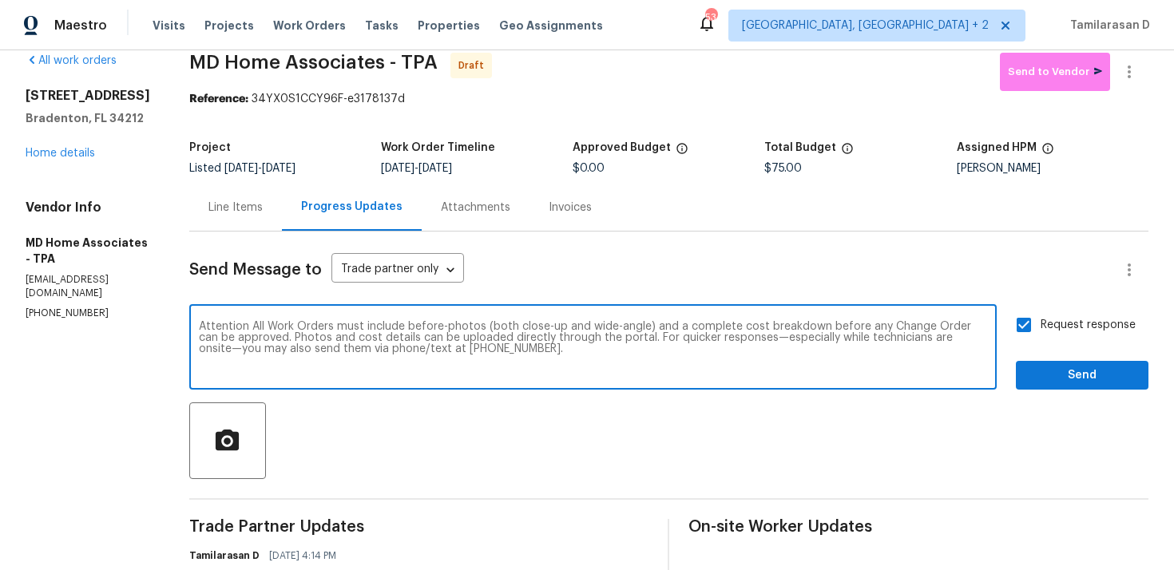
type textarea "Attention All Work Orders must include before-photos (both close-up and wide-an…"
click at [1089, 369] on span "Send" at bounding box center [1081, 376] width 107 height 20
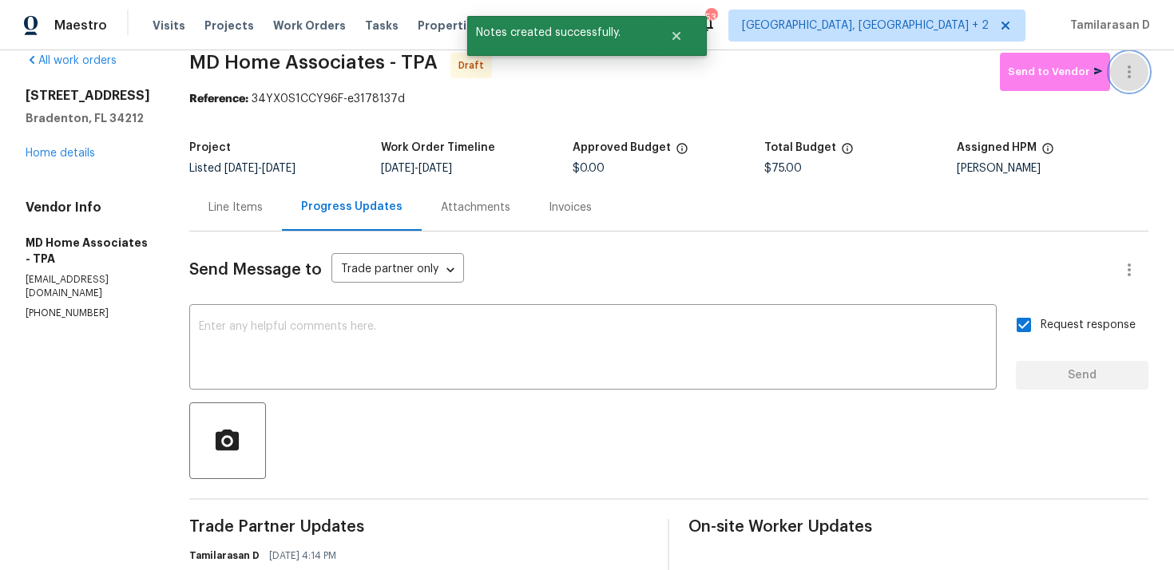
click at [1128, 75] on icon "button" at bounding box center [1128, 71] width 3 height 13
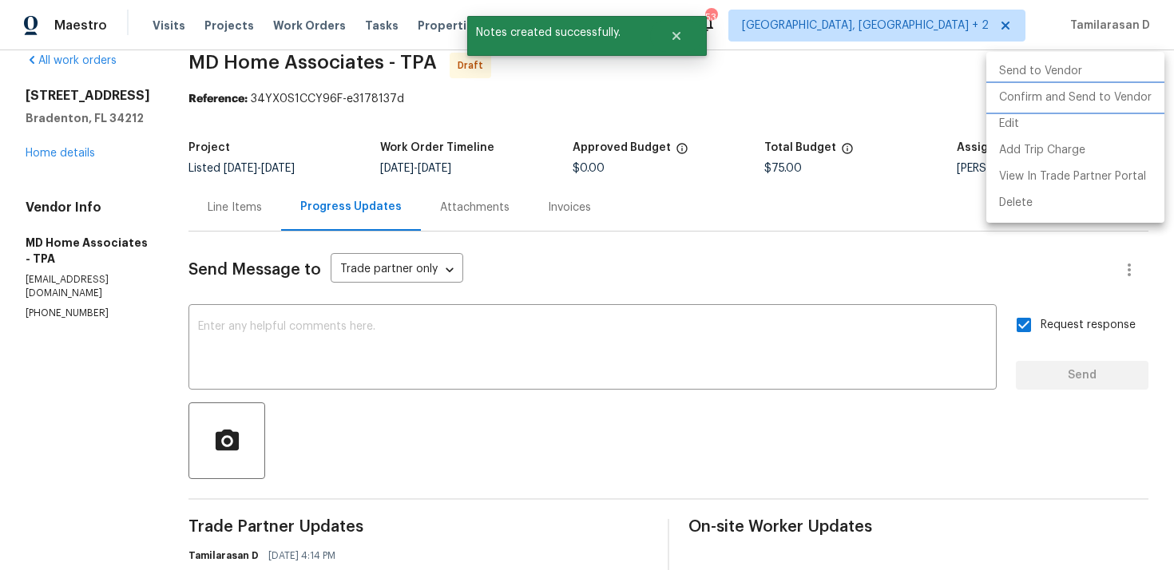
click at [1030, 99] on li "Confirm and Send to Vendor" at bounding box center [1075, 98] width 178 height 26
click at [651, 145] on div at bounding box center [587, 285] width 1174 height 570
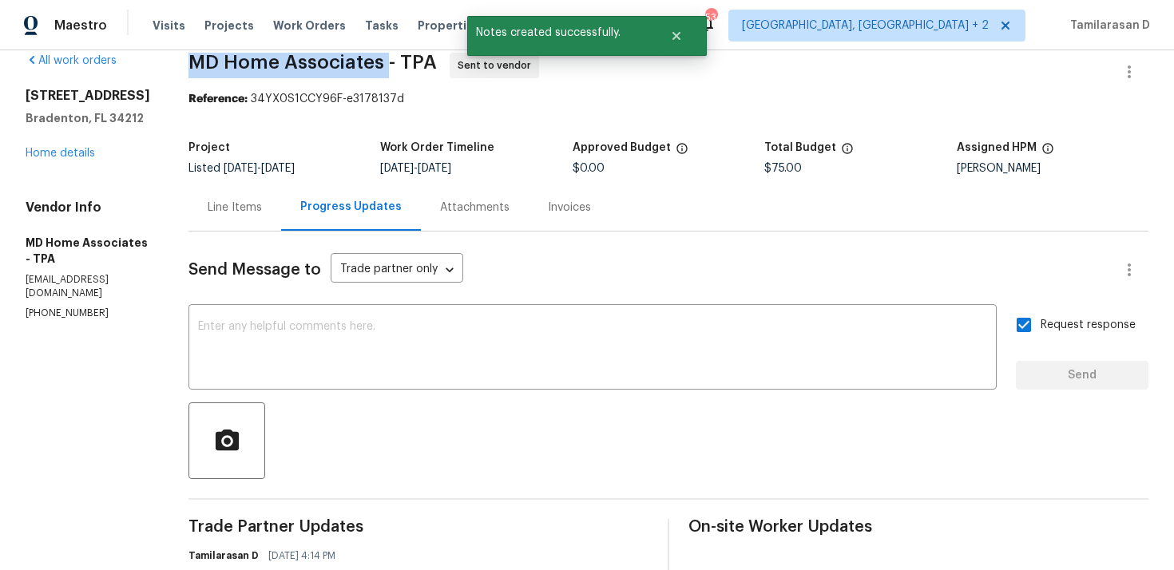
drag, startPoint x: 206, startPoint y: 62, endPoint x: 406, endPoint y: 61, distance: 200.4
click at [406, 61] on div "All work orders 9003 Willowbrook Cir Bradenton, FL 34212 Home details Vendor In…" at bounding box center [587, 416] width 1174 height 779
copy span "MD Home Associates"
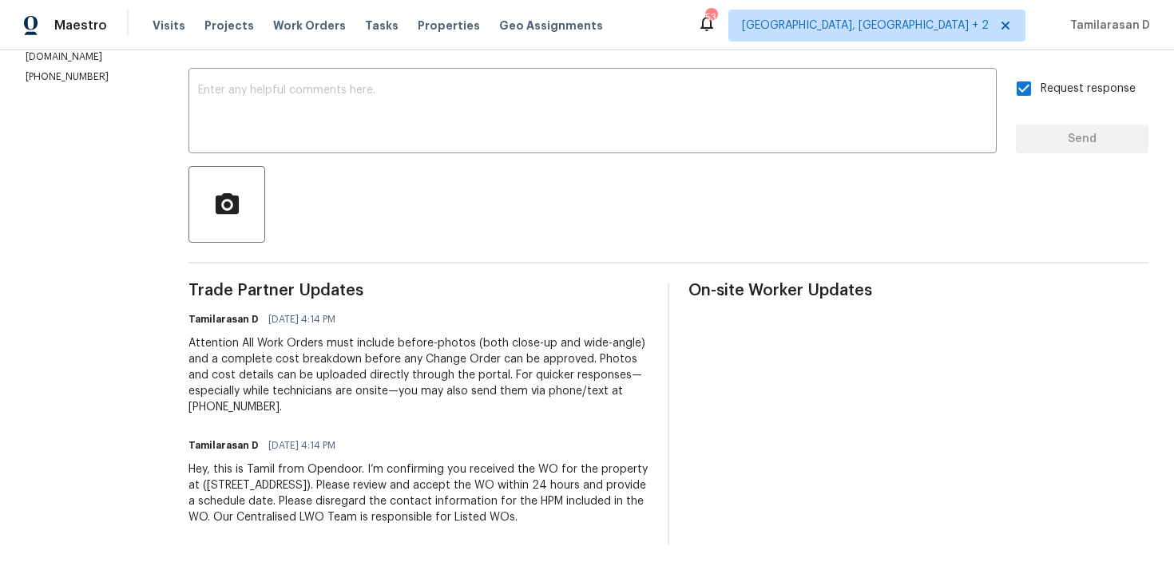
scroll to position [0, 0]
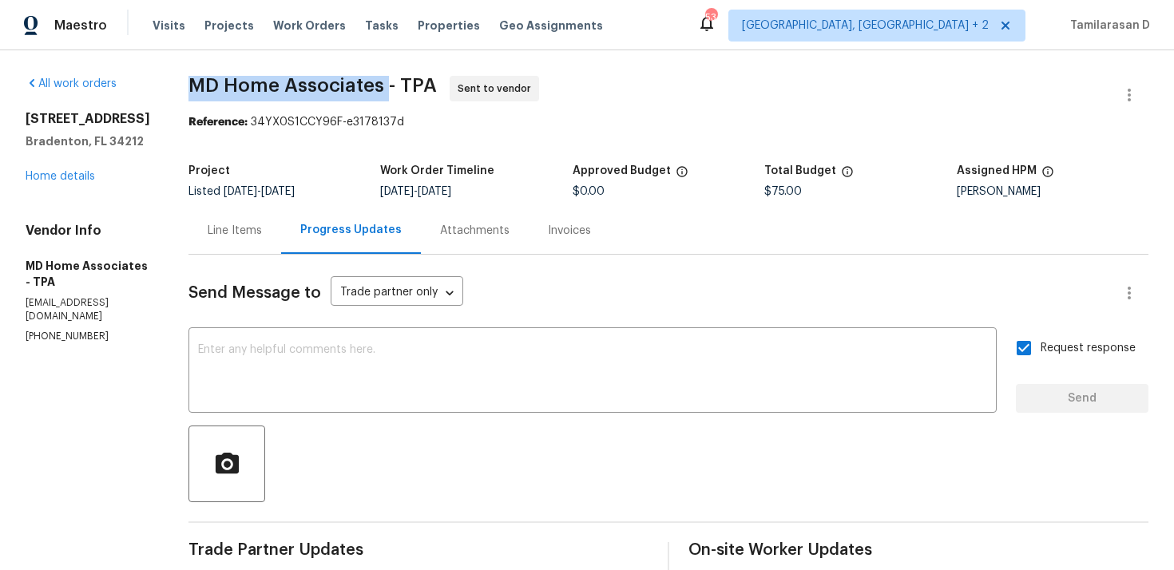
click at [342, 147] on section "MD Home Associates - TPA Sent to vendor Reference: 34YX0S1CCY96F-e3178137d Proj…" at bounding box center [668, 440] width 960 height 728
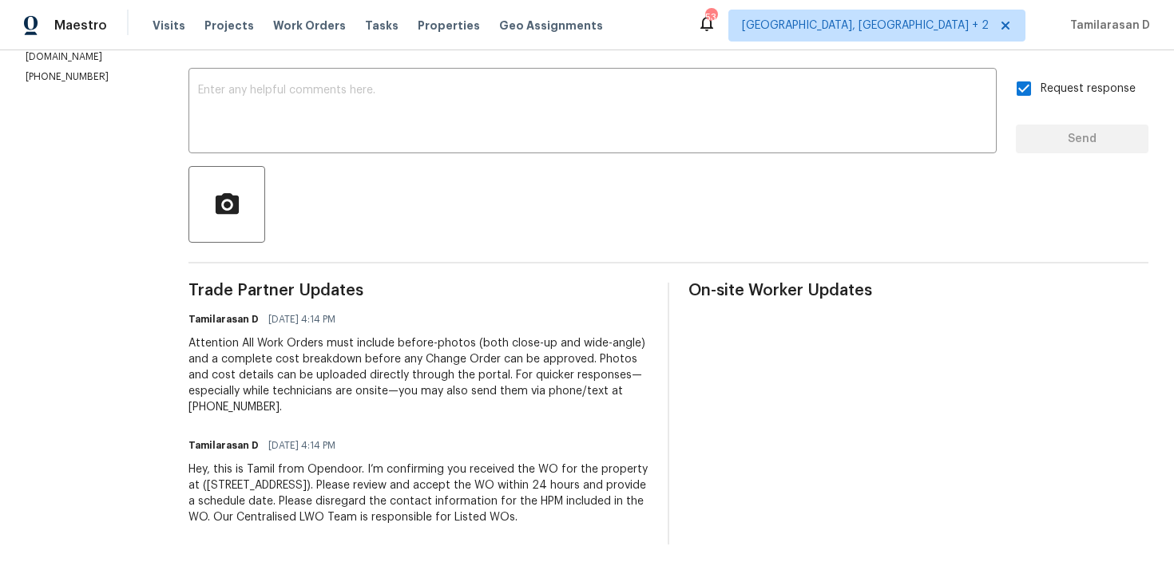
click at [391, 226] on div at bounding box center [668, 204] width 960 height 77
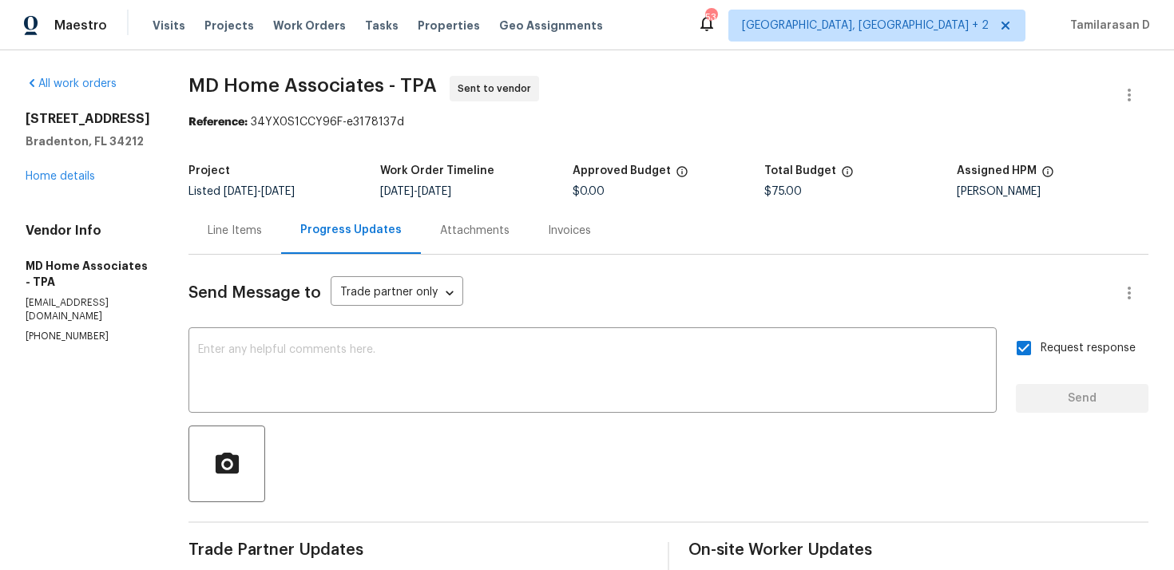
click at [313, 153] on section "MD Home Associates - TPA Sent to vendor Reference: 34YX0S1CCY96F-e3178137d Proj…" at bounding box center [668, 440] width 960 height 728
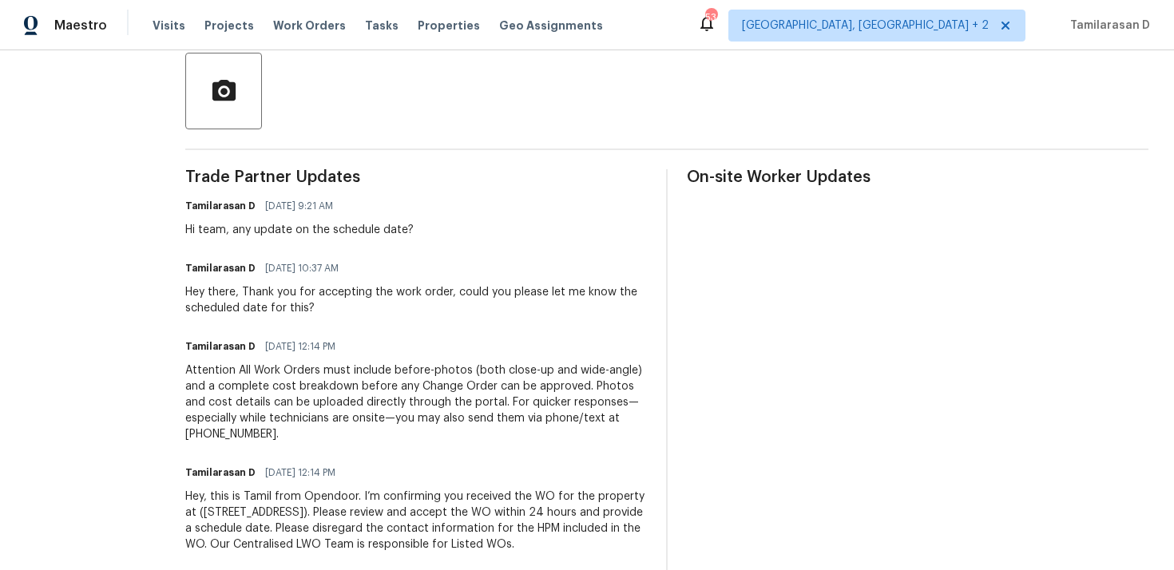
scroll to position [371, 0]
click at [410, 232] on div "Hi team, any update on the schedule date?" at bounding box center [299, 232] width 228 height 16
click at [297, 227] on div "Hi team, any update on the schedule date?" at bounding box center [299, 232] width 228 height 16
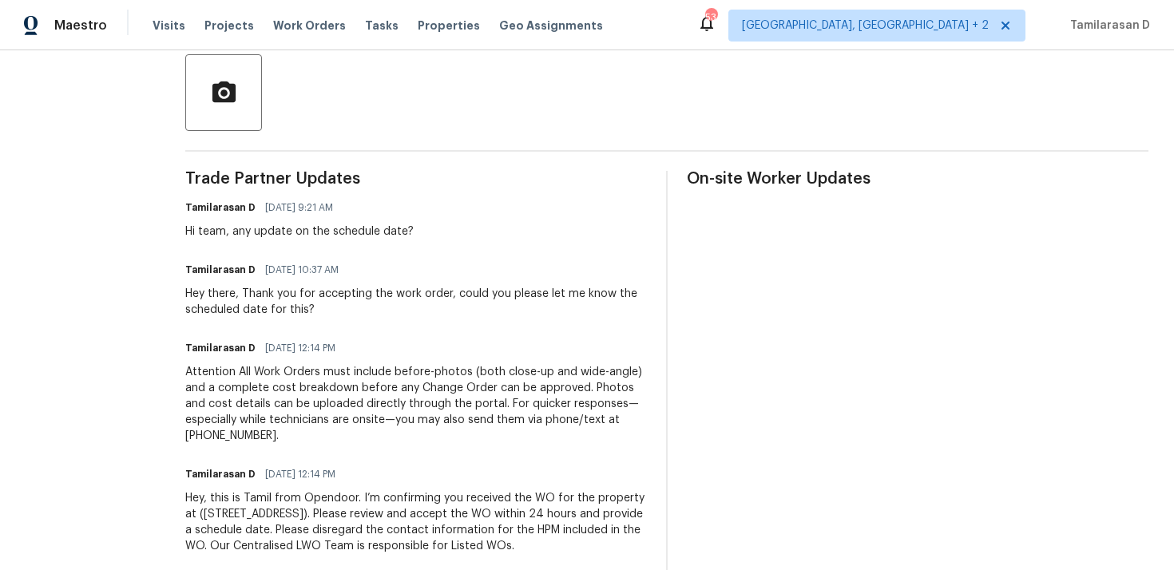
click at [297, 227] on div "Hi team, any update on the schedule date?" at bounding box center [299, 232] width 228 height 16
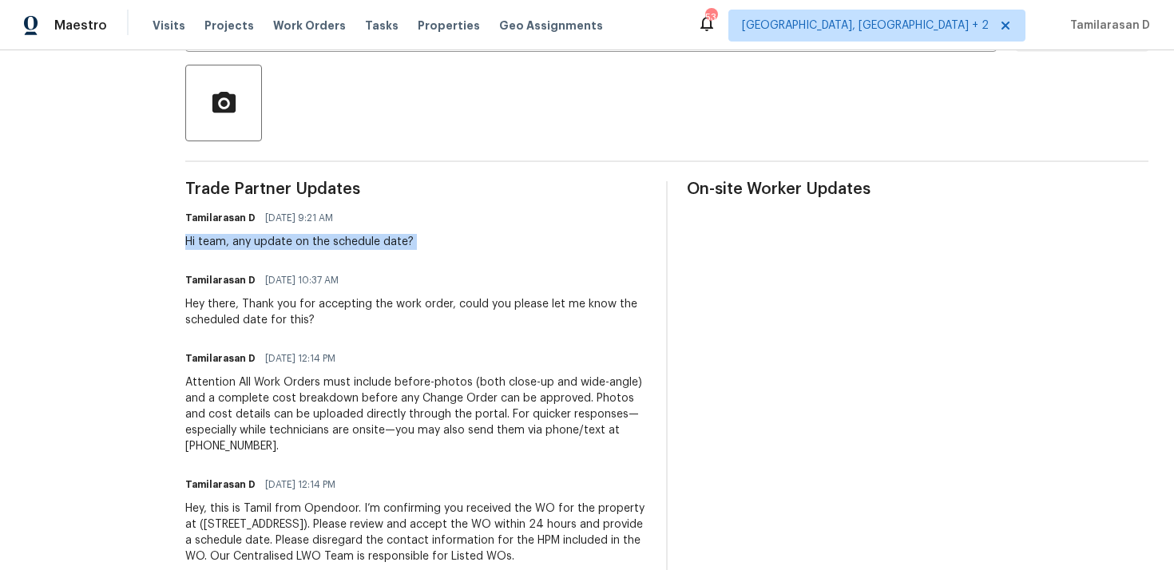
click at [263, 253] on div "Trade Partner Updates Tamilarasan D [DATE] 9:21 AM Hi team, any update on the s…" at bounding box center [415, 382] width 461 height 402
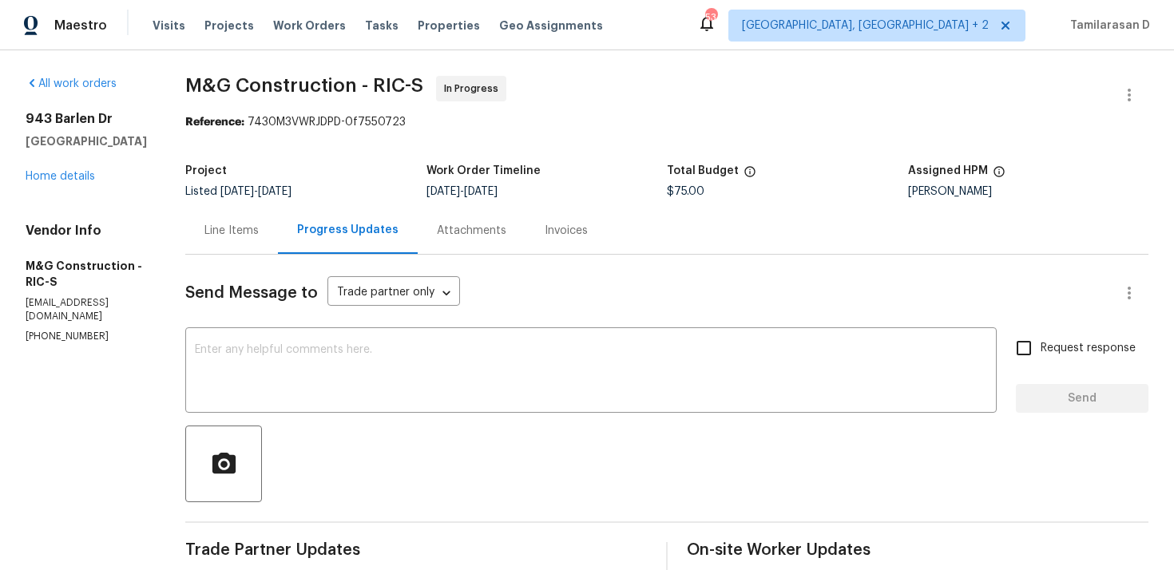
click at [254, 231] on div "Line Items" at bounding box center [231, 231] width 54 height 16
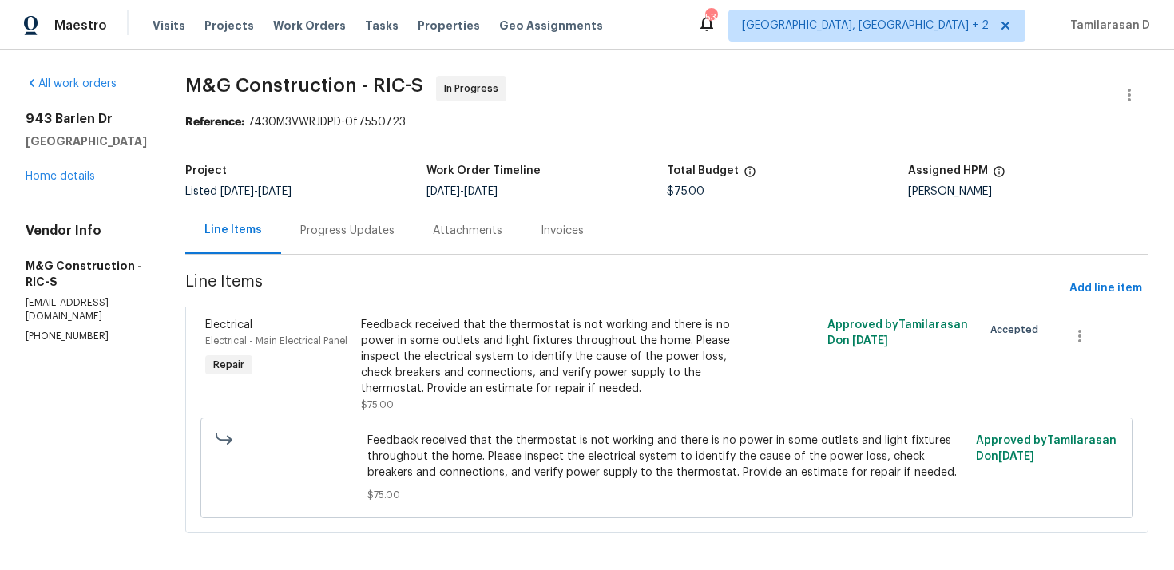
click at [367, 231] on div "Progress Updates" at bounding box center [347, 231] width 94 height 16
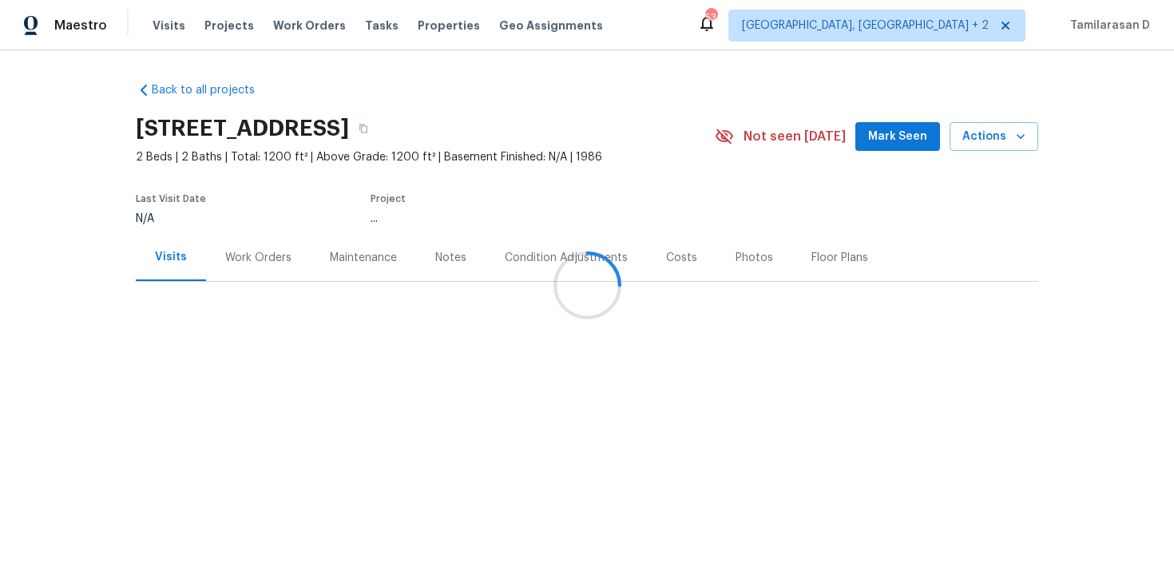
click at [280, 251] on div at bounding box center [587, 285] width 1174 height 570
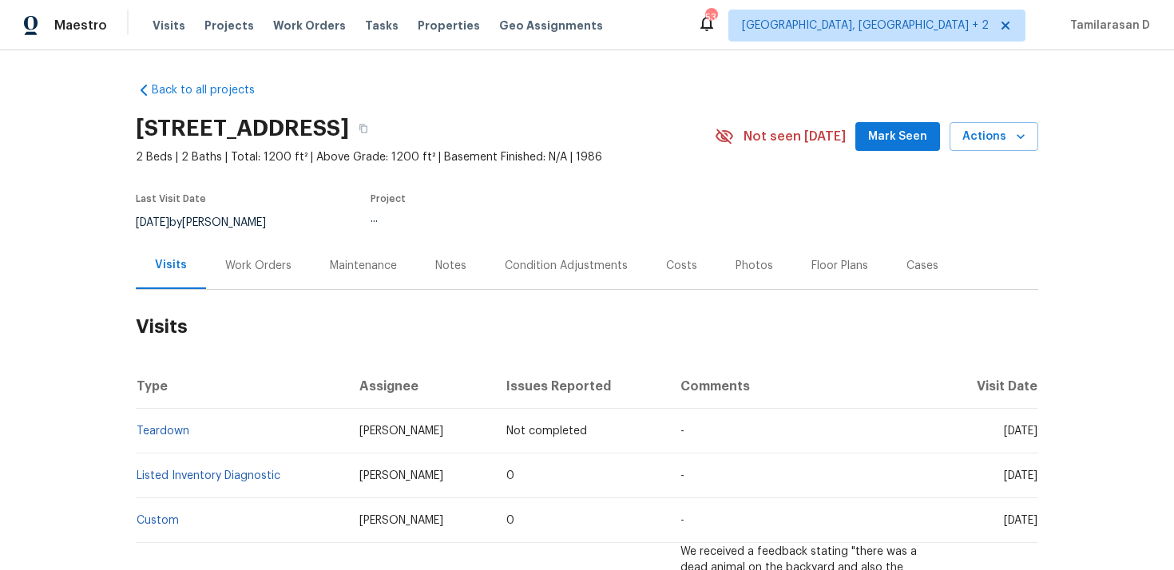
click at [256, 275] on div "Work Orders" at bounding box center [258, 265] width 105 height 47
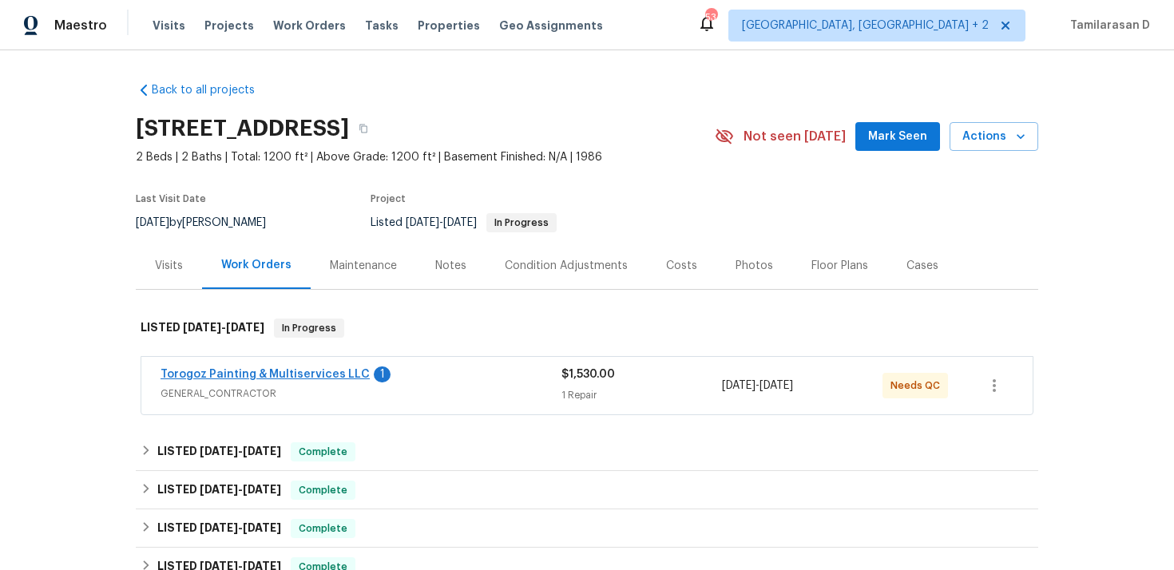
click at [240, 374] on link "Torogoz Painting & Multiservices LLC" at bounding box center [264, 374] width 209 height 11
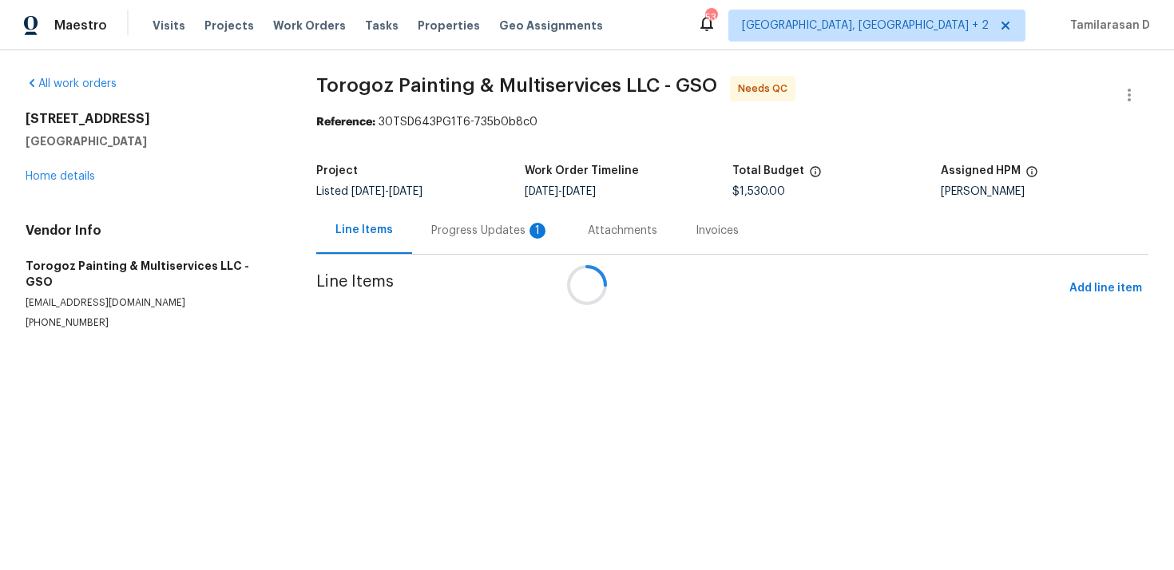
click at [404, 225] on div at bounding box center [587, 285] width 1174 height 570
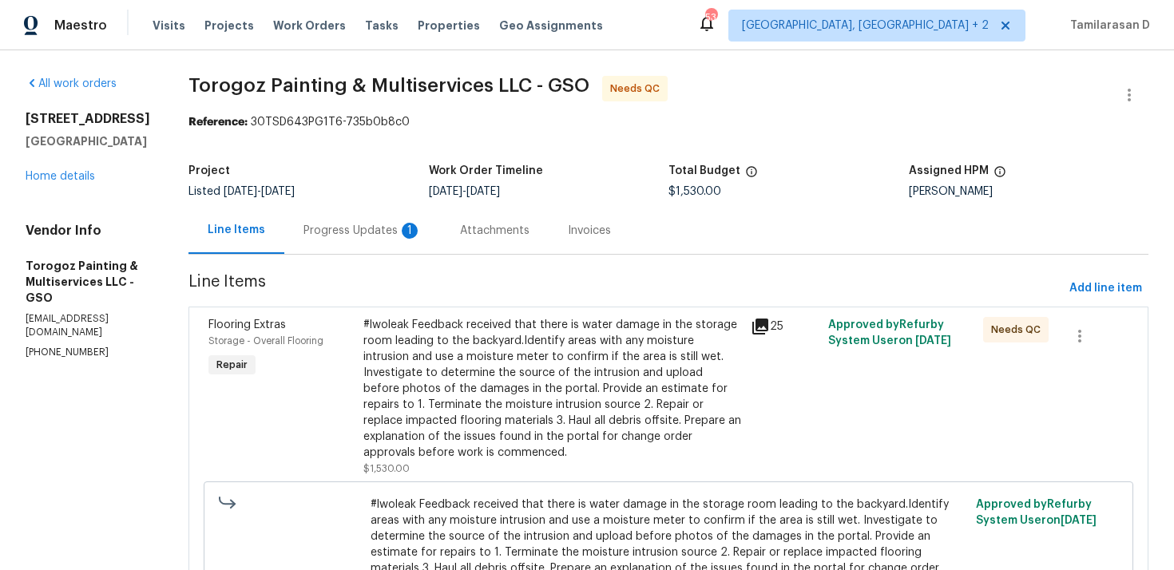
click at [415, 236] on div "Progress Updates 1" at bounding box center [362, 231] width 118 height 16
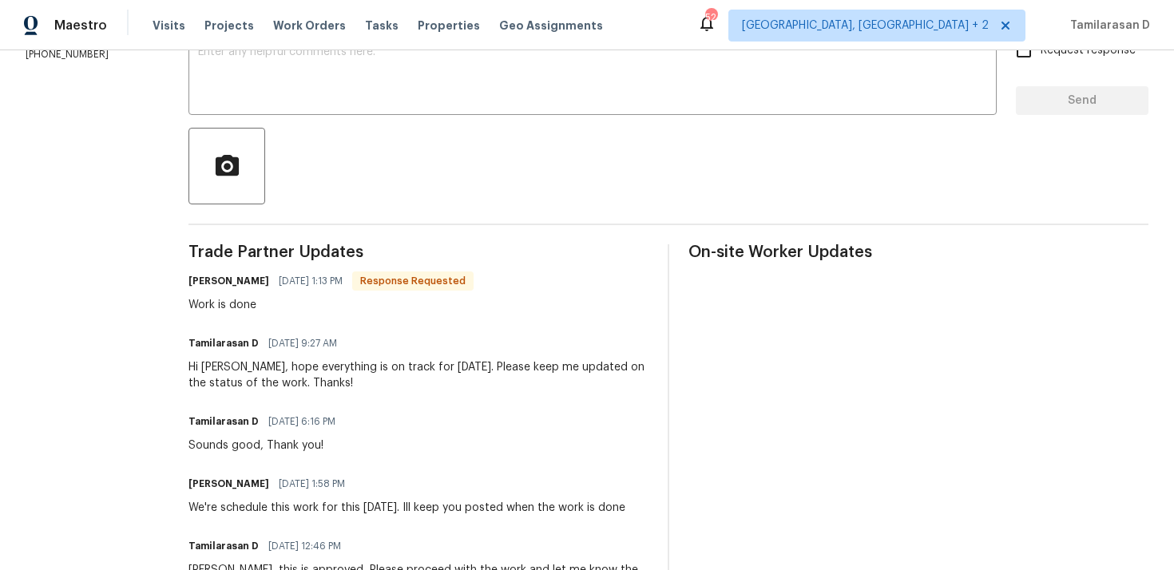
scroll to position [342, 0]
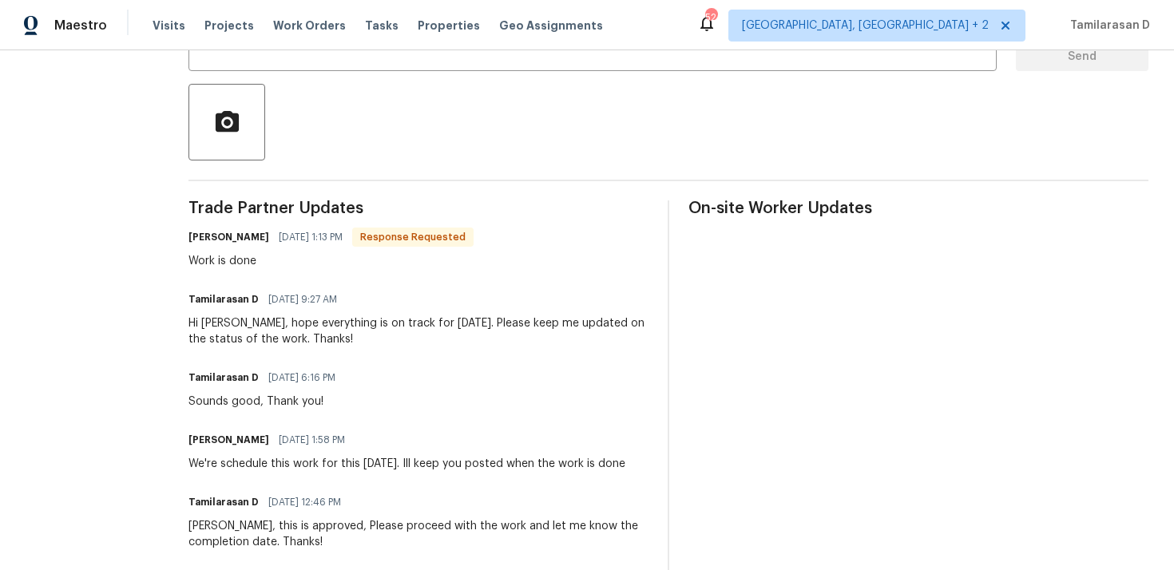
click at [270, 267] on div "Work is done" at bounding box center [330, 261] width 285 height 16
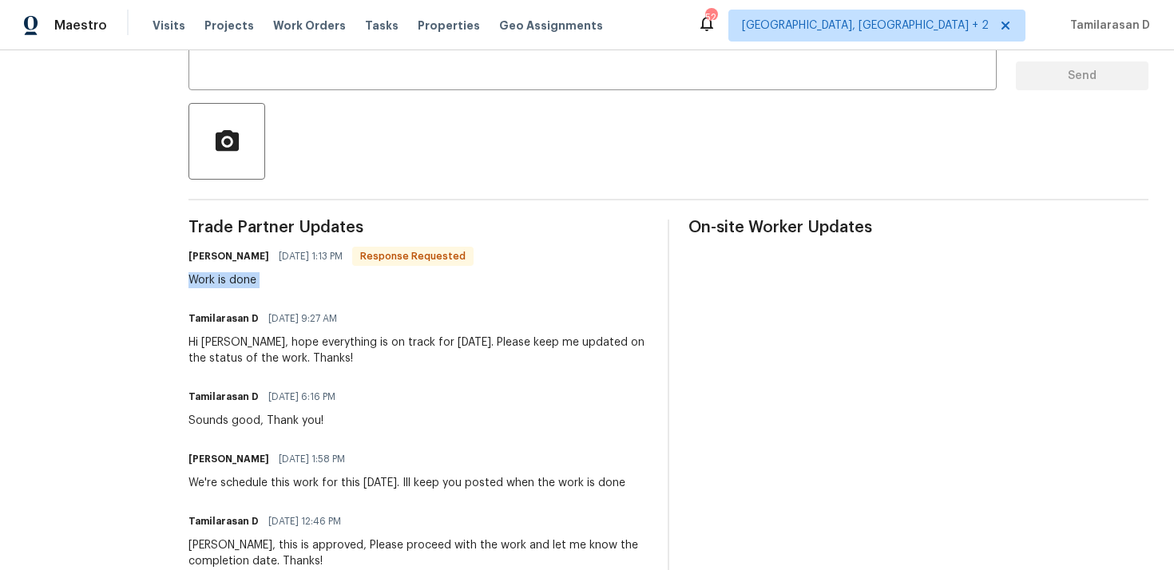
scroll to position [316, 0]
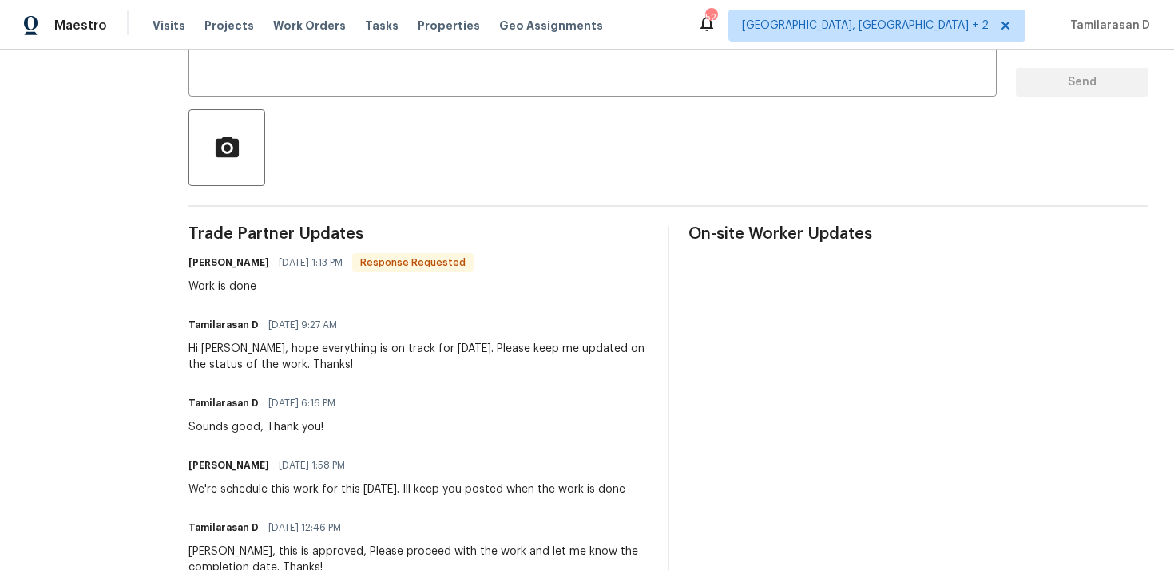
click at [286, 357] on div "Hi Joe, hope everything is on track for today. Please keep me updated on the st…" at bounding box center [418, 357] width 460 height 32
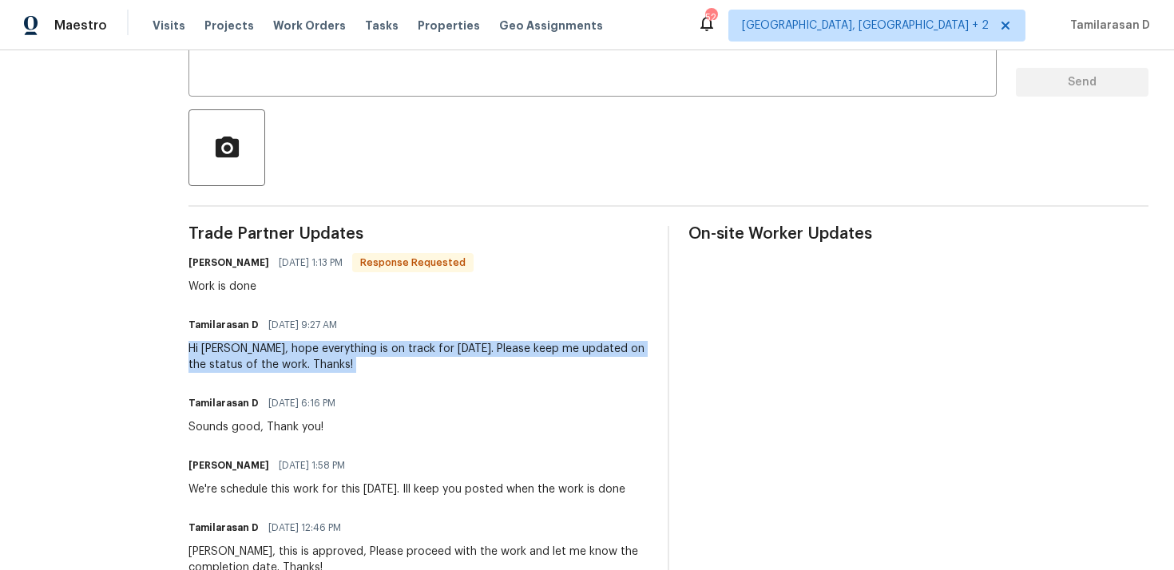
scroll to position [0, 0]
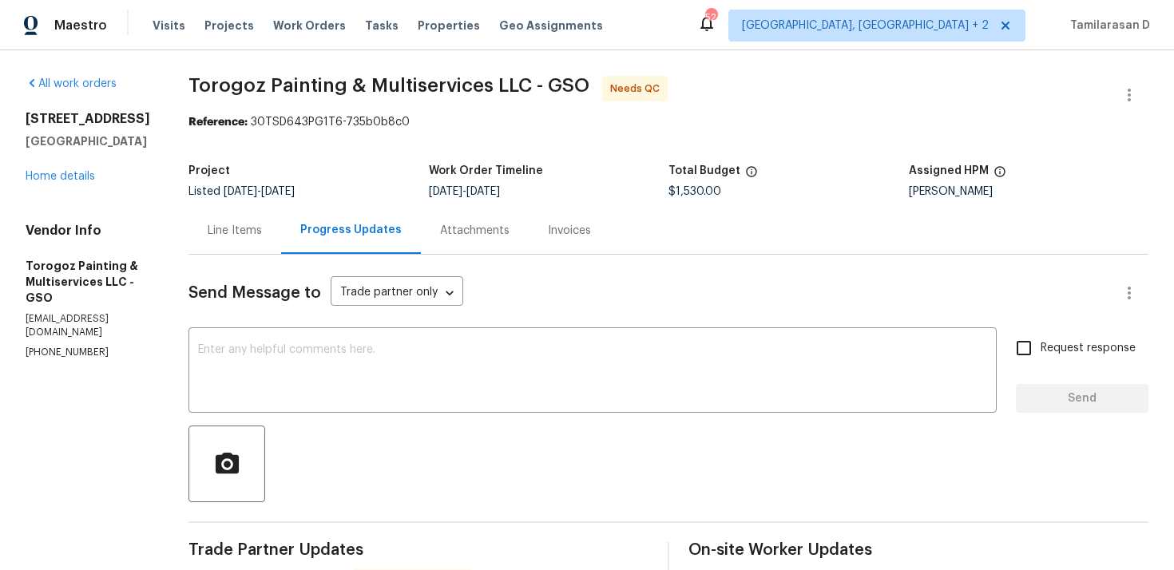
click at [262, 227] on div "Line Items" at bounding box center [235, 231] width 54 height 16
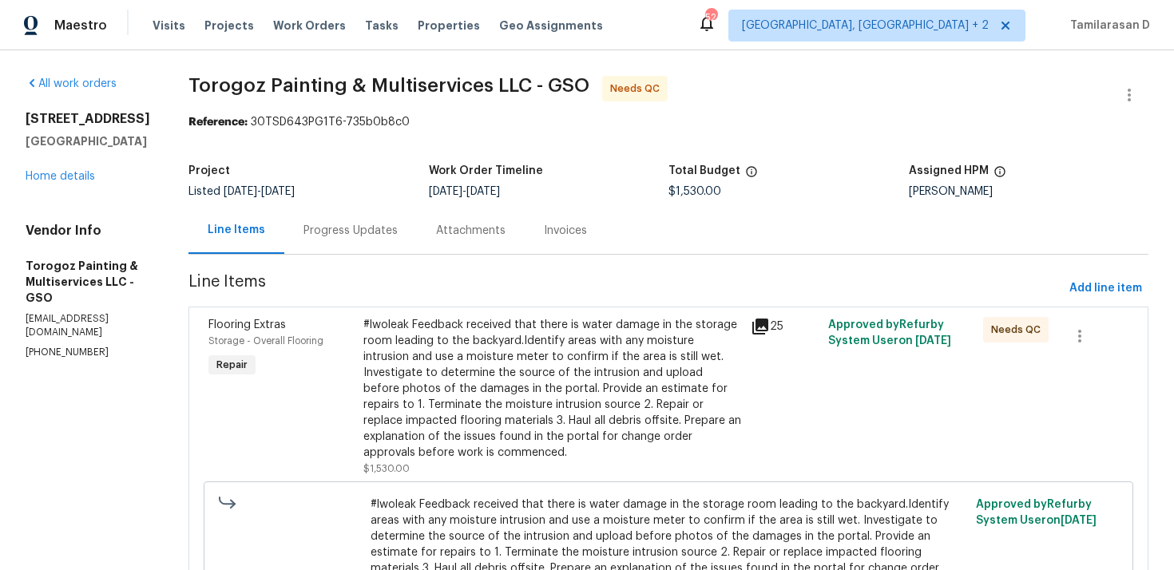
click at [571, 408] on div "#lwoleak Feedback received that there is water damage in the storage room leadi…" at bounding box center [552, 389] width 378 height 144
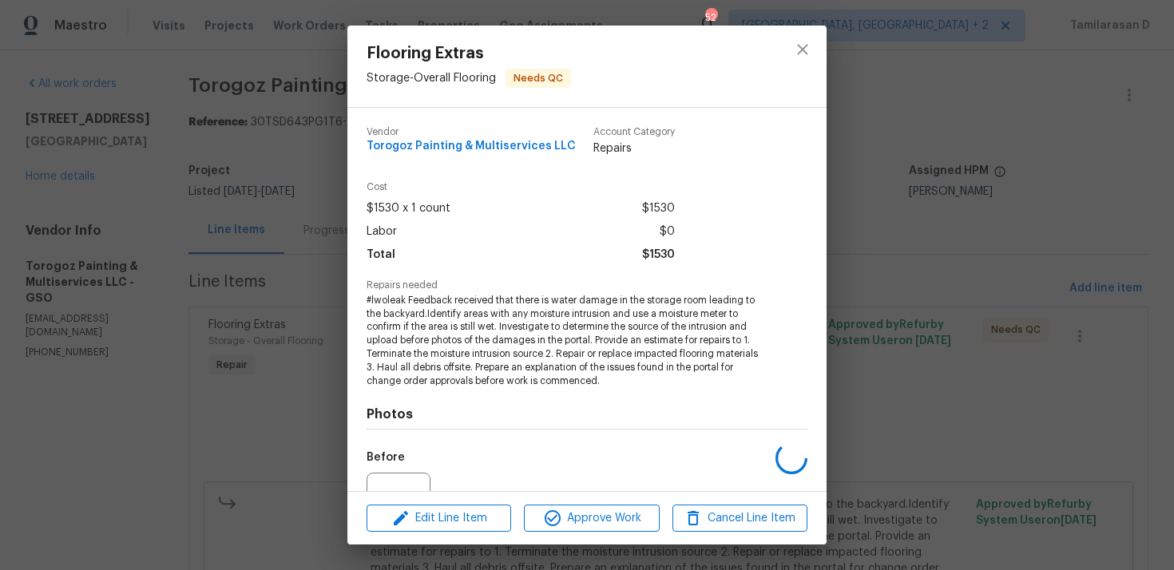
scroll to position [165, 0]
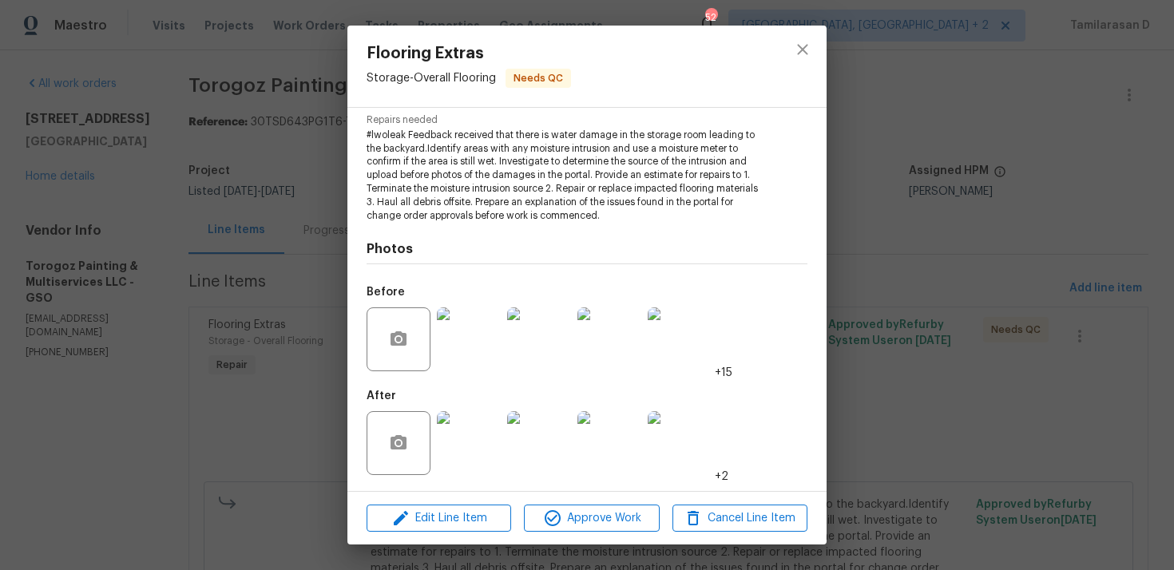
click at [277, 348] on div "Flooring Extras Storage - Overall Flooring Needs QC Vendor Torogoz Painting & M…" at bounding box center [587, 285] width 1174 height 570
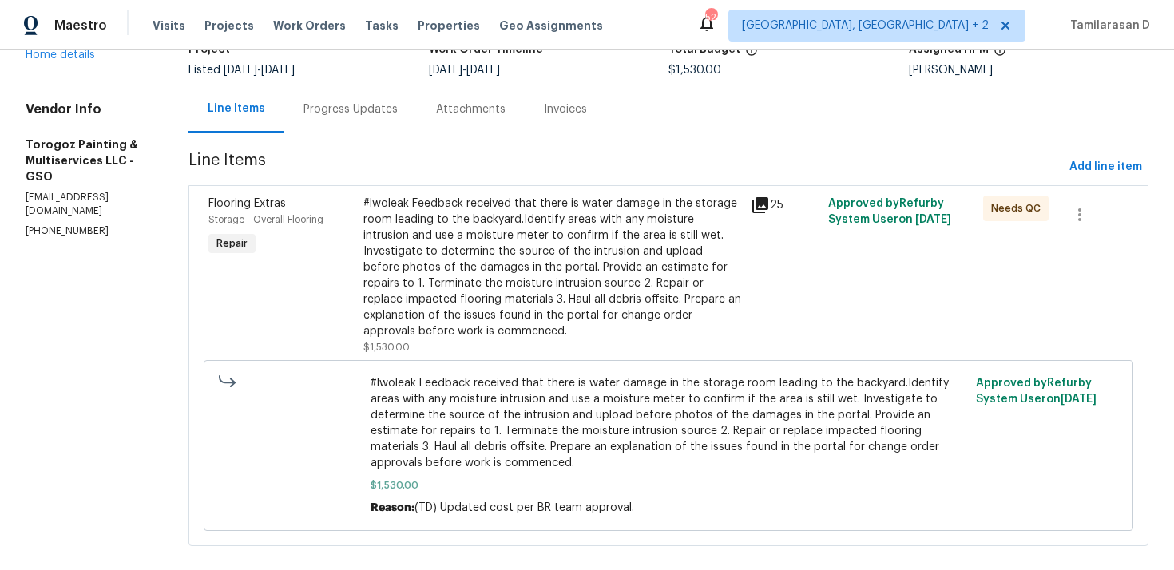
click at [362, 108] on div "Progress Updates" at bounding box center [350, 109] width 94 height 16
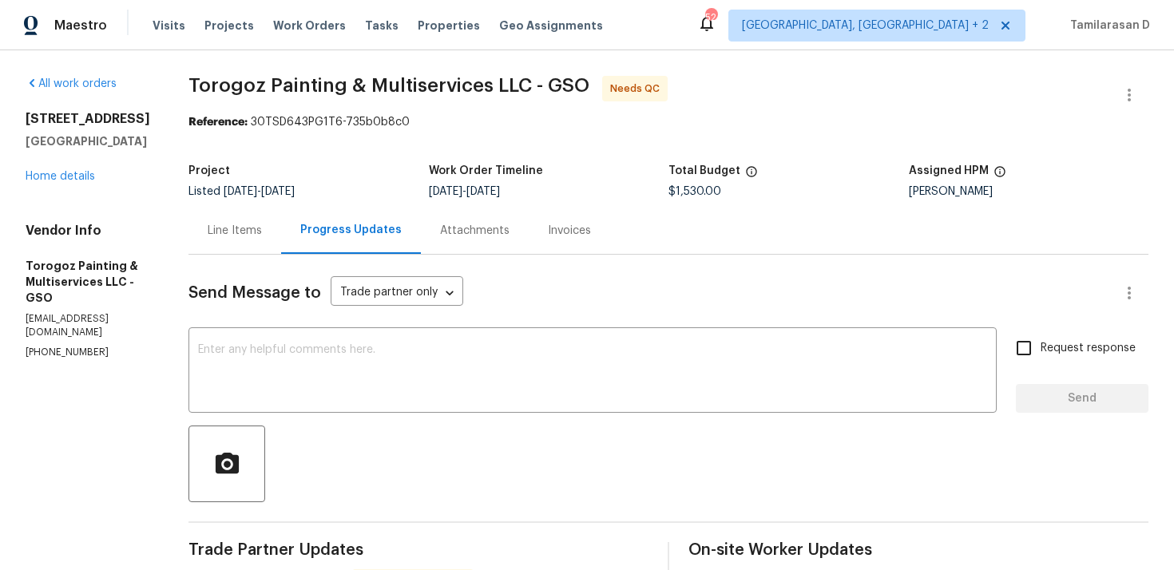
click at [264, 244] on div "Line Items" at bounding box center [234, 230] width 93 height 47
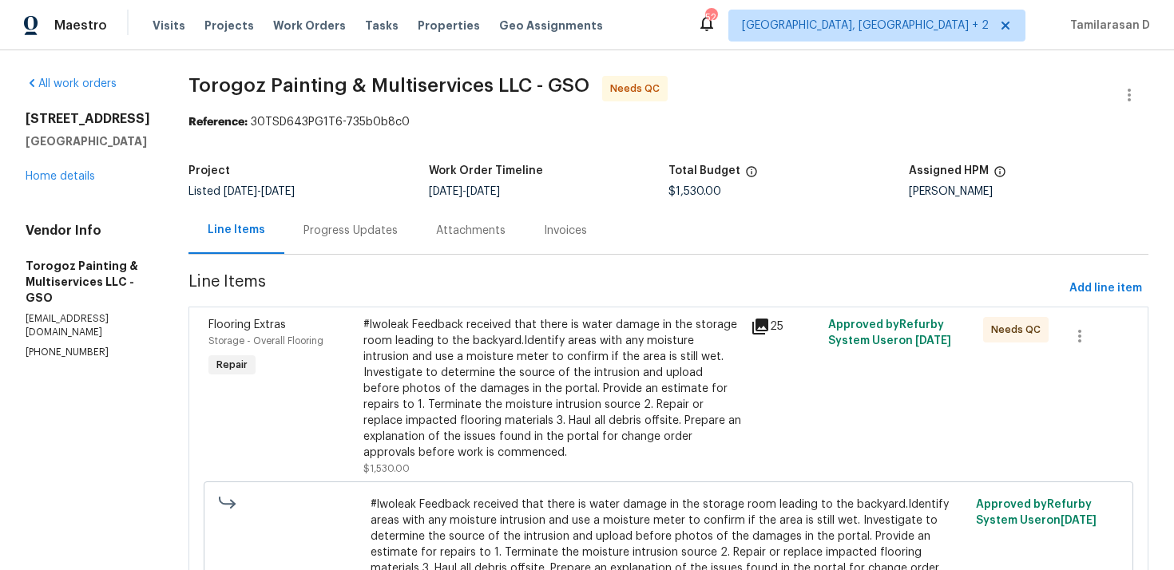
click at [437, 368] on div "#lwoleak Feedback received that there is water damage in the storage room leadi…" at bounding box center [552, 389] width 378 height 144
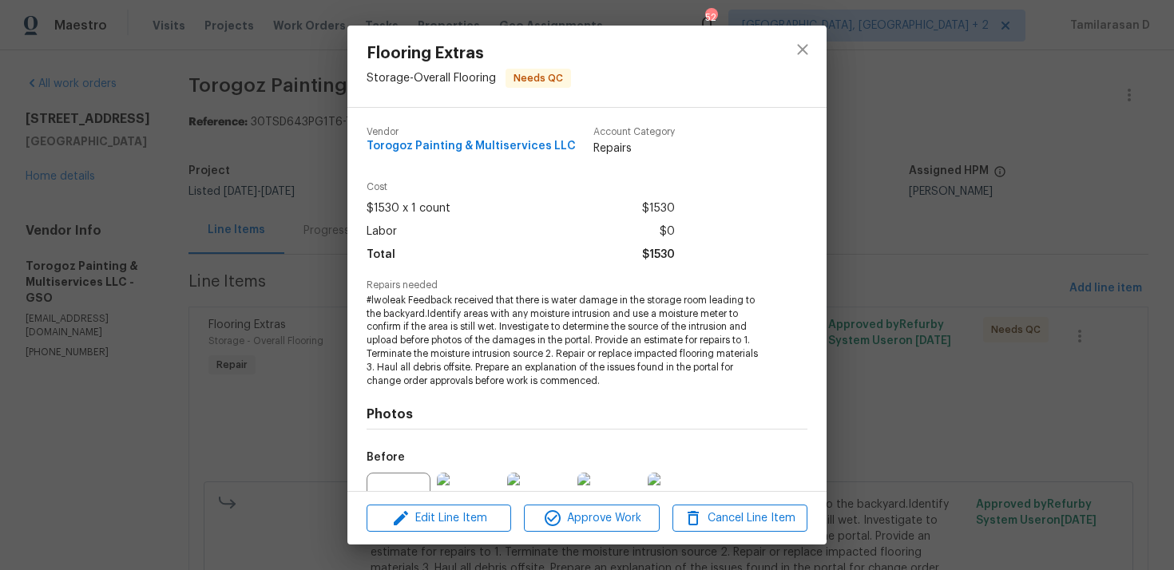
scroll to position [165, 0]
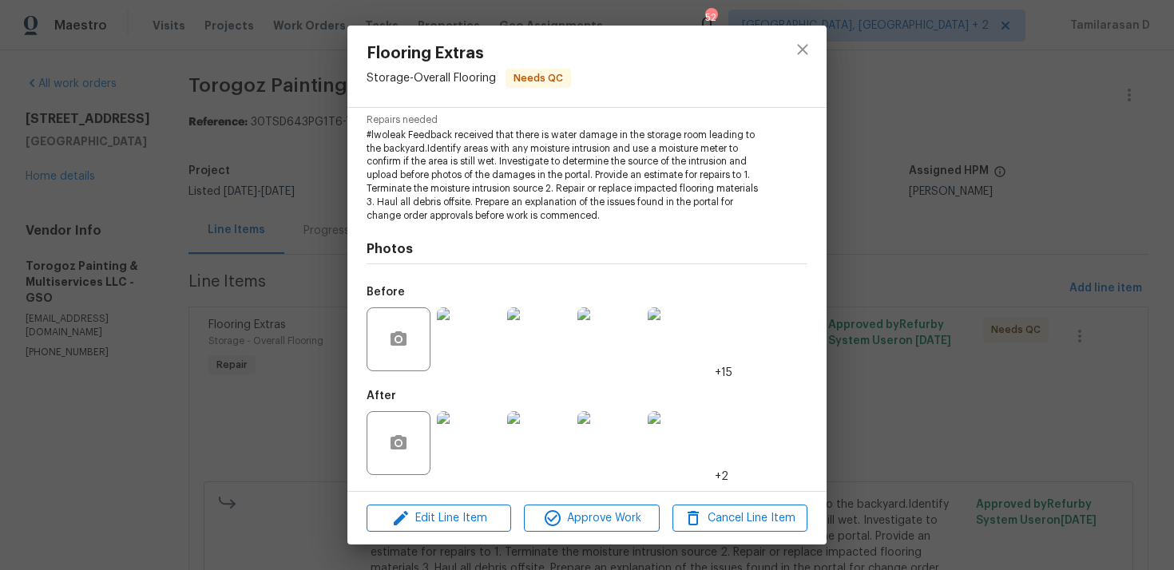
click at [453, 361] on img at bounding box center [469, 339] width 64 height 64
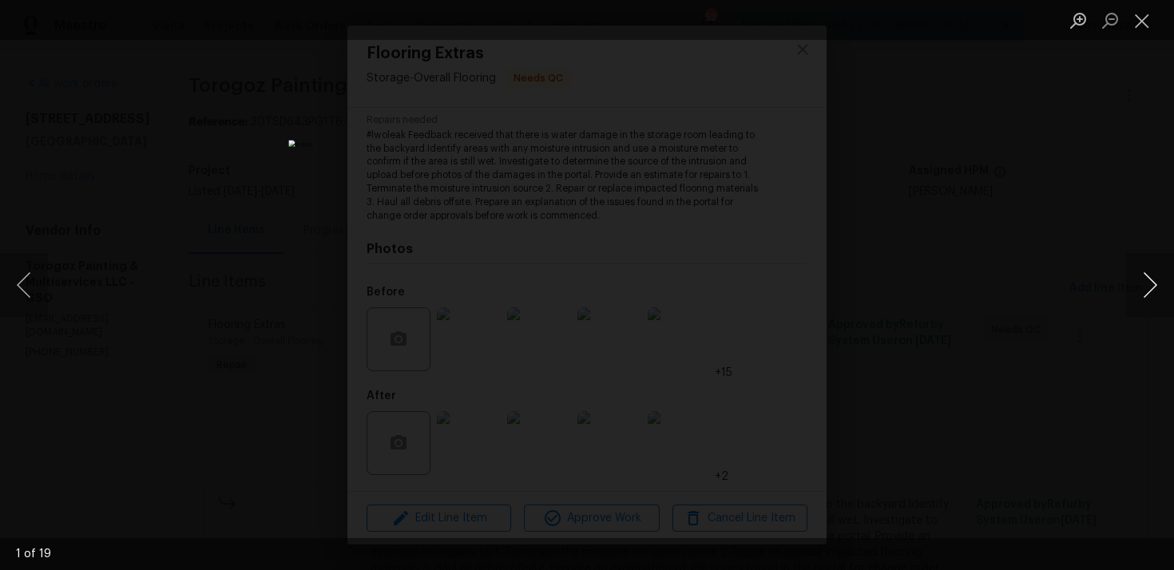
click at [1154, 285] on button "Next image" at bounding box center [1150, 285] width 48 height 64
click at [1145, 289] on button "Next image" at bounding box center [1150, 285] width 48 height 64
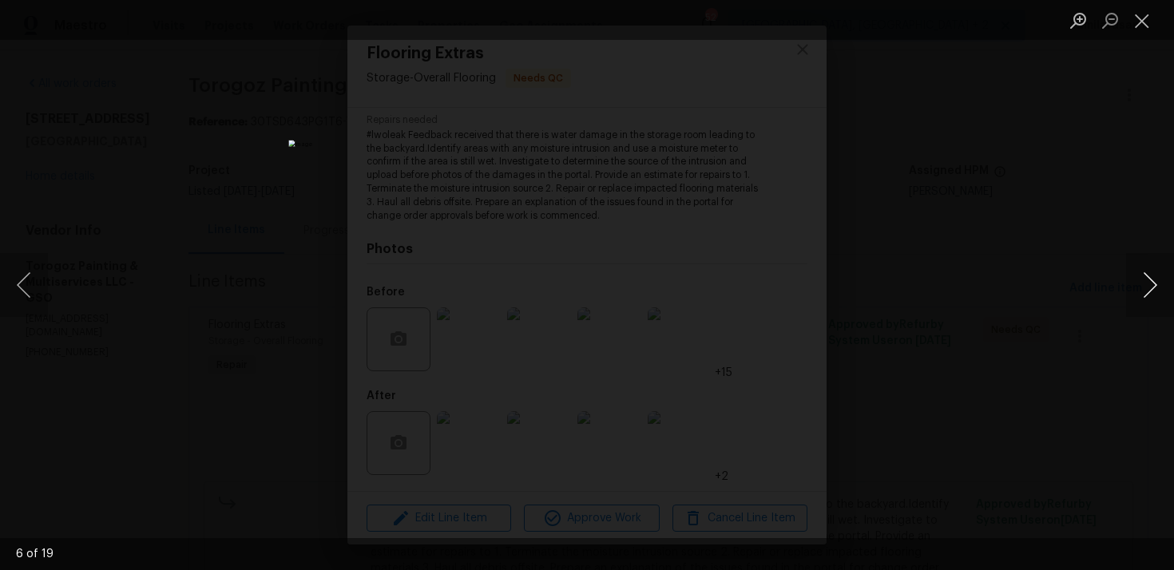
click at [1145, 289] on button "Next image" at bounding box center [1150, 285] width 48 height 64
click at [1152, 271] on button "Next image" at bounding box center [1150, 285] width 48 height 64
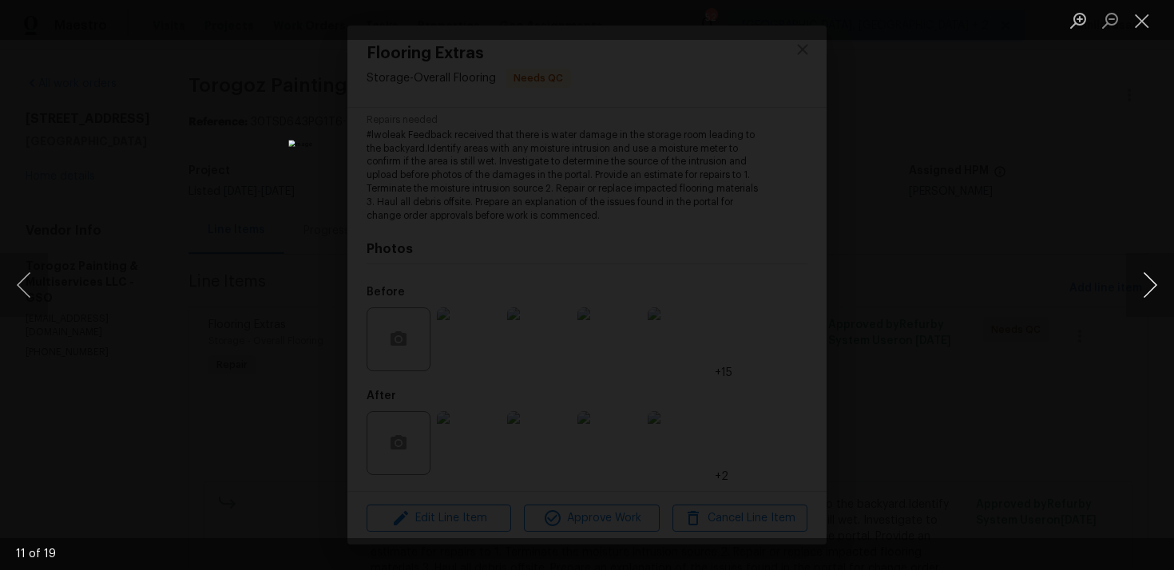
click at [1152, 271] on button "Next image" at bounding box center [1150, 285] width 48 height 64
click at [1133, 26] on button "Close lightbox" at bounding box center [1142, 20] width 32 height 28
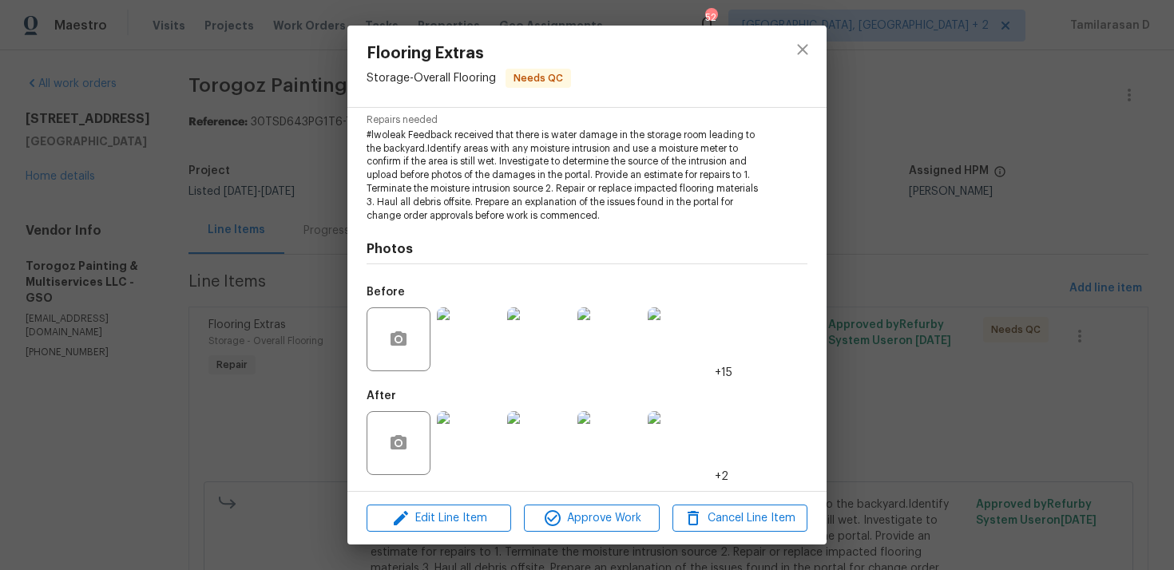
click at [476, 422] on img at bounding box center [469, 443] width 64 height 64
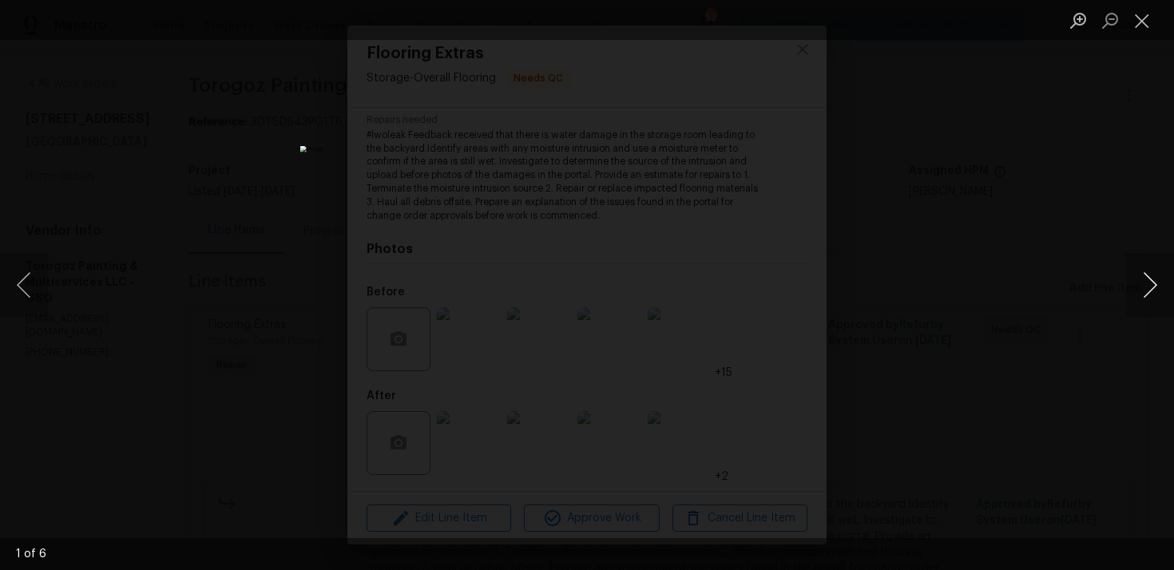
click at [1166, 273] on button "Next image" at bounding box center [1150, 285] width 48 height 64
click at [1150, 283] on button "Next image" at bounding box center [1150, 285] width 48 height 64
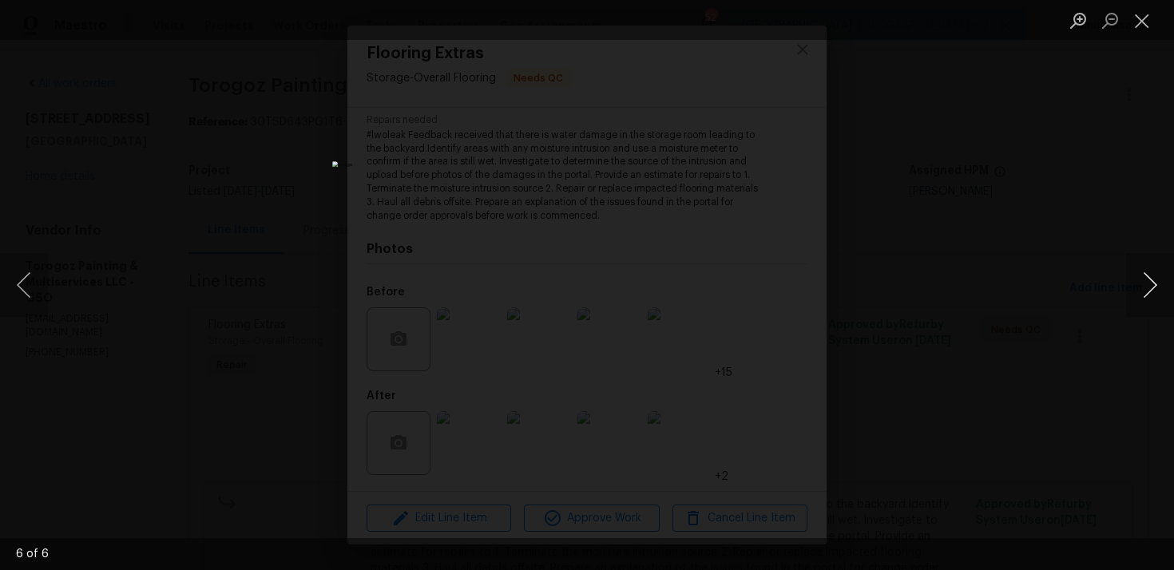
click at [1150, 283] on button "Next image" at bounding box center [1150, 285] width 48 height 64
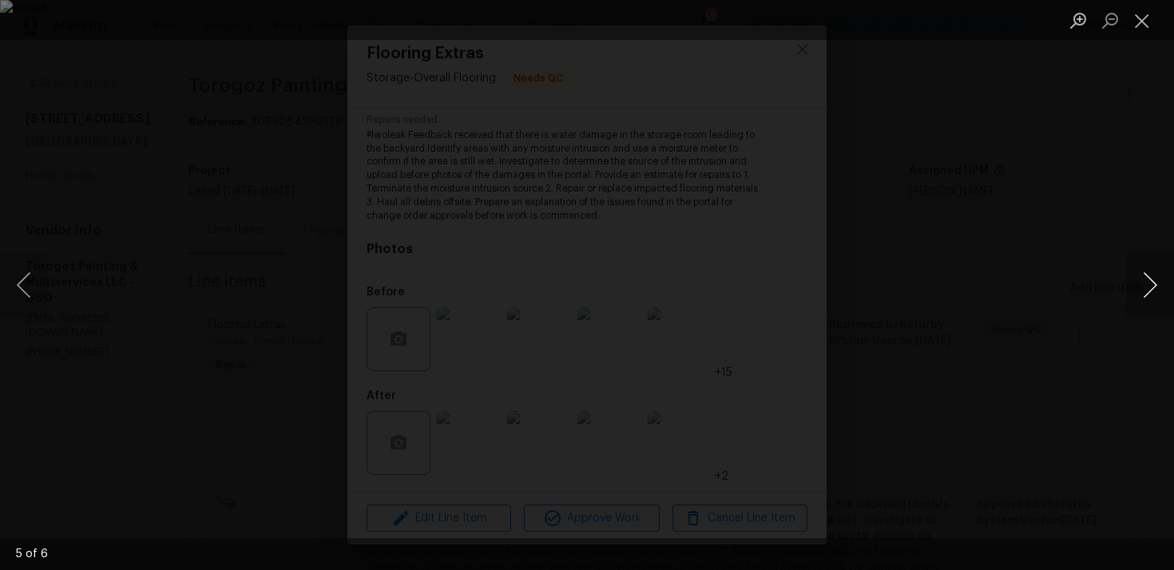
click at [1150, 283] on button "Next image" at bounding box center [1150, 285] width 48 height 64
click at [1147, 280] on button "Next image" at bounding box center [1150, 285] width 48 height 64
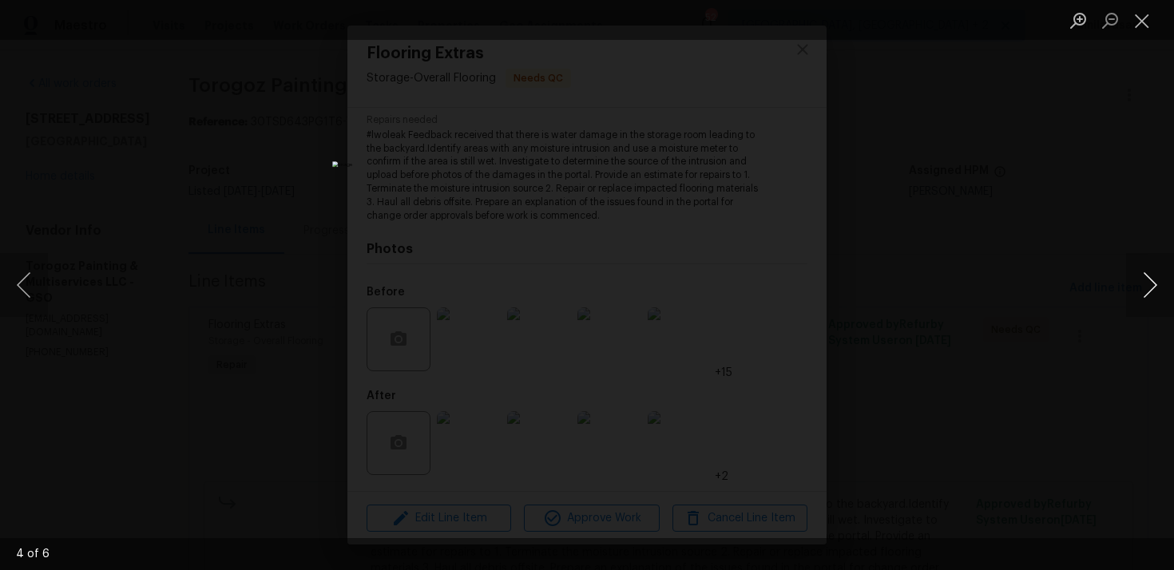
click at [1142, 277] on button "Next image" at bounding box center [1150, 285] width 48 height 64
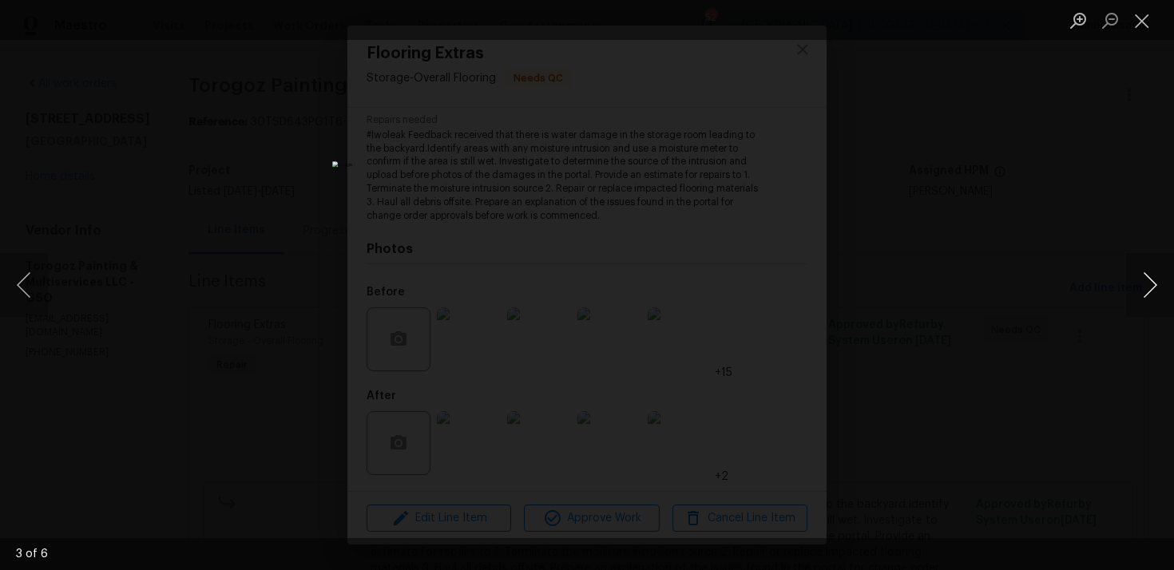
click at [1142, 277] on button "Next image" at bounding box center [1150, 285] width 48 height 64
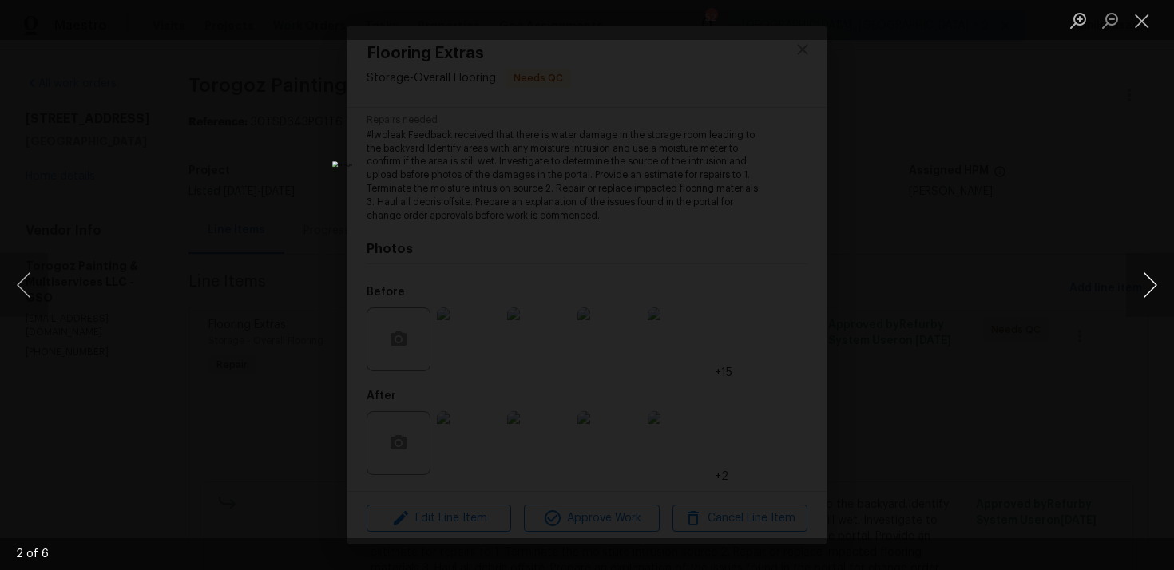
click at [1142, 277] on button "Next image" at bounding box center [1150, 285] width 48 height 64
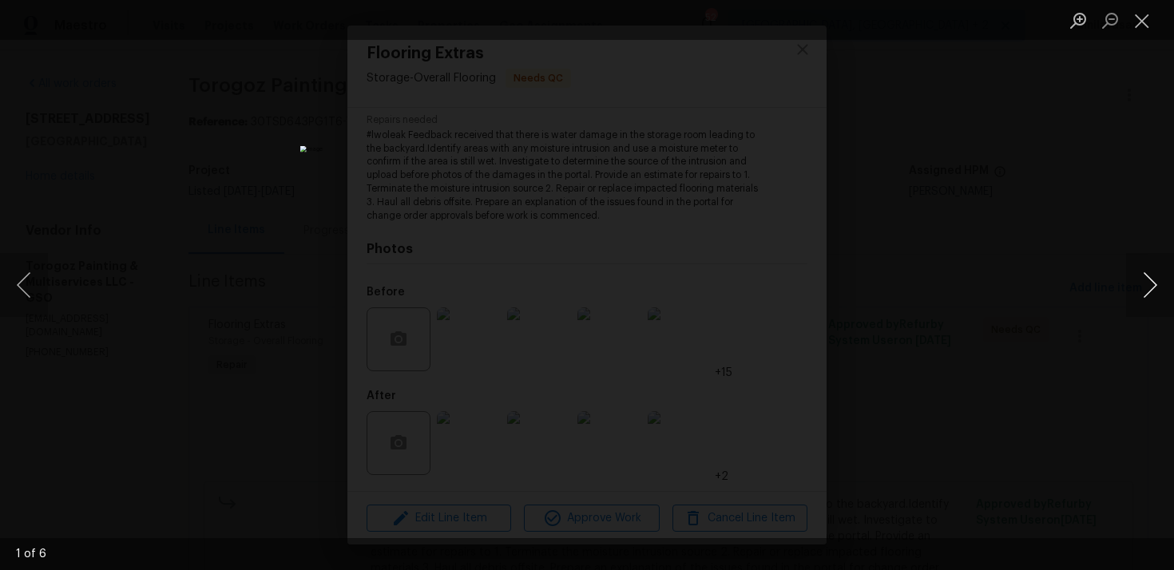
click at [1142, 277] on button "Next image" at bounding box center [1150, 285] width 48 height 64
click at [1143, 284] on button "Next image" at bounding box center [1150, 285] width 48 height 64
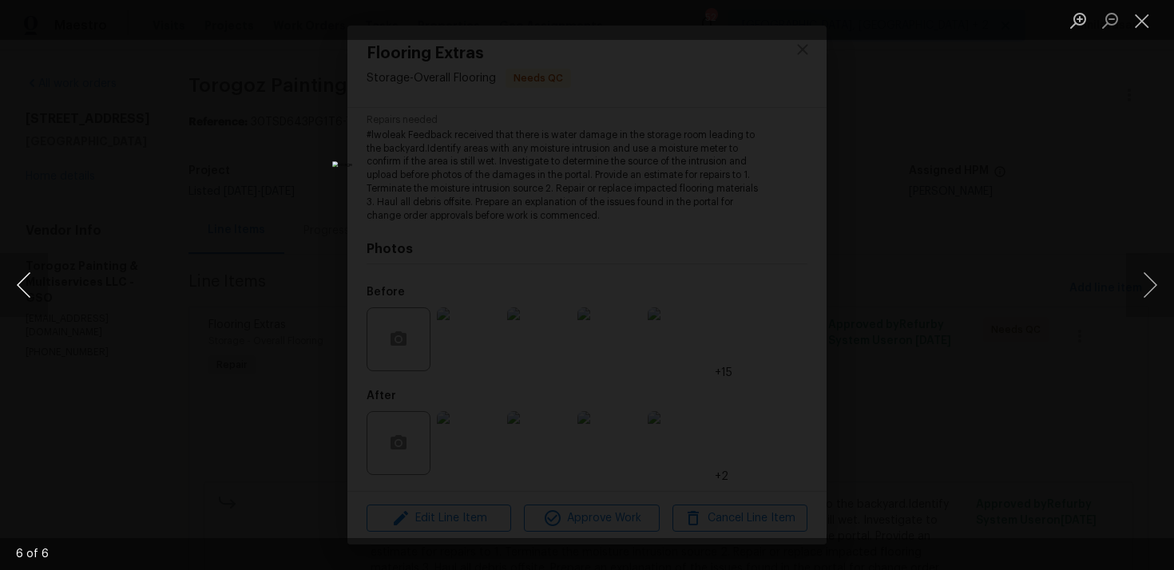
click at [21, 281] on button "Previous image" at bounding box center [24, 285] width 48 height 64
click at [1143, 280] on button "Next image" at bounding box center [1150, 285] width 48 height 64
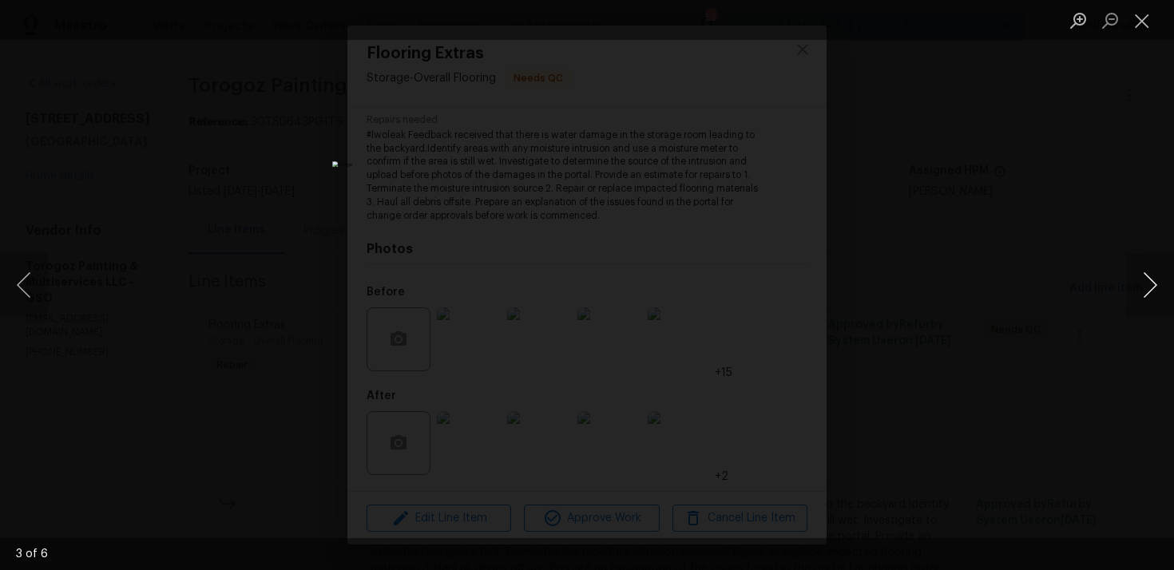
click at [1143, 280] on button "Next image" at bounding box center [1150, 285] width 48 height 64
click at [26, 289] on button "Previous image" at bounding box center [24, 285] width 48 height 64
click at [1149, 282] on button "Next image" at bounding box center [1150, 285] width 48 height 64
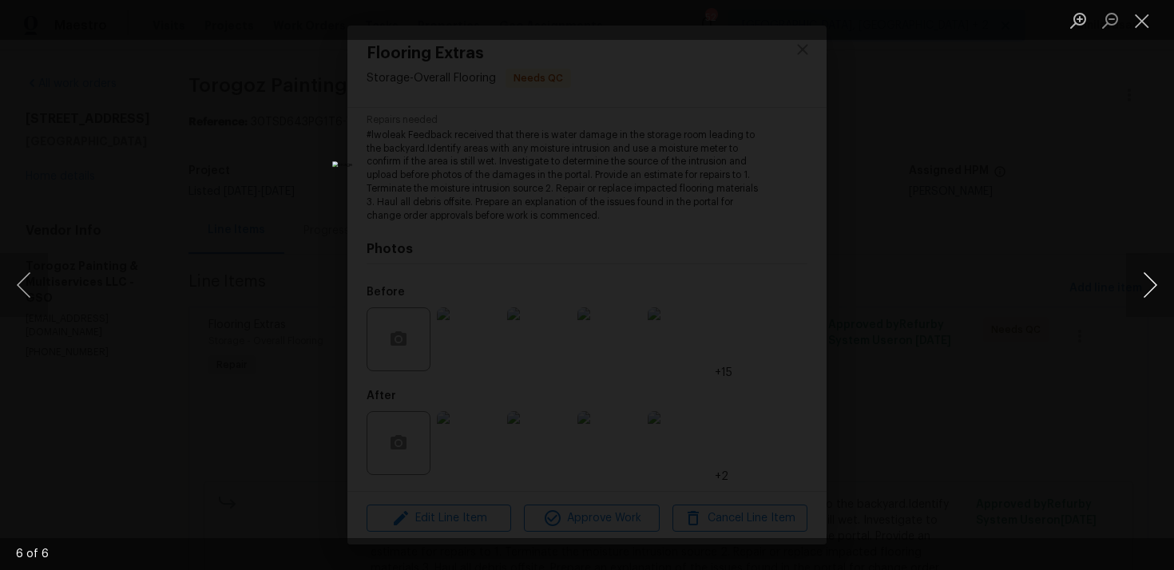
click at [1149, 282] on button "Next image" at bounding box center [1150, 285] width 48 height 64
click at [1136, 17] on button "Close lightbox" at bounding box center [1142, 20] width 32 height 28
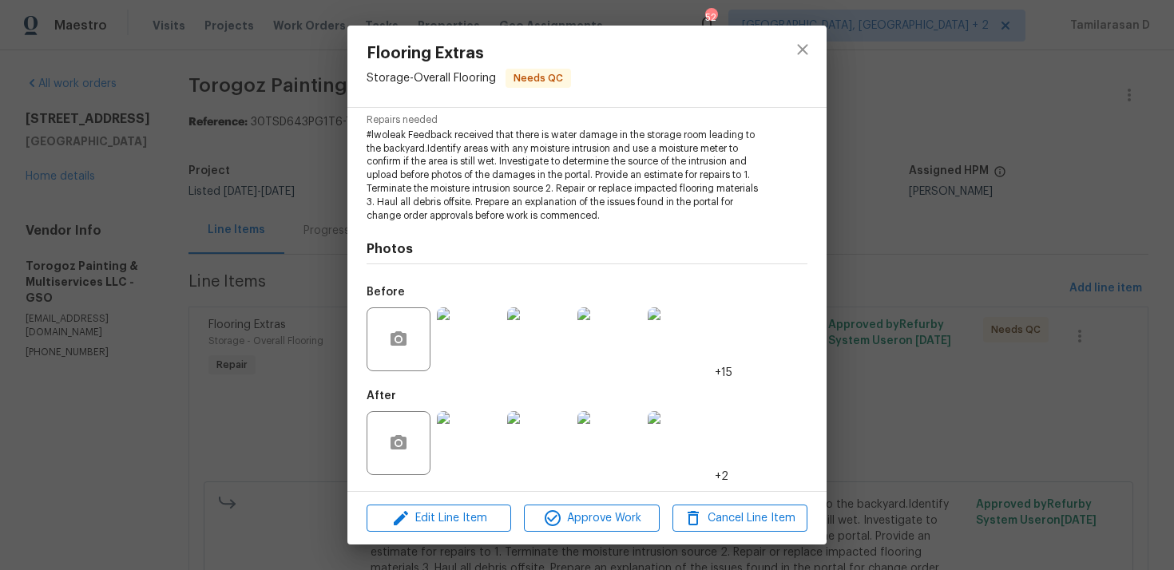
click at [235, 252] on div "Flooring Extras Storage - Overall Flooring Needs QC Vendor Torogoz Painting & M…" at bounding box center [587, 285] width 1174 height 570
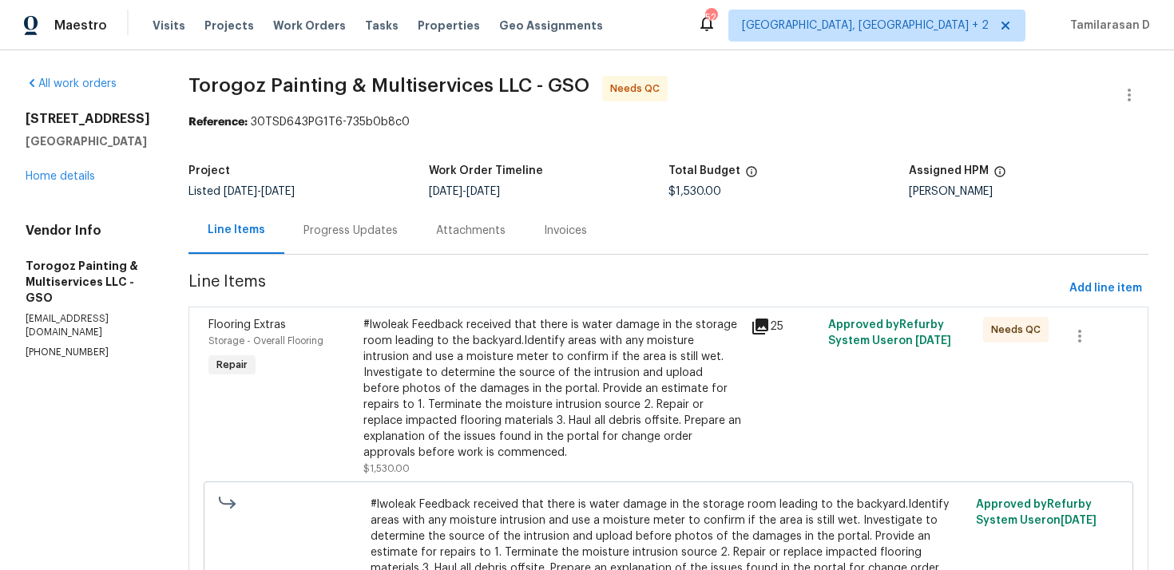
click at [355, 232] on div "Progress Updates" at bounding box center [350, 231] width 94 height 16
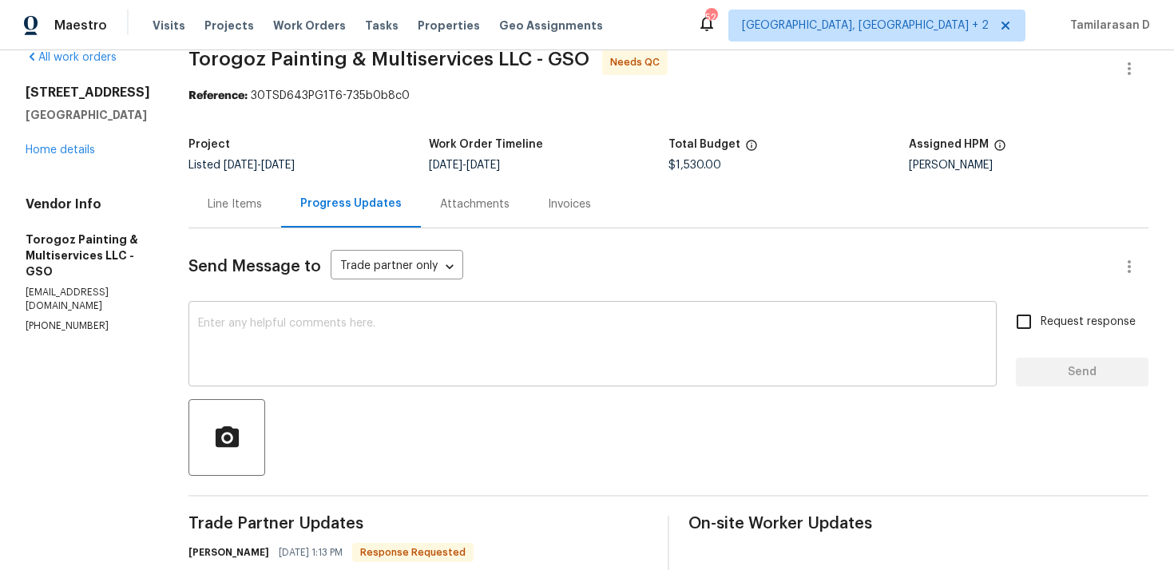
scroll to position [80, 0]
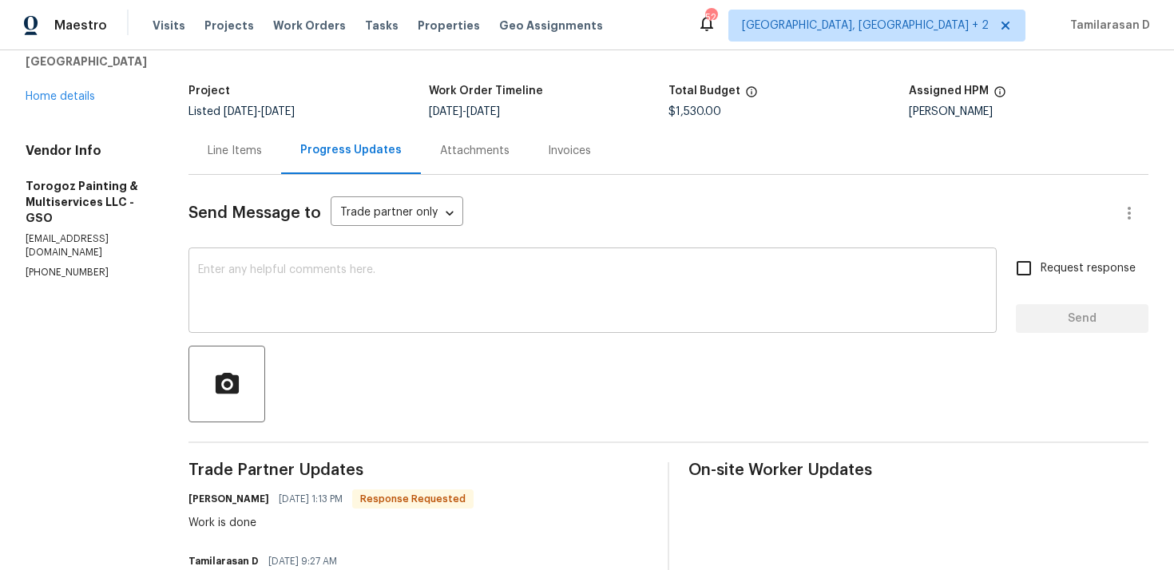
click at [315, 294] on textarea at bounding box center [592, 292] width 789 height 56
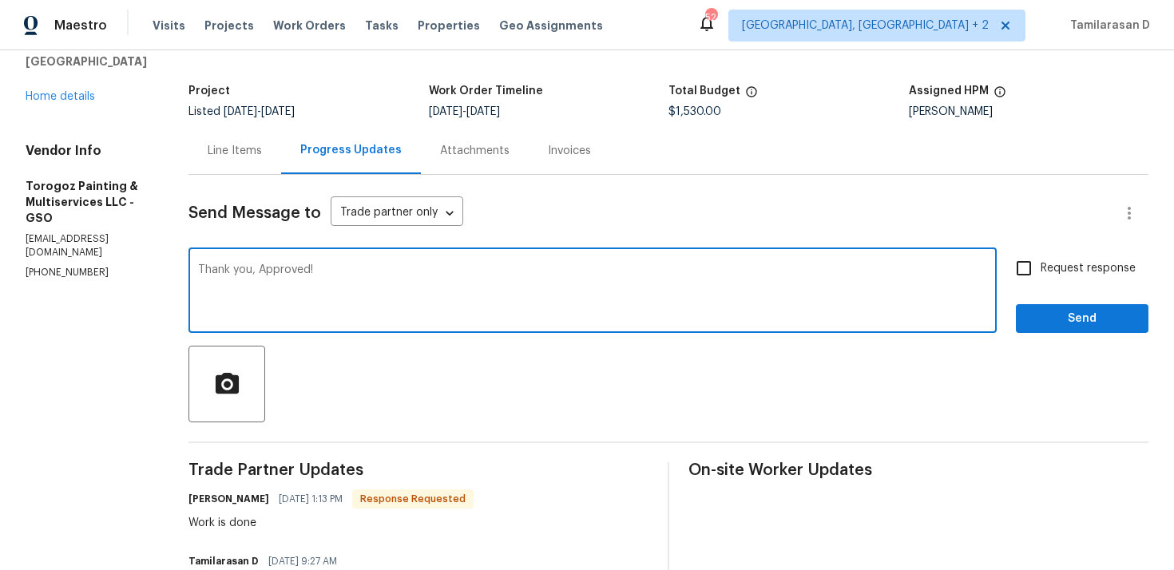
type textarea "Thank you, Approved!"
click at [1057, 317] on span "Send" at bounding box center [1081, 319] width 107 height 20
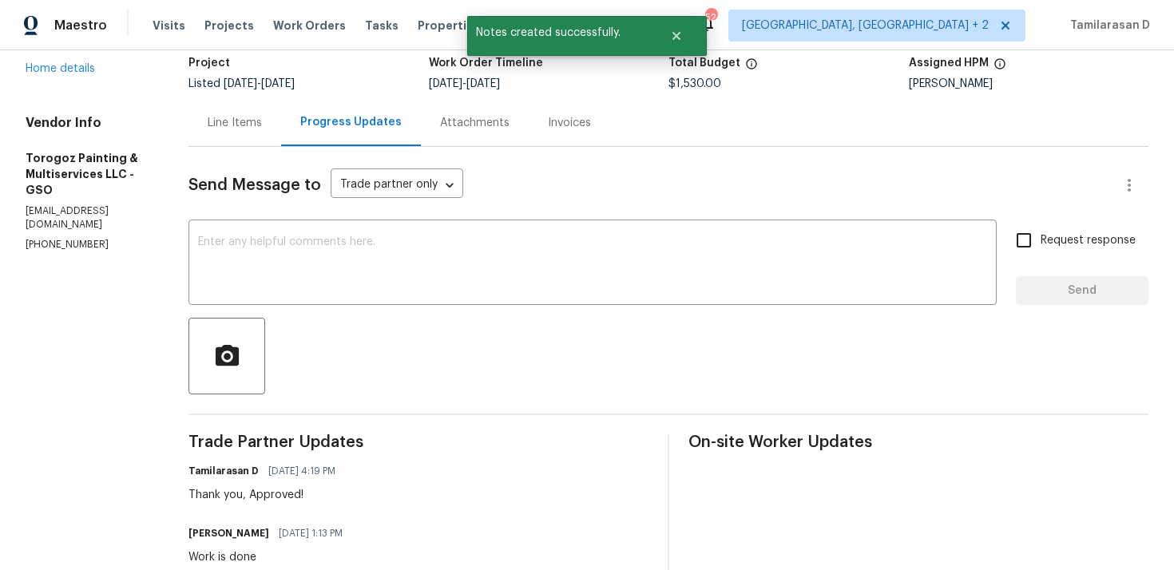
scroll to position [137, 0]
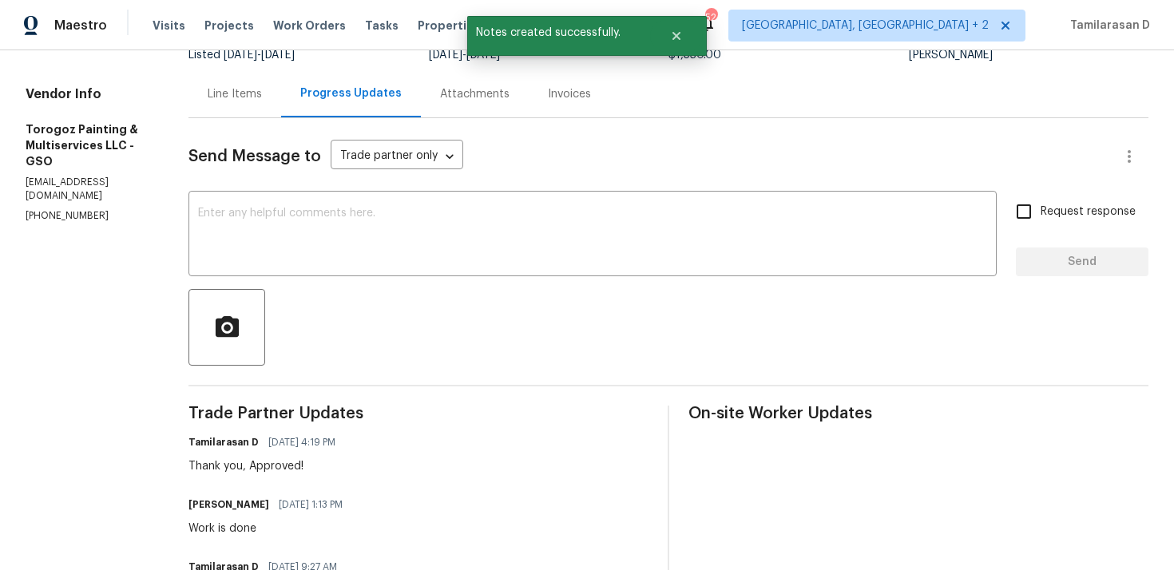
click at [236, 524] on div "Work is done" at bounding box center [270, 529] width 164 height 16
copy div "Work is done"
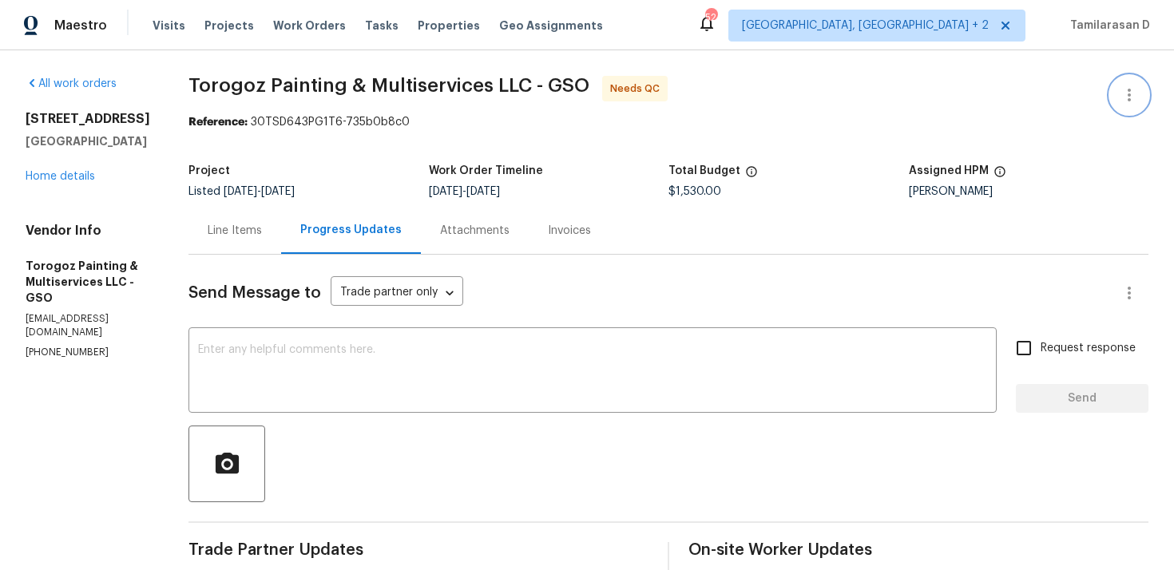
click at [1128, 87] on icon "button" at bounding box center [1128, 94] width 19 height 19
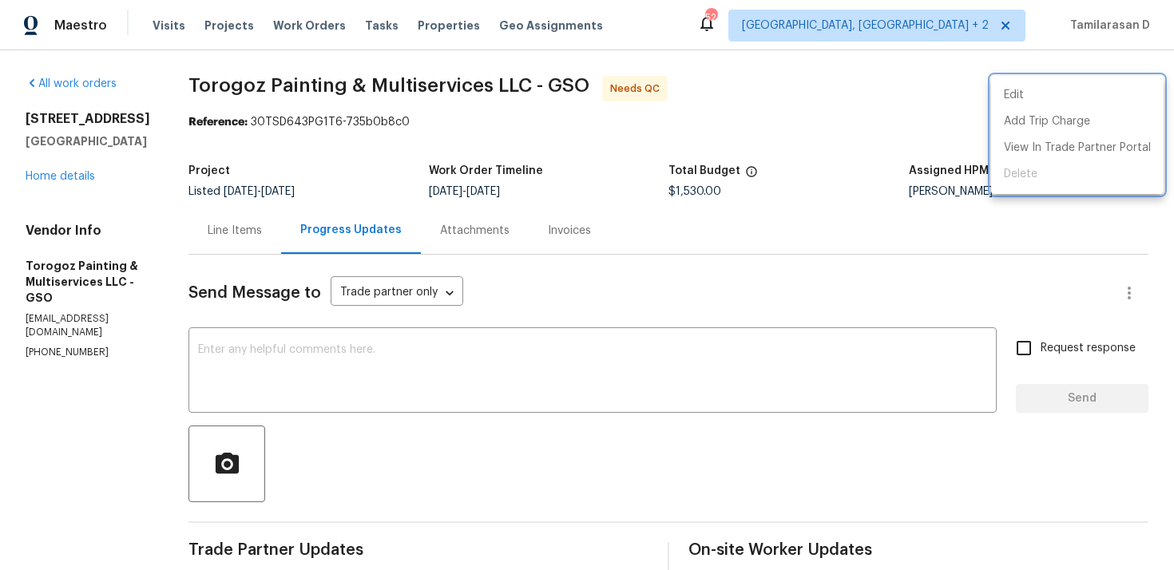
click at [882, 137] on div at bounding box center [587, 285] width 1174 height 570
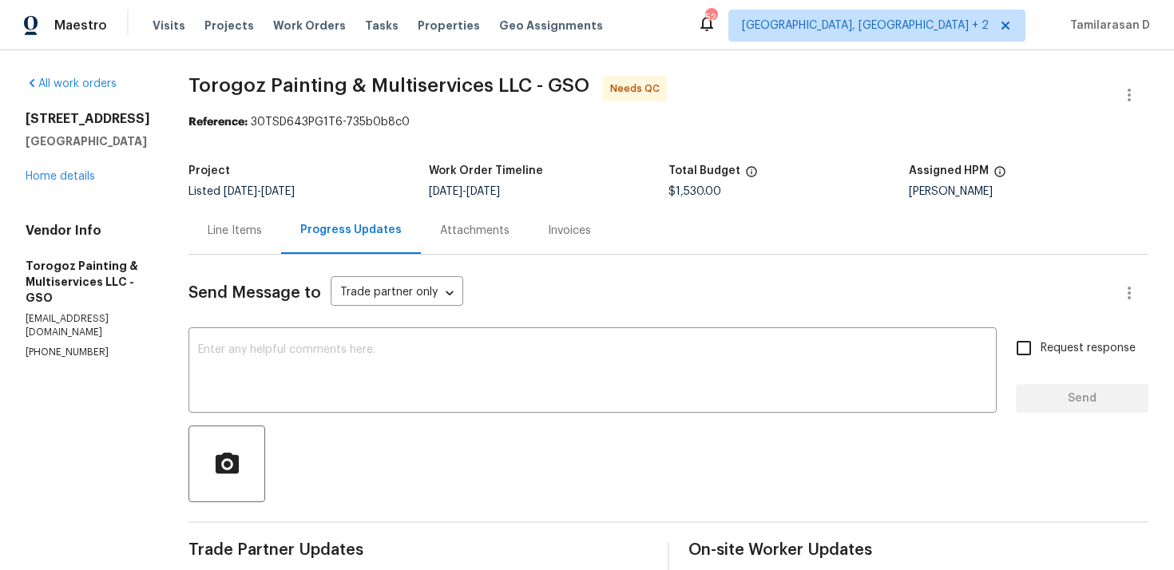
click at [868, 205] on div "Project Listed 10/1/2025 - 10/3/2025 Work Order Timeline 10/1/2025 - 10/3/2025 …" at bounding box center [668, 181] width 960 height 51
click at [262, 236] on div "Line Items" at bounding box center [235, 231] width 54 height 16
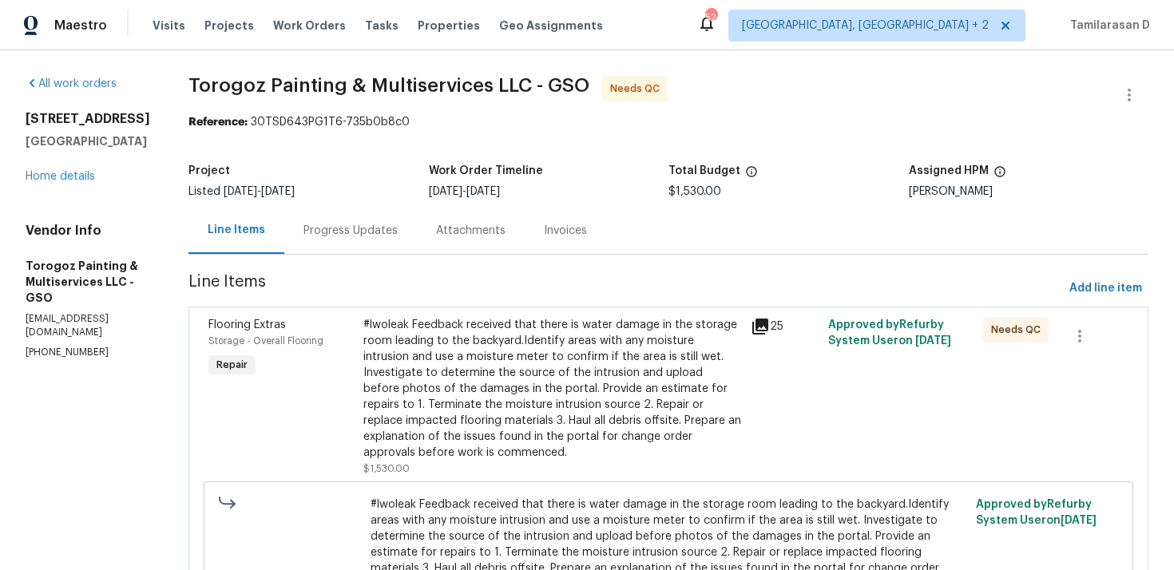
click at [383, 233] on div "Progress Updates" at bounding box center [350, 231] width 94 height 16
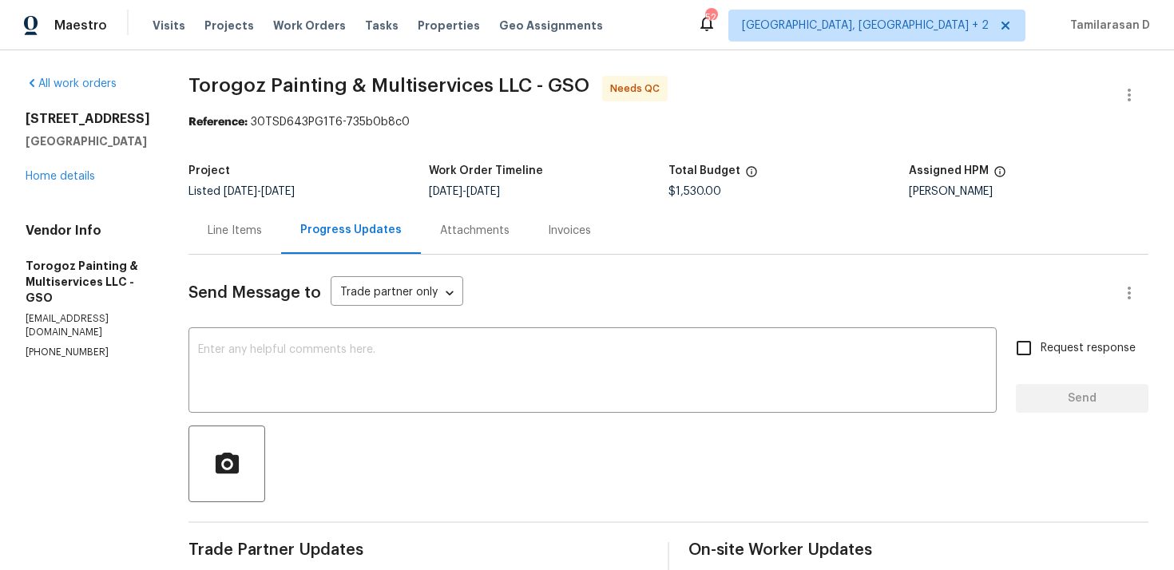
click at [262, 236] on div "Line Items" at bounding box center [235, 231] width 54 height 16
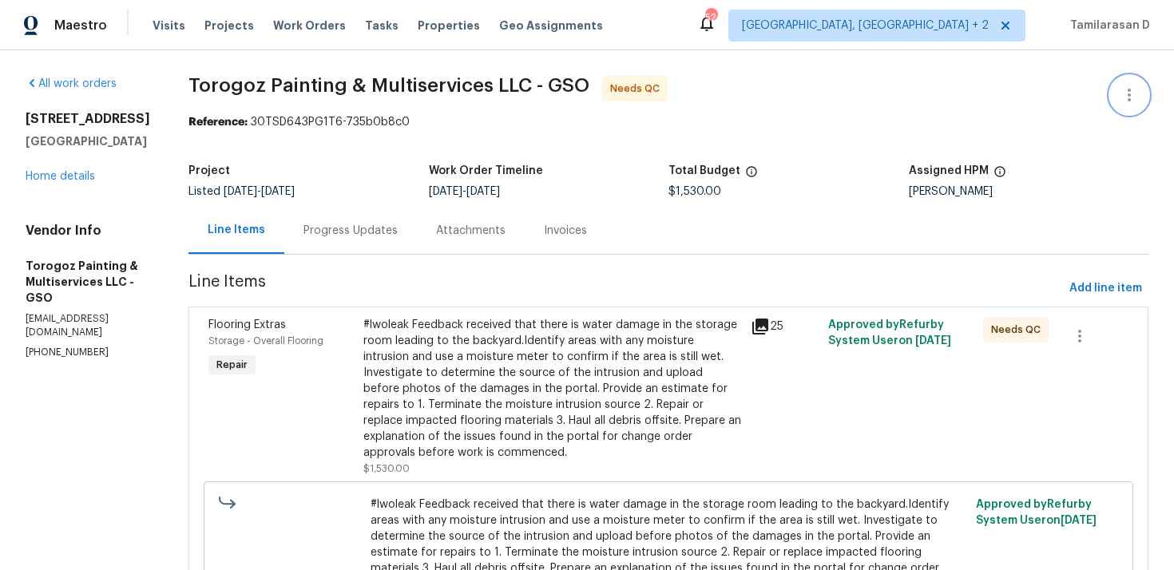
click at [1136, 90] on icon "button" at bounding box center [1128, 94] width 19 height 19
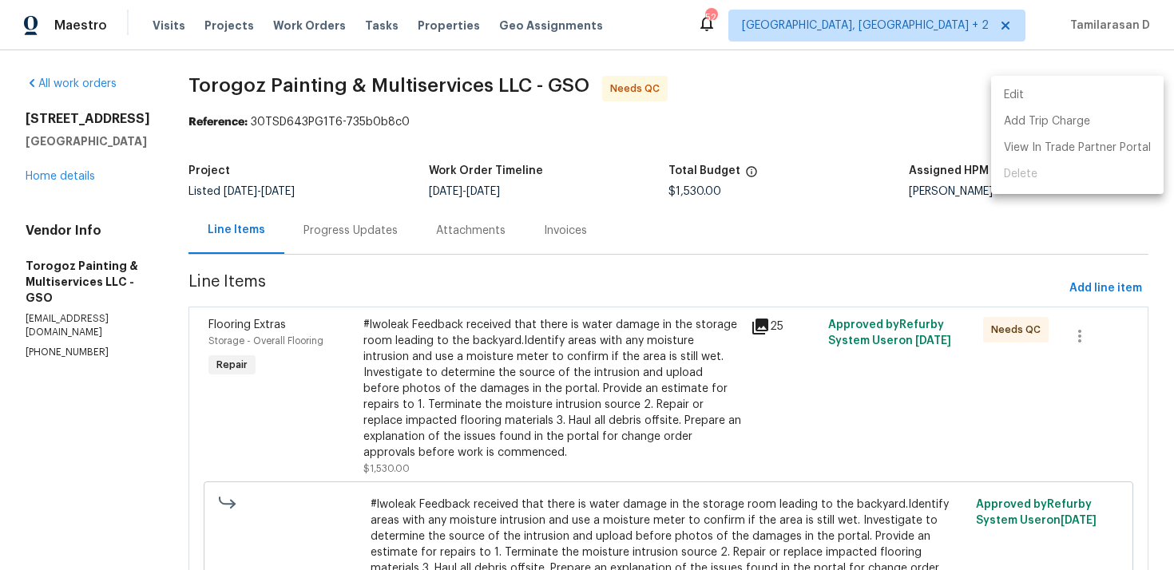
click at [994, 90] on li "Edit" at bounding box center [1077, 95] width 172 height 26
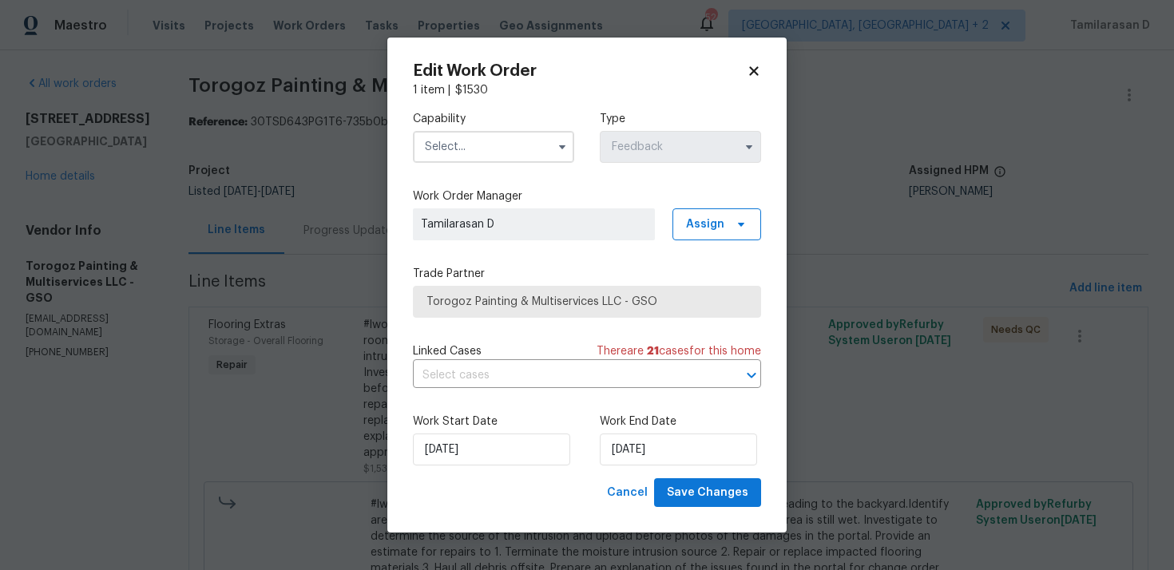
click at [509, 163] on div "Capability Type Feedback" at bounding box center [587, 136] width 348 height 77
click at [509, 152] on input "text" at bounding box center [493, 147] width 161 height 32
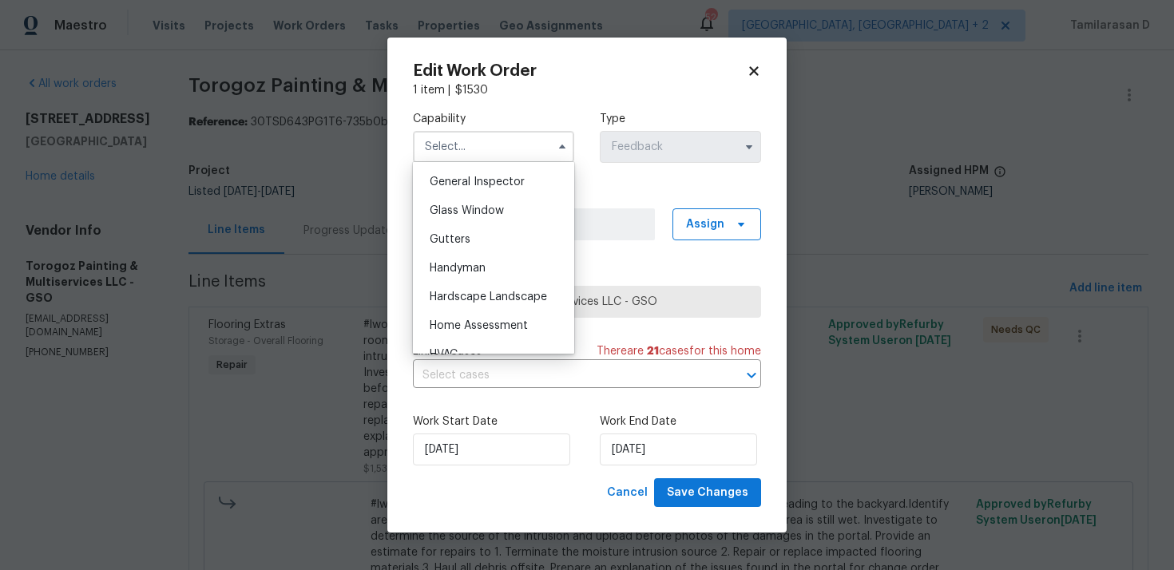
scroll to position [791, 0]
click at [455, 263] on span "Handyman" at bounding box center [458, 267] width 56 height 11
type input "Handyman"
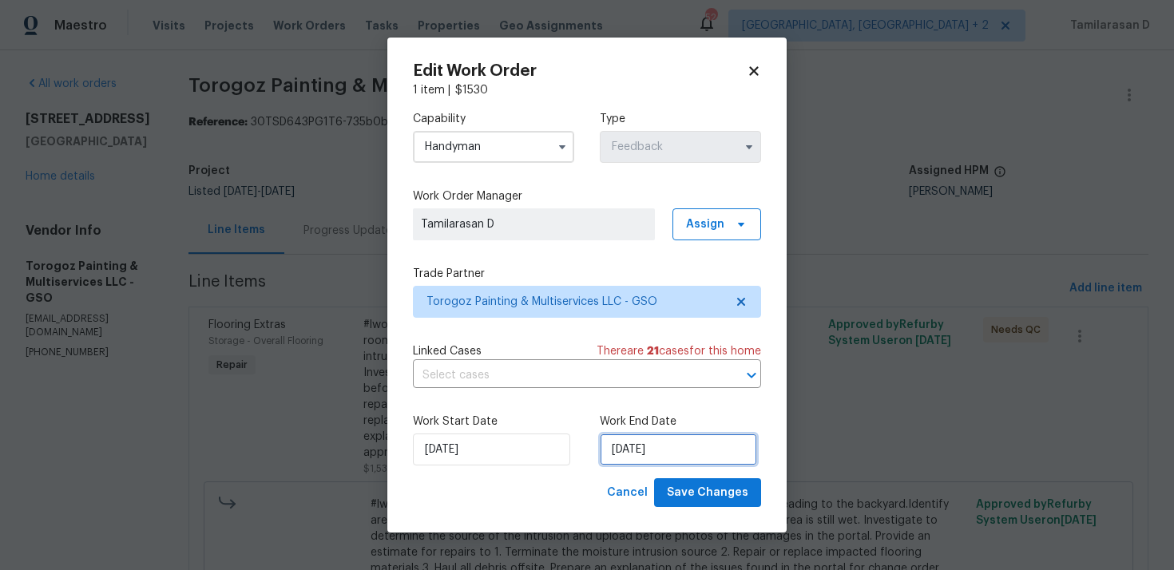
click at [624, 446] on input "03/10/2025" at bounding box center [678, 449] width 157 height 32
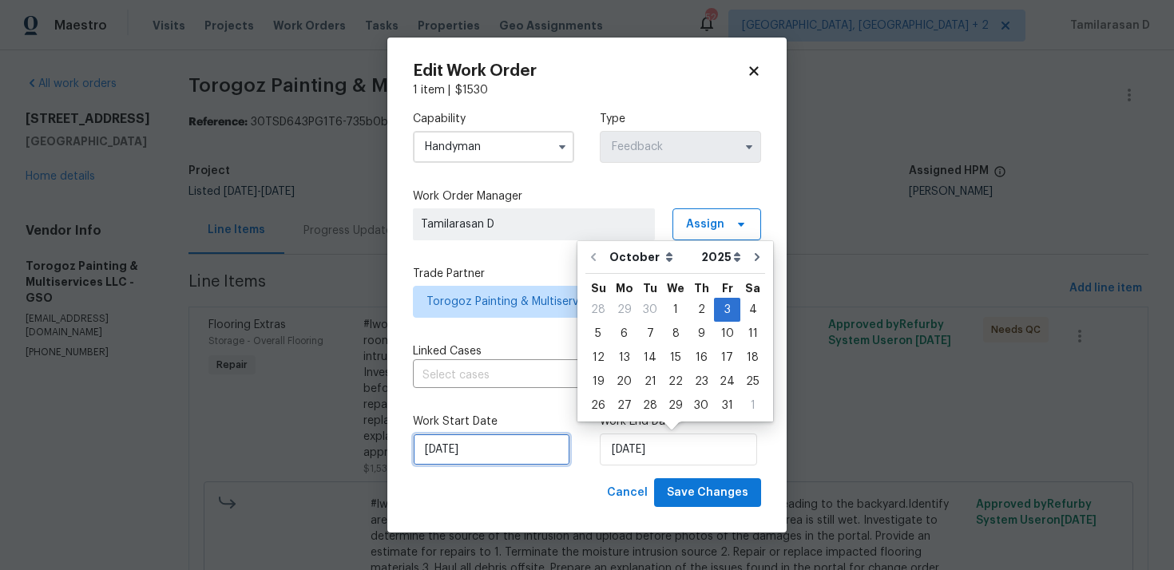
click at [473, 449] on input "01/10/2025" at bounding box center [491, 449] width 157 height 32
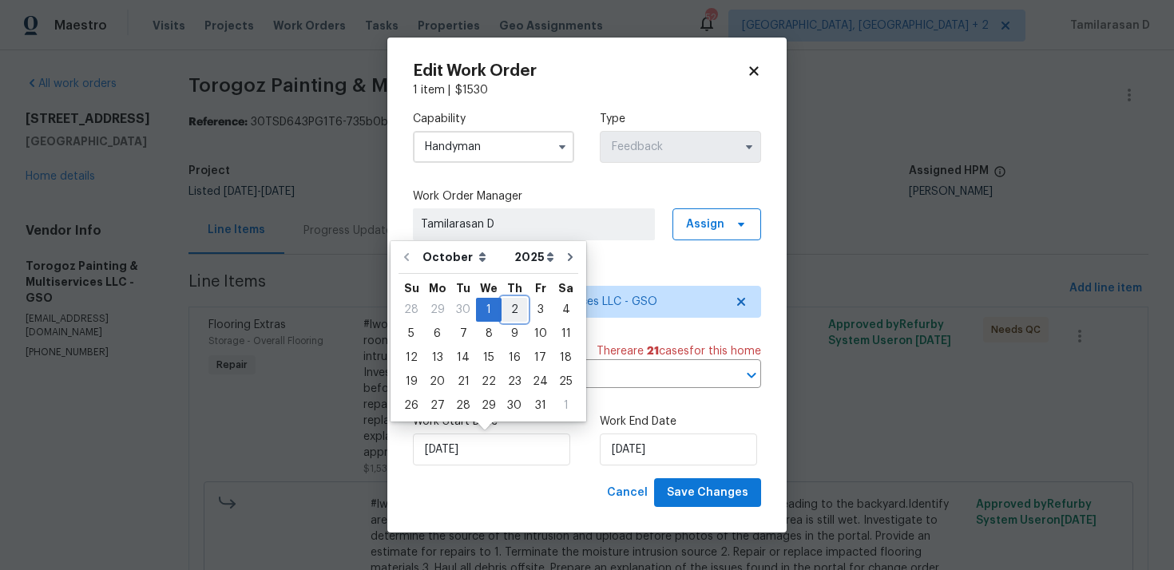
click at [511, 317] on div "2" at bounding box center [514, 310] width 26 height 22
type input "02/10/2025"
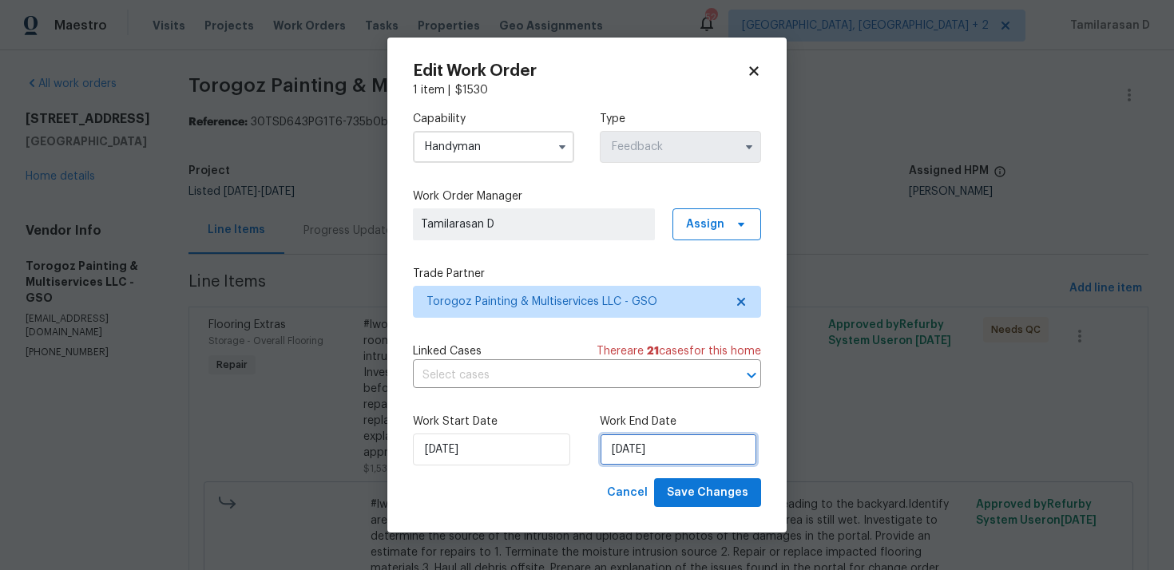
click at [647, 436] on input "03/10/2025" at bounding box center [678, 449] width 157 height 32
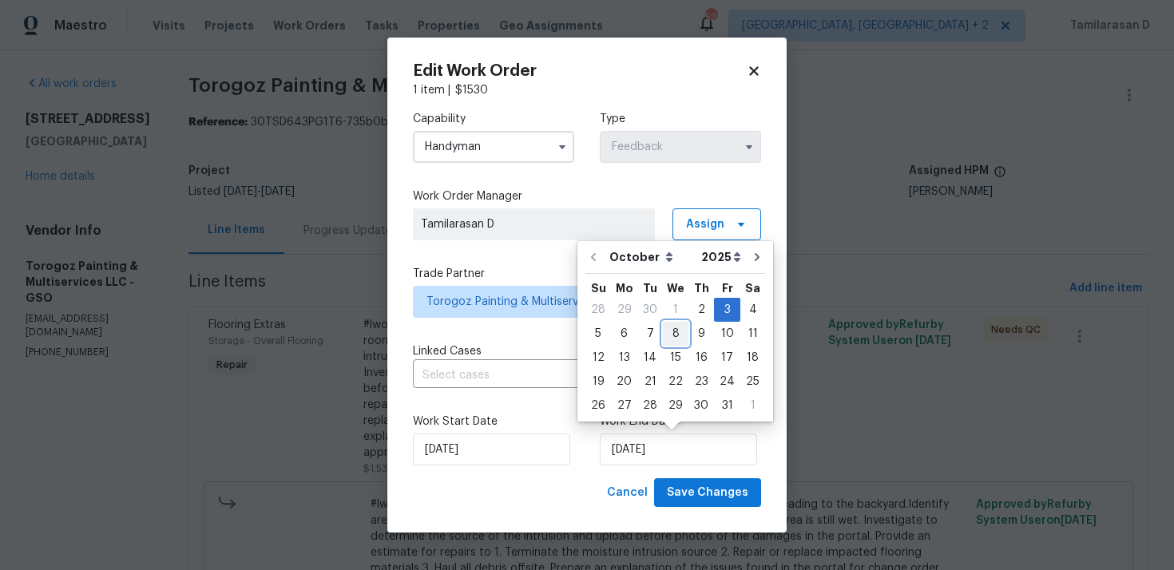
click at [672, 335] on div "8" at bounding box center [676, 334] width 26 height 22
type input "08/10/2025"
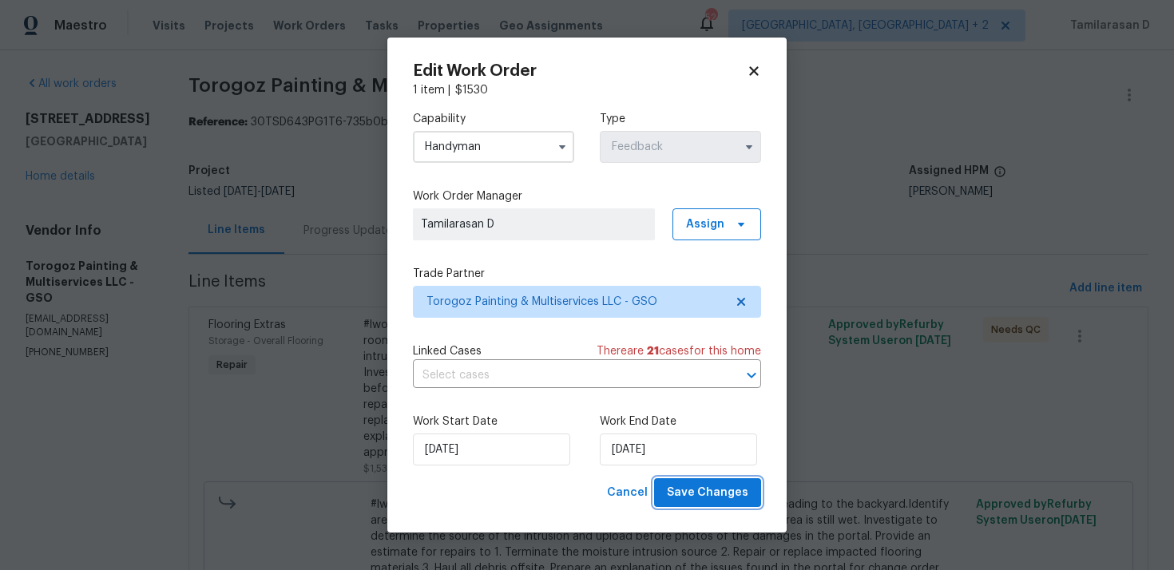
click at [713, 490] on span "Save Changes" at bounding box center [707, 493] width 81 height 20
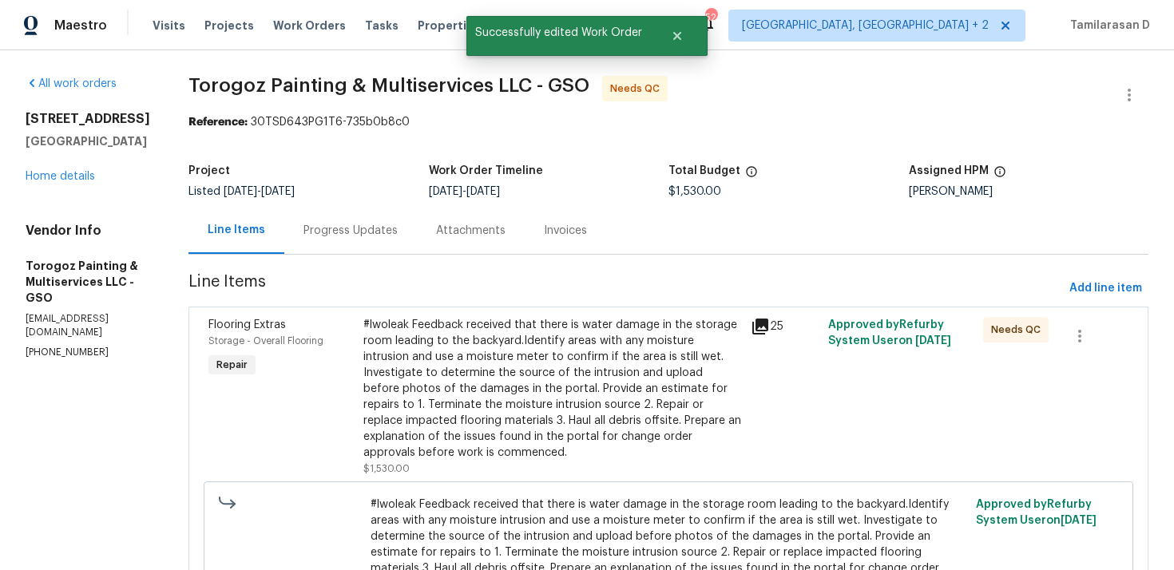
click at [504, 369] on div "#lwoleak Feedback received that there is water damage in the storage room leadi…" at bounding box center [552, 389] width 378 height 144
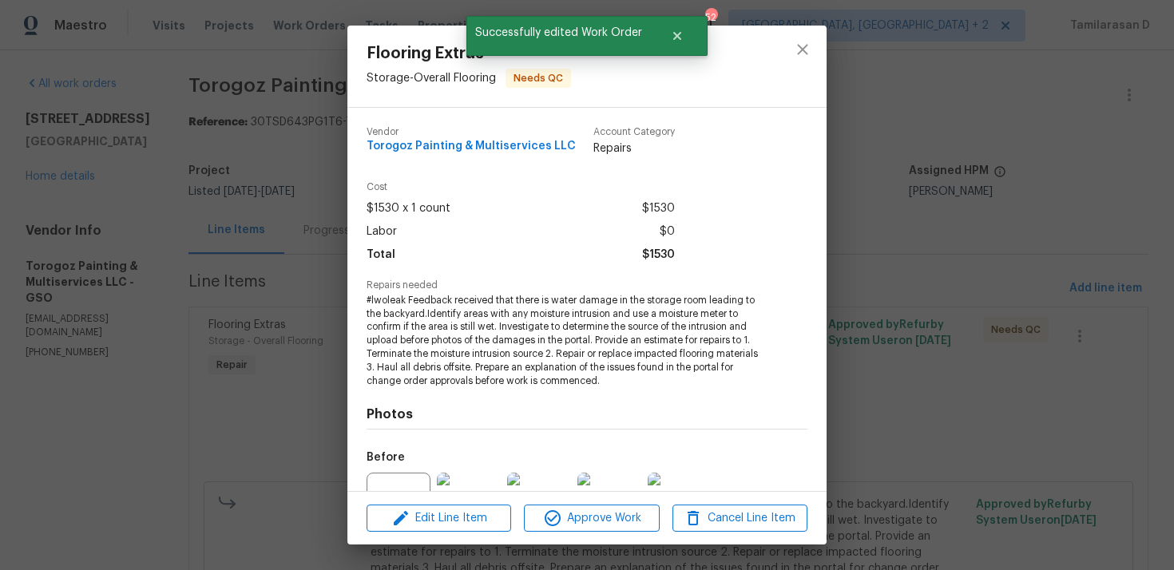
scroll to position [165, 0]
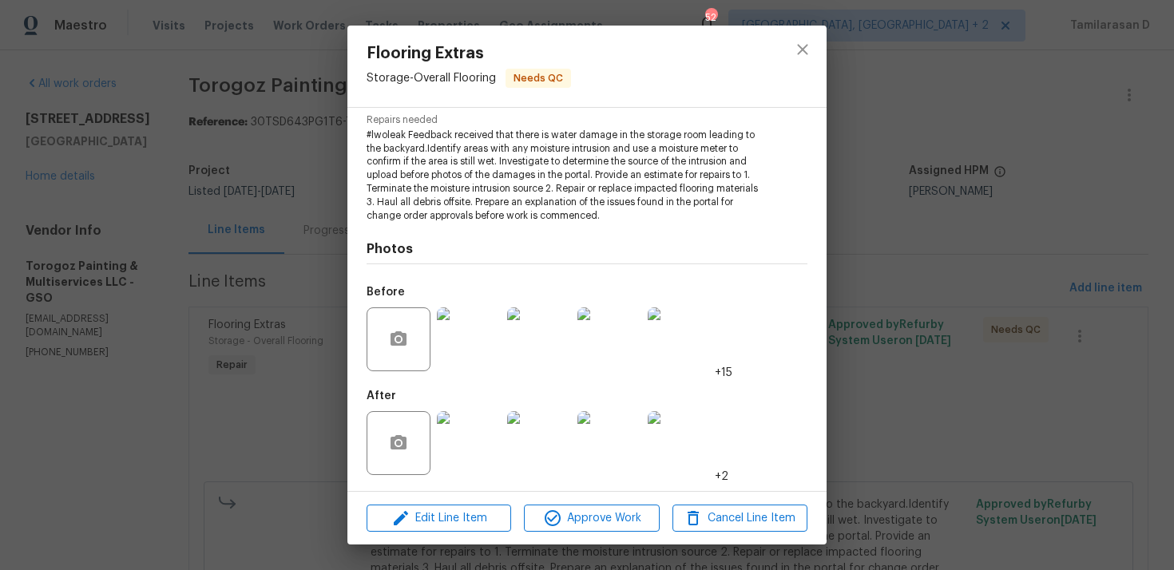
click at [274, 355] on div "Flooring Extras Storage - Overall Flooring Needs QC Vendor Torogoz Painting & M…" at bounding box center [587, 285] width 1174 height 570
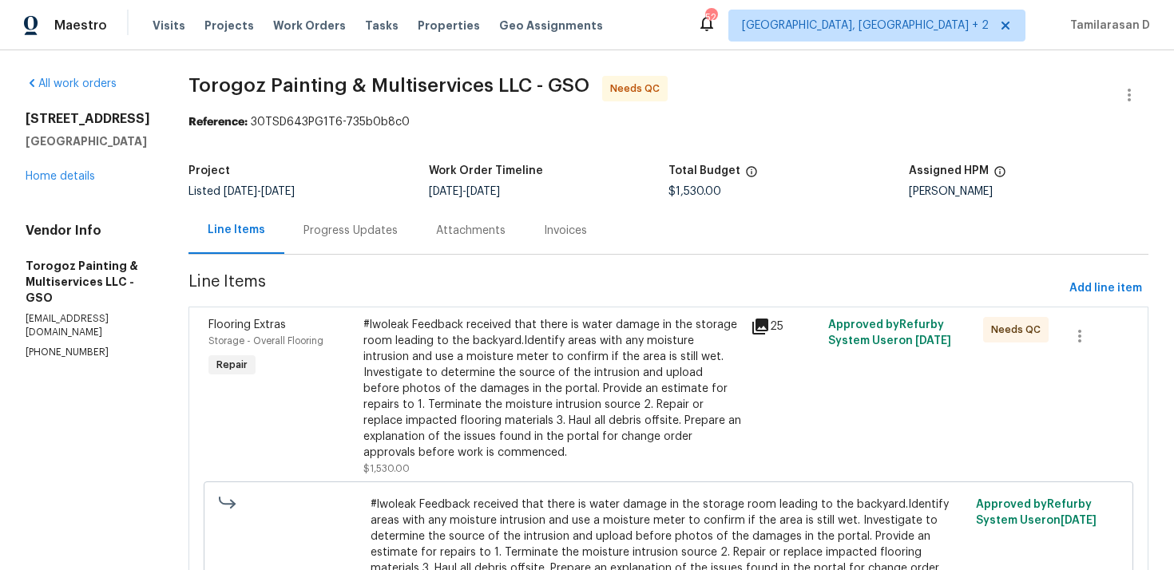
click at [461, 361] on div "#lwoleak Feedback received that there is water damage in the storage room leadi…" at bounding box center [552, 389] width 378 height 144
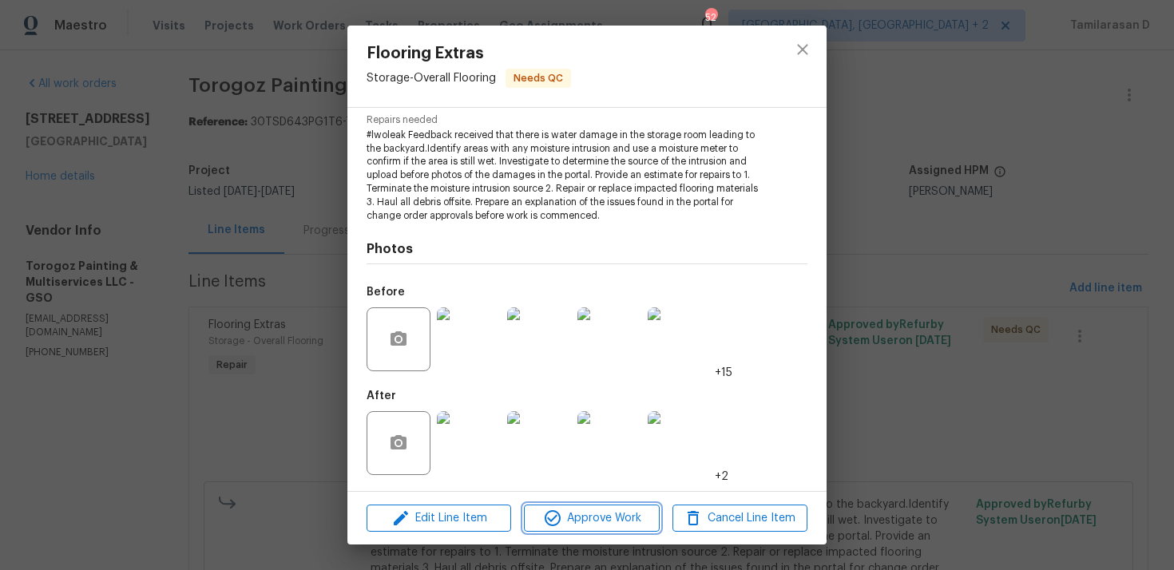
click at [585, 518] on span "Approve Work" at bounding box center [590, 519] width 125 height 20
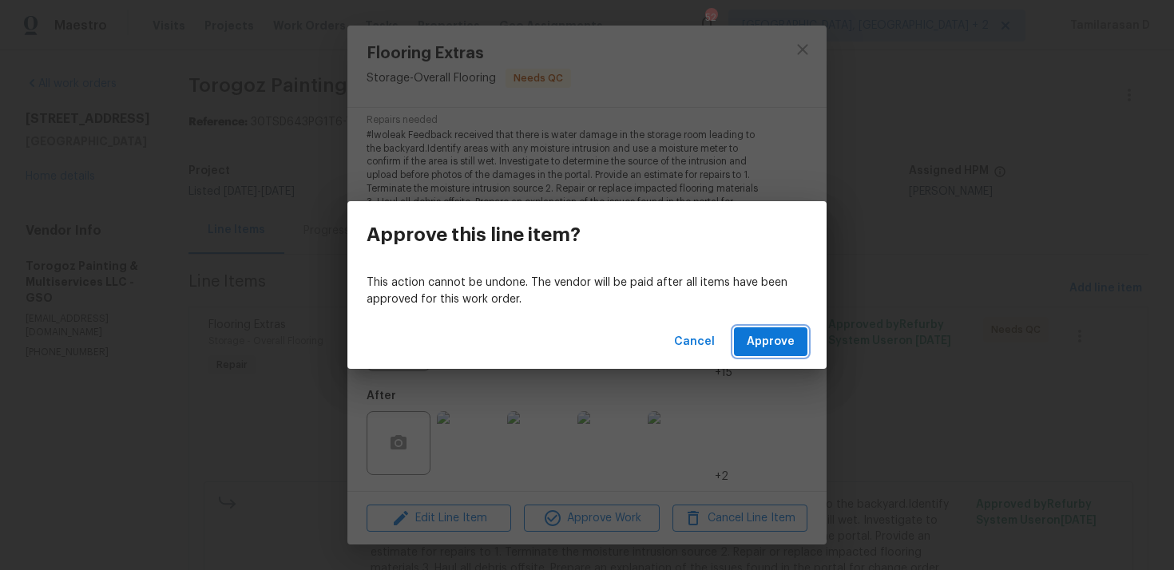
click at [764, 346] on span "Approve" at bounding box center [770, 342] width 48 height 20
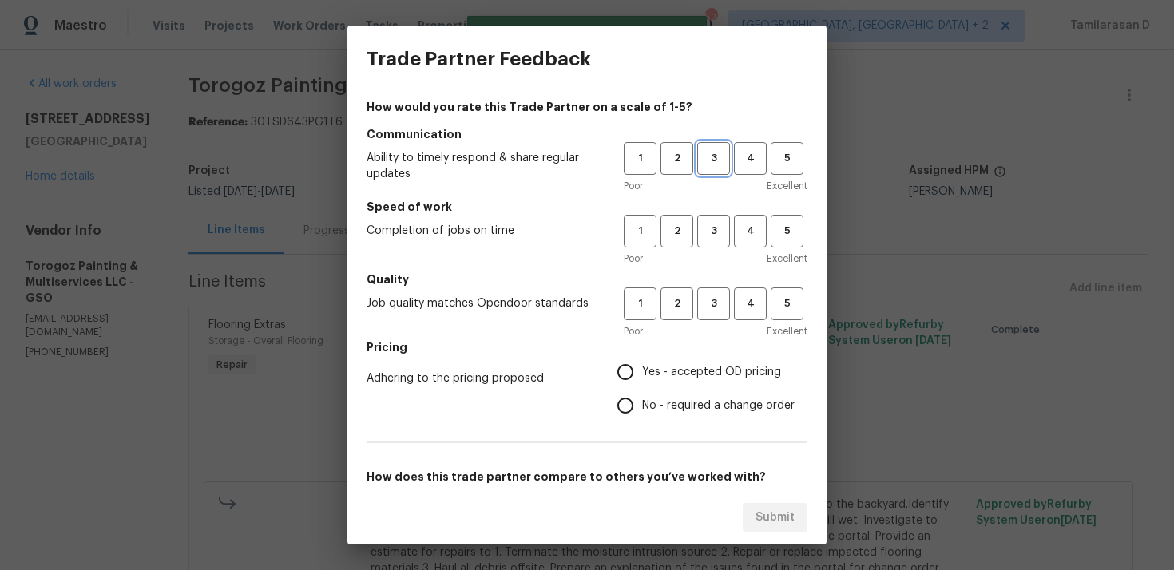
click at [717, 162] on span "3" at bounding box center [714, 158] width 30 height 18
click at [715, 223] on span "3" at bounding box center [714, 231] width 30 height 18
click at [704, 294] on button "3" at bounding box center [713, 303] width 33 height 33
click at [638, 391] on input "No - required a change order" at bounding box center [625, 406] width 34 height 34
radio input "true"
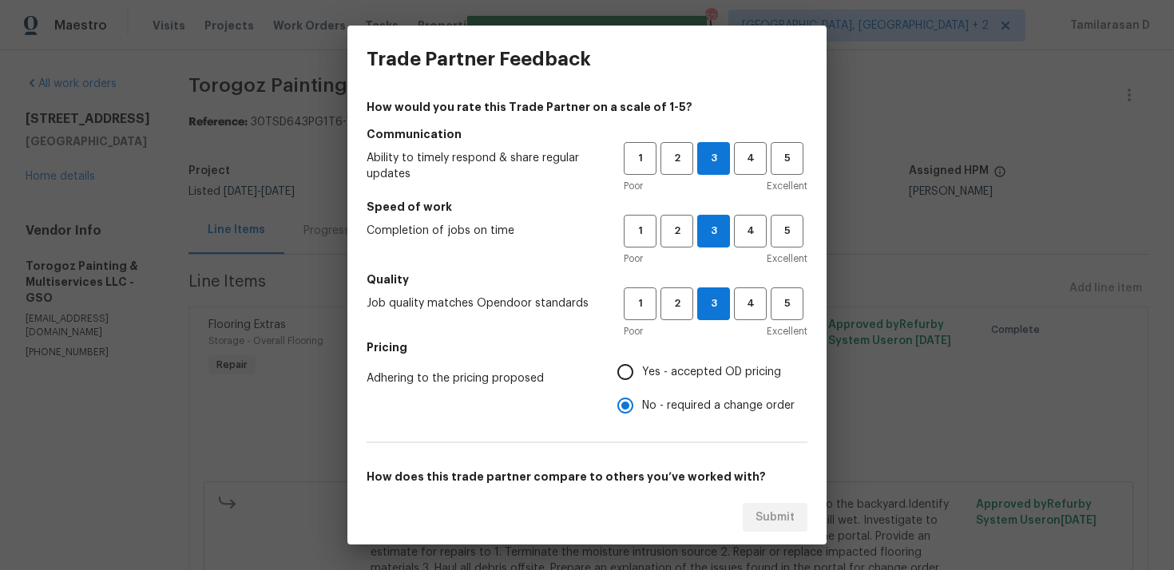
scroll to position [240, 0]
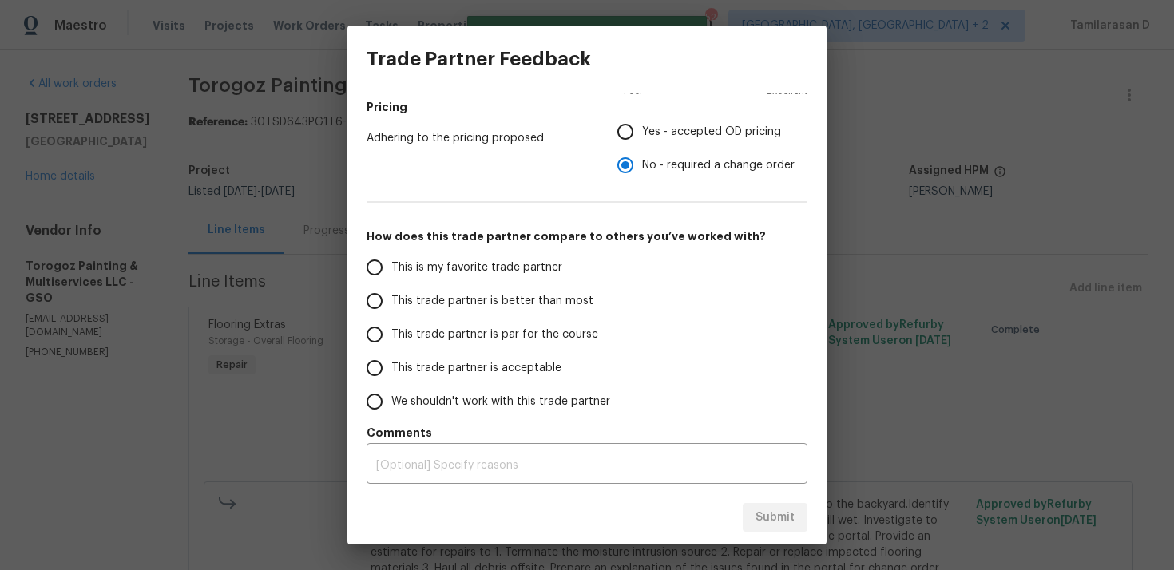
click at [370, 342] on input "This trade partner is par for the course" at bounding box center [375, 335] width 34 height 34
click at [764, 520] on span "Submit" at bounding box center [774, 518] width 39 height 20
radio input "true"
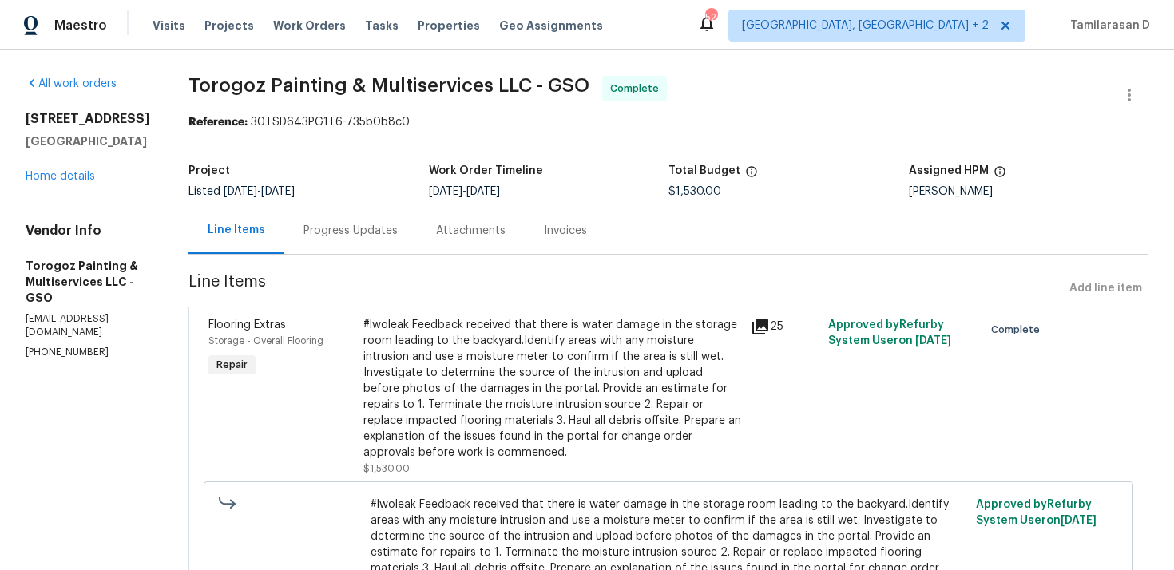
click at [81, 183] on div "3720 Wayfarer Dr Greensboro, NC 27410 Home details" at bounding box center [88, 147] width 125 height 73
click at [68, 175] on link "Home details" at bounding box center [60, 176] width 69 height 11
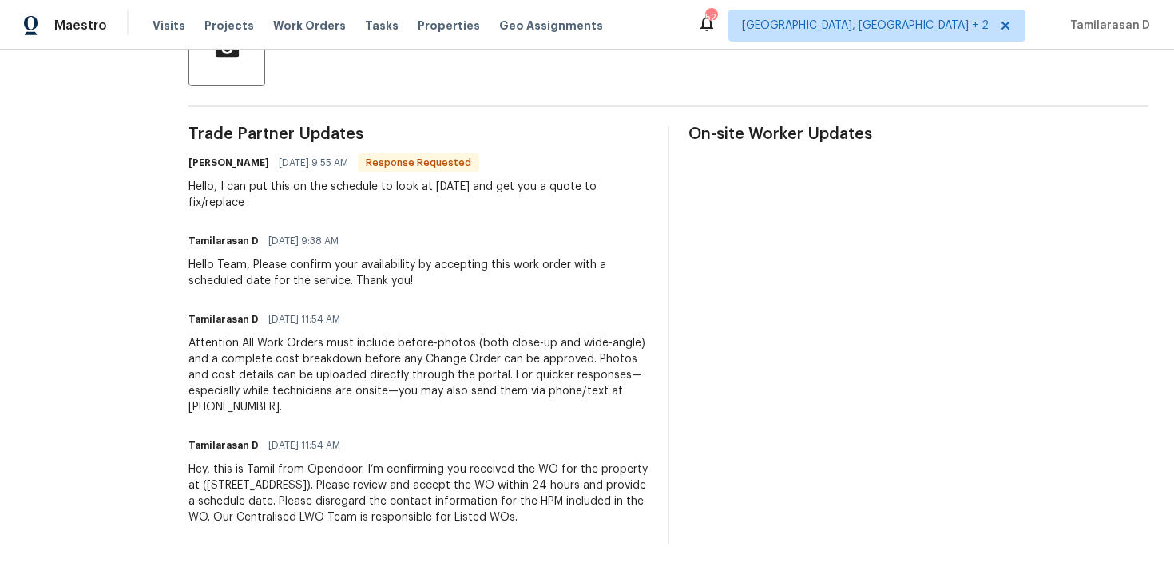
scroll to position [432, 0]
click at [295, 179] on div "Hello, I can put this on the schedule to look at [DATE] and get you a quote to …" at bounding box center [418, 195] width 460 height 32
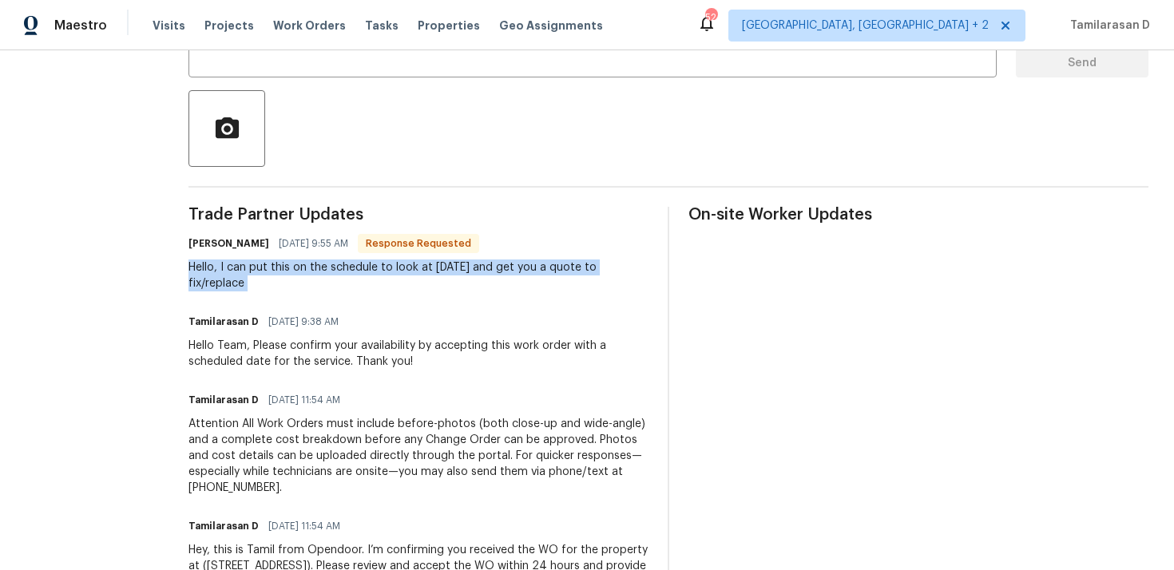
scroll to position [333, 0]
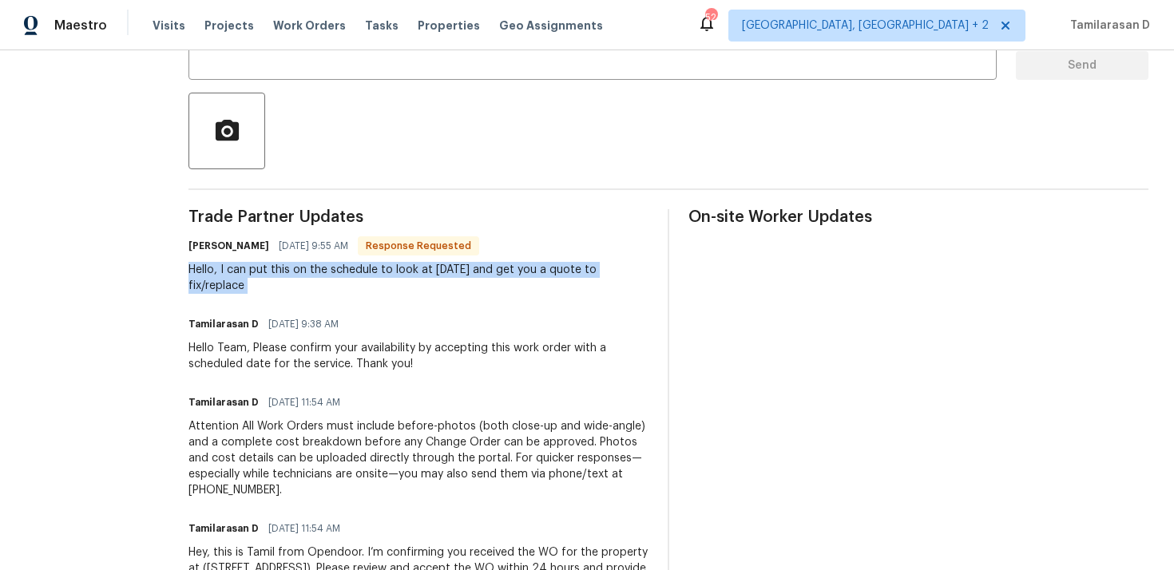
click at [323, 279] on div "Hello, I can put this on the schedule to look at [DATE] and get you a quote to …" at bounding box center [418, 278] width 460 height 32
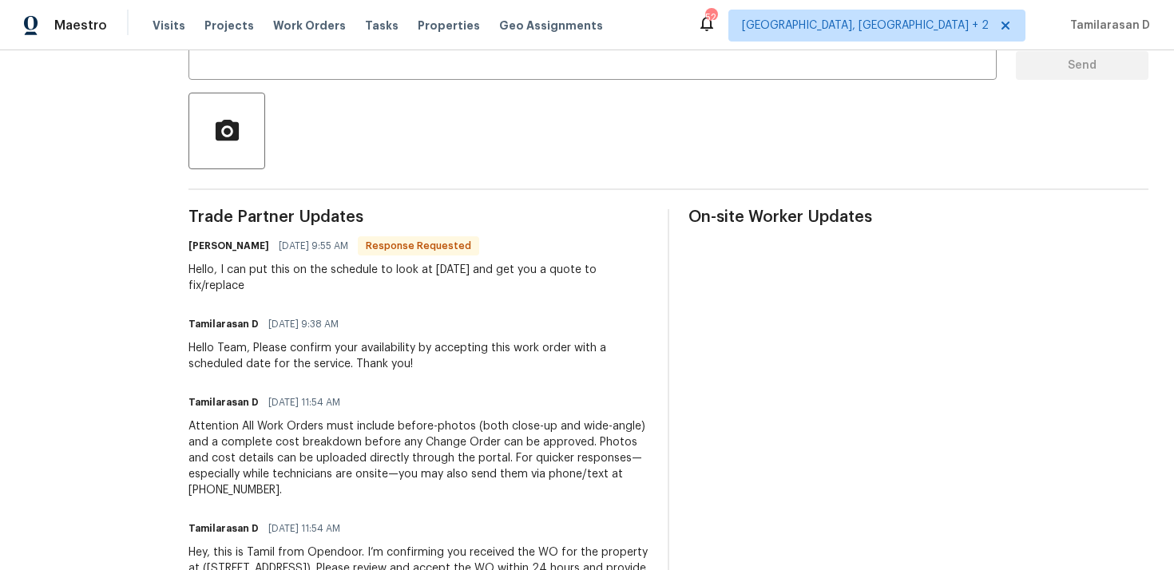
click at [323, 279] on div "Hello, I can put this on the schedule to look at [DATE] and get you a quote to …" at bounding box center [418, 278] width 460 height 32
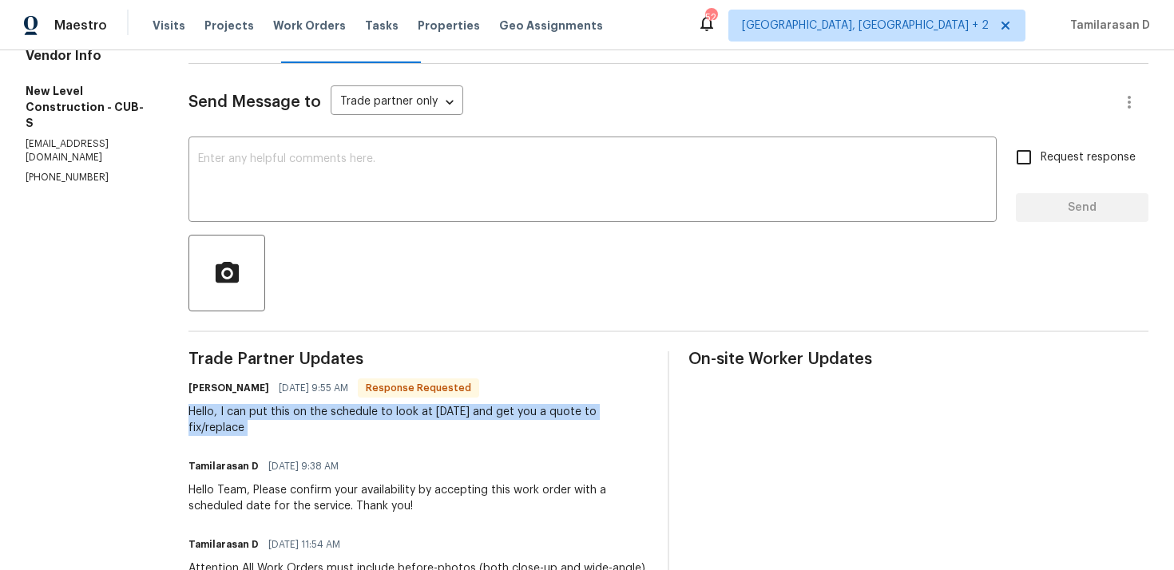
scroll to position [167, 0]
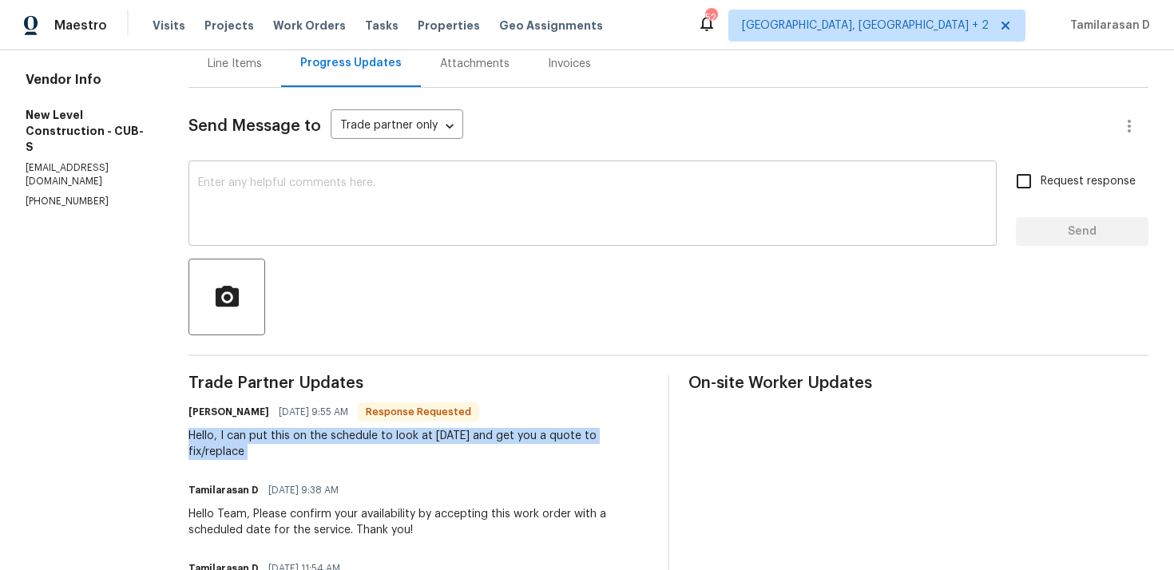
click at [303, 206] on textarea at bounding box center [592, 205] width 789 height 56
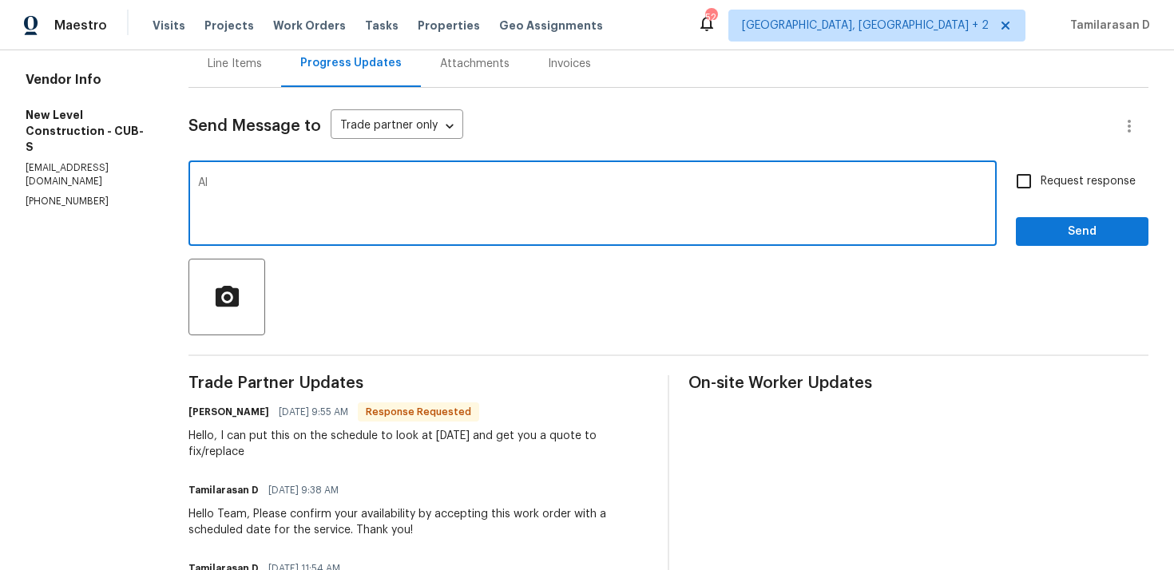
type textarea "A"
click at [264, 184] on textarea "Souds good, Thanks!" at bounding box center [592, 205] width 789 height 56
click at [381, 186] on textarea "Sounds good, Thanks!" at bounding box center [592, 205] width 789 height 56
type textarea "Sounds good, Thanks!"
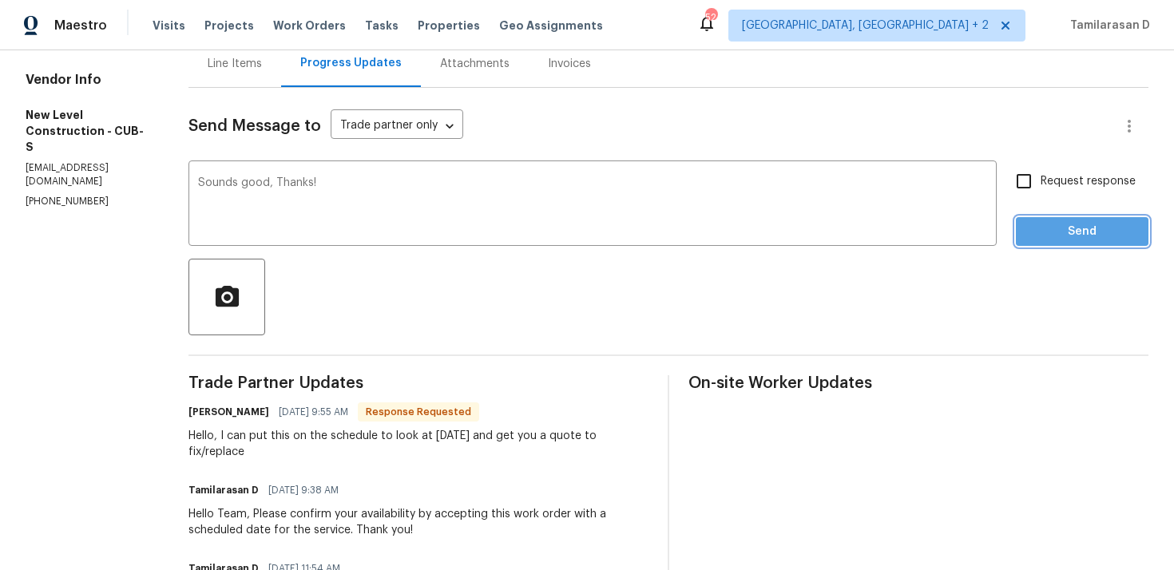
click at [1078, 220] on button "Send" at bounding box center [1081, 232] width 133 height 30
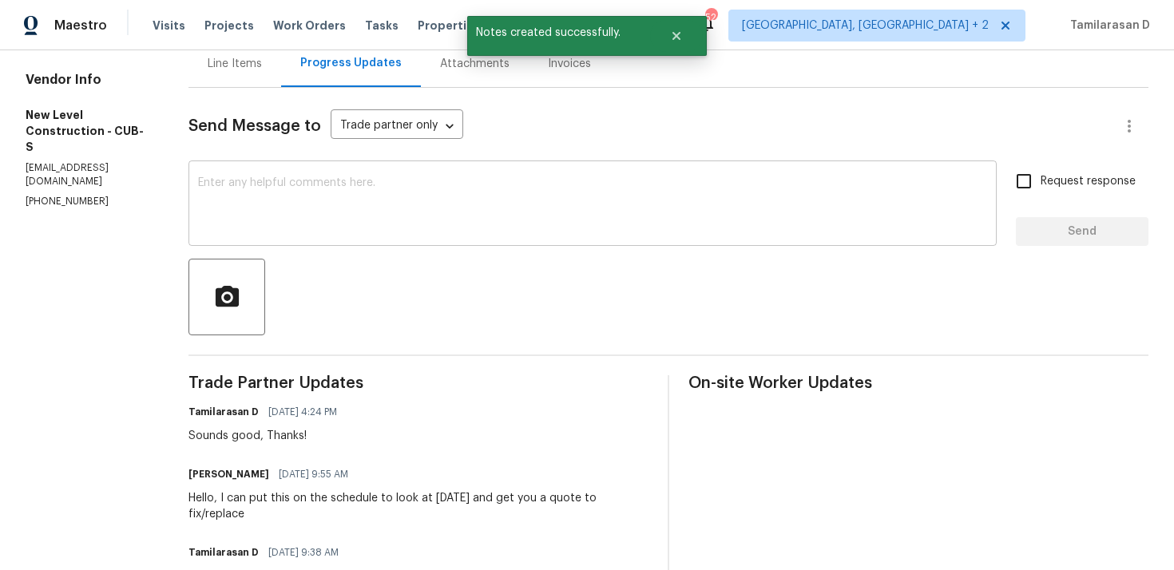
click at [309, 173] on div "x ​" at bounding box center [592, 204] width 808 height 81
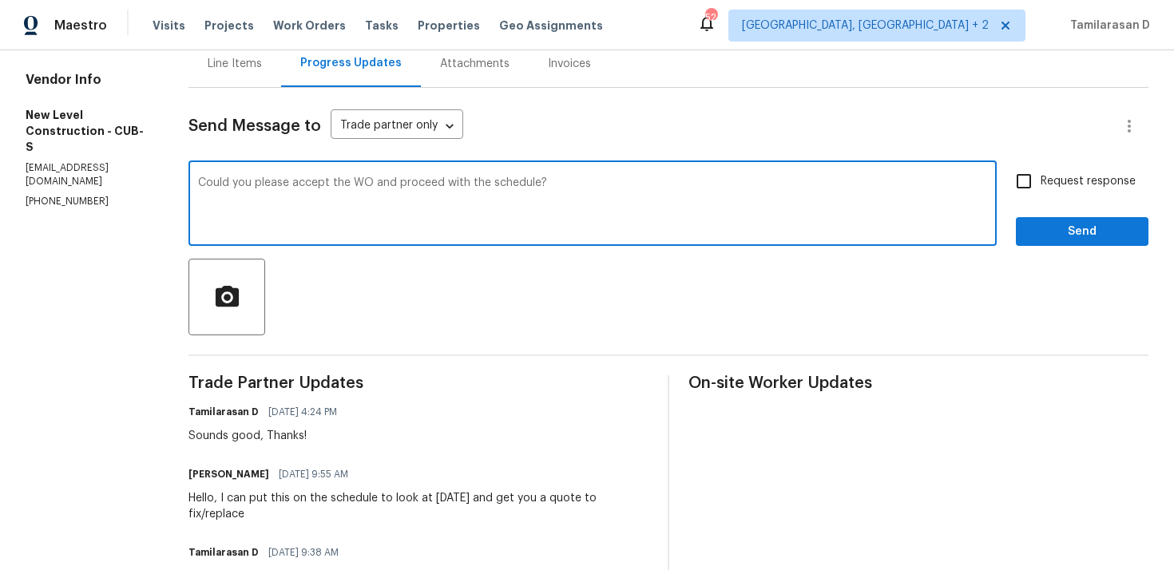
type textarea "Could you please accept the WO and proceed with the schedule?"
click at [1033, 176] on input "Request response" at bounding box center [1024, 181] width 34 height 34
checkbox input "true"
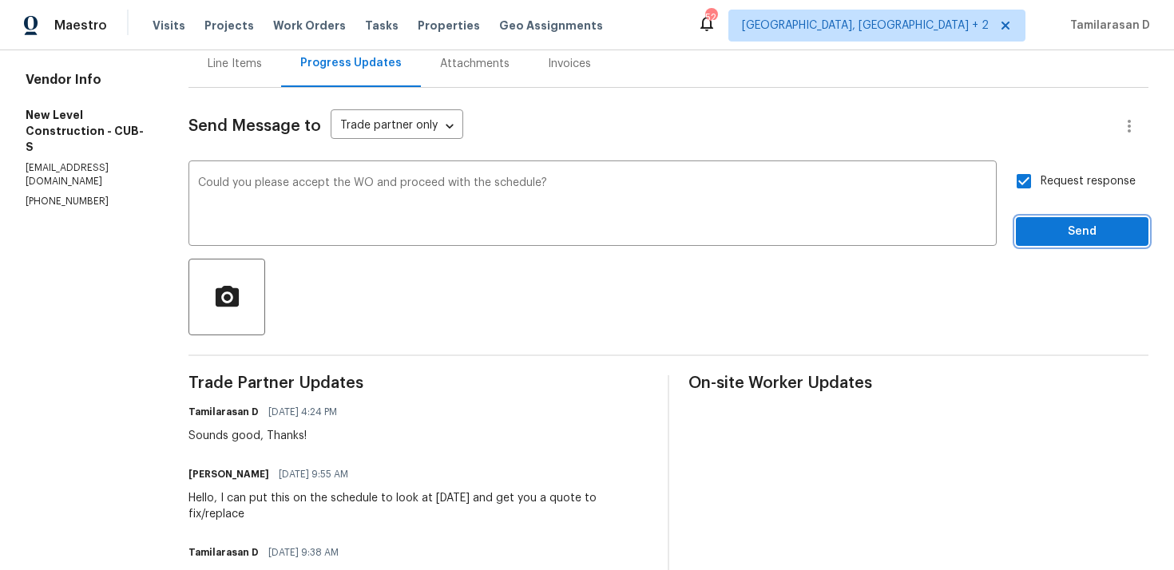
click at [1101, 237] on span "Send" at bounding box center [1081, 232] width 107 height 20
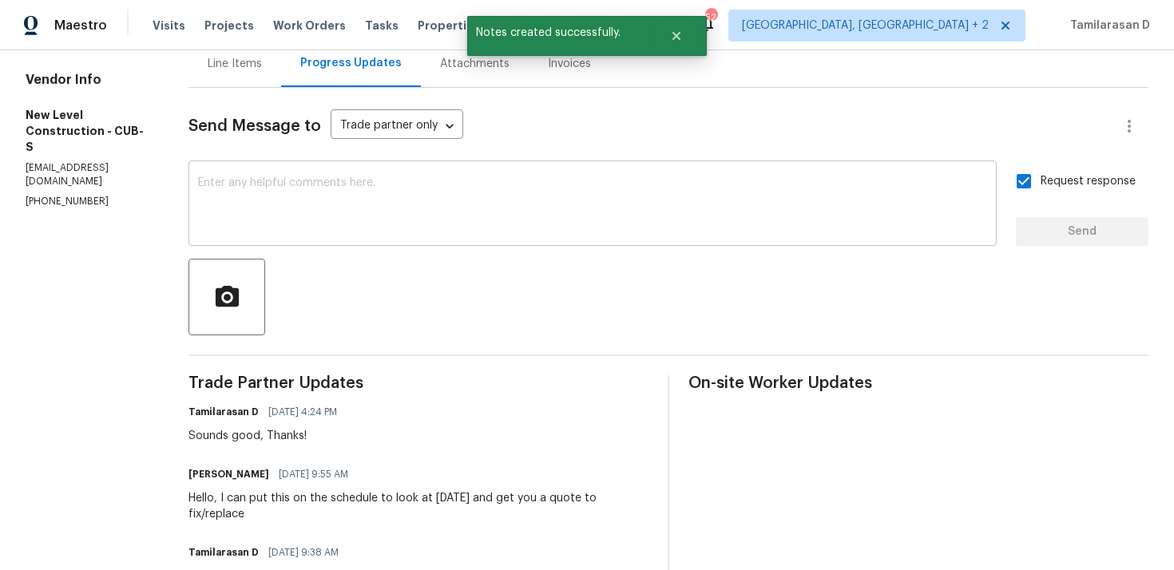
scroll to position [332, 0]
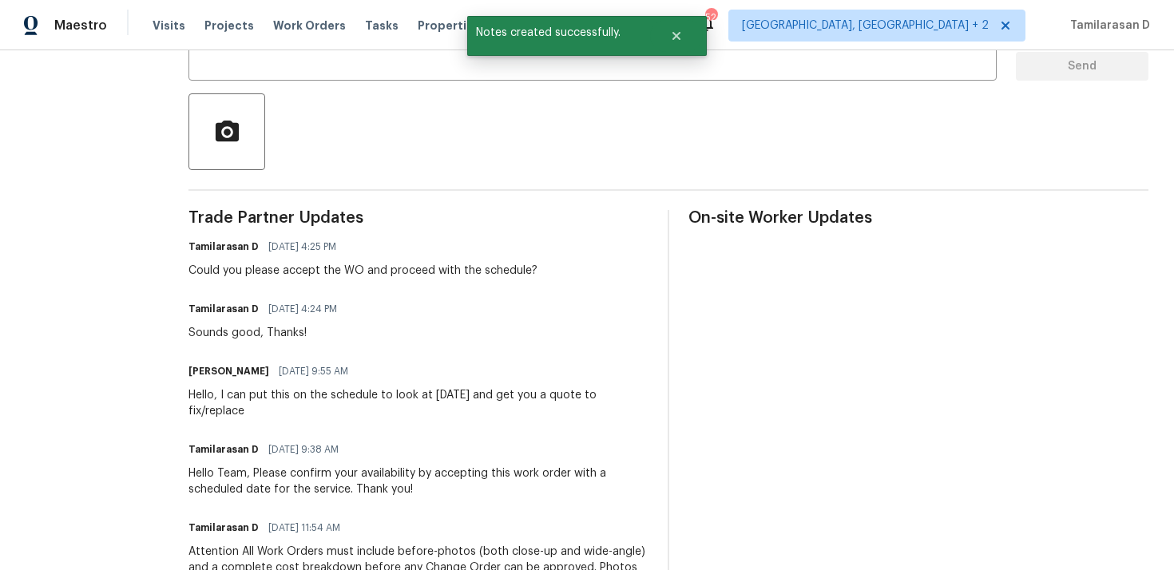
click at [309, 391] on div "Hello, I can put this on the schedule to look at [DATE] and get you a quote to …" at bounding box center [418, 403] width 460 height 32
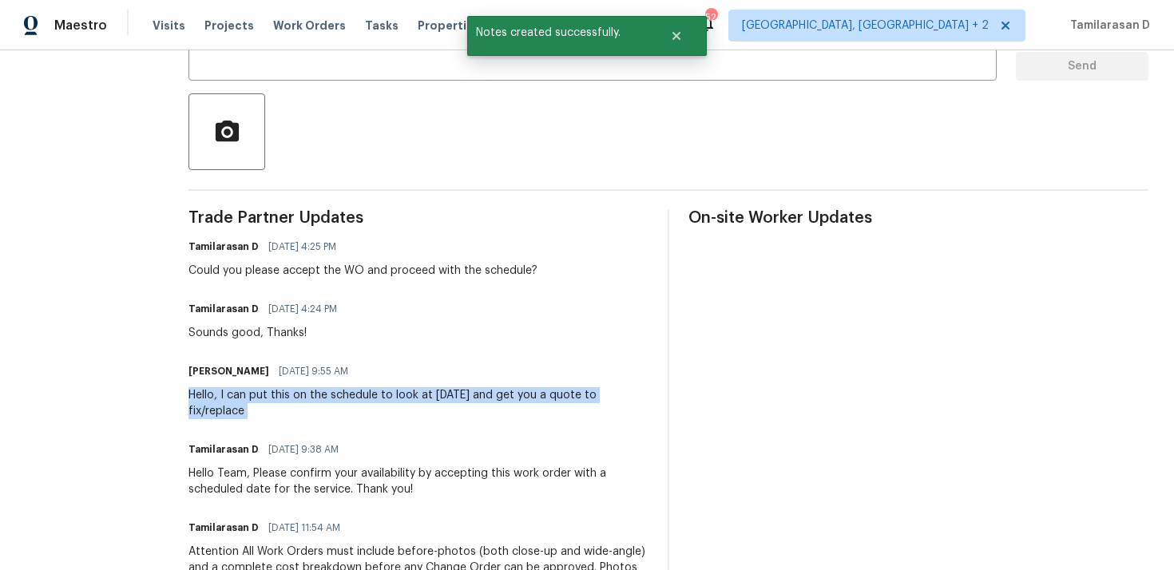
copy div "Hello, I can put this on the schedule to look at [DATE] and get you a quote to …"
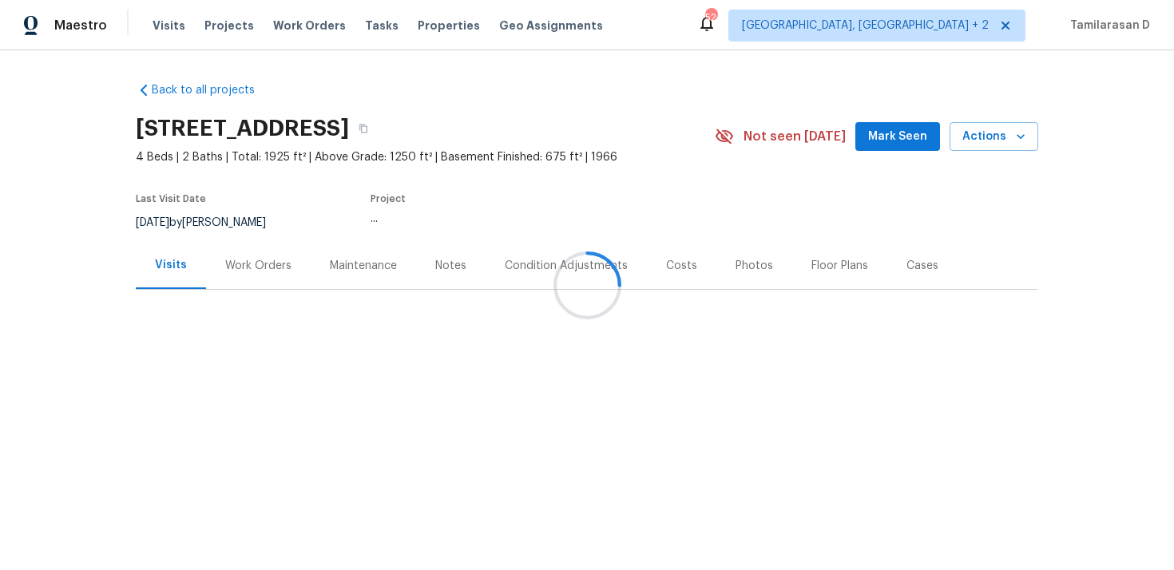
click at [224, 277] on div at bounding box center [587, 285] width 1174 height 570
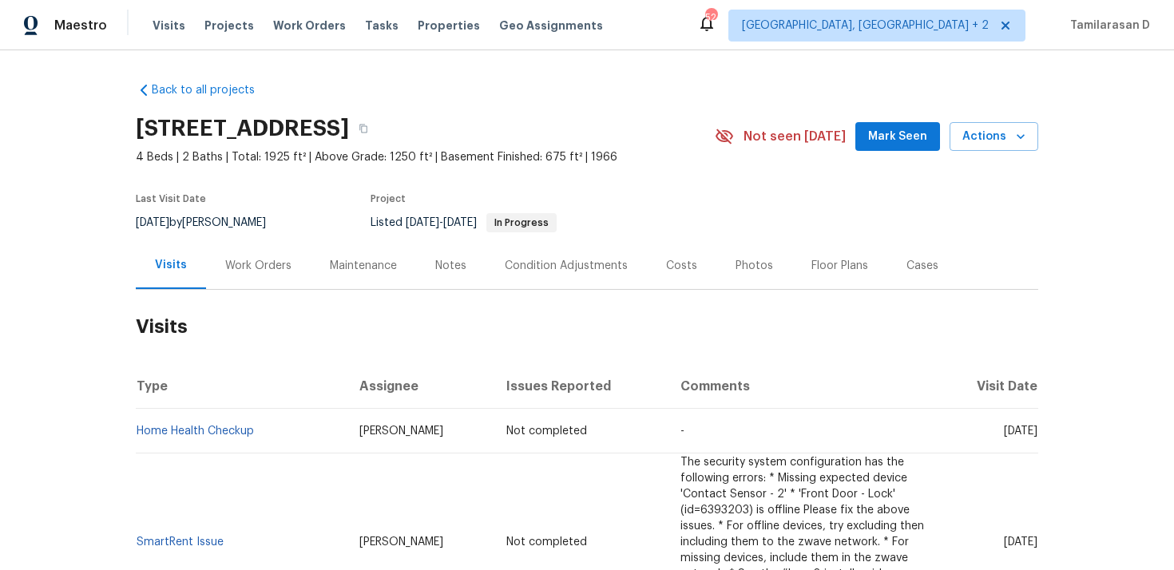
click at [241, 270] on div "Work Orders" at bounding box center [258, 266] width 66 height 16
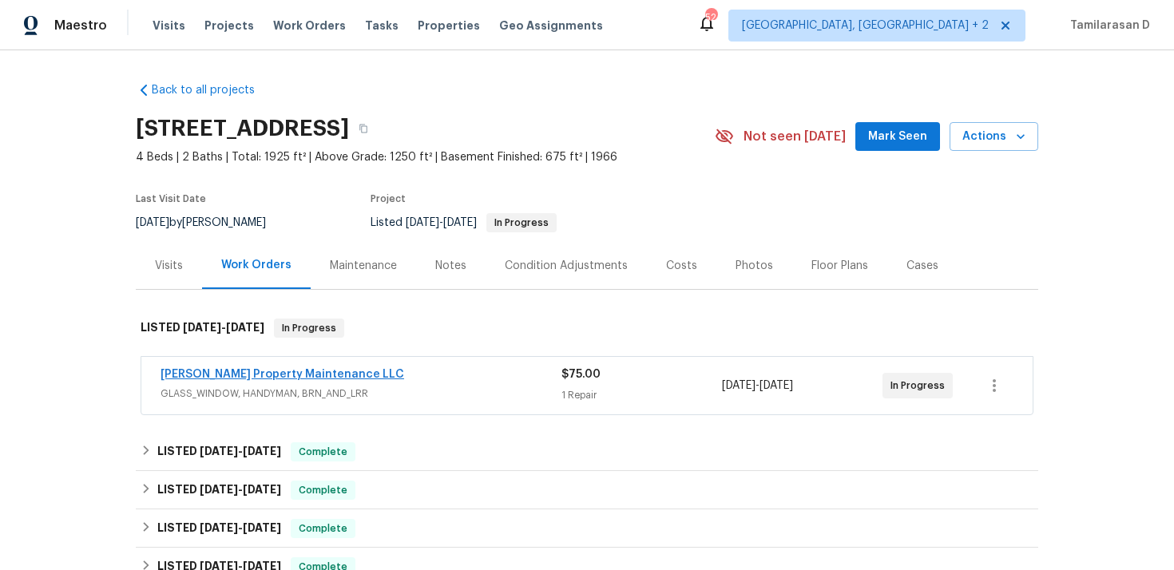
click at [231, 378] on link "[PERSON_NAME] Property Maintenance LLC" at bounding box center [281, 374] width 243 height 11
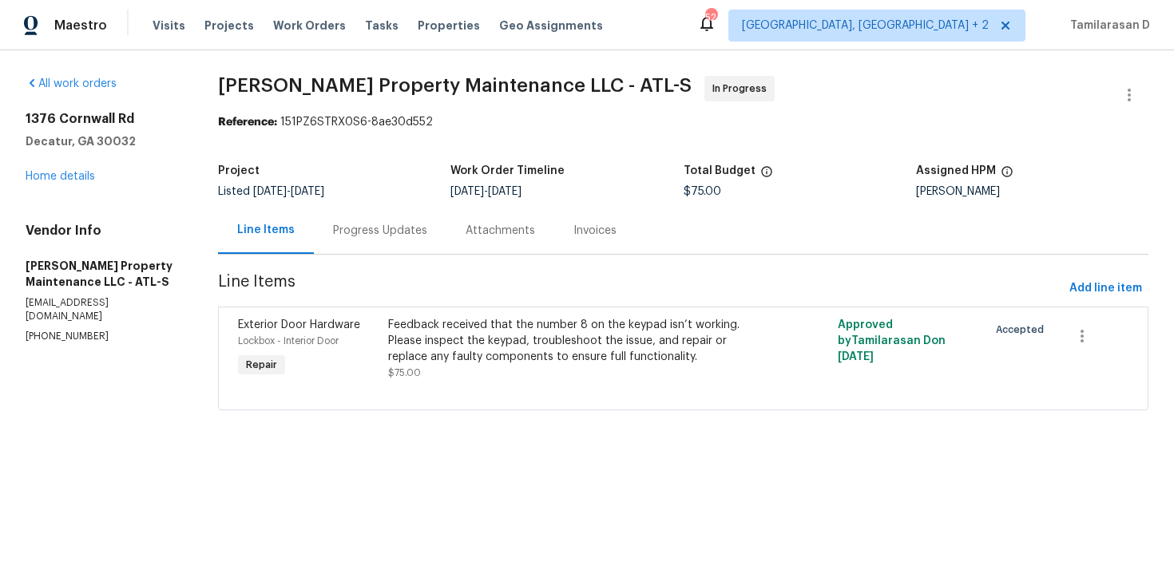
click at [421, 232] on div "Progress Updates" at bounding box center [380, 231] width 94 height 16
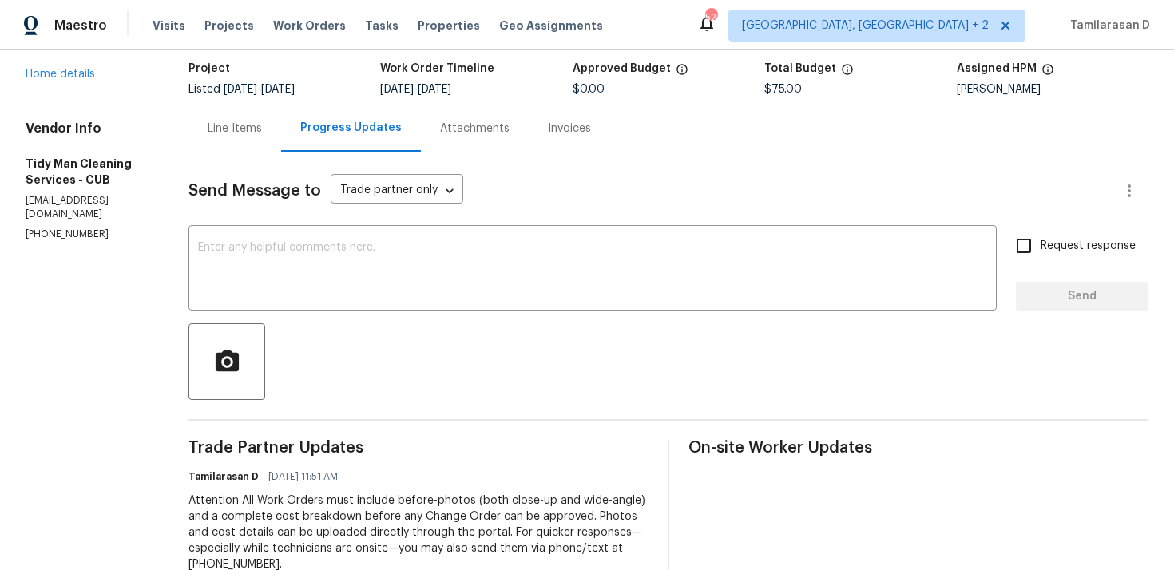
scroll to position [259, 0]
